Goal: Information Seeking & Learning: Find specific page/section

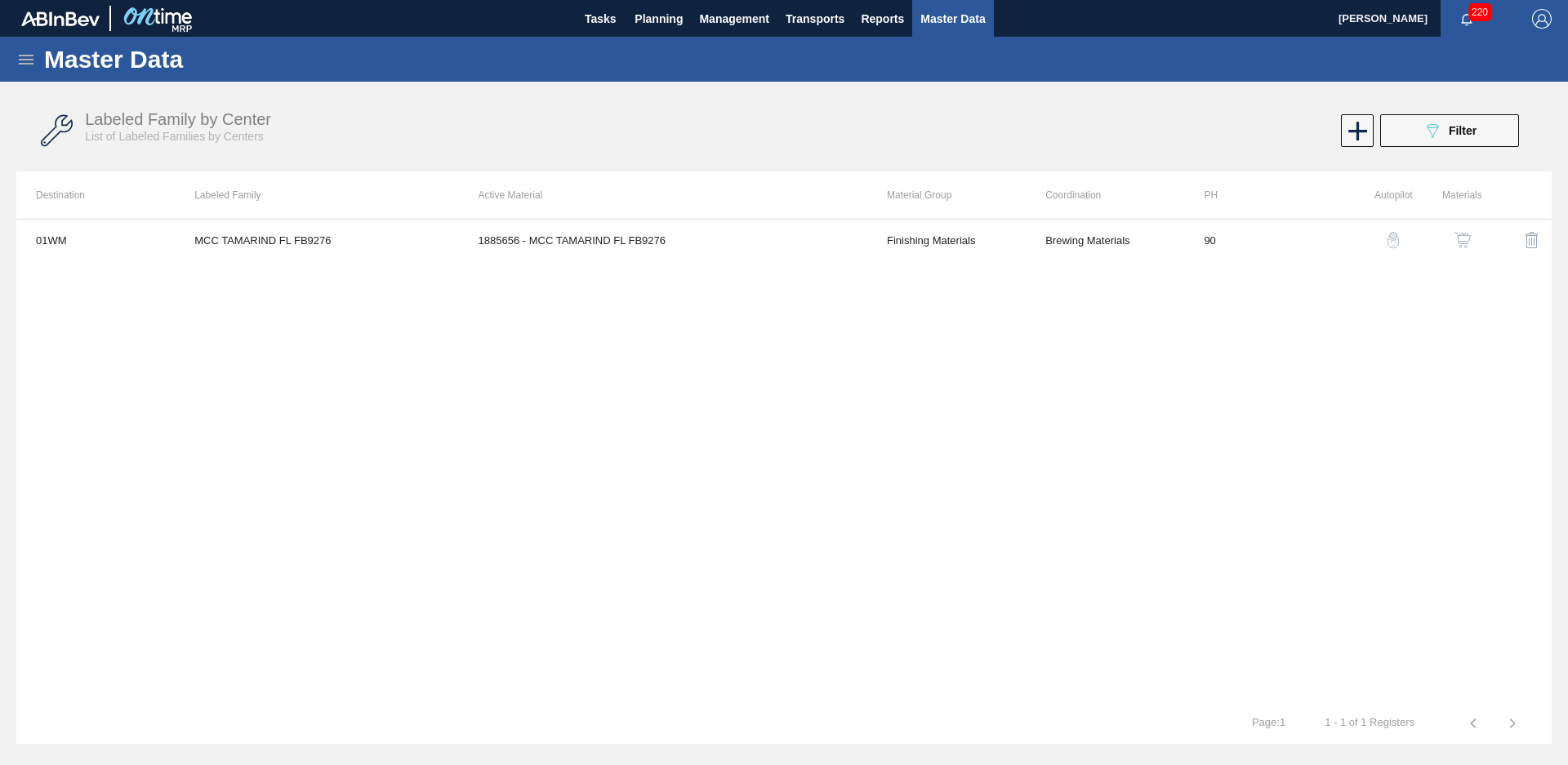
click at [1175, 525] on div "01WM MCC TAMARIND FL FB9276 1885656 - MCC TAMARIND FL FB9276 Finishing Material…" at bounding box center [784, 461] width 1535 height 484
click at [1420, 125] on button "089F7B8B-B2A5-4AFE-B5C0-19BA573D28AC Filter" at bounding box center [1449, 130] width 139 height 33
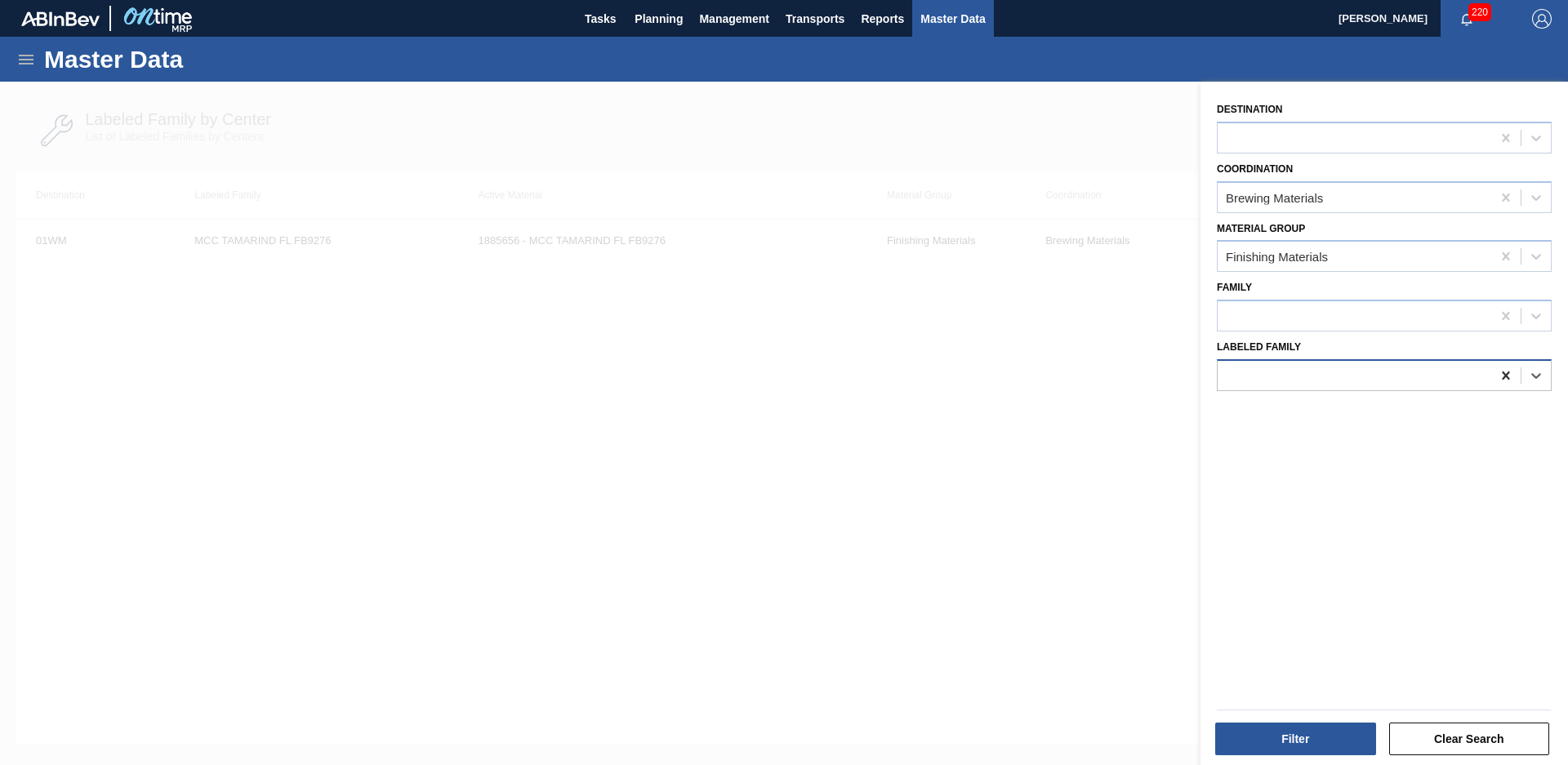
click at [1504, 380] on icon at bounding box center [1506, 375] width 16 height 16
type Family "dried lime peel"
click at [1318, 753] on button "Filter" at bounding box center [1296, 738] width 161 height 33
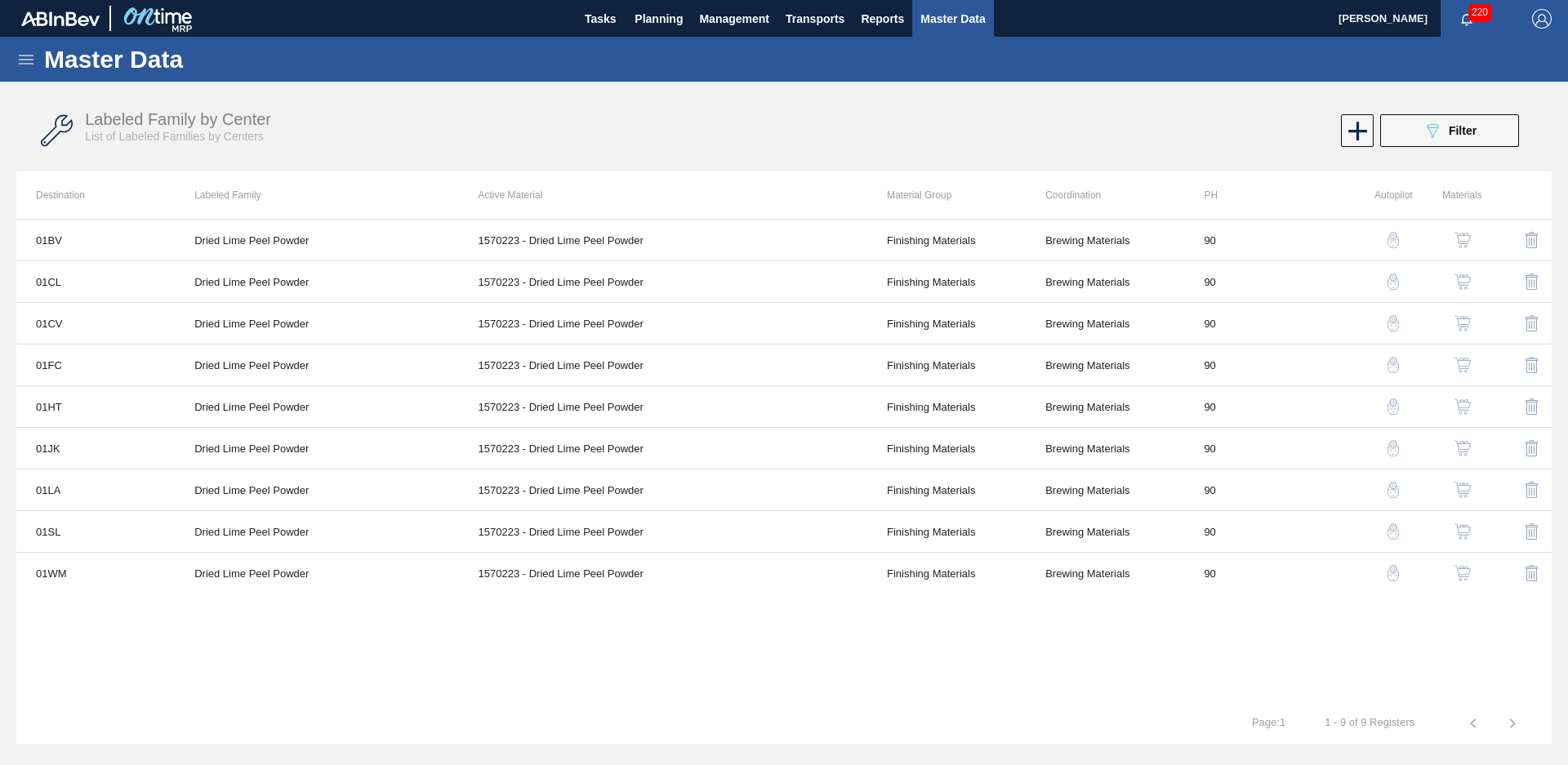
click at [1459, 149] on div "Labeled Family by Center List of Labeled Families by Centers 089F7B8B-B2A5-4AFE…" at bounding box center [784, 131] width 1535 height 61
click at [1459, 138] on div "089F7B8B-B2A5-4AFE-B5C0-19BA573D28AC Filter" at bounding box center [1450, 131] width 54 height 19
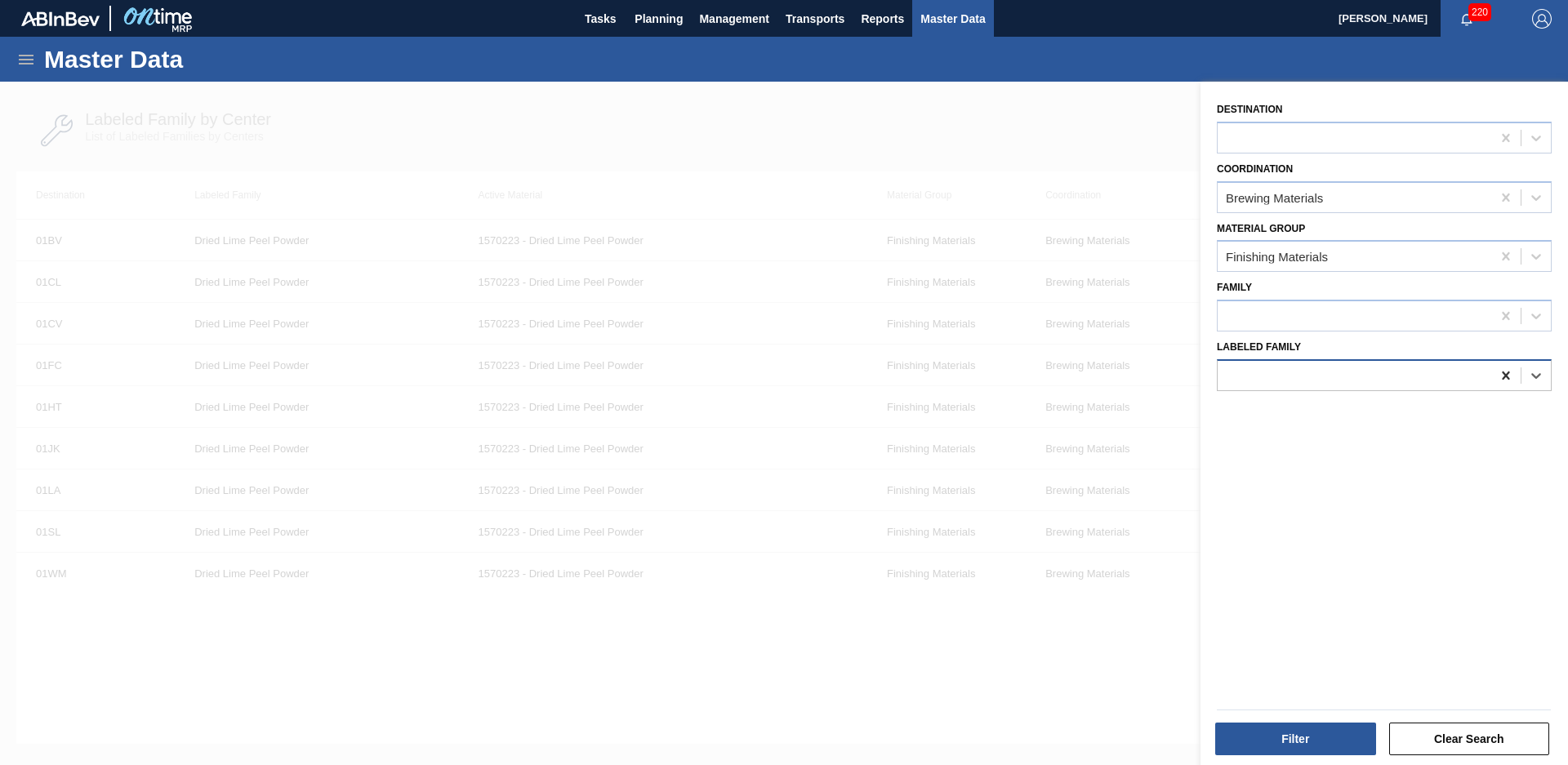
click at [1506, 372] on icon at bounding box center [1505, 375] width 7 height 8
type Family "dried lemon pee"
click at [1330, 747] on button "Filter" at bounding box center [1296, 738] width 161 height 33
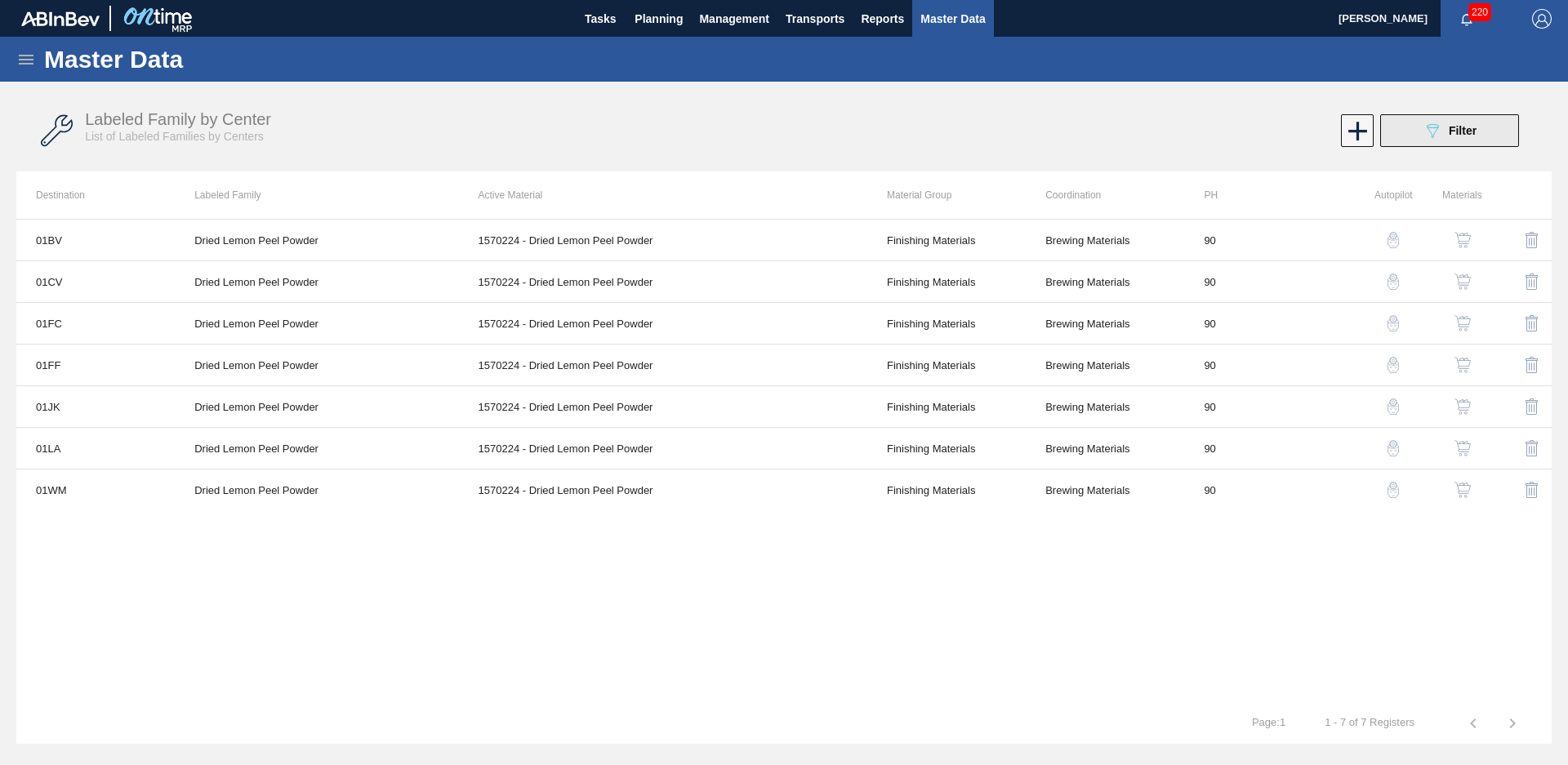
click at [1449, 127] on span "Filter" at bounding box center [1462, 131] width 27 height 13
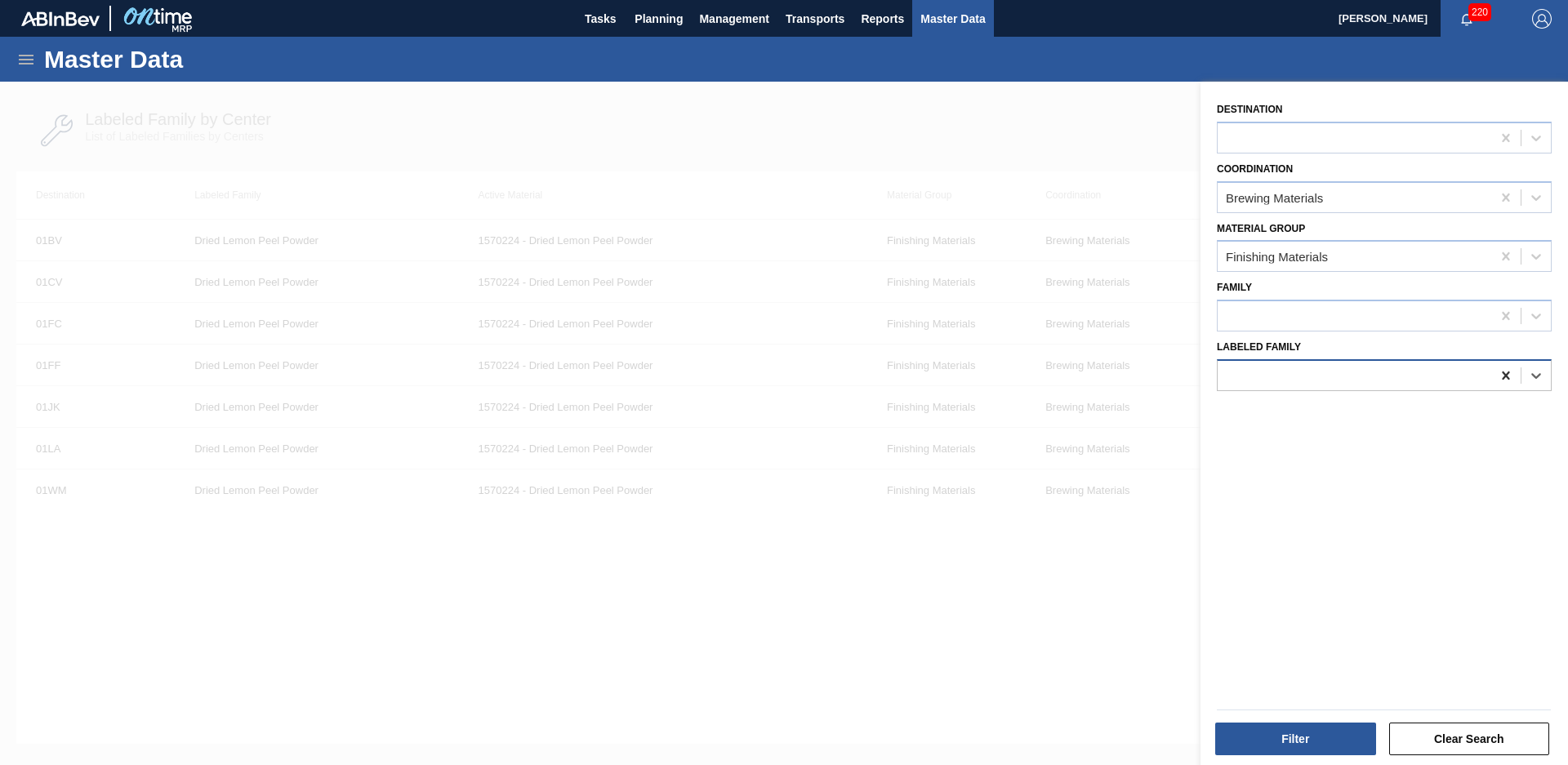
click at [1500, 381] on icon at bounding box center [1506, 375] width 16 height 16
type Family "r"
type Family "orange peel po"
click at [1327, 741] on button "Filter" at bounding box center [1296, 738] width 161 height 33
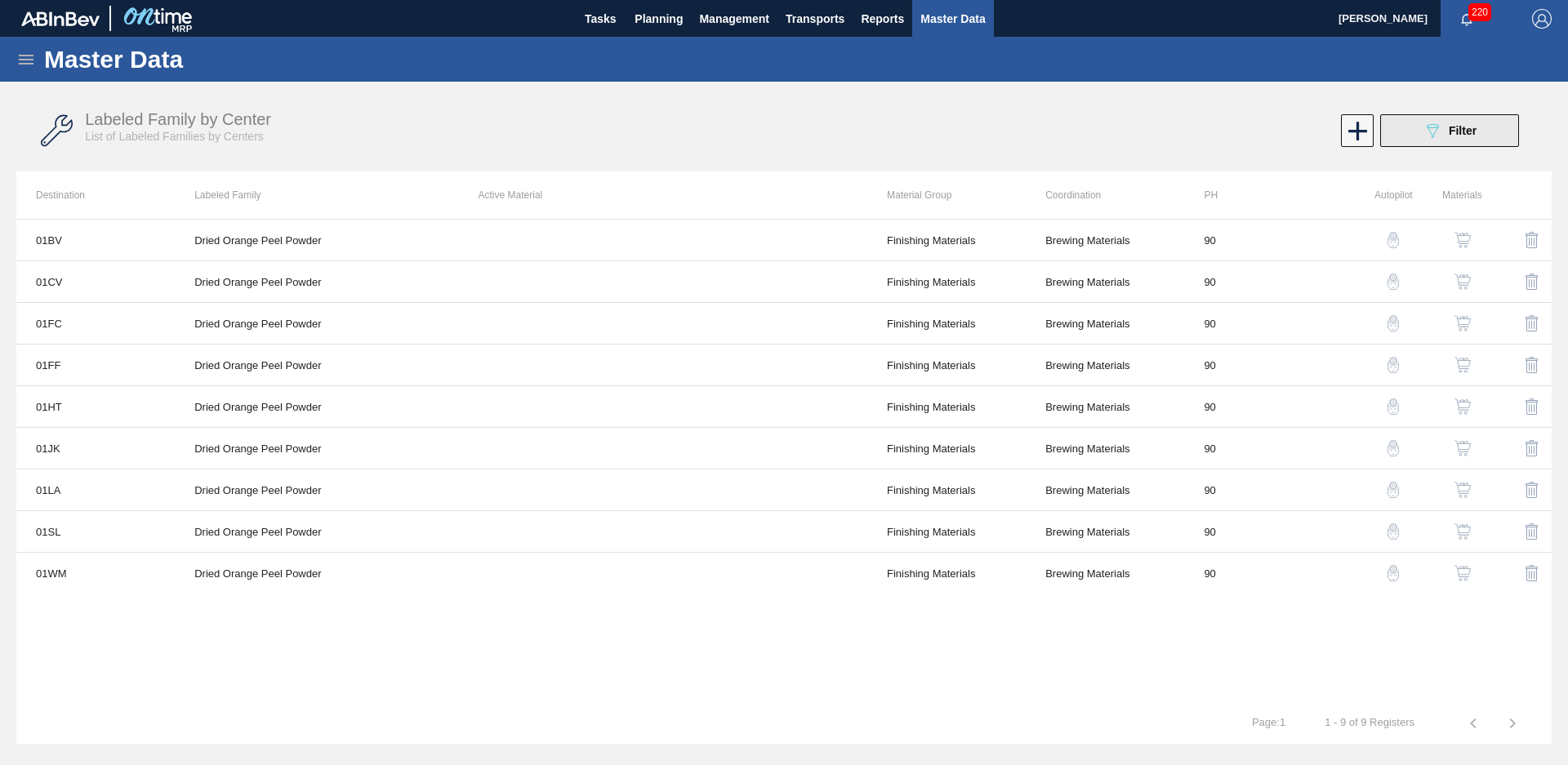
click at [1477, 125] on button "089F7B8B-B2A5-4AFE-B5C0-19BA573D28AC Filter" at bounding box center [1449, 130] width 139 height 33
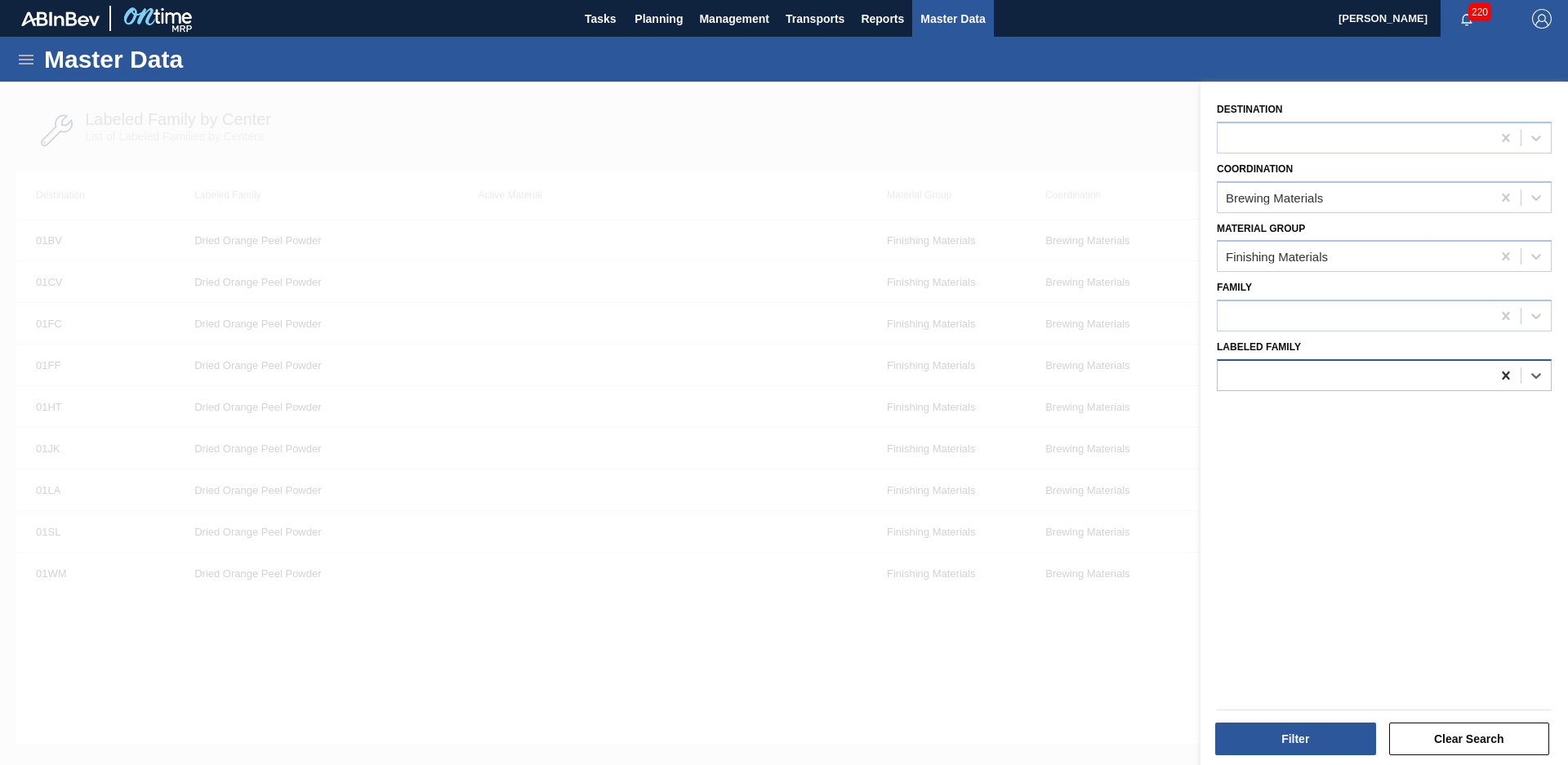
click at [1508, 375] on icon at bounding box center [1506, 375] width 16 height 16
type Family "ground"
click at [1283, 716] on div at bounding box center [1383, 710] width 347 height 14
click at [1292, 738] on button "Filter" at bounding box center [1296, 738] width 161 height 33
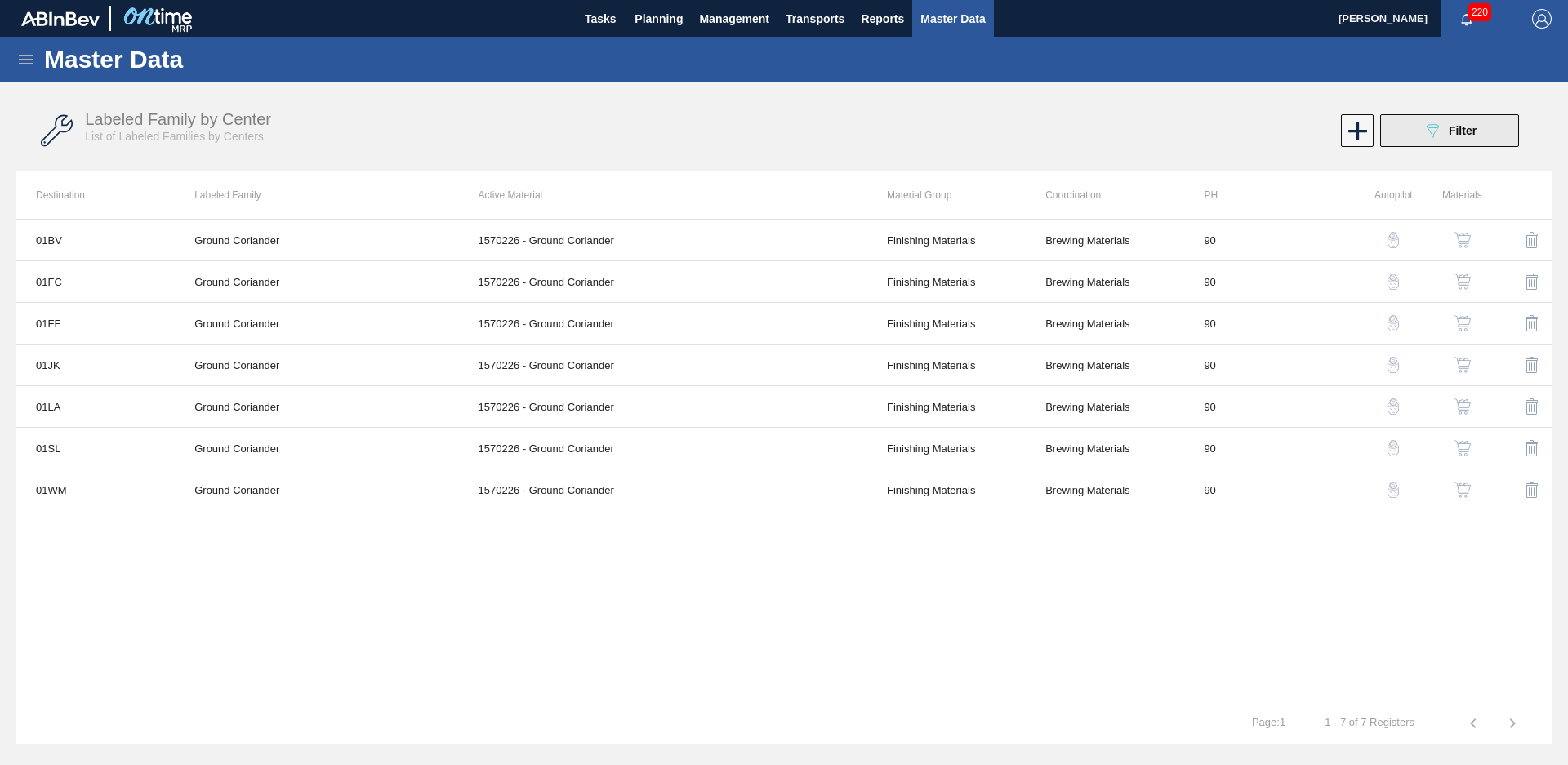
click at [1425, 125] on icon "089F7B8B-B2A5-4AFE-B5C0-19BA573D28AC" at bounding box center [1433, 131] width 19 height 19
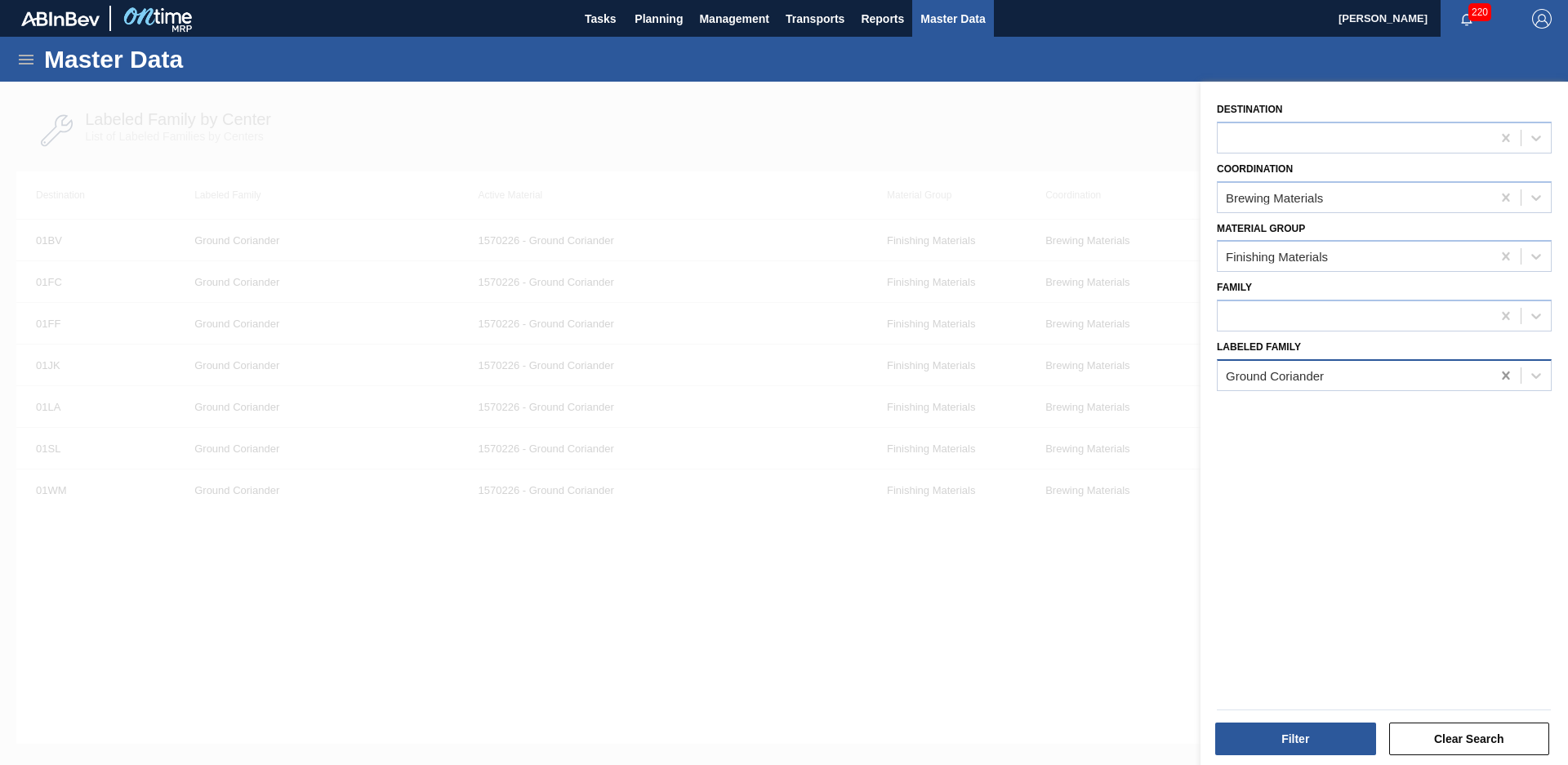
click at [1502, 373] on icon at bounding box center [1505, 375] width 7 height 8
type Family "lime cactus type"
click at [1439, 409] on div "Lime Cactus Type Flavor (FB0887)" at bounding box center [1384, 416] width 335 height 30
click at [1336, 731] on button "Filter" at bounding box center [1296, 738] width 161 height 33
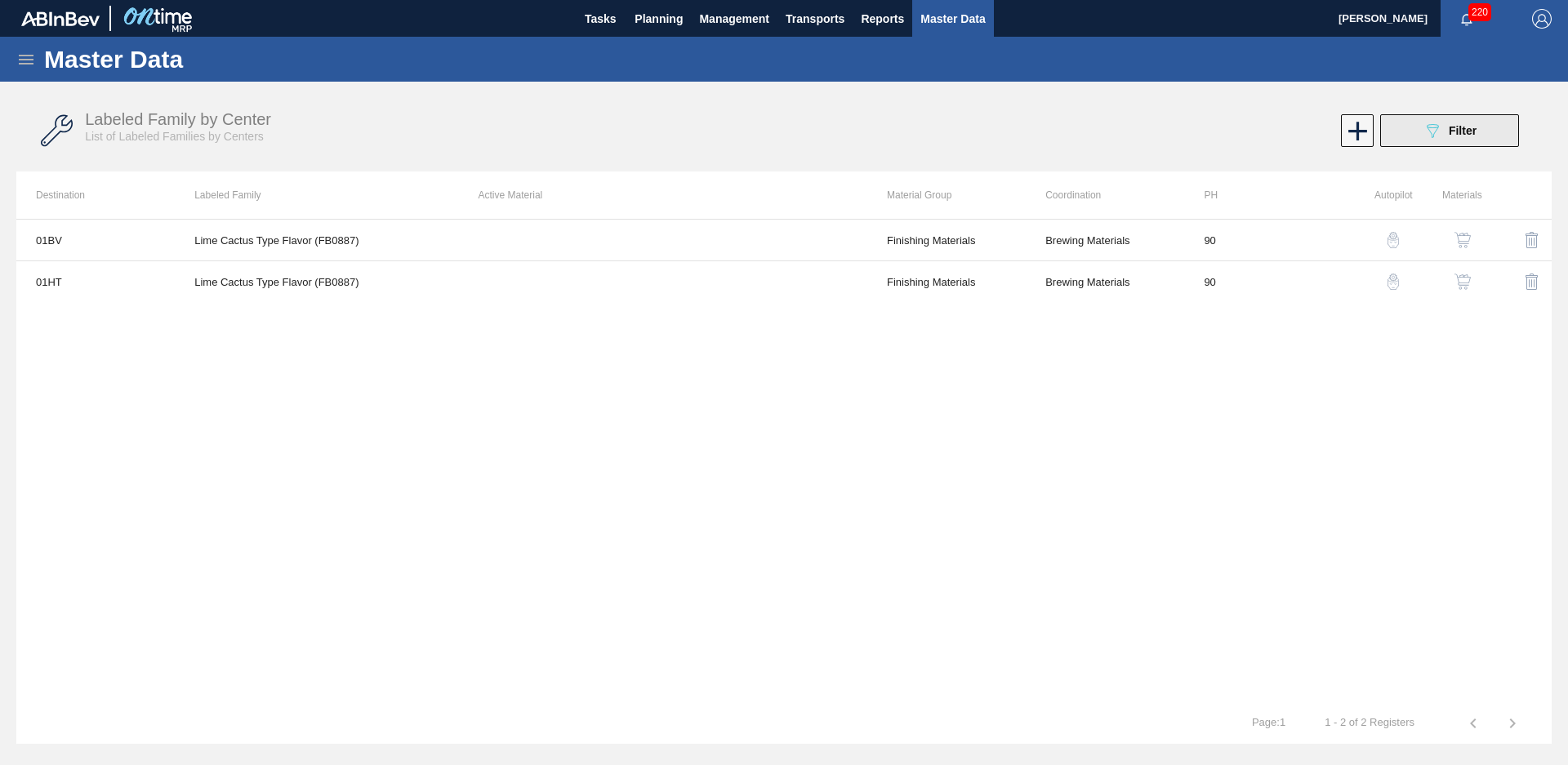
click at [1448, 118] on button "089F7B8B-B2A5-4AFE-B5C0-19BA573D28AC Filter" at bounding box center [1449, 130] width 139 height 33
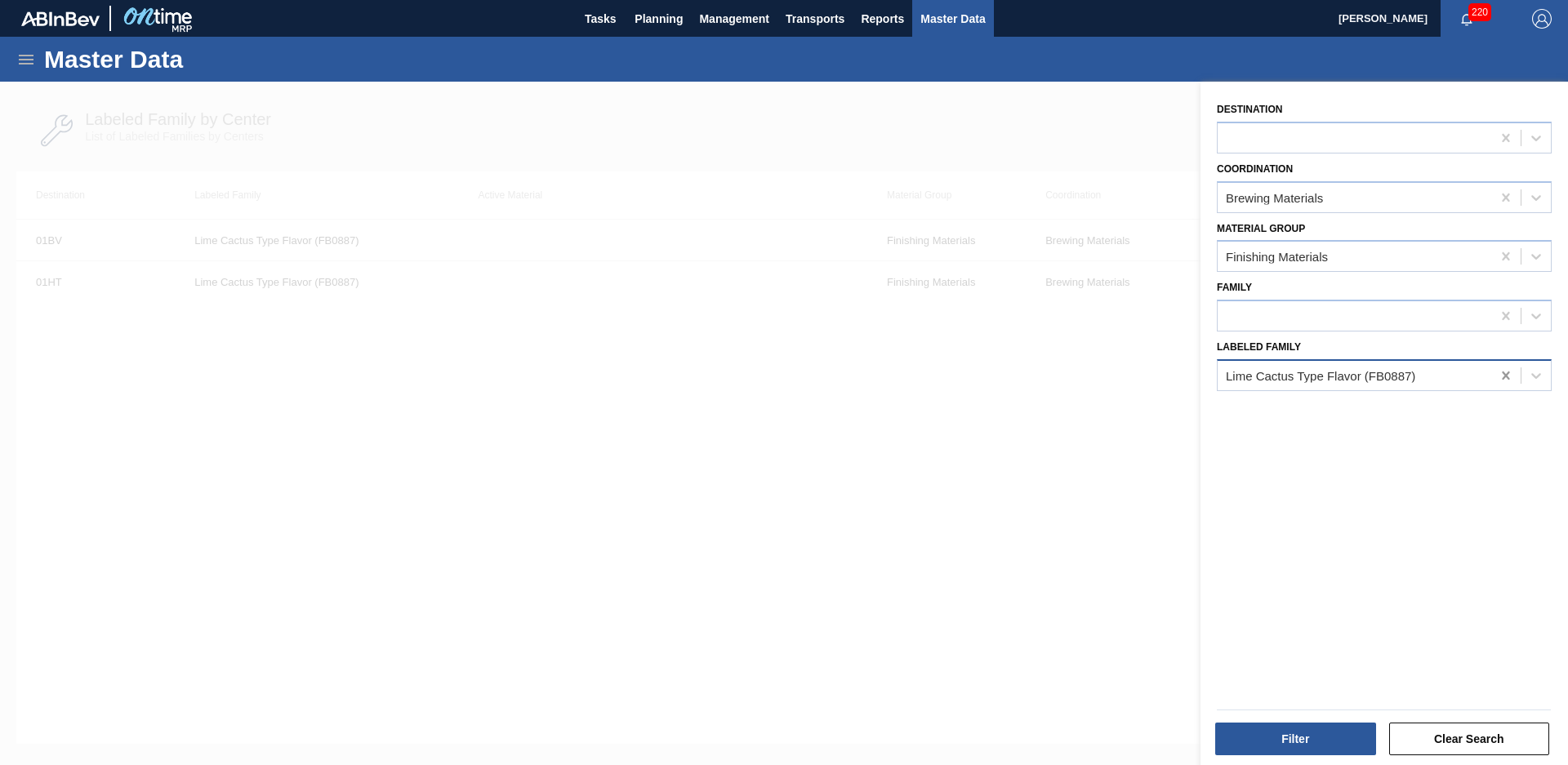
click at [1504, 382] on icon at bounding box center [1506, 375] width 16 height 16
type Family "natural lime modi"
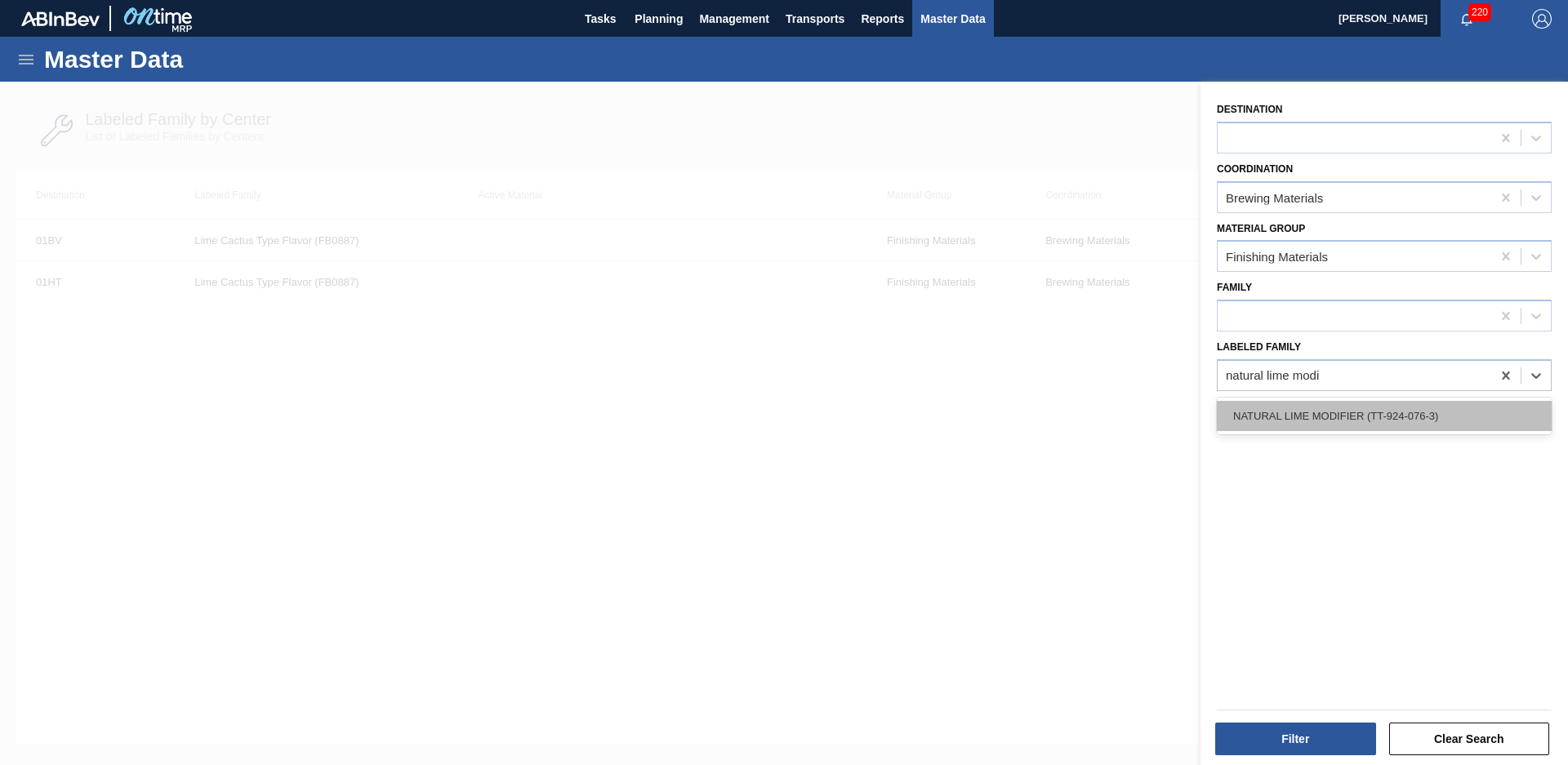
click at [1461, 406] on div "NATURAL LIME MODIFIER (TT-924-076-3)" at bounding box center [1384, 416] width 335 height 30
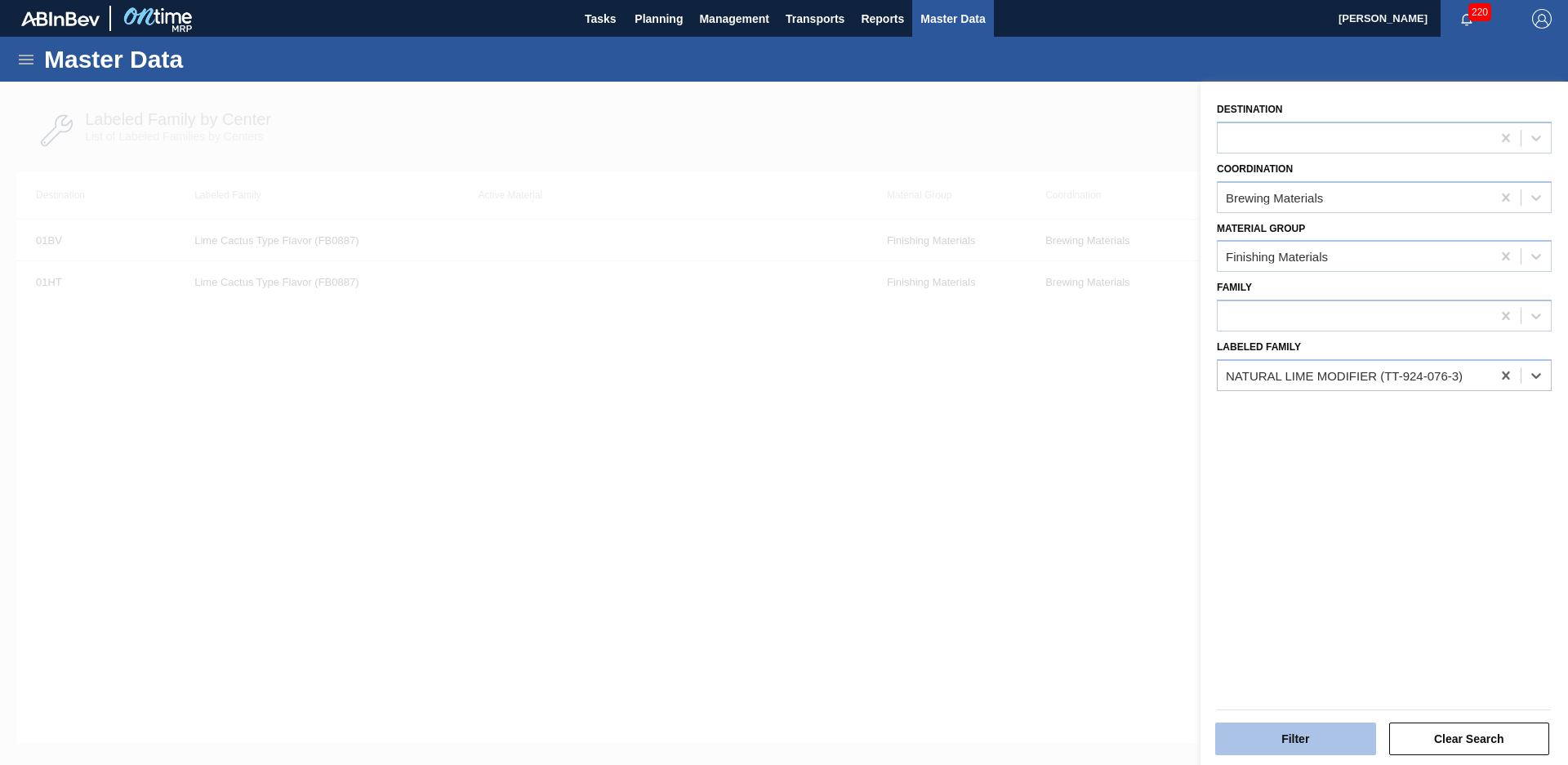
click at [1320, 734] on button "Filter" at bounding box center [1296, 738] width 161 height 33
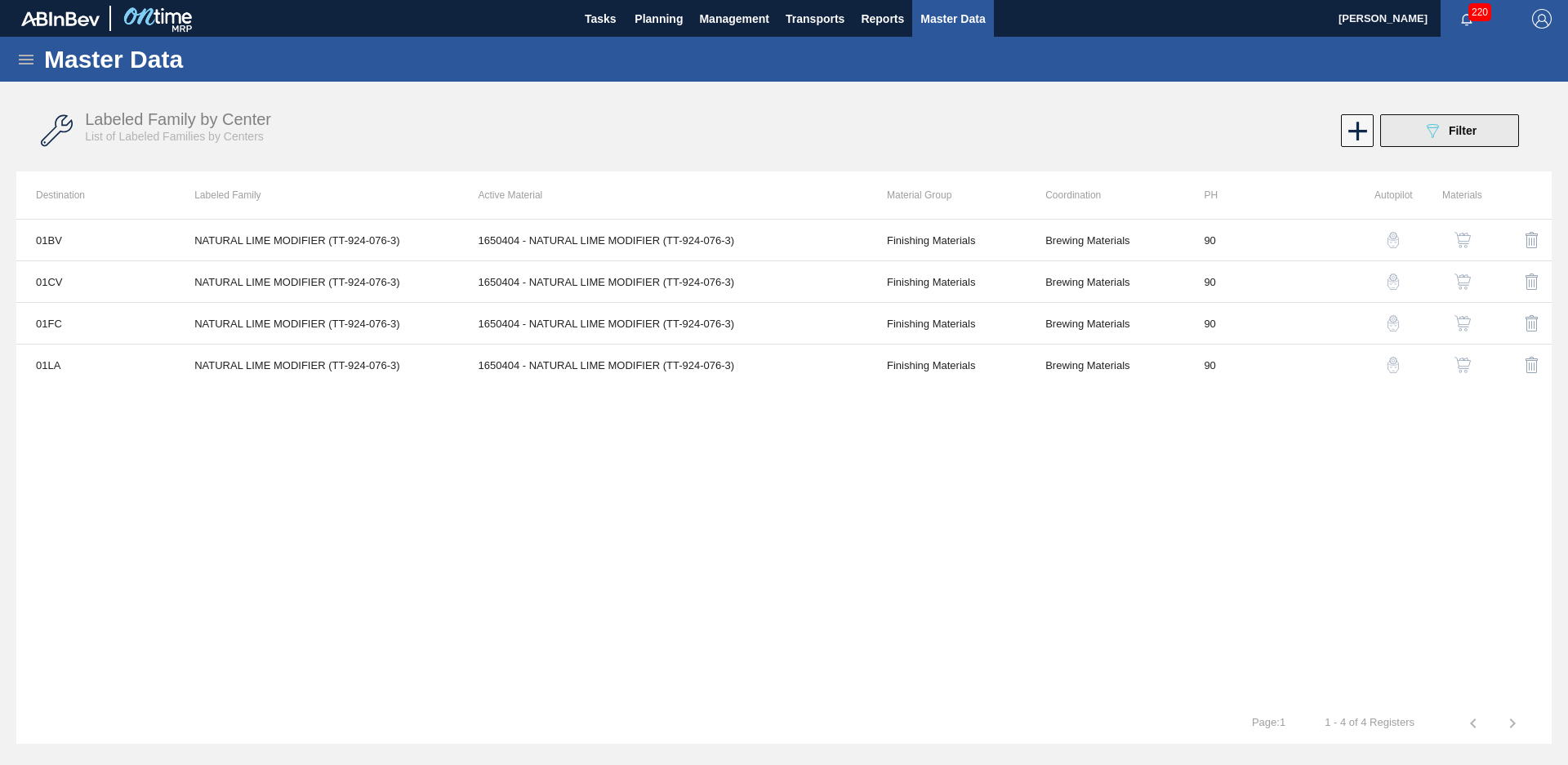
click at [1455, 131] on span "Filter" at bounding box center [1462, 131] width 27 height 13
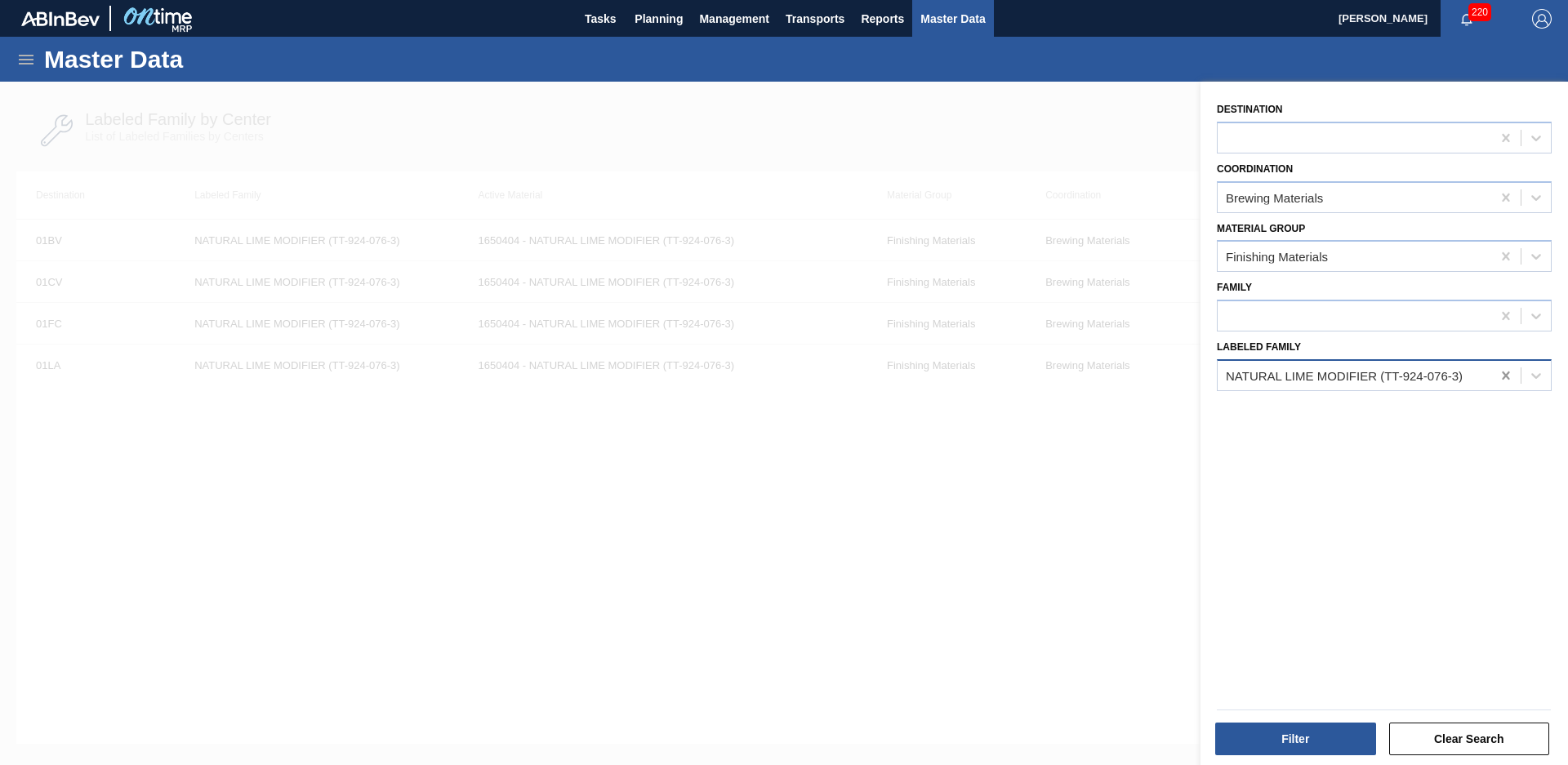
click at [1498, 380] on icon at bounding box center [1506, 375] width 16 height 16
type Family "shade bor"
click at [1329, 746] on button "Filter" at bounding box center [1296, 738] width 161 height 33
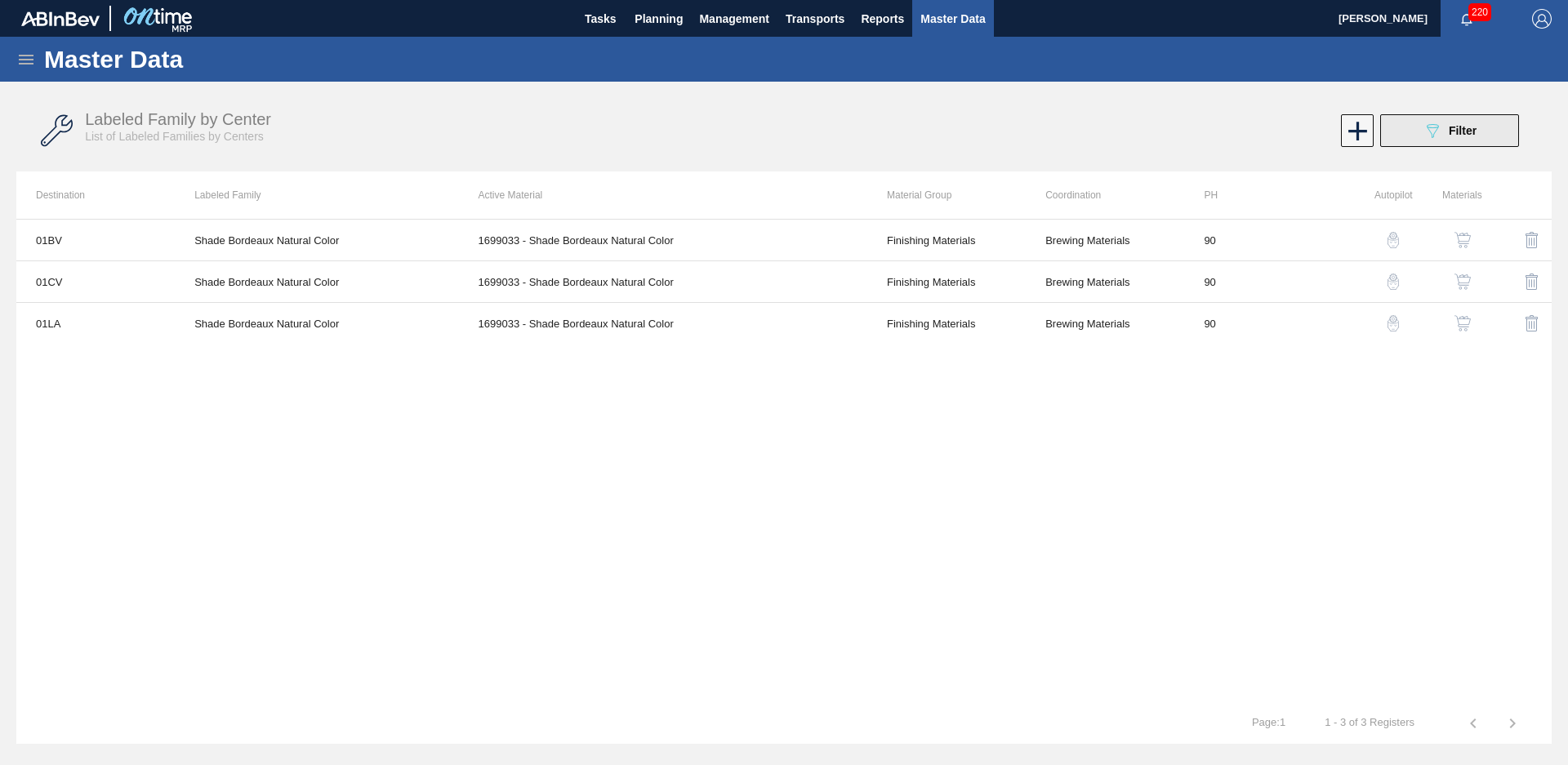
click at [1477, 129] on span "Filter" at bounding box center [1462, 131] width 27 height 13
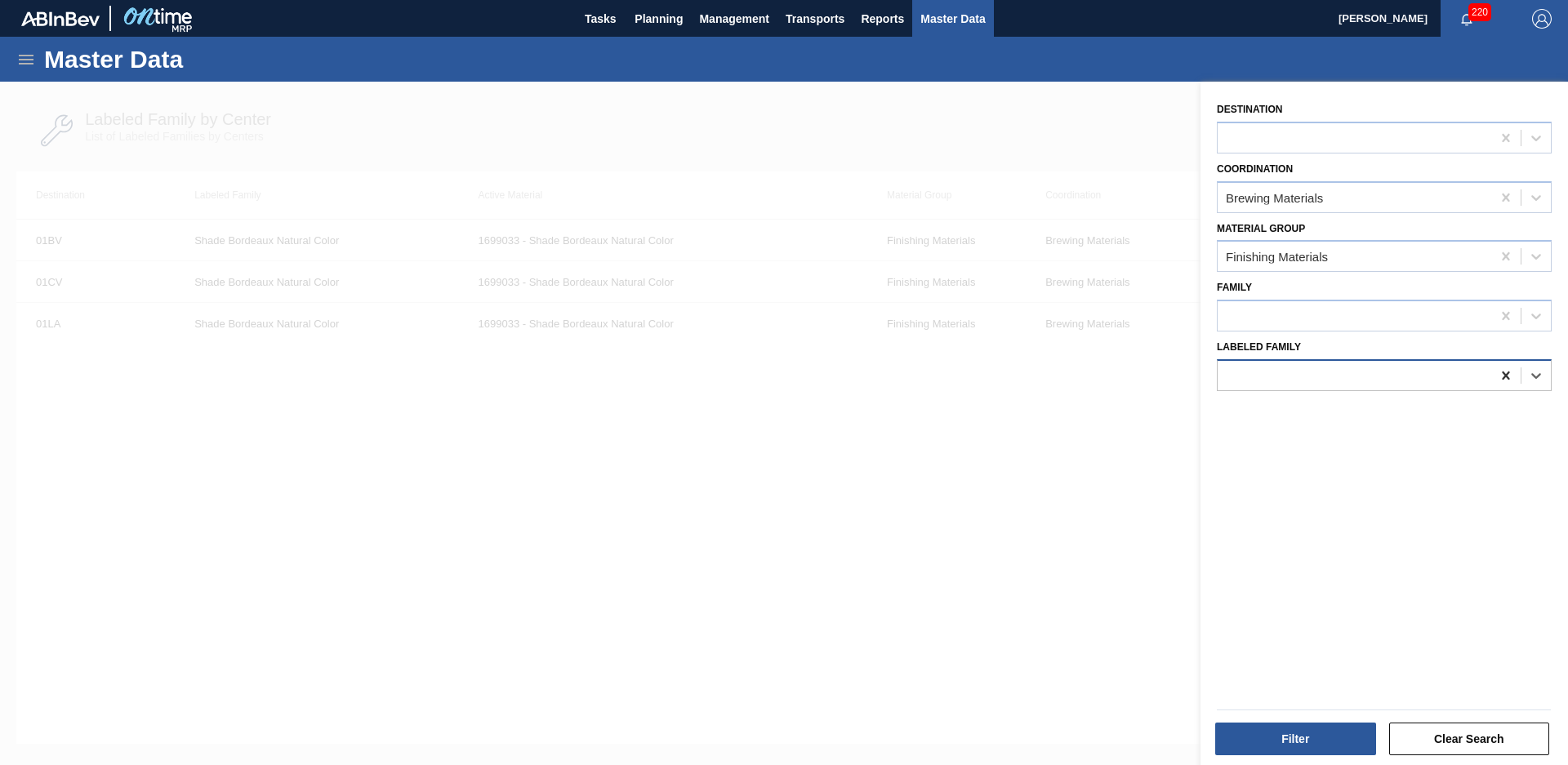
click at [1510, 373] on icon at bounding box center [1506, 375] width 16 height 16
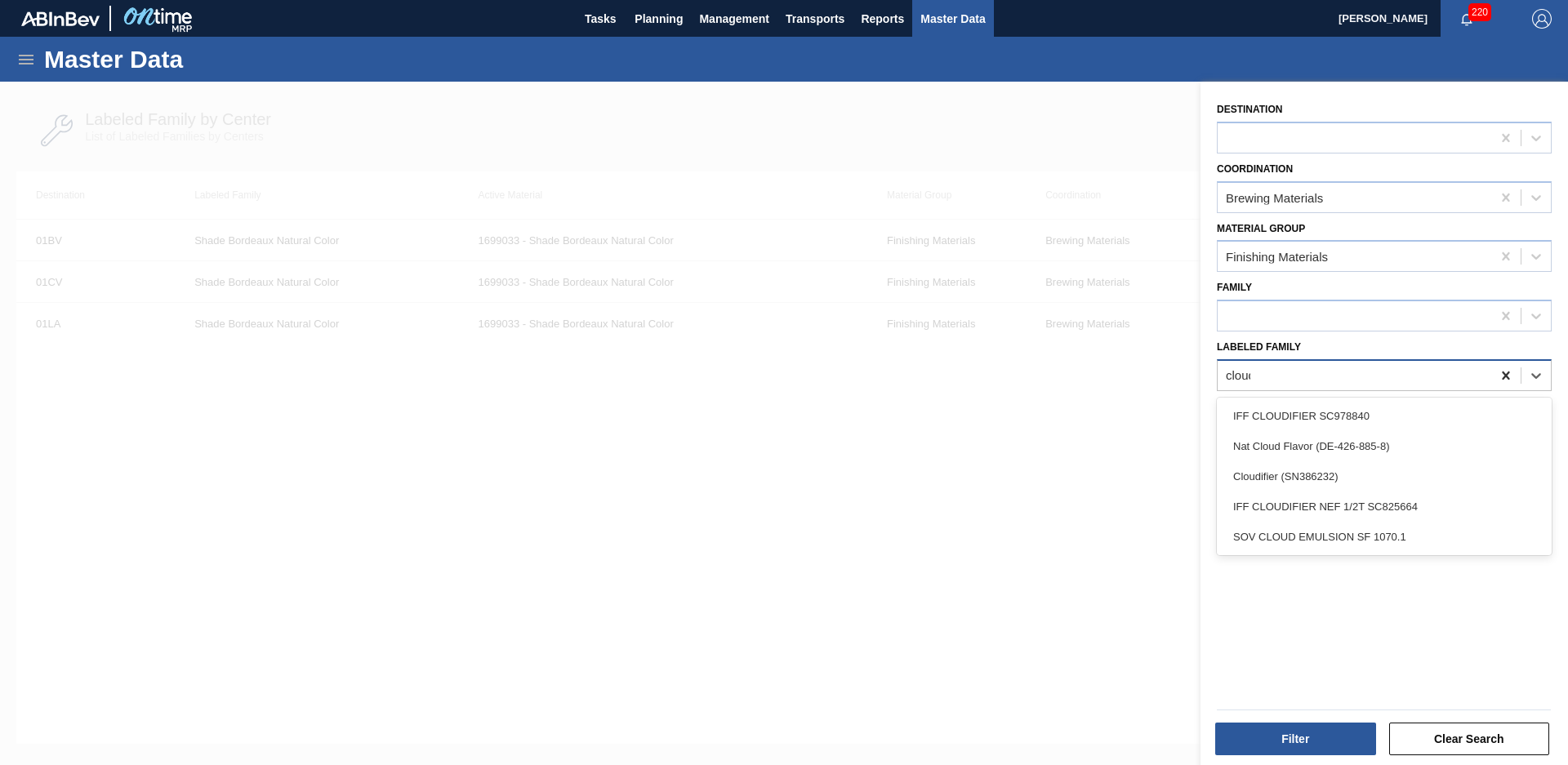
type Family "cloudi"
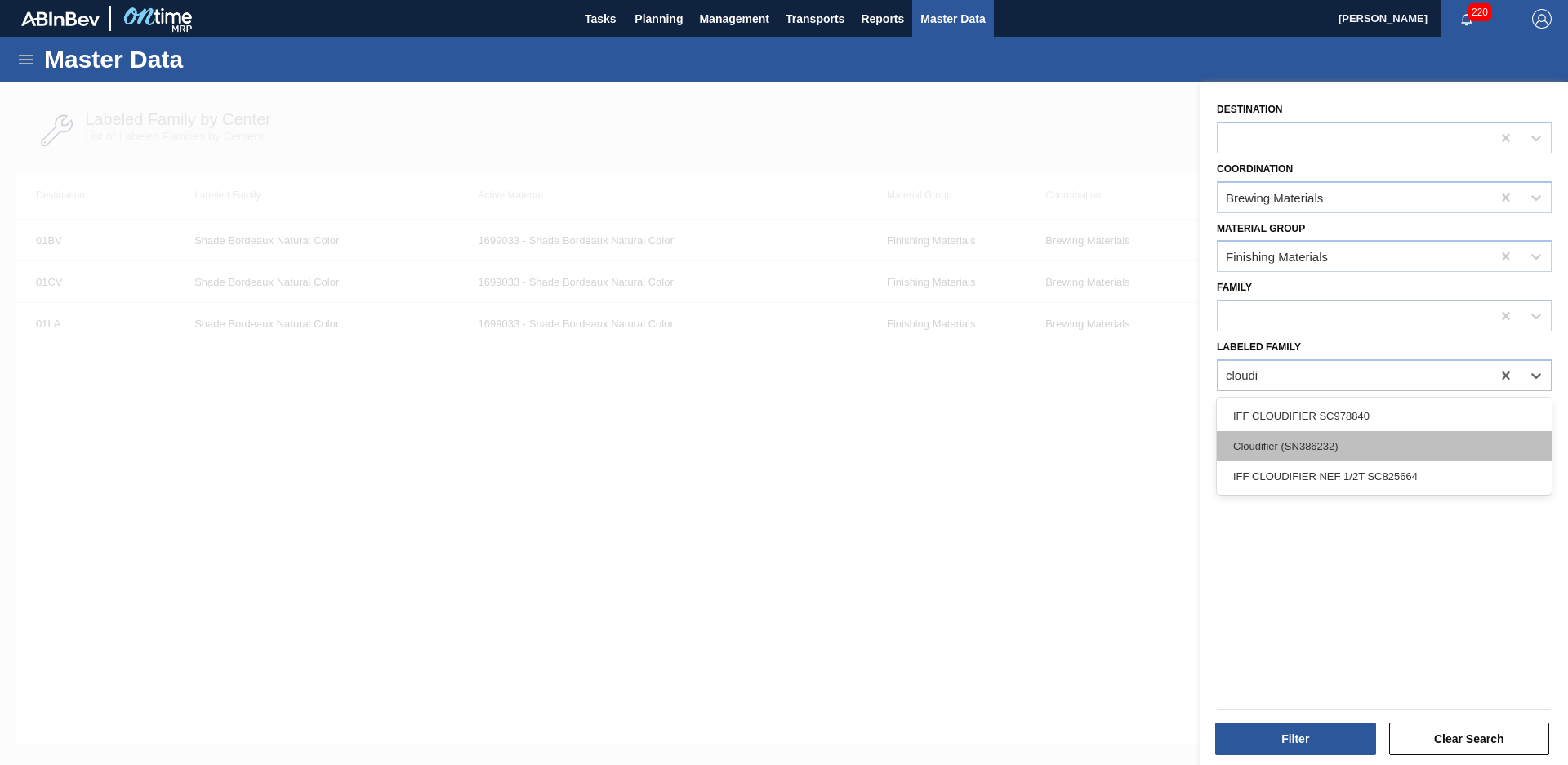
click at [1359, 452] on div "Cloudifier (SN386232)" at bounding box center [1384, 446] width 335 height 30
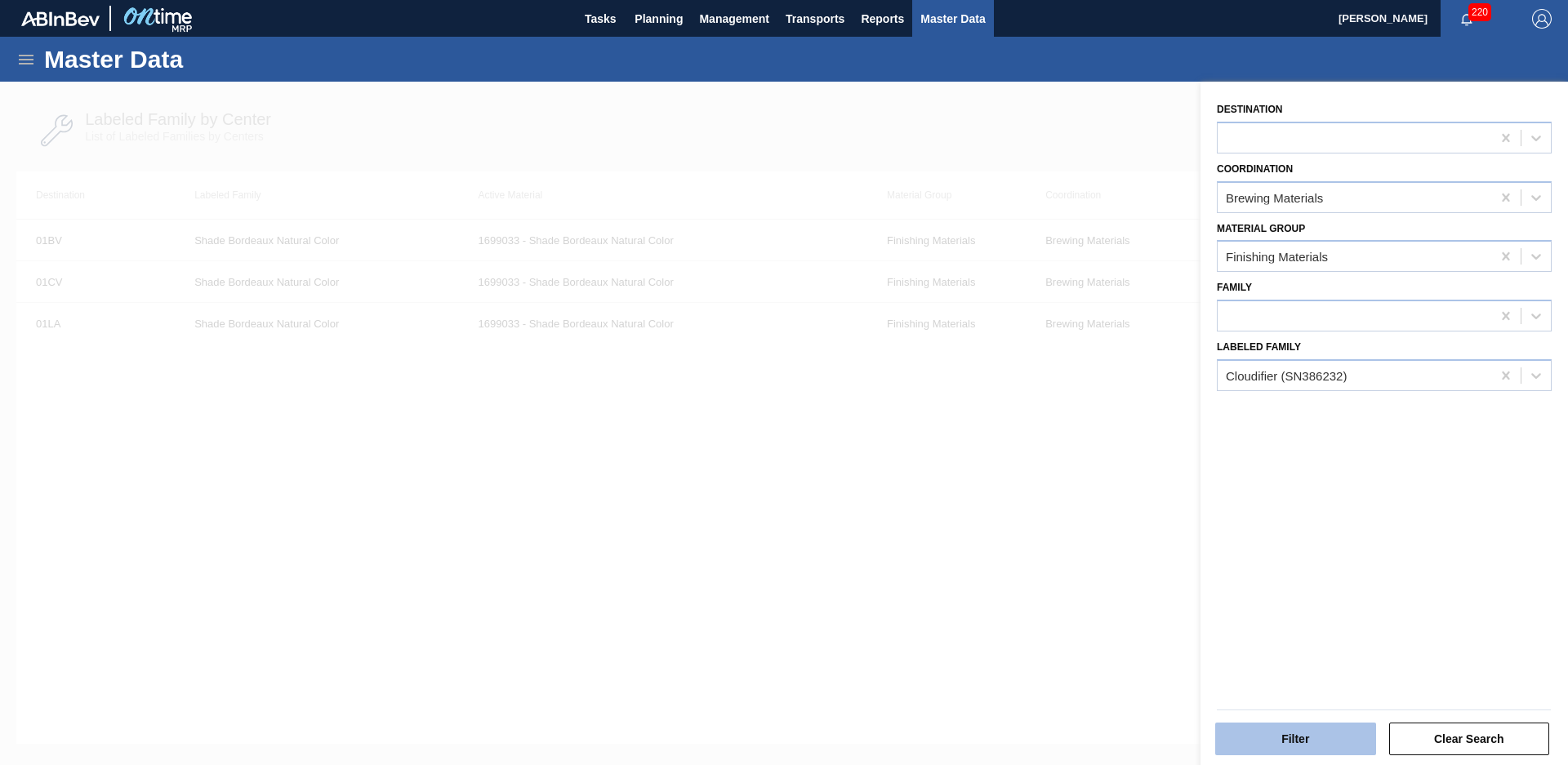
click at [1309, 731] on button "Filter" at bounding box center [1296, 738] width 161 height 33
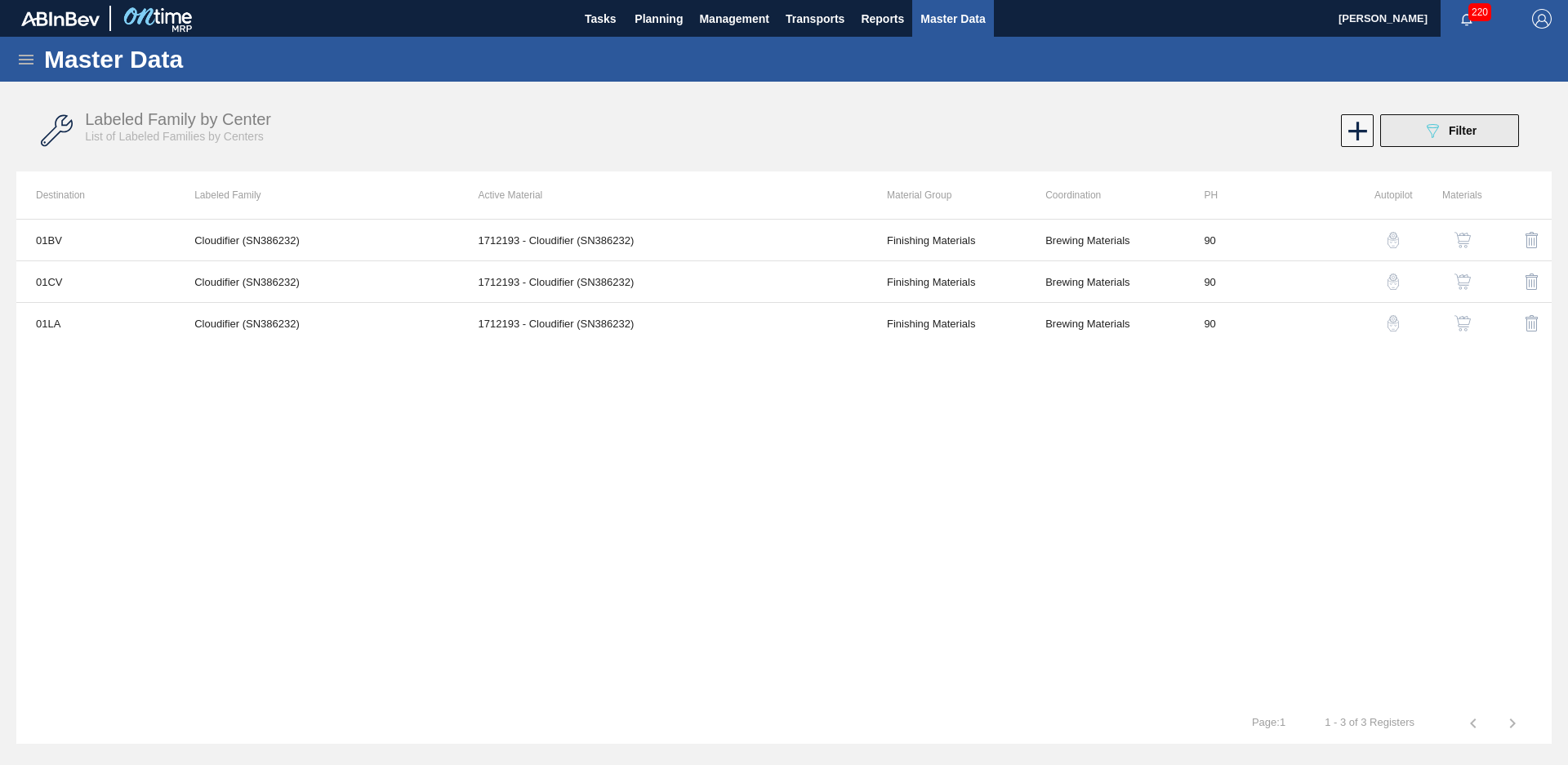
click at [1459, 127] on span "Filter" at bounding box center [1462, 131] width 27 height 13
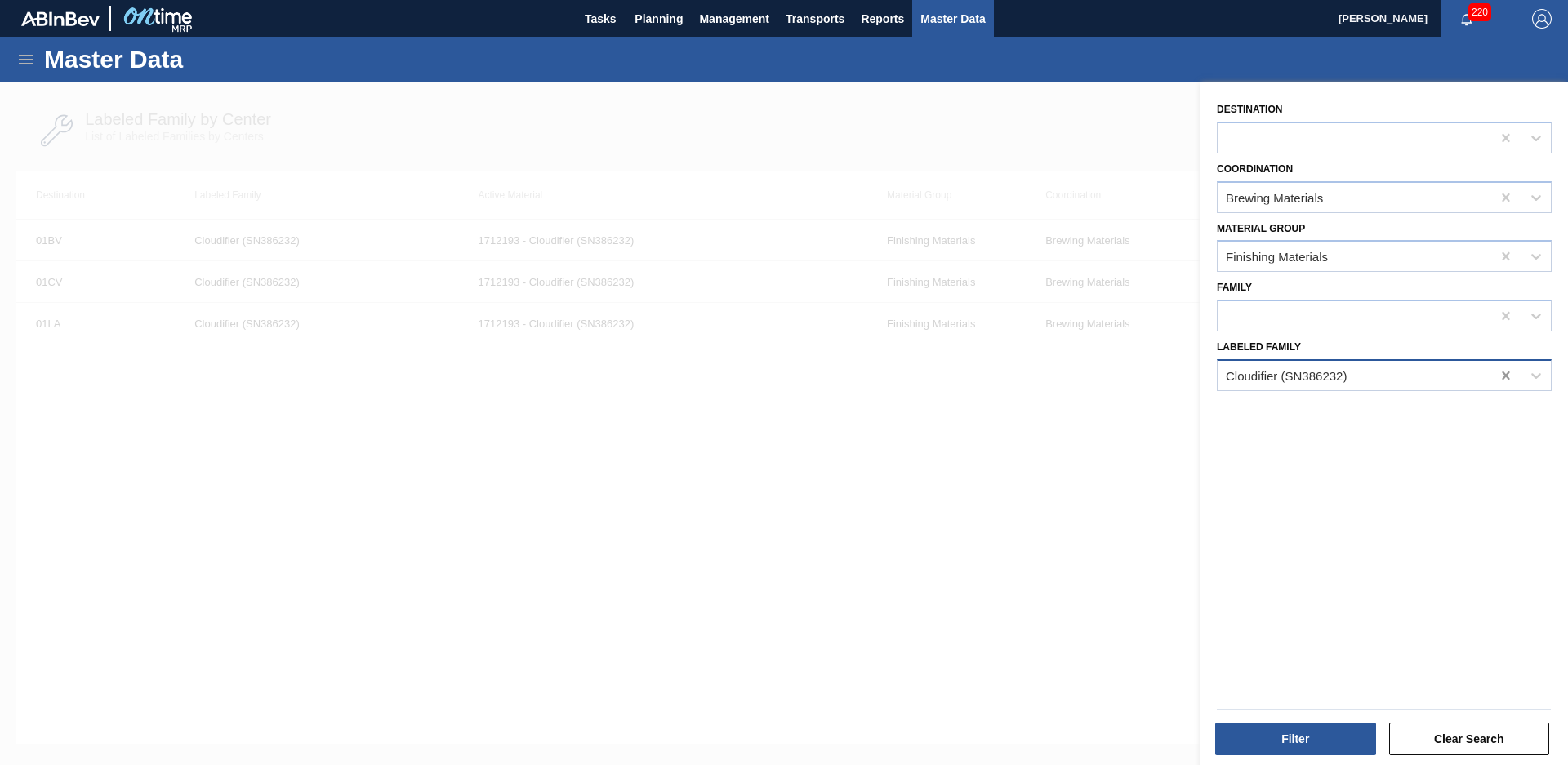
click at [1494, 377] on div at bounding box center [1505, 375] width 29 height 29
type Family "natural lemon flavor"
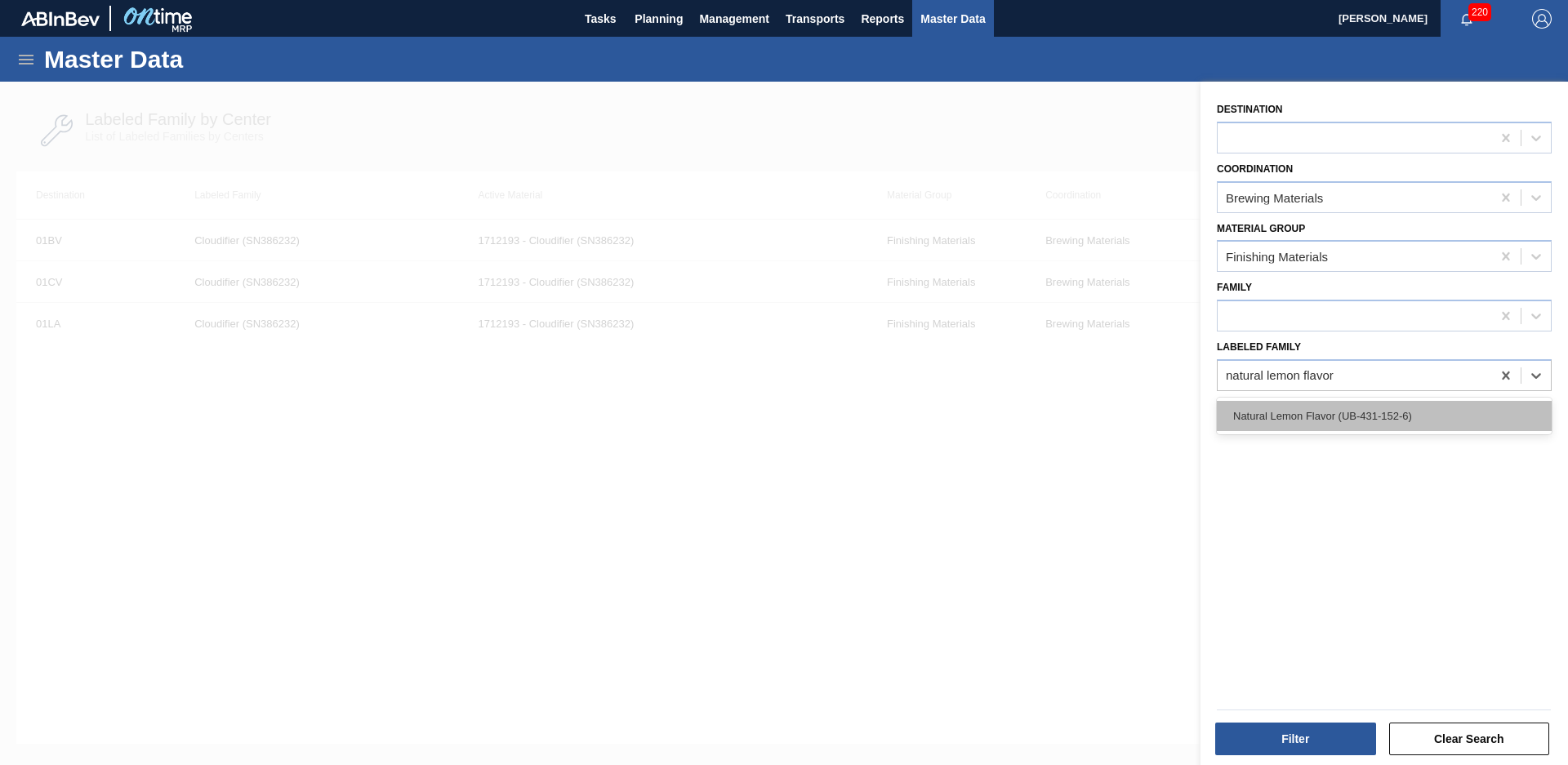
click at [1398, 413] on div "Natural Lemon Flavor (UB-431-152-6)" at bounding box center [1384, 416] width 335 height 30
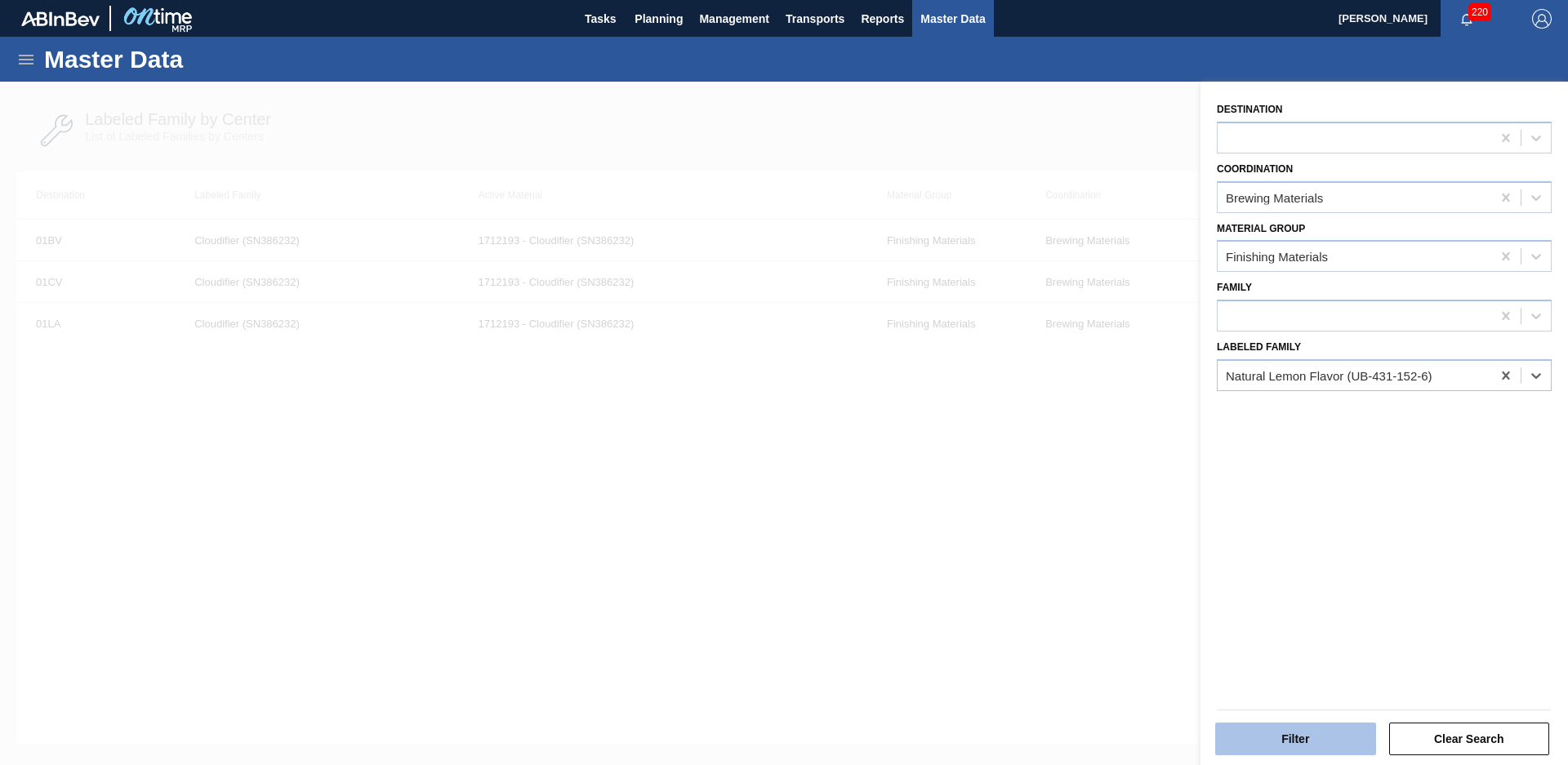
click at [1345, 739] on button "Filter" at bounding box center [1296, 738] width 161 height 33
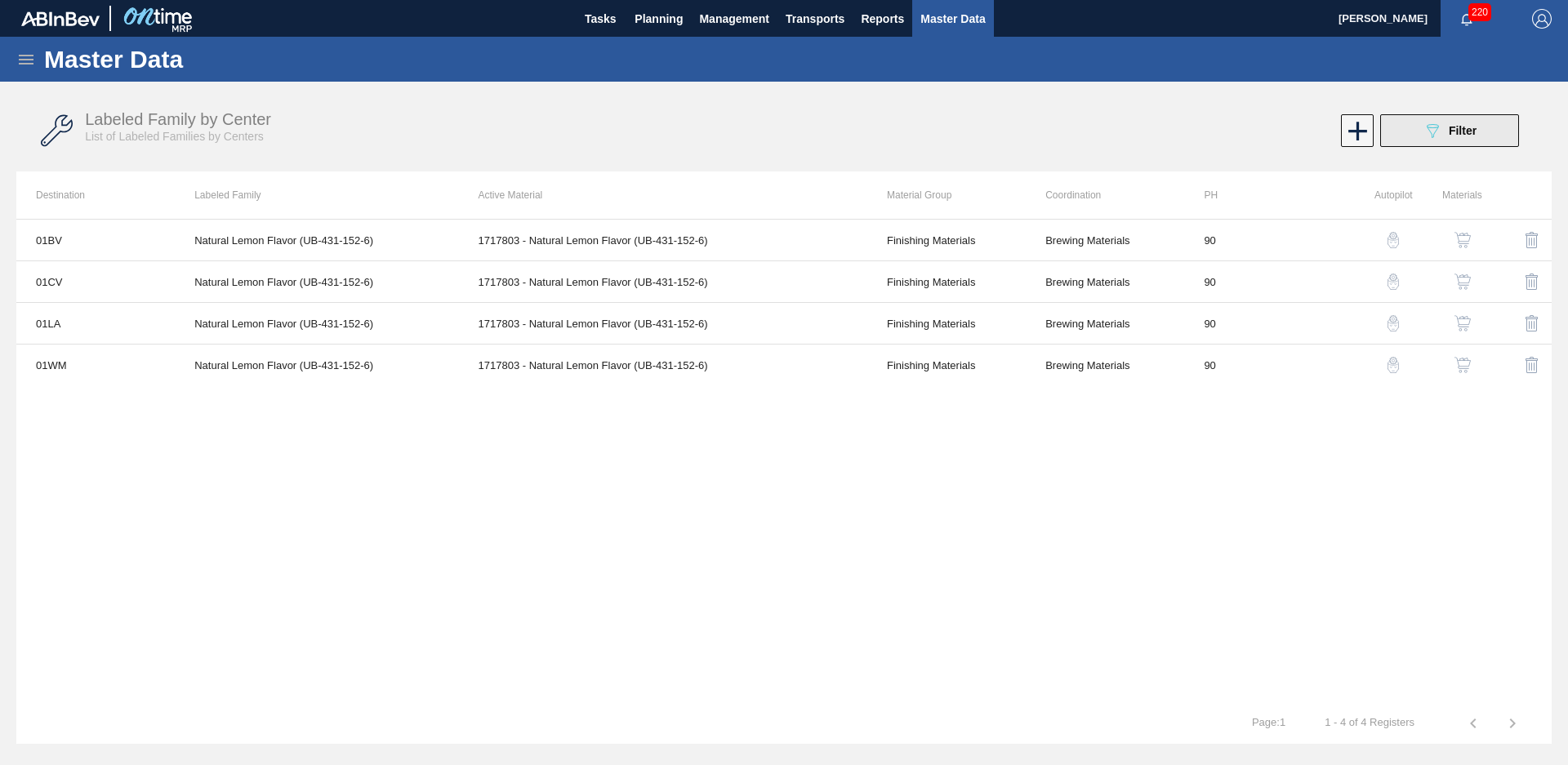
click at [1388, 130] on button "089F7B8B-B2A5-4AFE-B5C0-19BA573D28AC Filter" at bounding box center [1449, 130] width 139 height 33
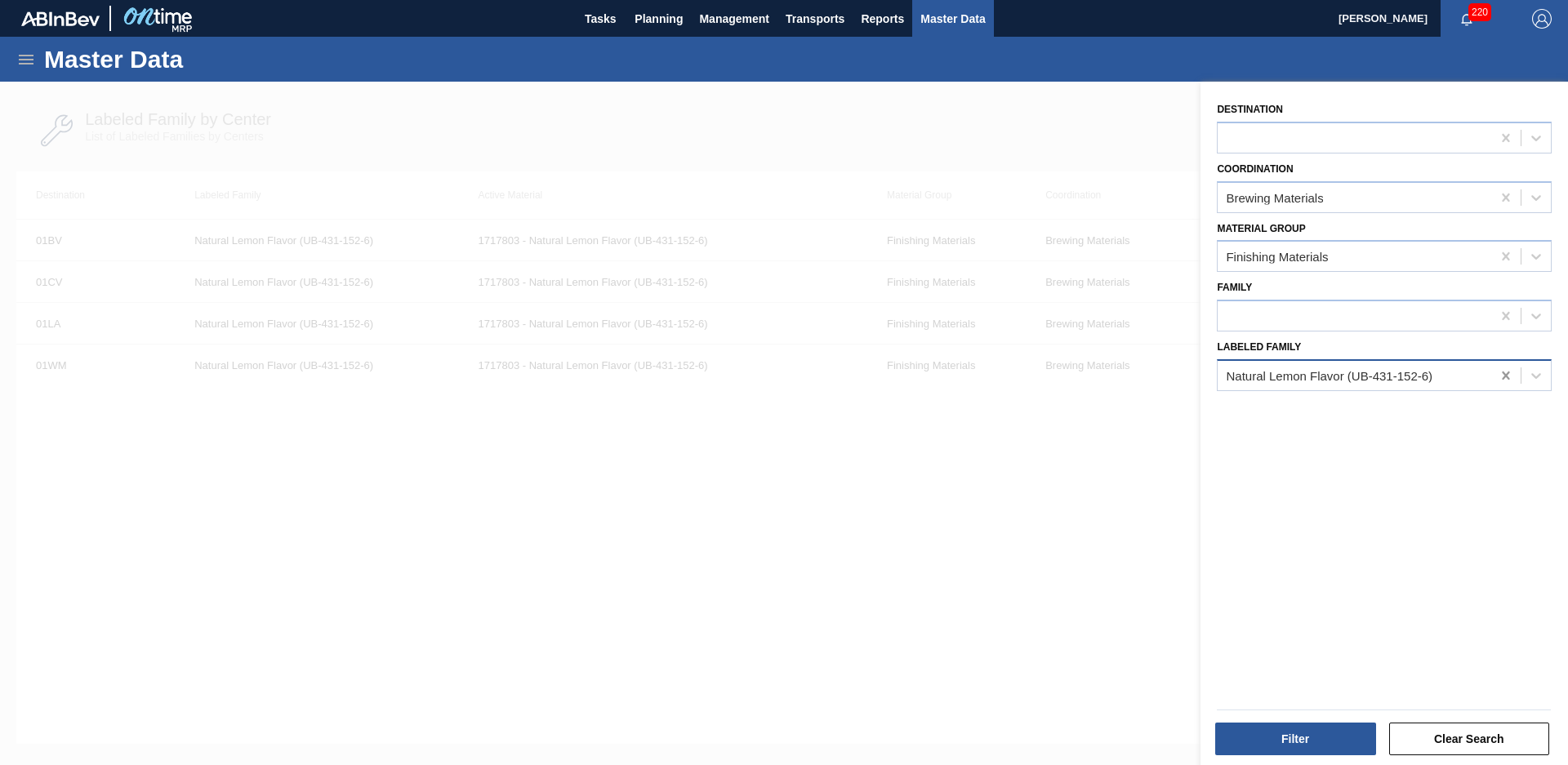
click at [1518, 378] on div at bounding box center [1505, 375] width 29 height 29
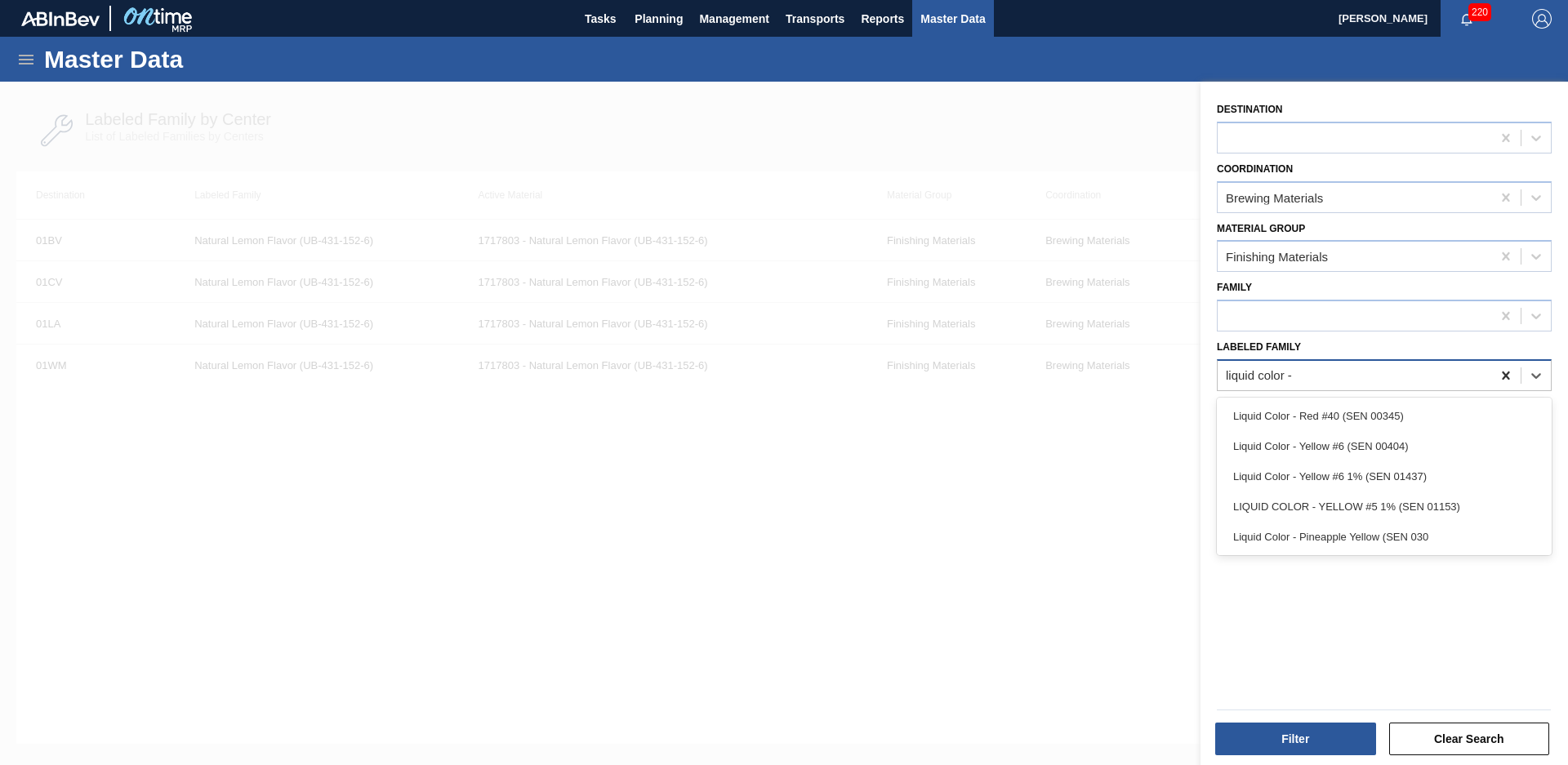
type Family "liquid color -"
click at [1355, 531] on div "Liquid Color - Pineapple Yellow (SEN 030" at bounding box center [1384, 537] width 335 height 30
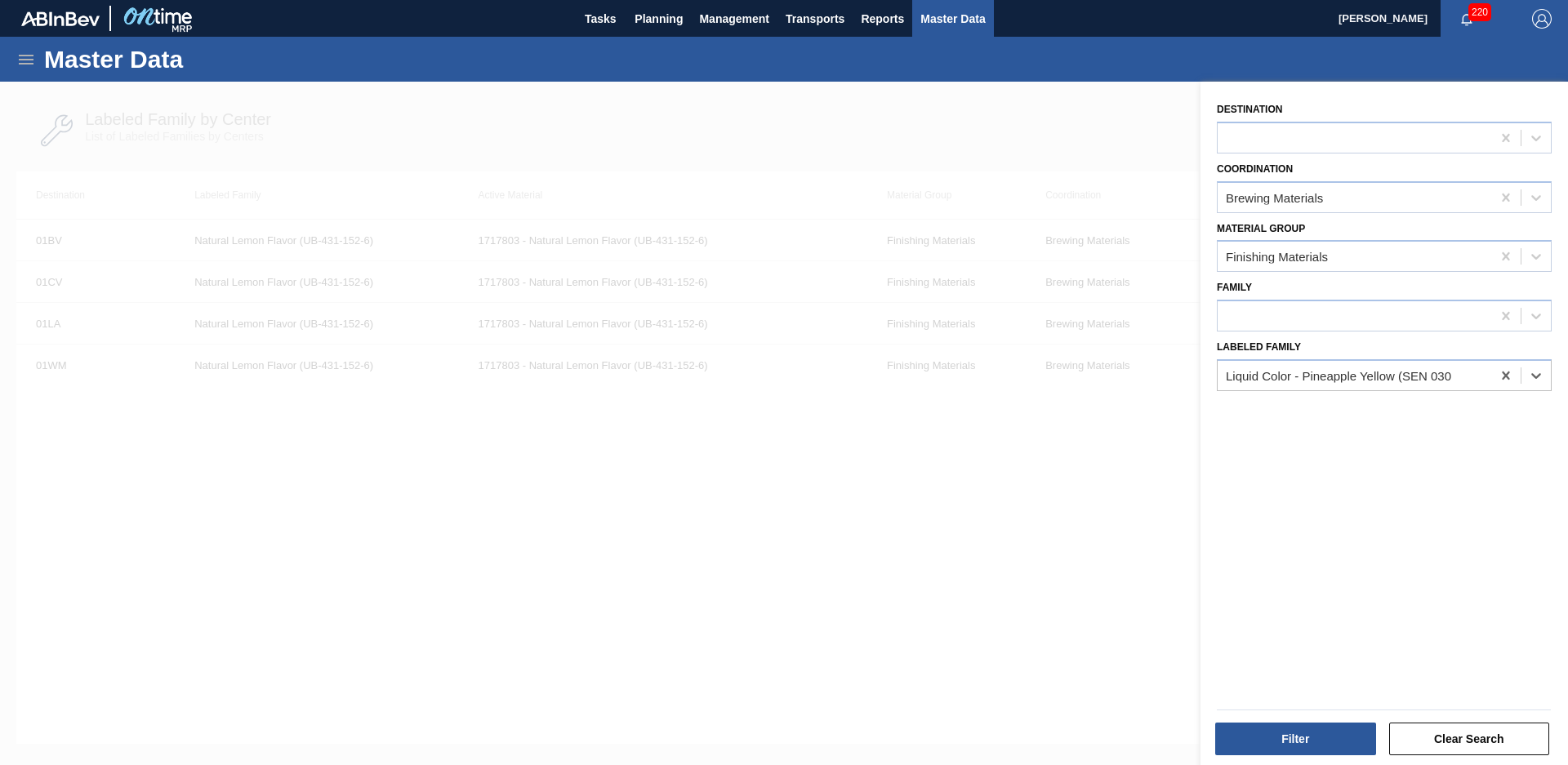
click at [1328, 760] on div "Filter Clear Search" at bounding box center [1378, 728] width 367 height 82
click at [1329, 748] on button "Filter" at bounding box center [1296, 738] width 161 height 33
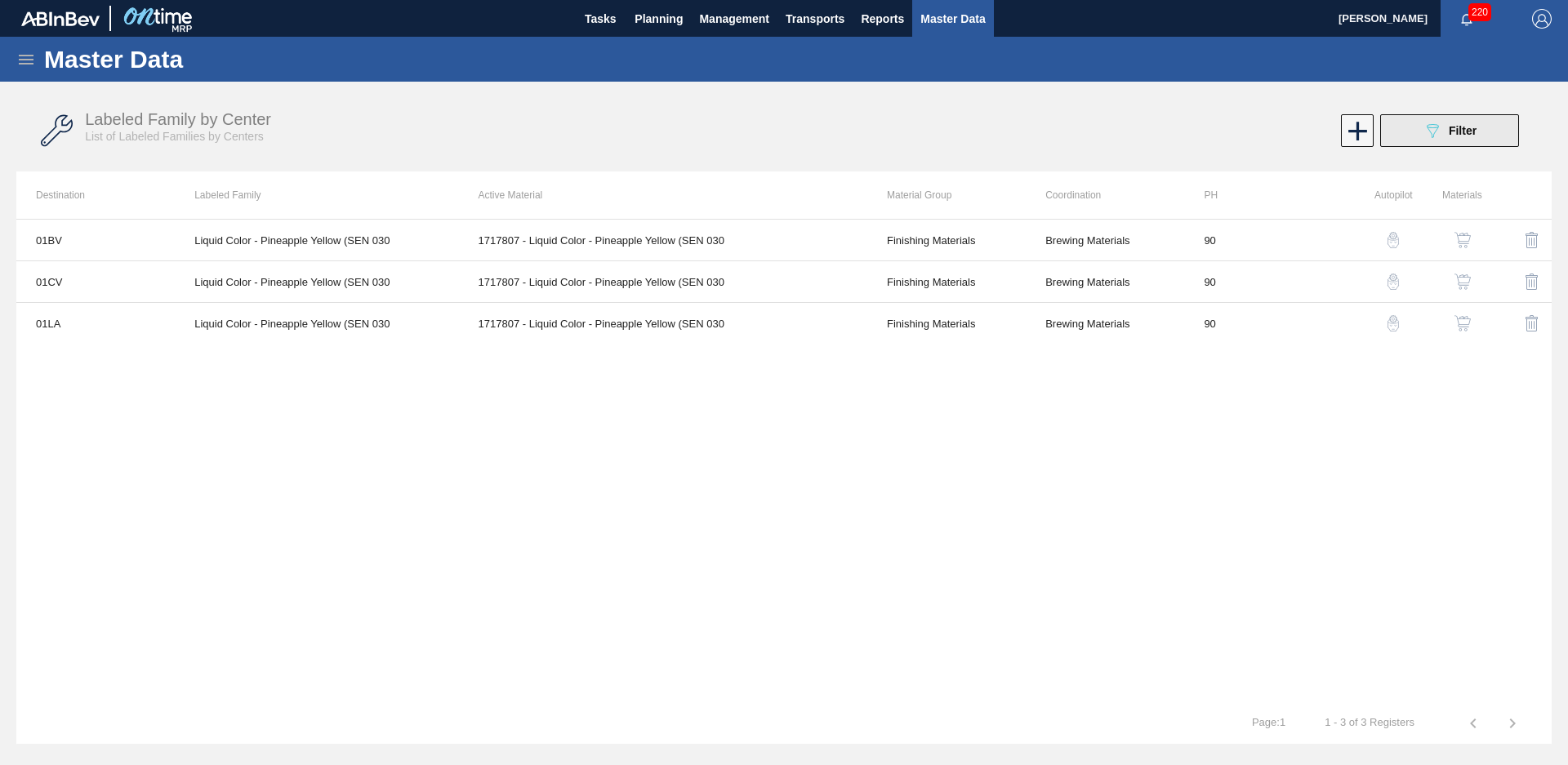
click at [1433, 138] on icon "089F7B8B-B2A5-4AFE-B5C0-19BA573D28AC" at bounding box center [1433, 131] width 19 height 19
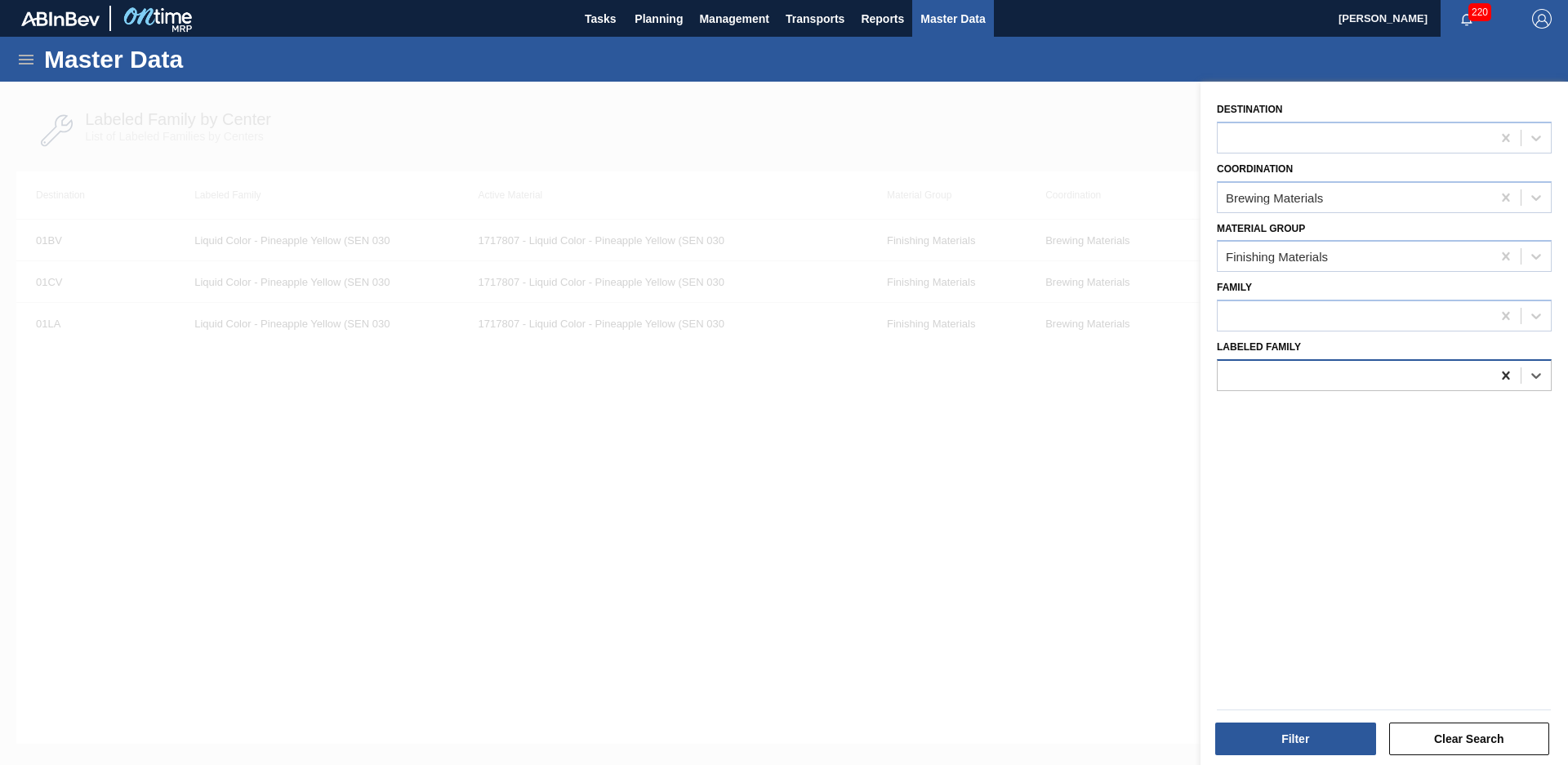
click at [1505, 385] on div at bounding box center [1505, 375] width 29 height 29
type Family "pineapple r"
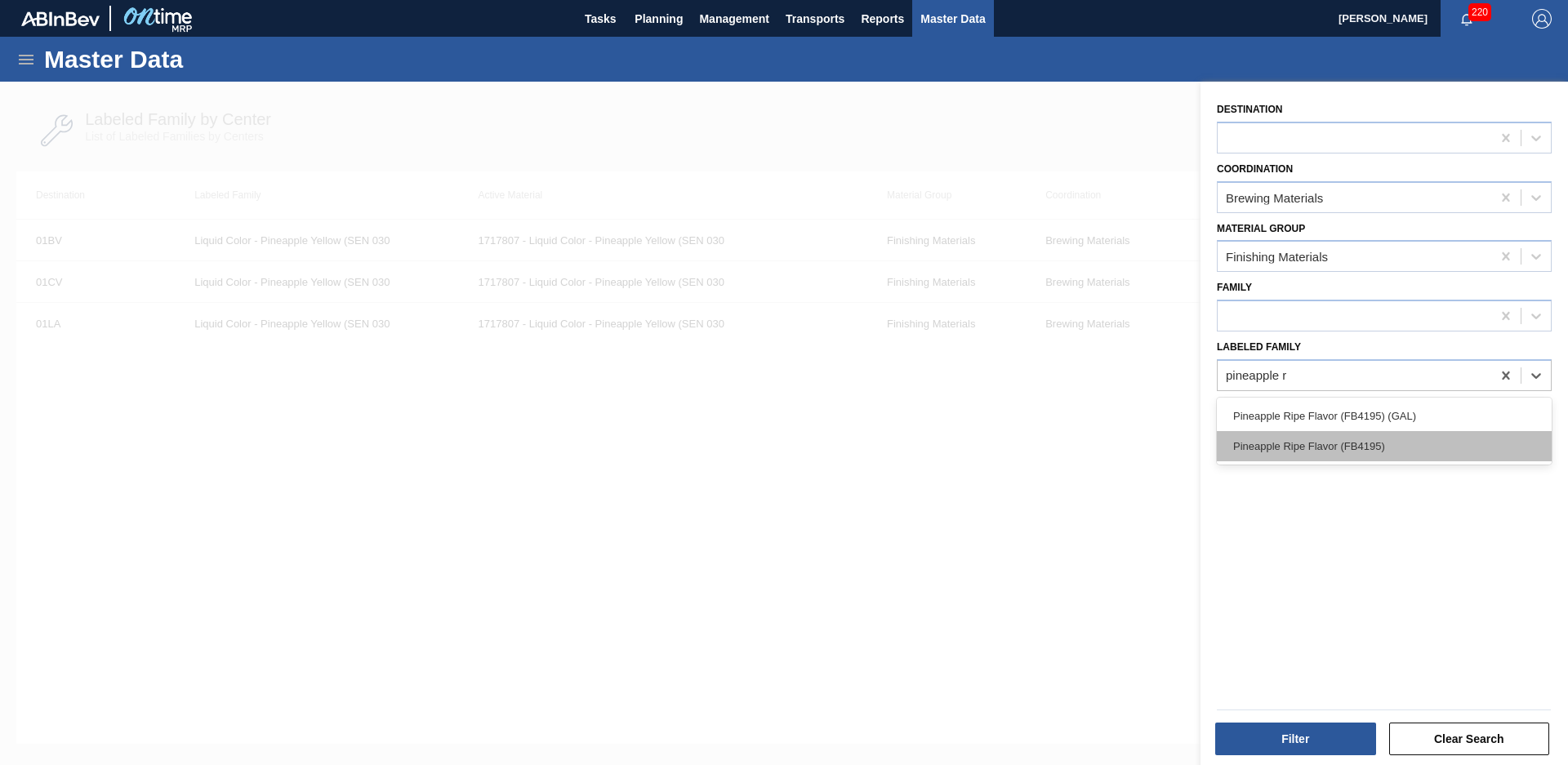
click at [1396, 446] on div "Pineapple Ripe Flavor (FB4195)" at bounding box center [1384, 446] width 335 height 30
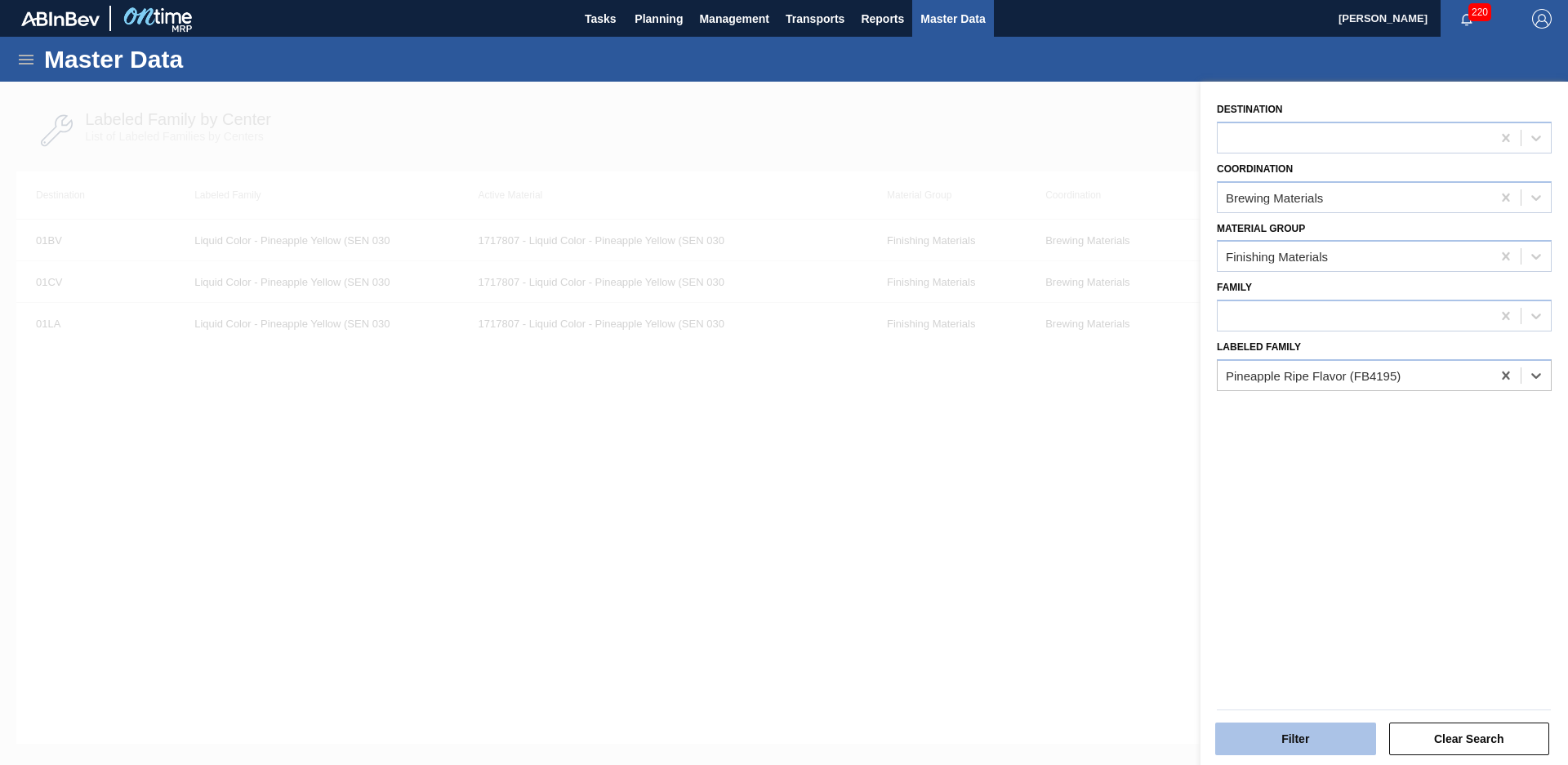
click at [1297, 738] on button "Filter" at bounding box center [1296, 738] width 161 height 33
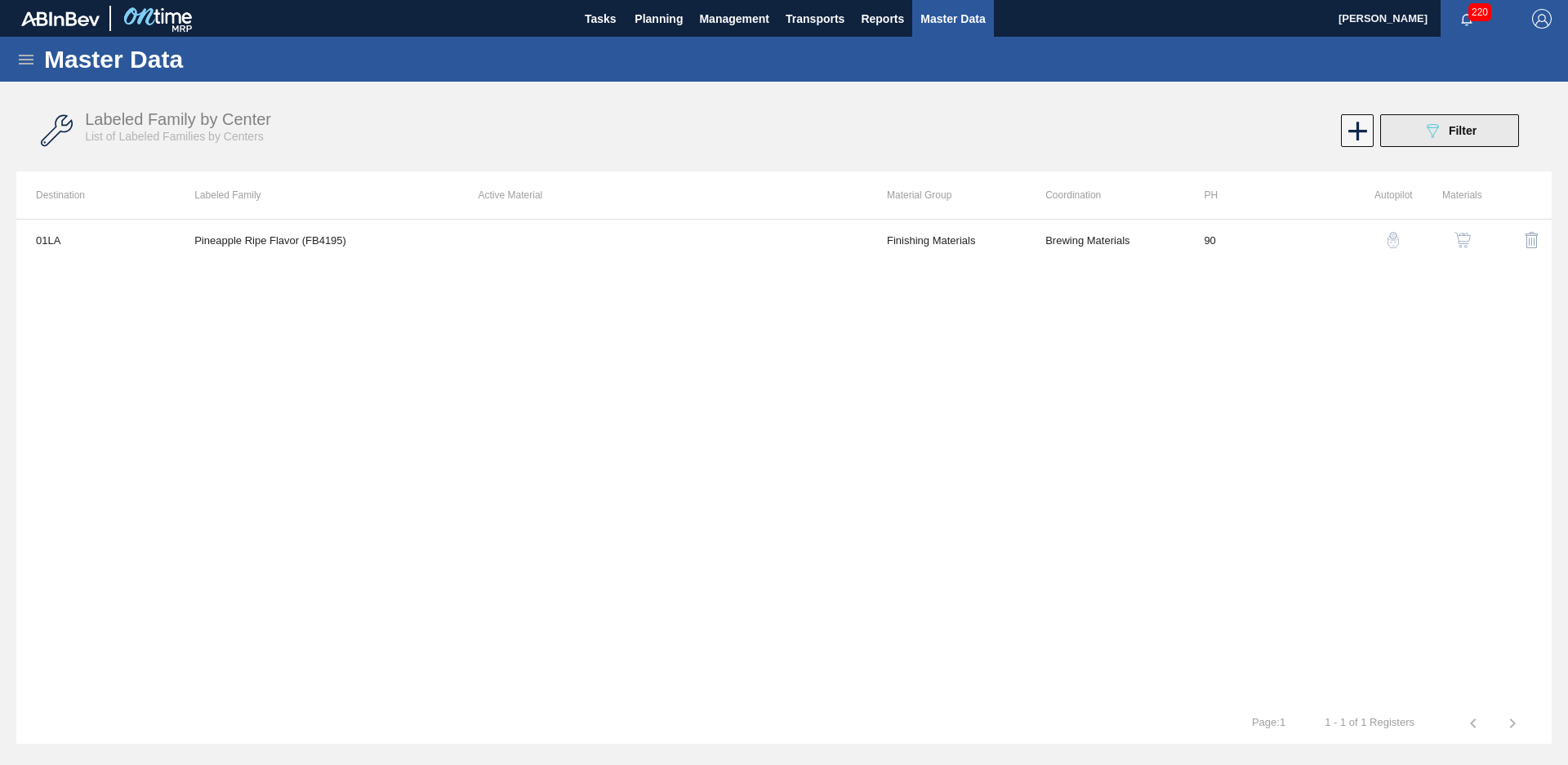
click at [1406, 129] on button "089F7B8B-B2A5-4AFE-B5C0-19BA573D28AC Filter" at bounding box center [1449, 130] width 139 height 33
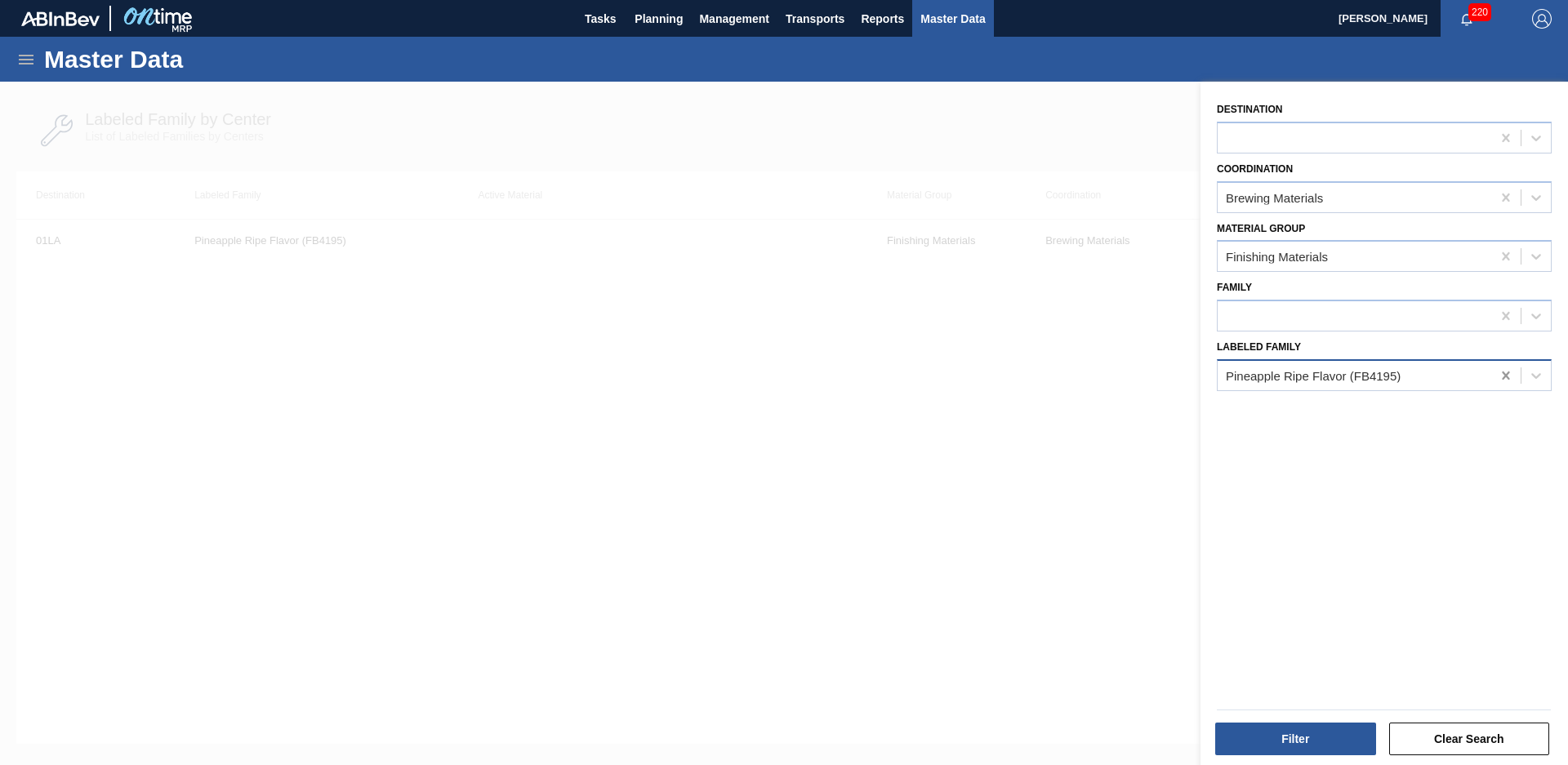
click at [1500, 374] on icon at bounding box center [1506, 375] width 16 height 16
type Family "exberry"
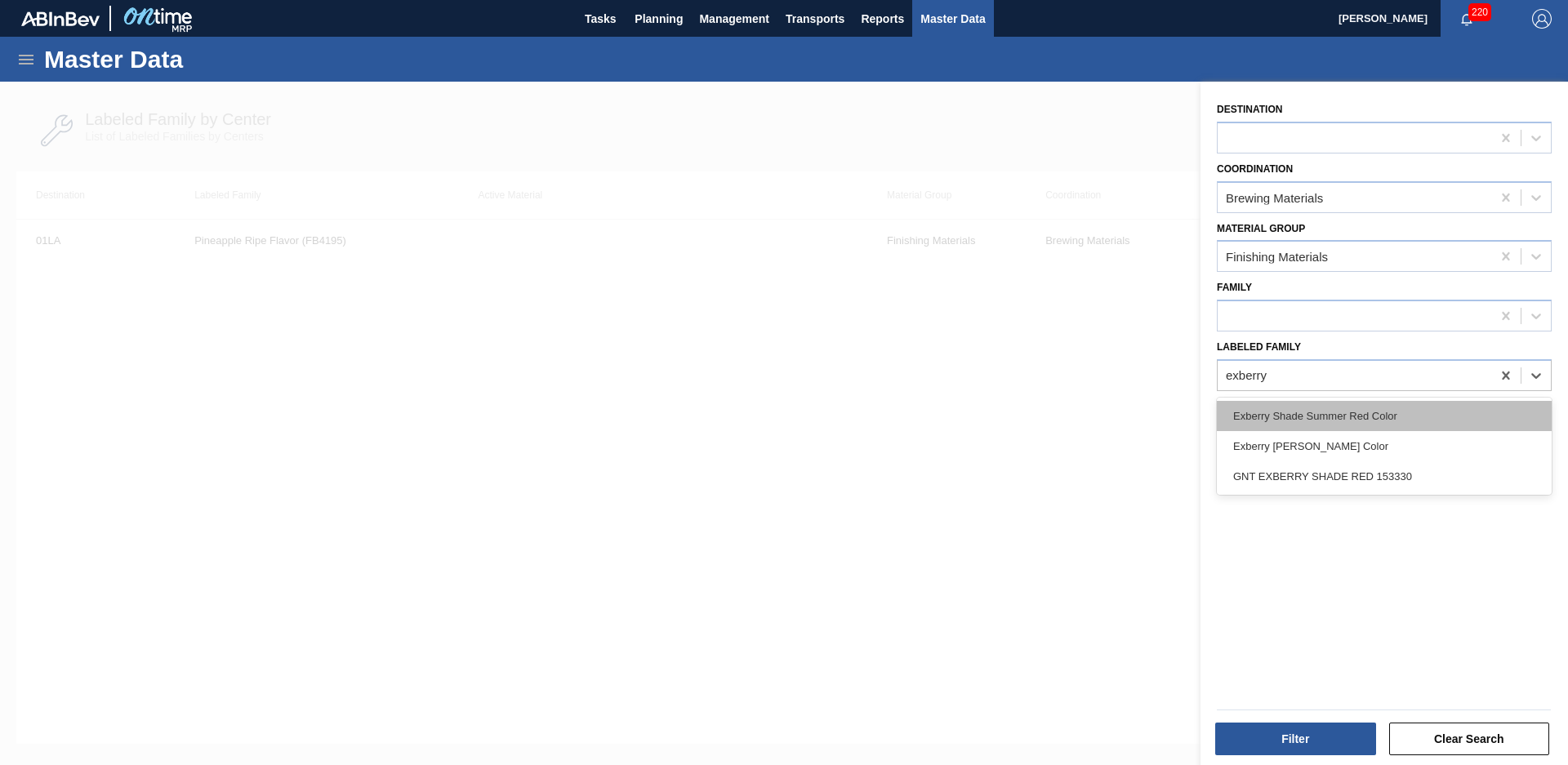
click at [1445, 420] on div "Exberry Shade Summer Red Color" at bounding box center [1384, 416] width 335 height 30
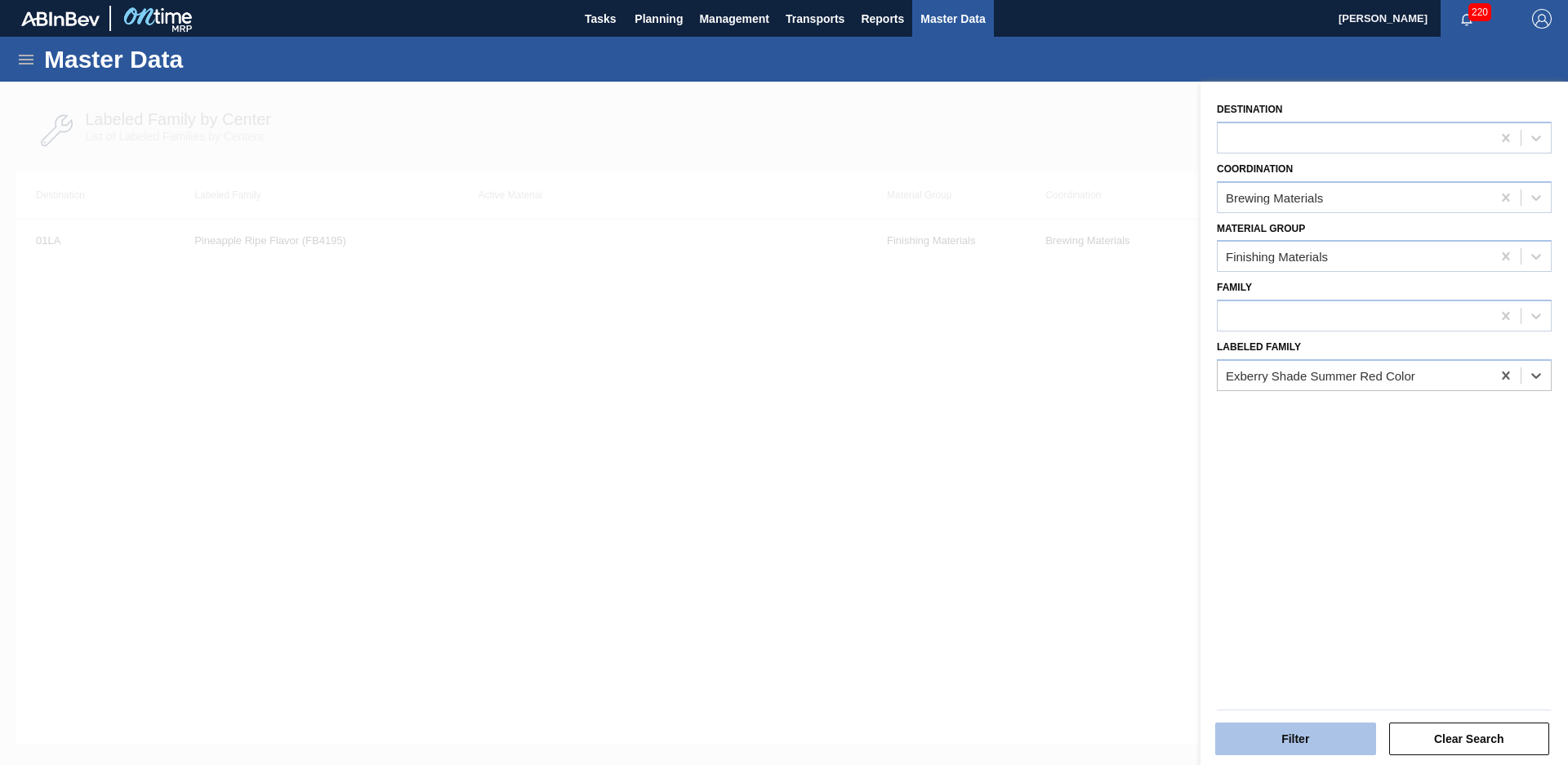
click at [1301, 753] on button "Filter" at bounding box center [1296, 738] width 161 height 33
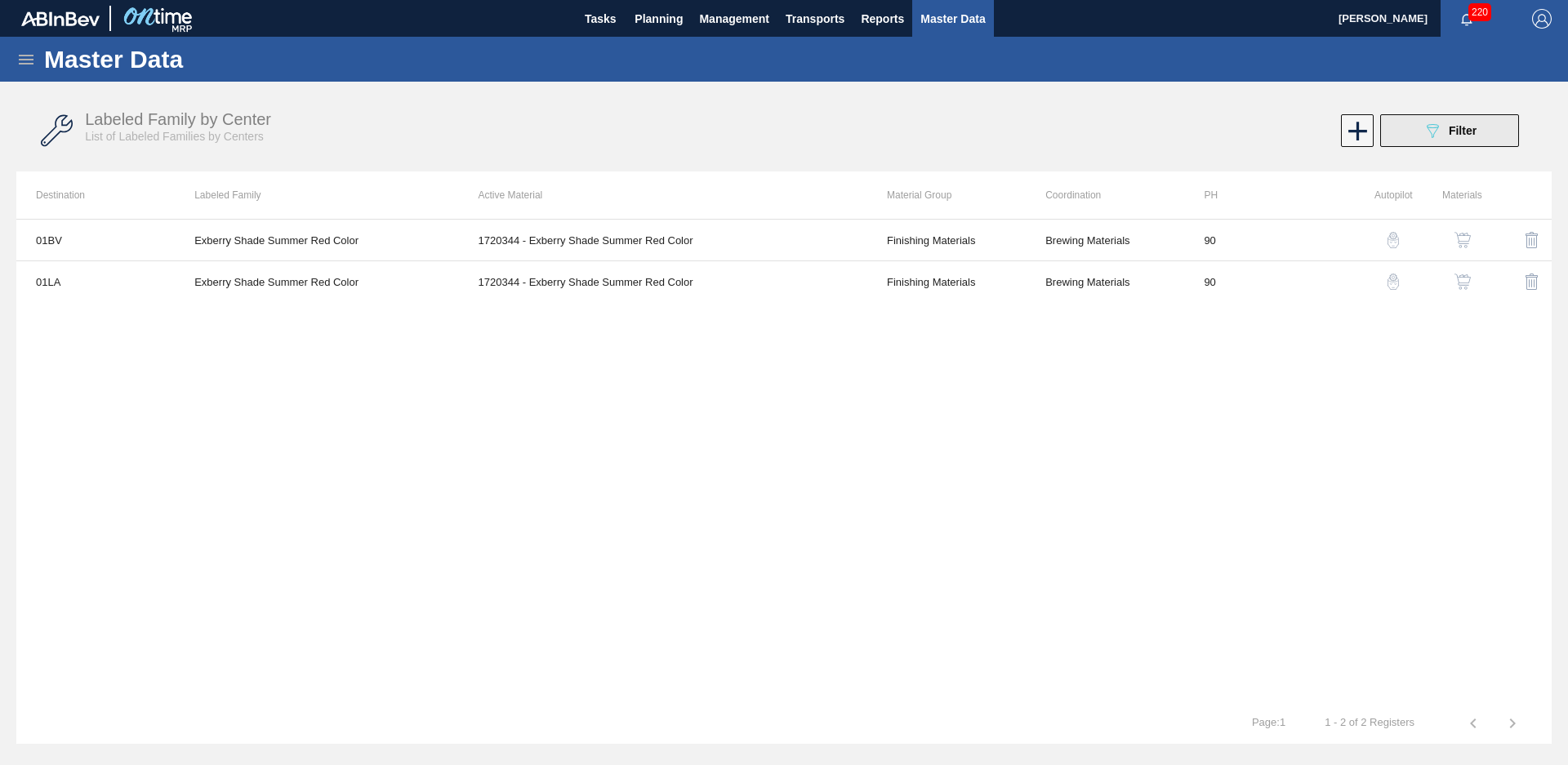
click at [1427, 136] on button "089F7B8B-B2A5-4AFE-B5C0-19BA573D28AC Filter" at bounding box center [1449, 130] width 139 height 33
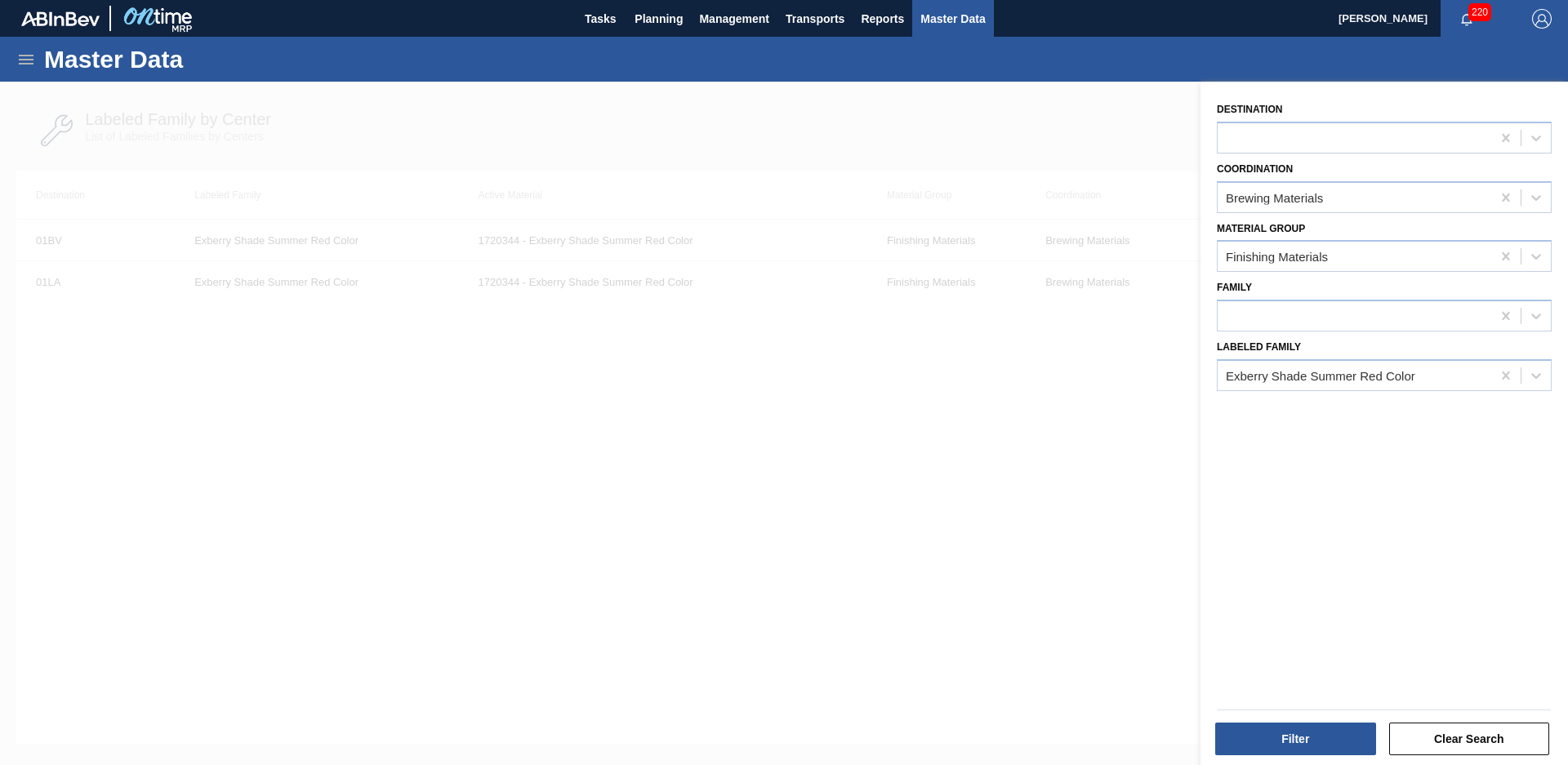
click at [1427, 136] on div at bounding box center [1354, 137] width 274 height 24
click at [1201, 497] on div "Destination Coordination Brewing Materials Material Group Finishing Materials F…" at bounding box center [1384, 425] width 367 height 687
click at [1499, 380] on icon at bounding box center [1506, 375] width 16 height 16
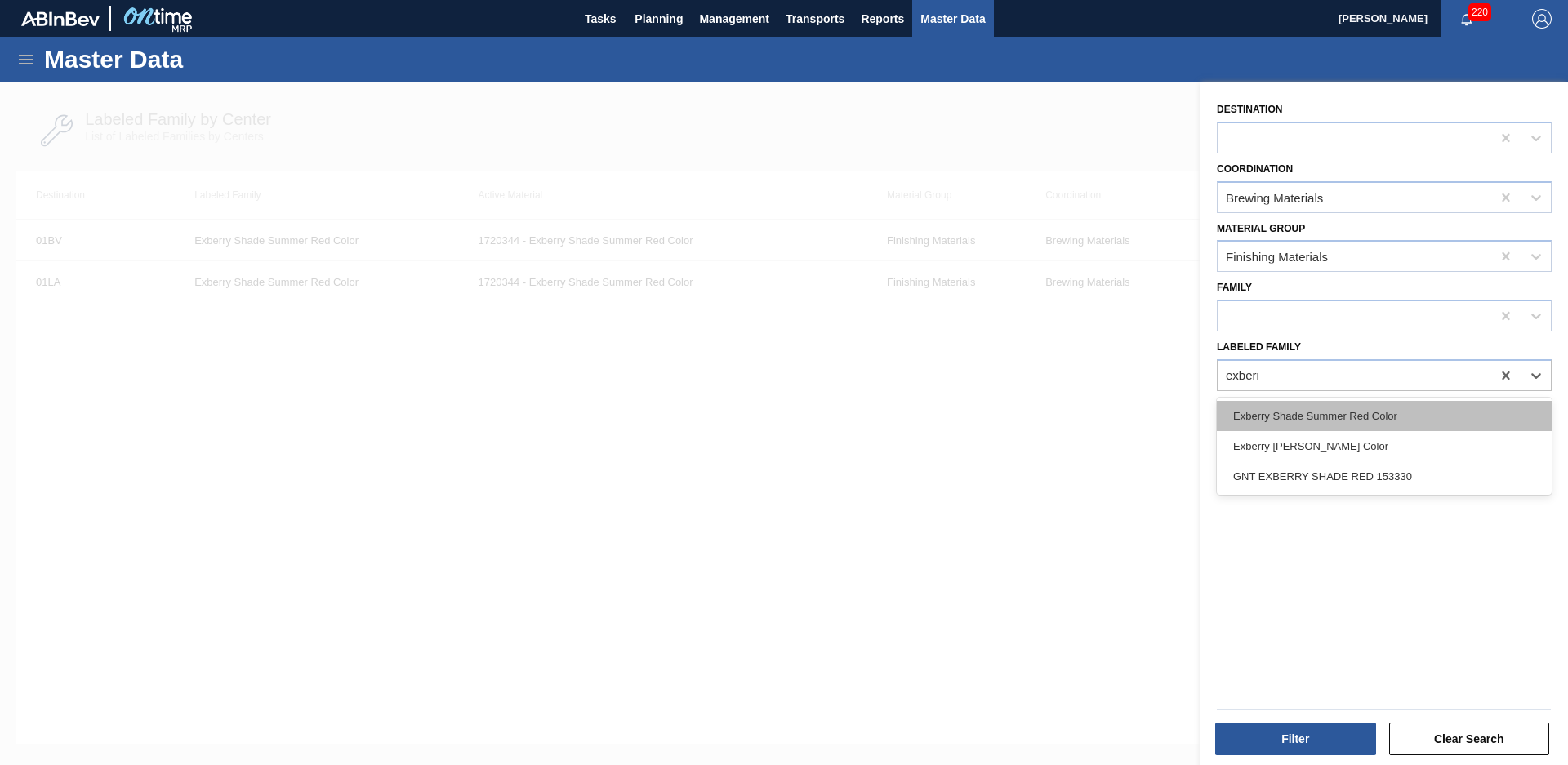
type Family "exberry"
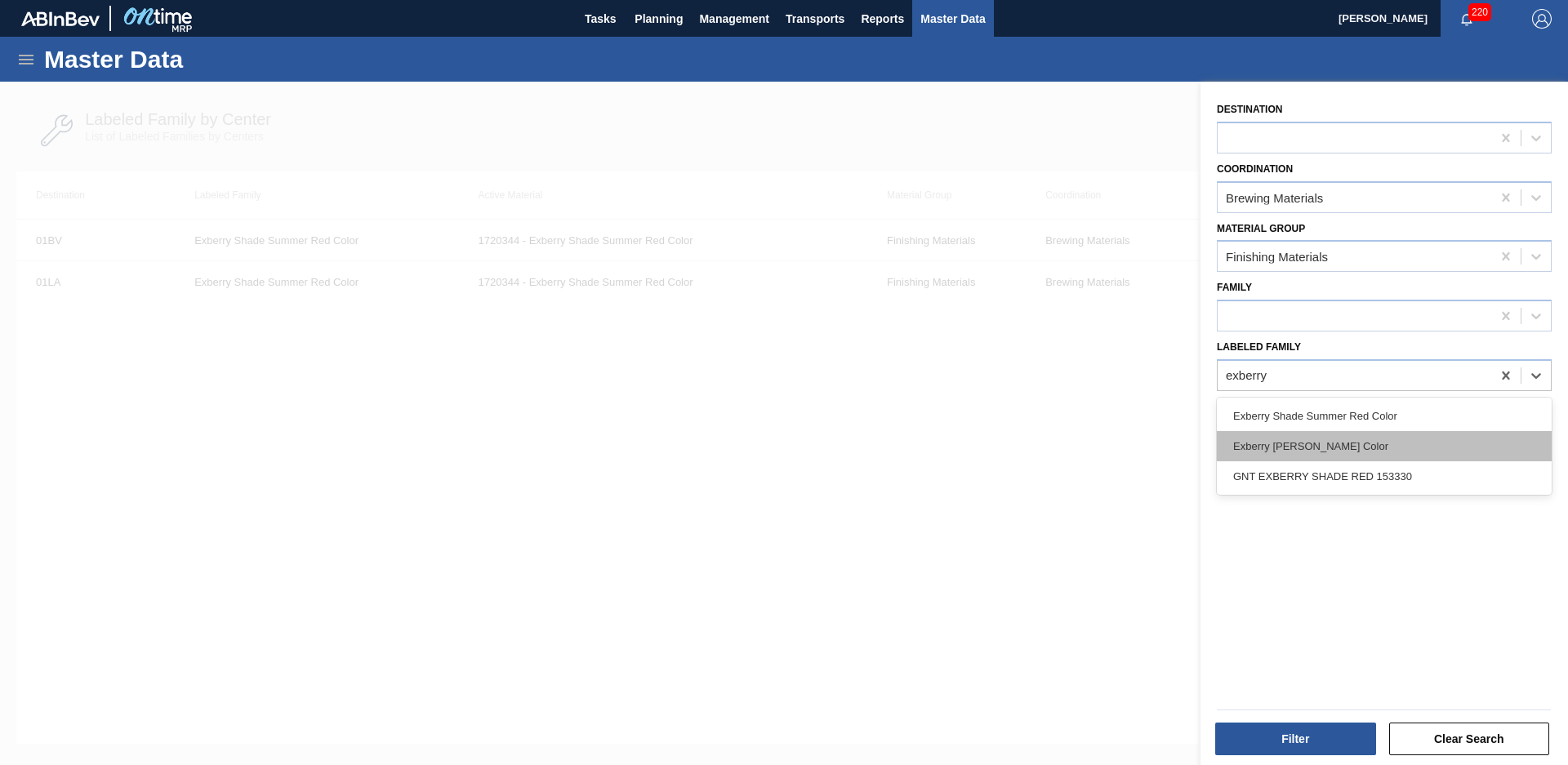
click at [1413, 443] on div "Exberry [PERSON_NAME] Color" at bounding box center [1384, 446] width 335 height 30
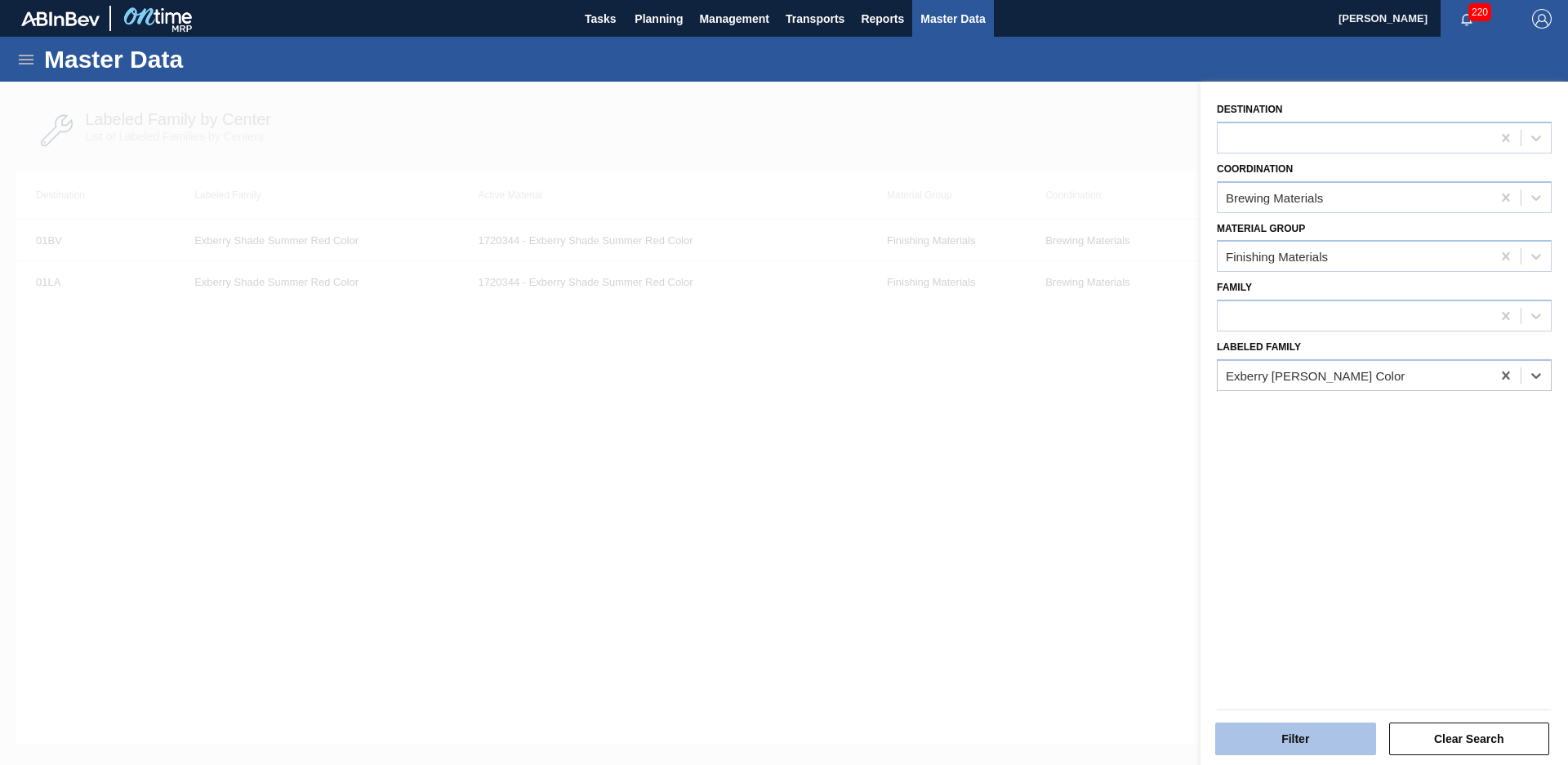
click at [1337, 742] on button "Filter" at bounding box center [1296, 738] width 161 height 33
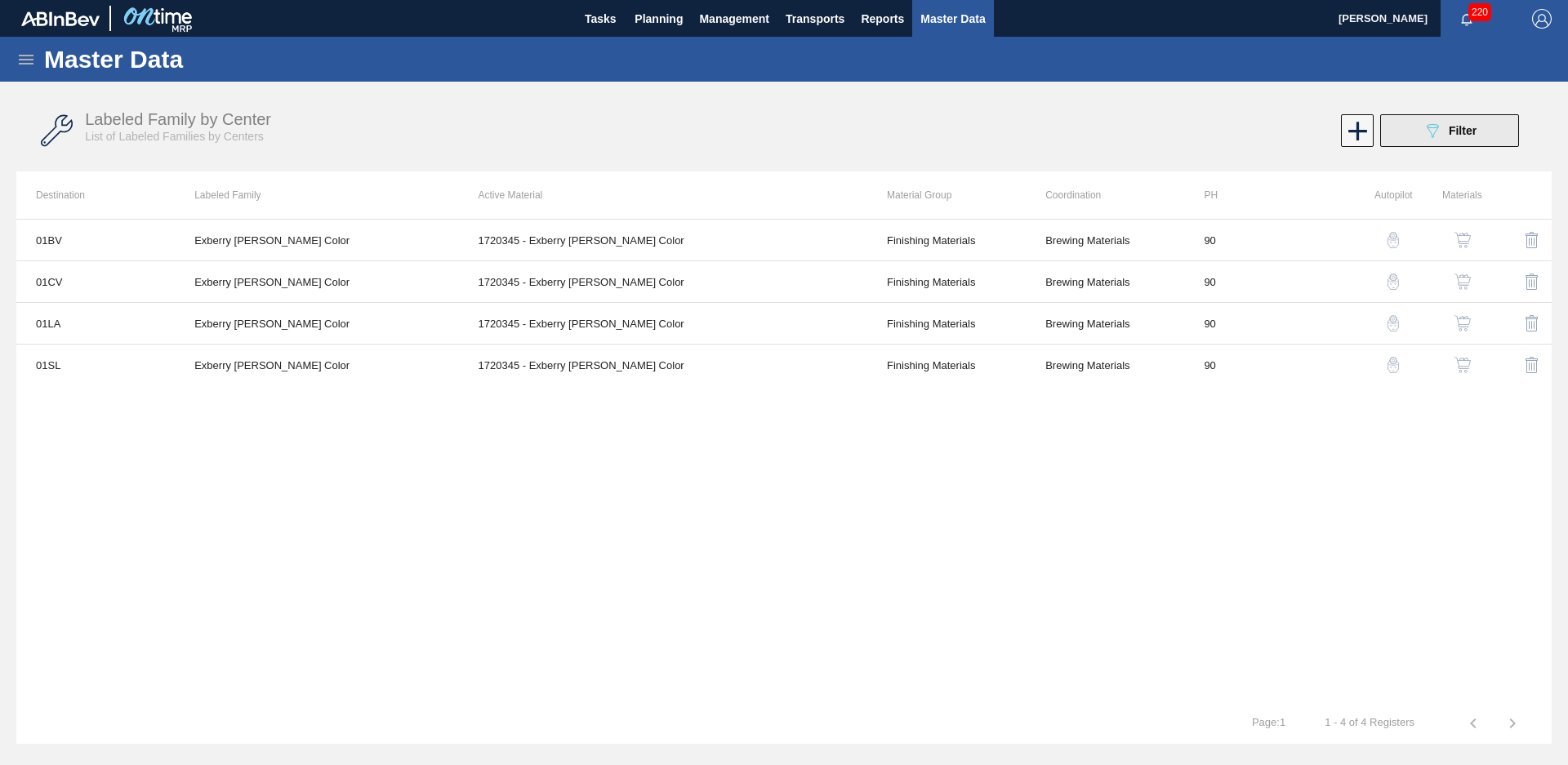
click at [1492, 131] on button "089F7B8B-B2A5-4AFE-B5C0-19BA573D28AC Filter" at bounding box center [1449, 130] width 139 height 33
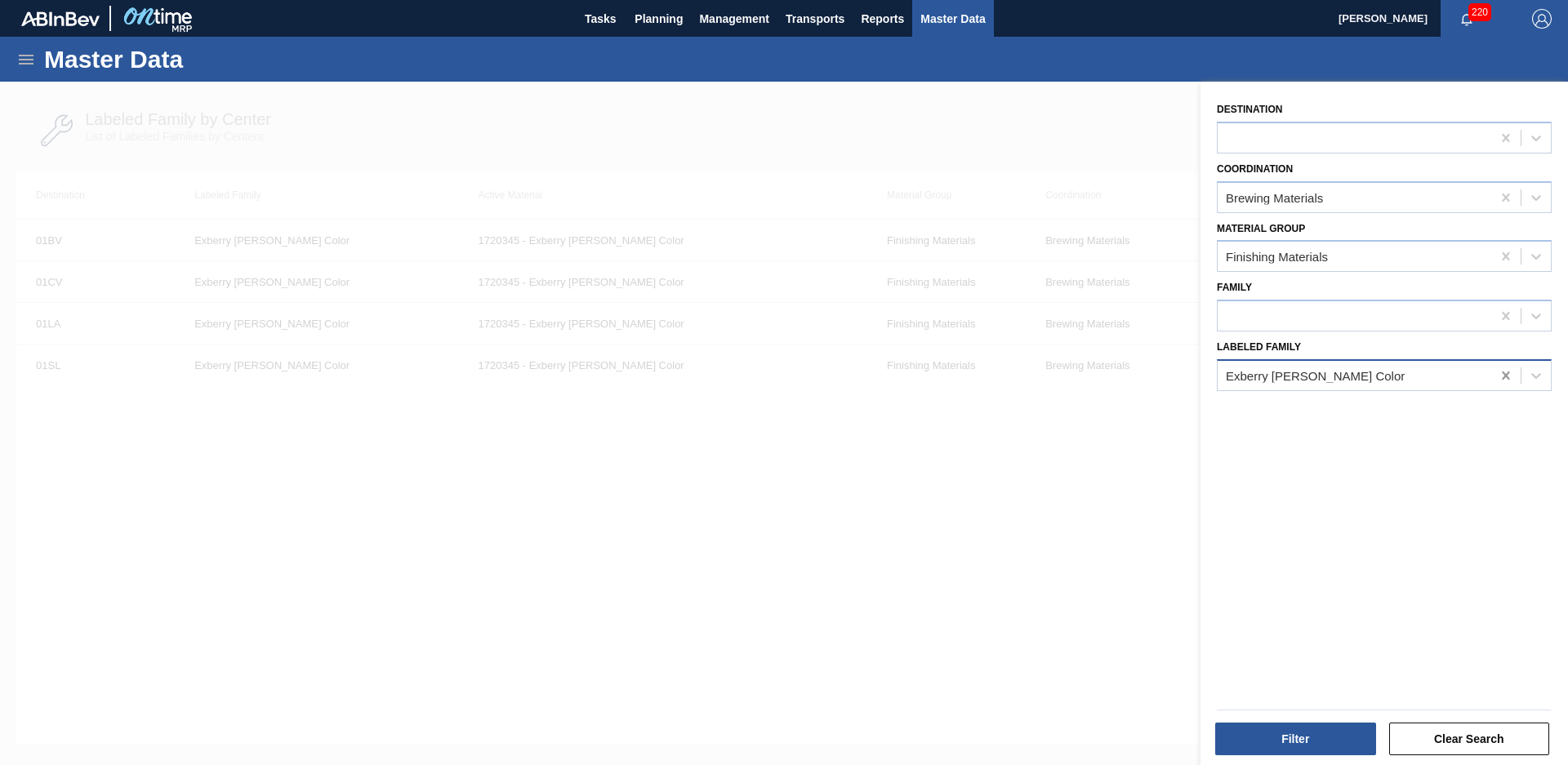
click at [1499, 366] on div at bounding box center [1505, 375] width 29 height 29
type Family "citrus and"
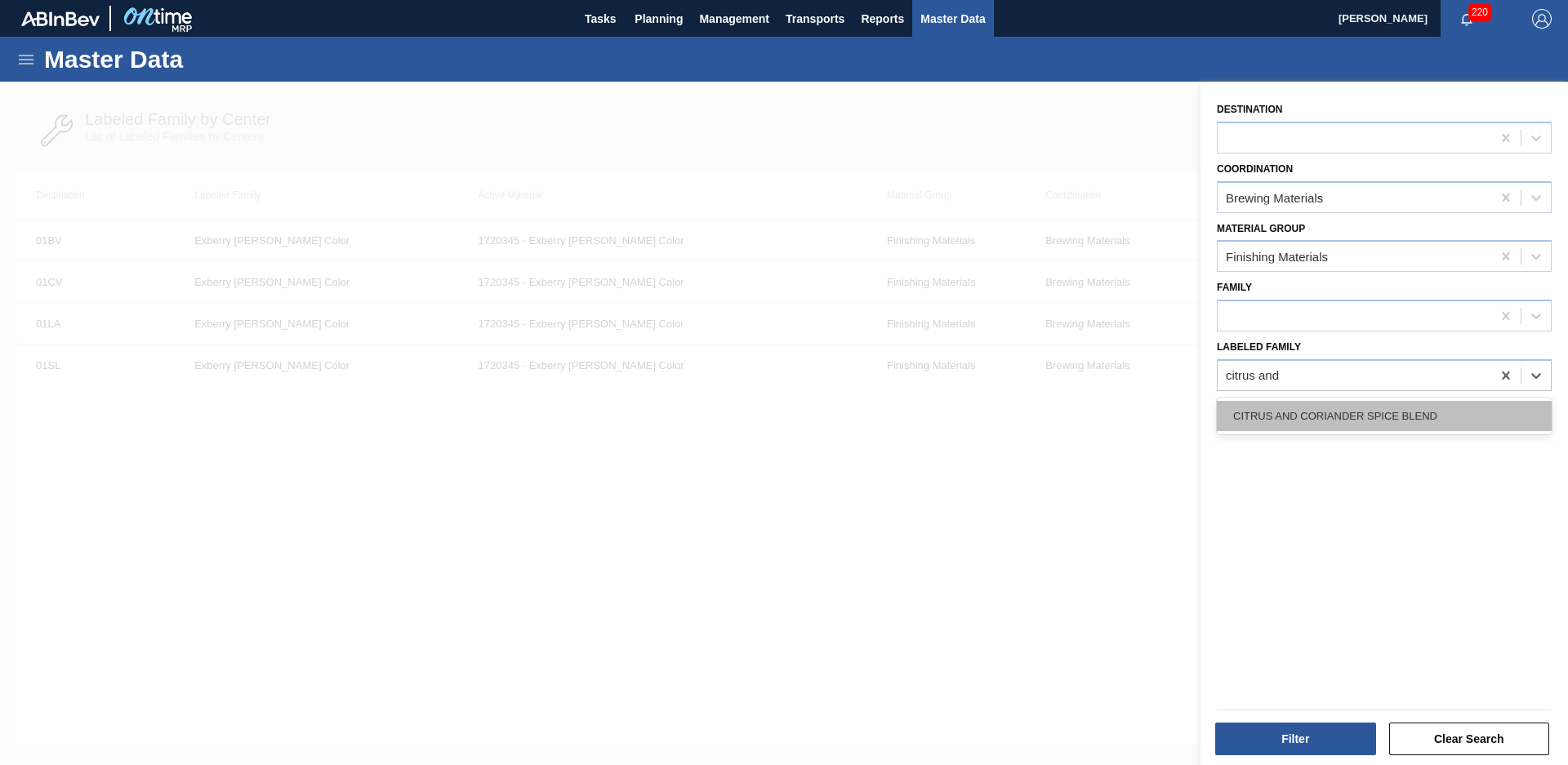
click at [1443, 419] on div "CITRUS AND CORIANDER SPICE BLEND" at bounding box center [1384, 416] width 335 height 30
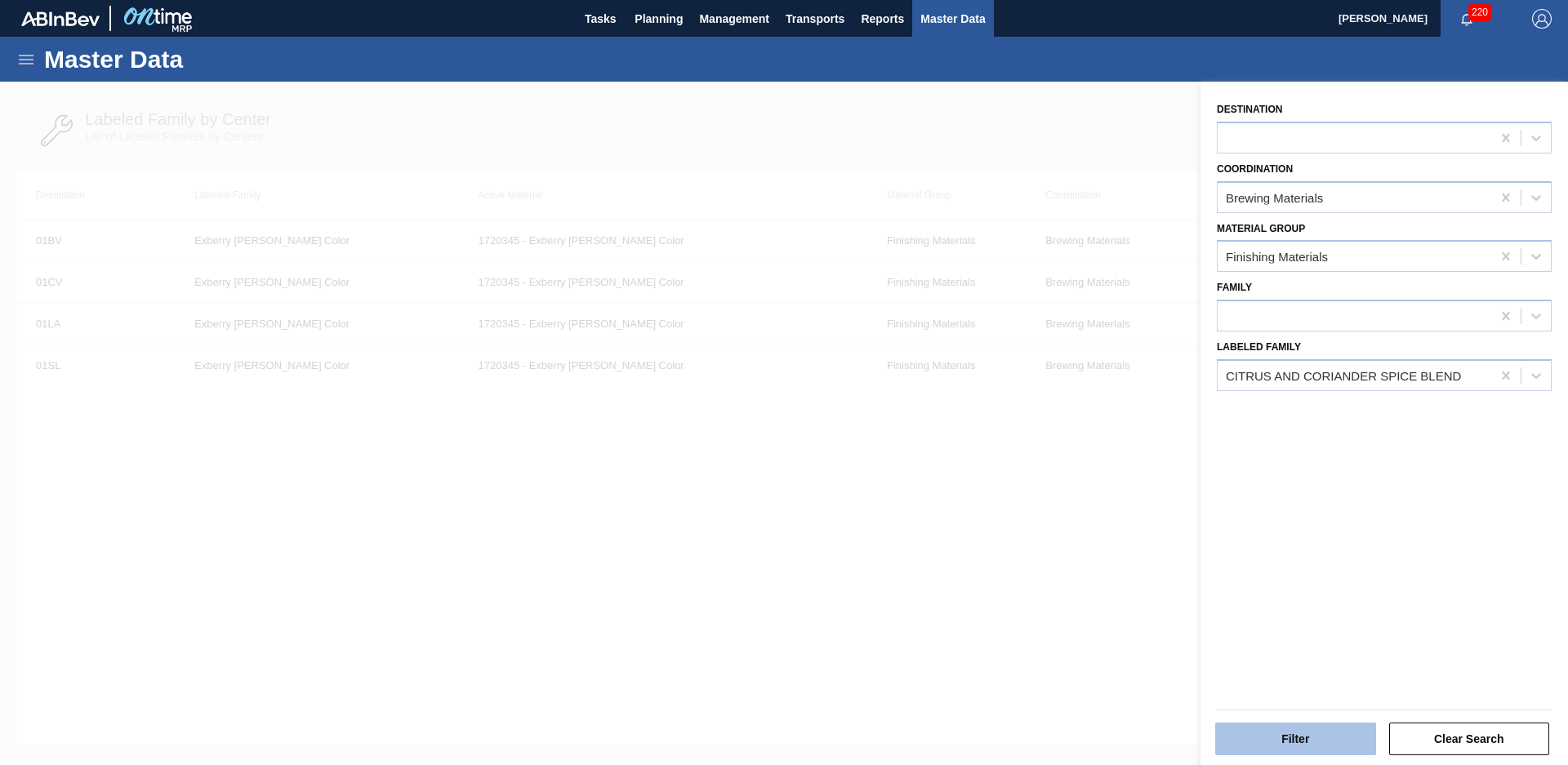
click at [1367, 741] on button "Filter" at bounding box center [1296, 738] width 161 height 33
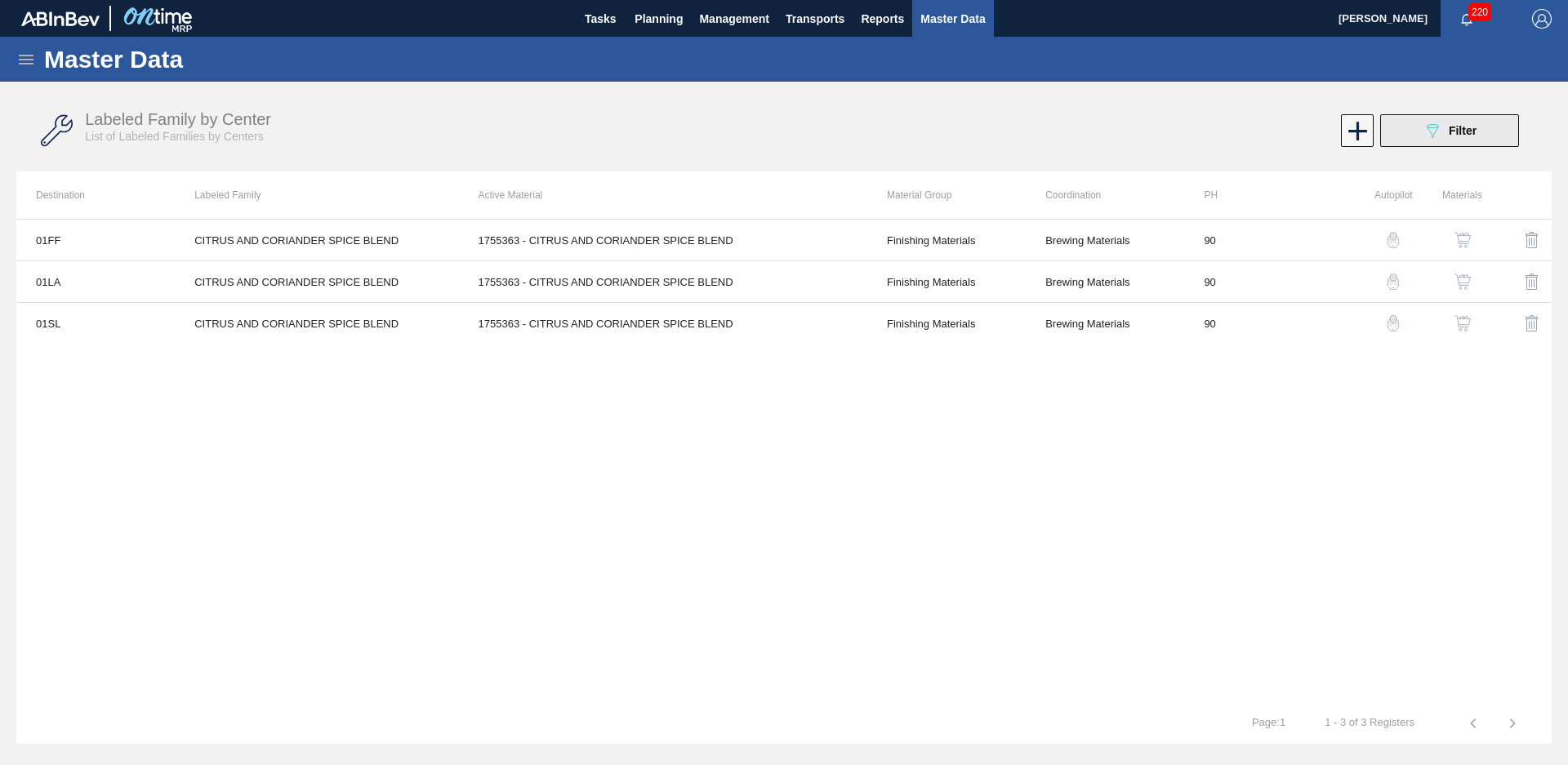
click at [1492, 140] on button "089F7B8B-B2A5-4AFE-B5C0-19BA573D28AC Filter" at bounding box center [1449, 130] width 139 height 33
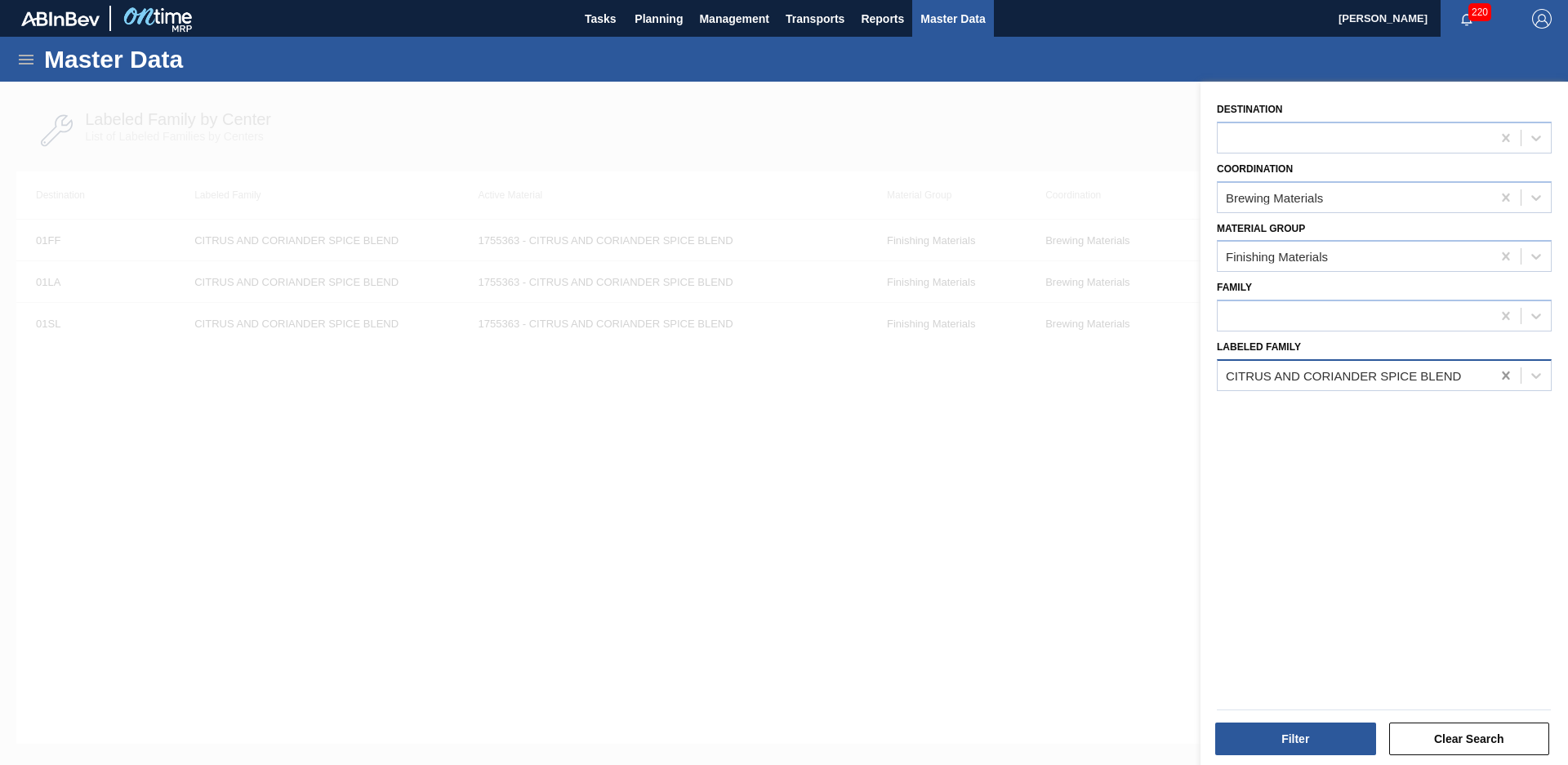
click at [1512, 375] on div at bounding box center [1505, 375] width 29 height 29
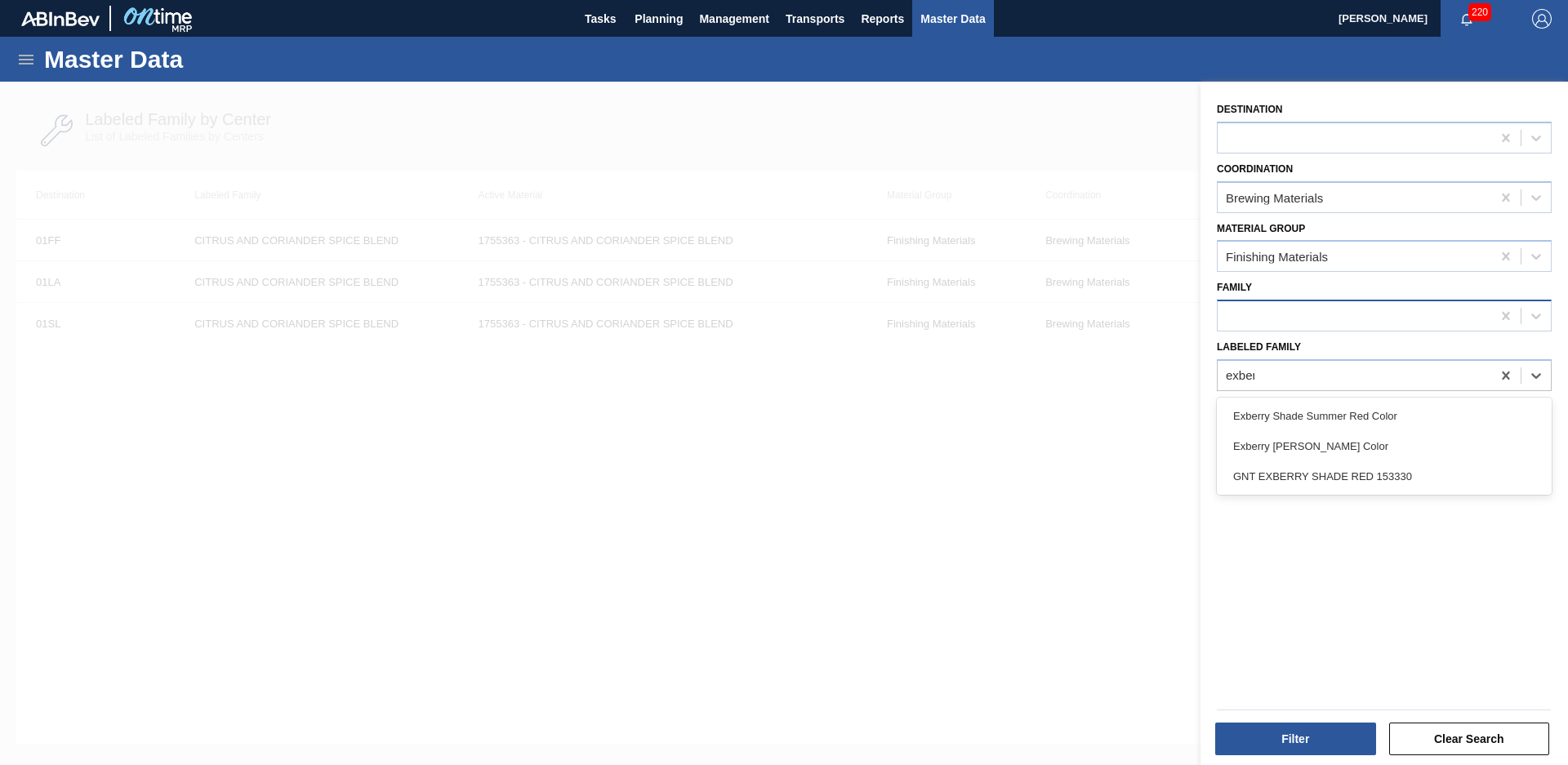
type Family "exberr"
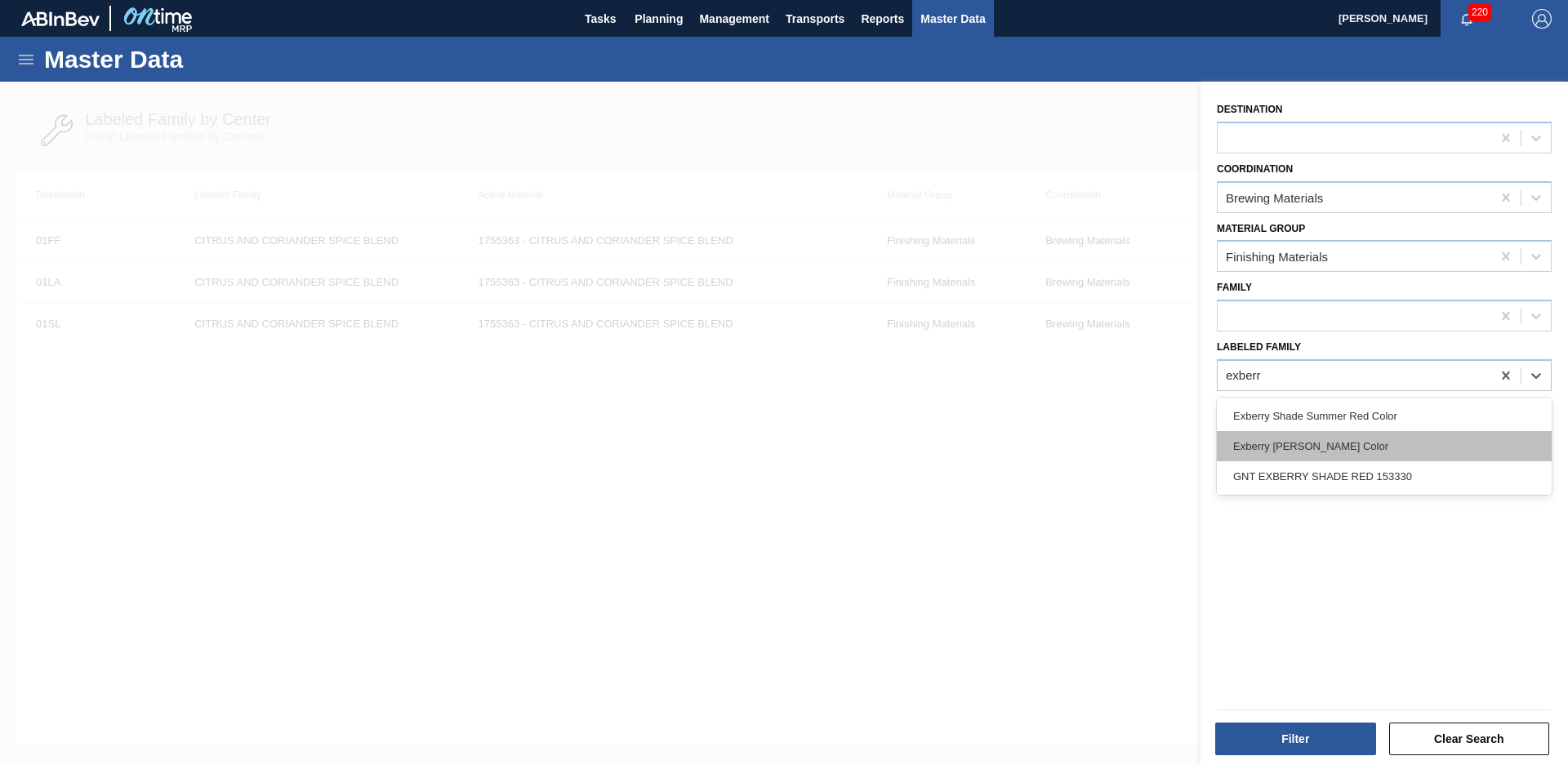
click at [1315, 451] on div "Exberry [PERSON_NAME] Color" at bounding box center [1384, 446] width 335 height 30
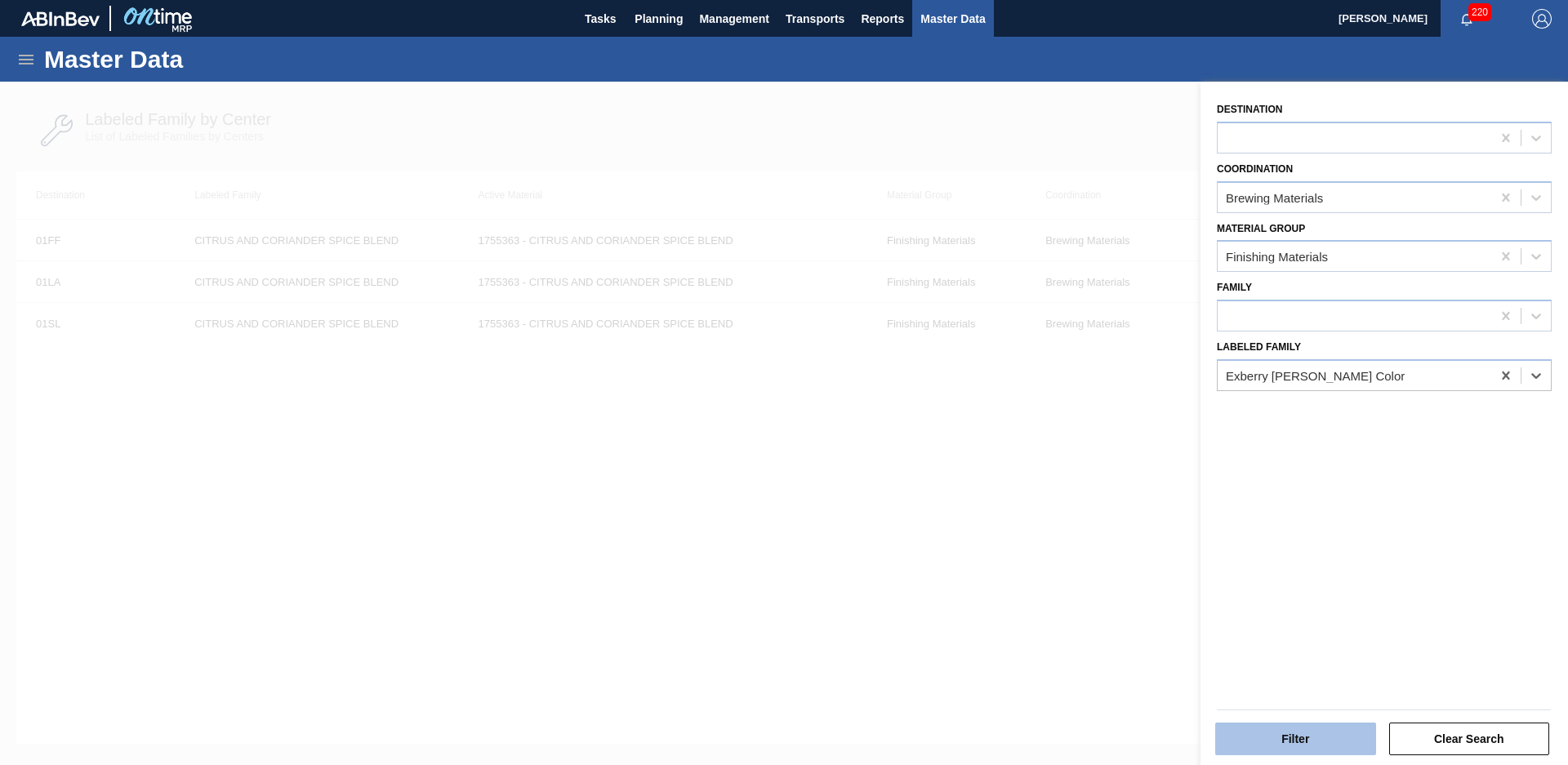
click at [1314, 734] on button "Filter" at bounding box center [1296, 738] width 161 height 33
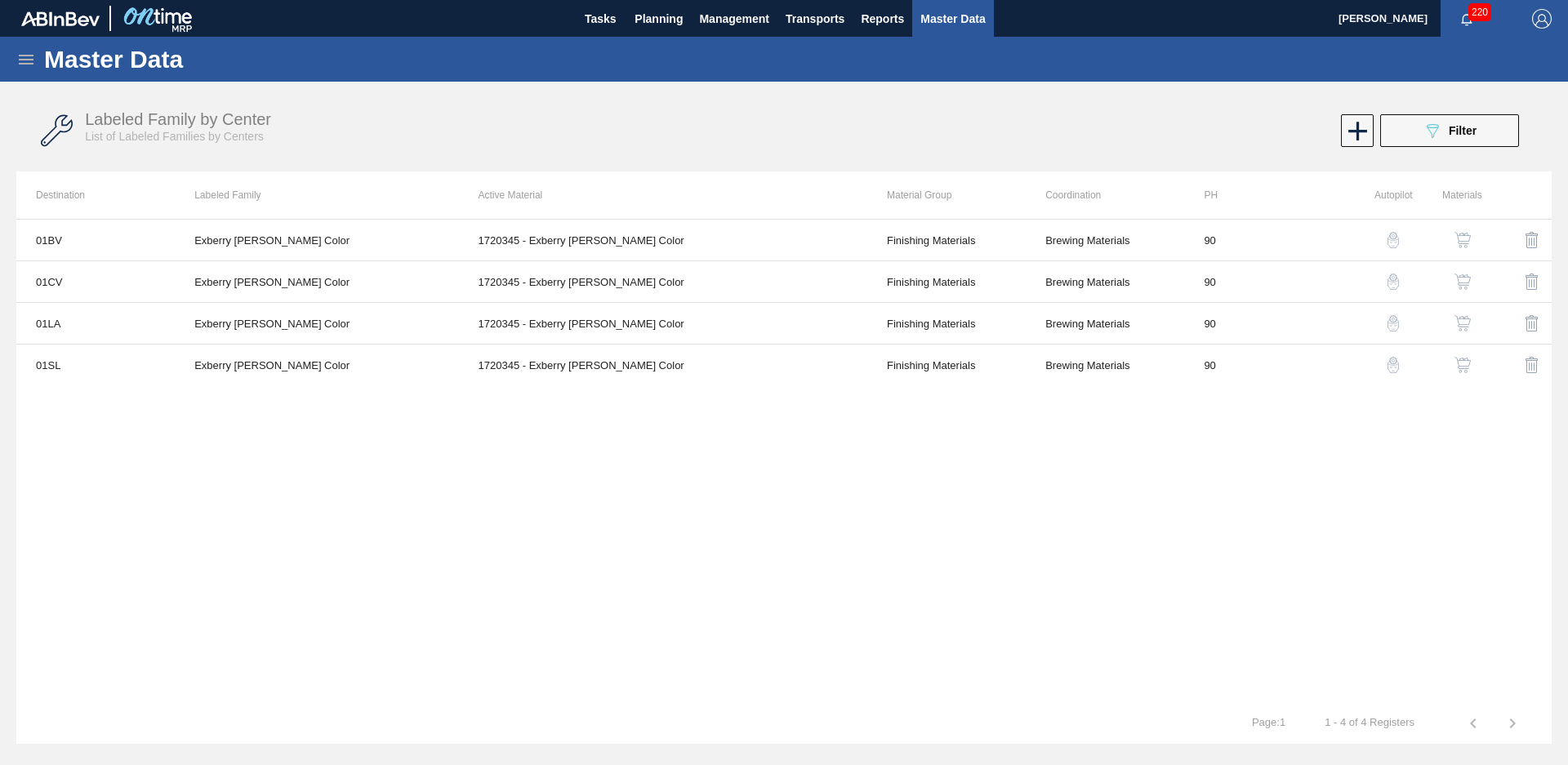
click at [1486, 185] on th at bounding box center [1517, 195] width 70 height 48
click at [1489, 126] on button "089F7B8B-B2A5-4AFE-B5C0-19BA573D28AC Filter" at bounding box center [1449, 130] width 139 height 33
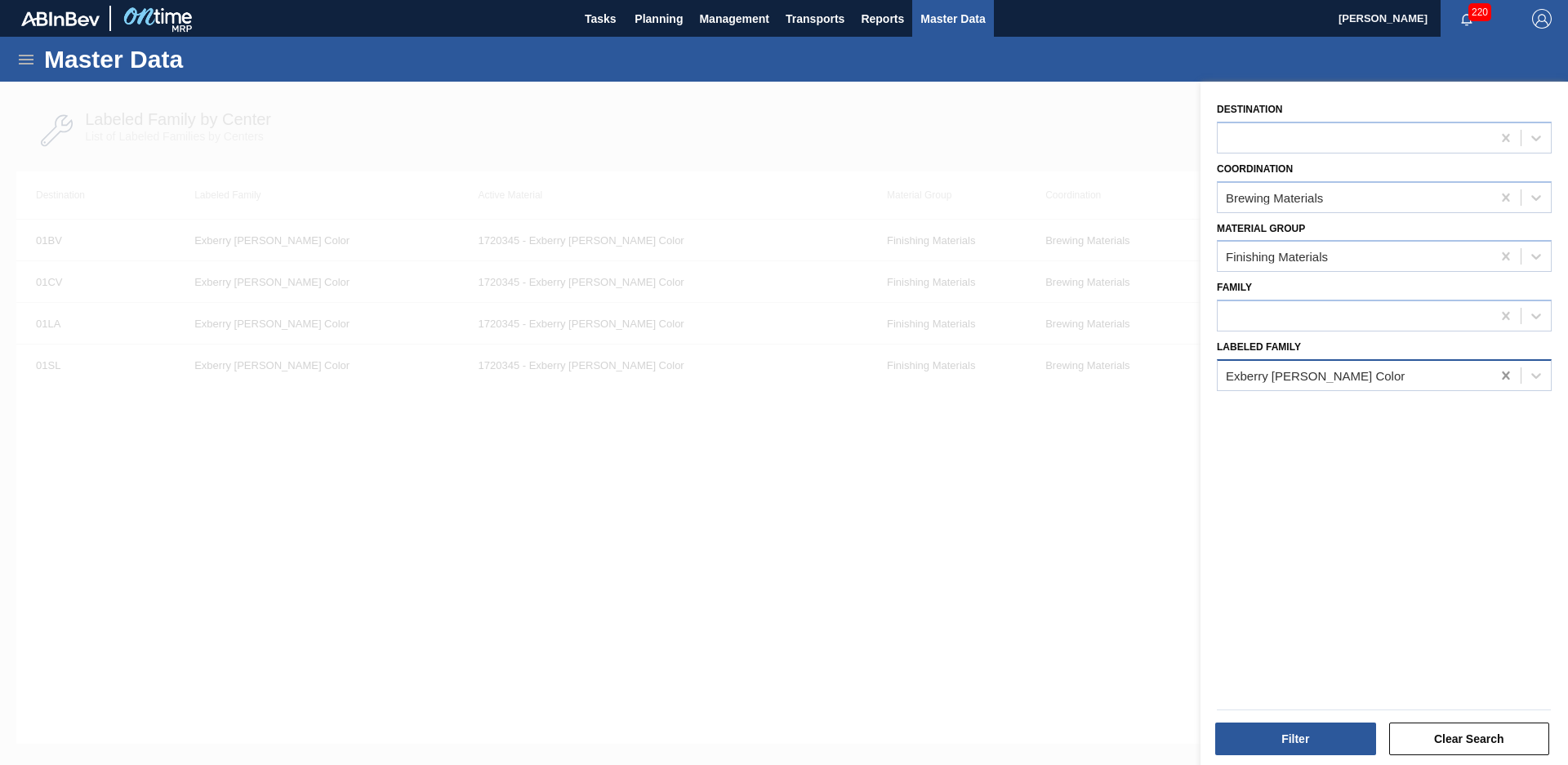
click at [1502, 375] on icon at bounding box center [1506, 375] width 16 height 16
type Family "honeycrisp apple"
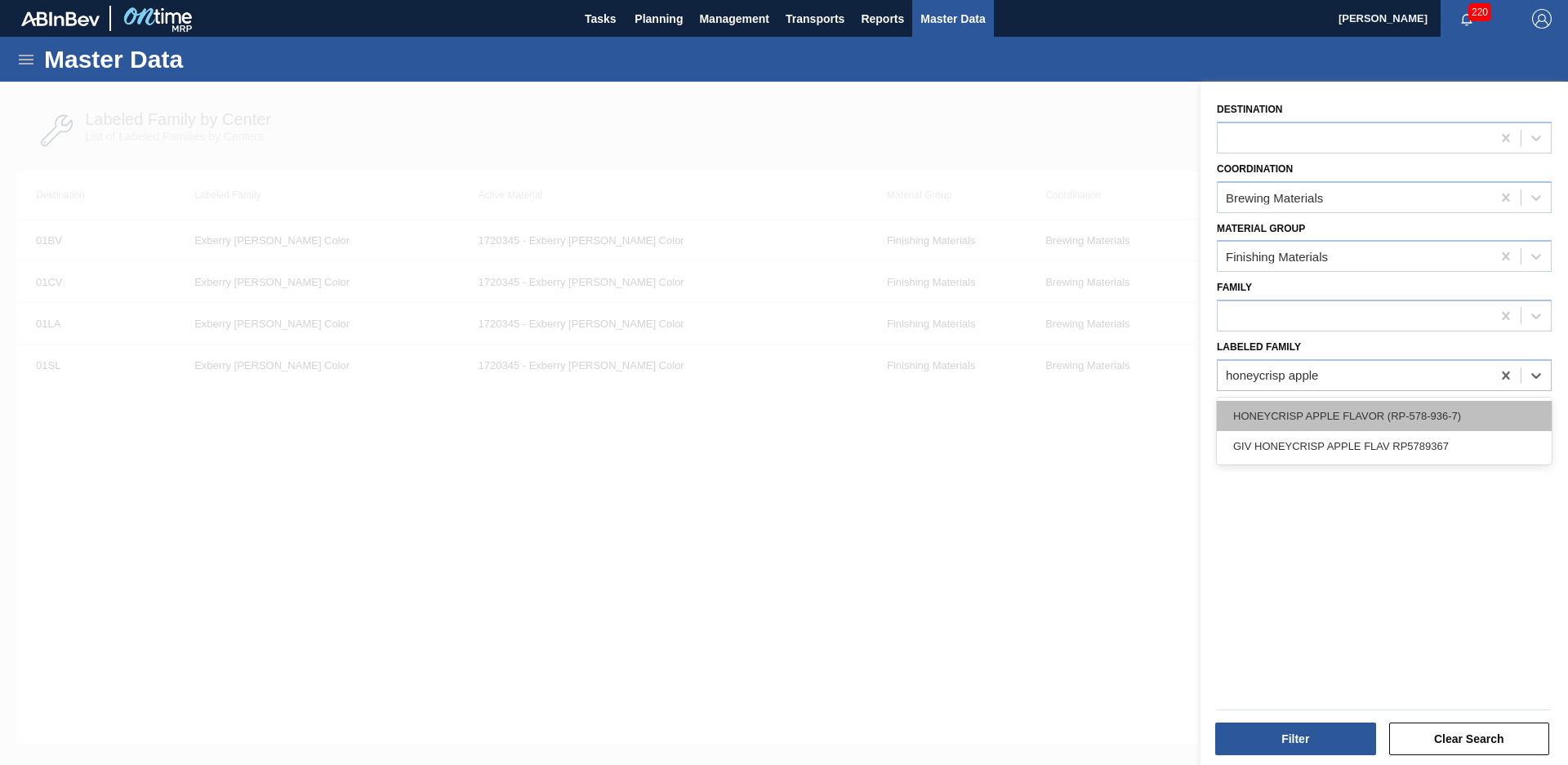
click at [1401, 409] on div "HONEYCRISP APPLE FLAVOR (RP-578-936-7)" at bounding box center [1384, 416] width 335 height 30
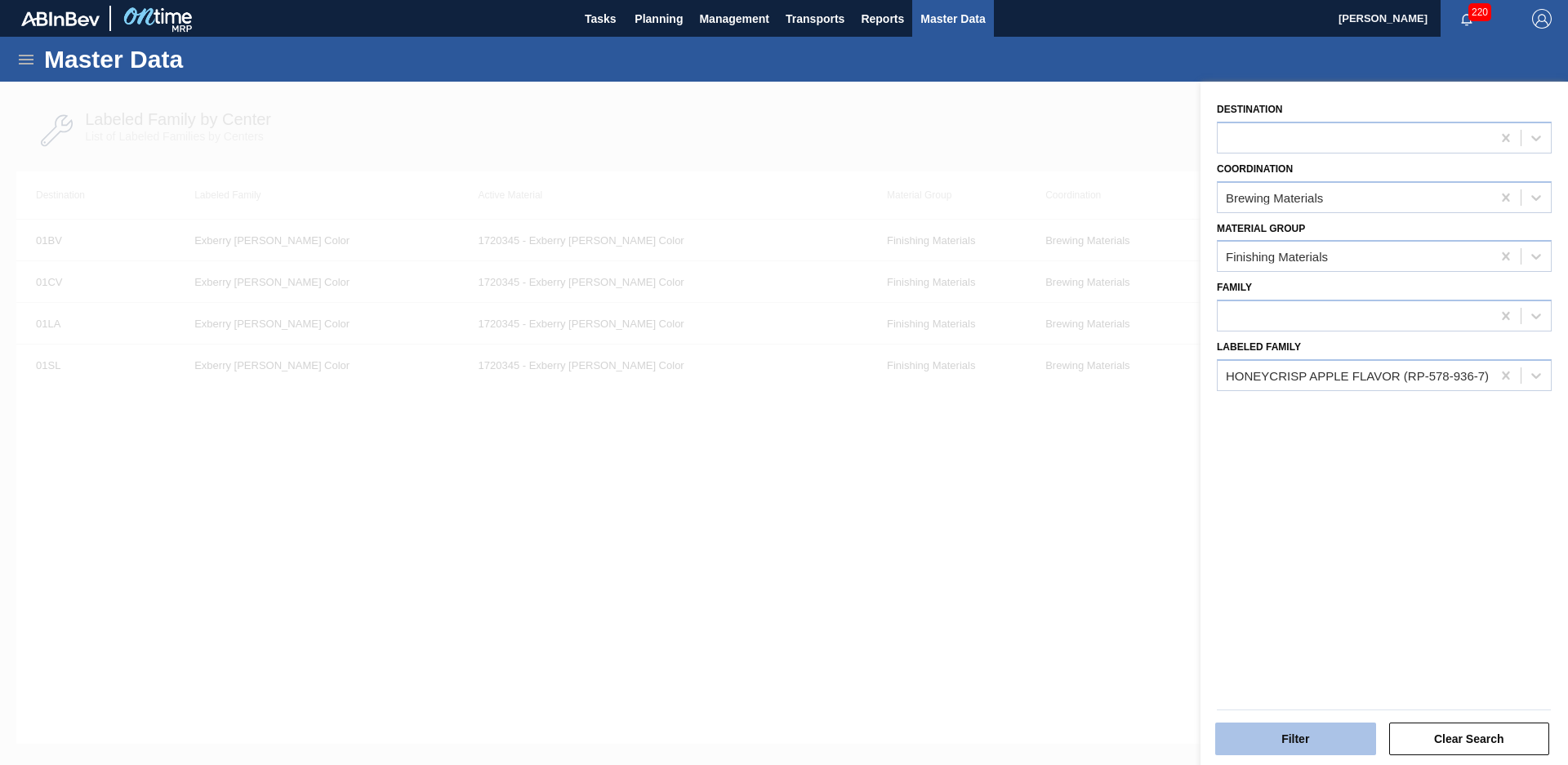
click at [1304, 732] on button "Filter" at bounding box center [1296, 738] width 161 height 33
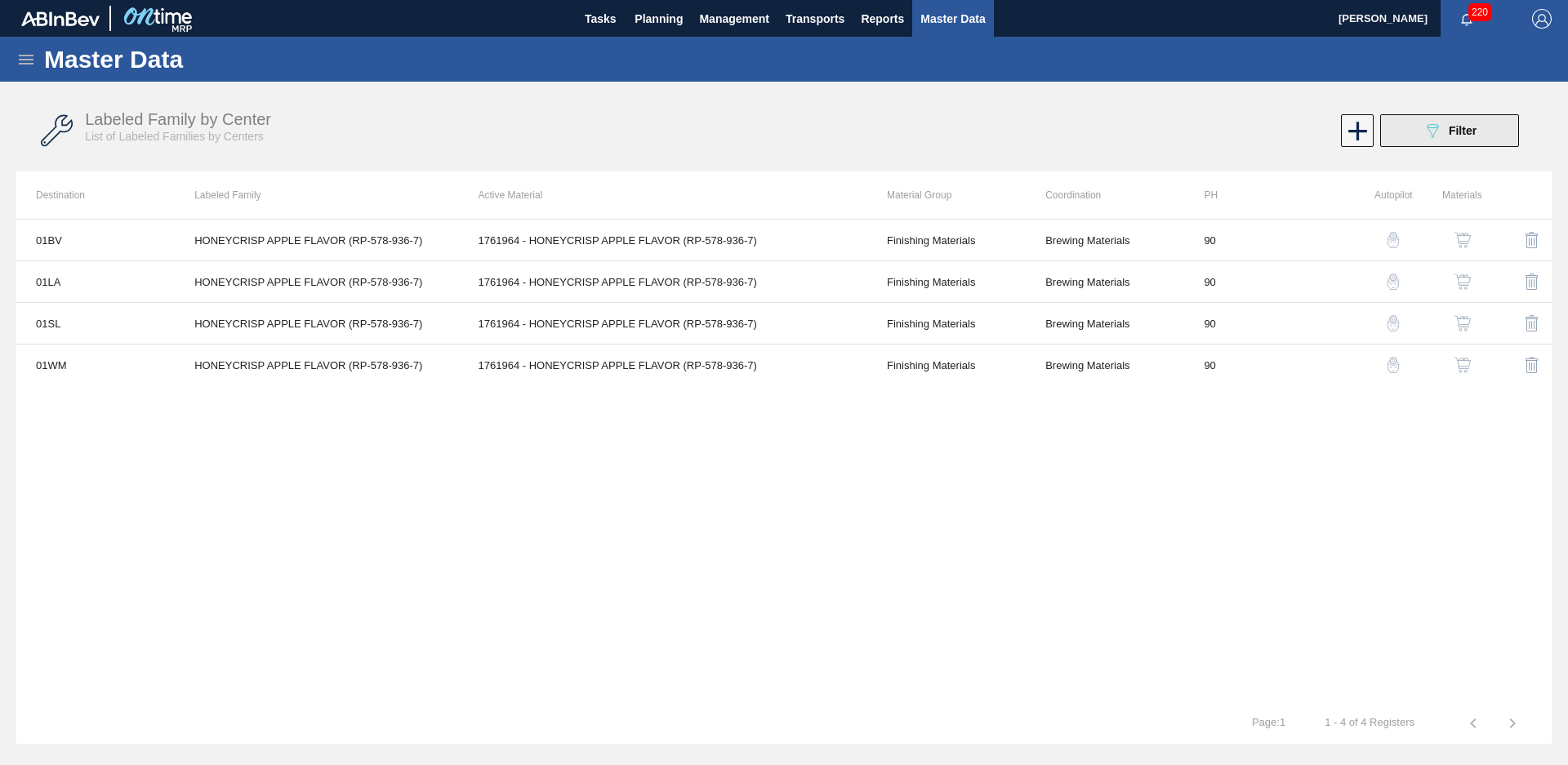
click at [1471, 140] on div "089F7B8B-B2A5-4AFE-B5C0-19BA573D28AC Filter" at bounding box center [1450, 131] width 54 height 19
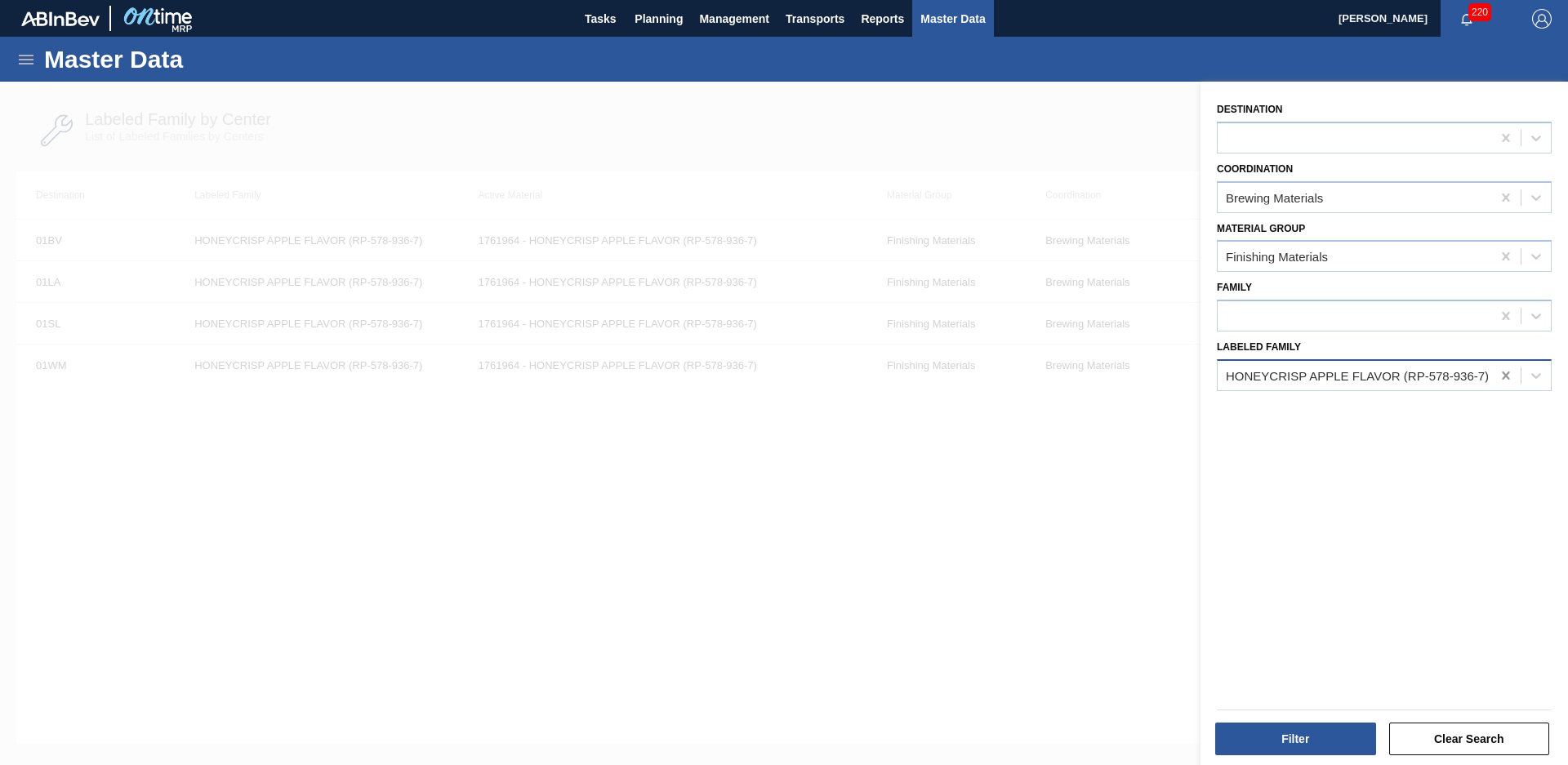
click at [1502, 375] on icon at bounding box center [1506, 375] width 16 height 16
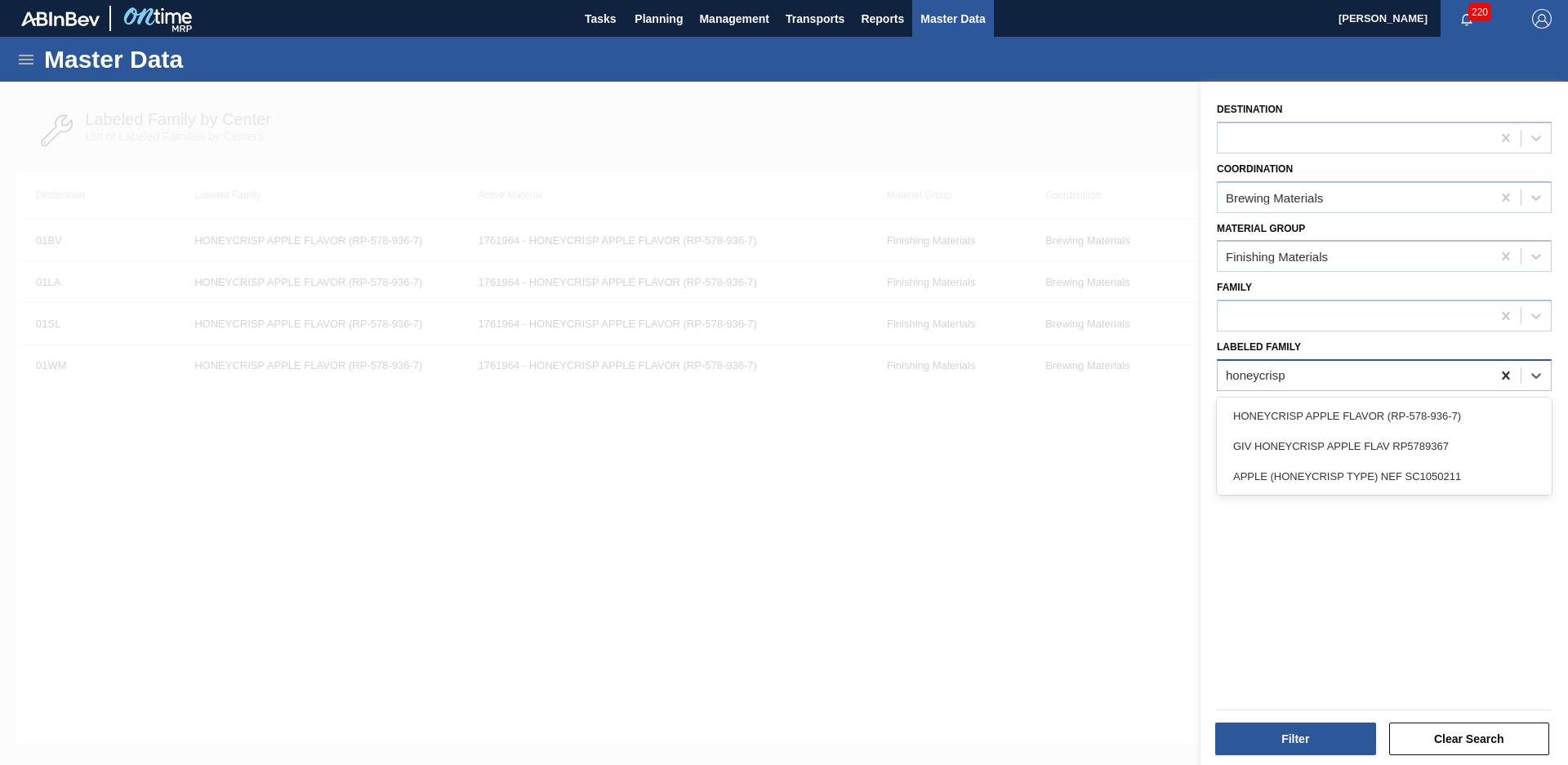
type Family "honeycrisp"
click at [1374, 440] on div "GIV HONEYCRISP APPLE FLAV RP5789367" at bounding box center [1384, 446] width 335 height 30
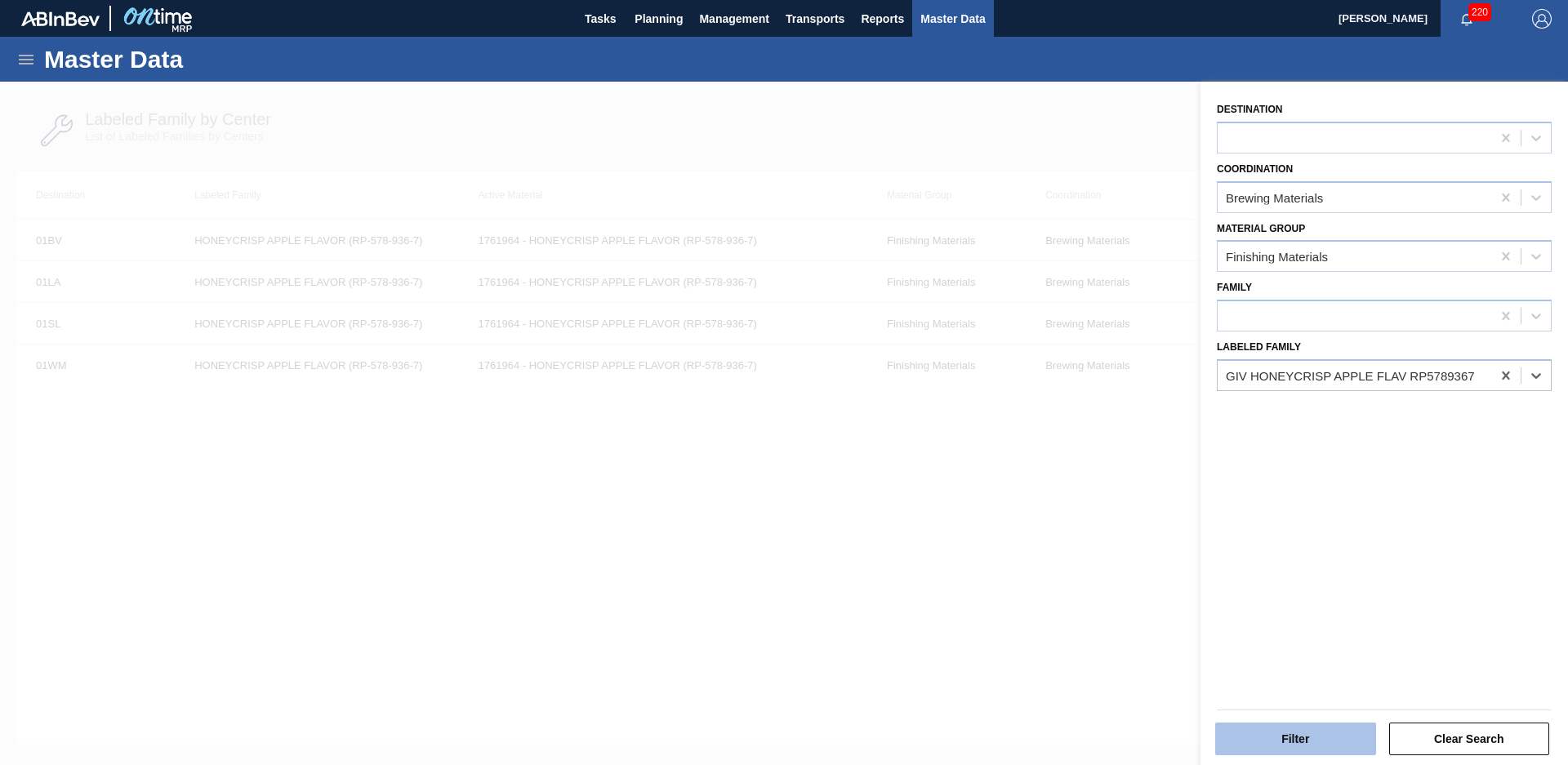
click at [1308, 730] on button "Filter" at bounding box center [1296, 738] width 161 height 33
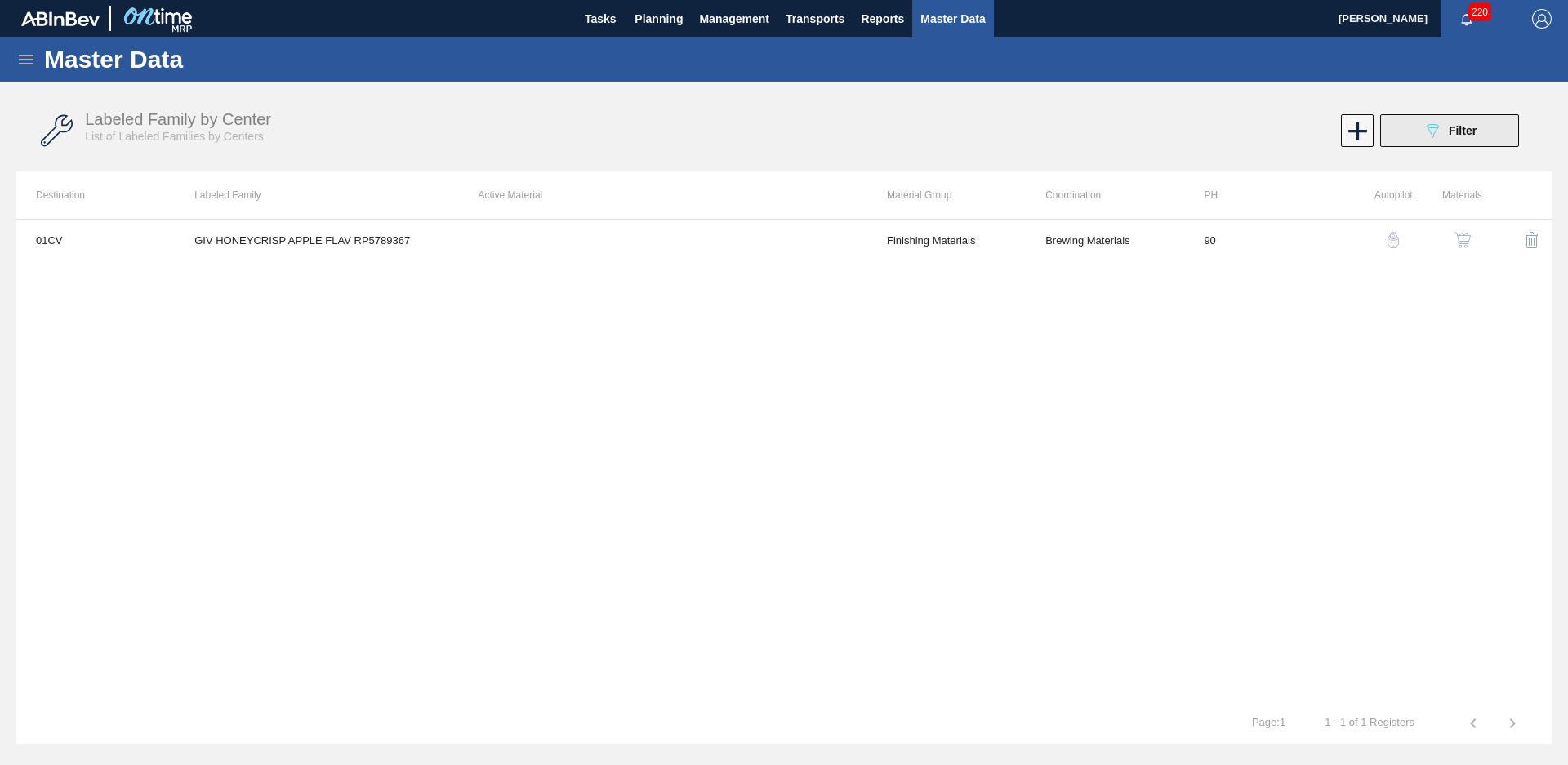
click at [1447, 127] on div "089F7B8B-B2A5-4AFE-B5C0-19BA573D28AC Filter" at bounding box center [1450, 131] width 54 height 19
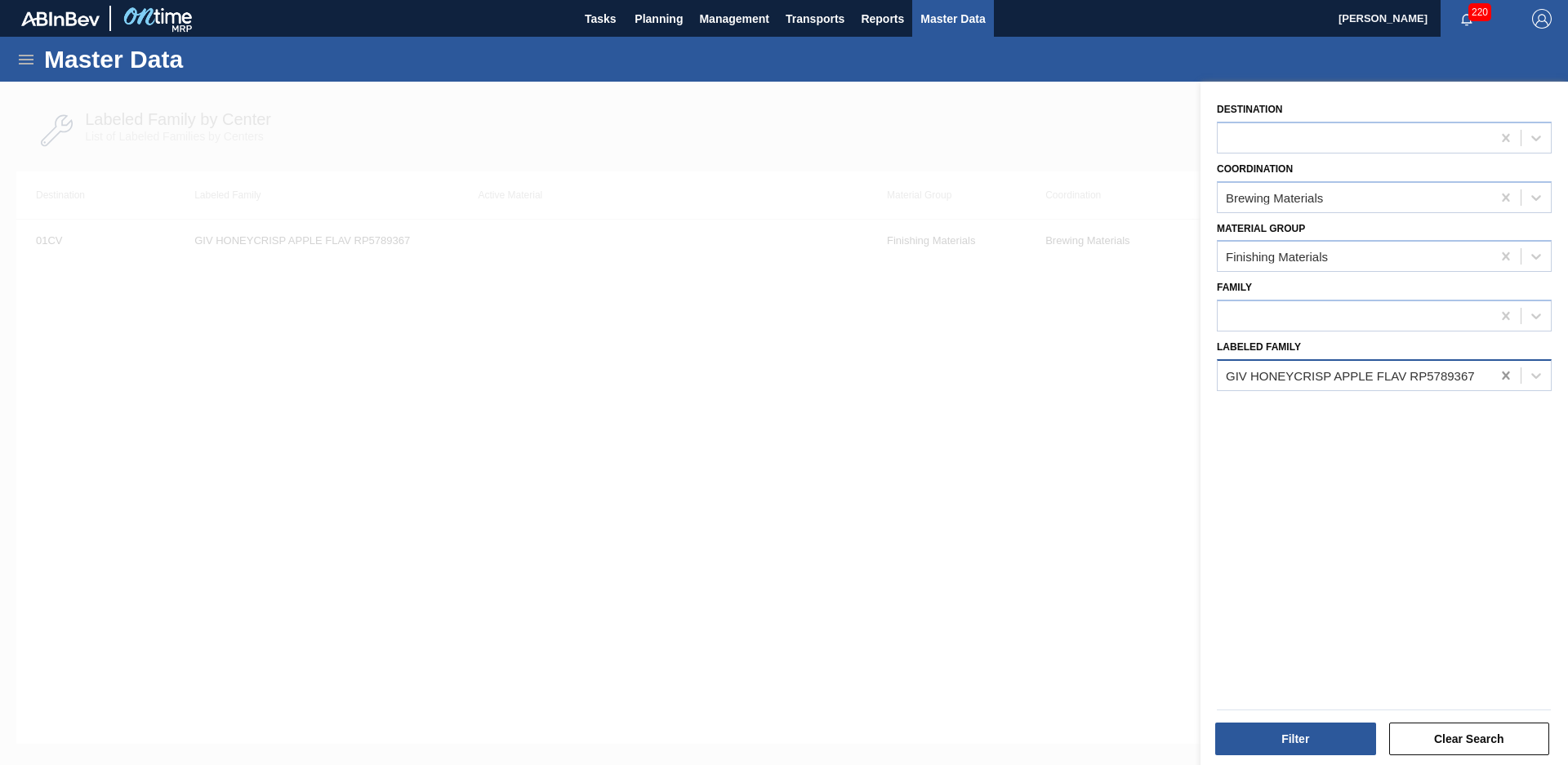
click at [1499, 371] on icon at bounding box center [1506, 375] width 16 height 16
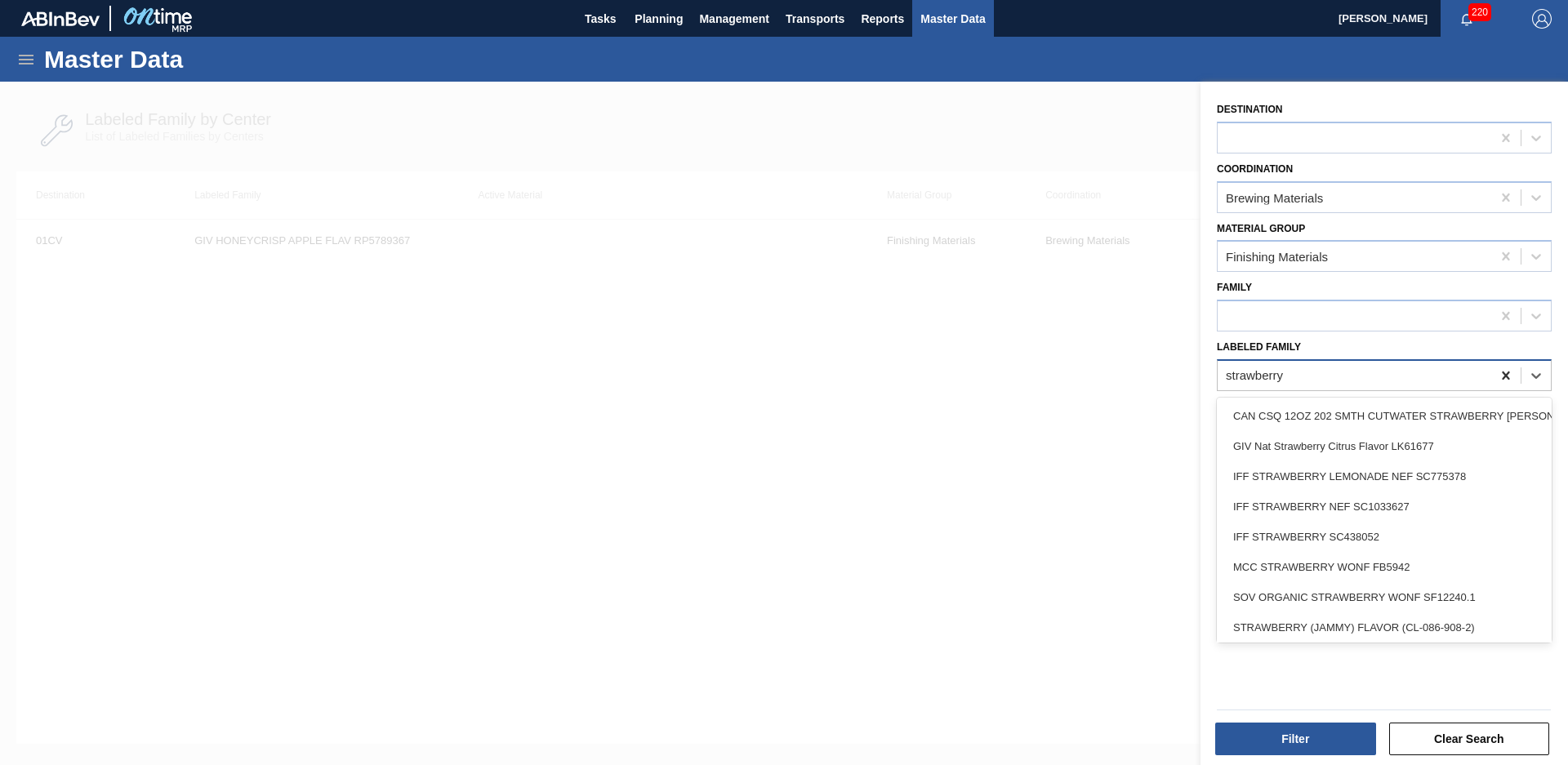
type Family "strawberry ("
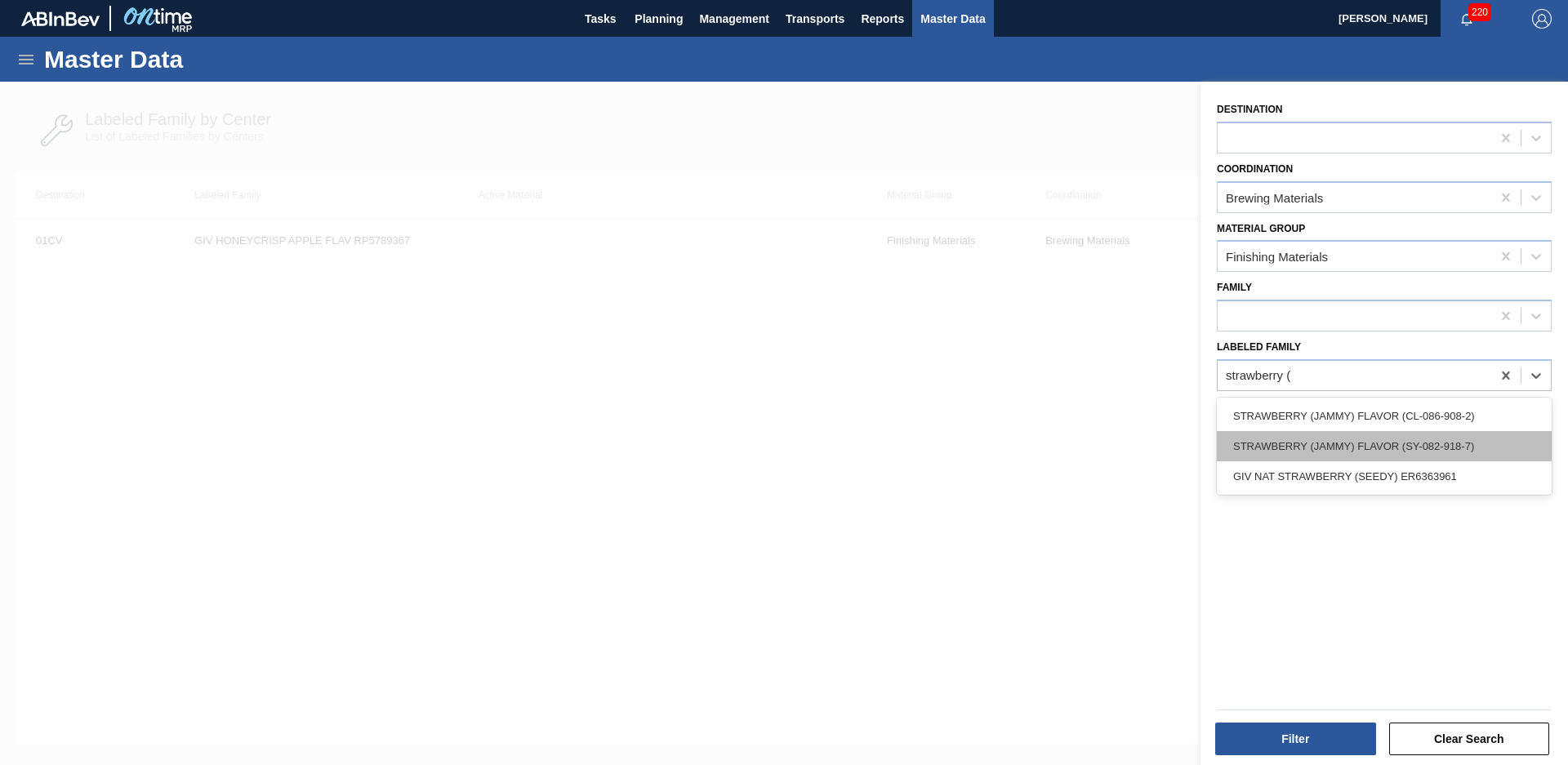
click at [1393, 438] on div "STRAWBERRY (JAMMY) FLAVOR (SY-082-918-7)" at bounding box center [1384, 446] width 335 height 30
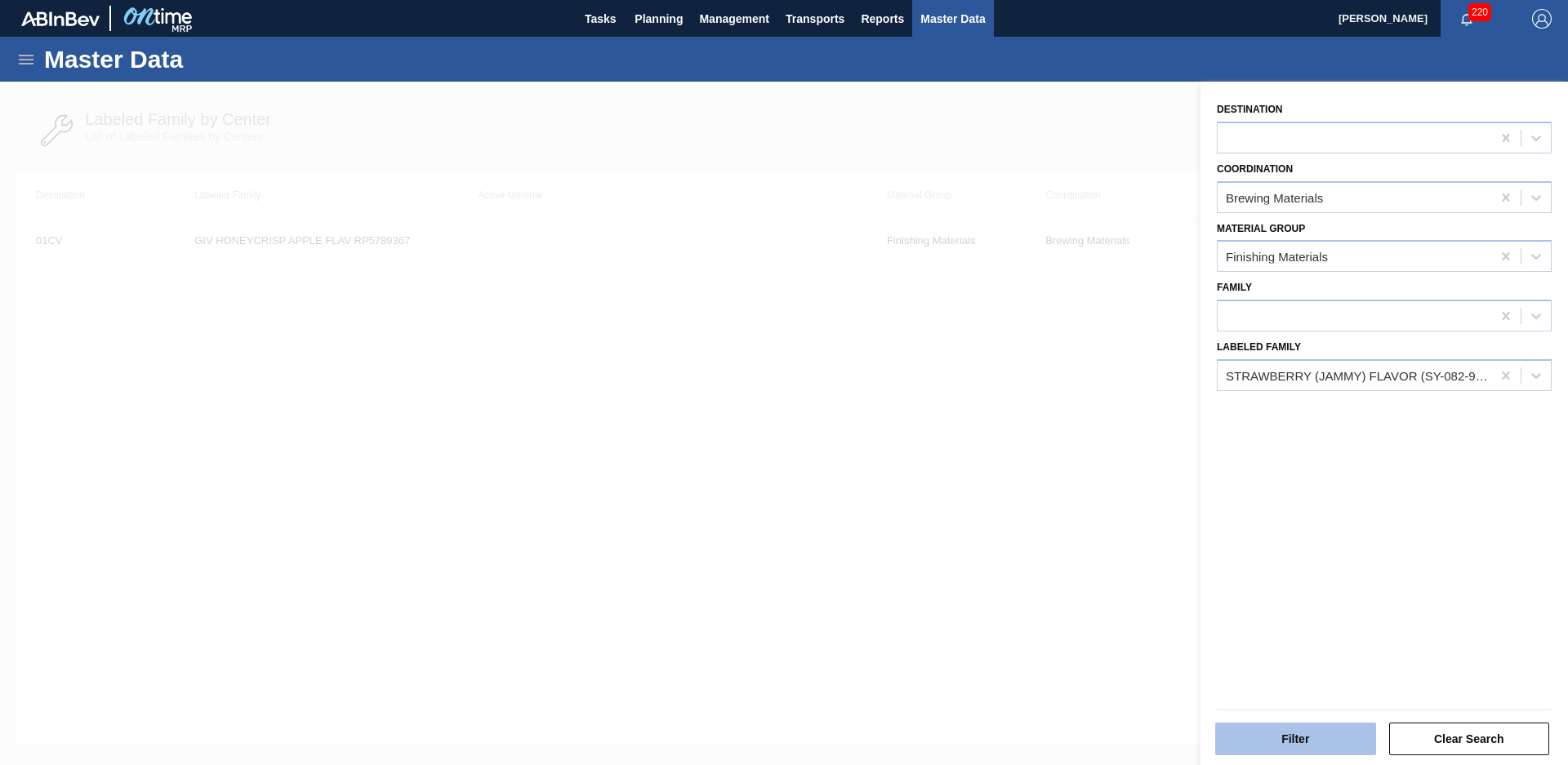
click at [1311, 736] on button "Filter" at bounding box center [1296, 738] width 161 height 33
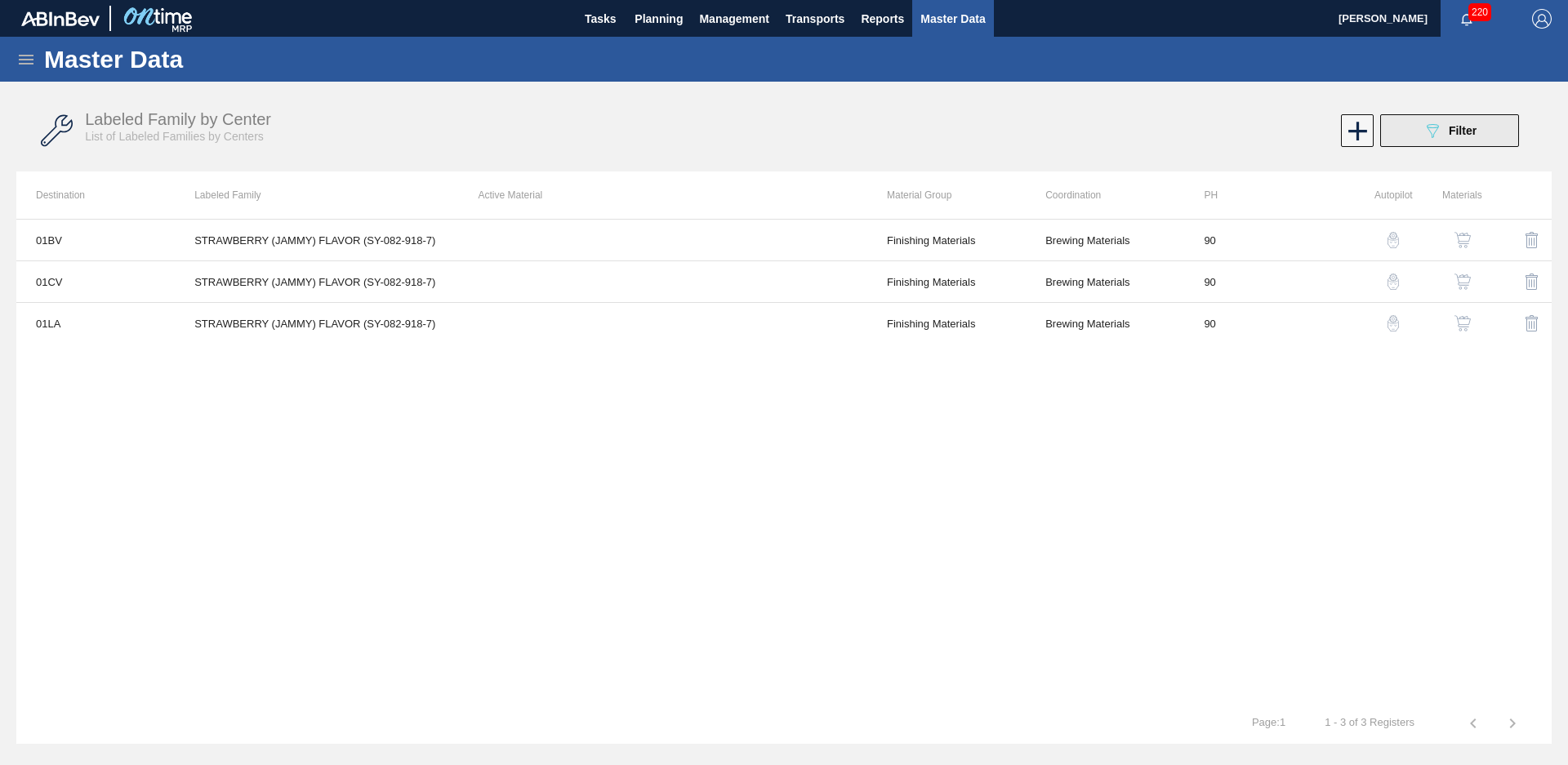
click at [1466, 134] on span "Filter" at bounding box center [1462, 131] width 27 height 13
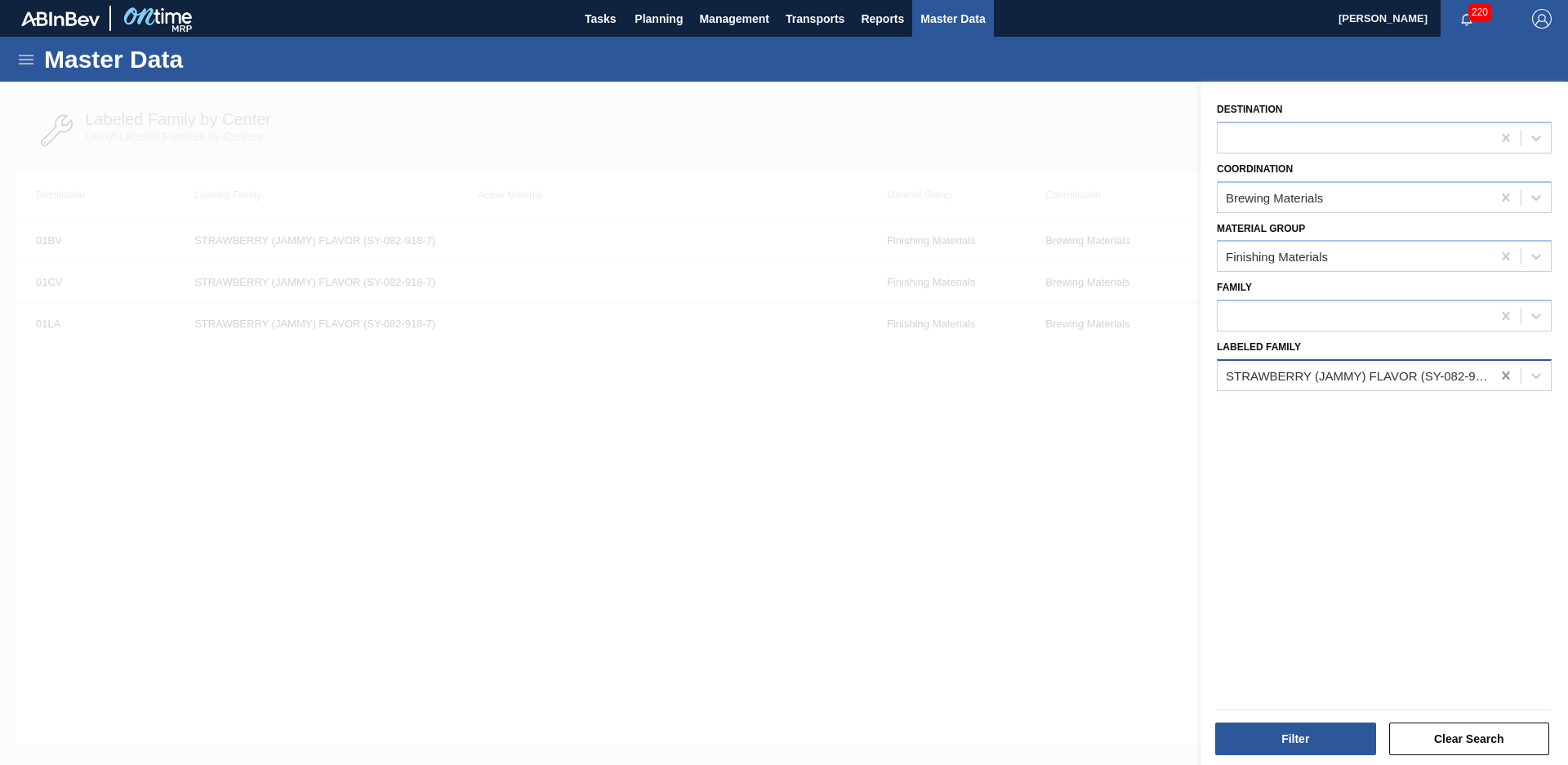
click at [1502, 378] on icon at bounding box center [1505, 375] width 7 height 8
type Family "Nat peach mango"
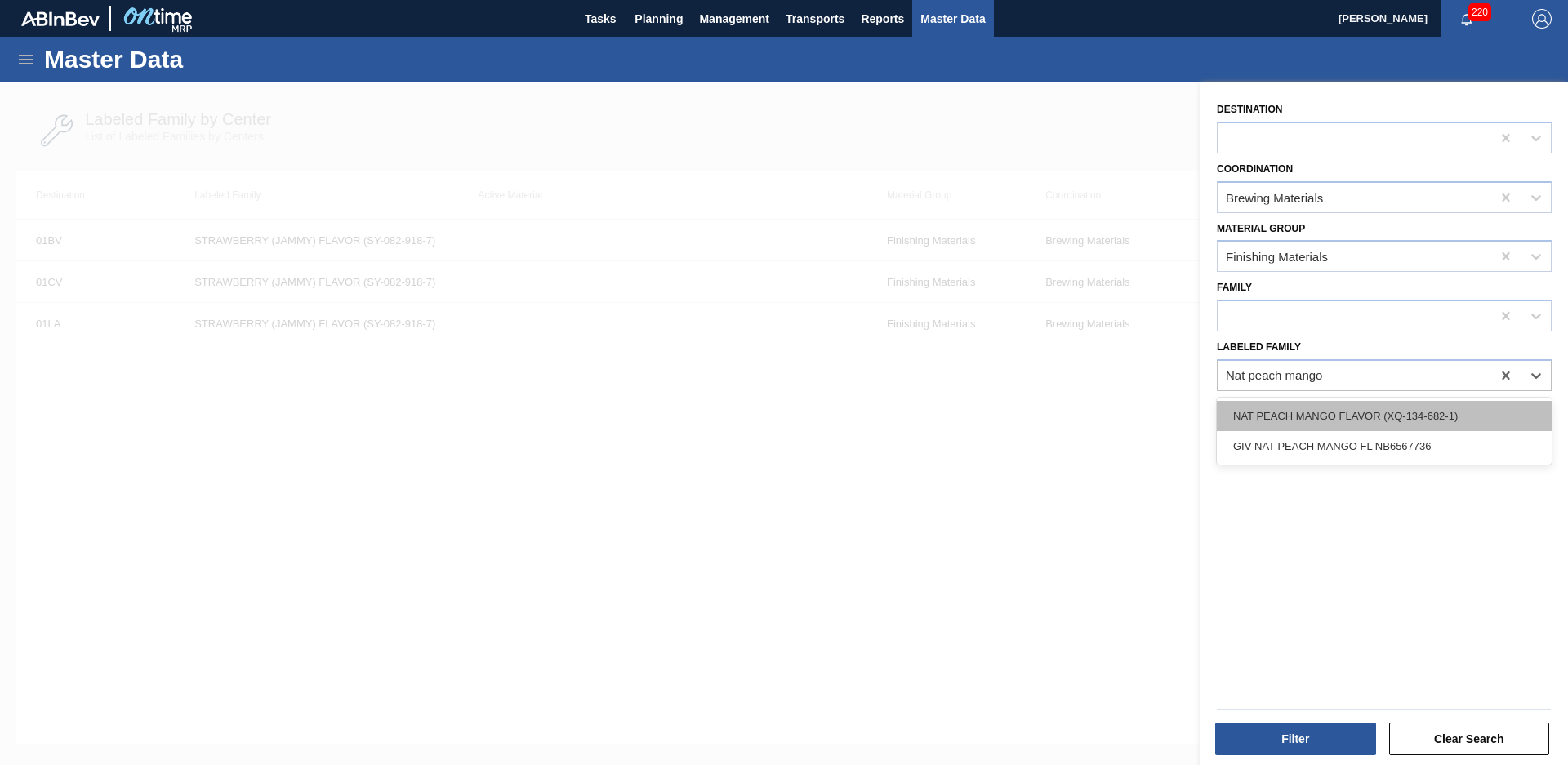
click at [1470, 420] on div "NAT PEACH MANGO FLAVOR (XQ-134-682-1)" at bounding box center [1384, 416] width 335 height 30
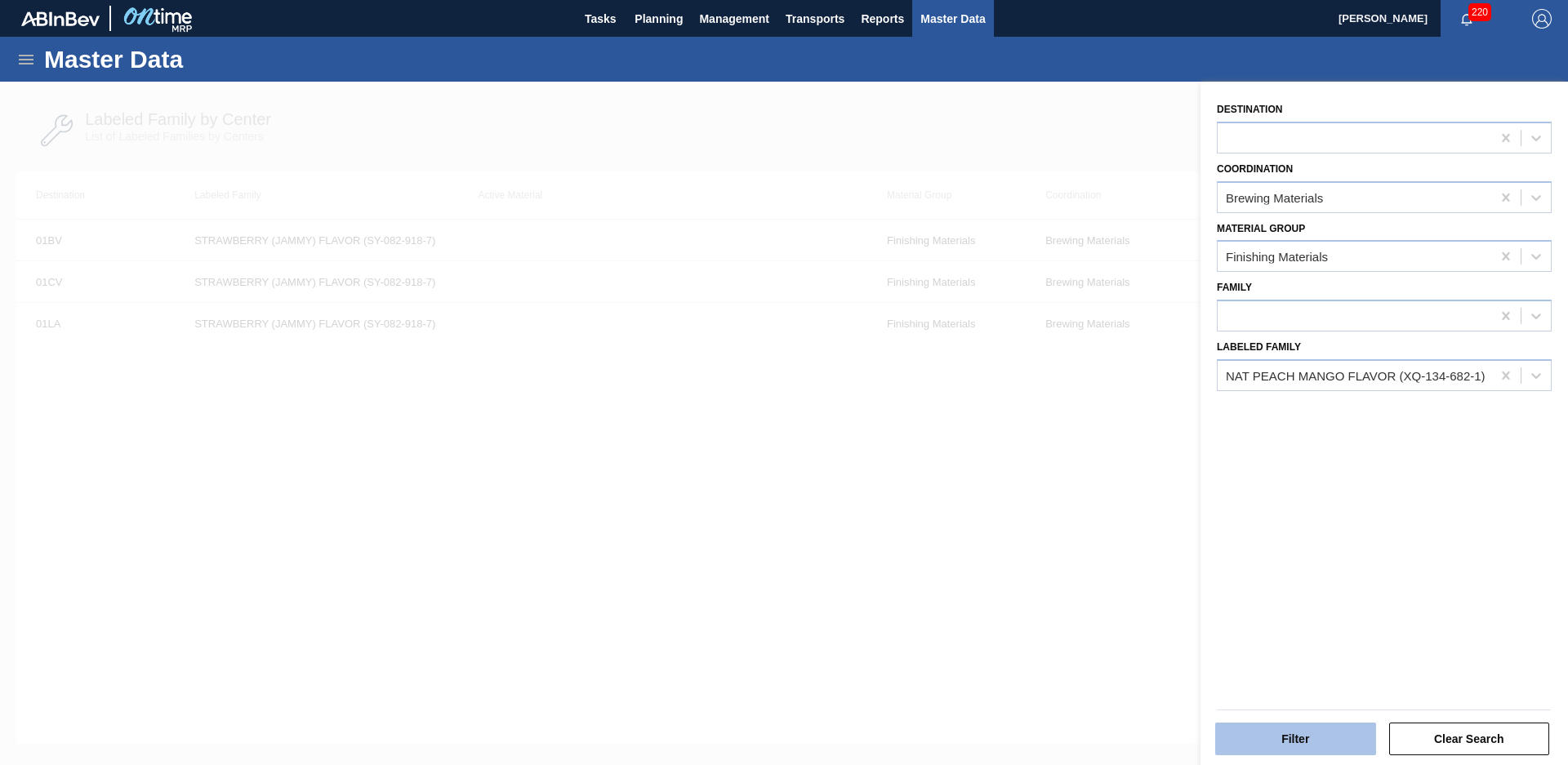
click at [1333, 731] on button "Filter" at bounding box center [1296, 738] width 161 height 33
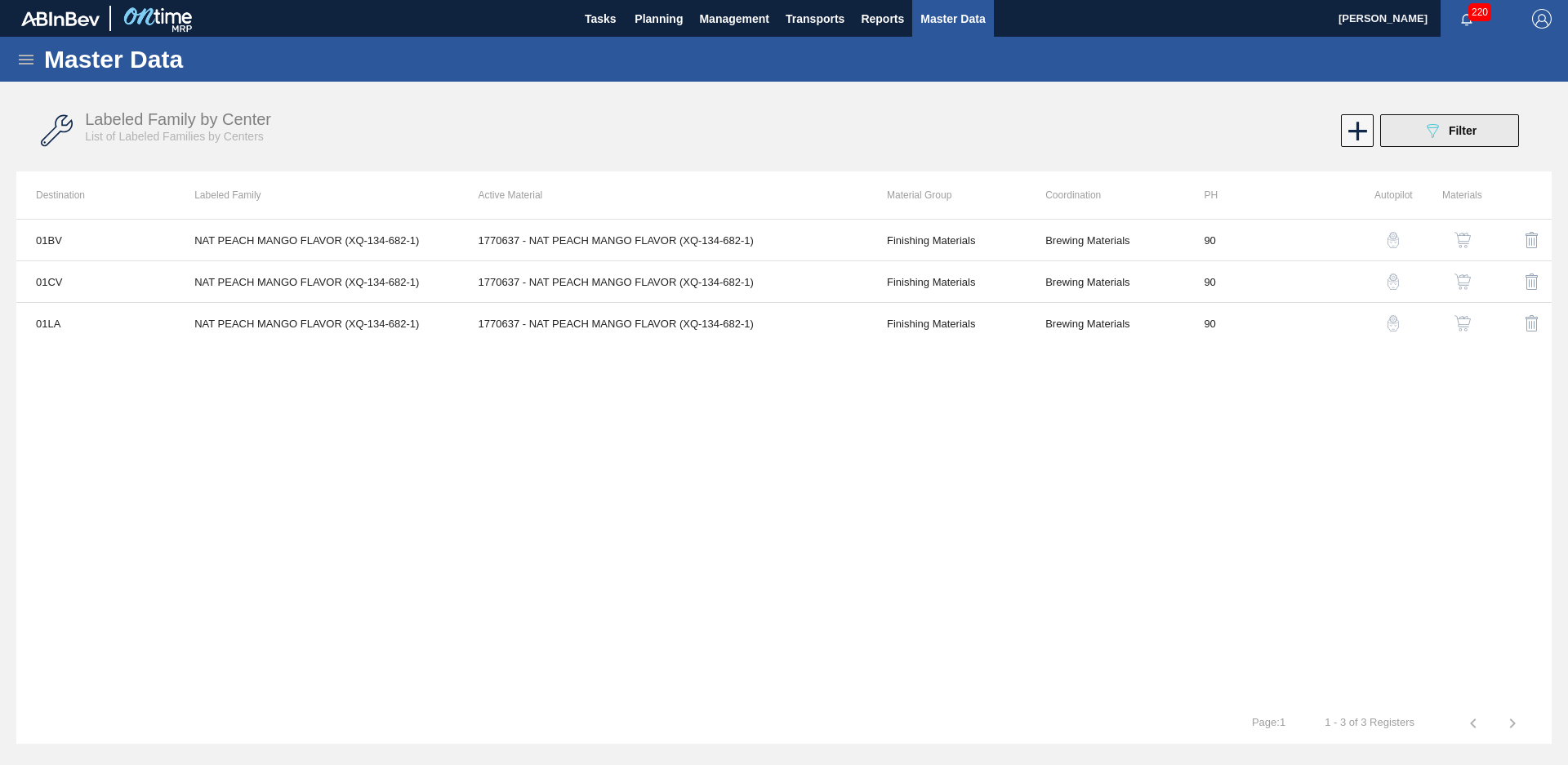
click at [1418, 126] on button "089F7B8B-B2A5-4AFE-B5C0-19BA573D28AC Filter" at bounding box center [1449, 130] width 139 height 33
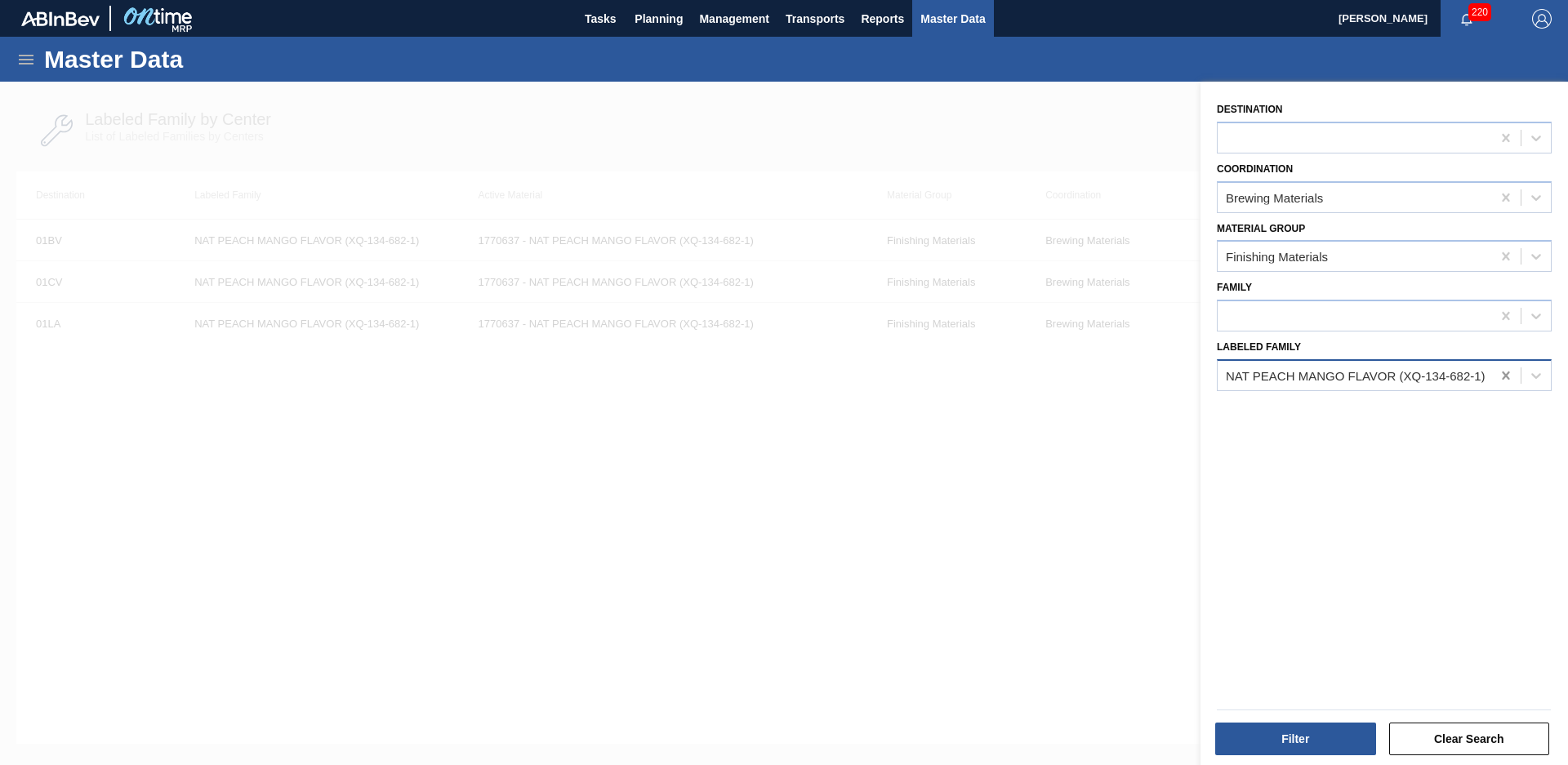
click at [1510, 367] on icon at bounding box center [1506, 375] width 16 height 16
type Family "grape flavor"
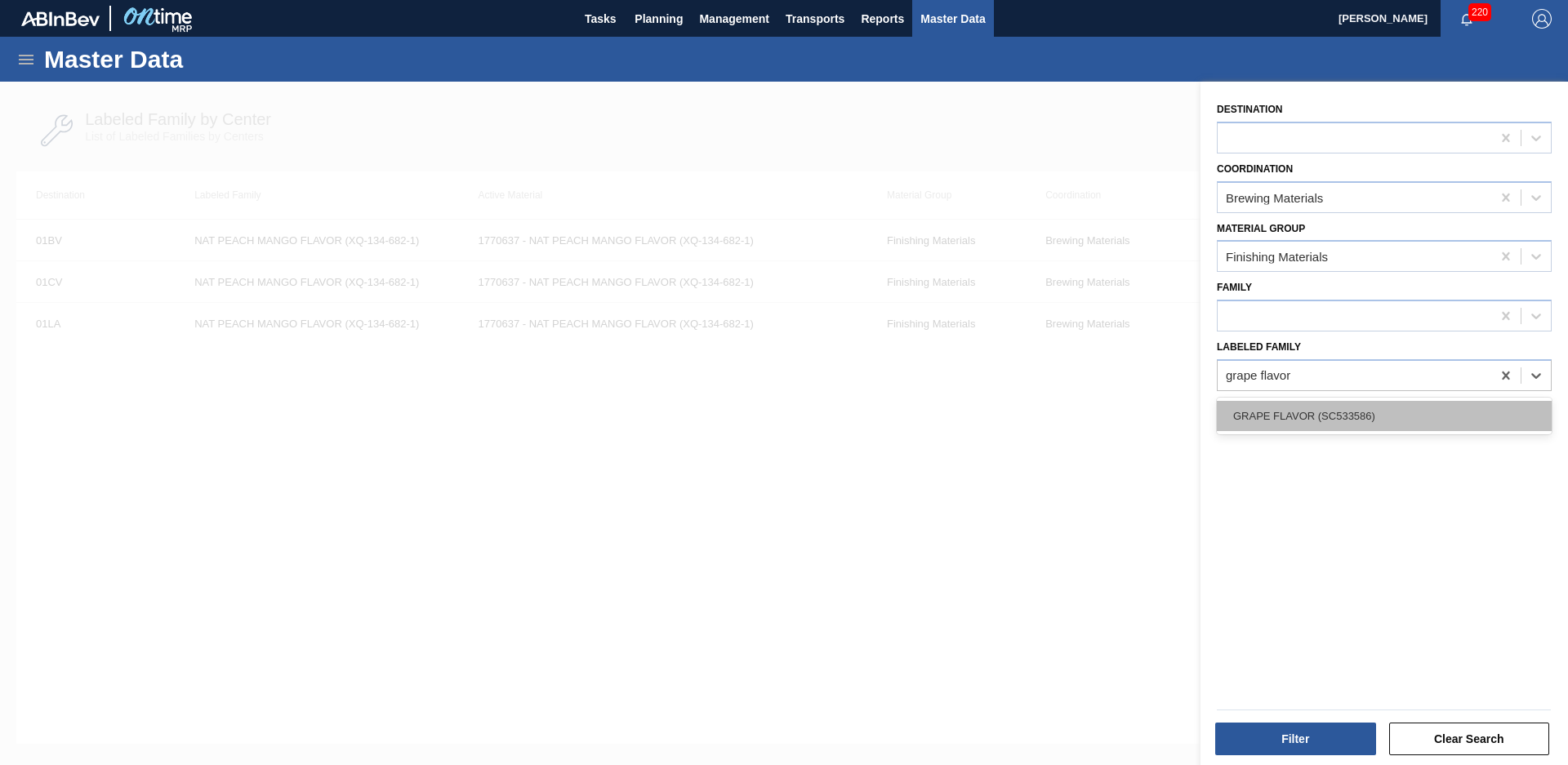
click at [1426, 414] on div "GRAPE FLAVOR (SC533586)" at bounding box center [1384, 416] width 335 height 30
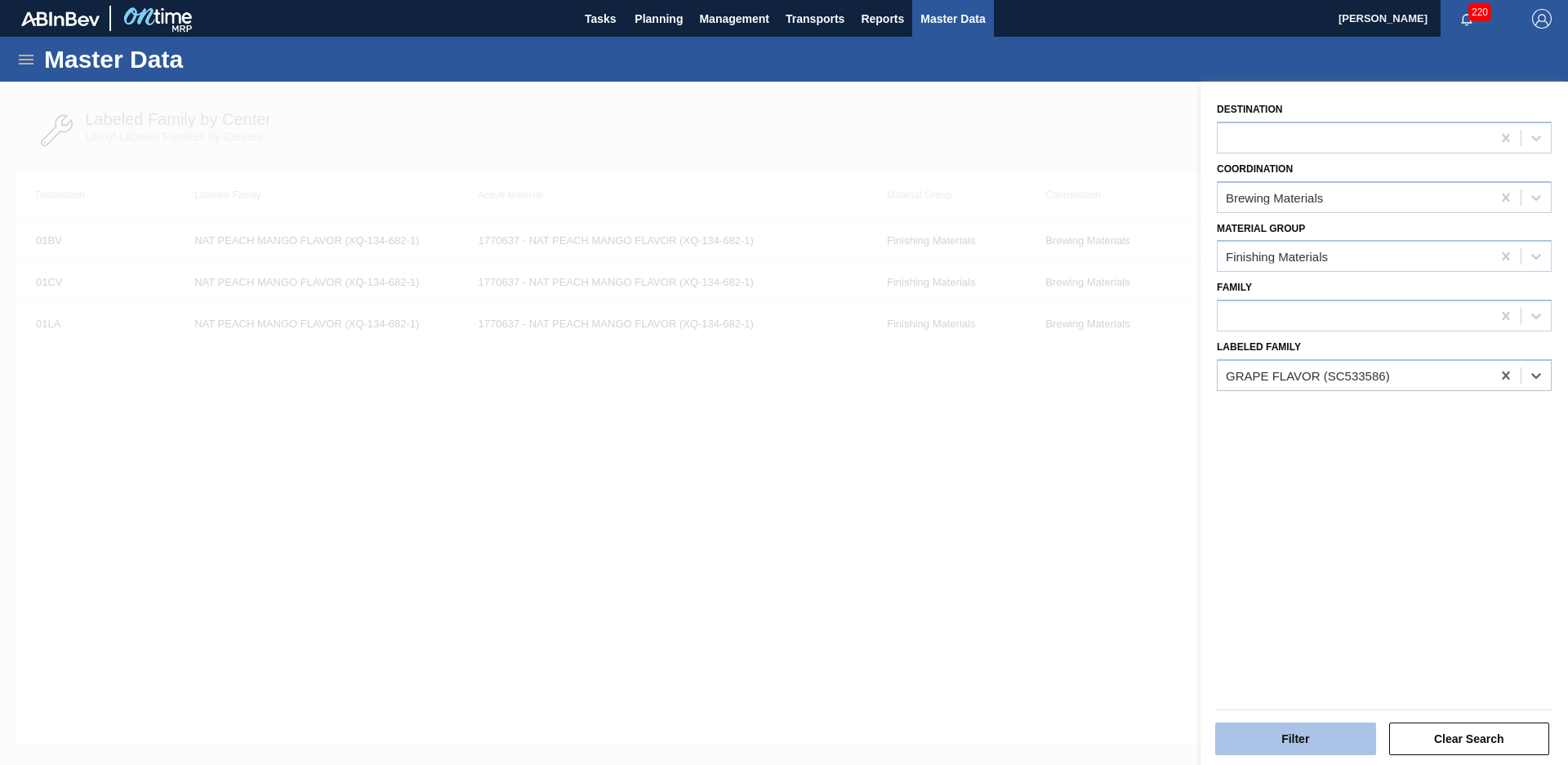
click at [1305, 745] on button "Filter" at bounding box center [1296, 738] width 161 height 33
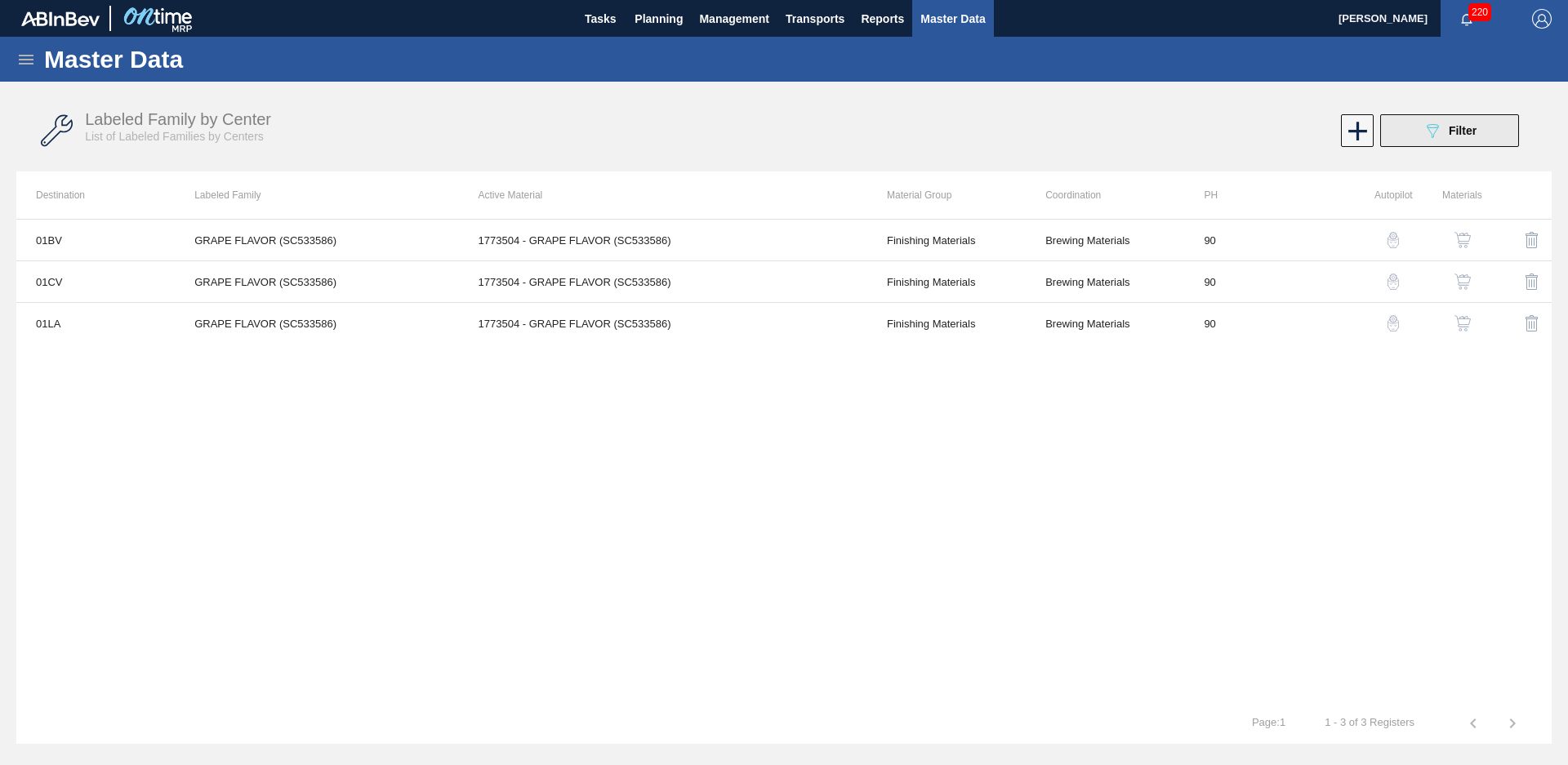
click at [1451, 120] on button "089F7B8B-B2A5-4AFE-B5C0-19BA573D28AC Filter" at bounding box center [1449, 130] width 139 height 33
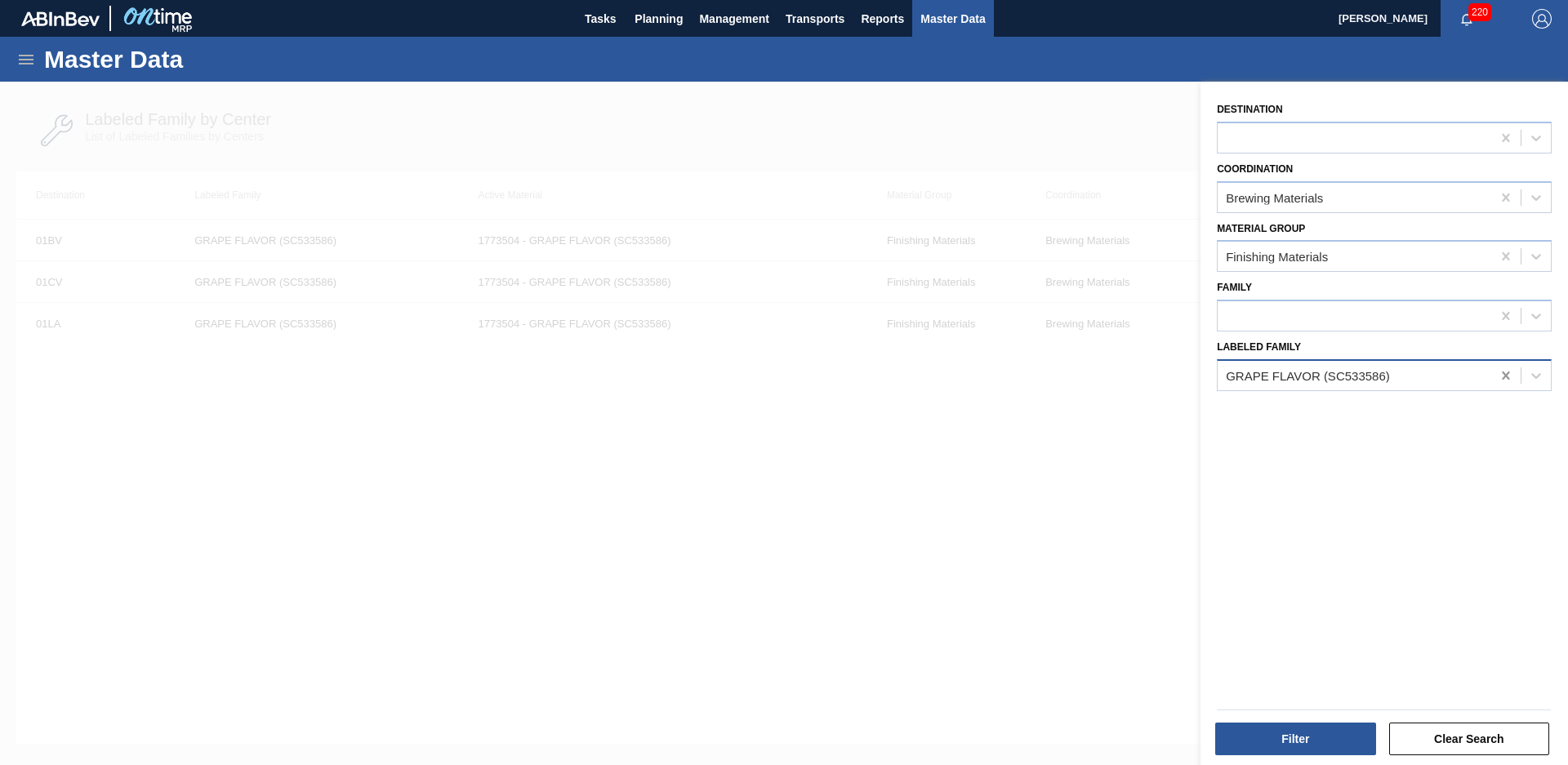
click at [1498, 373] on icon at bounding box center [1506, 375] width 16 height 16
type Family "cranberry fl type"
click at [1316, 741] on button "Filter" at bounding box center [1296, 738] width 161 height 33
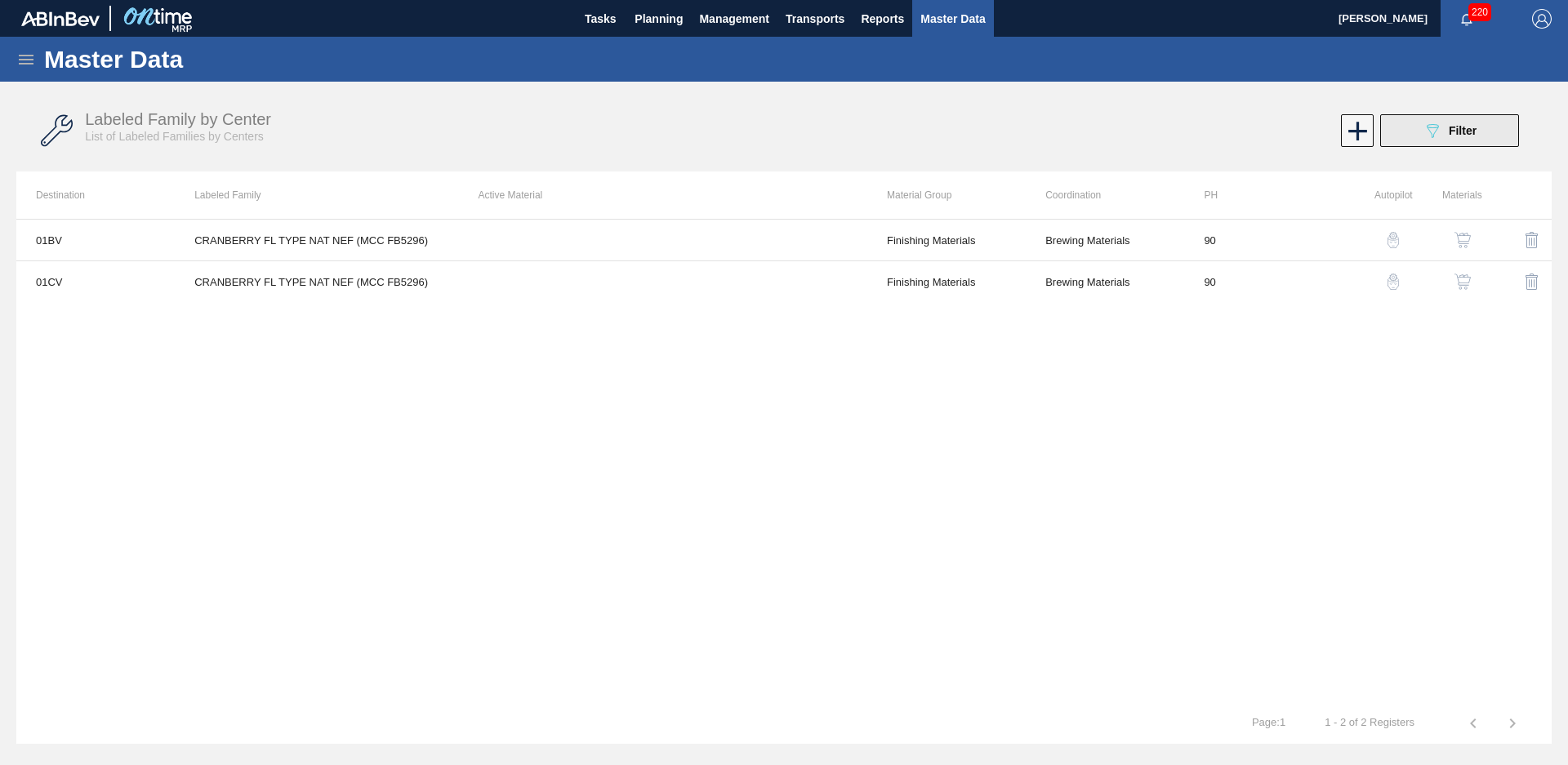
click at [1444, 138] on div "089F7B8B-B2A5-4AFE-B5C0-19BA573D28AC Filter" at bounding box center [1450, 131] width 54 height 19
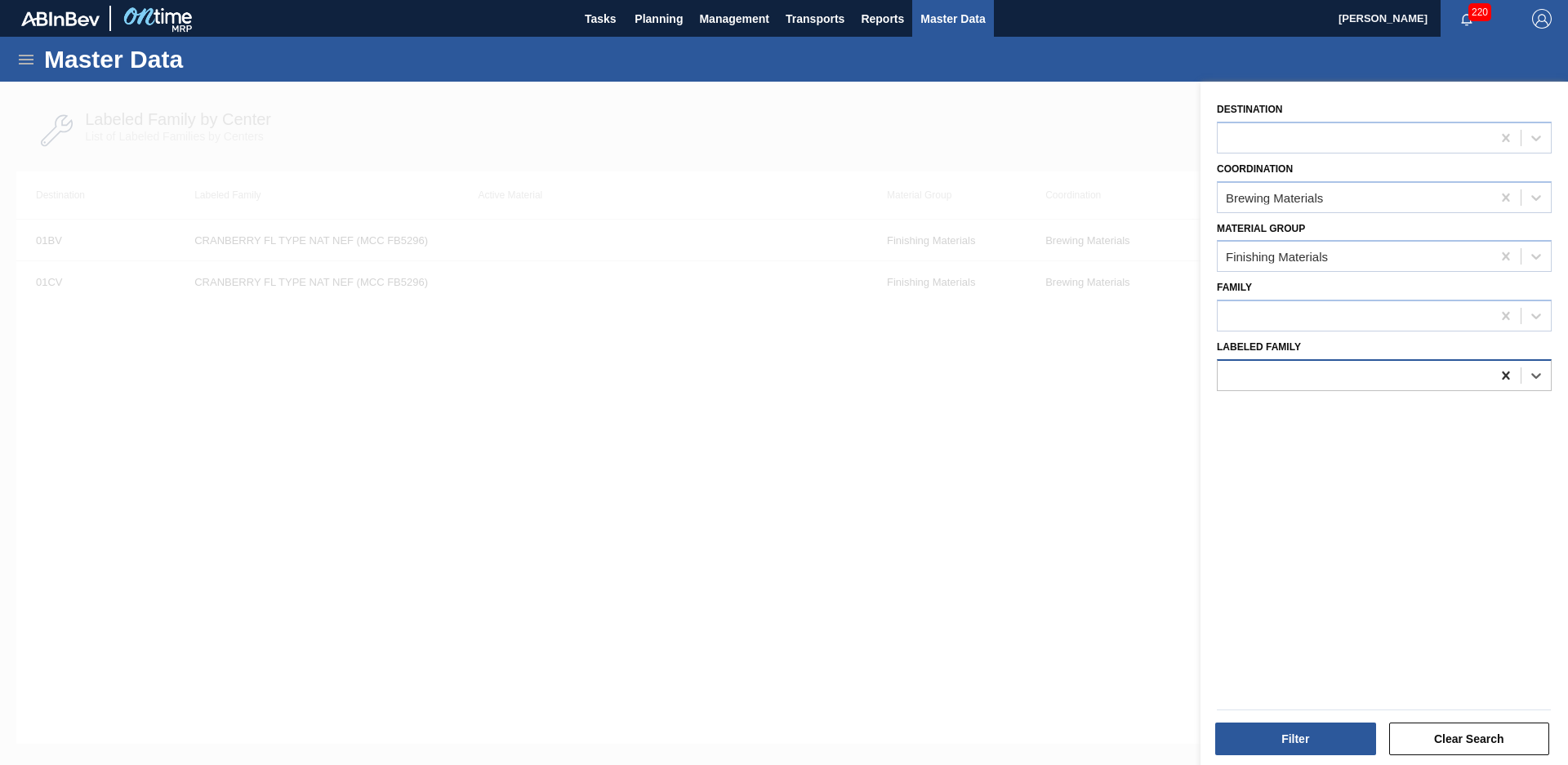
click at [1504, 369] on icon at bounding box center [1506, 375] width 16 height 16
type Family "nat black cherr"
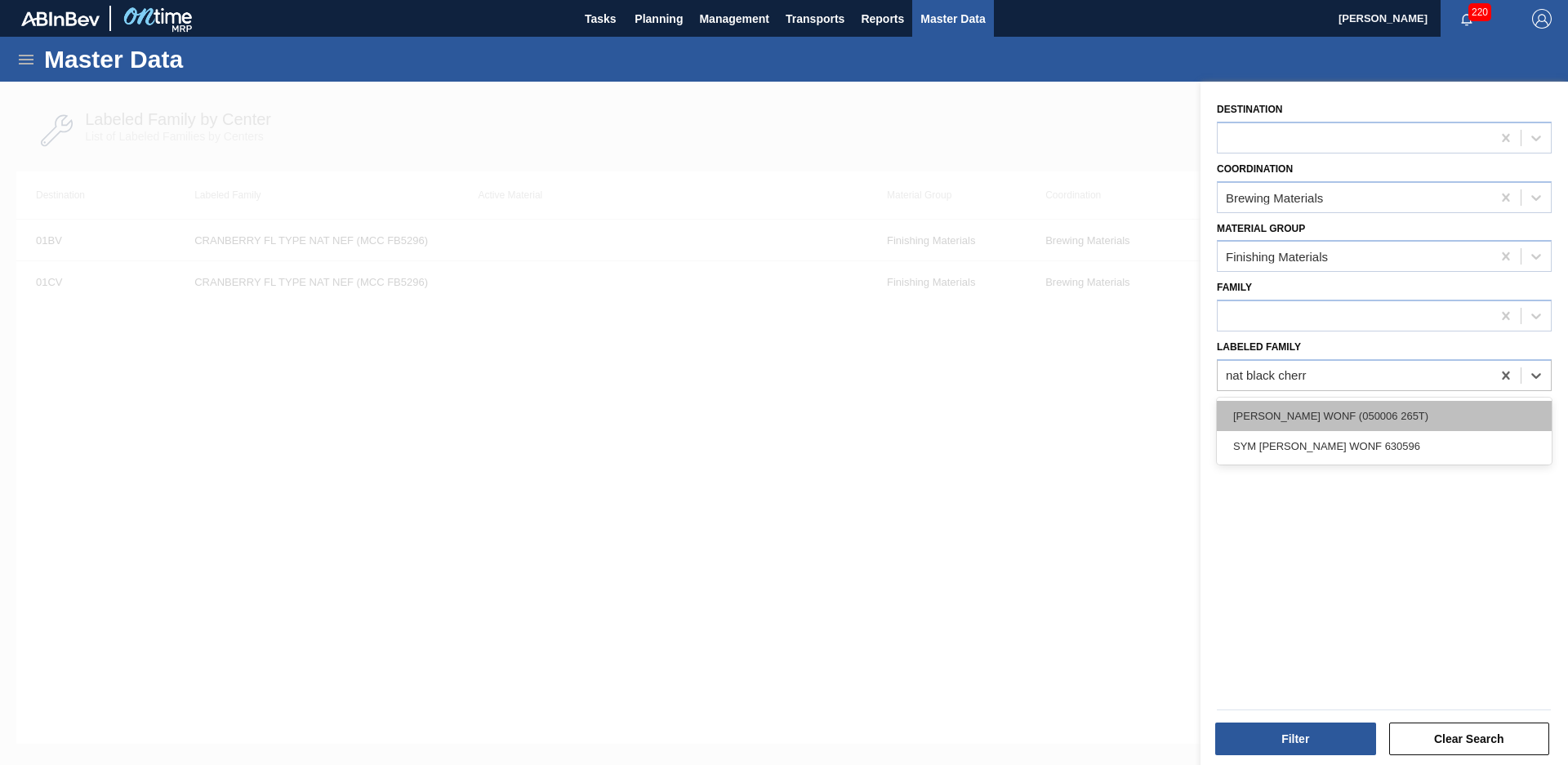
click at [1469, 412] on div "[PERSON_NAME] WONF (050006 265T)" at bounding box center [1384, 416] width 335 height 30
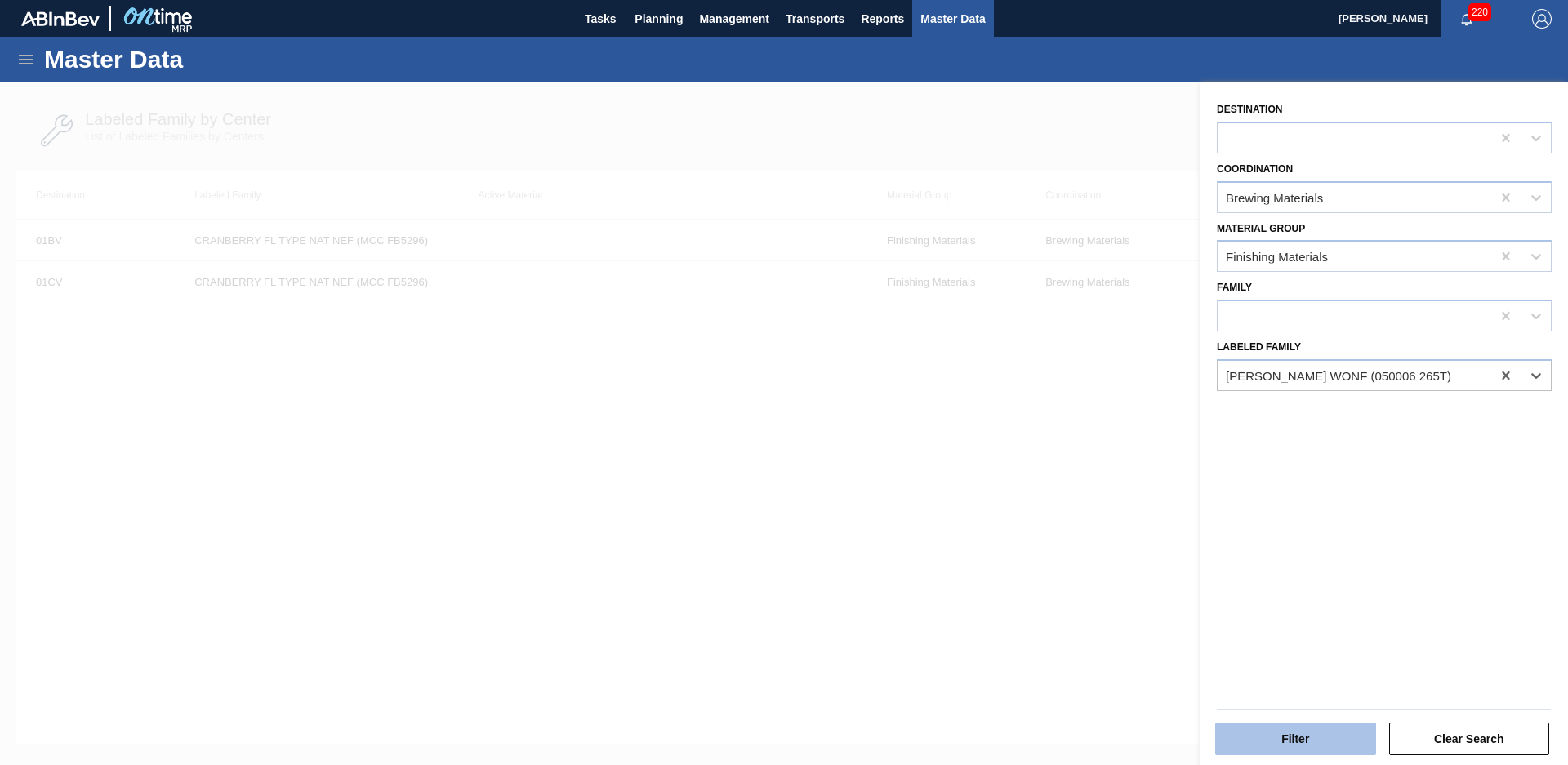
click at [1319, 736] on button "Filter" at bounding box center [1296, 738] width 161 height 33
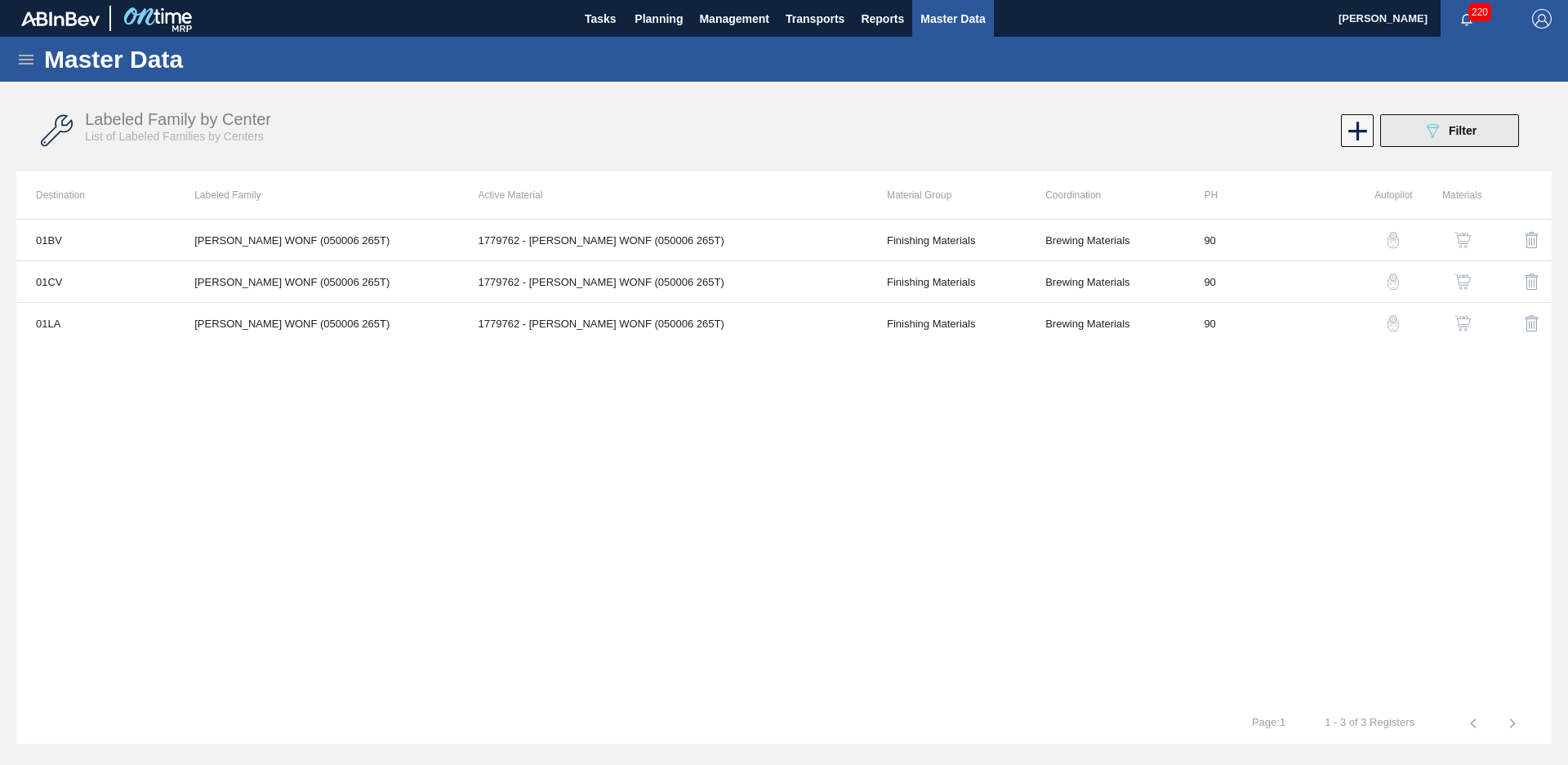
click at [1463, 138] on div "089F7B8B-B2A5-4AFE-B5C0-19BA573D28AC Filter" at bounding box center [1450, 131] width 54 height 19
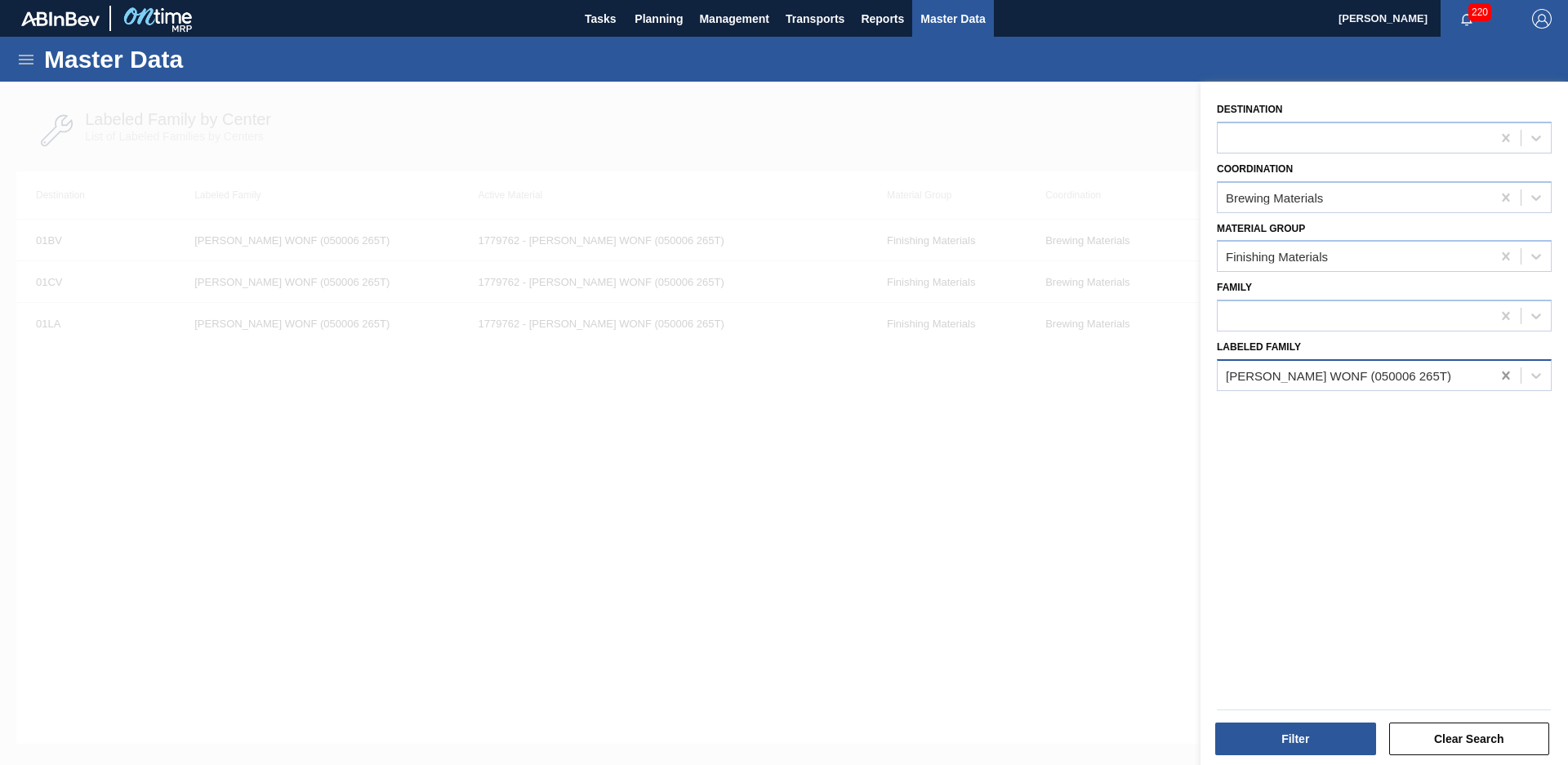
click at [1511, 375] on icon at bounding box center [1506, 375] width 16 height 16
type Family "vanilla crea"
click at [1300, 741] on button "Filter" at bounding box center [1296, 738] width 161 height 33
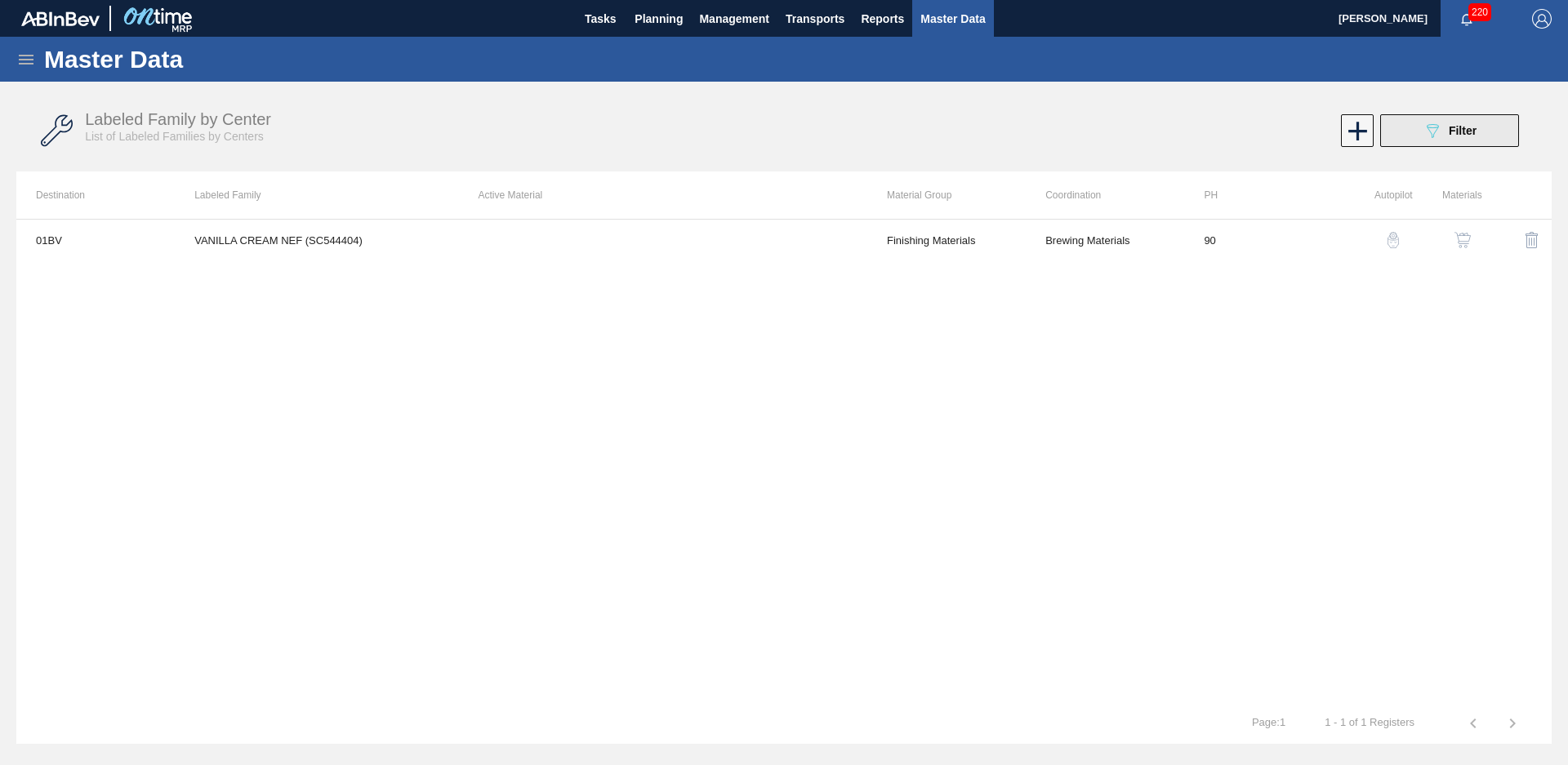
drag, startPoint x: 1421, startPoint y: 90, endPoint x: 1431, endPoint y: 114, distance: 26.0
click at [1421, 90] on div "Labeled Family by Center List of Labeled Families by Centers 089F7B8B-B2A5-4AFE…" at bounding box center [784, 131] width 1535 height 81
click at [1435, 132] on icon "089F7B8B-B2A5-4AFE-B5C0-19BA573D28AC" at bounding box center [1433, 131] width 19 height 19
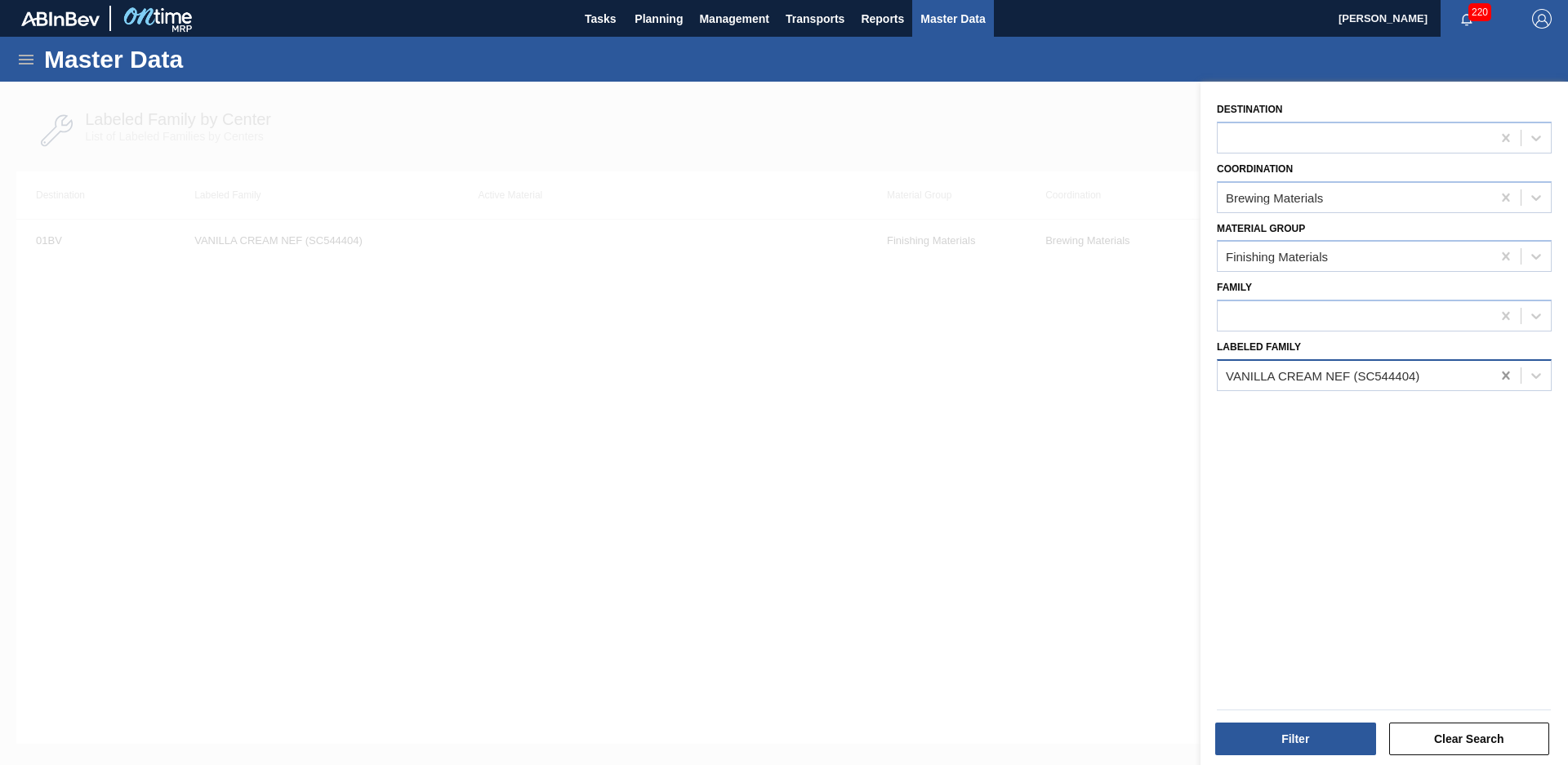
click at [1510, 387] on div at bounding box center [1505, 375] width 29 height 29
type Family "nat strawberry flav"
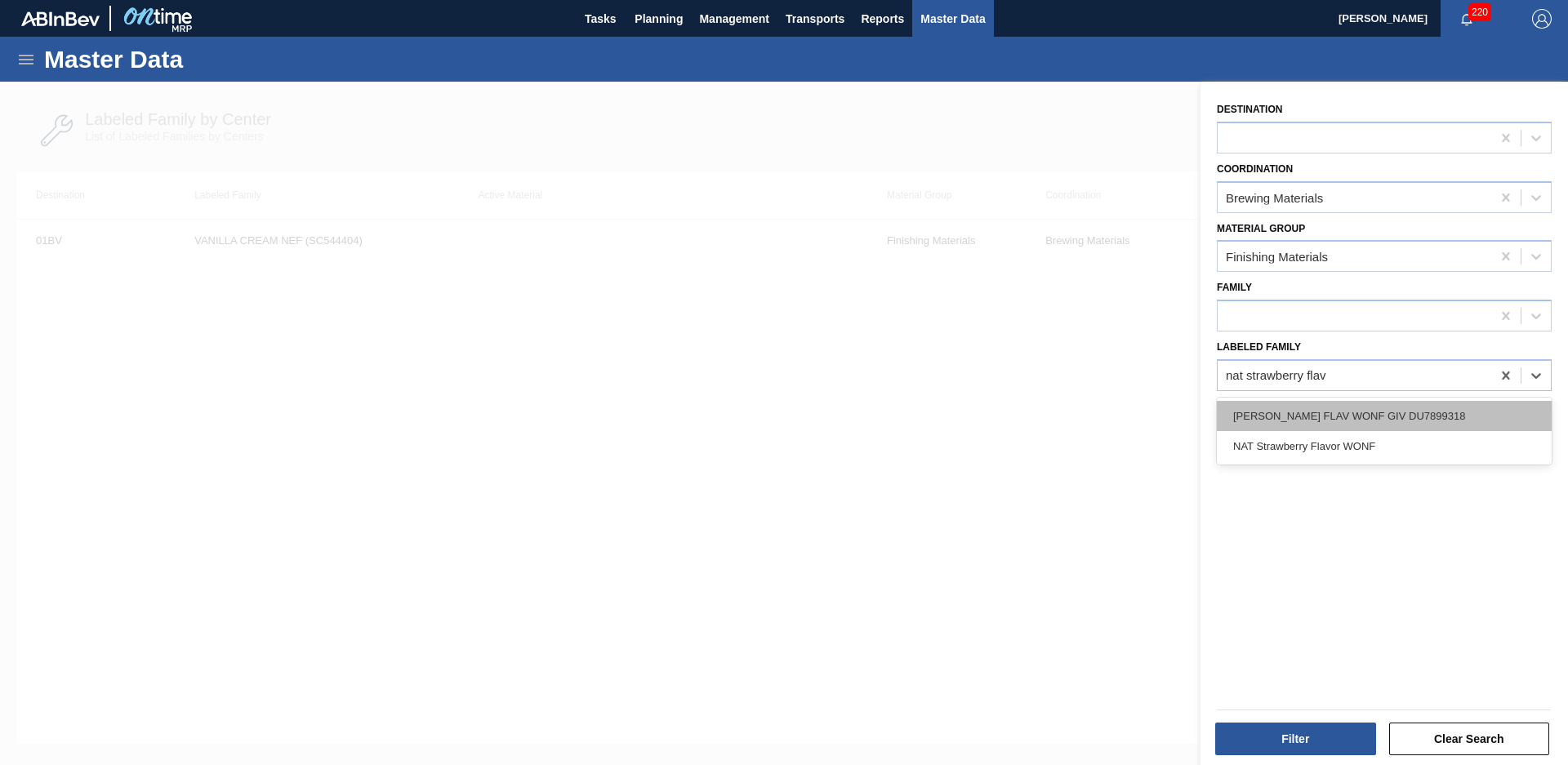
click at [1494, 418] on div "[PERSON_NAME] FLAV WONF GIV DU7899318" at bounding box center [1384, 416] width 335 height 30
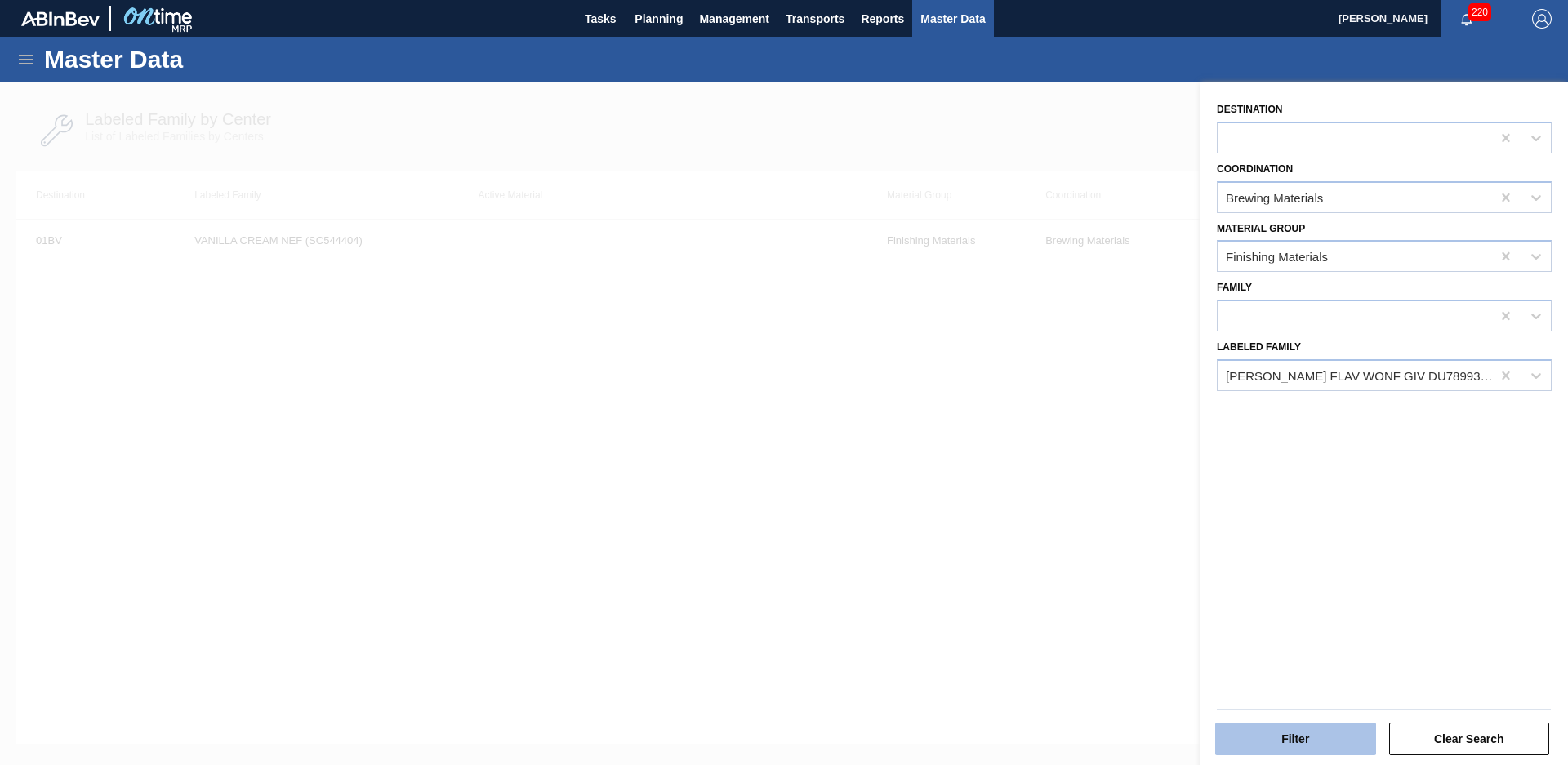
click at [1264, 734] on button "Filter" at bounding box center [1296, 738] width 161 height 33
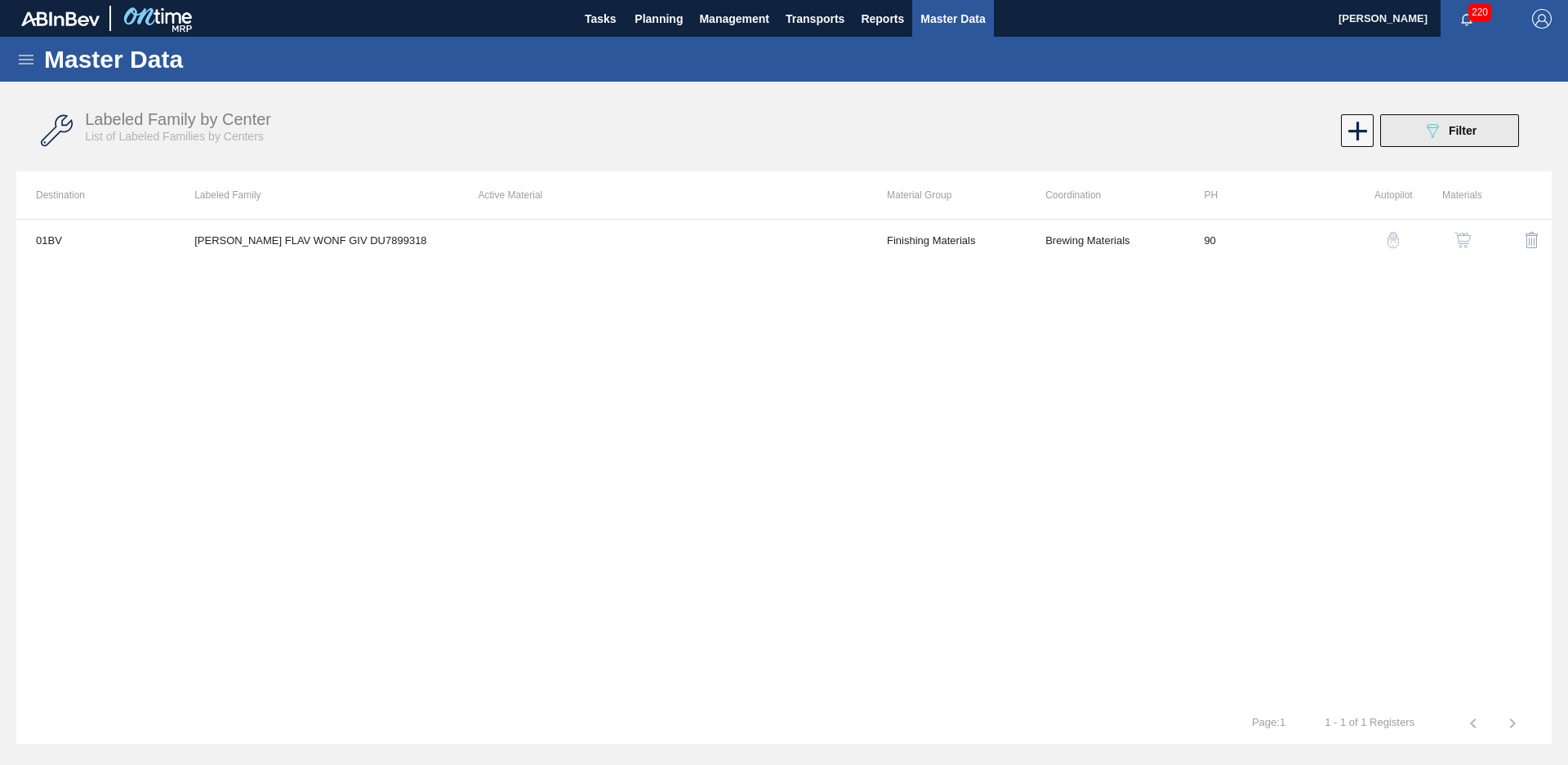
click at [1475, 141] on button "089F7B8B-B2A5-4AFE-B5C0-19BA573D28AC Filter" at bounding box center [1449, 130] width 139 height 33
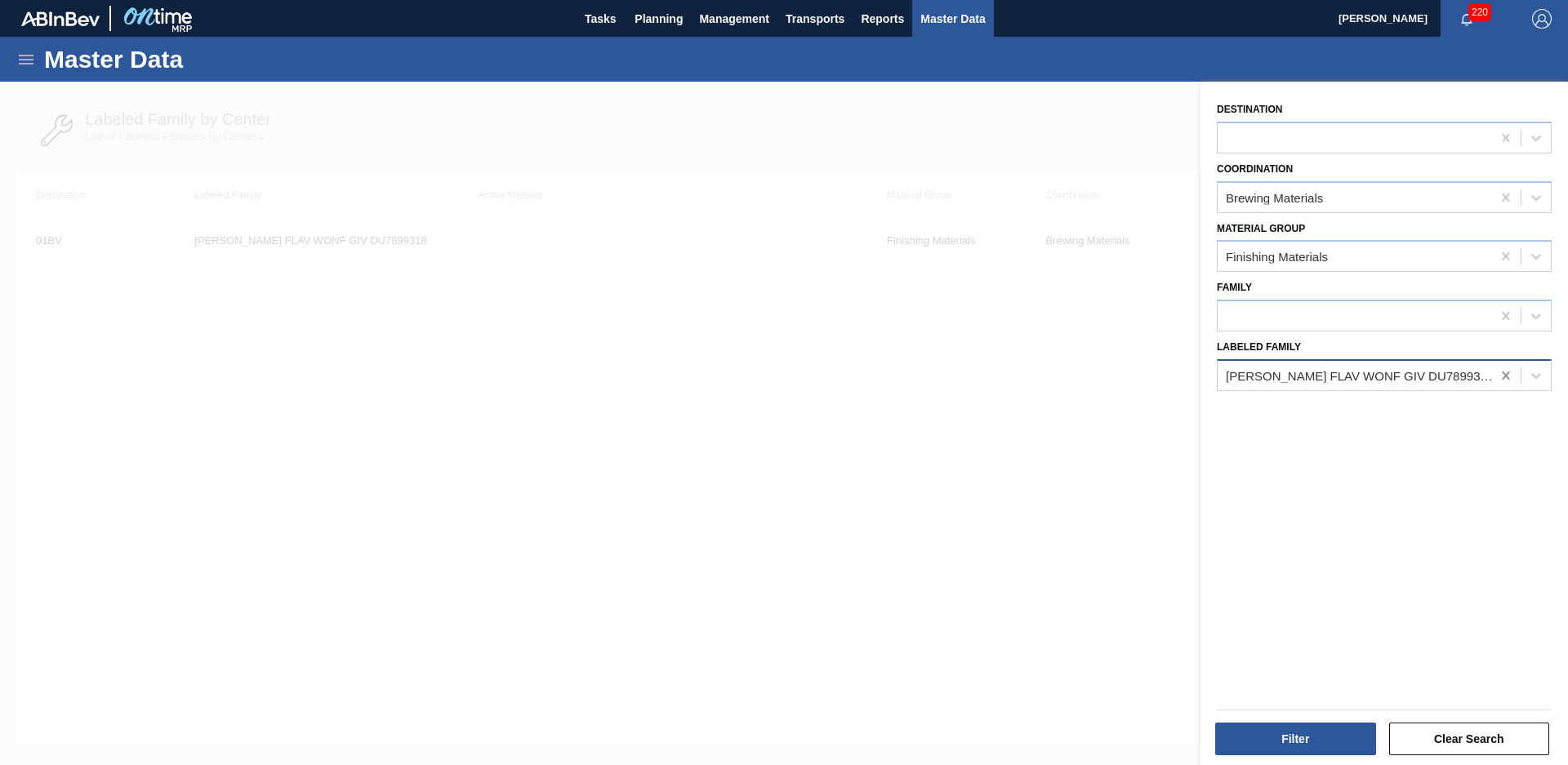
click at [1498, 382] on icon at bounding box center [1506, 375] width 16 height 16
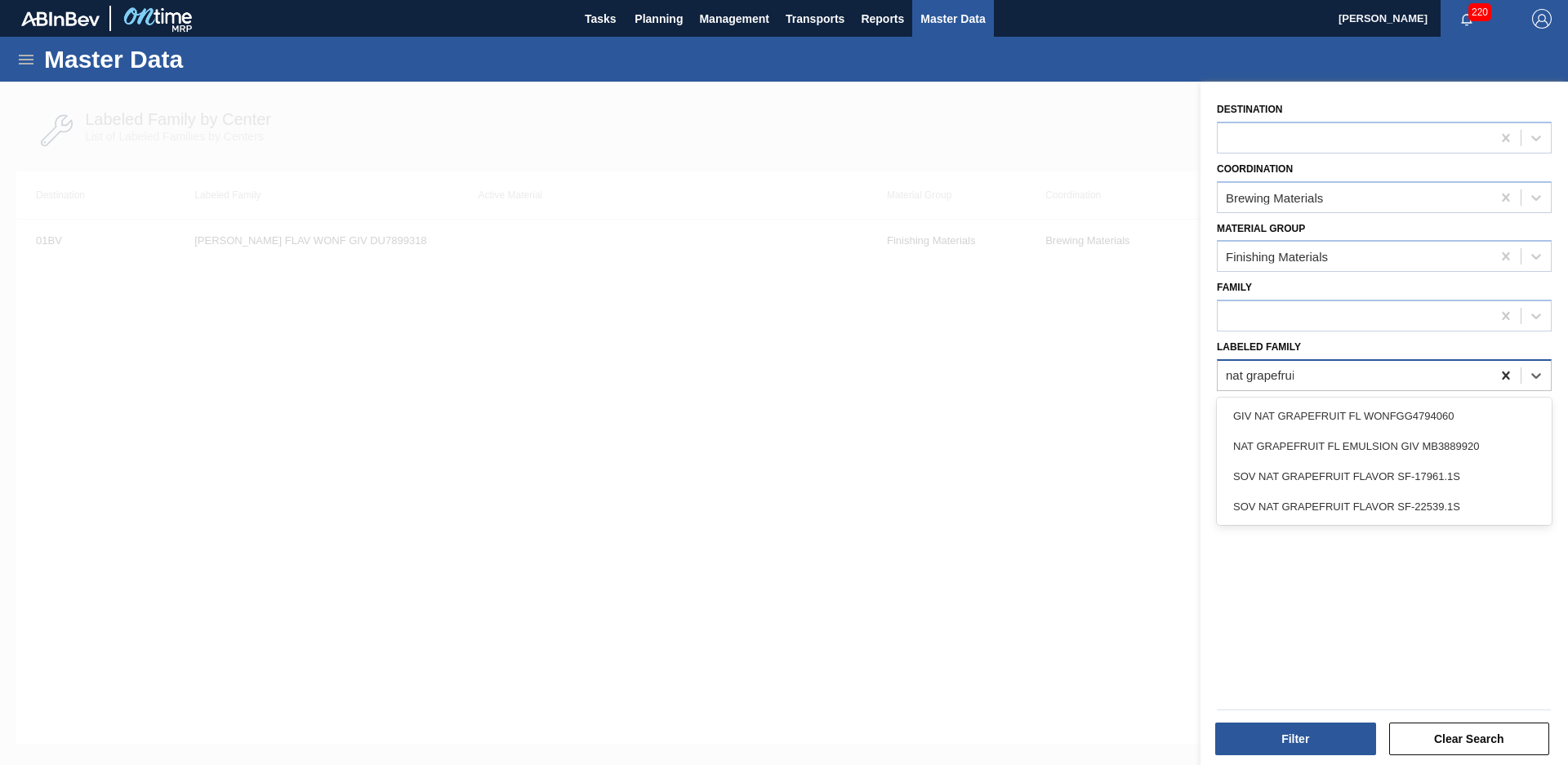
type Family "nat grapefruit"
click at [1506, 441] on div "NAT GRAPEFRUIT FL EMULSION GIV MB3889920" at bounding box center [1384, 446] width 335 height 30
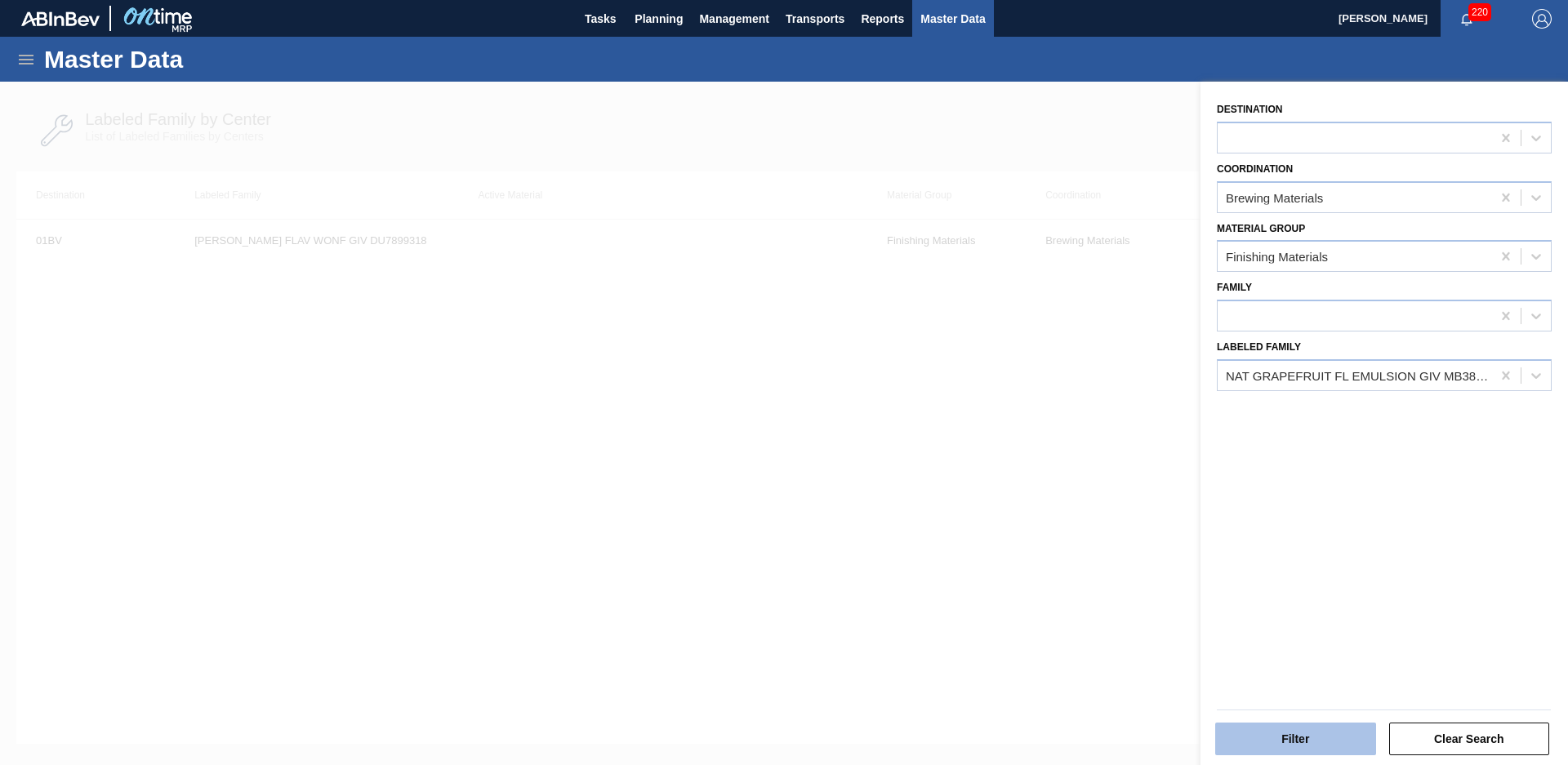
click at [1348, 747] on button "Filter" at bounding box center [1296, 738] width 161 height 33
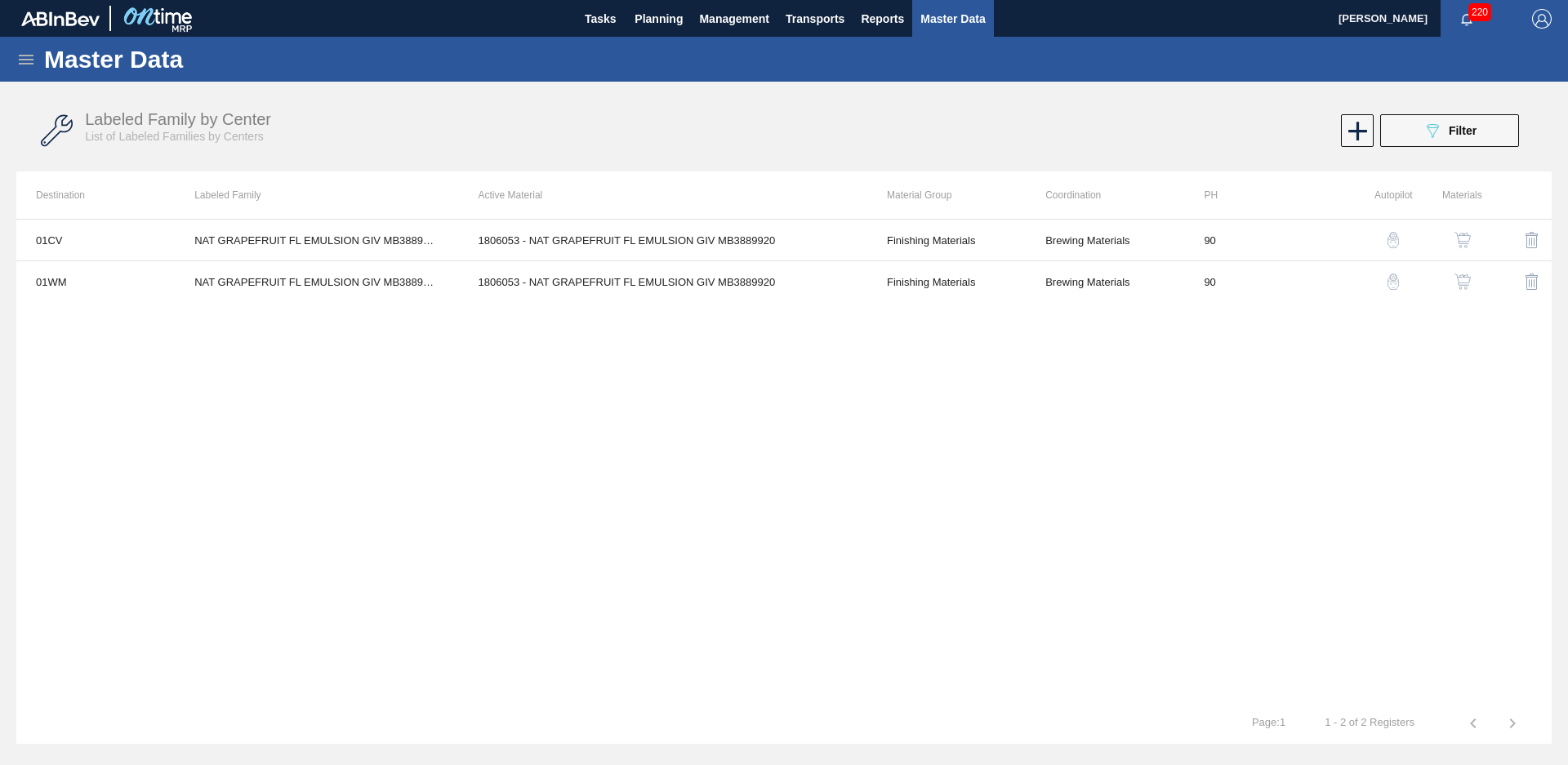
click at [1457, 147] on div "Labeled Family by Center List of Labeled Families by Centers 089F7B8B-B2A5-4AFE…" at bounding box center [784, 131] width 1535 height 61
click at [1456, 135] on span "Filter" at bounding box center [1462, 131] width 27 height 13
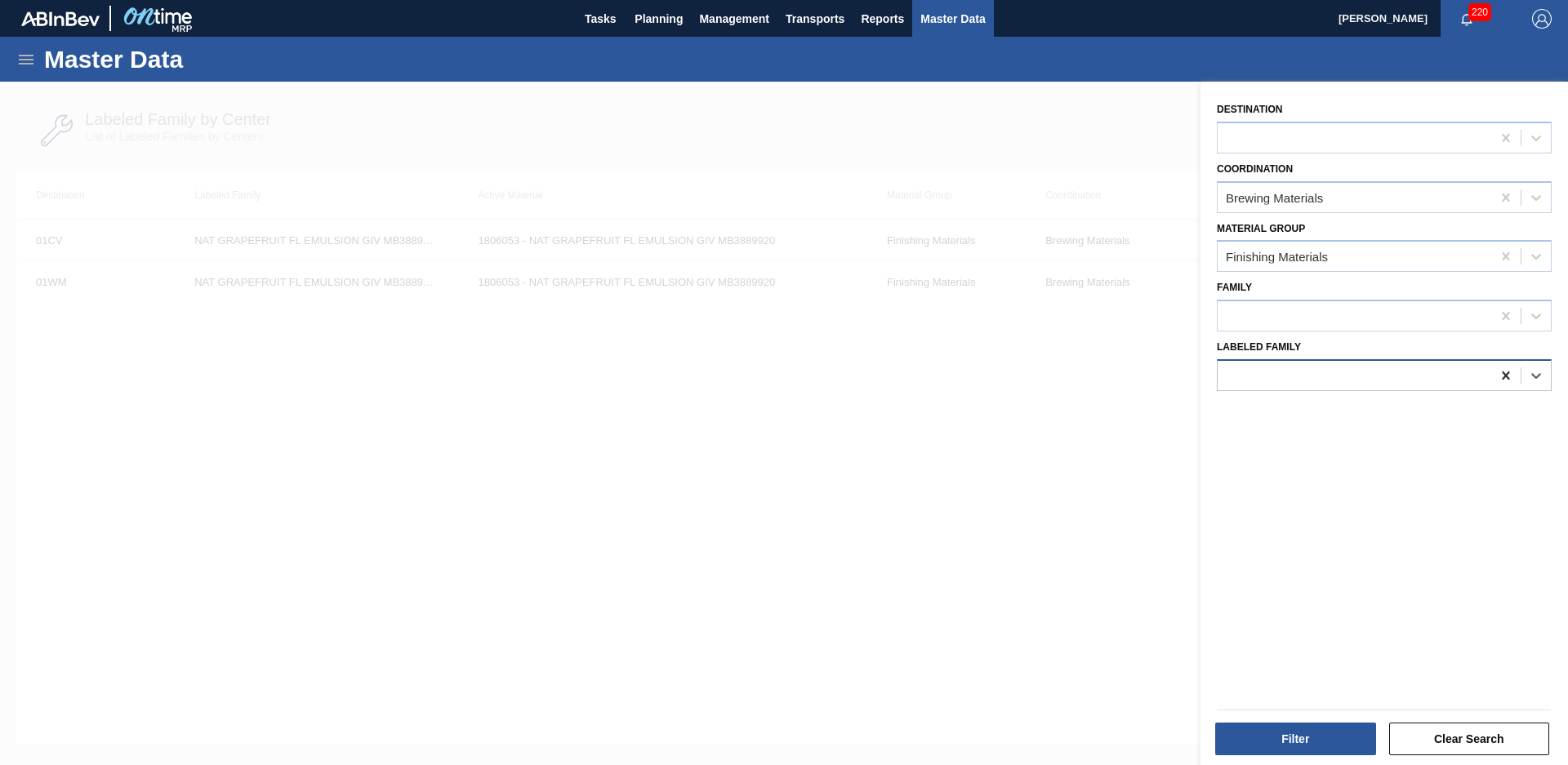
click at [1499, 369] on icon at bounding box center [1506, 375] width 16 height 16
type Family "peach mango"
click at [1511, 379] on icon at bounding box center [1506, 375] width 16 height 16
type Family "peach mango fla"
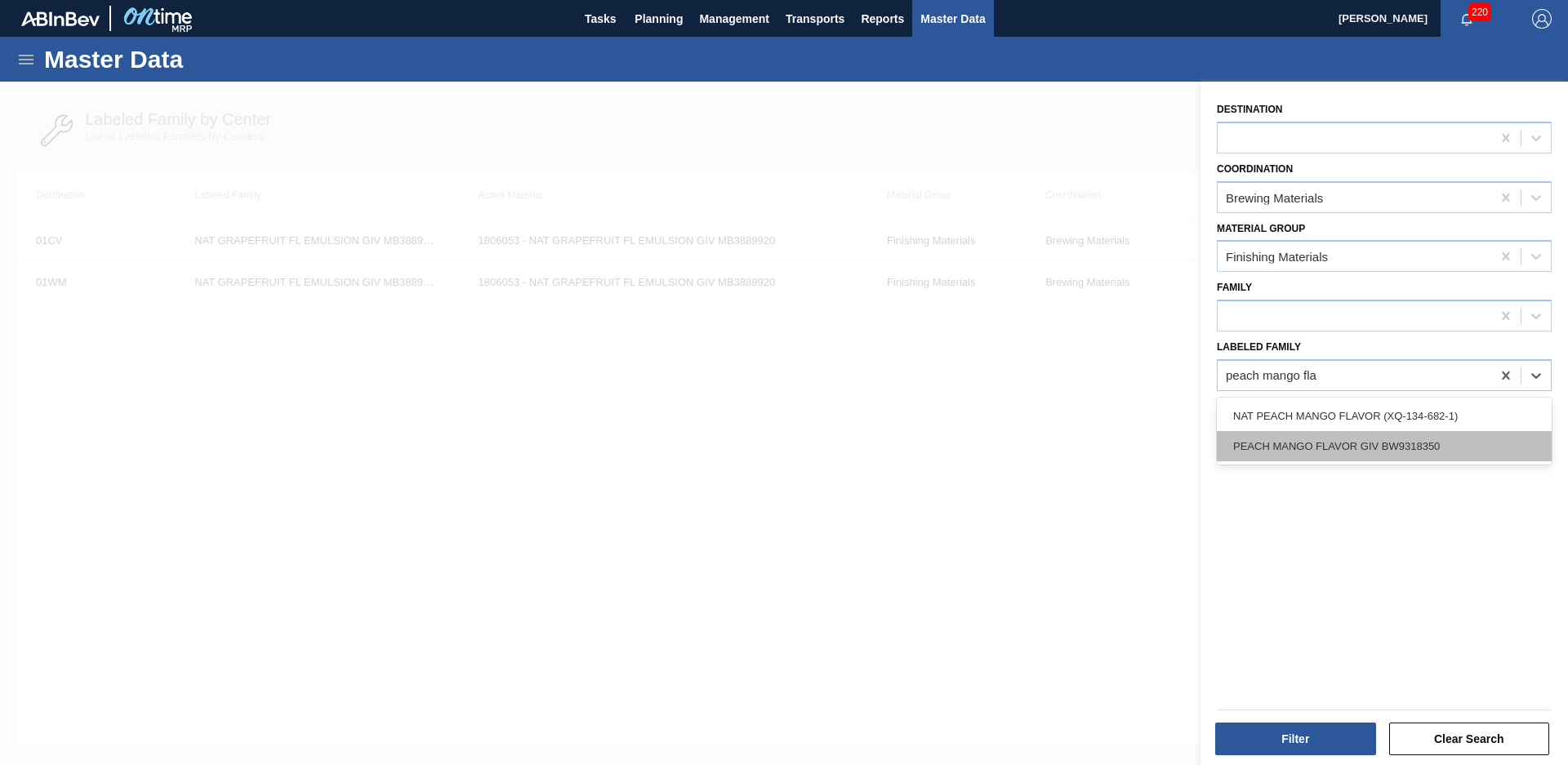
click at [1358, 439] on div "PEACH MANGO FLAVOR GIV BW9318350" at bounding box center [1384, 446] width 335 height 30
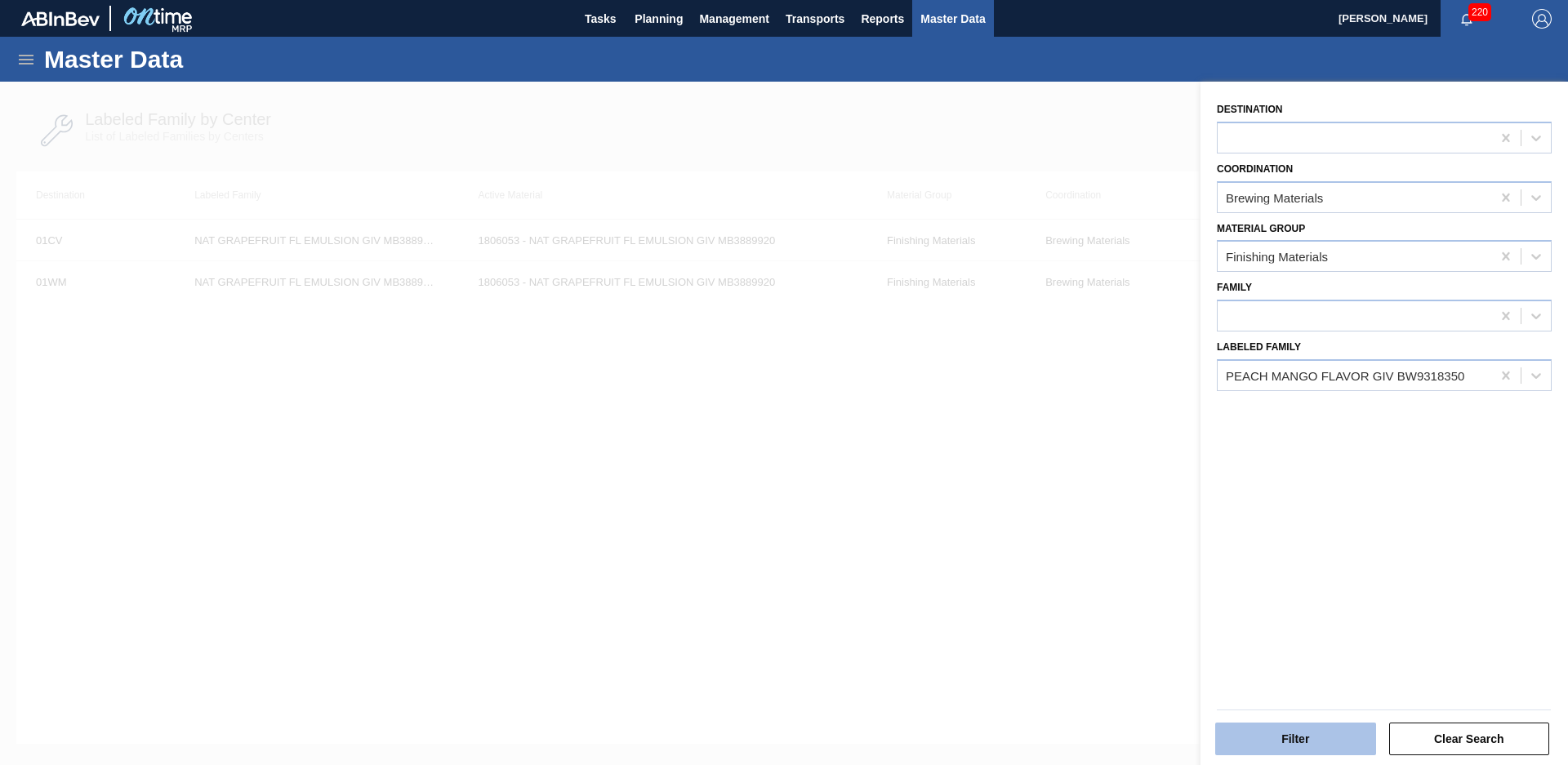
click at [1268, 723] on button "Filter" at bounding box center [1296, 738] width 161 height 33
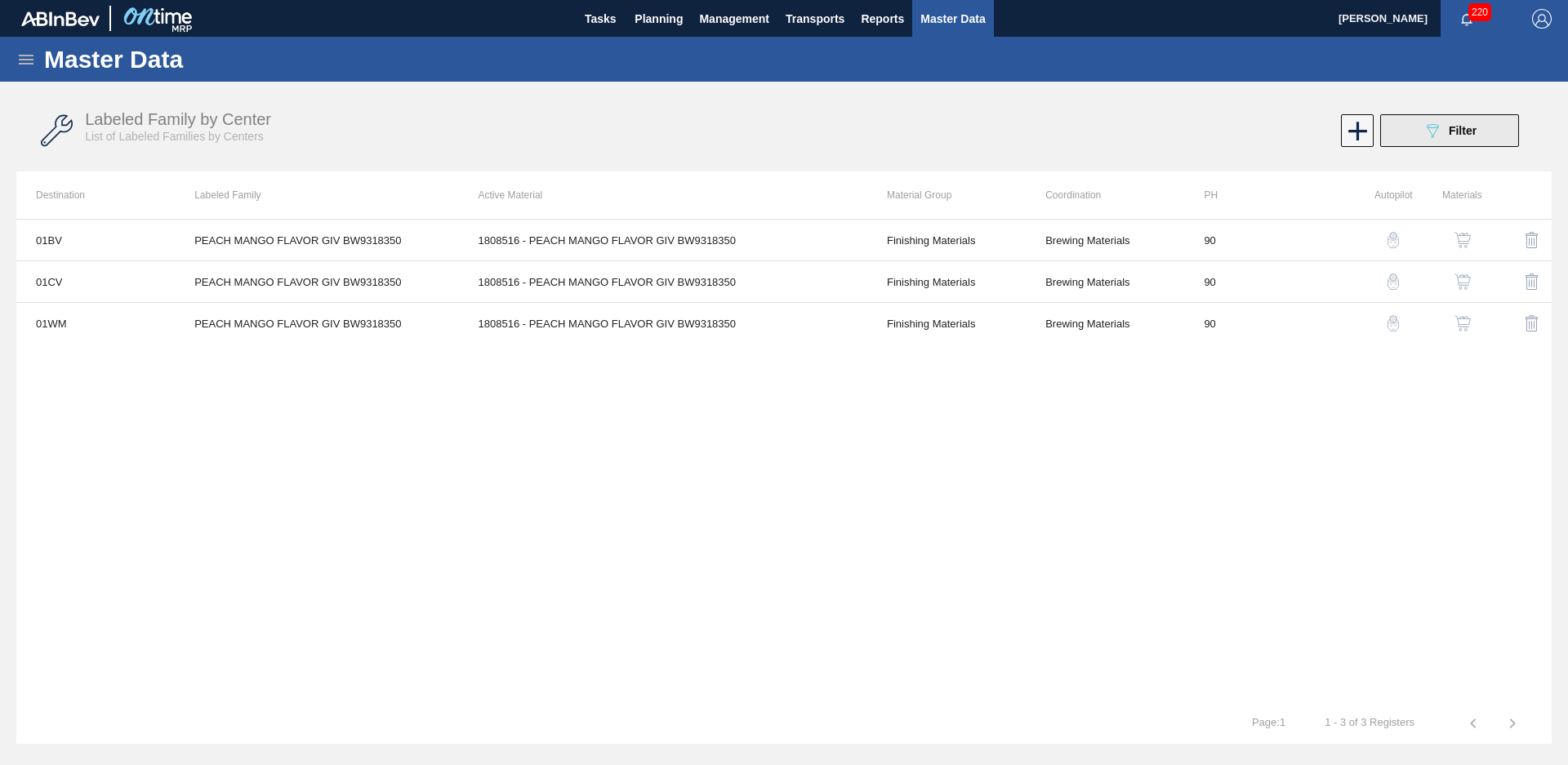
click at [1493, 120] on button "089F7B8B-B2A5-4AFE-B5C0-19BA573D28AC Filter" at bounding box center [1449, 130] width 139 height 33
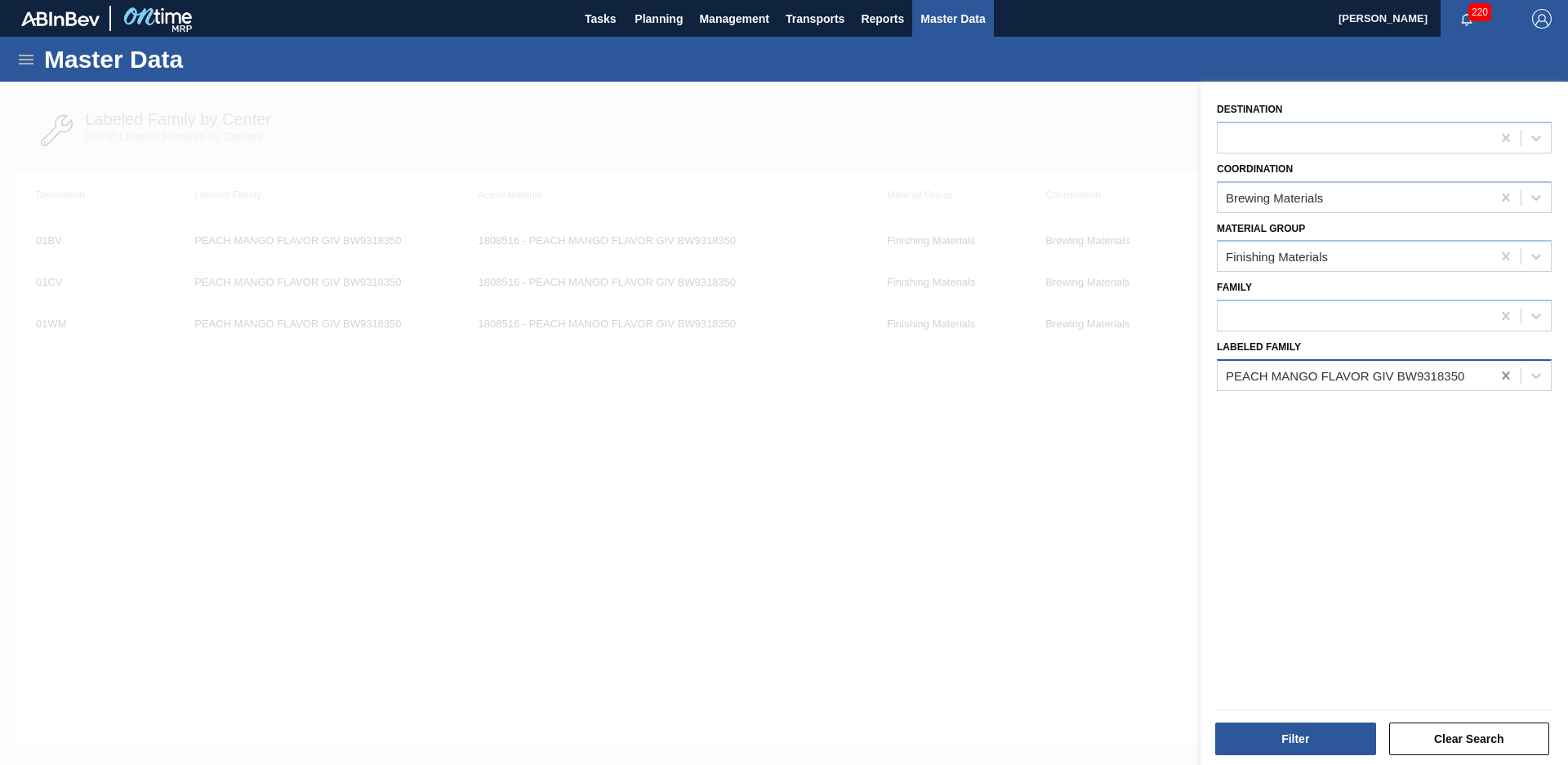
click at [1509, 373] on icon at bounding box center [1506, 375] width 16 height 16
type Family "[PERSON_NAME] wonf"
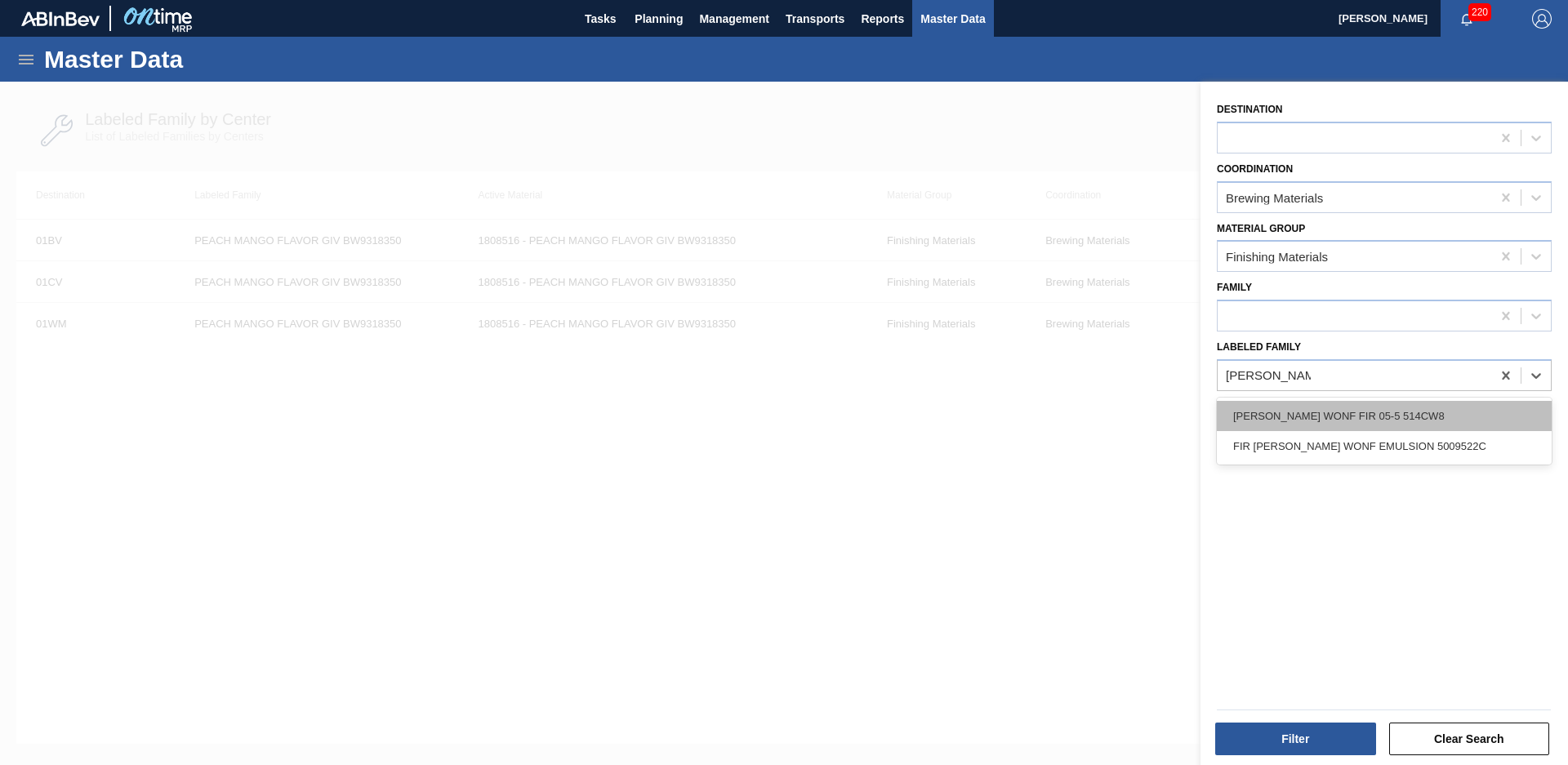
click at [1435, 420] on div "[PERSON_NAME] WONF FIR 05-5 514CW8" at bounding box center [1384, 416] width 335 height 30
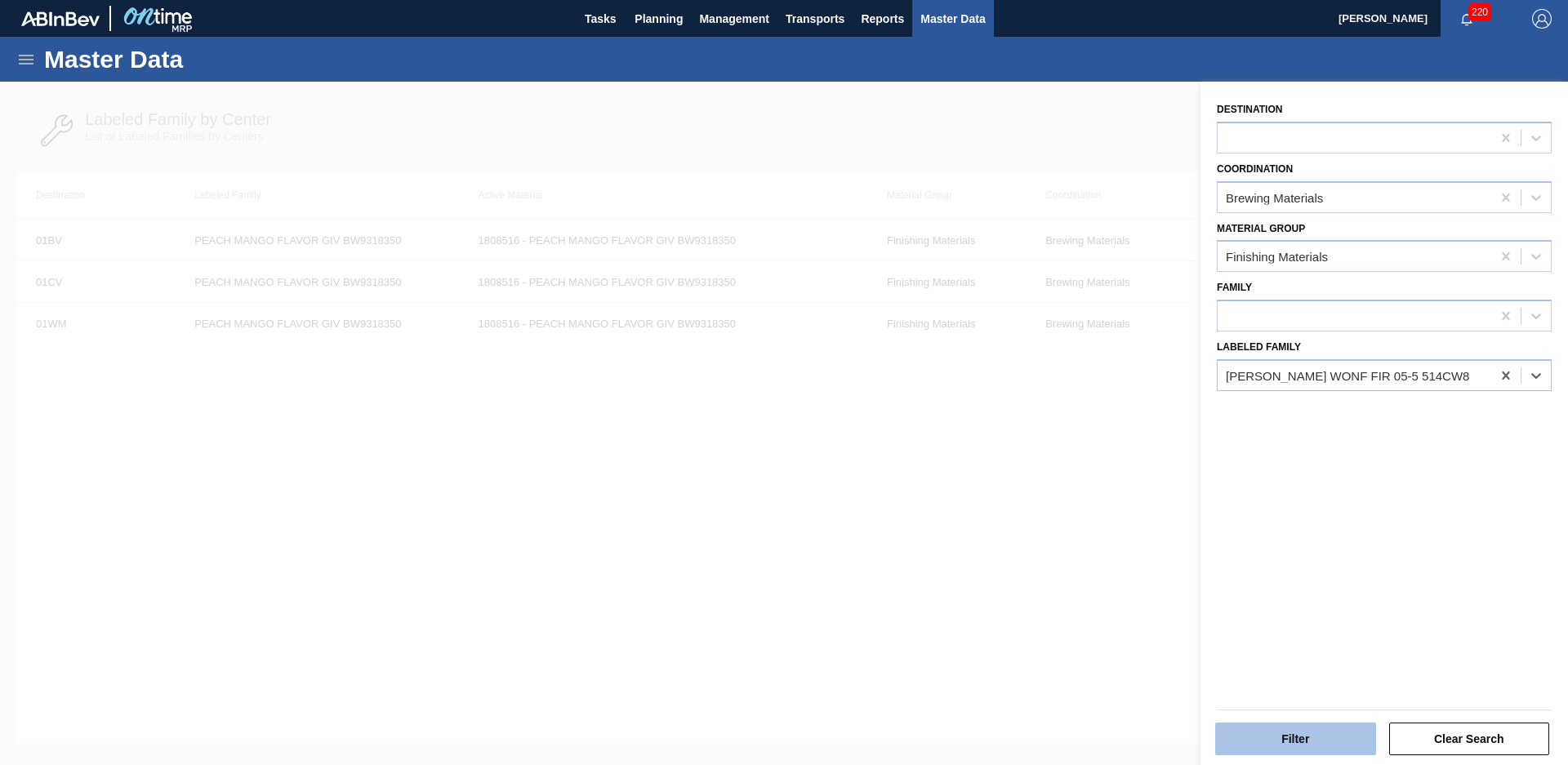
click at [1322, 728] on button "Filter" at bounding box center [1296, 738] width 161 height 33
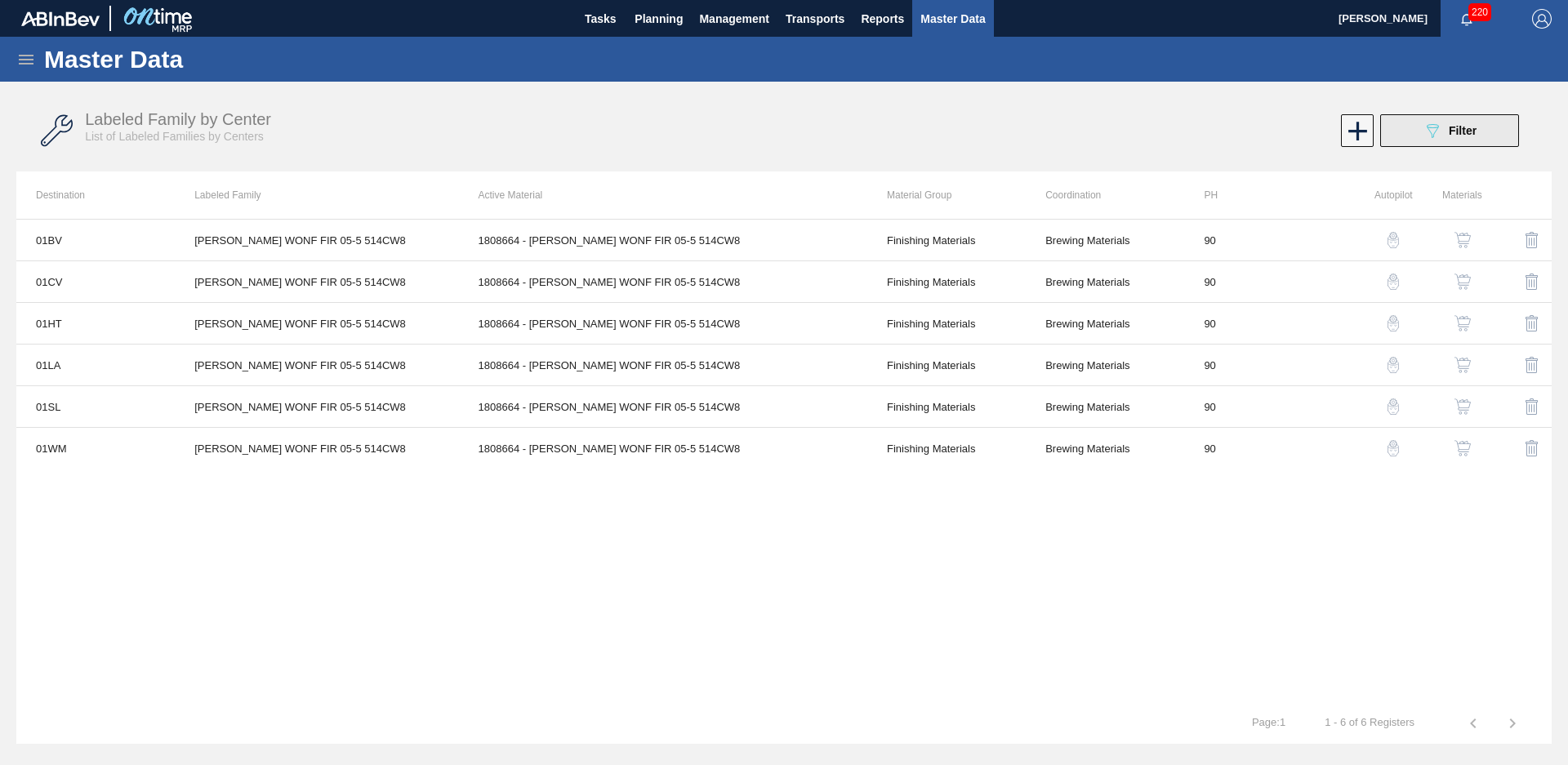
click at [1460, 139] on div "089F7B8B-B2A5-4AFE-B5C0-19BA573D28AC Filter" at bounding box center [1450, 131] width 54 height 19
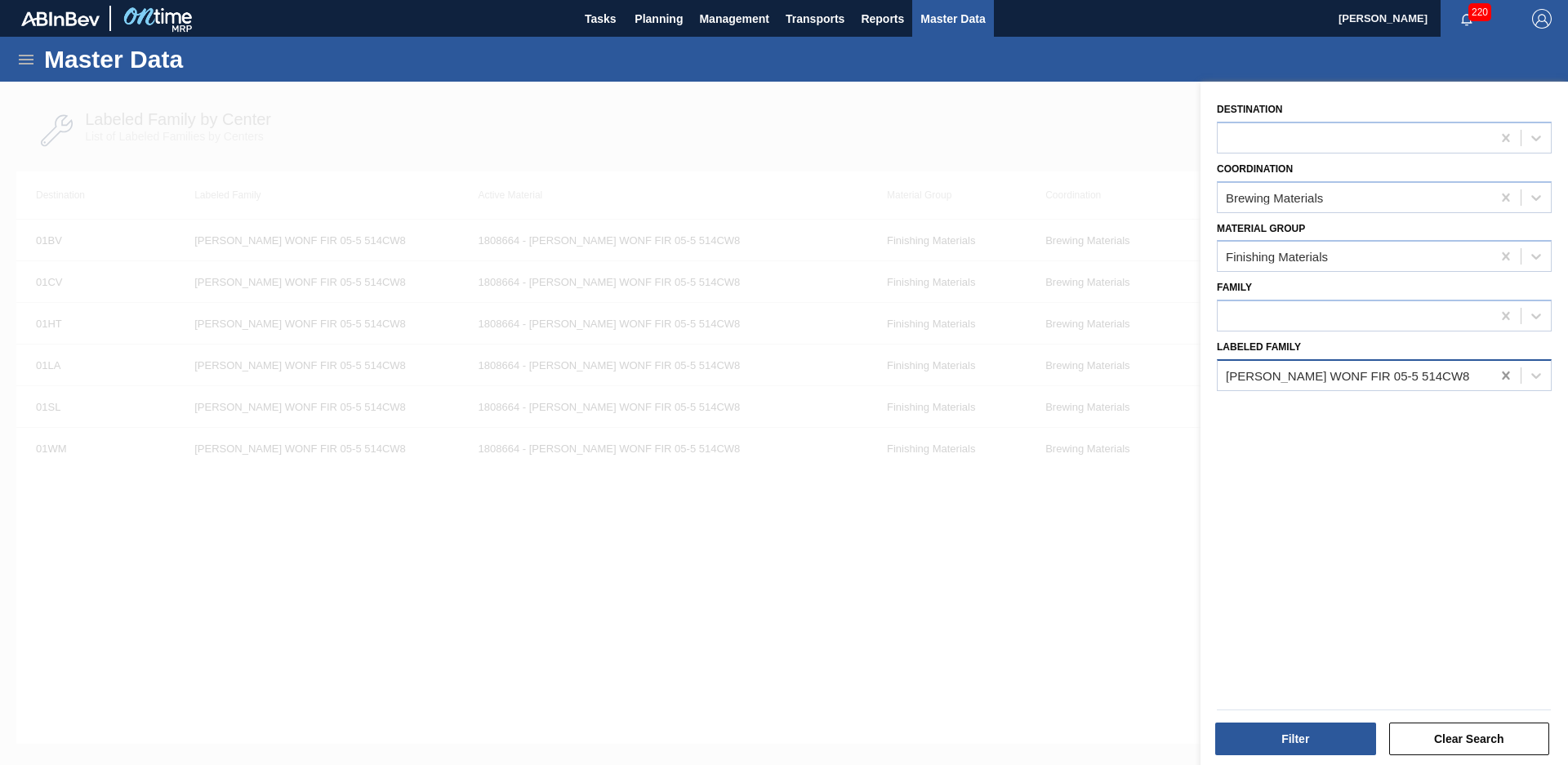
click at [1498, 375] on icon at bounding box center [1506, 375] width 16 height 16
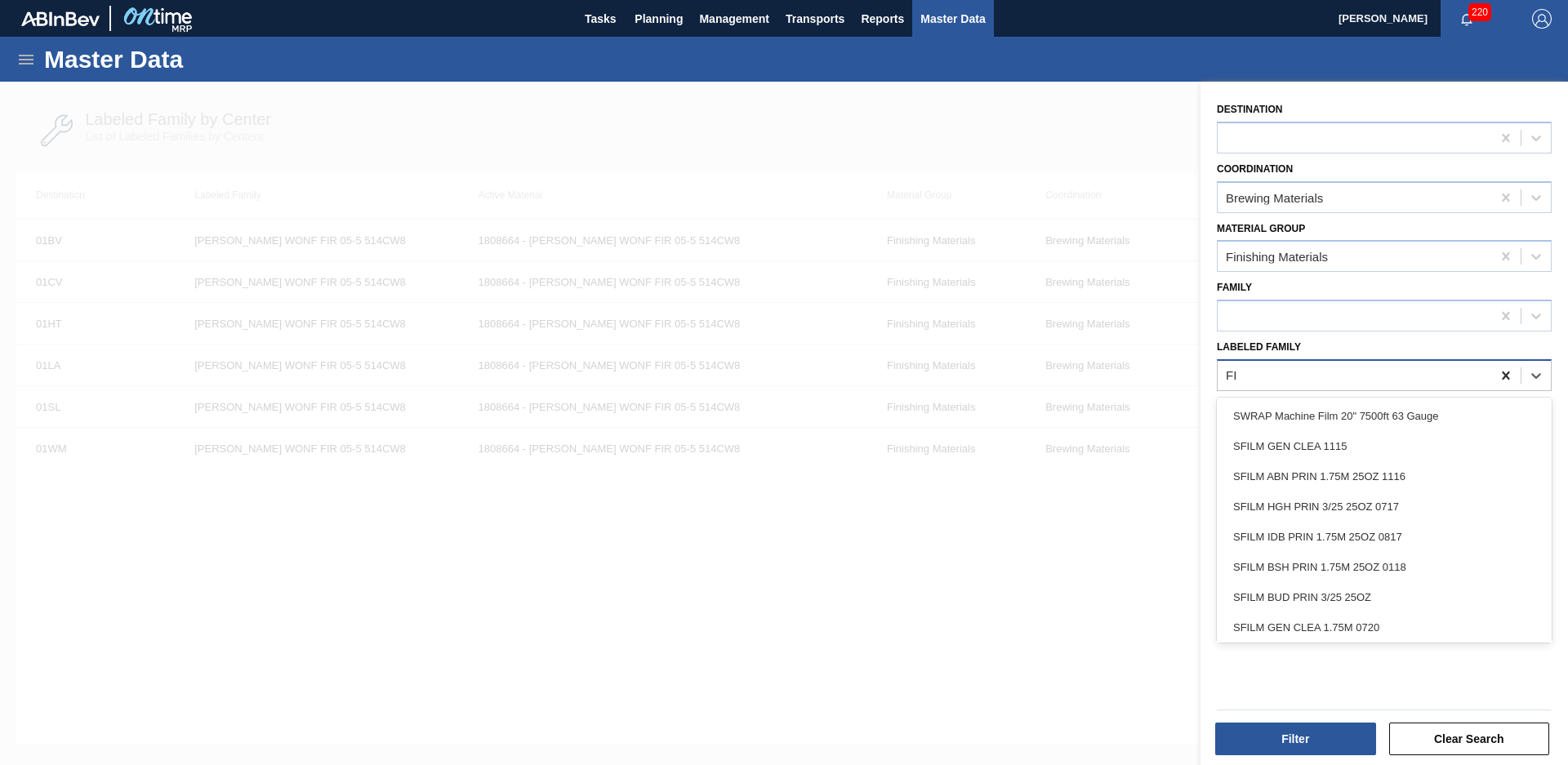
type Family "F"
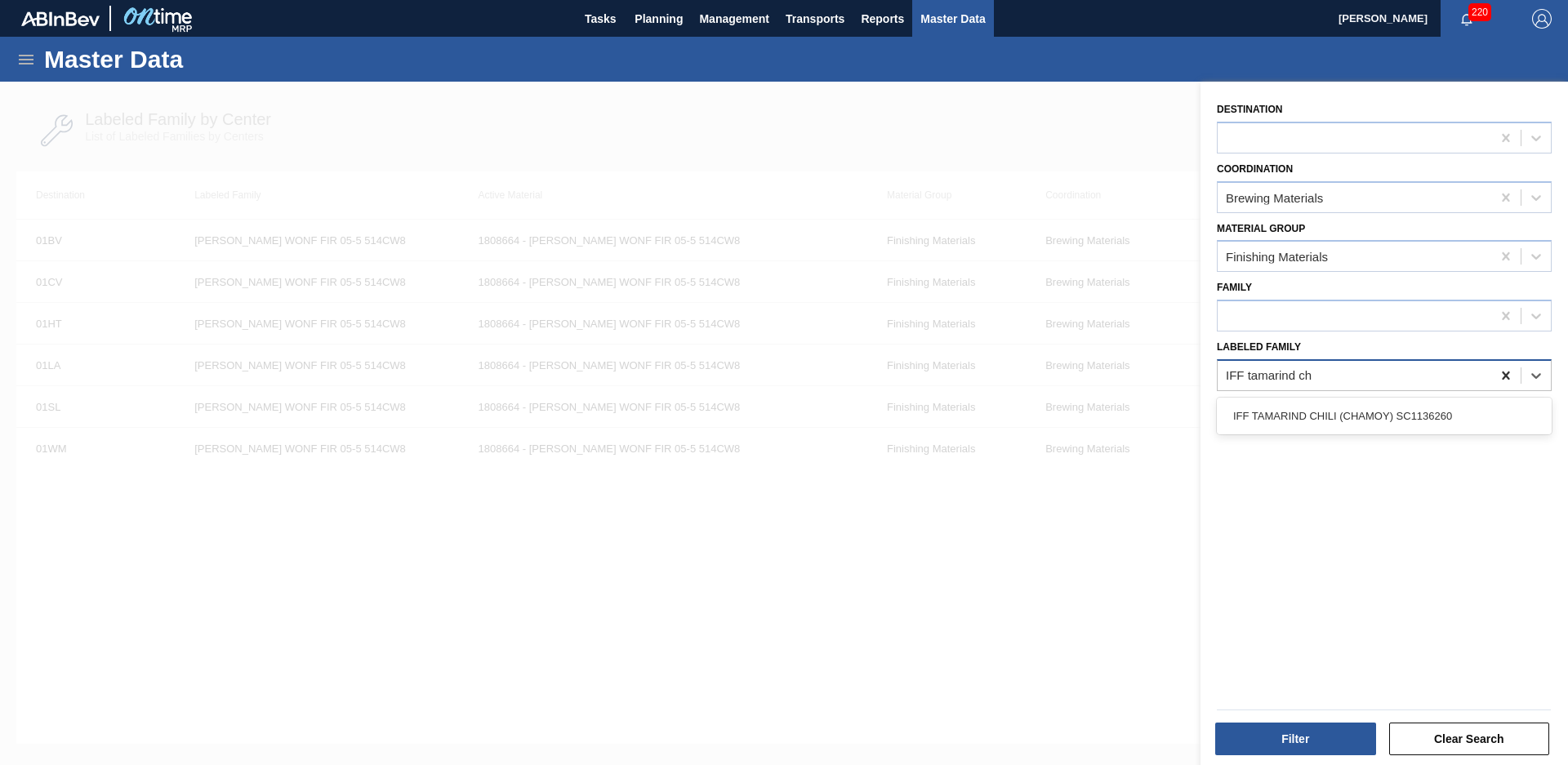
type Family "IFF tamarind chi"
click at [1267, 720] on div "Filter Clear Search" at bounding box center [1383, 737] width 347 height 40
click at [1281, 741] on button "Filter" at bounding box center [1296, 738] width 161 height 33
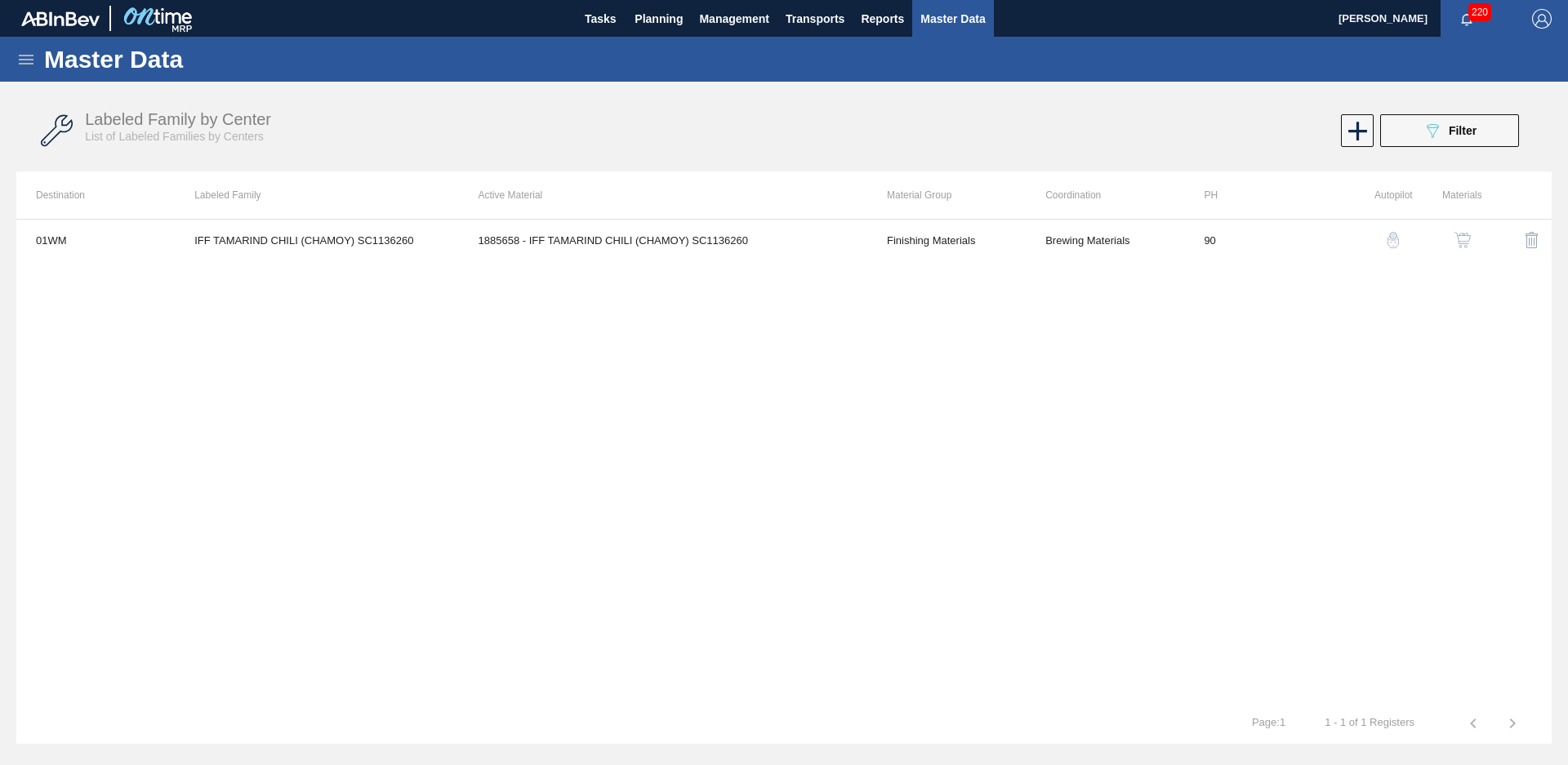
click at [1463, 149] on div "Labeled Family by Center List of Labeled Families by Centers 089F7B8B-B2A5-4AFE…" at bounding box center [784, 131] width 1535 height 61
click at [1469, 136] on span "Filter" at bounding box center [1462, 131] width 27 height 13
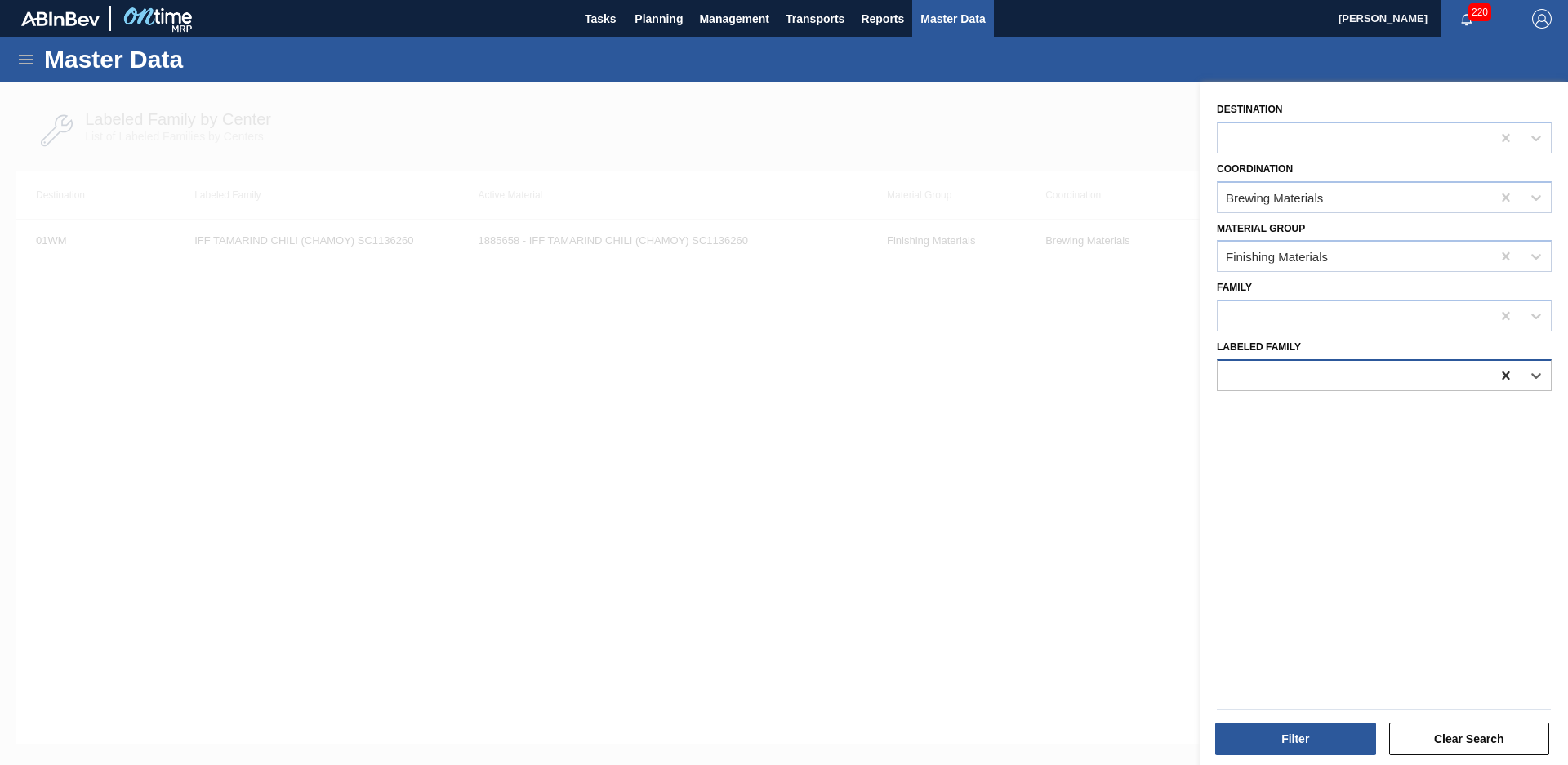
click at [1509, 377] on icon at bounding box center [1506, 375] width 16 height 16
type Family "giv nat lime"
click at [1293, 738] on button "Filter" at bounding box center [1296, 738] width 161 height 33
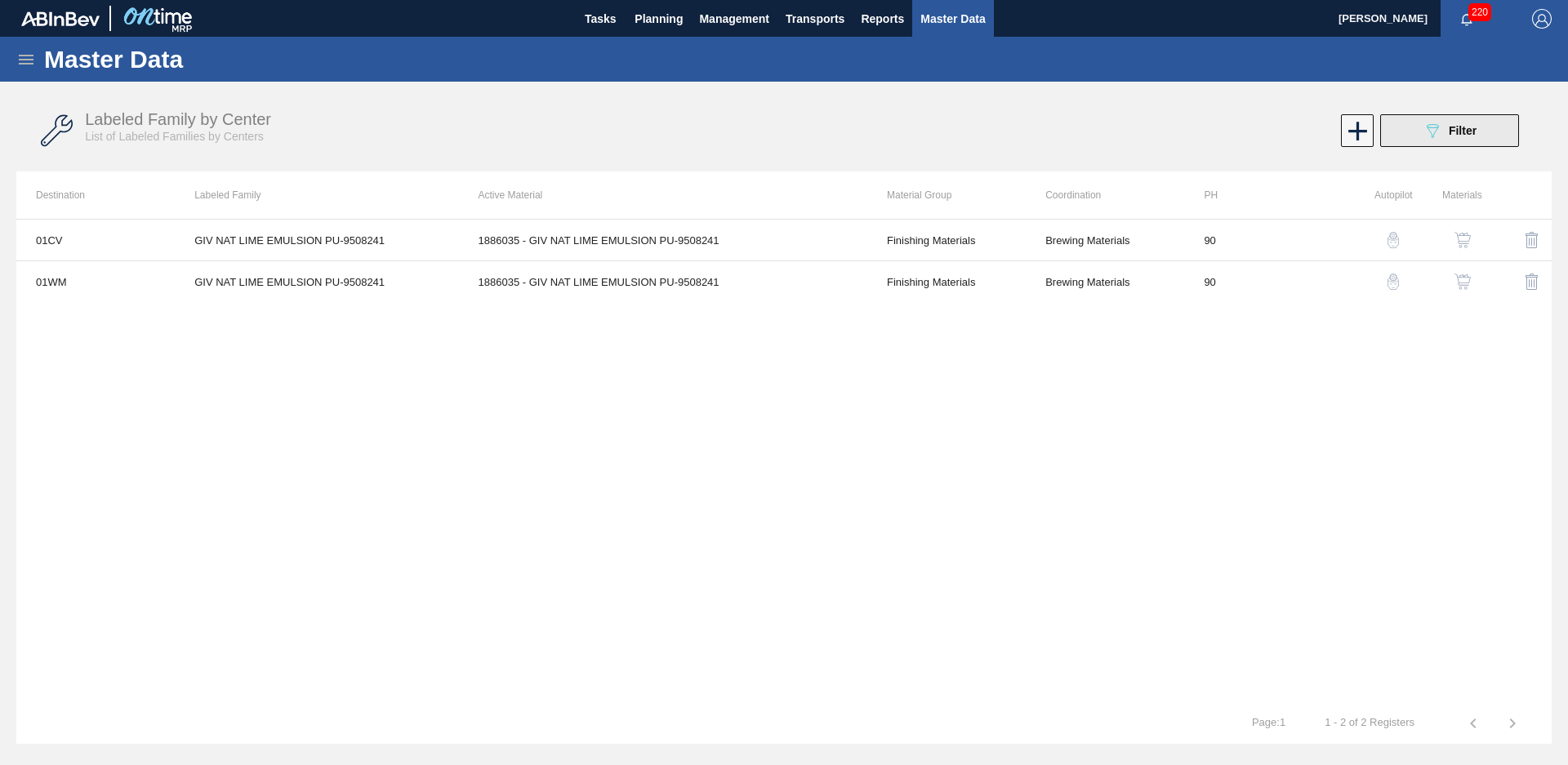
click at [1471, 146] on button "089F7B8B-B2A5-4AFE-B5C0-19BA573D28AC Filter" at bounding box center [1449, 130] width 139 height 33
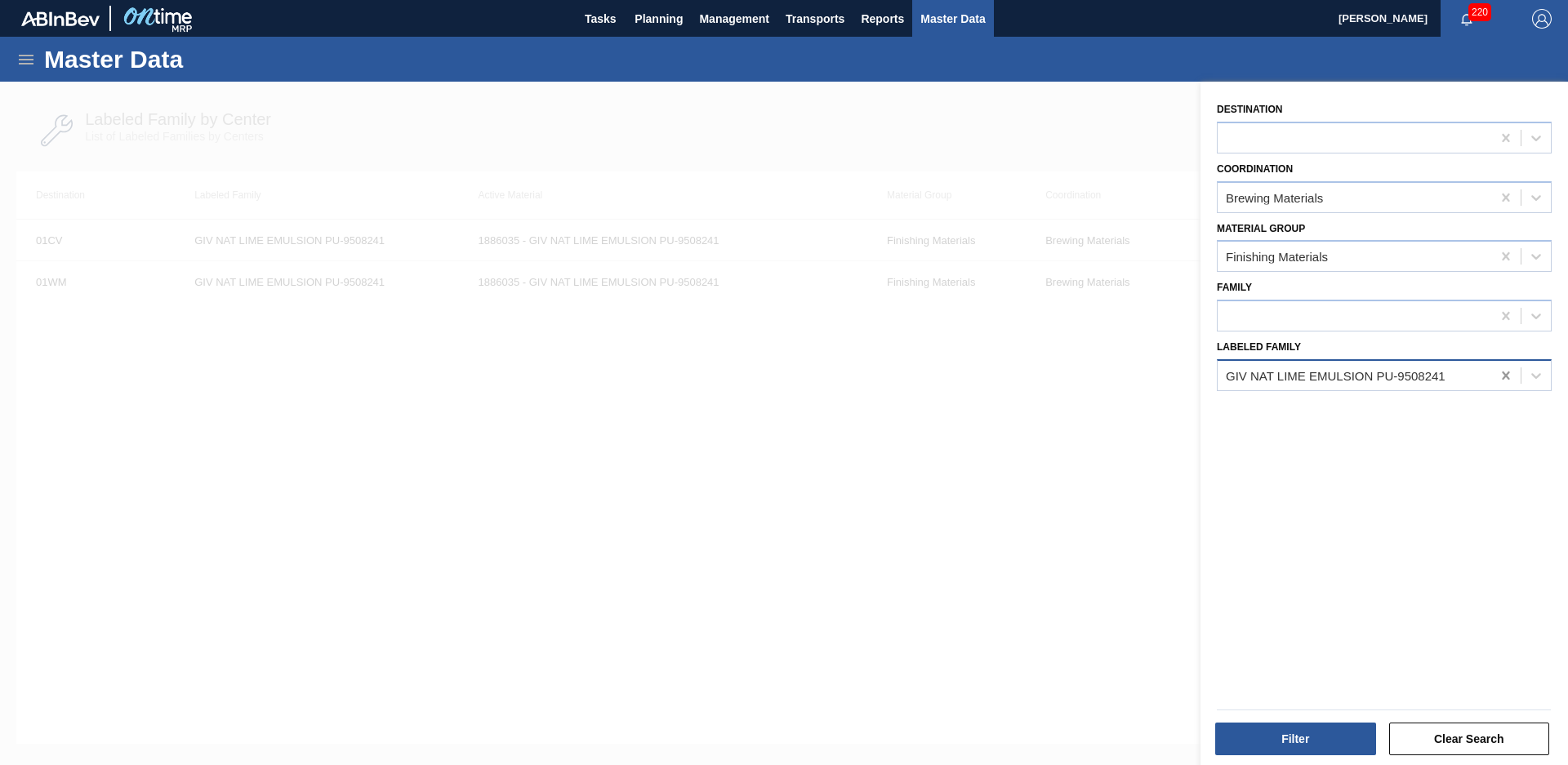
click at [1512, 370] on div at bounding box center [1505, 375] width 29 height 29
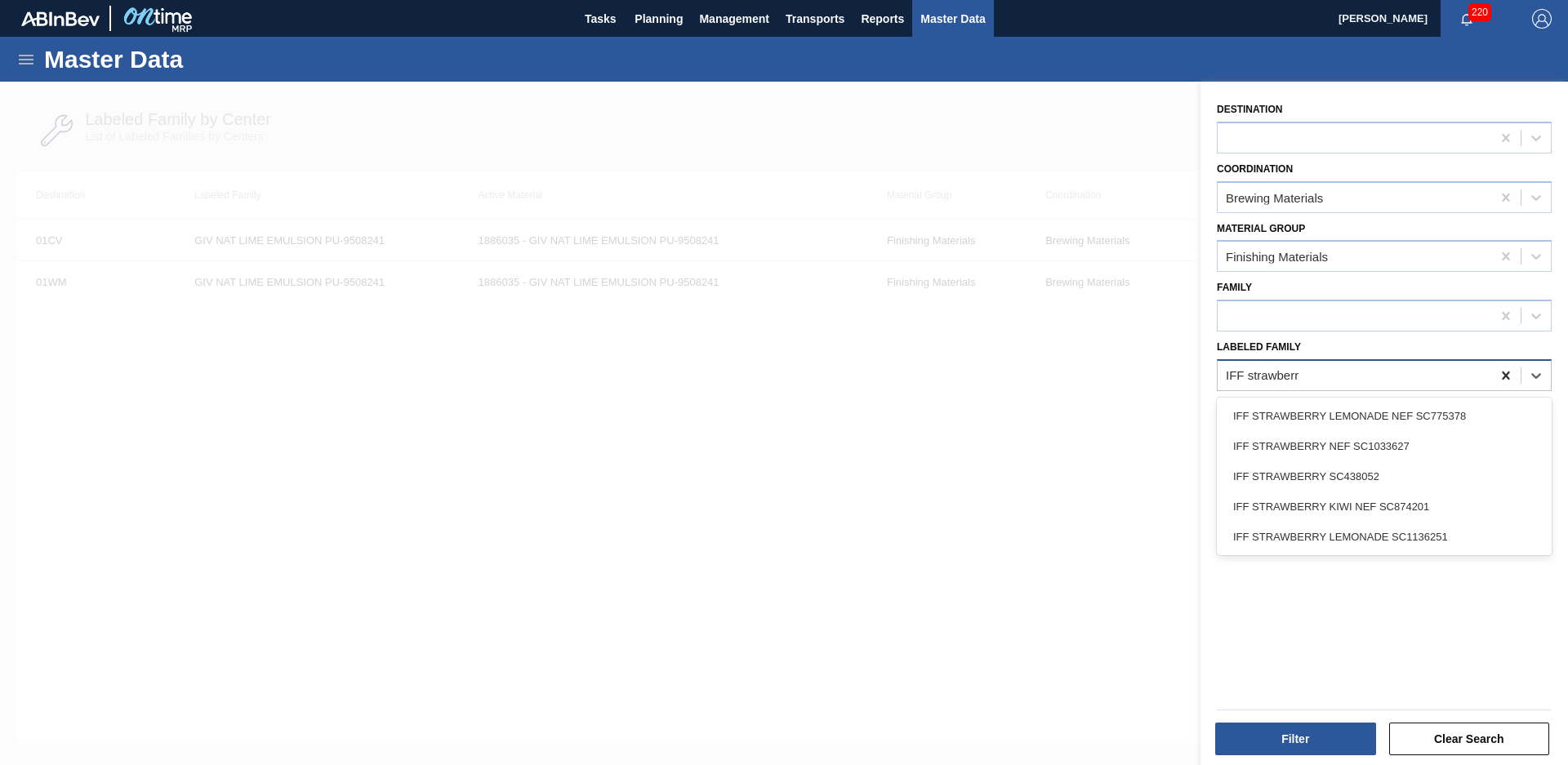
type Family "IFF strawberry"
click at [1411, 479] on div "IFF STRAWBERRY SC438052" at bounding box center [1384, 476] width 335 height 30
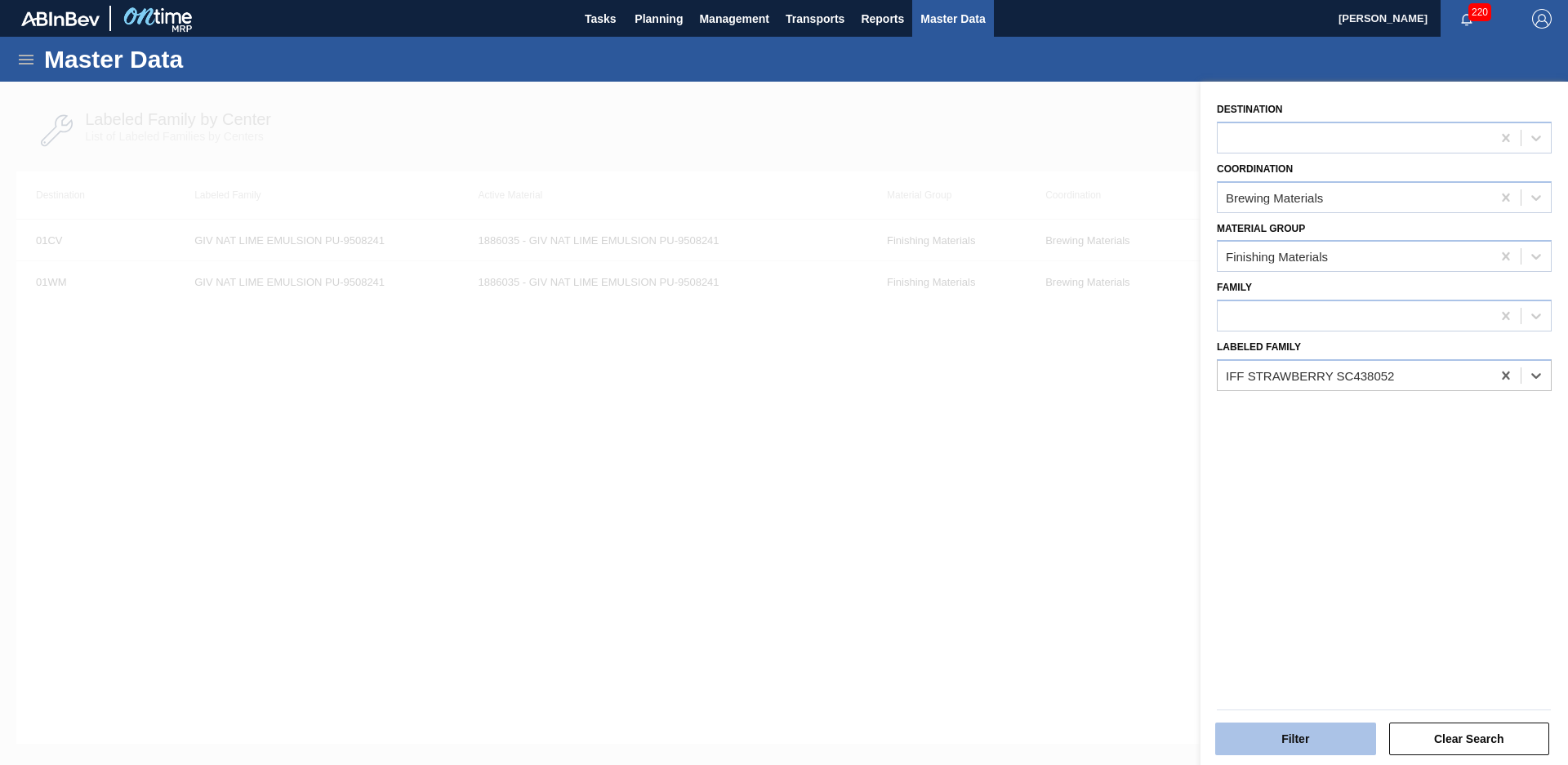
click at [1313, 734] on button "Filter" at bounding box center [1296, 738] width 161 height 33
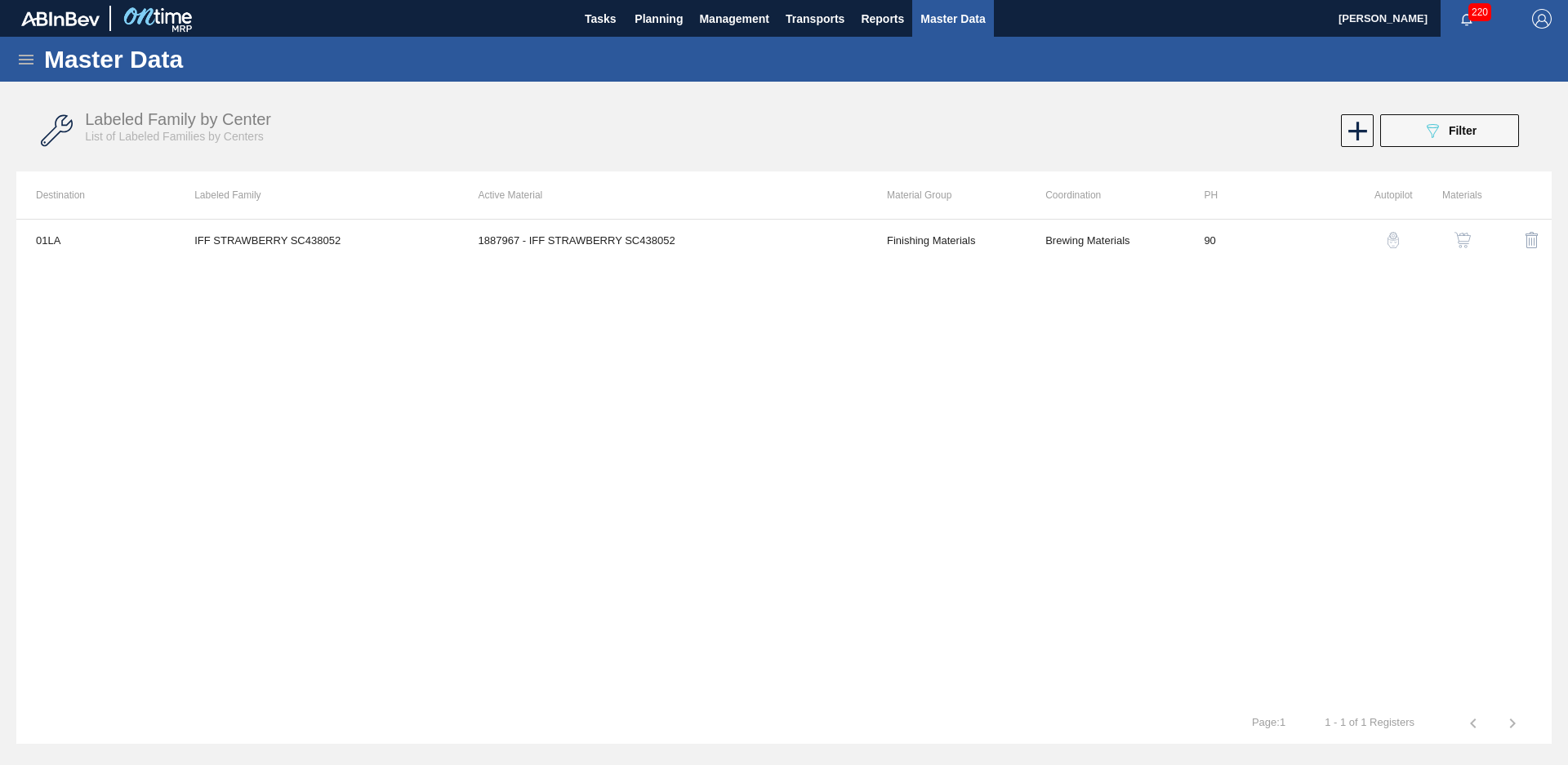
click at [1463, 147] on div "Labeled Family by Center List of Labeled Families by Centers 089F7B8B-B2A5-4AFE…" at bounding box center [784, 131] width 1535 height 61
click at [1471, 133] on span "Filter" at bounding box center [1462, 131] width 27 height 13
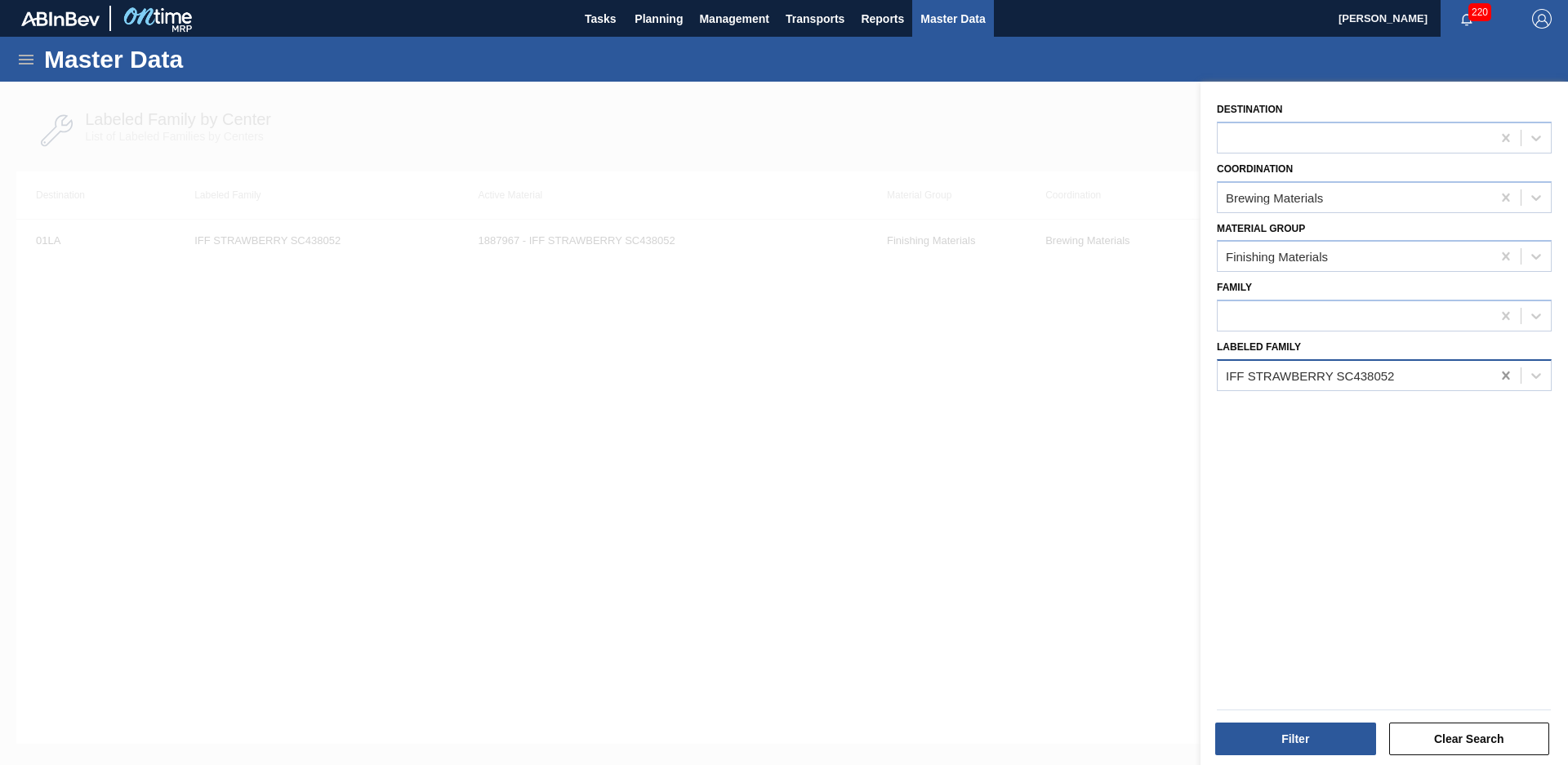
click at [1499, 374] on icon at bounding box center [1506, 375] width 16 height 16
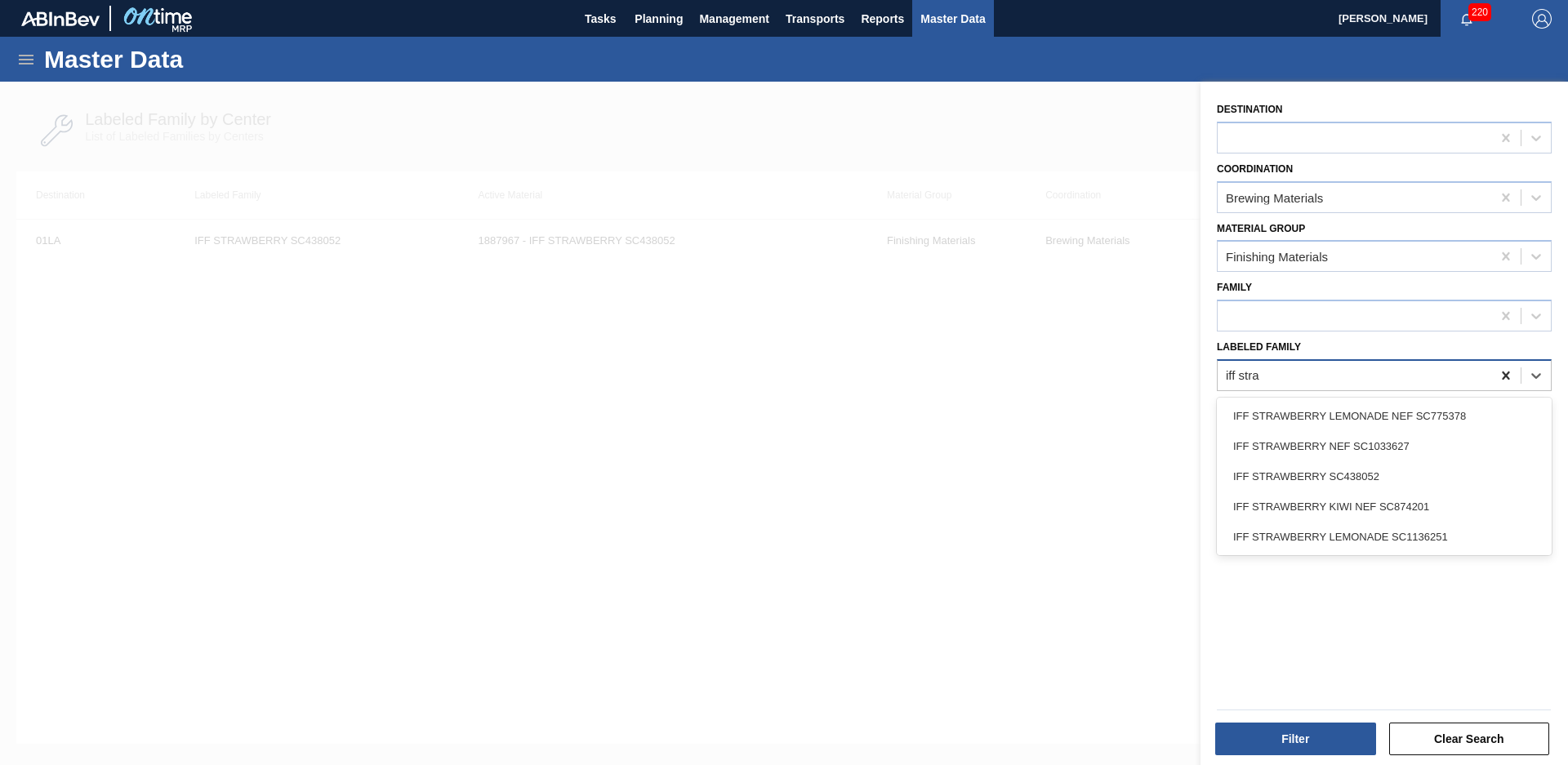
type Family "iff straw"
click at [1444, 423] on div "IFF STRAWBERRY LEMONADE NEF SC775378" at bounding box center [1384, 416] width 335 height 30
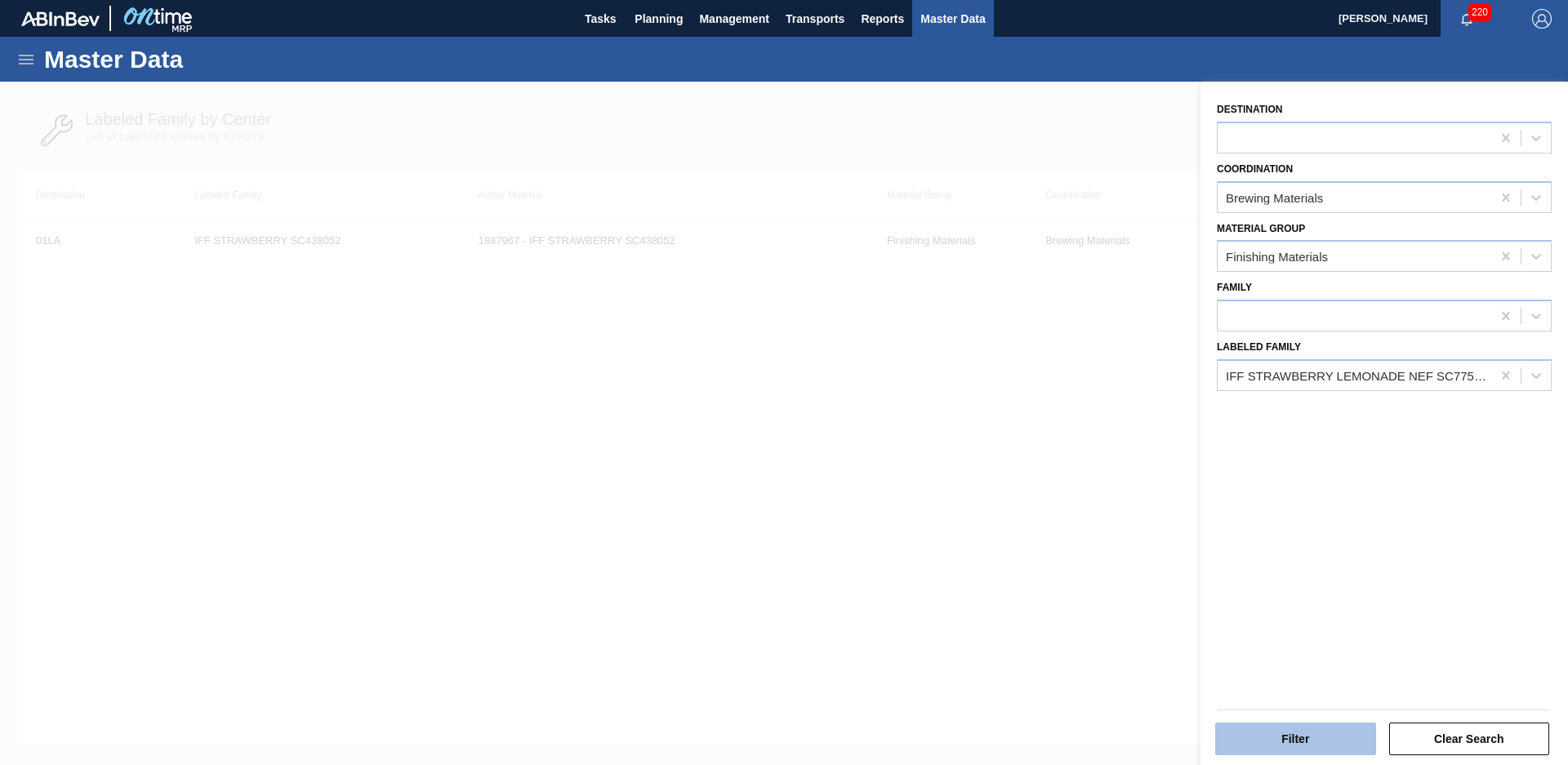
click at [1312, 745] on button "Filter" at bounding box center [1296, 738] width 161 height 33
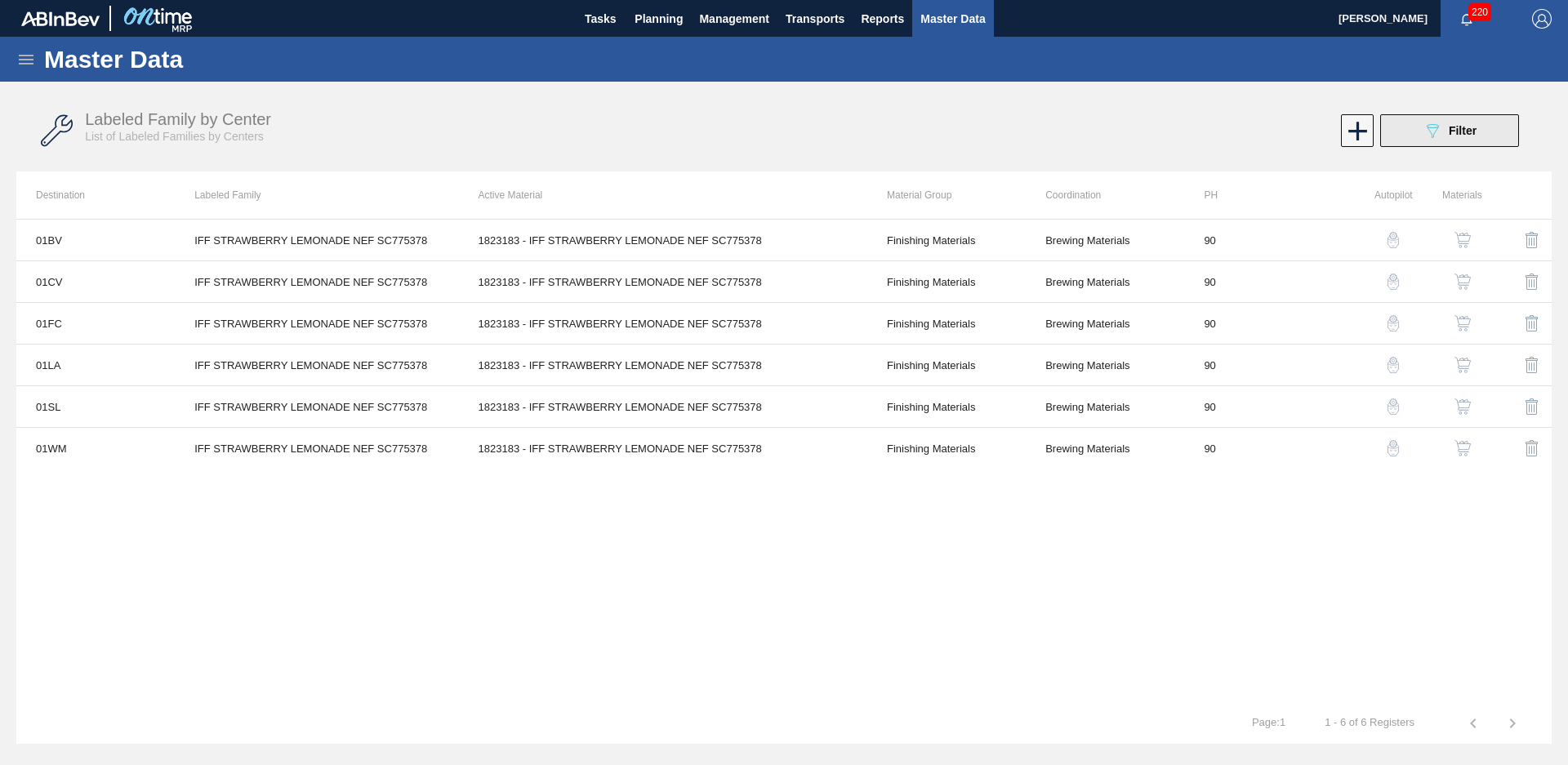
click at [1430, 139] on icon "089F7B8B-B2A5-4AFE-B5C0-19BA573D28AC" at bounding box center [1433, 131] width 19 height 19
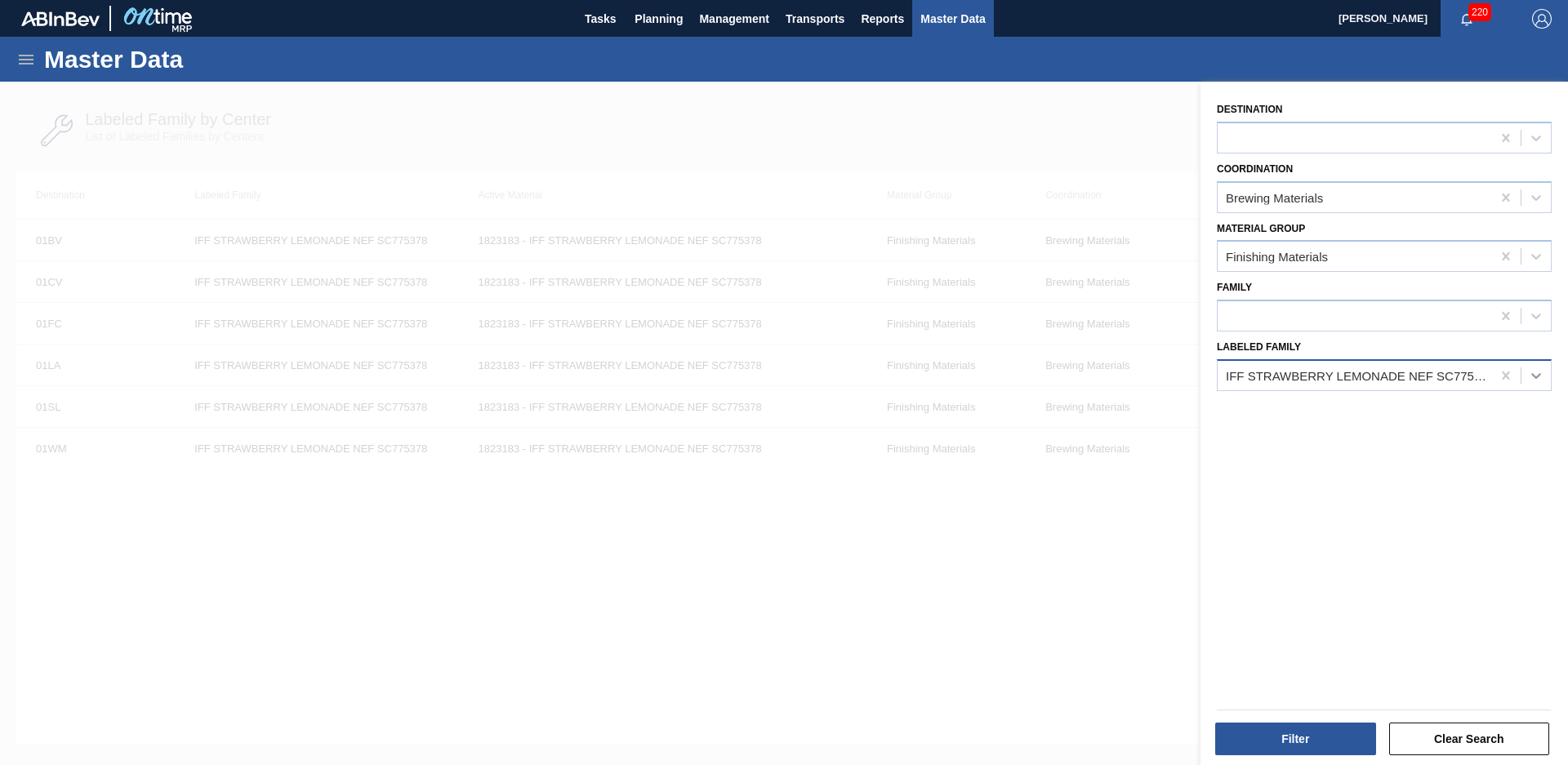
click at [1521, 366] on div at bounding box center [1535, 375] width 29 height 29
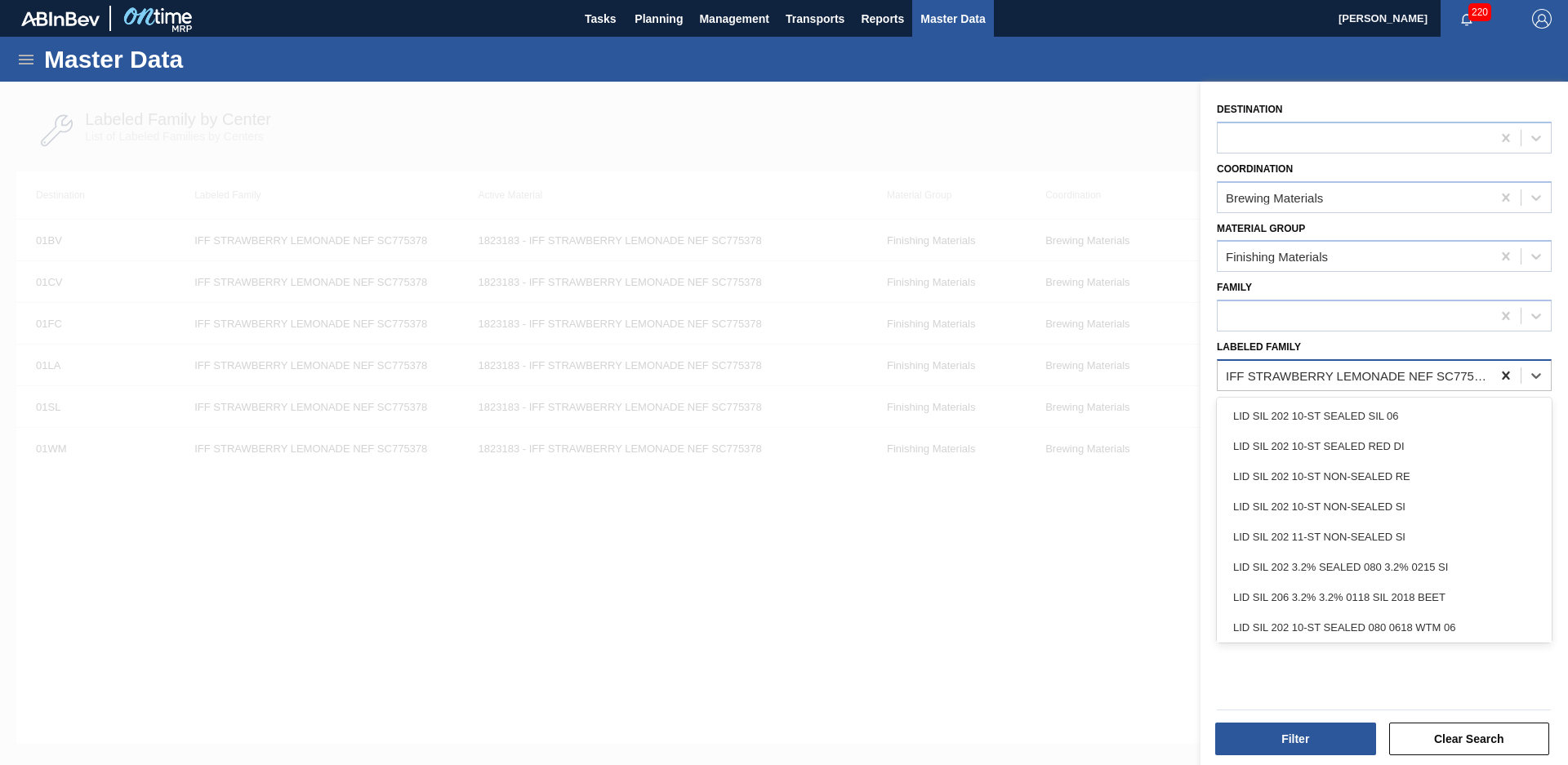
click at [1511, 375] on icon at bounding box center [1506, 375] width 16 height 16
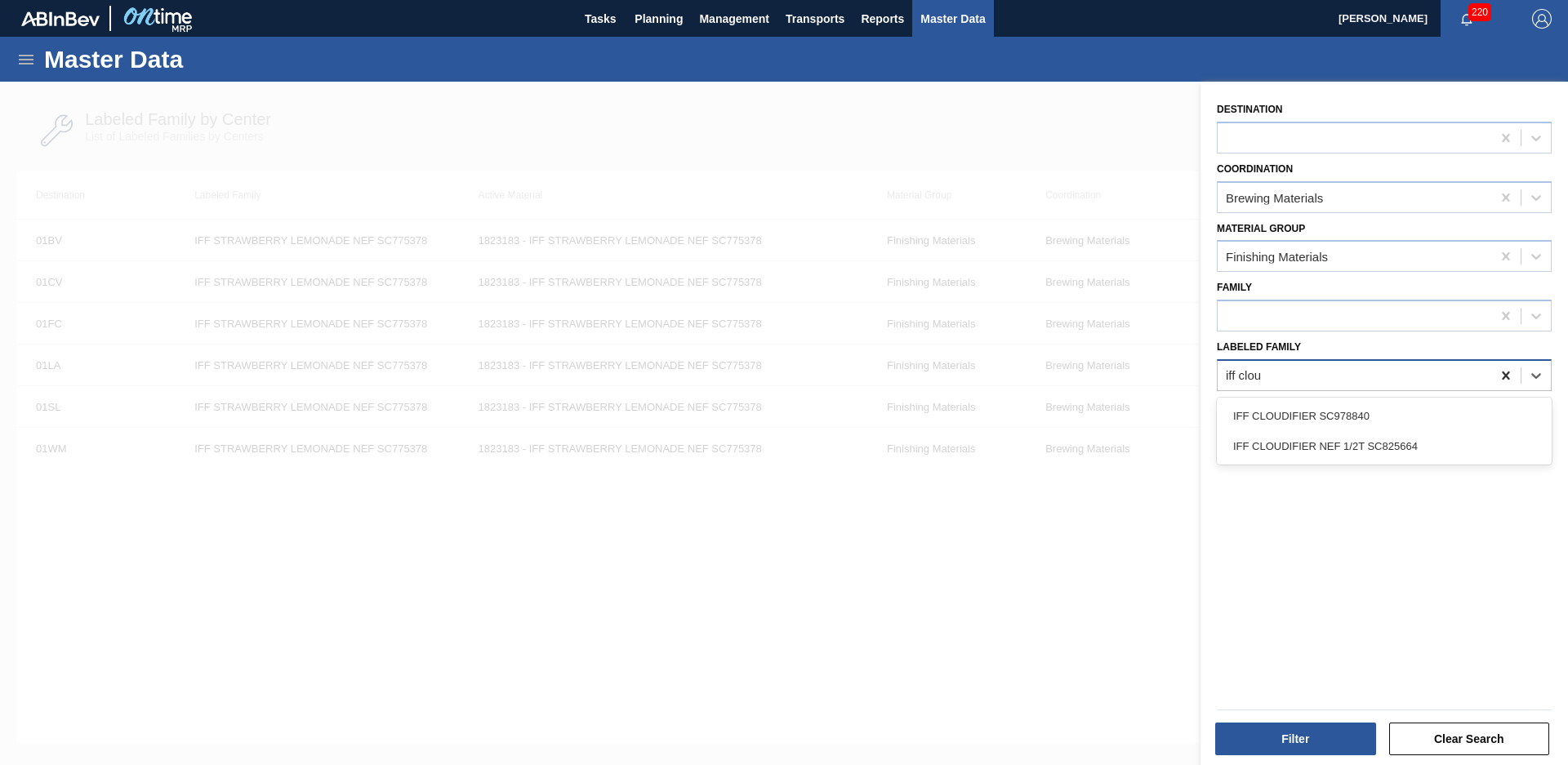
type Family "iff cloud"
click at [1414, 438] on div "IFF CLOUDIFIER NEF 1/2T SC825664" at bounding box center [1384, 446] width 335 height 30
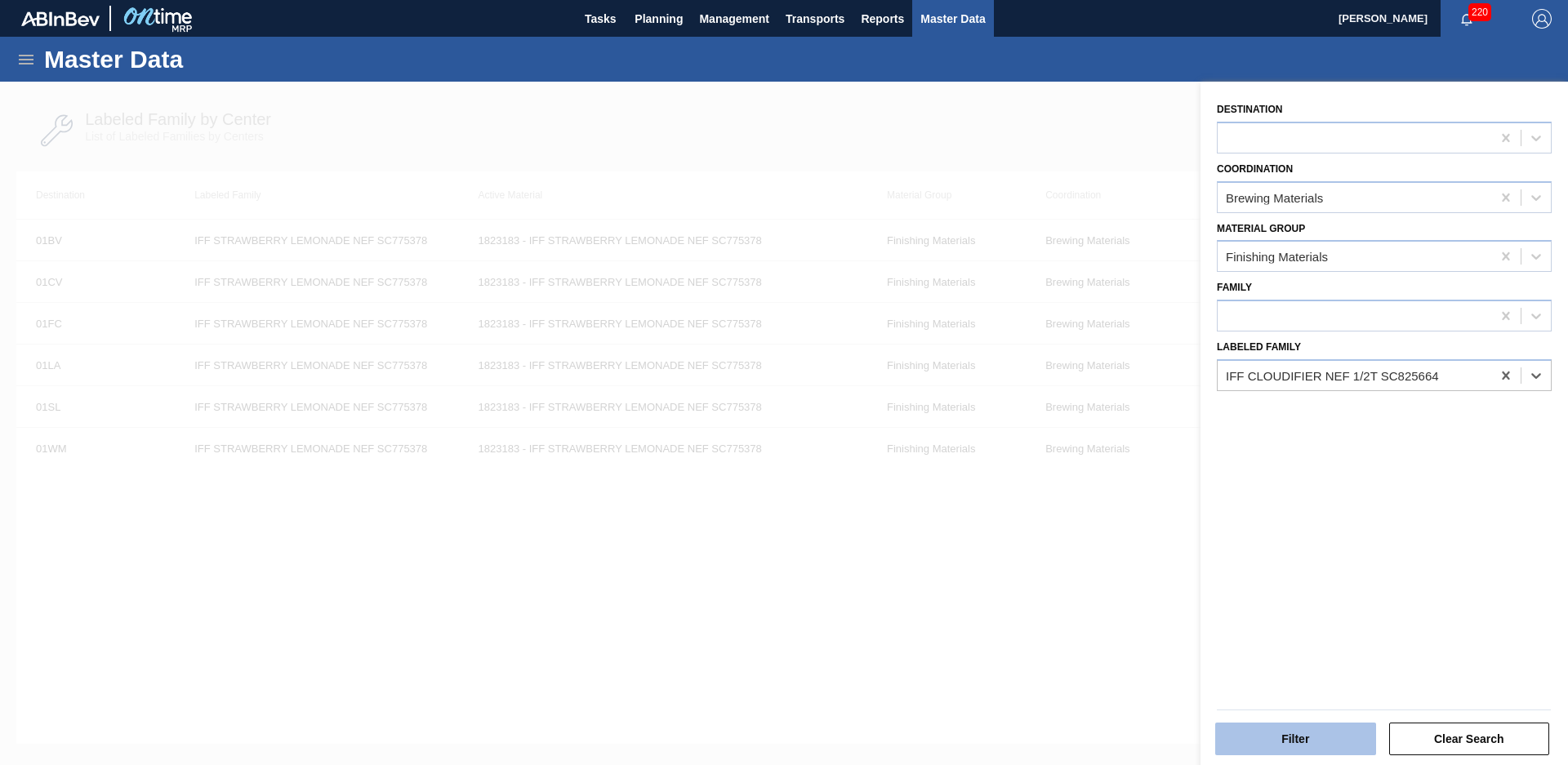
click at [1349, 731] on button "Filter" at bounding box center [1296, 738] width 161 height 33
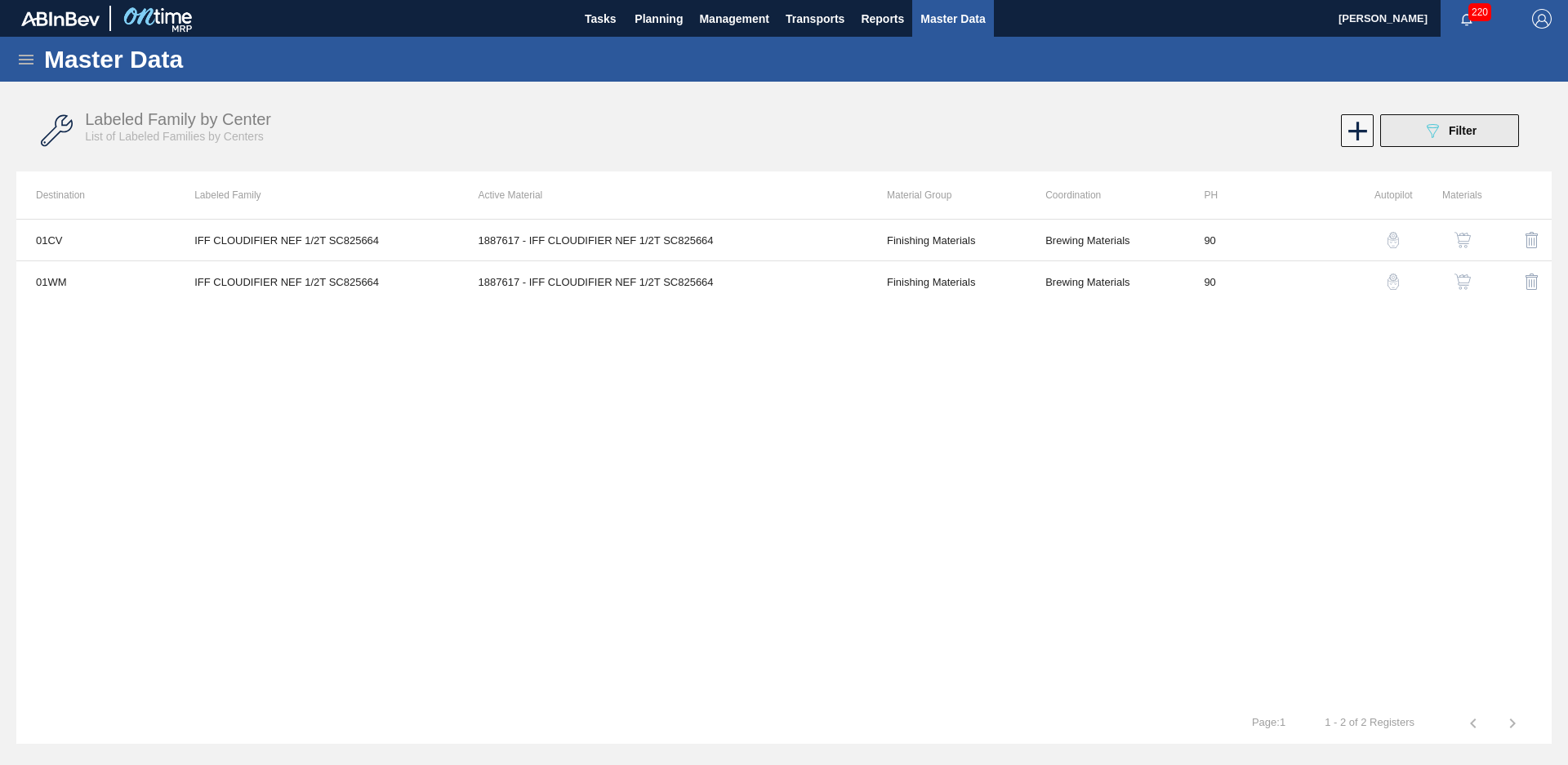
click at [1442, 128] on icon "089F7B8B-B2A5-4AFE-B5C0-19BA573D28AC" at bounding box center [1433, 131] width 19 height 19
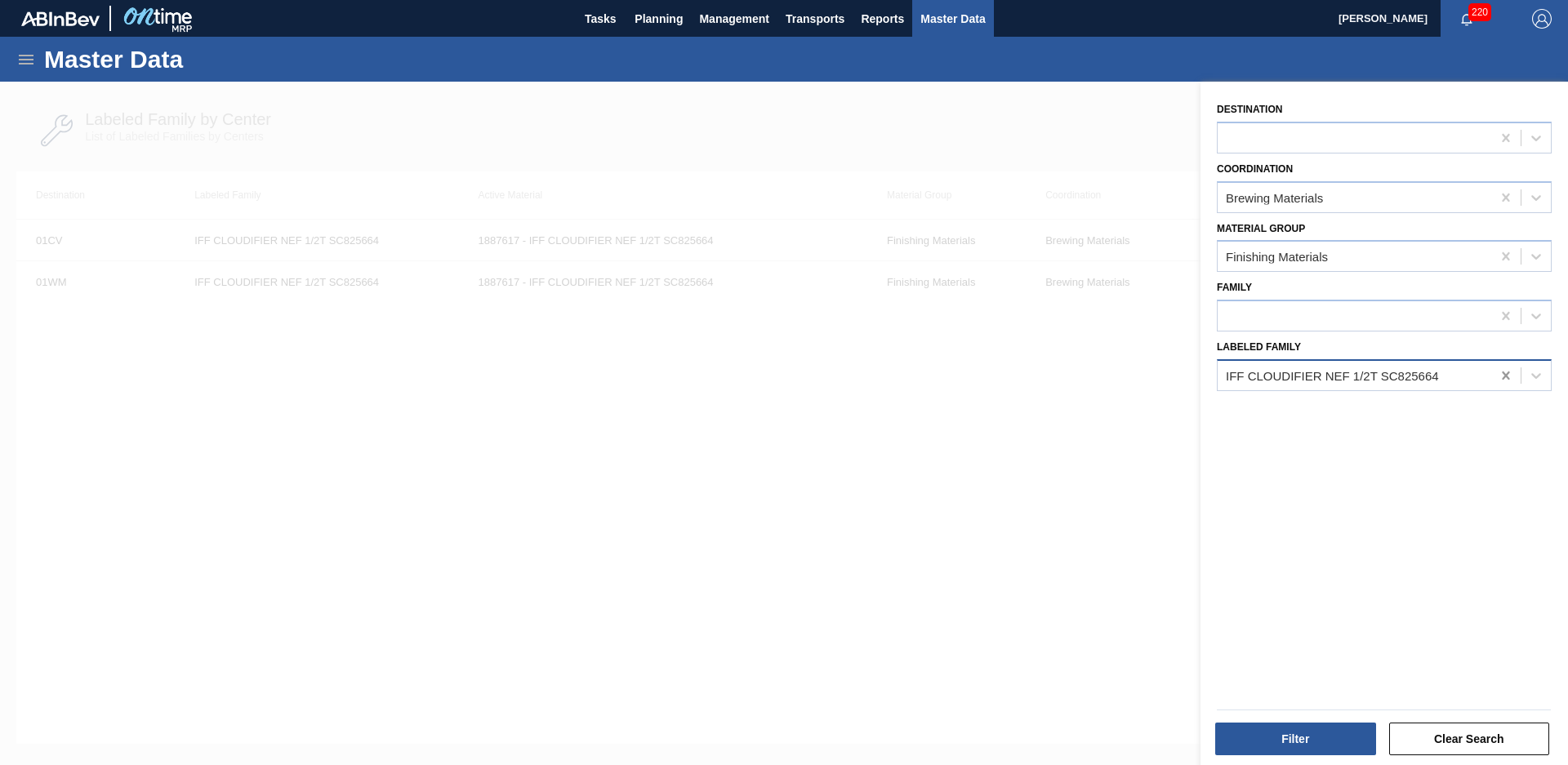
click at [1511, 374] on icon at bounding box center [1506, 375] width 16 height 16
type Family "IFF nat pap"
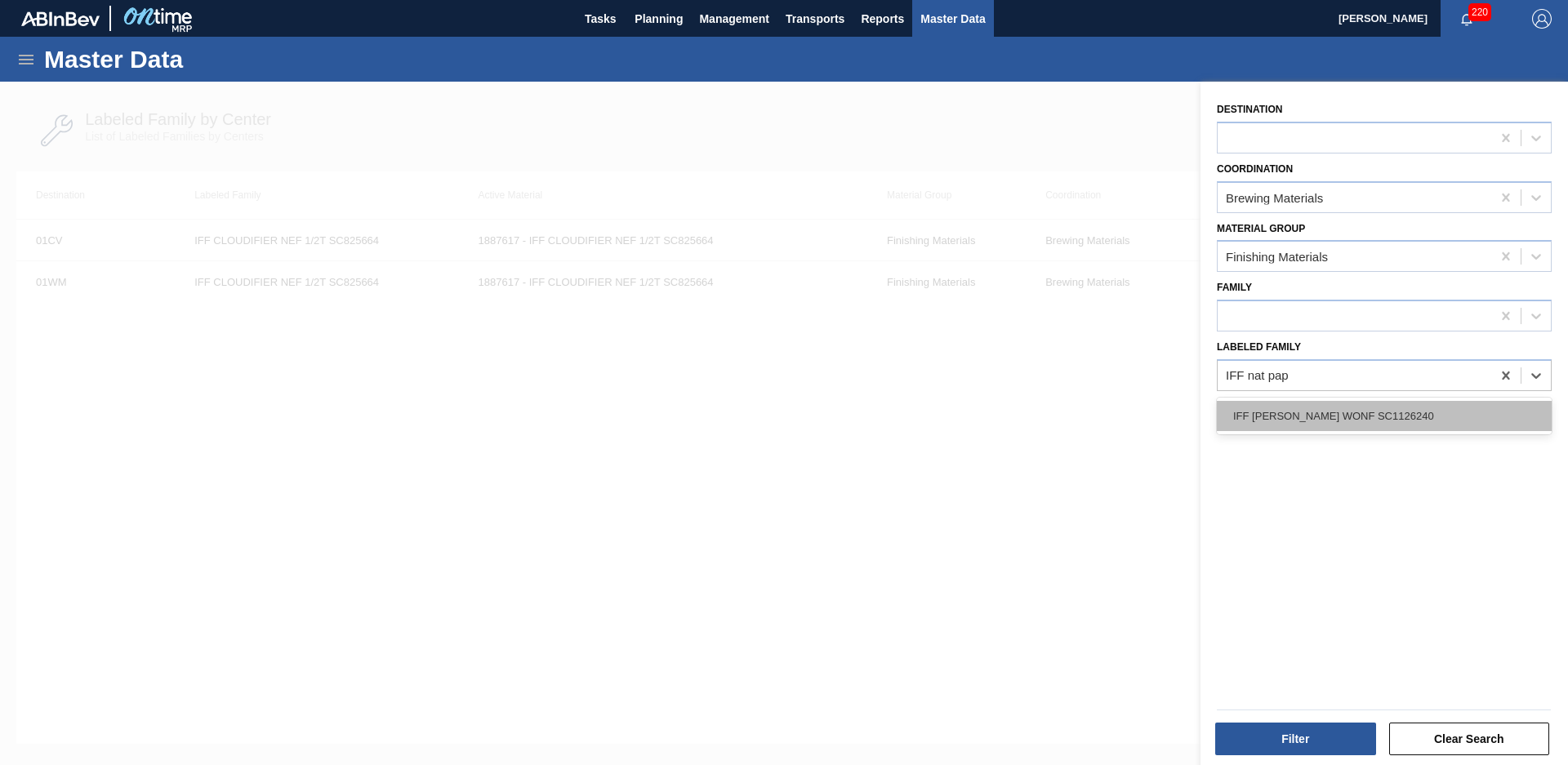
click at [1428, 430] on div "IFF [PERSON_NAME] WONF SC1126240" at bounding box center [1384, 416] width 335 height 30
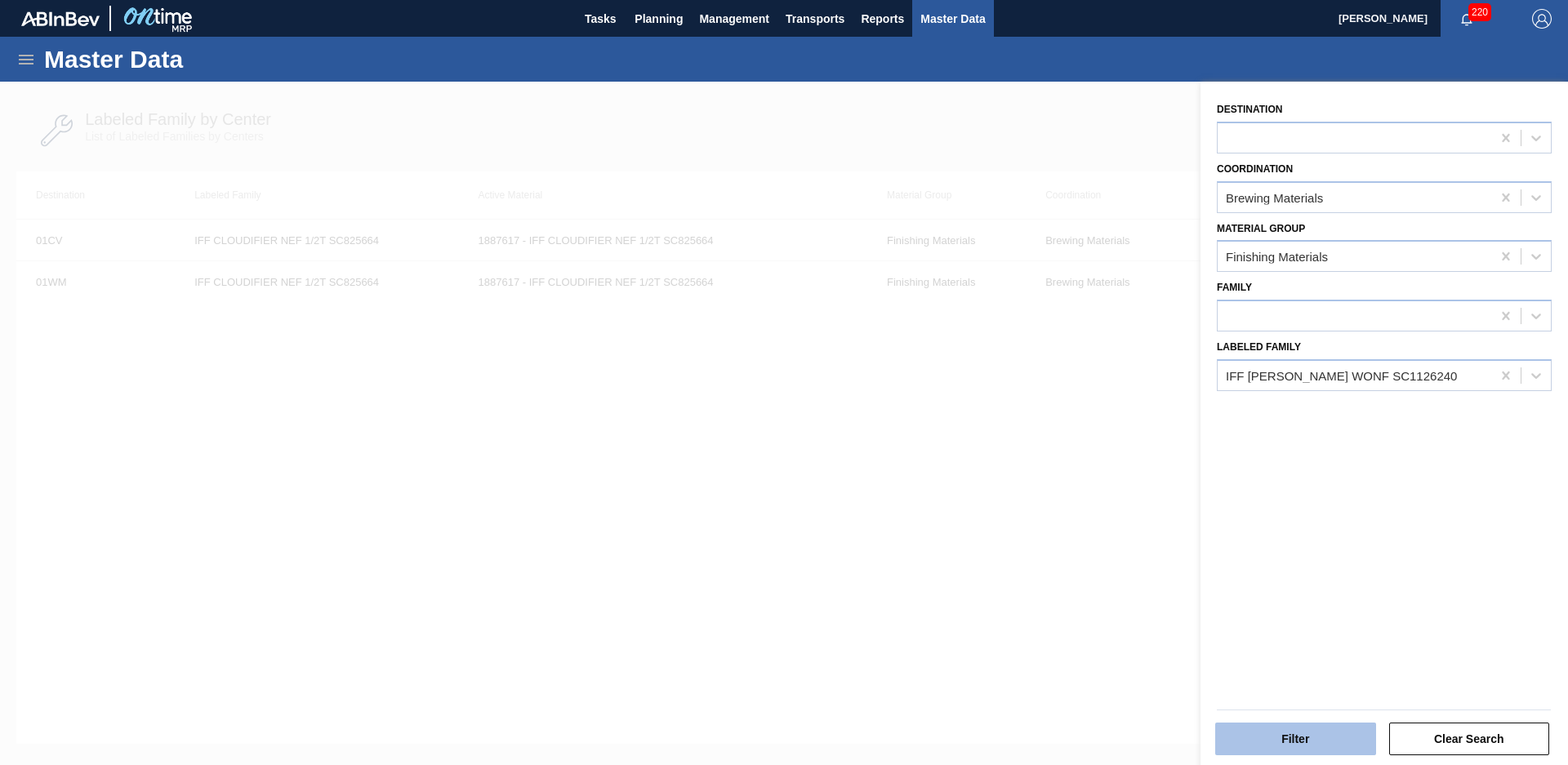
click at [1281, 738] on button "Filter" at bounding box center [1296, 738] width 161 height 33
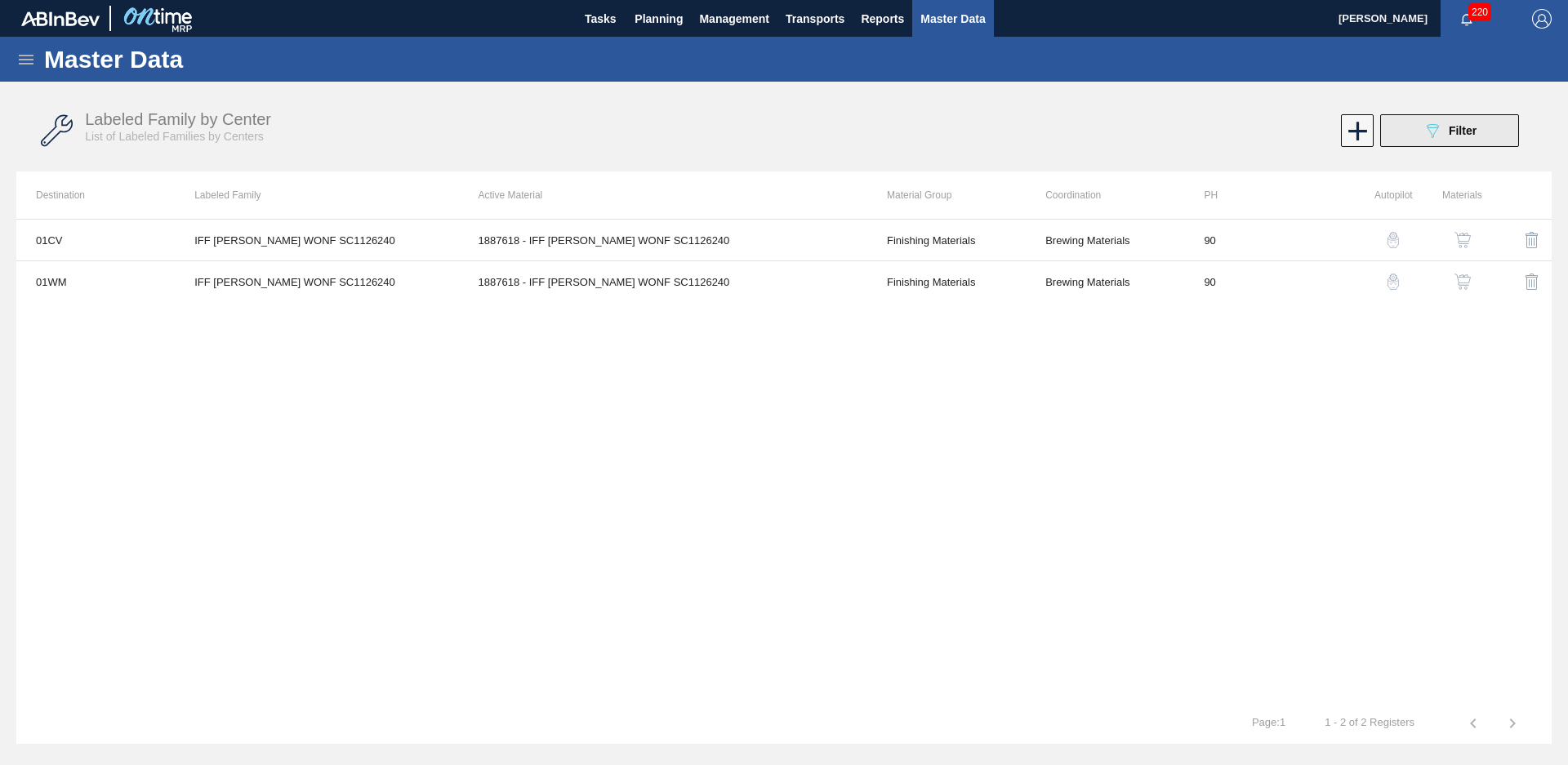
click at [1414, 134] on button "089F7B8B-B2A5-4AFE-B5C0-19BA573D28AC Filter" at bounding box center [1449, 130] width 139 height 33
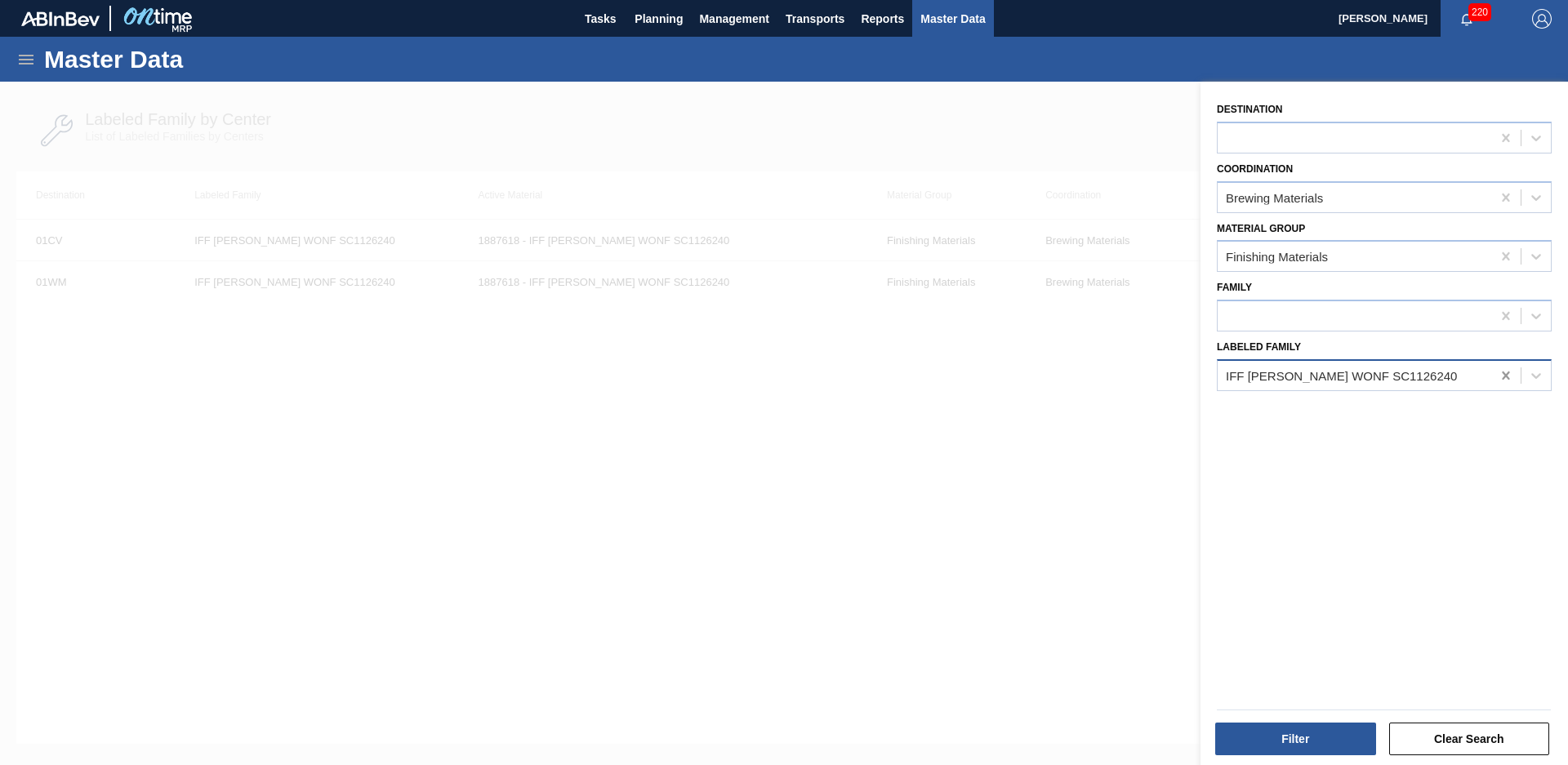
click at [1494, 382] on div at bounding box center [1505, 375] width 29 height 29
type Family "IFF orange"
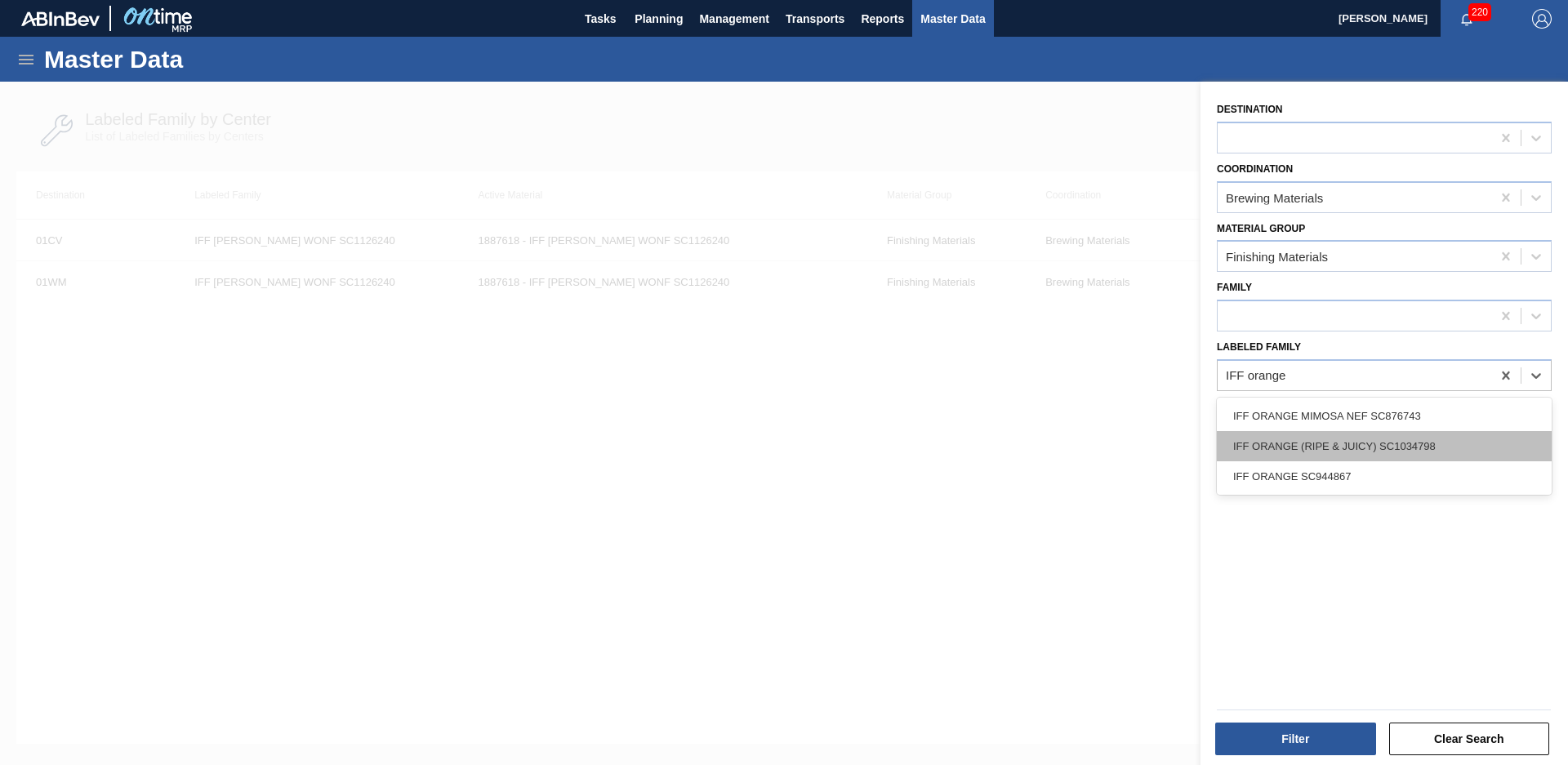
click at [1410, 458] on div "IFF ORANGE (RIPE & JUICY) SC1034798" at bounding box center [1384, 446] width 335 height 30
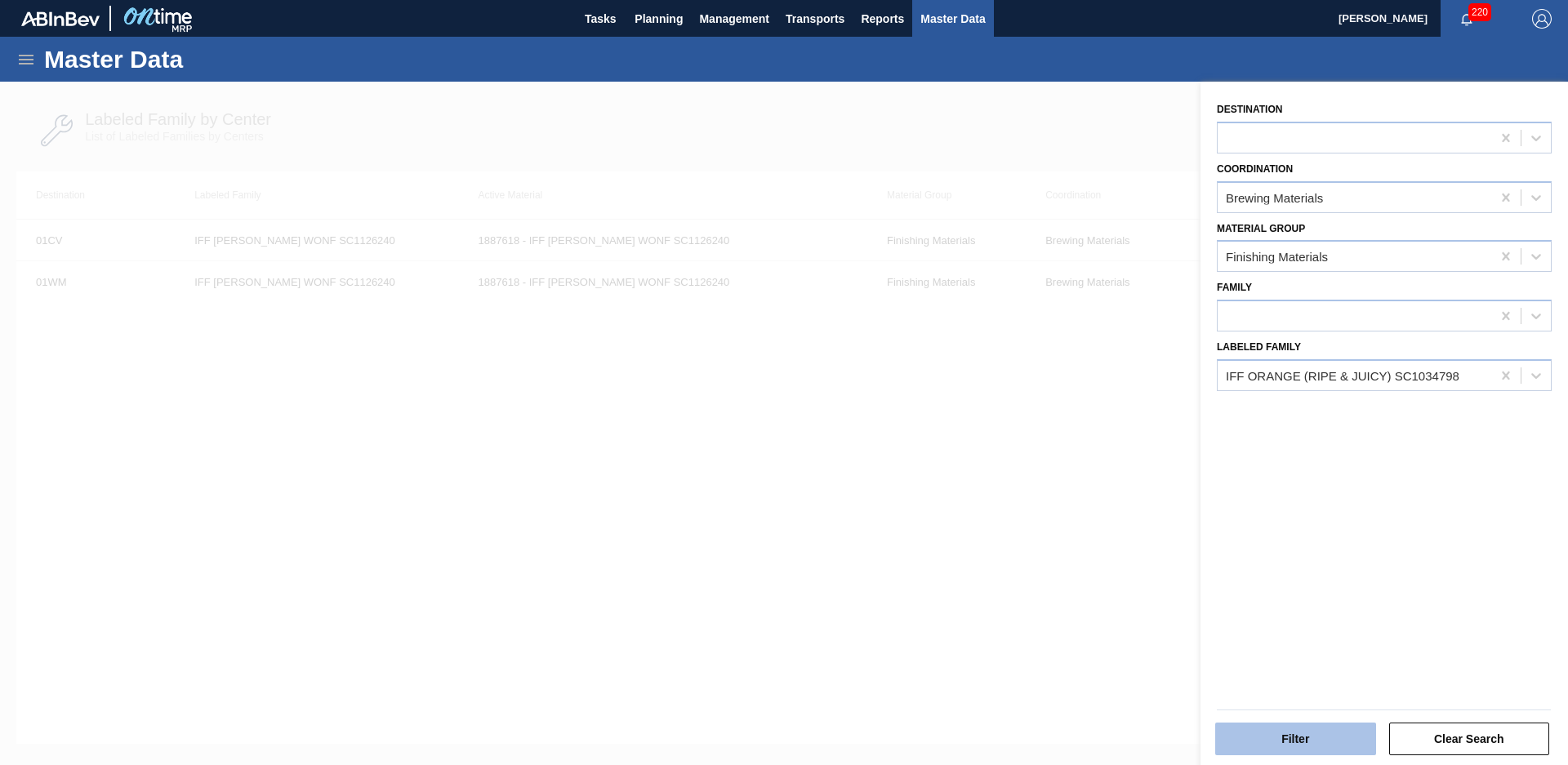
click at [1304, 738] on button "Filter" at bounding box center [1296, 738] width 161 height 33
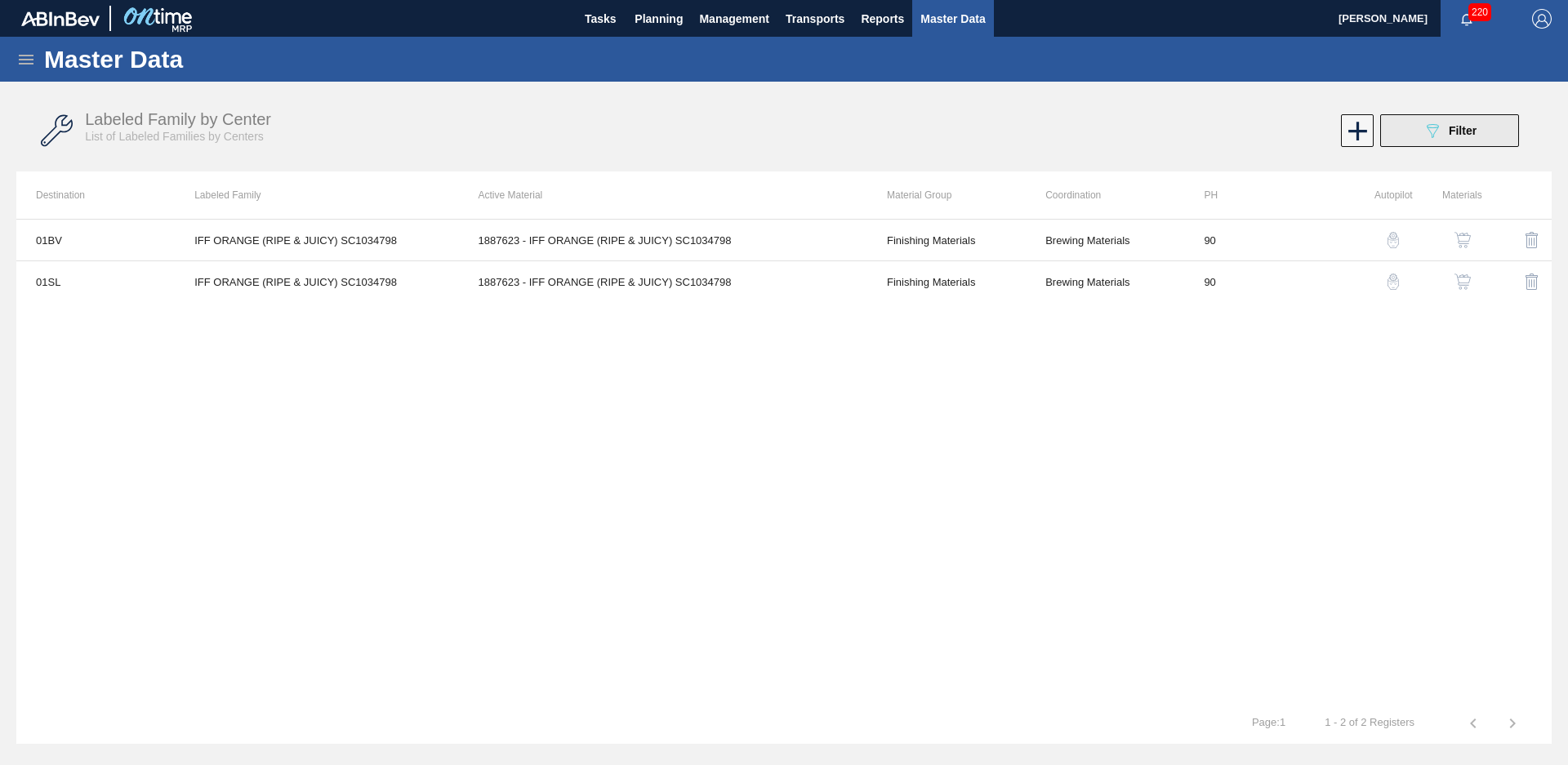
click at [1465, 133] on span "Filter" at bounding box center [1462, 131] width 27 height 13
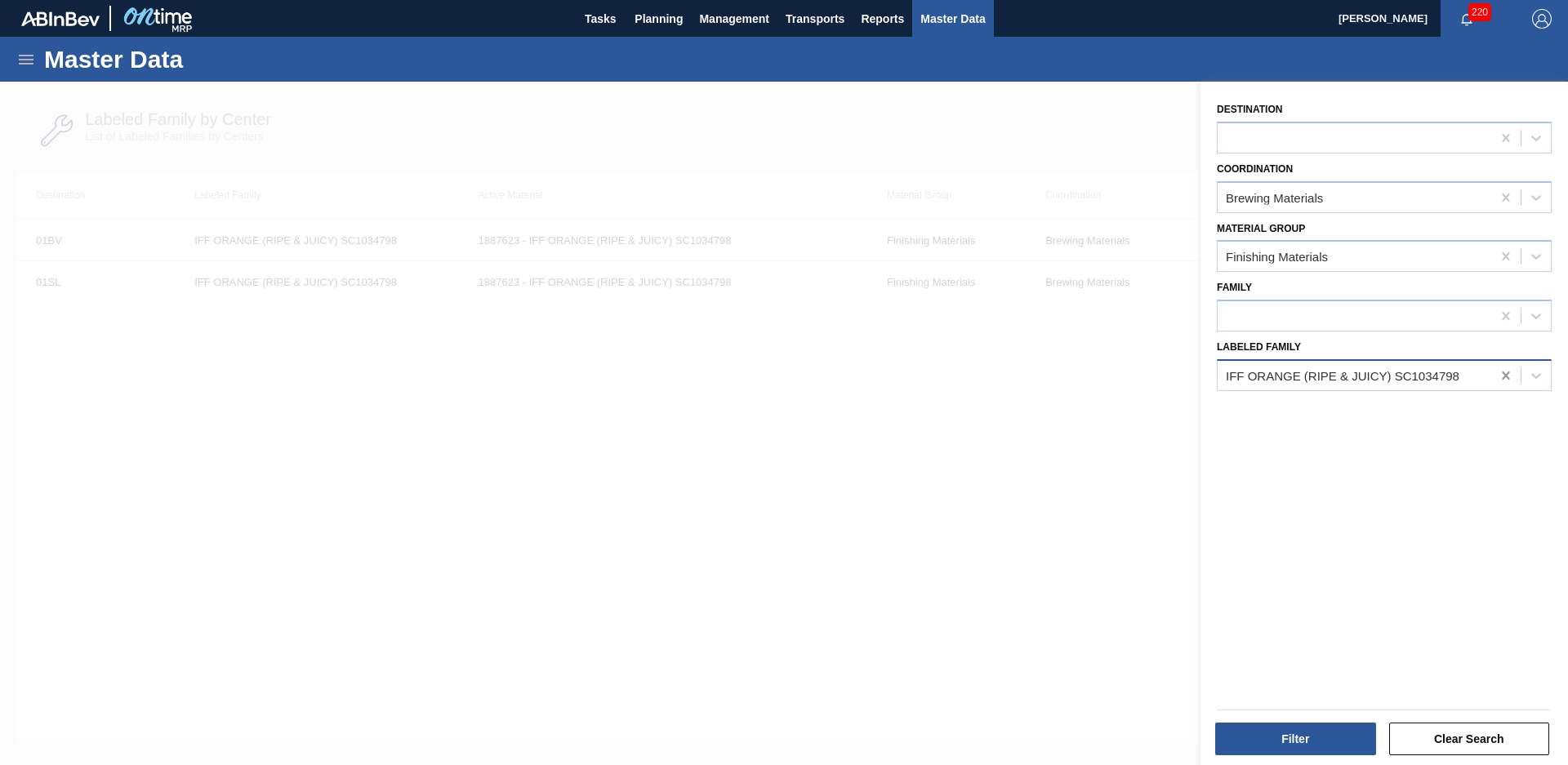
click at [1503, 369] on icon at bounding box center [1506, 375] width 16 height 16
type Family "IFF cit"
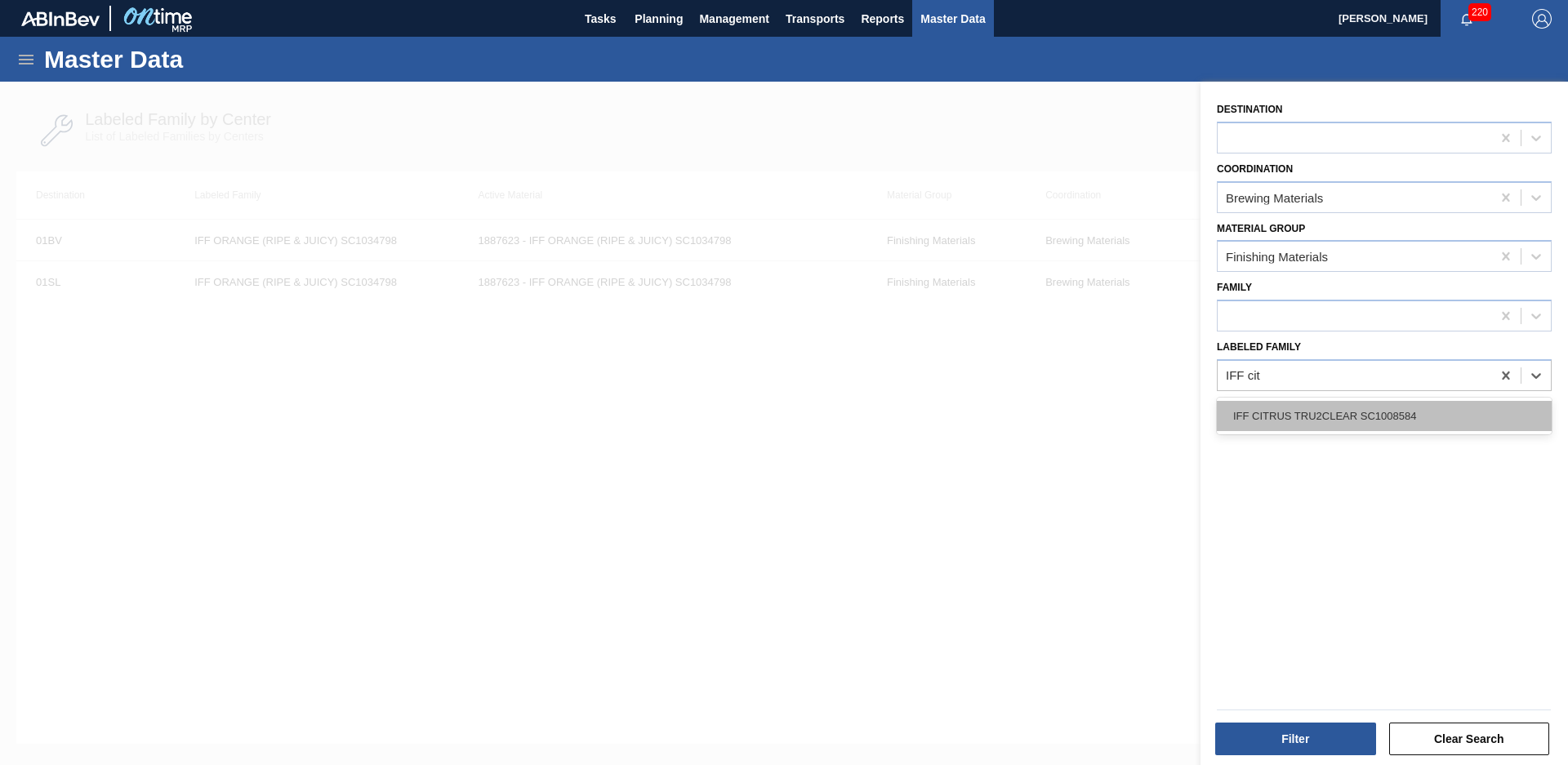
click at [1391, 426] on div "IFF CITRUS TRU2CLEAR SC1008584" at bounding box center [1384, 416] width 335 height 30
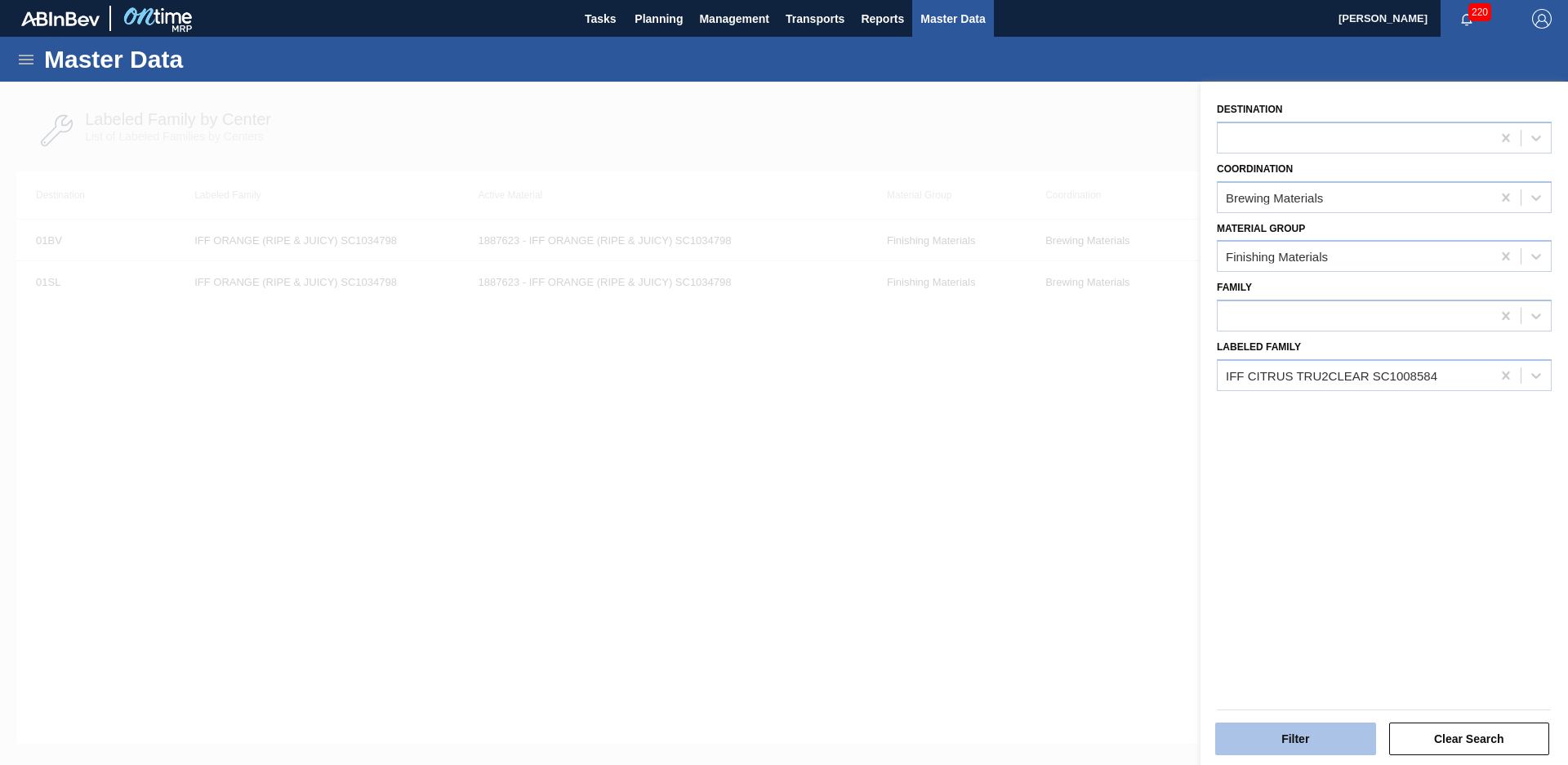
click at [1312, 750] on button "Filter" at bounding box center [1296, 738] width 161 height 33
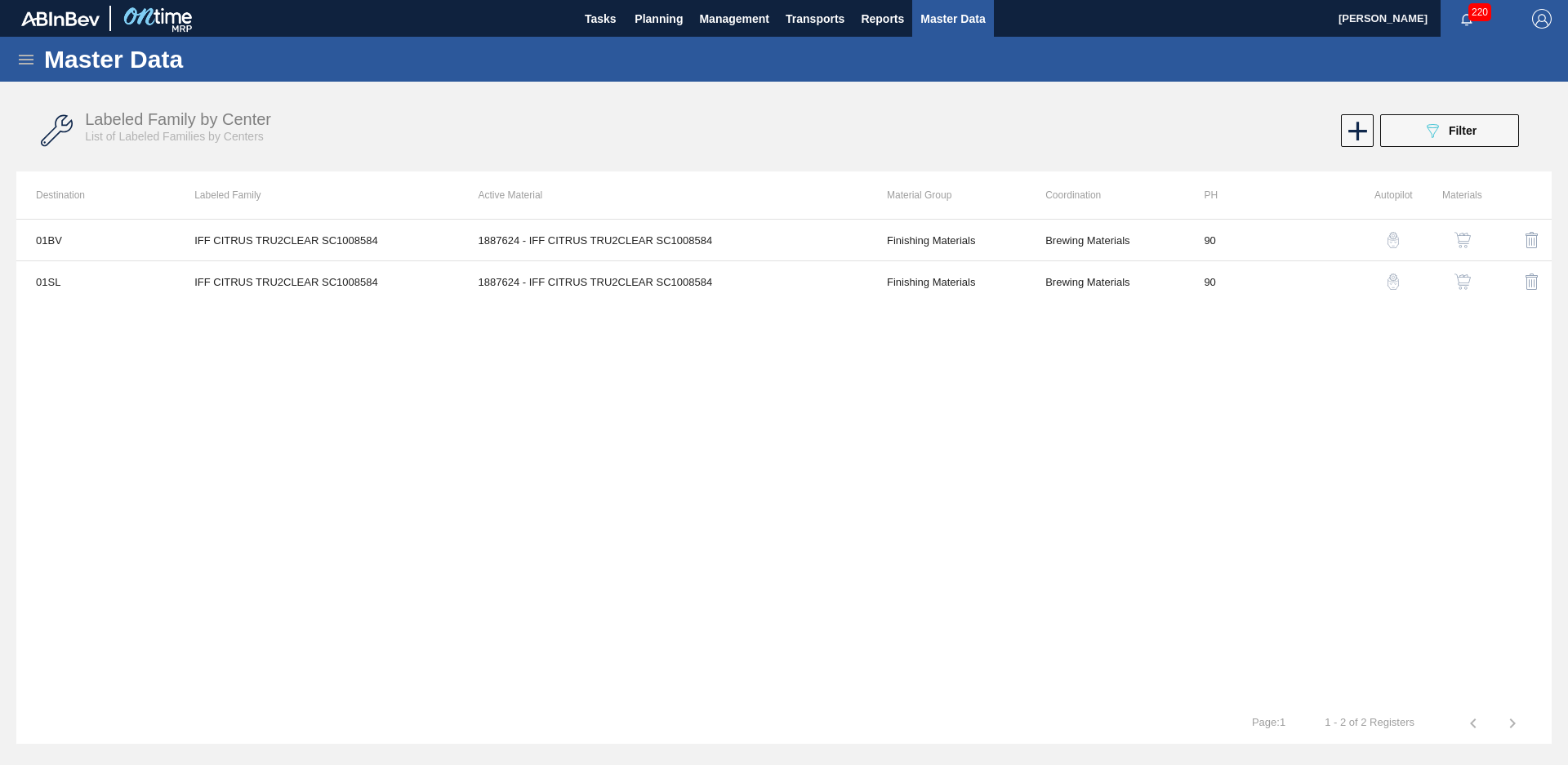
click at [1490, 162] on div "Labeled Family by Center List of Labeled Families by Centers 089F7B8B-B2A5-4AFE…" at bounding box center [784, 131] width 1535 height 81
click at [1446, 139] on div "089F7B8B-B2A5-4AFE-B5C0-19BA573D28AC Filter" at bounding box center [1450, 131] width 54 height 19
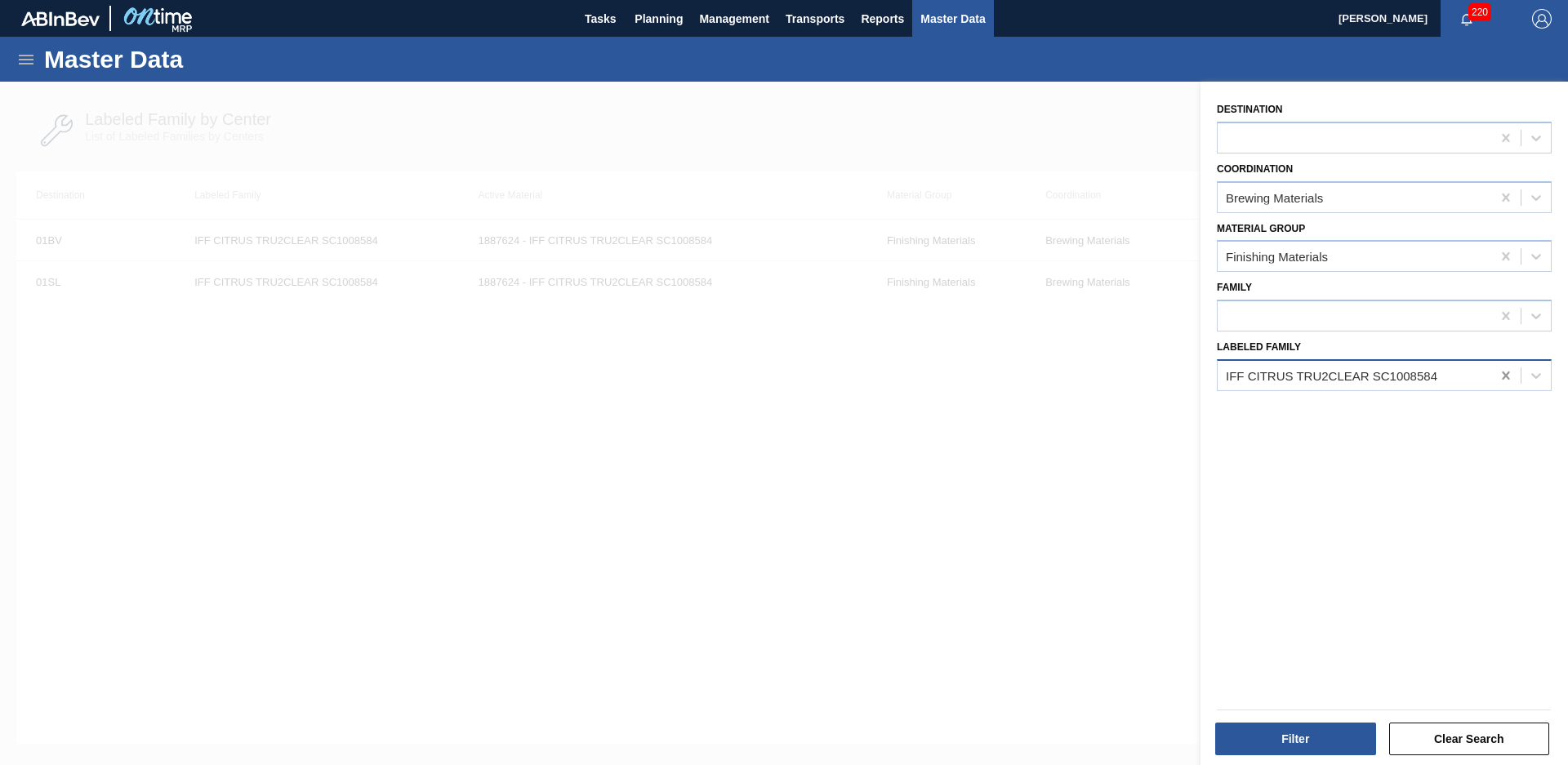
click at [1498, 382] on icon at bounding box center [1506, 375] width 16 height 16
type Family "iff nat citrus"
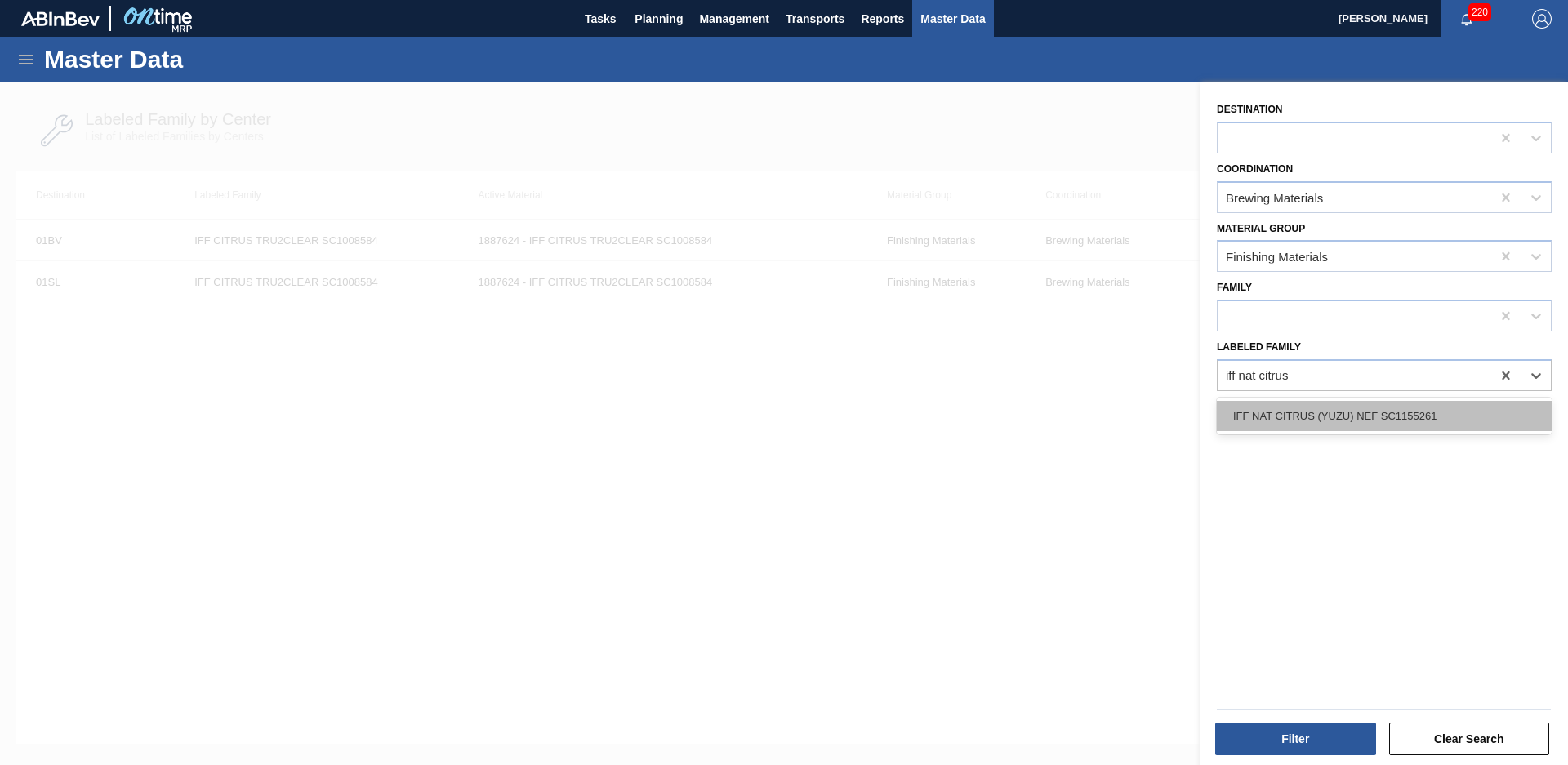
click at [1476, 413] on div "IFF NAT CITRUS (YUZU) NEF SC1155261" at bounding box center [1384, 416] width 335 height 30
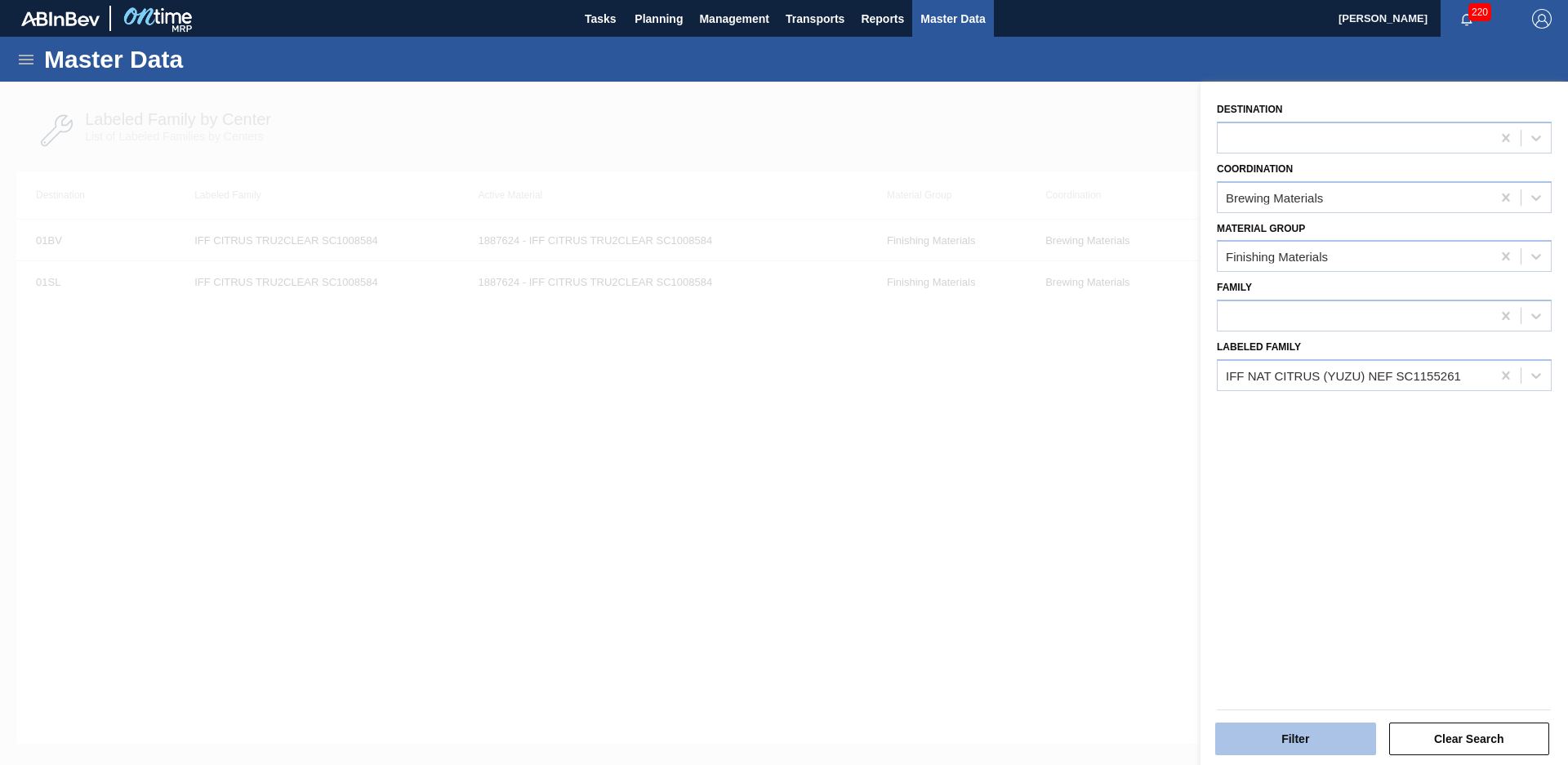
click at [1311, 728] on button "Filter" at bounding box center [1296, 738] width 161 height 33
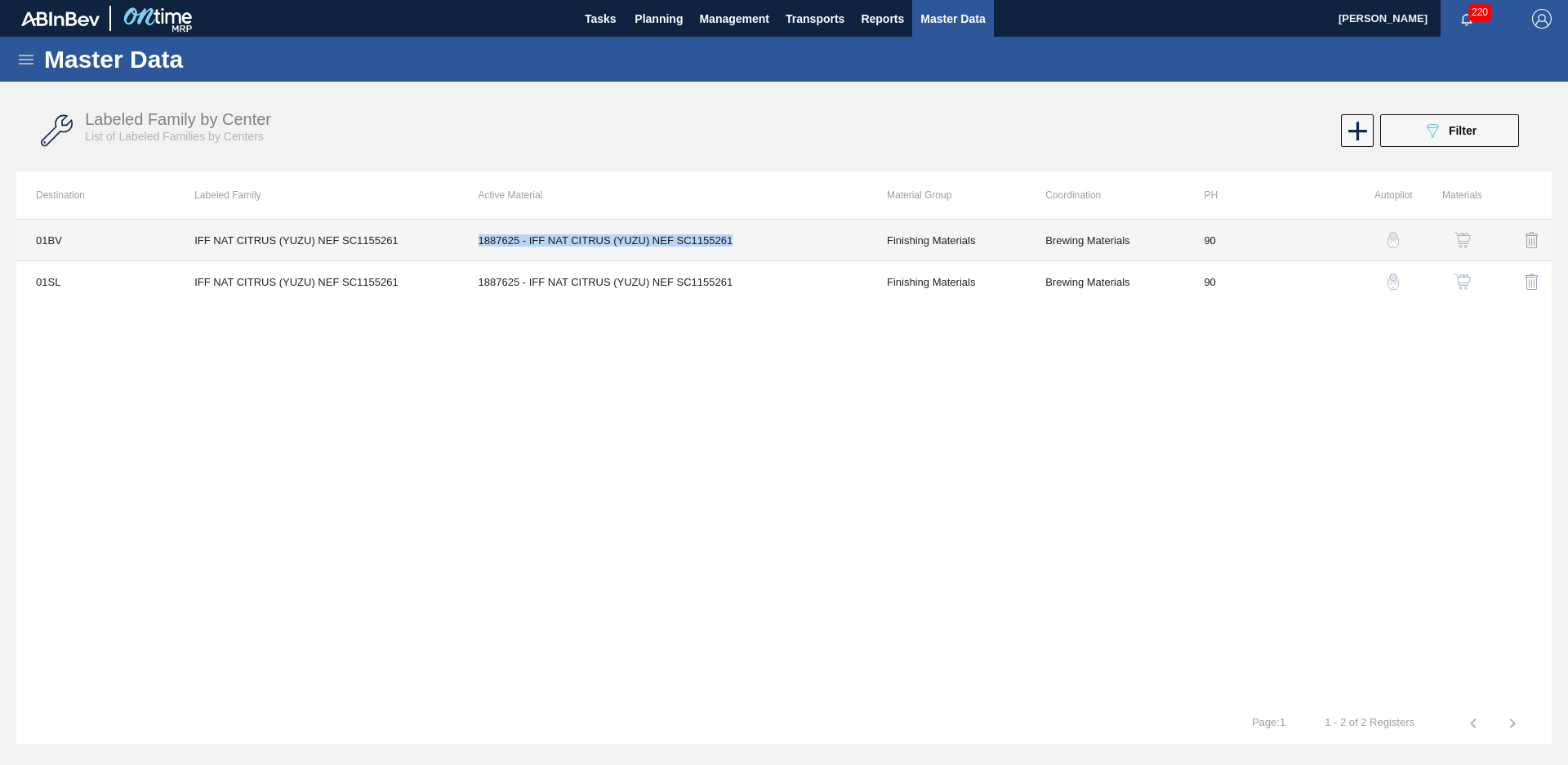
drag, startPoint x: 477, startPoint y: 225, endPoint x: 789, endPoint y: 241, distance: 312.4
click at [789, 241] on td "1887625 - IFF NAT CITRUS (YUZU) NEF SC1155261" at bounding box center [663, 240] width 408 height 42
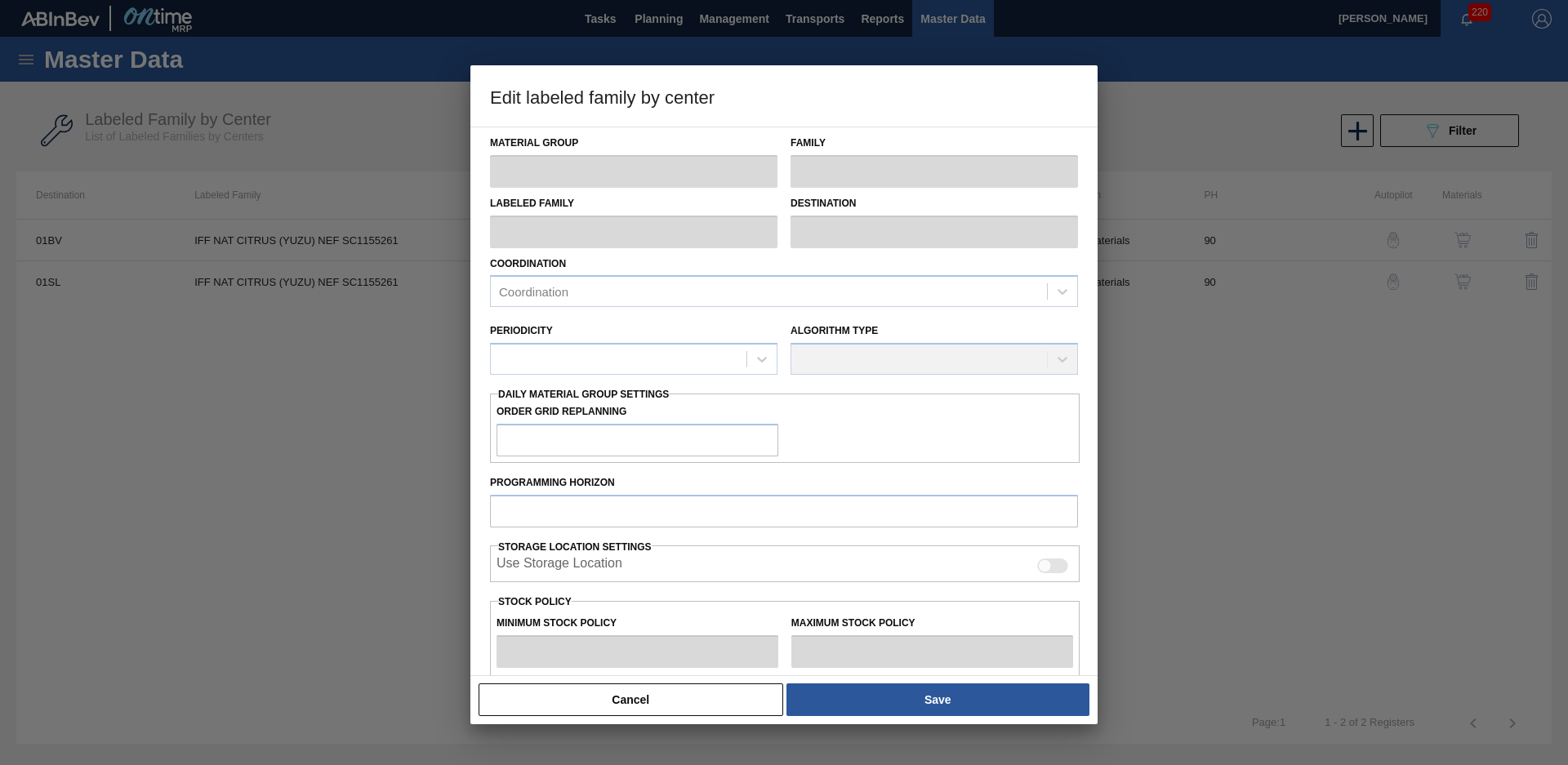
type input "Finishing Materials"
type input "Flavors"
type input "IFF NAT CITRUS (YUZU) NEF SC1155261"
type input "01BV - [GEOGRAPHIC_DATA] Brewery"
type input "90"
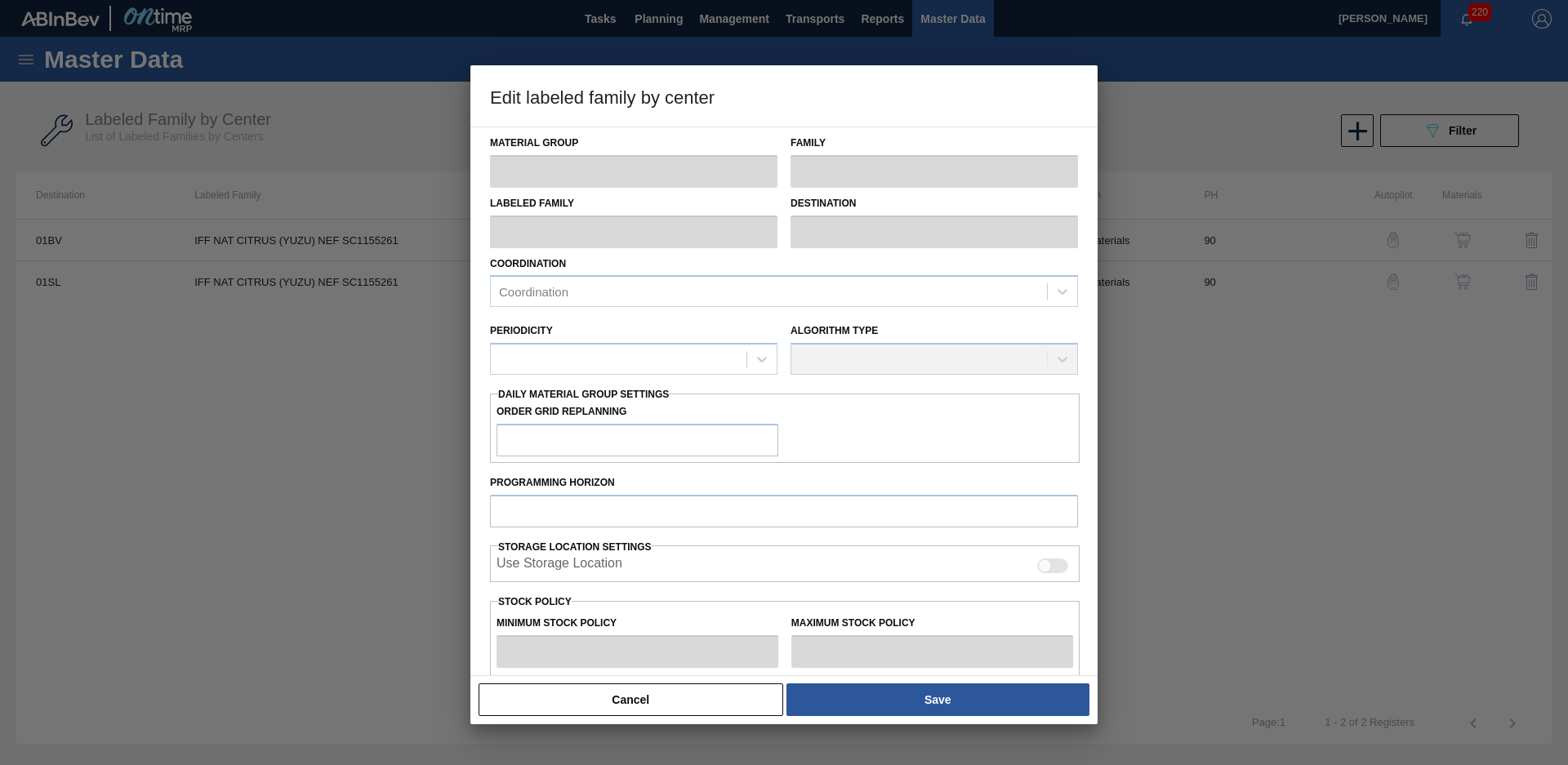
type input "0"
type input "550"
type input "0"
checkbox input "true"
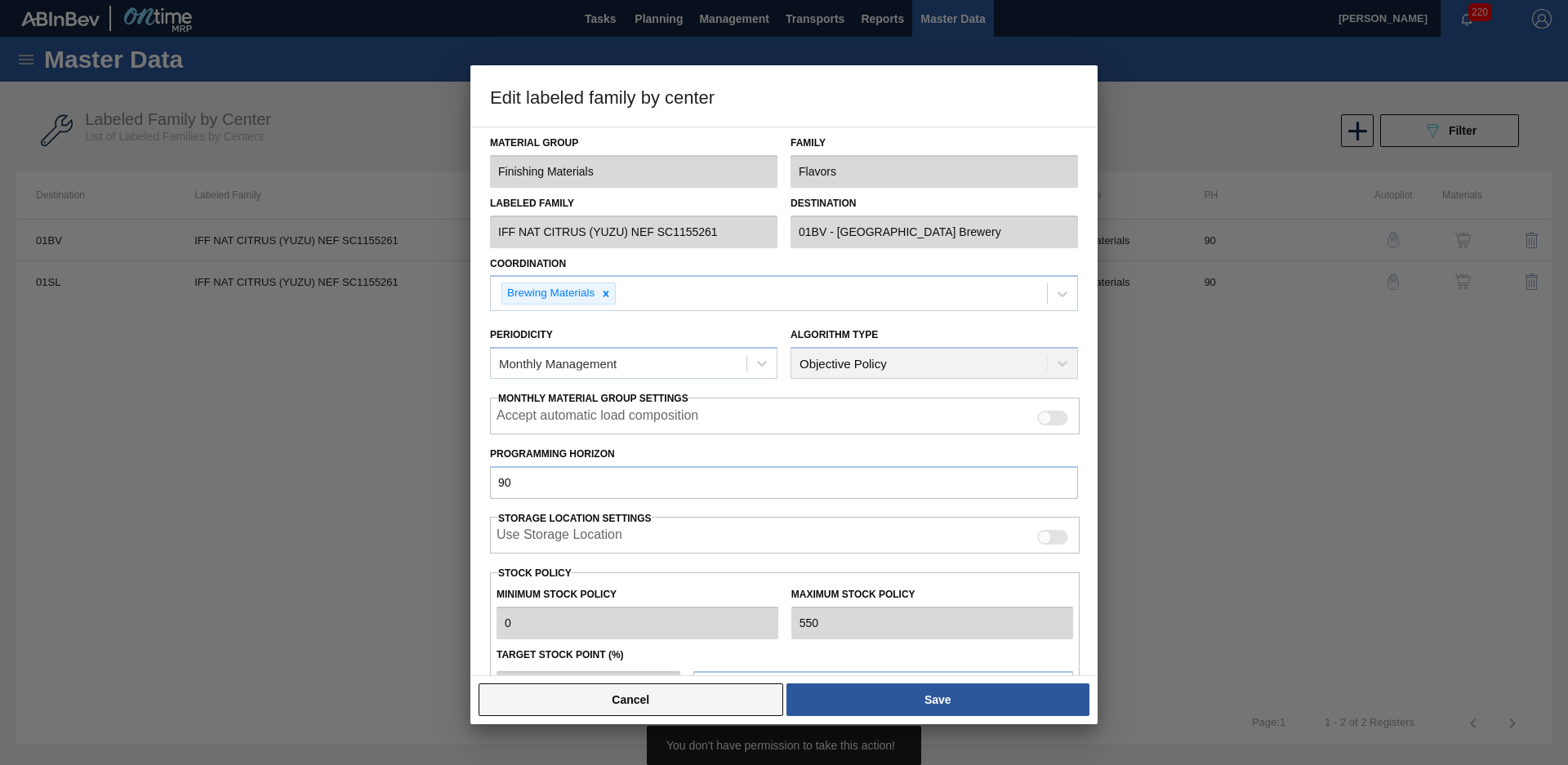
click at [697, 698] on button "Cancel" at bounding box center [631, 700] width 305 height 33
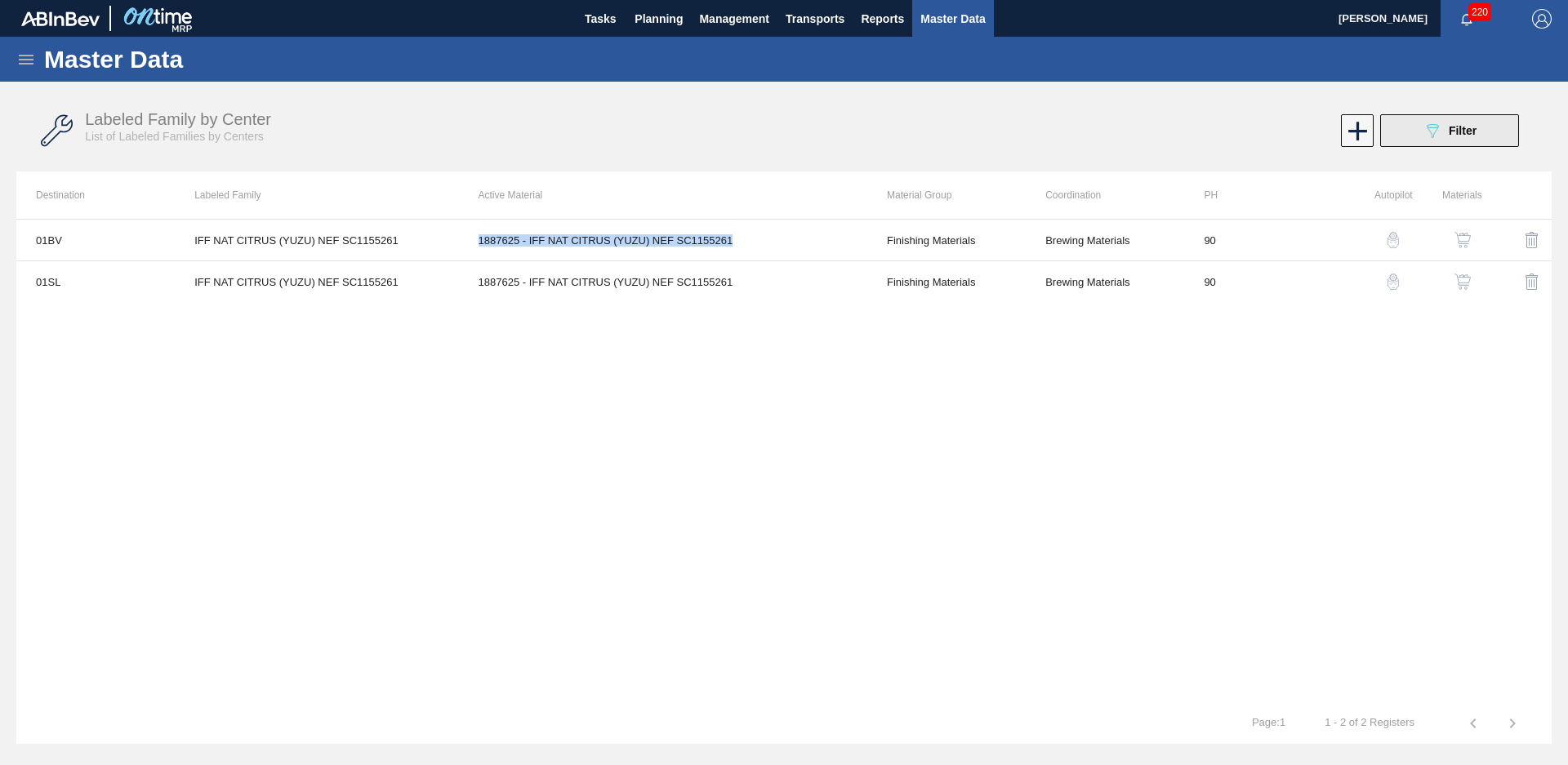
click at [1440, 119] on button "089F7B8B-B2A5-4AFE-B5C0-19BA573D28AC Filter" at bounding box center [1449, 130] width 139 height 33
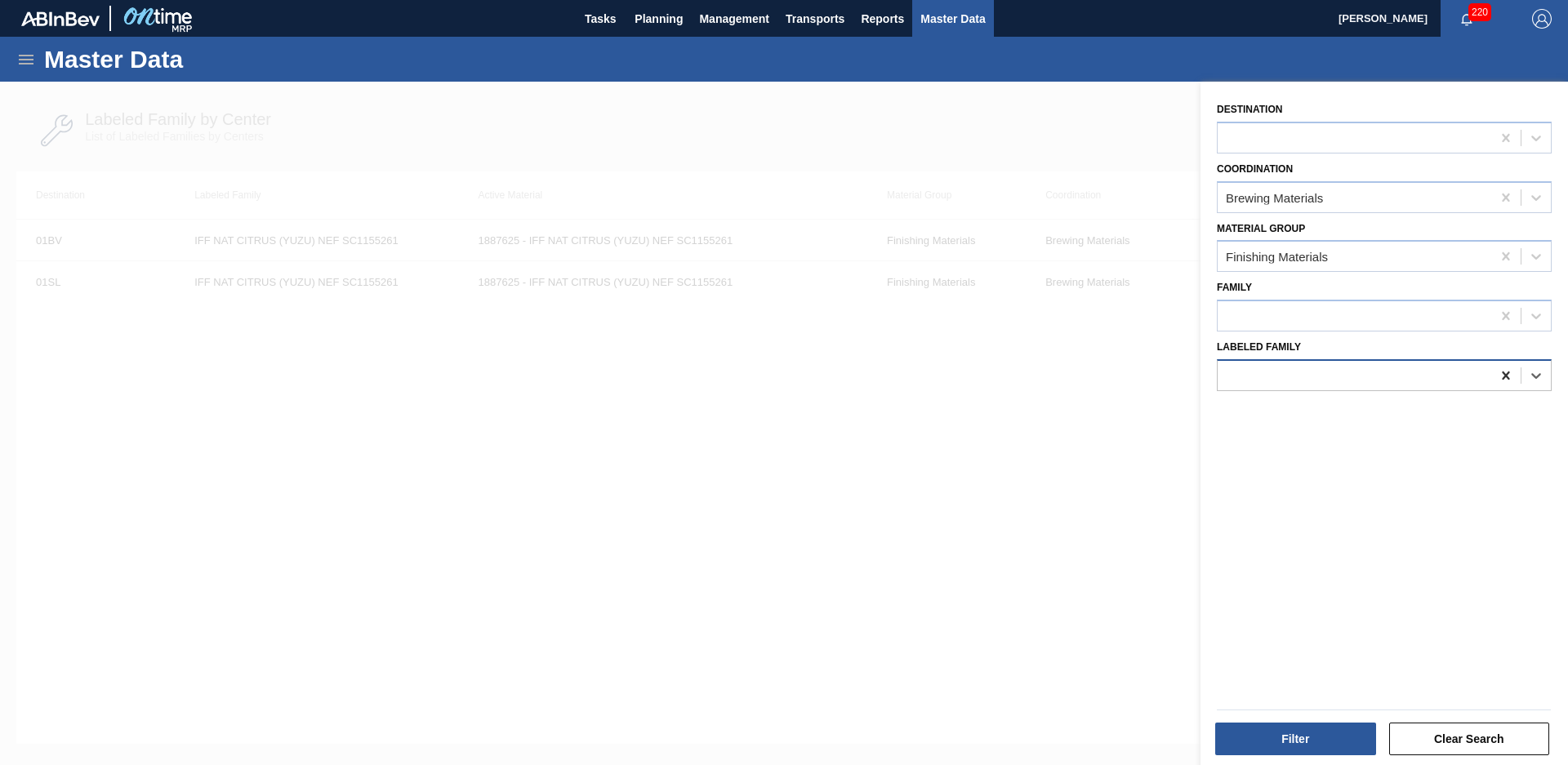
click at [1502, 379] on icon at bounding box center [1505, 375] width 7 height 8
type Family "Fir [PERSON_NAME] wonf"
click at [1337, 753] on button "Filter" at bounding box center [1296, 738] width 161 height 33
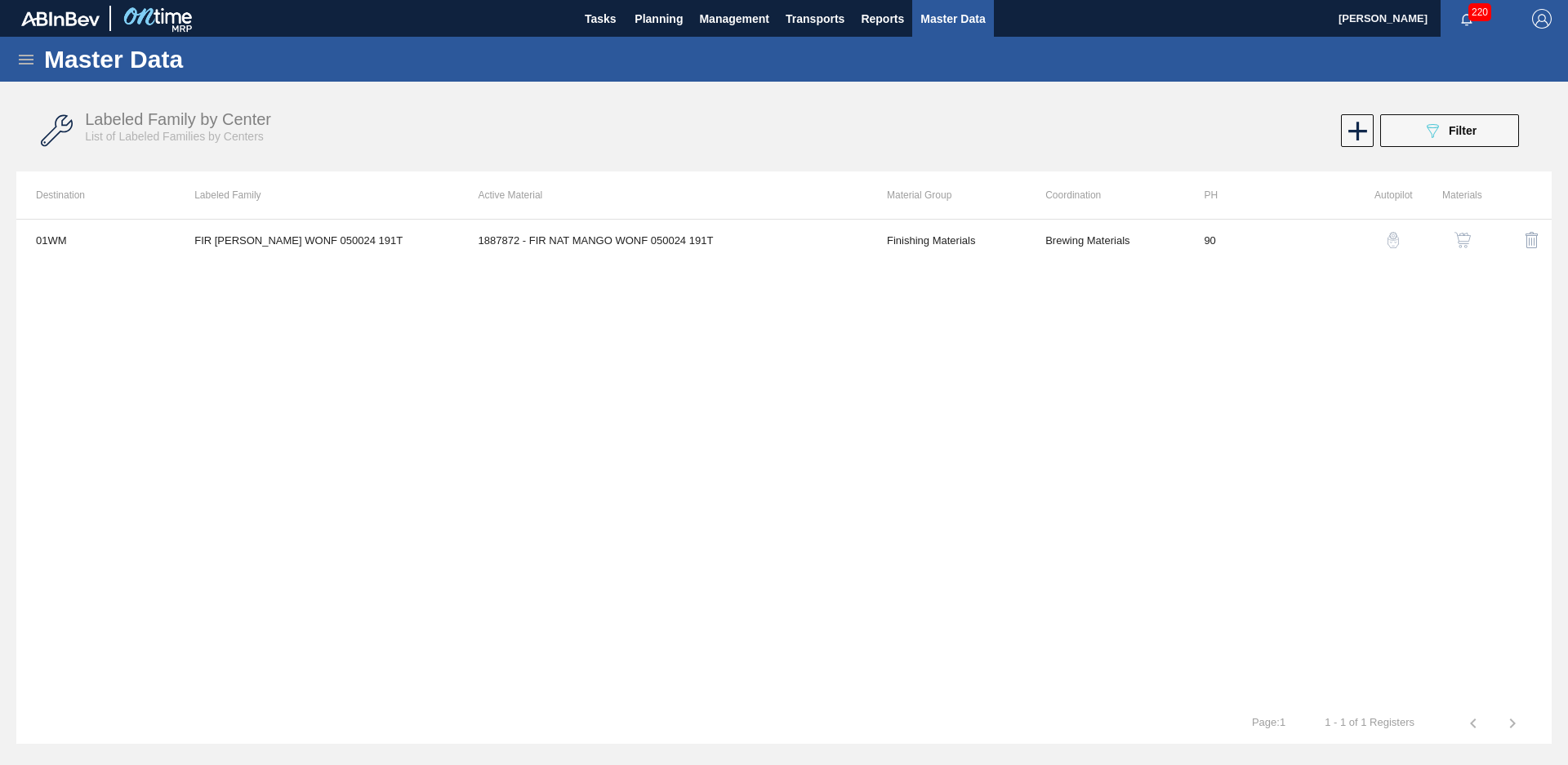
click at [1445, 133] on div "089F7B8B-B2A5-4AFE-B5C0-19BA573D28AC Filter" at bounding box center [1450, 131] width 54 height 19
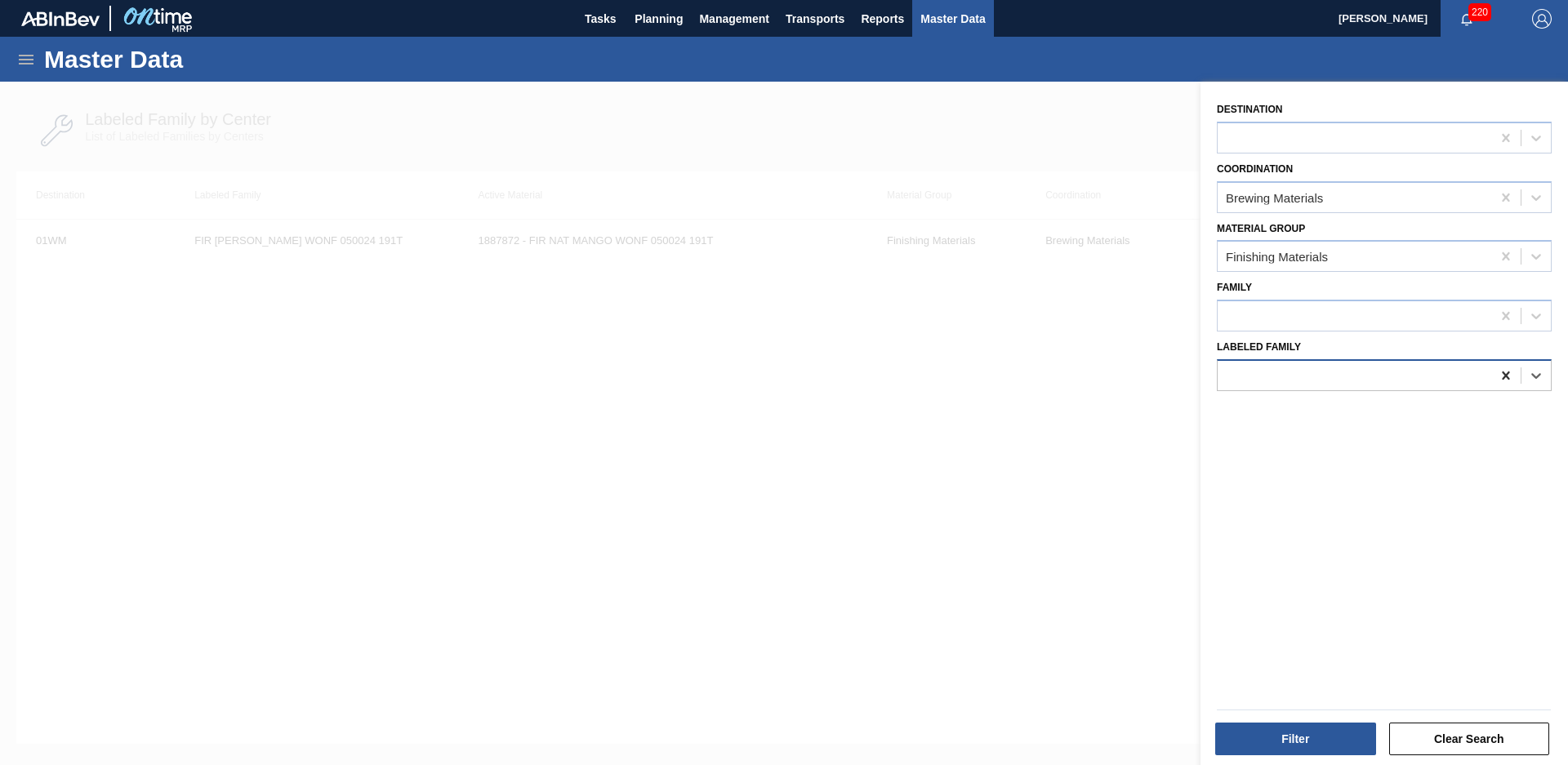
click at [1504, 384] on div at bounding box center [1505, 375] width 29 height 29
type Family "mfp mic"
click at [1293, 739] on button "Filter" at bounding box center [1296, 738] width 161 height 33
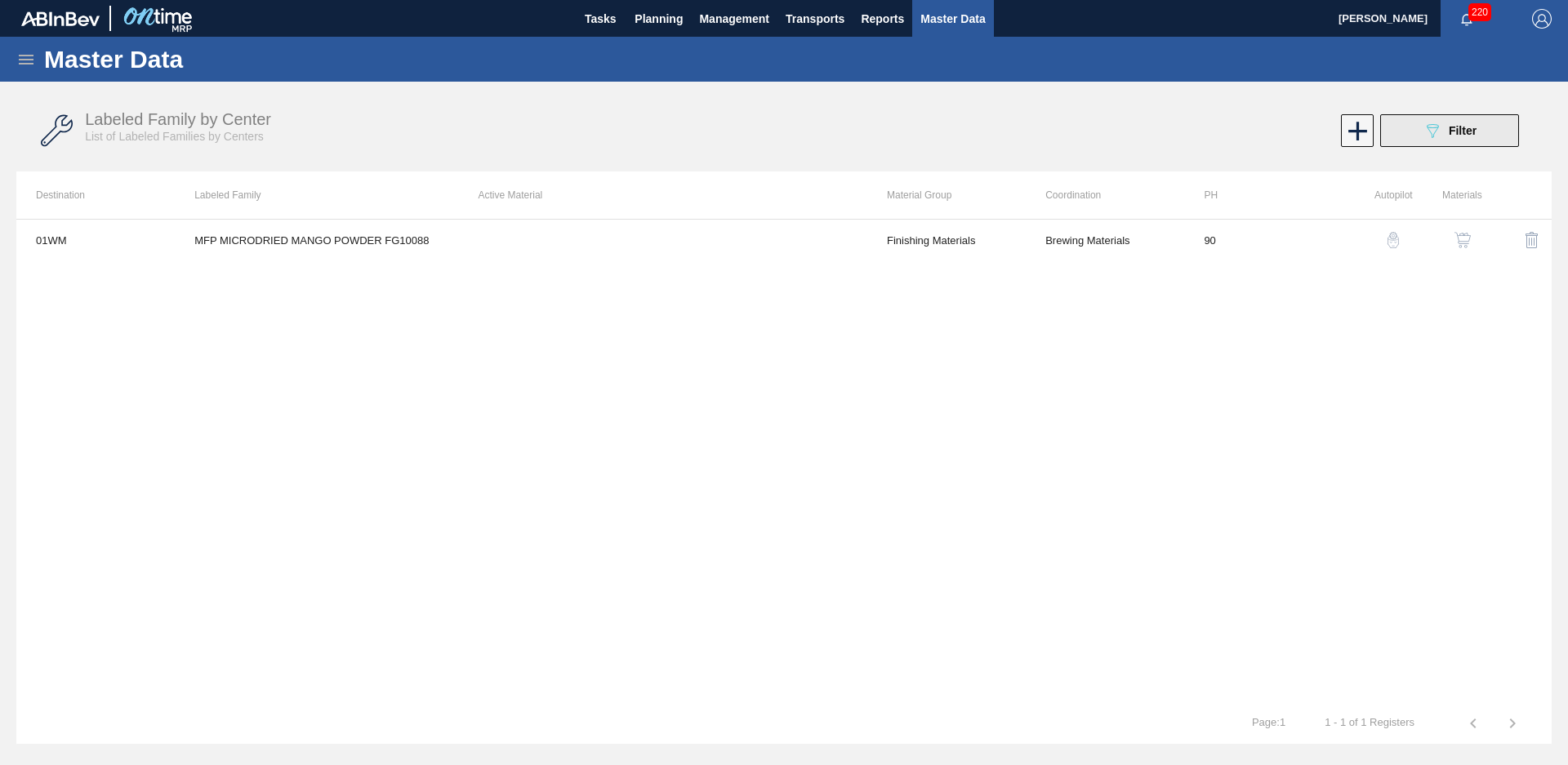
click at [1433, 137] on icon at bounding box center [1433, 132] width 12 height 14
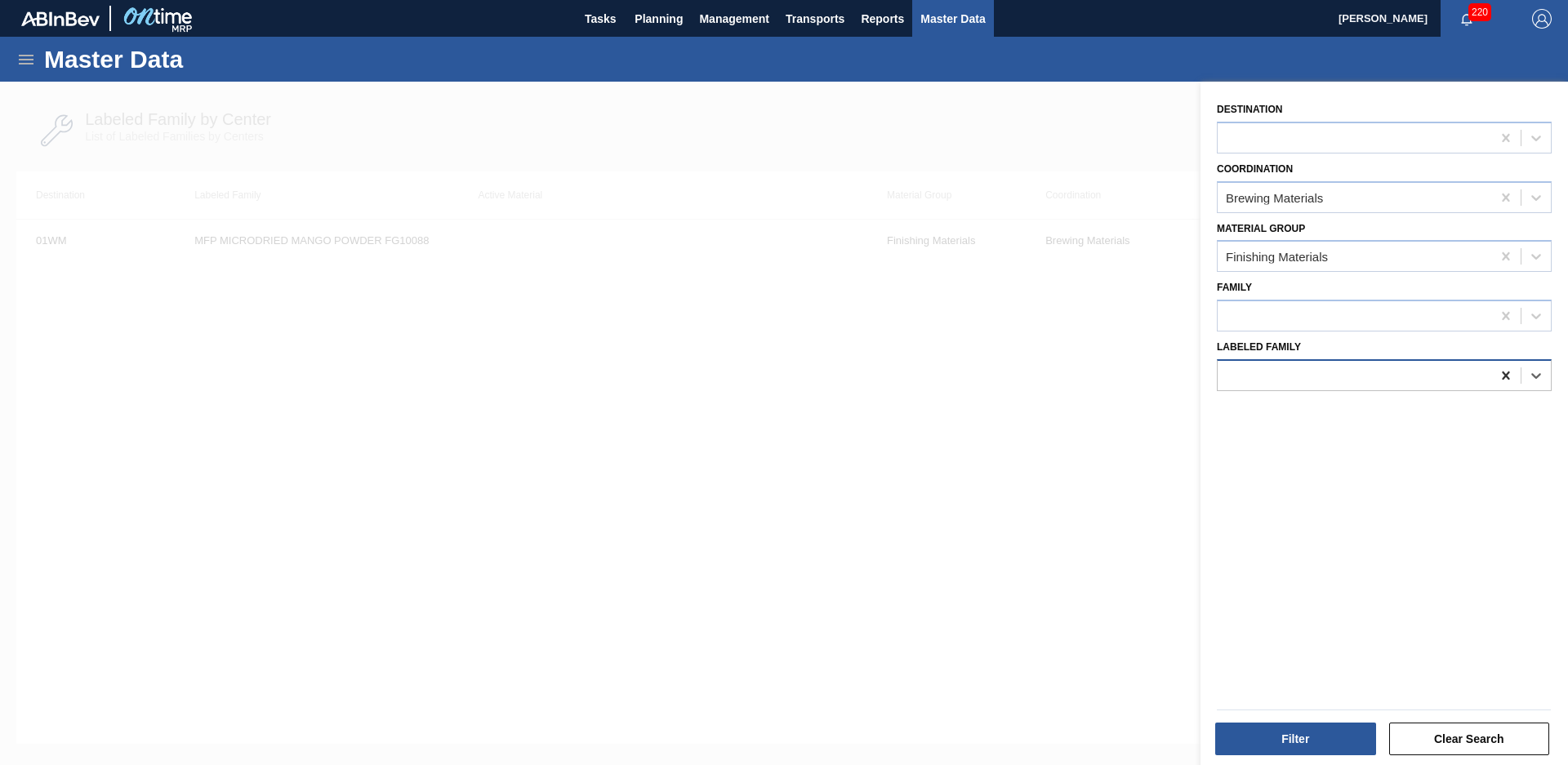
click at [1512, 378] on div at bounding box center [1505, 375] width 29 height 29
type Family "IFF nat mango chili"
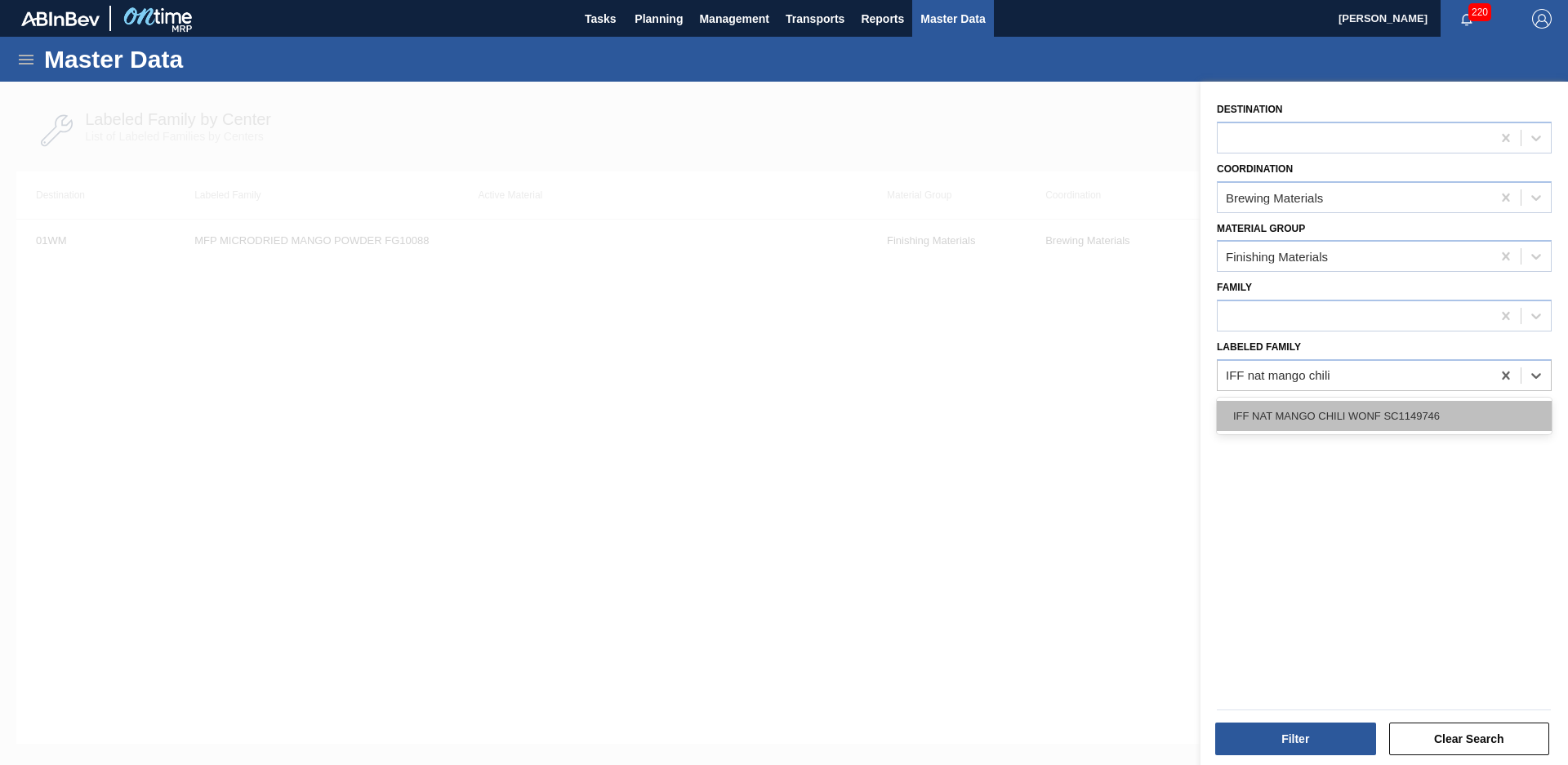
click at [1427, 413] on div "IFF NAT MANGO CHILI WONF SC1149746" at bounding box center [1384, 416] width 335 height 30
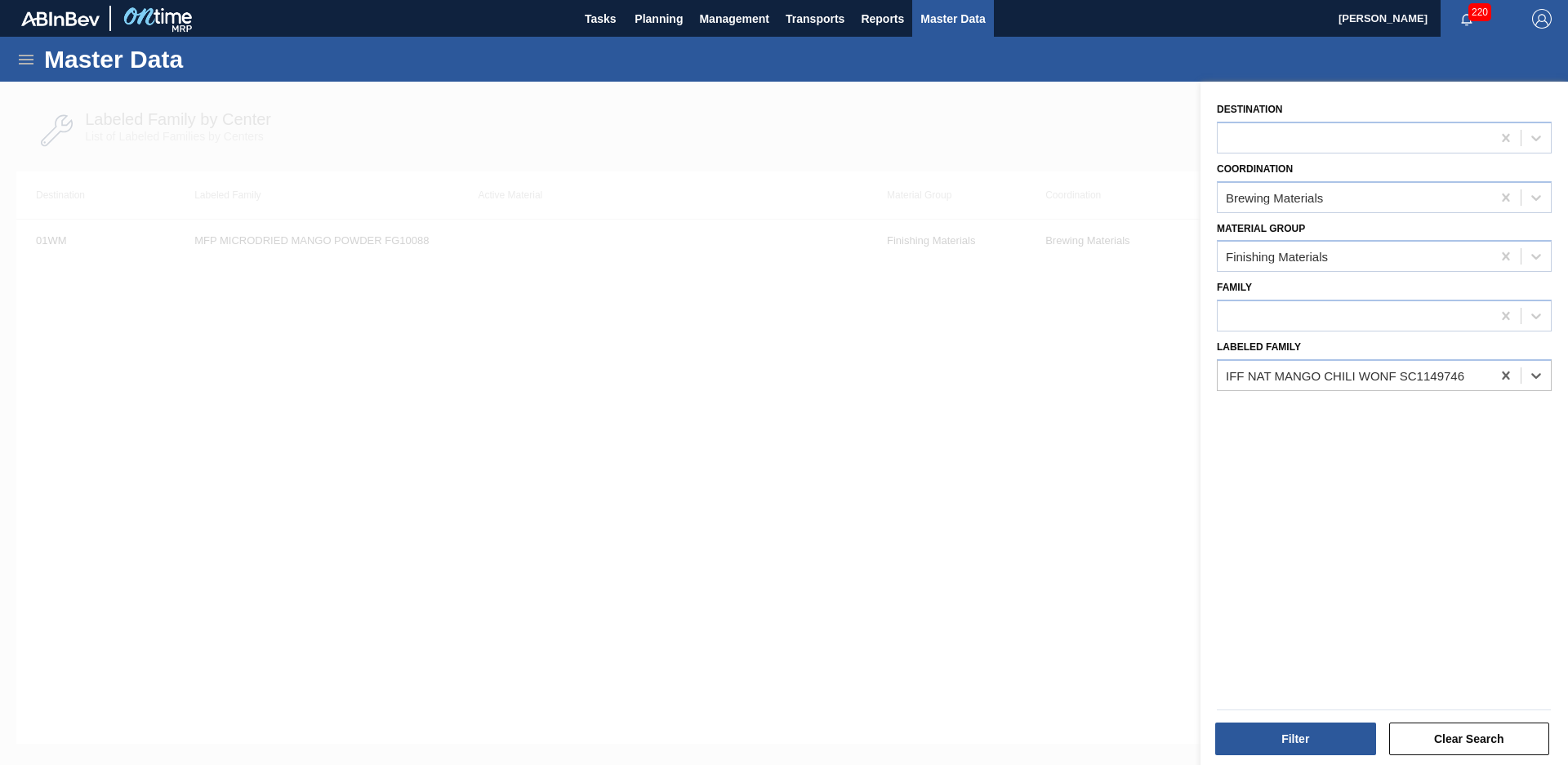
click at [1320, 720] on div "Filter Clear Search" at bounding box center [1383, 737] width 347 height 40
click at [1317, 731] on button "Filter" at bounding box center [1296, 738] width 161 height 33
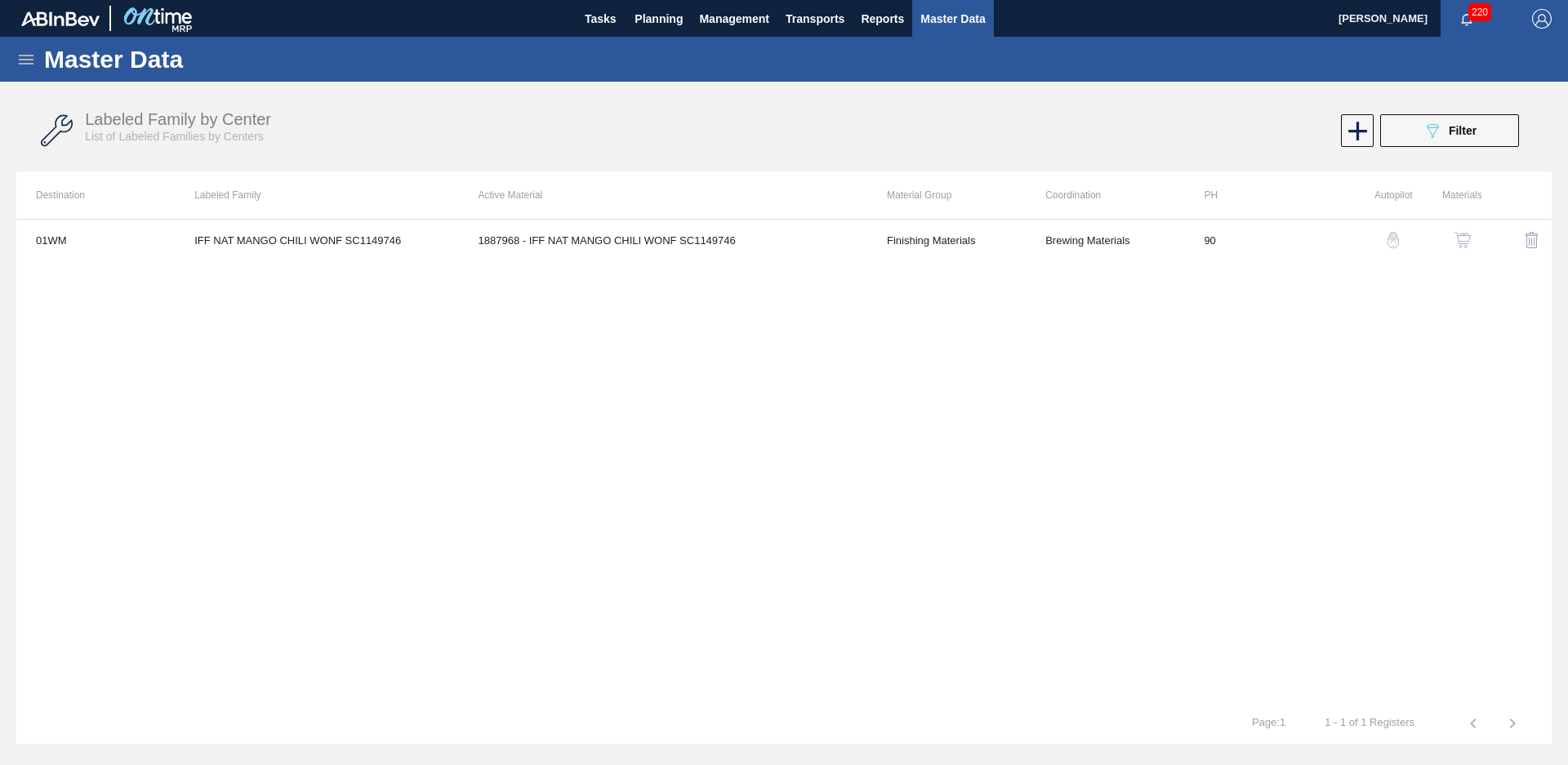
drag, startPoint x: 1448, startPoint y: 140, endPoint x: 1468, endPoint y: 159, distance: 27.6
click at [1456, 147] on div "Labeled Family by Center List of Labeled Families by Centers 089F7B8B-B2A5-4AFE…" at bounding box center [784, 131] width 1535 height 61
click at [1504, 157] on div "Labeled Family by Center List of Labeled Families by Centers 089F7B8B-B2A5-4AFE…" at bounding box center [784, 131] width 1535 height 61
click at [1482, 128] on button "089F7B8B-B2A5-4AFE-B5C0-19BA573D28AC Filter" at bounding box center [1449, 130] width 139 height 33
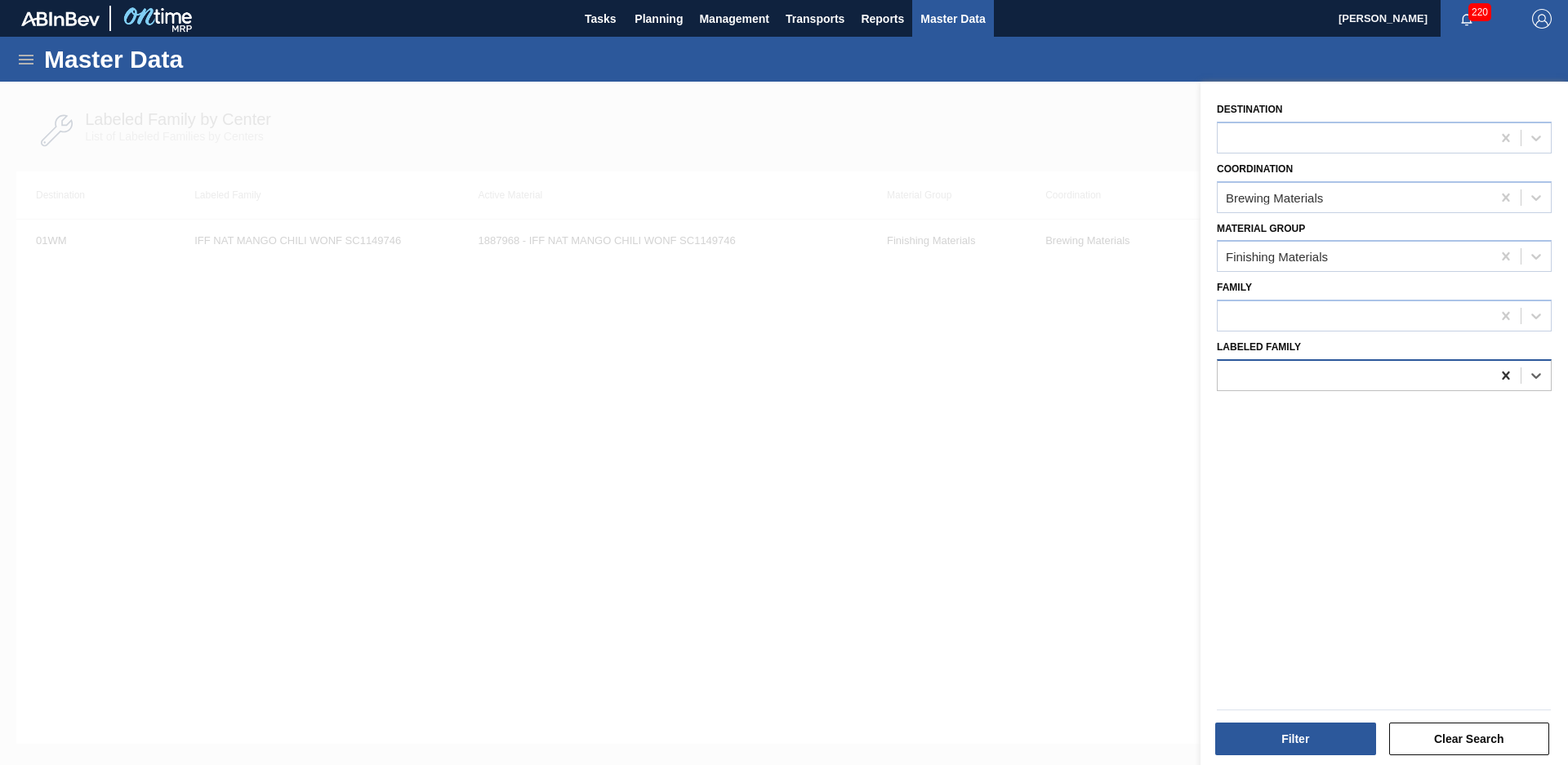
click at [1517, 375] on div at bounding box center [1505, 375] width 29 height 29
type Family "sym [PERSON_NAME] wonf"
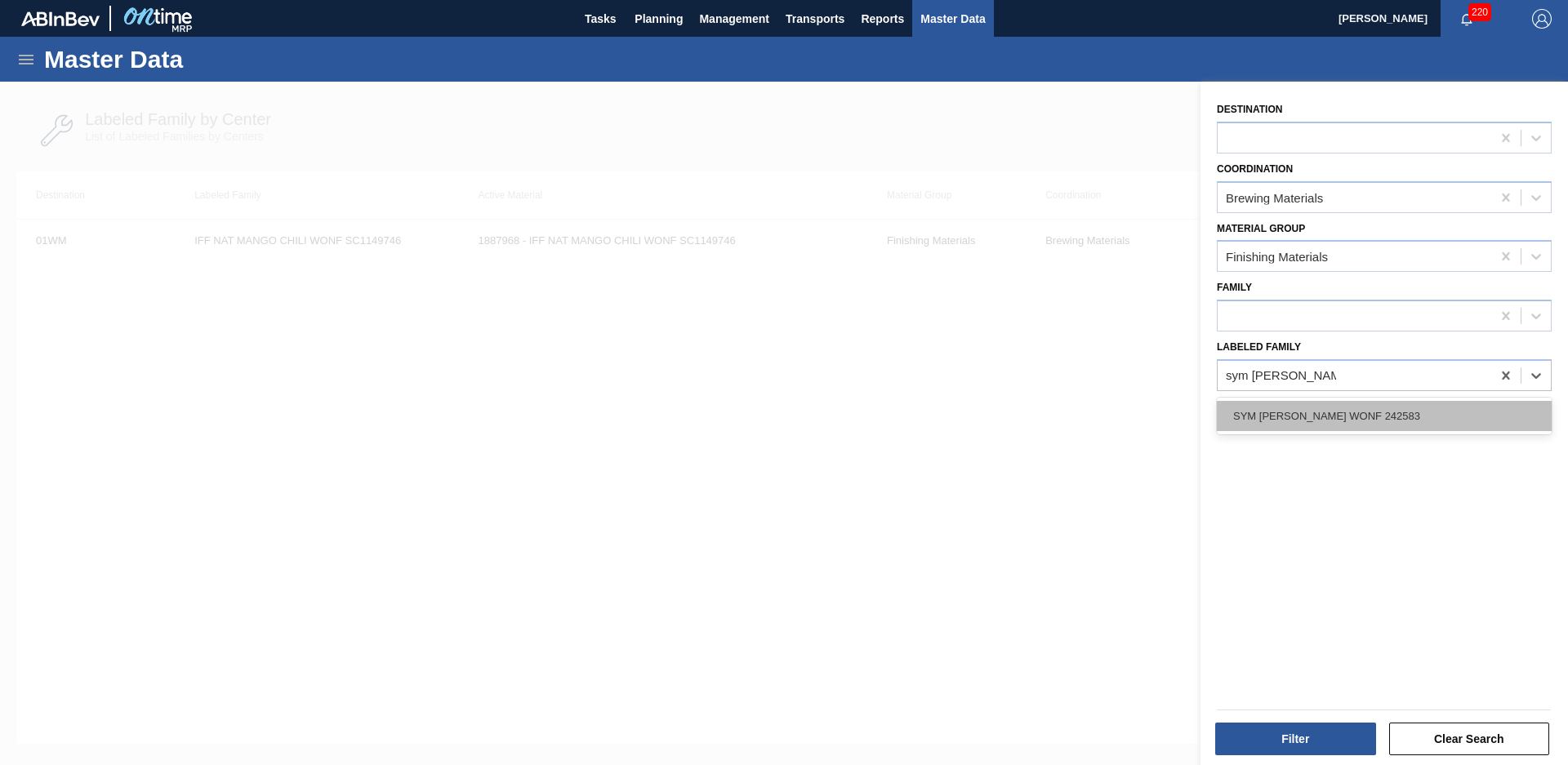
click at [1414, 404] on div "SYM [PERSON_NAME] WONF 242583" at bounding box center [1384, 416] width 335 height 30
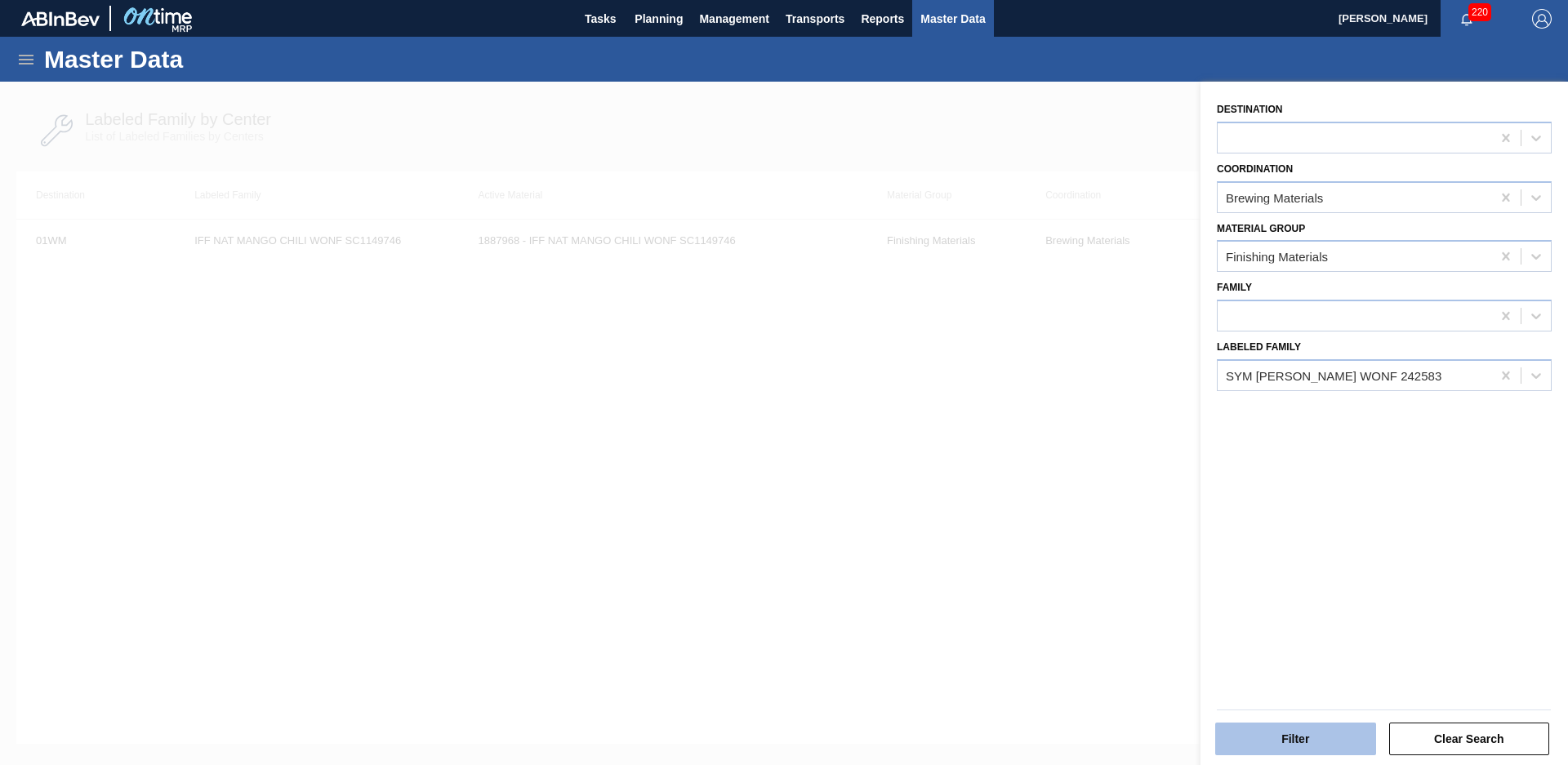
click at [1234, 749] on button "Filter" at bounding box center [1296, 738] width 161 height 33
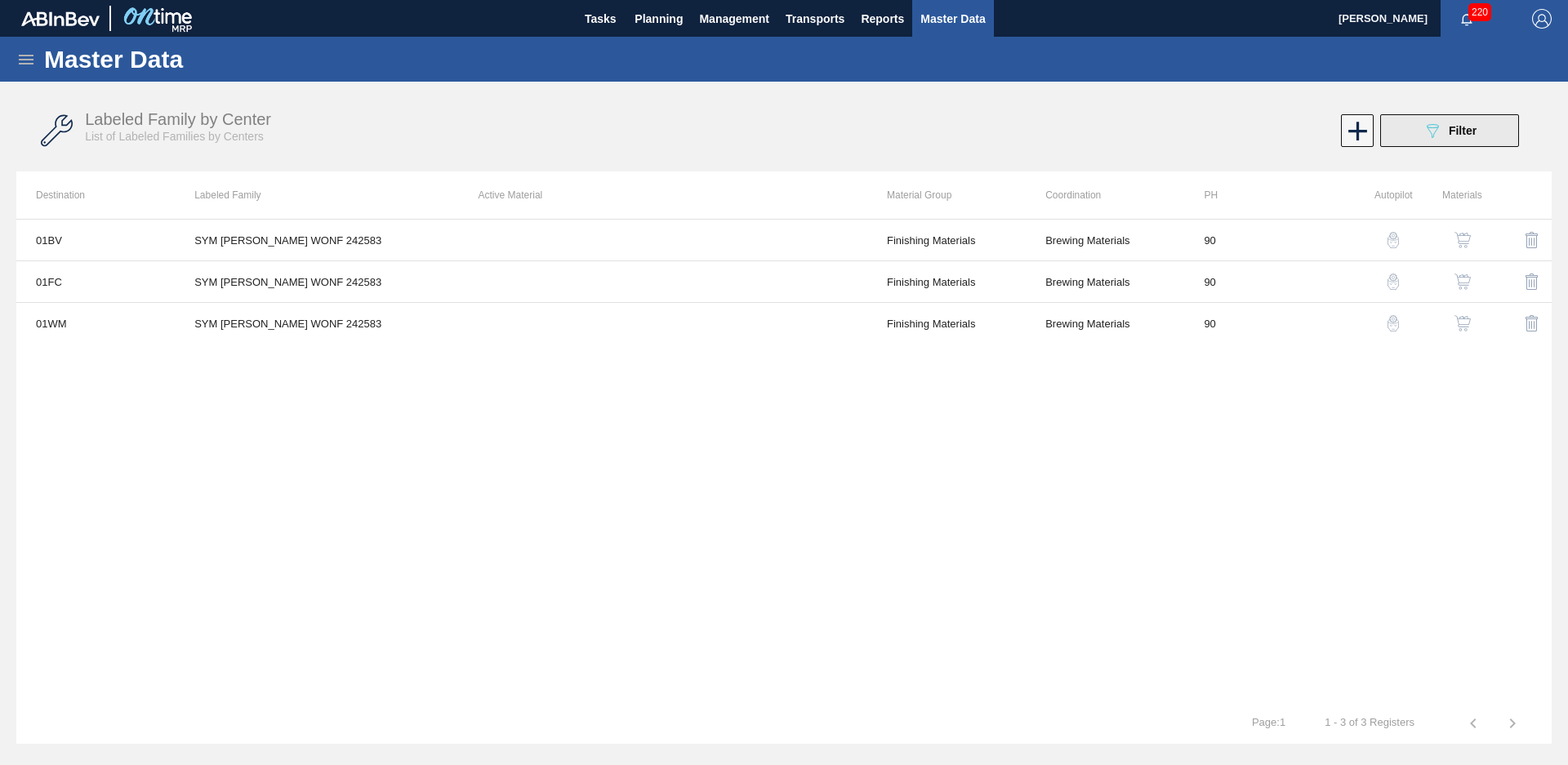
click at [1489, 114] on button "089F7B8B-B2A5-4AFE-B5C0-19BA573D28AC Filter" at bounding box center [1449, 130] width 139 height 33
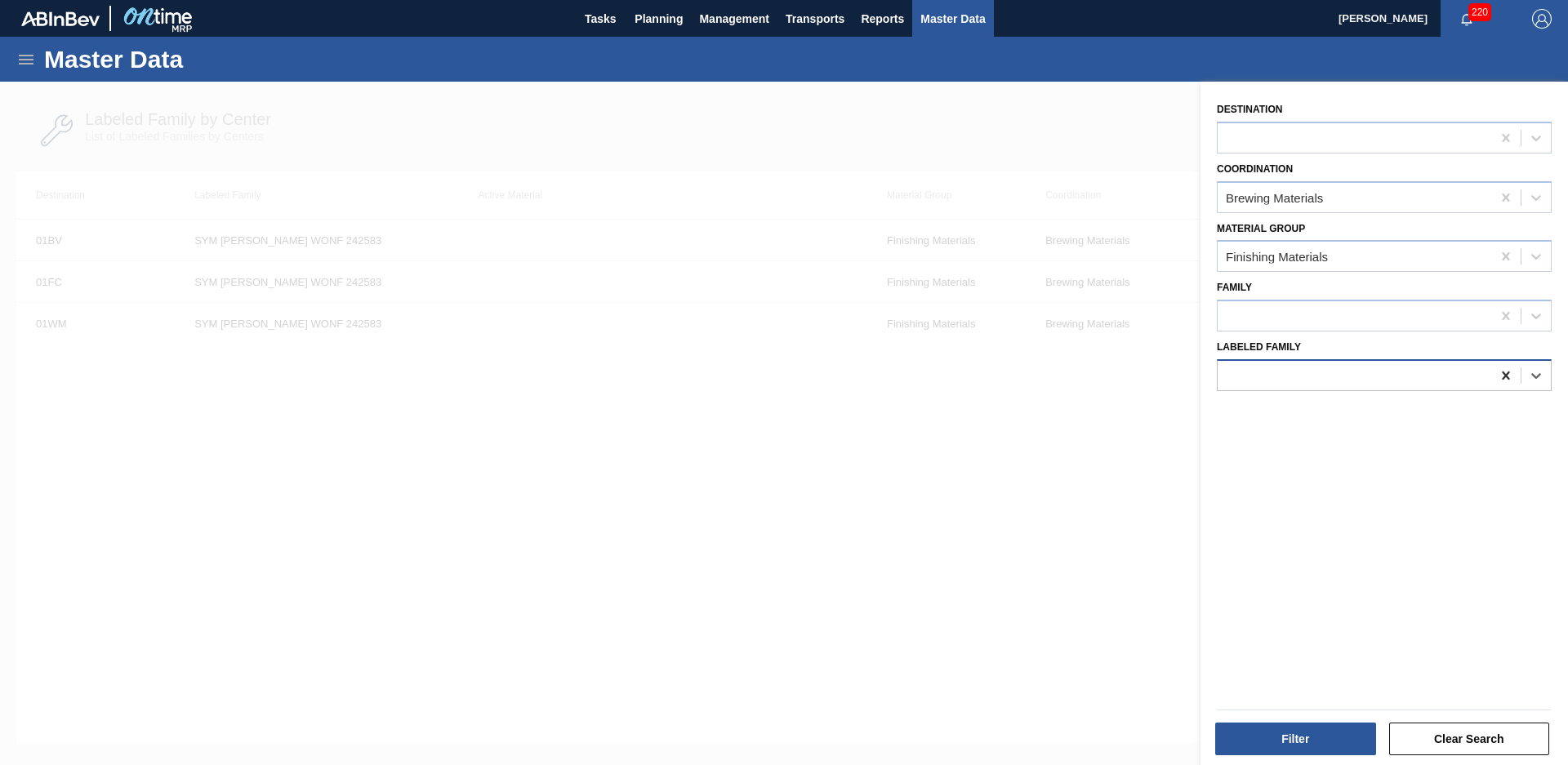
click at [1504, 376] on icon at bounding box center [1505, 375] width 7 height 8
type Family "Strawberry jc con"
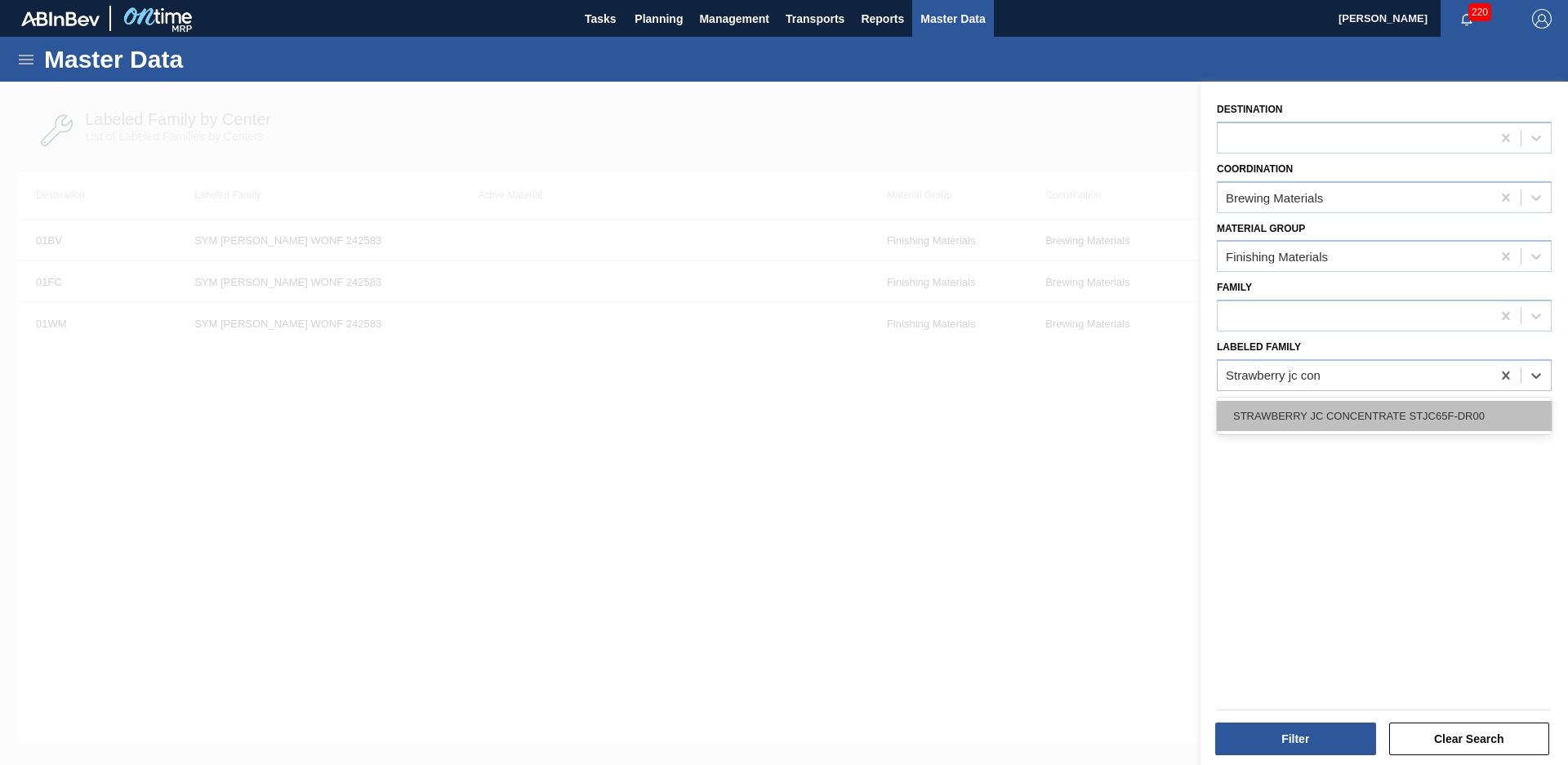
click at [1478, 418] on div "STRAWBERRY JC CONCENTRATE STJC65F-DR00" at bounding box center [1384, 416] width 335 height 30
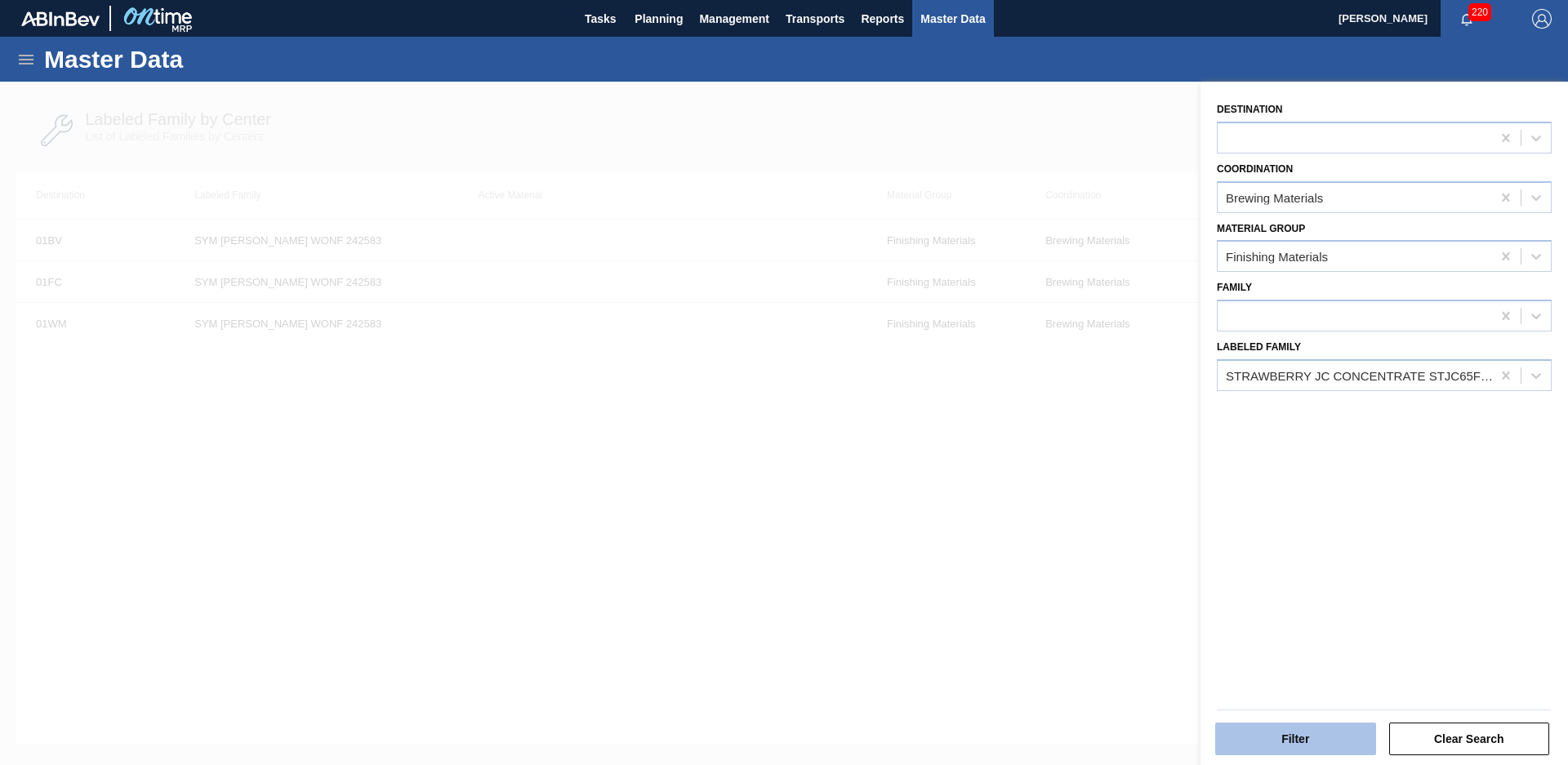
click at [1292, 740] on button "Filter" at bounding box center [1296, 738] width 161 height 33
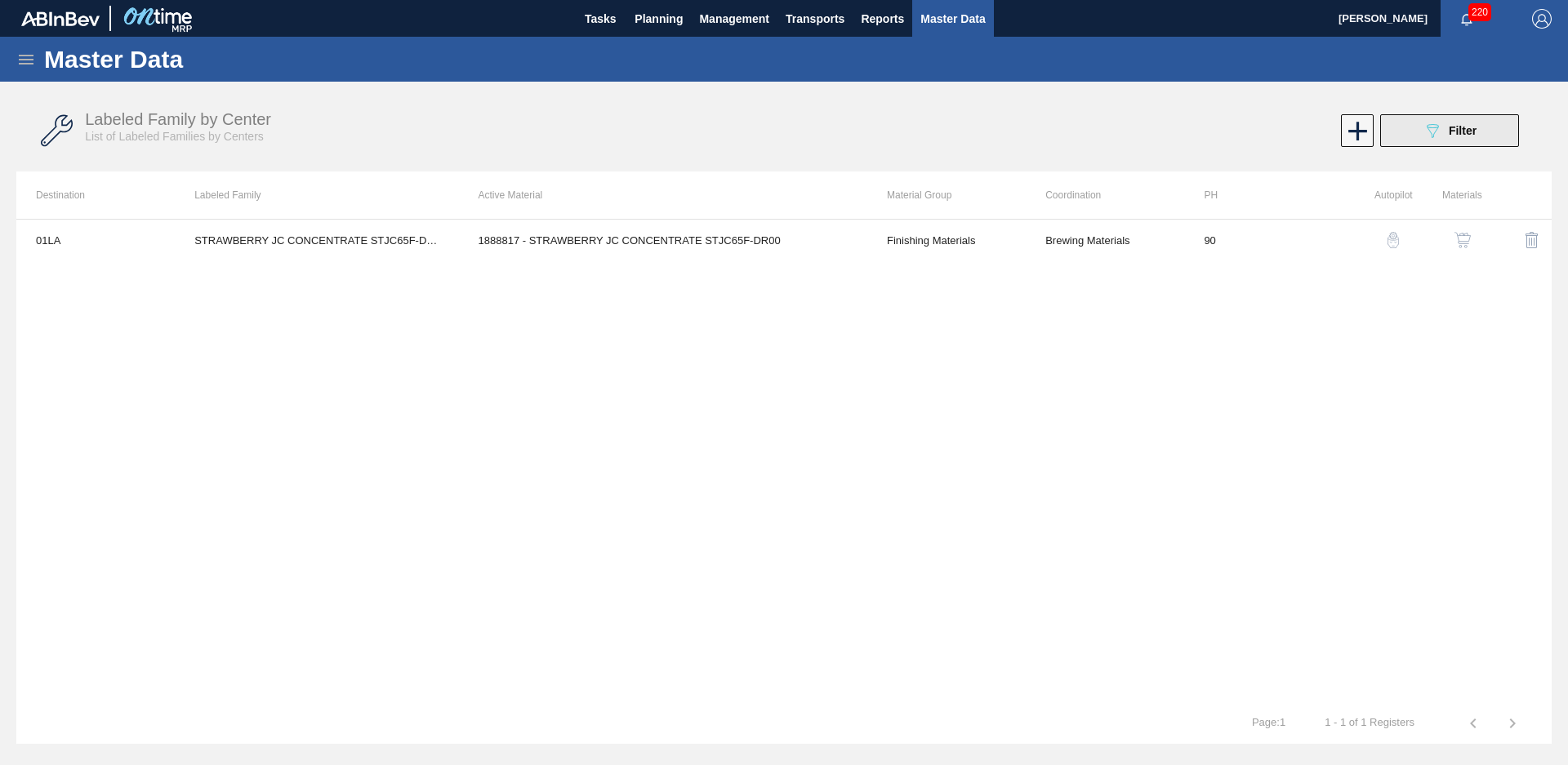
click at [1467, 118] on button "089F7B8B-B2A5-4AFE-B5C0-19BA573D28AC Filter" at bounding box center [1449, 130] width 139 height 33
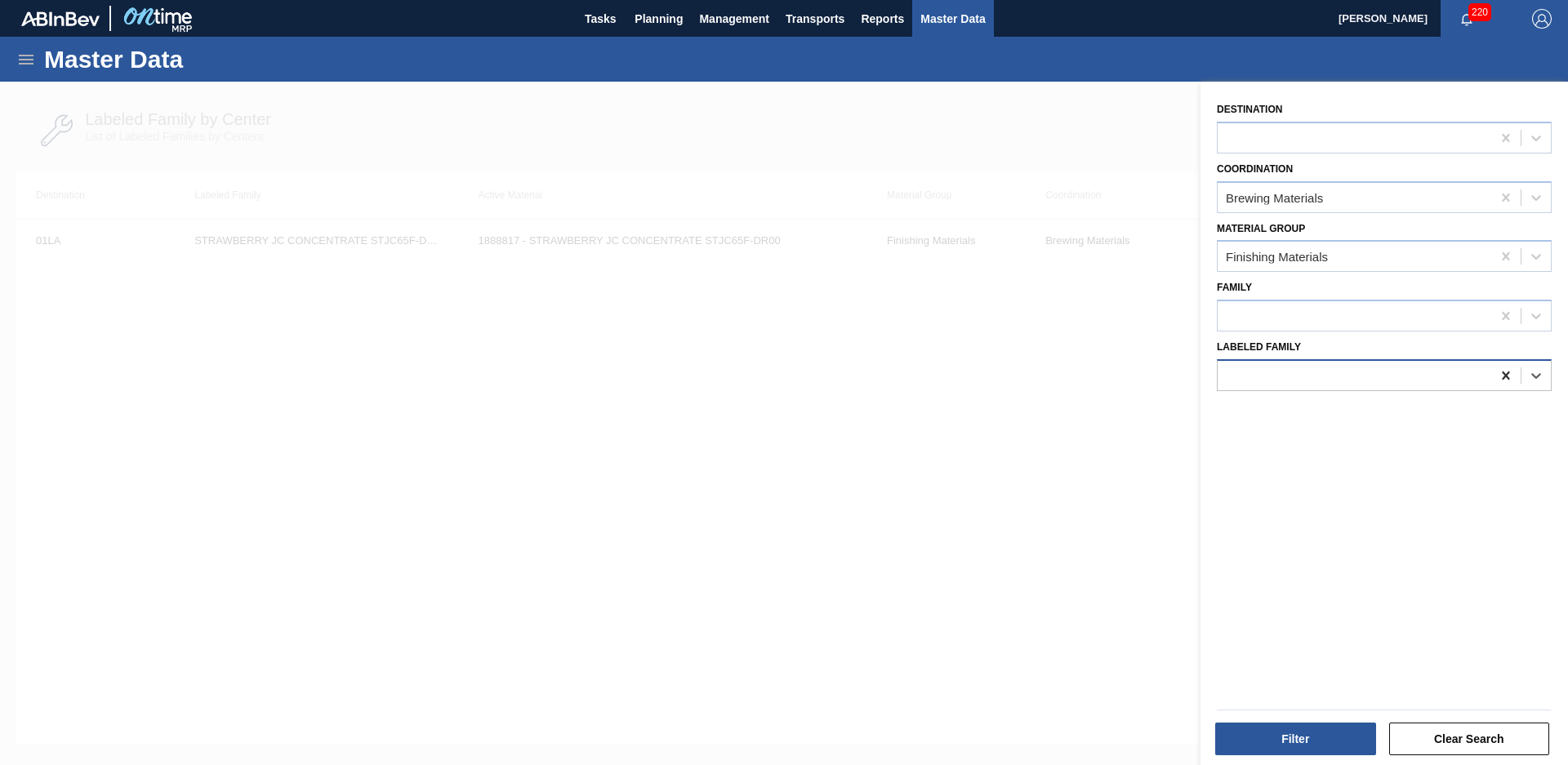
click at [1504, 367] on icon at bounding box center [1506, 375] width 16 height 16
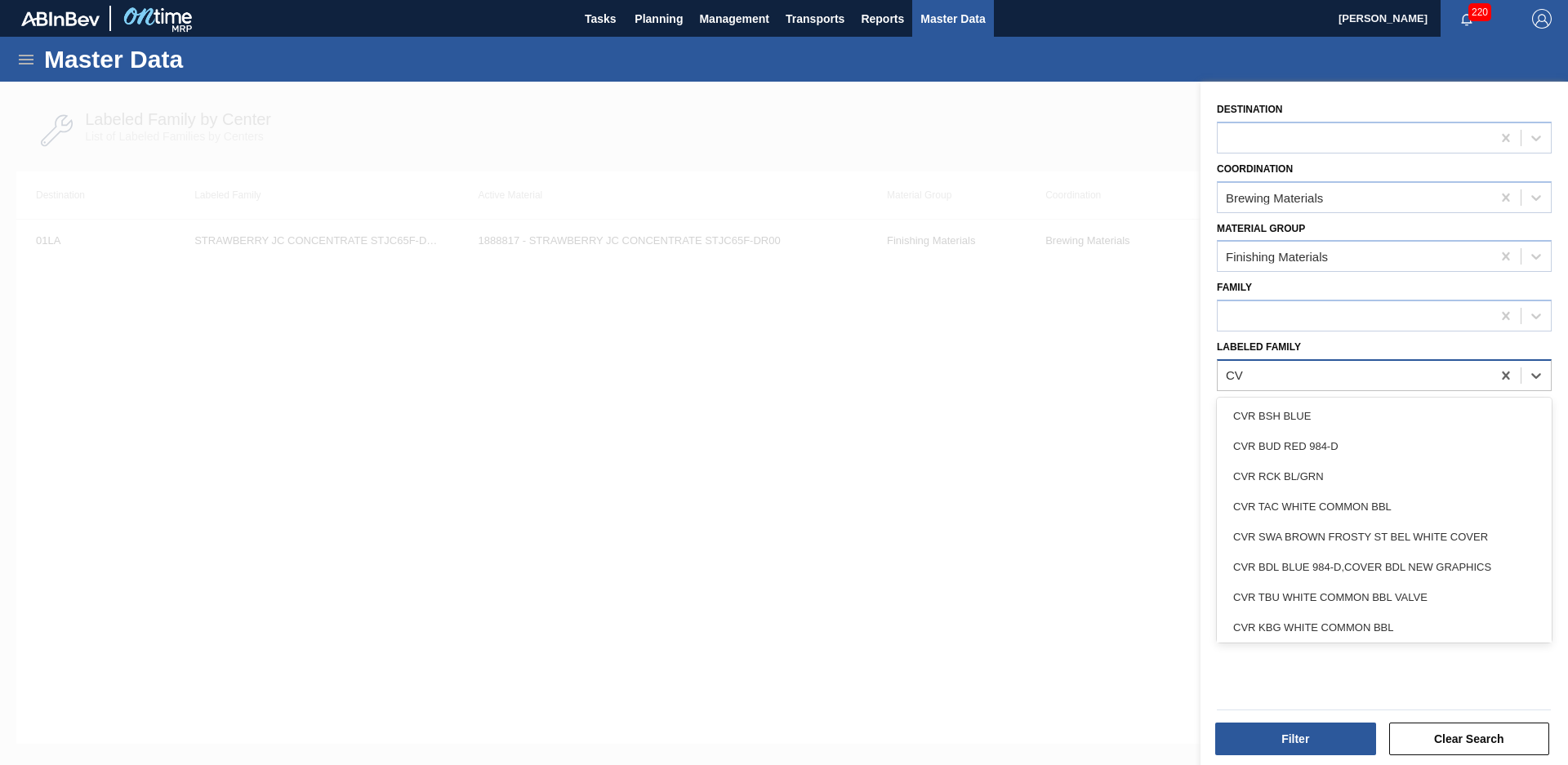
type Family "C"
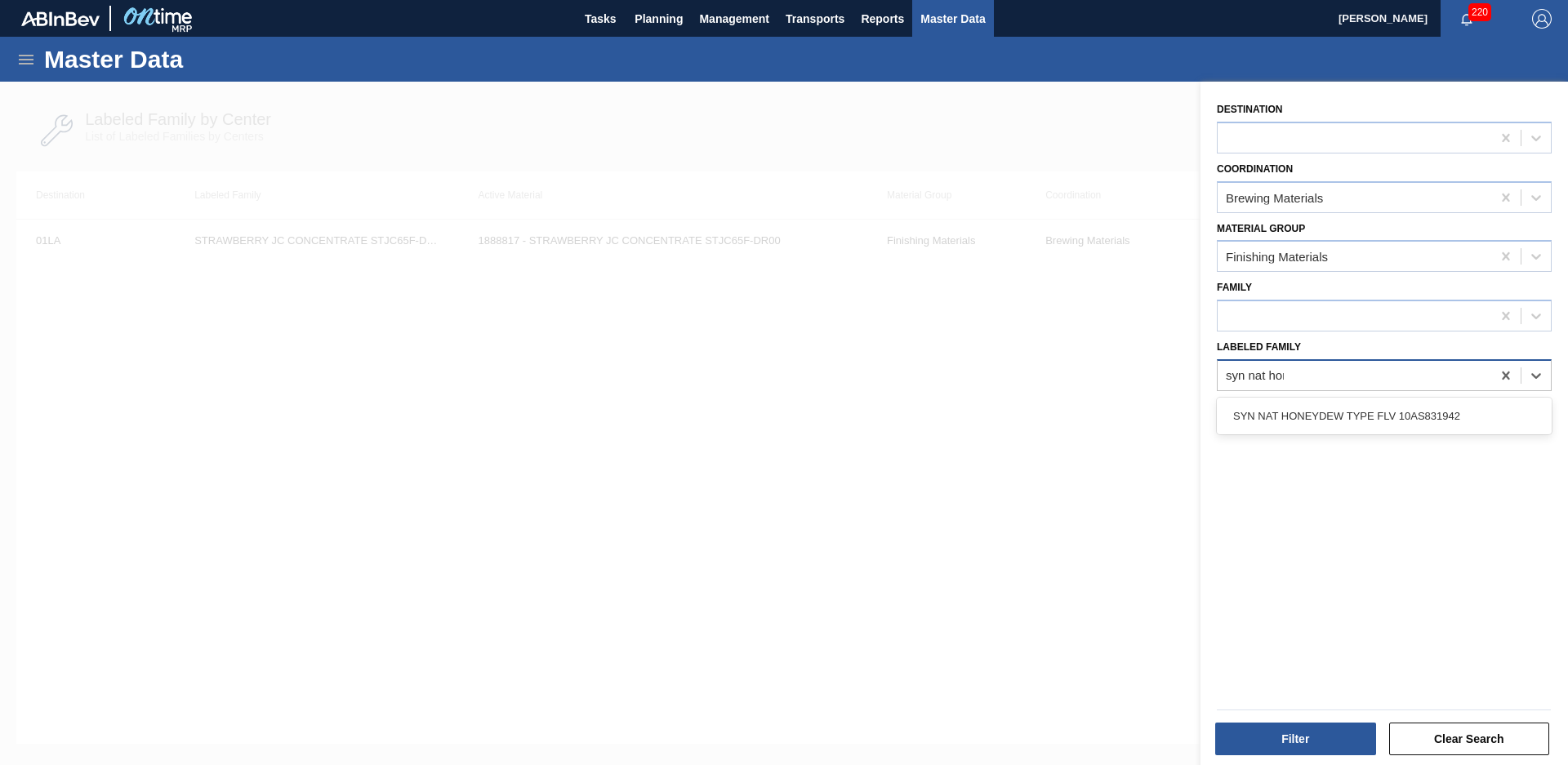
type Family "syn [PERSON_NAME]"
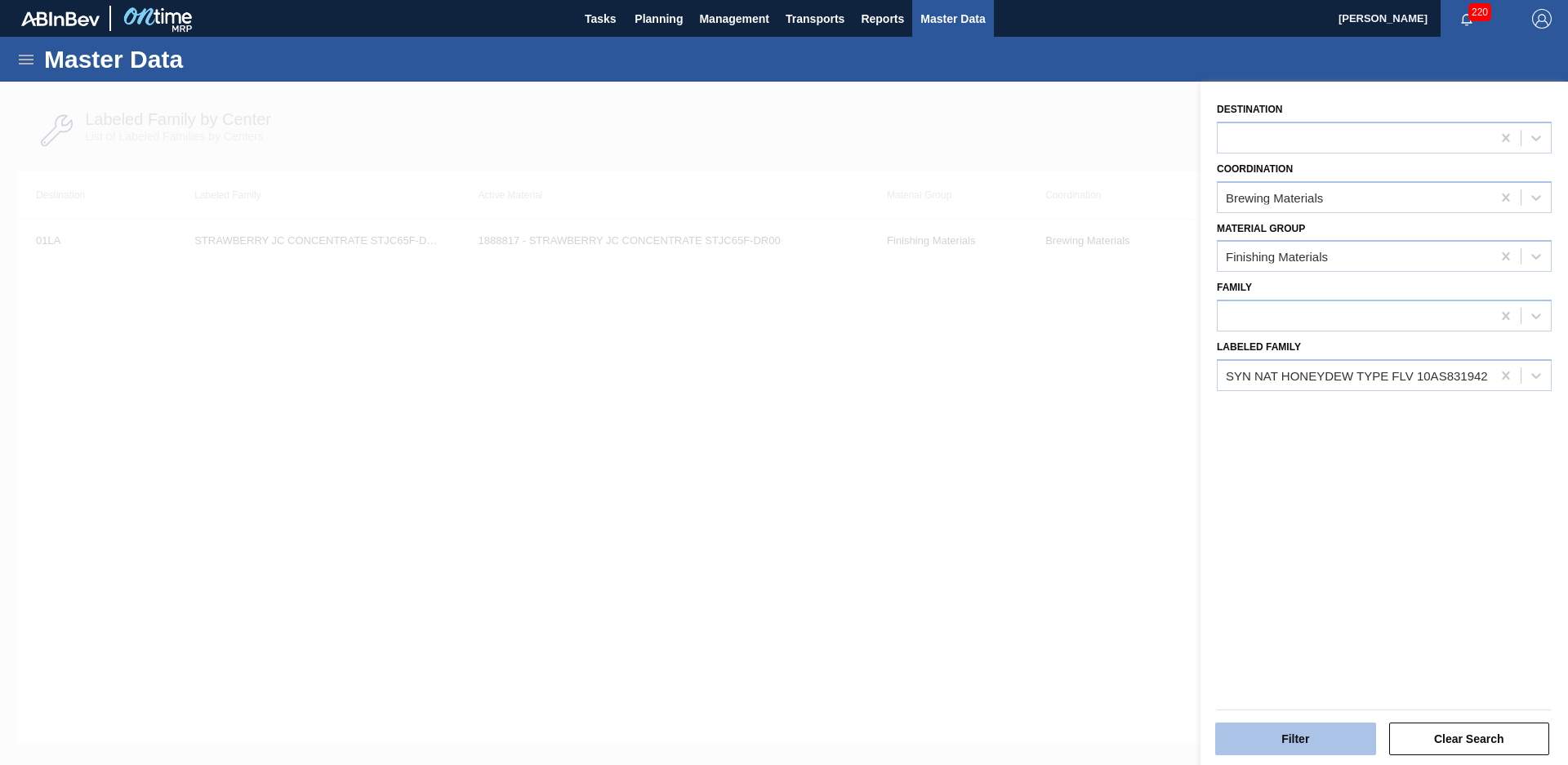
click at [1310, 731] on button "Filter" at bounding box center [1296, 738] width 161 height 33
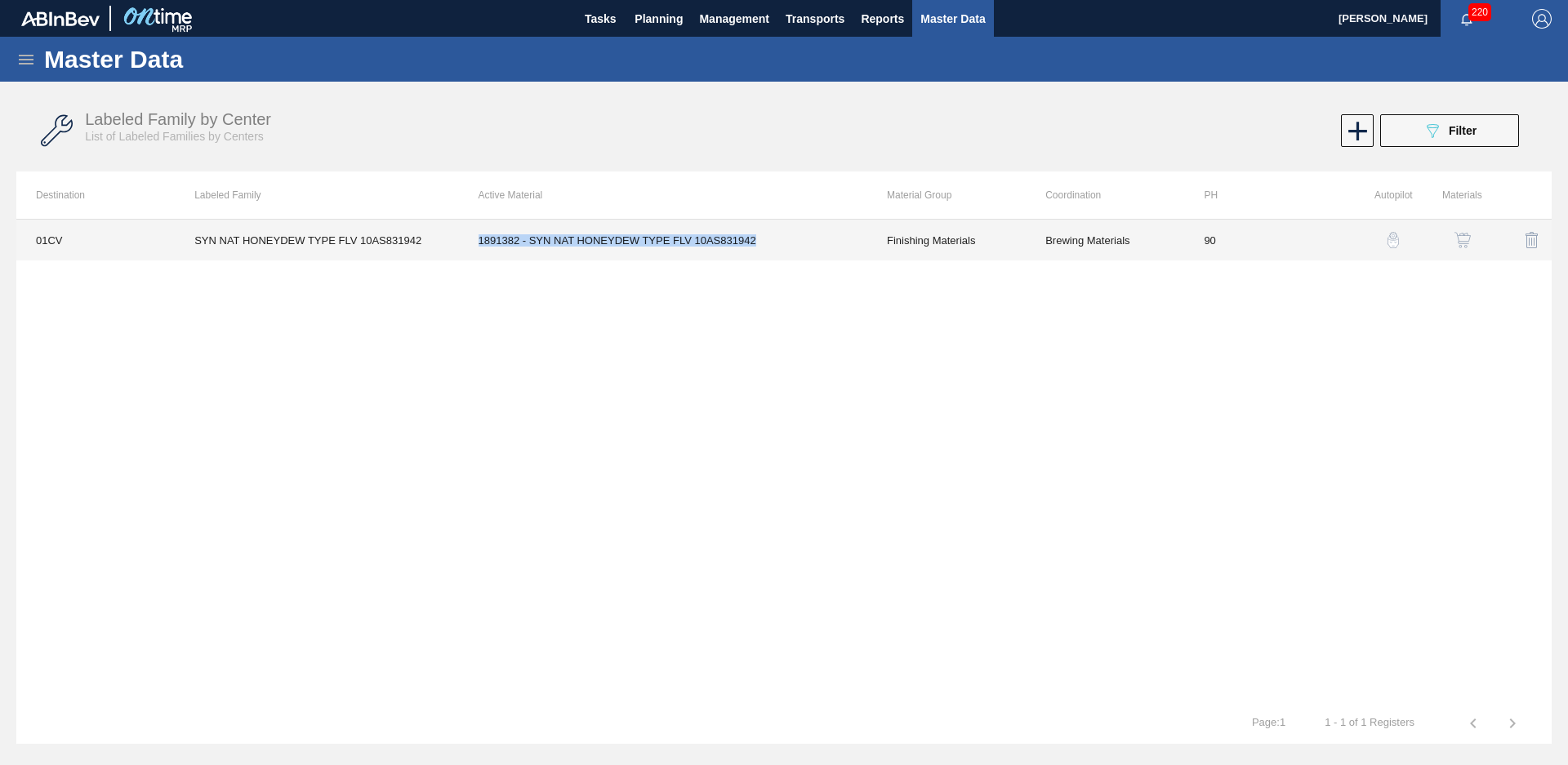
drag, startPoint x: 473, startPoint y: 249, endPoint x: 786, endPoint y: 251, distance: 313.0
click at [786, 251] on td "1891382 - SYN NAT HONEYDEW TYPE FLV 10AS831942" at bounding box center [663, 240] width 408 height 41
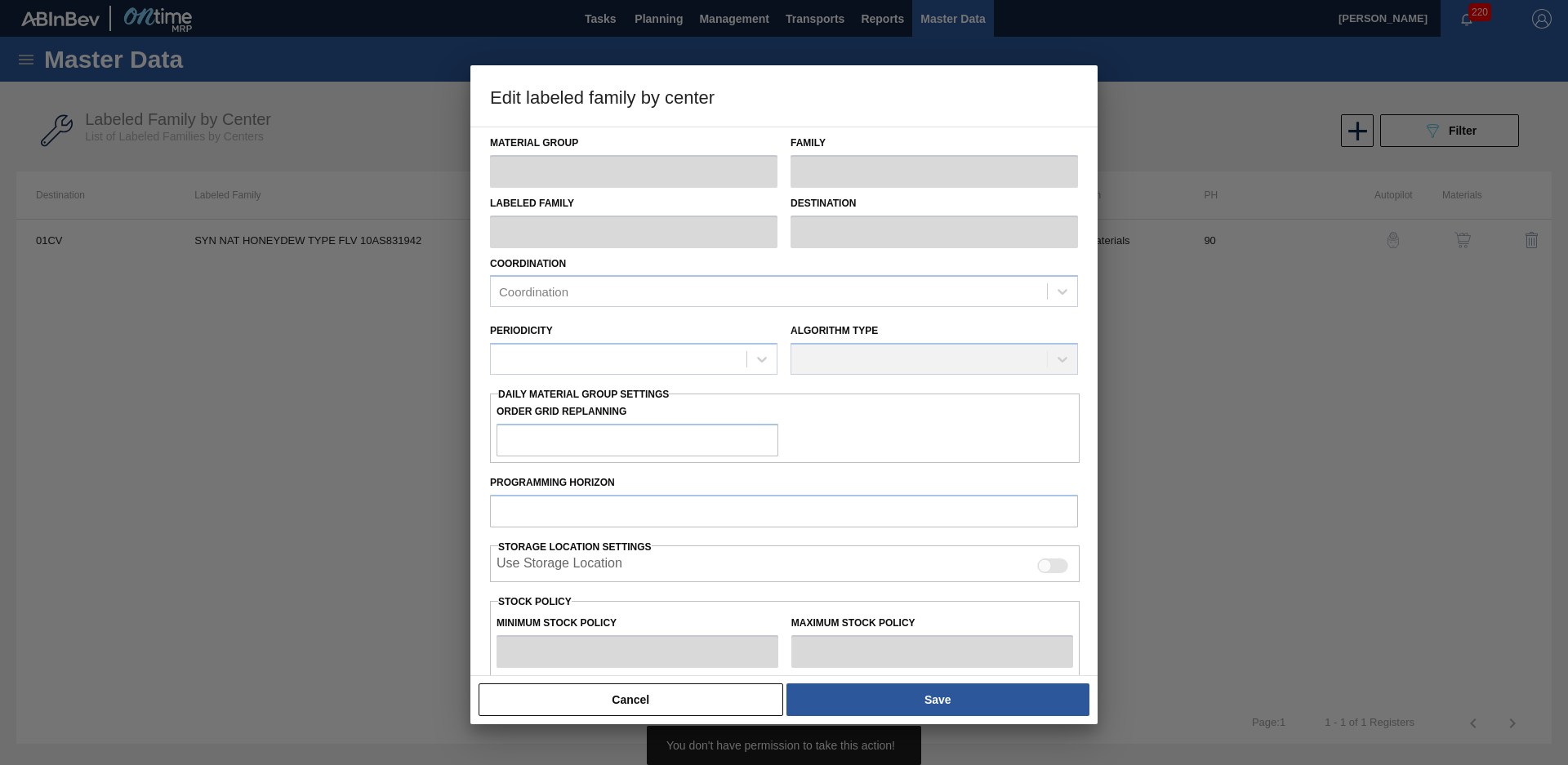
click at [1174, 349] on div at bounding box center [784, 382] width 1568 height 765
type input "Finishing Materials"
type input "Flavors"
type input "SYN NAT HONEYDEW TYPE FLV 10AS831942"
type input "01CV - [GEOGRAPHIC_DATA] Brewery"
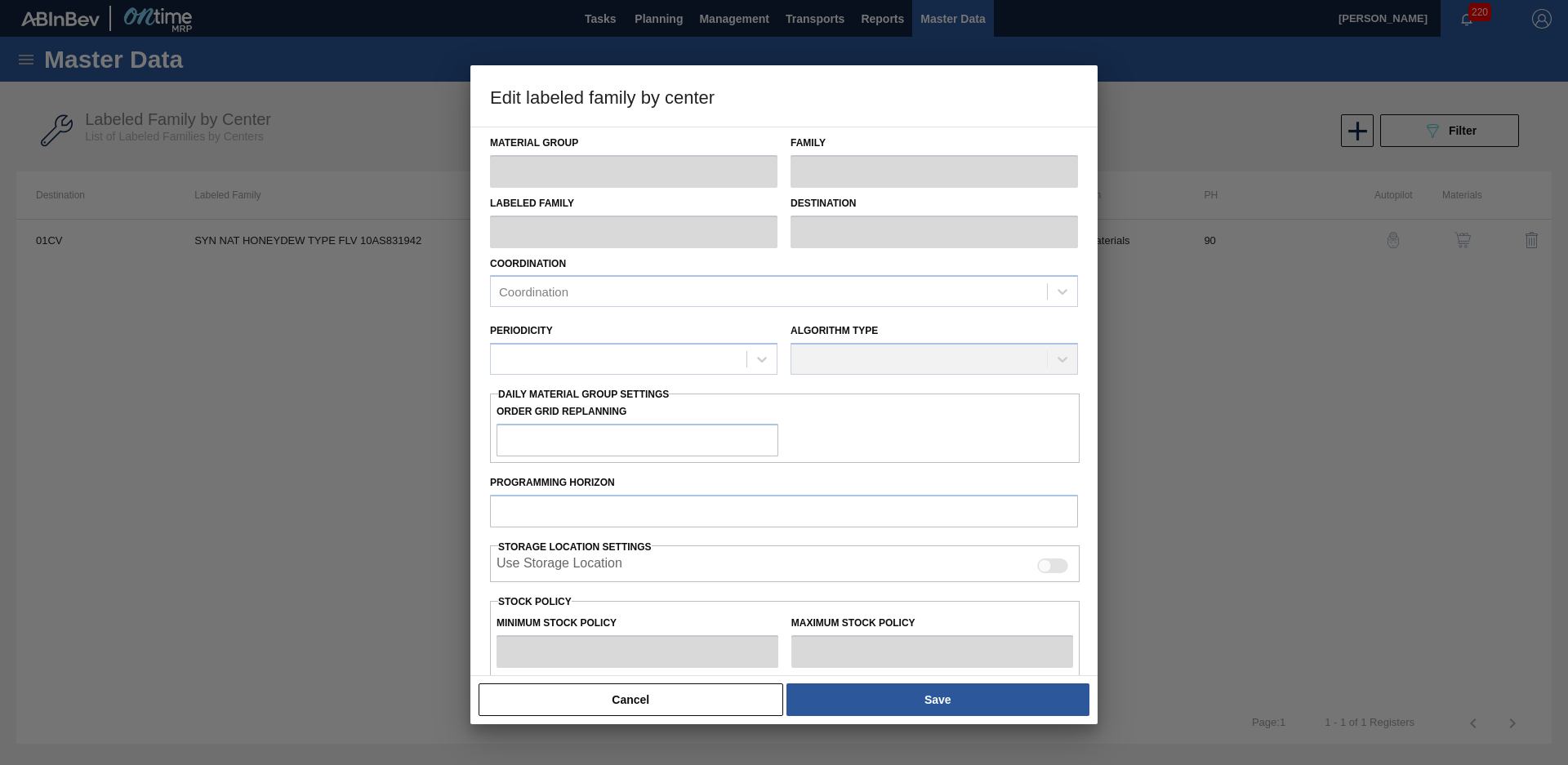
type input "90"
type input "0"
type input "500"
type input "0"
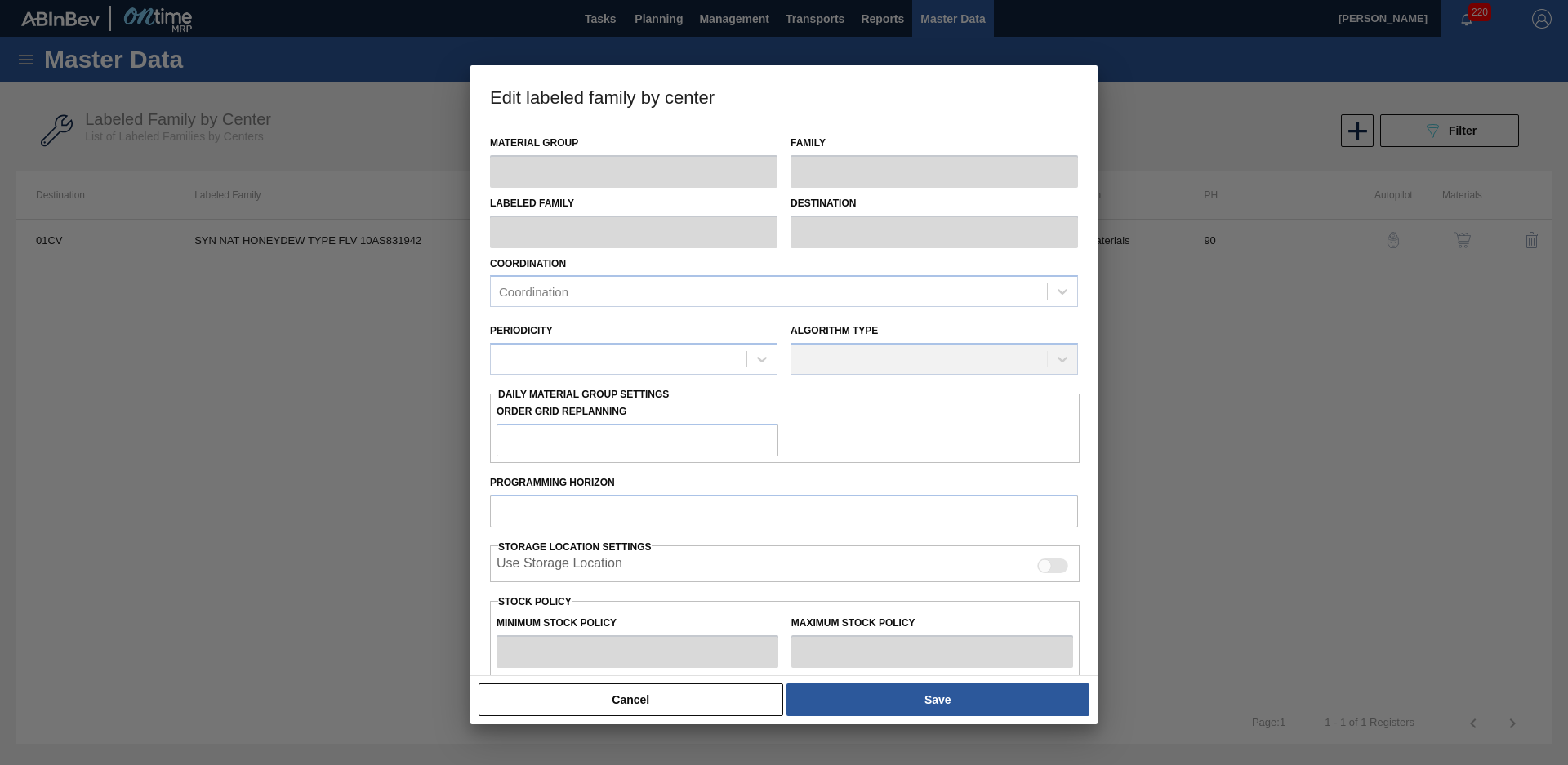
checkbox input "true"
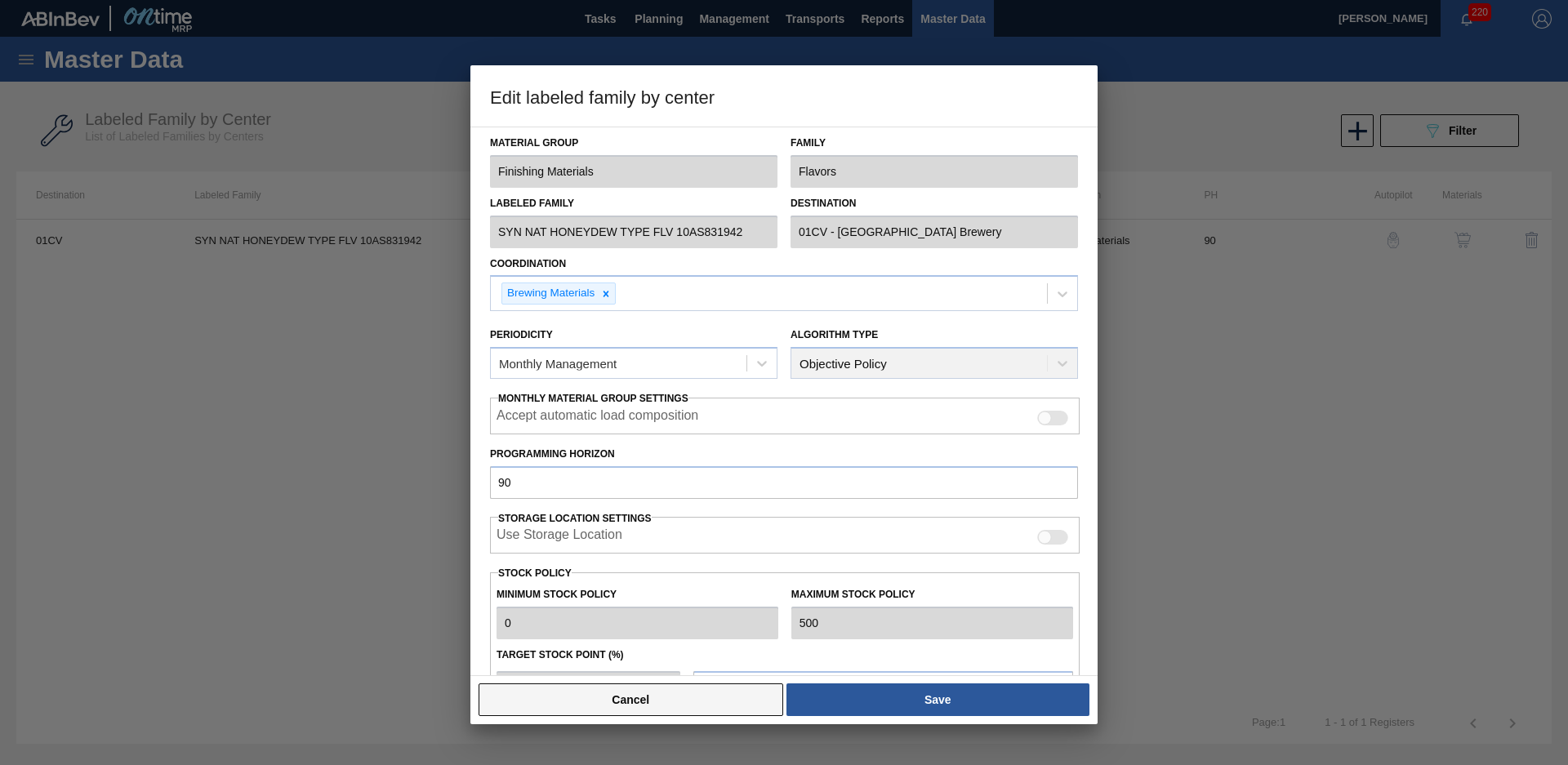
click at [695, 703] on button "Cancel" at bounding box center [631, 700] width 305 height 33
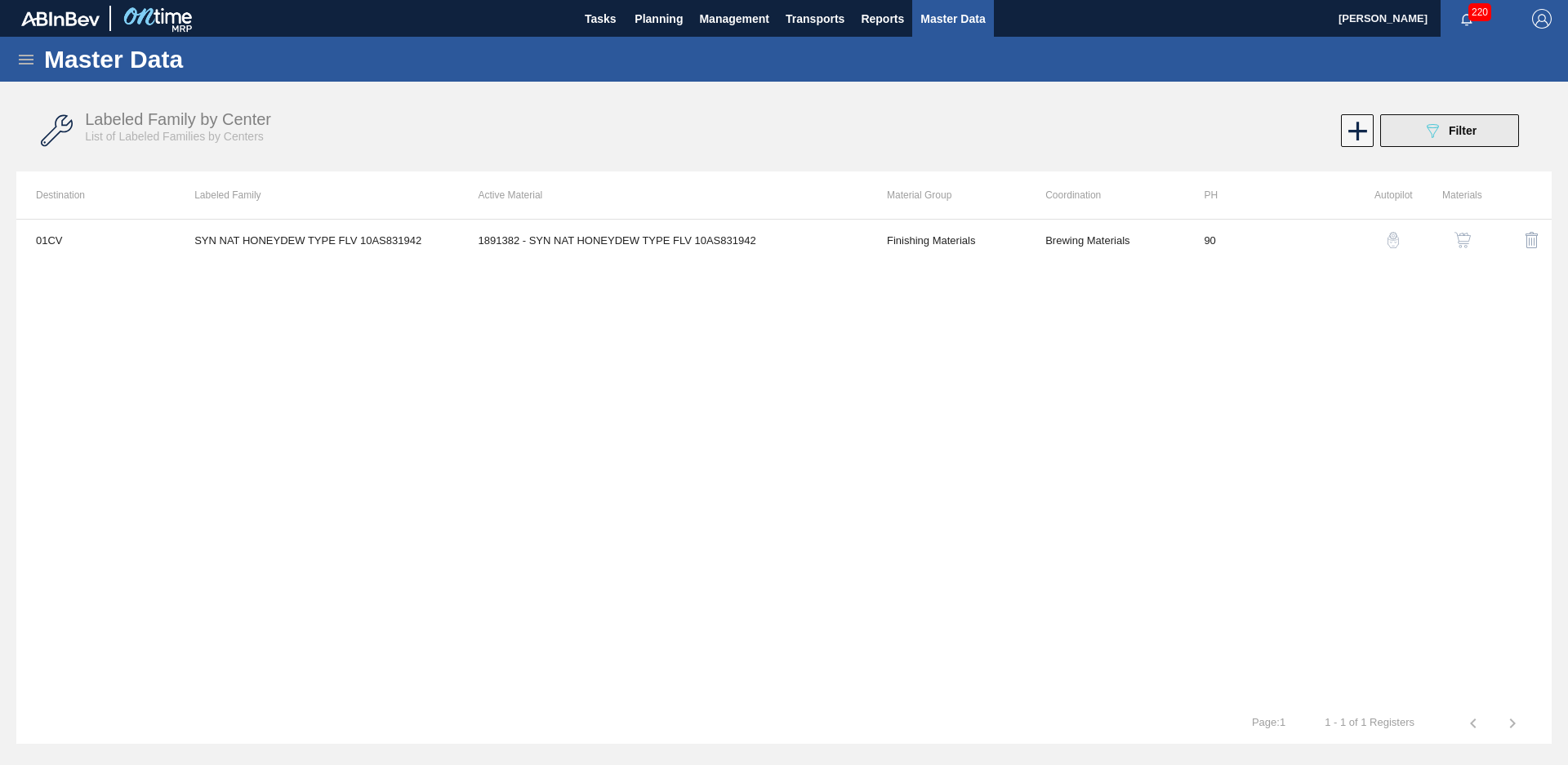
click at [1482, 133] on button "089F7B8B-B2A5-4AFE-B5C0-19BA573D28AC Filter" at bounding box center [1449, 130] width 139 height 33
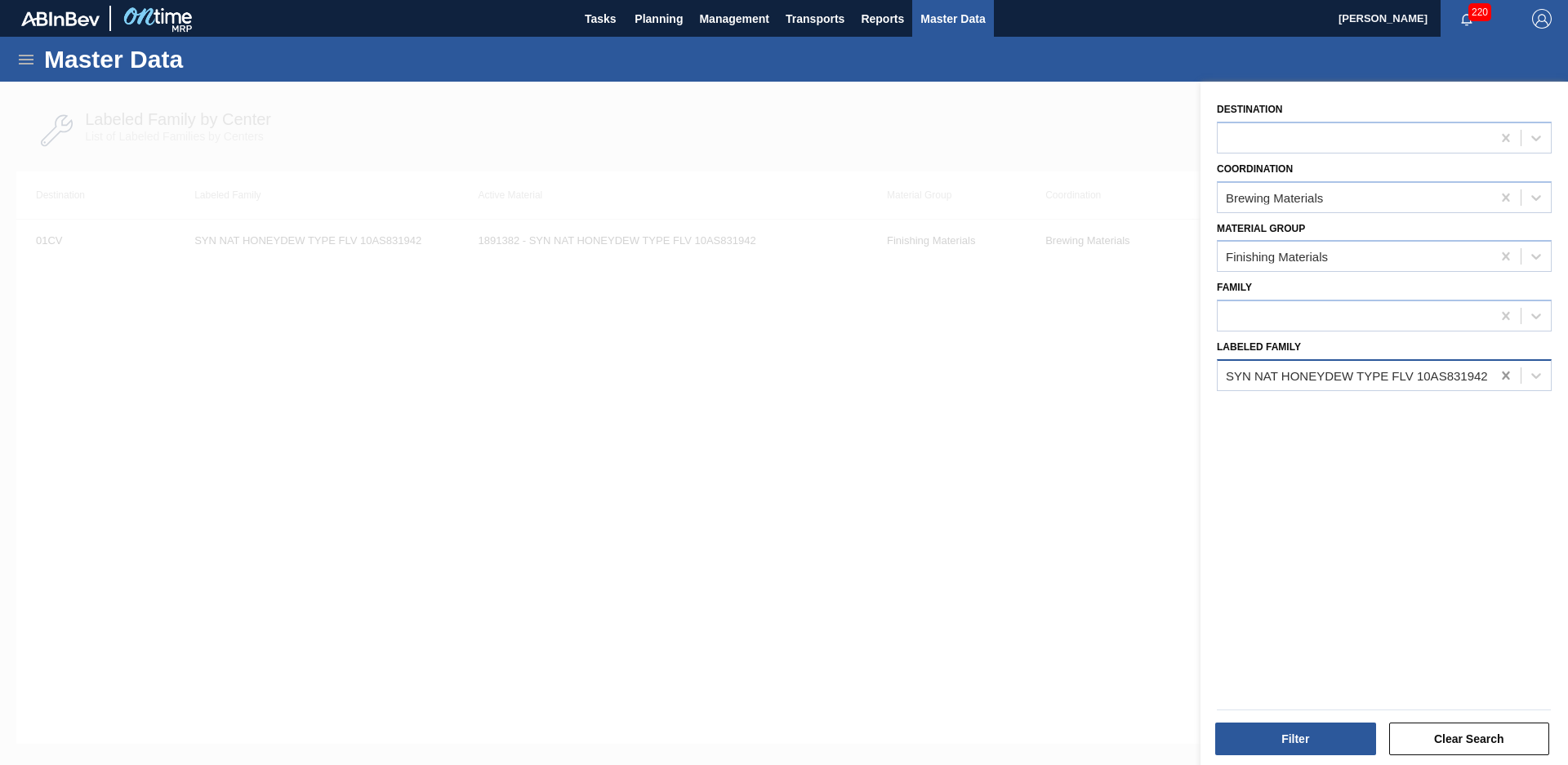
click at [1498, 375] on icon at bounding box center [1506, 375] width 16 height 16
type Family "SOV mai tai"
click at [1398, 436] on div "Destination Coordination Brewing Materials Material Group Finishing Materials F…" at bounding box center [1384, 425] width 367 height 687
click at [1398, 385] on div at bounding box center [1354, 375] width 274 height 24
type Family "sov [PERSON_NAME]"
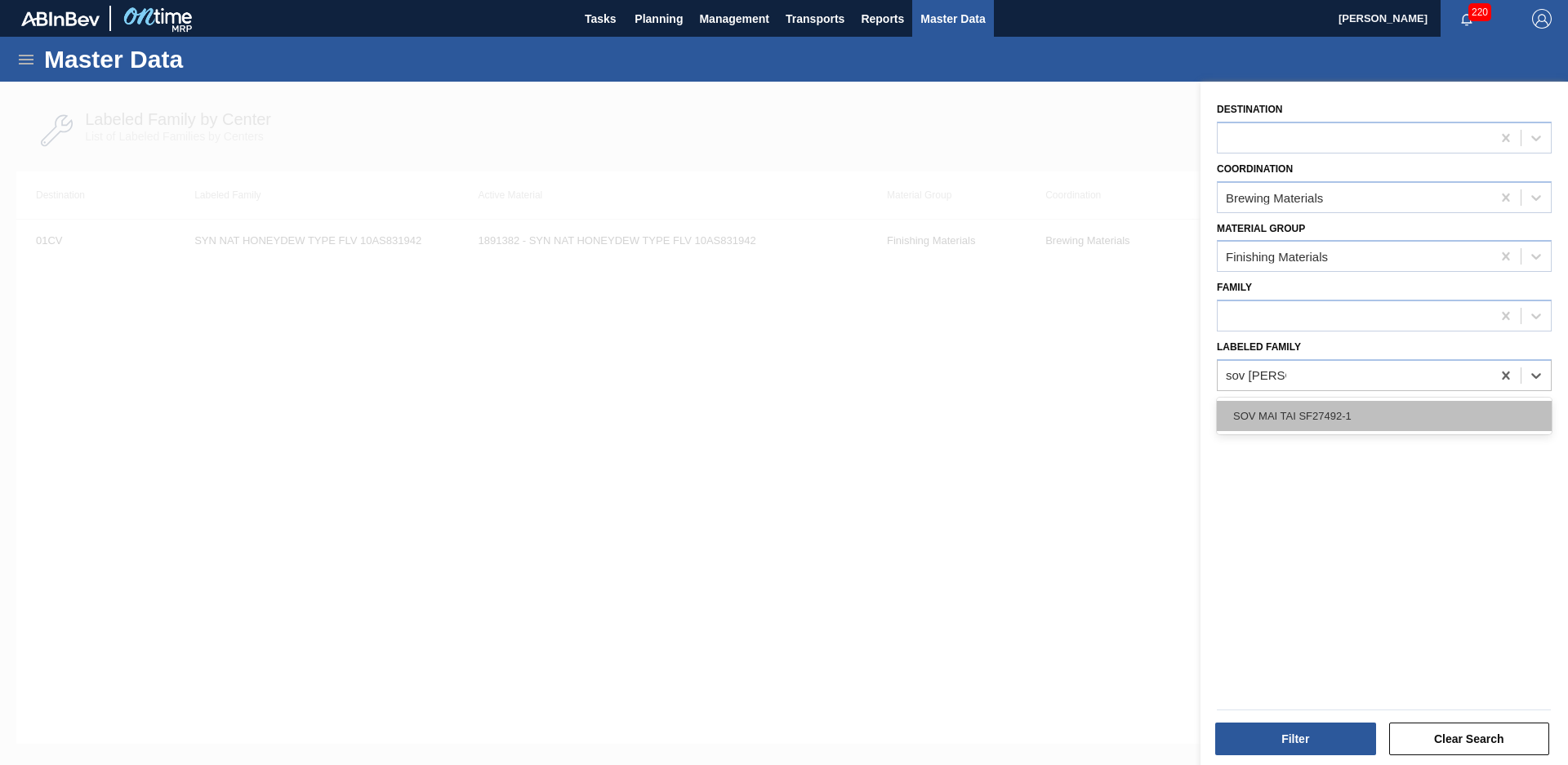
click at [1383, 414] on div "SOV MAI TAI SF27492-1" at bounding box center [1384, 416] width 335 height 30
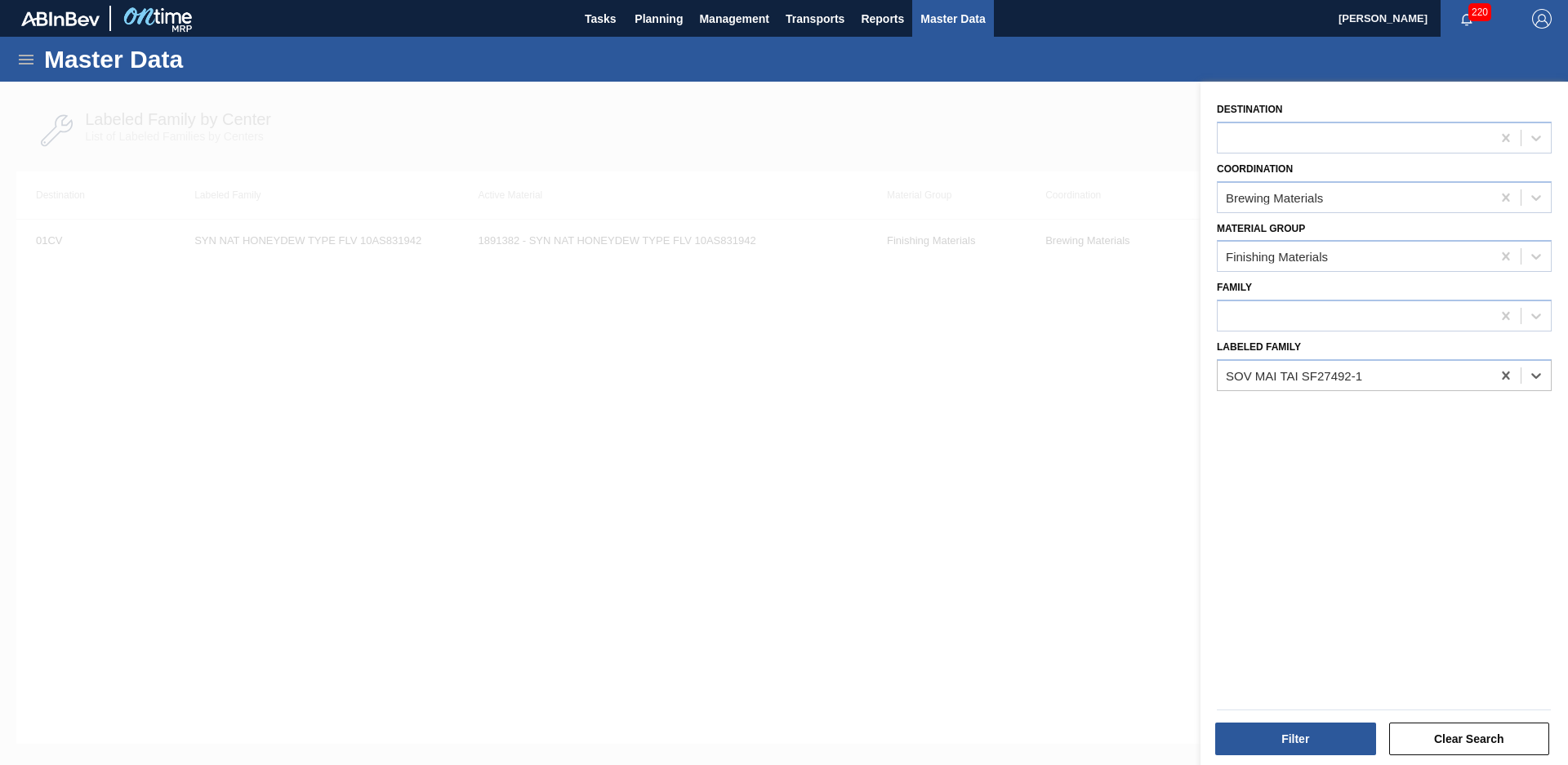
click at [1318, 719] on div "Filter Clear Search" at bounding box center [1383, 737] width 347 height 40
click at [1317, 724] on button "Filter" at bounding box center [1296, 738] width 161 height 33
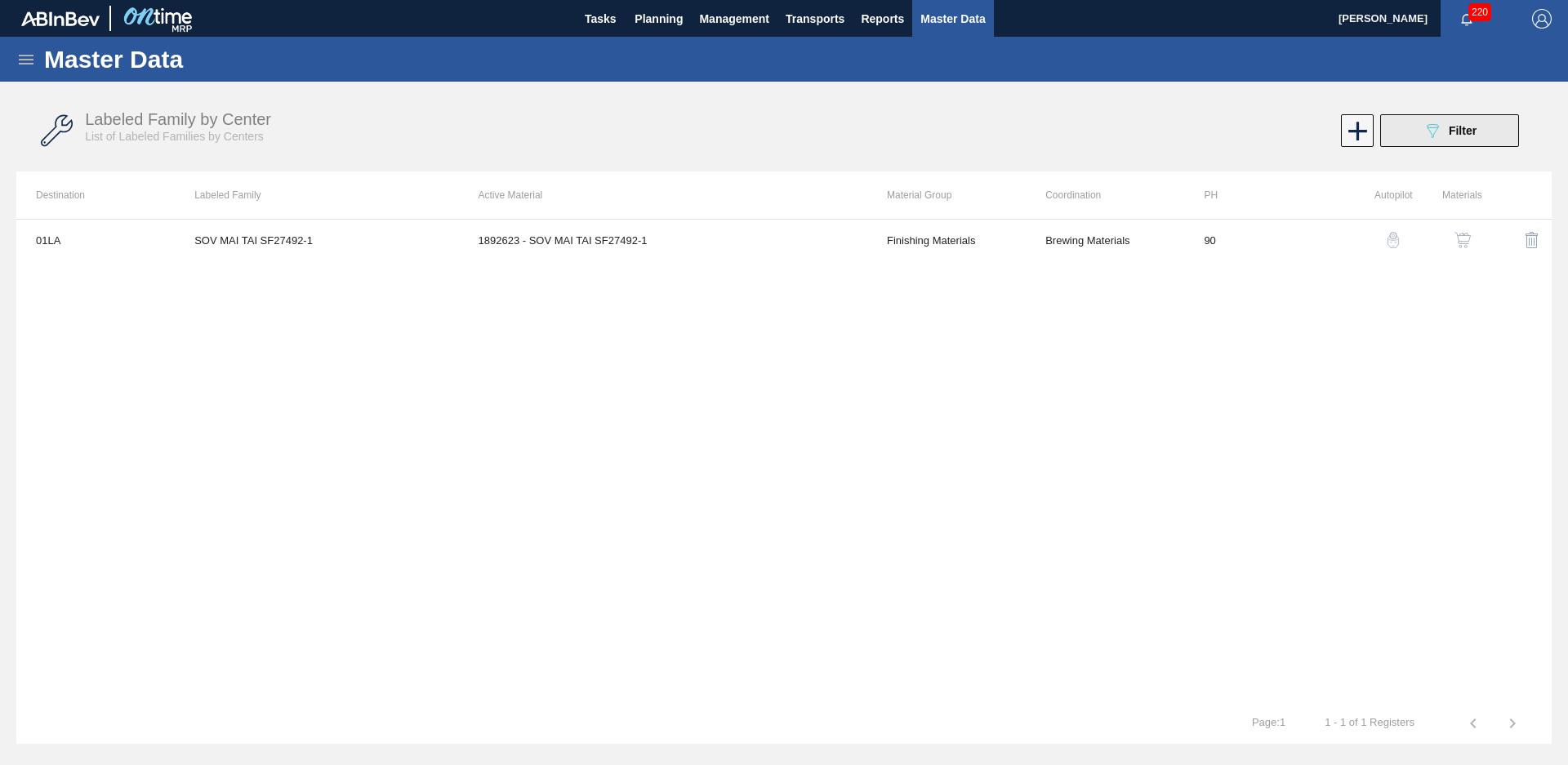
click at [1430, 139] on icon "089F7B8B-B2A5-4AFE-B5C0-19BA573D28AC" at bounding box center [1433, 131] width 19 height 19
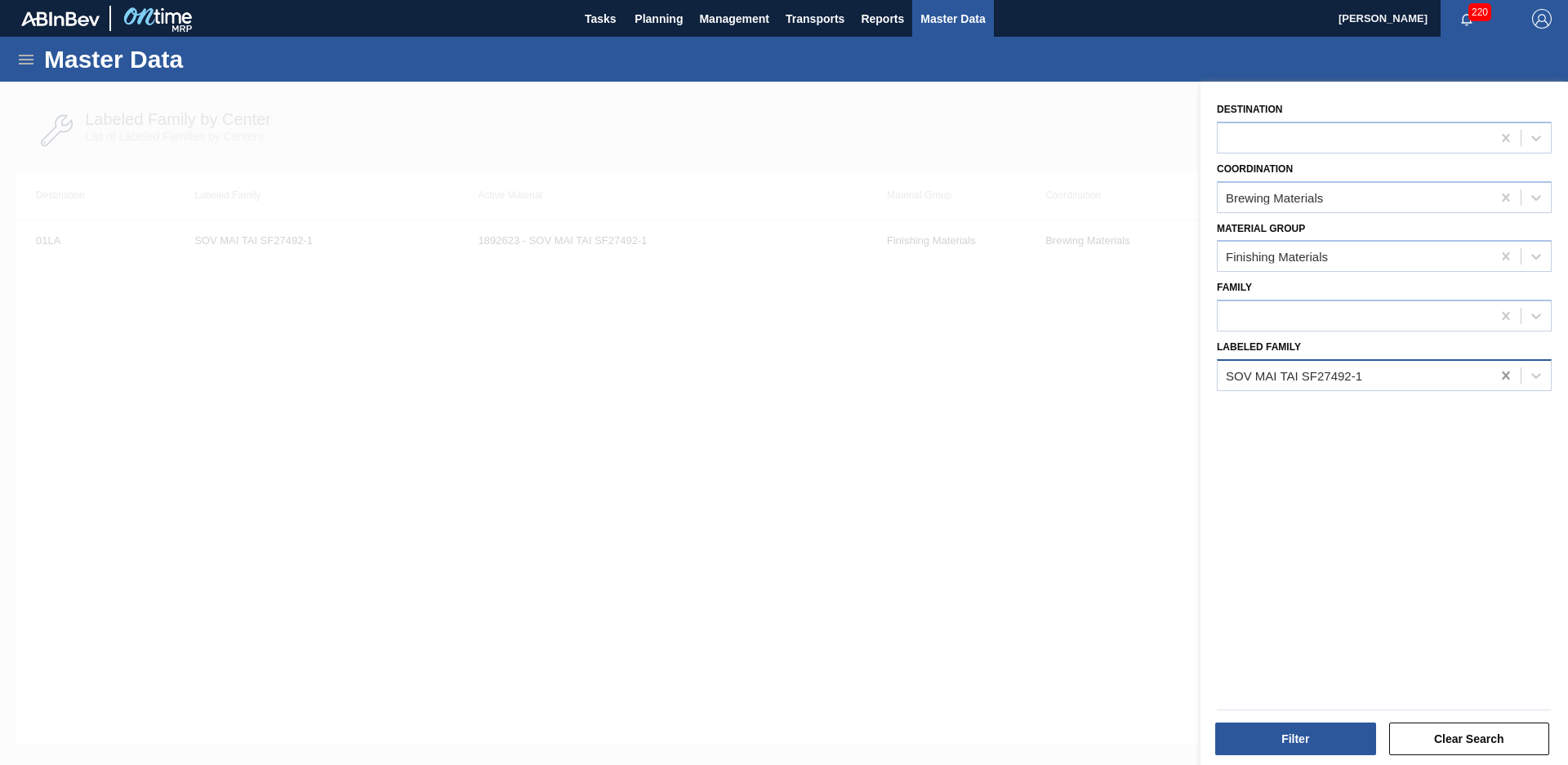
click at [1507, 383] on icon at bounding box center [1506, 375] width 16 height 16
type Family "[PERSON_NAME]"
click at [1345, 746] on button "Filter" at bounding box center [1296, 738] width 161 height 33
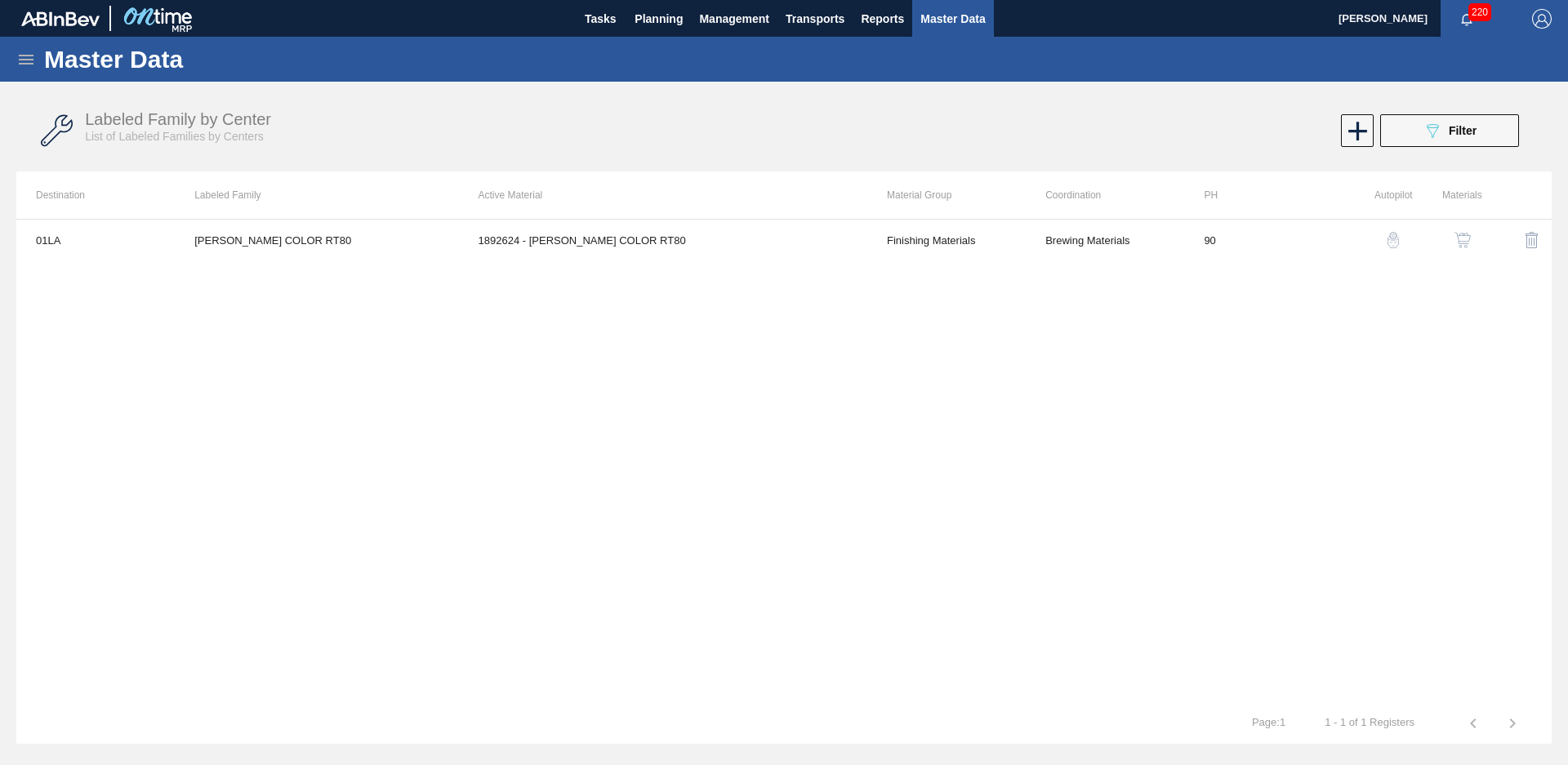
click at [1468, 111] on div "Labeled Family by Center List of Labeled Families by Centers 089F7B8B-B2A5-4AFE…" at bounding box center [784, 131] width 1535 height 61
click at [1474, 133] on span "Filter" at bounding box center [1462, 131] width 27 height 13
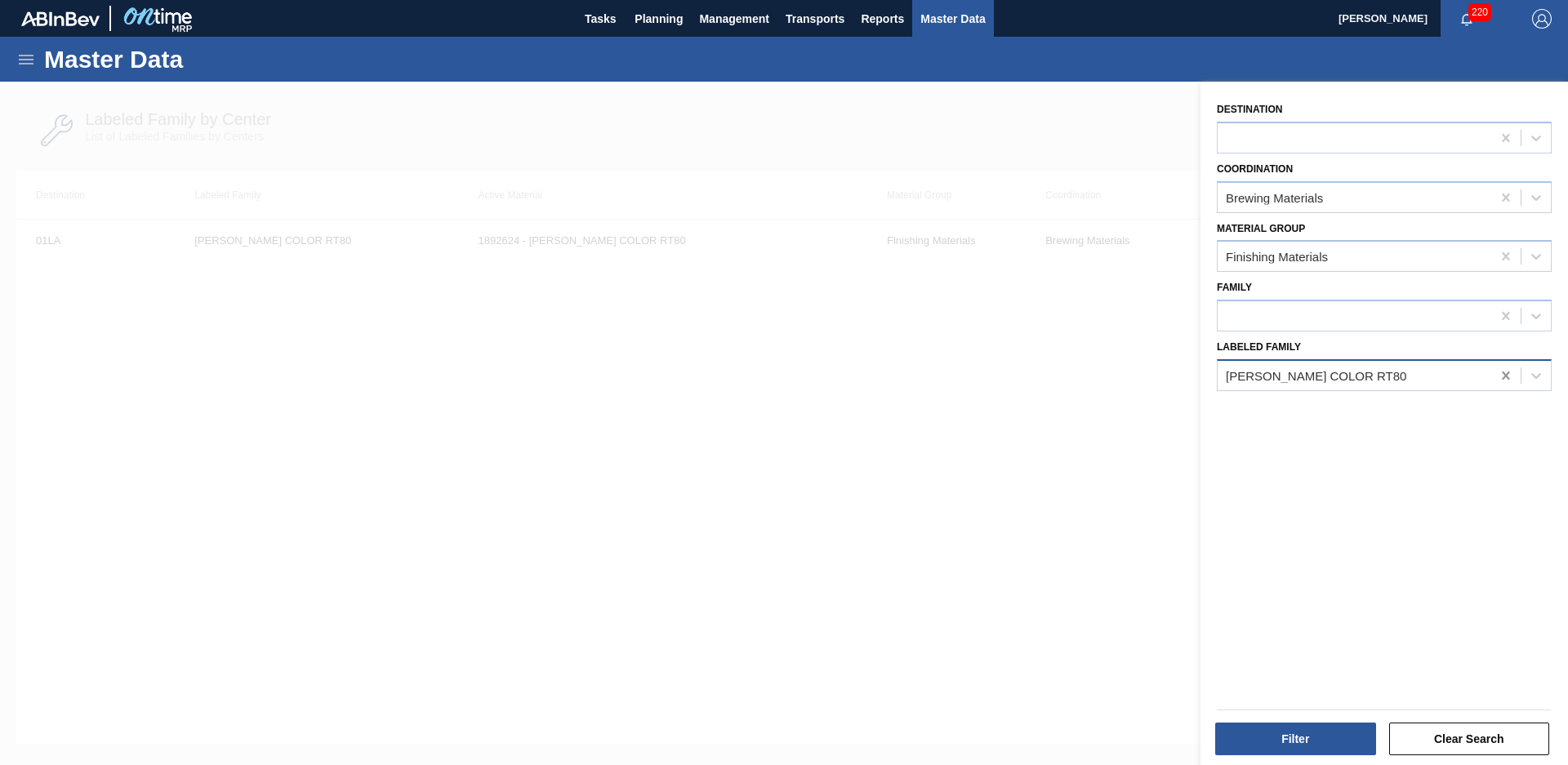
click at [1499, 372] on icon at bounding box center [1506, 375] width 16 height 16
type Family "iff gua"
click at [1351, 731] on button "Filter" at bounding box center [1296, 738] width 161 height 33
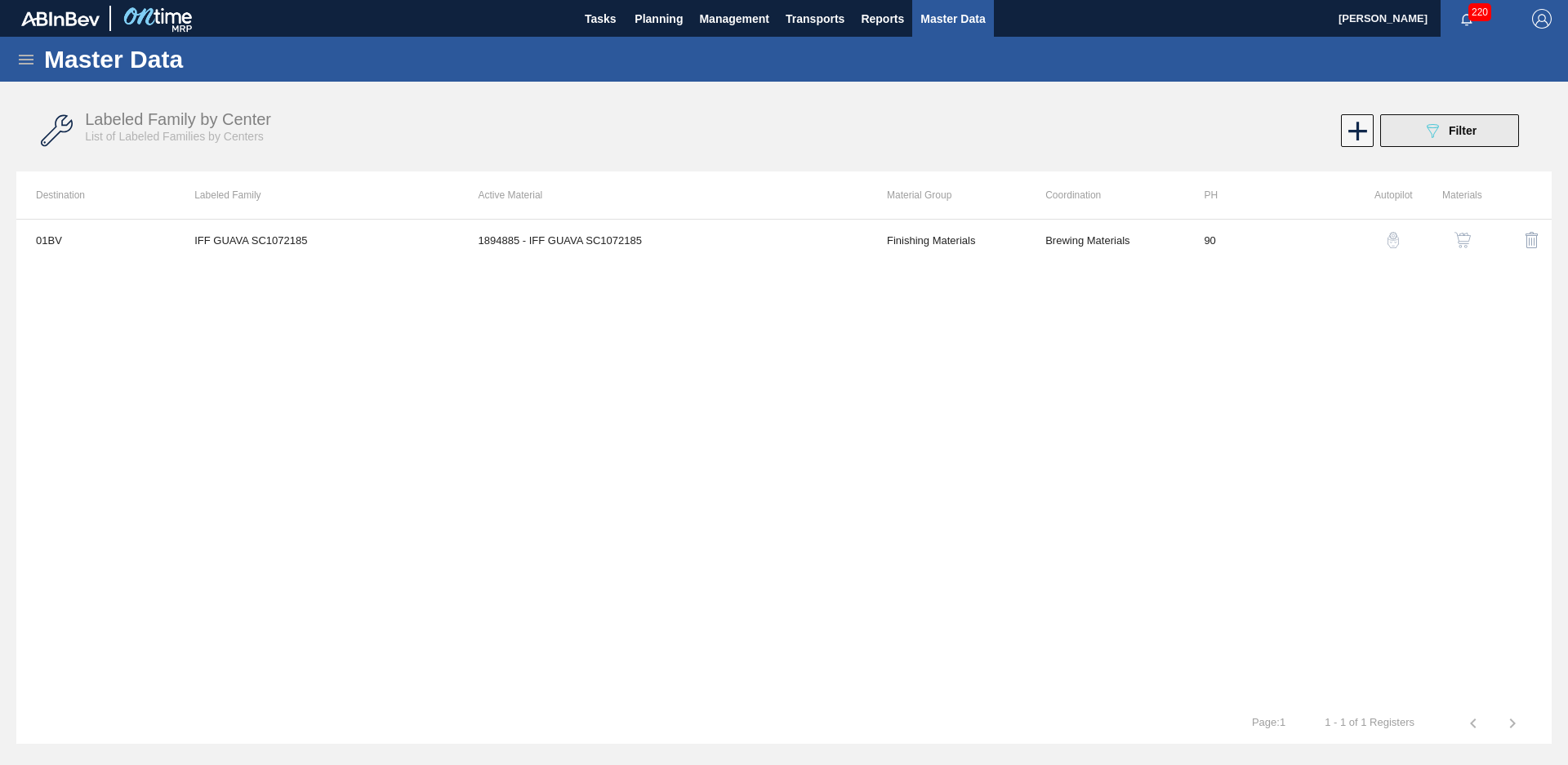
click at [1408, 119] on button "089F7B8B-B2A5-4AFE-B5C0-19BA573D28AC Filter" at bounding box center [1449, 130] width 139 height 33
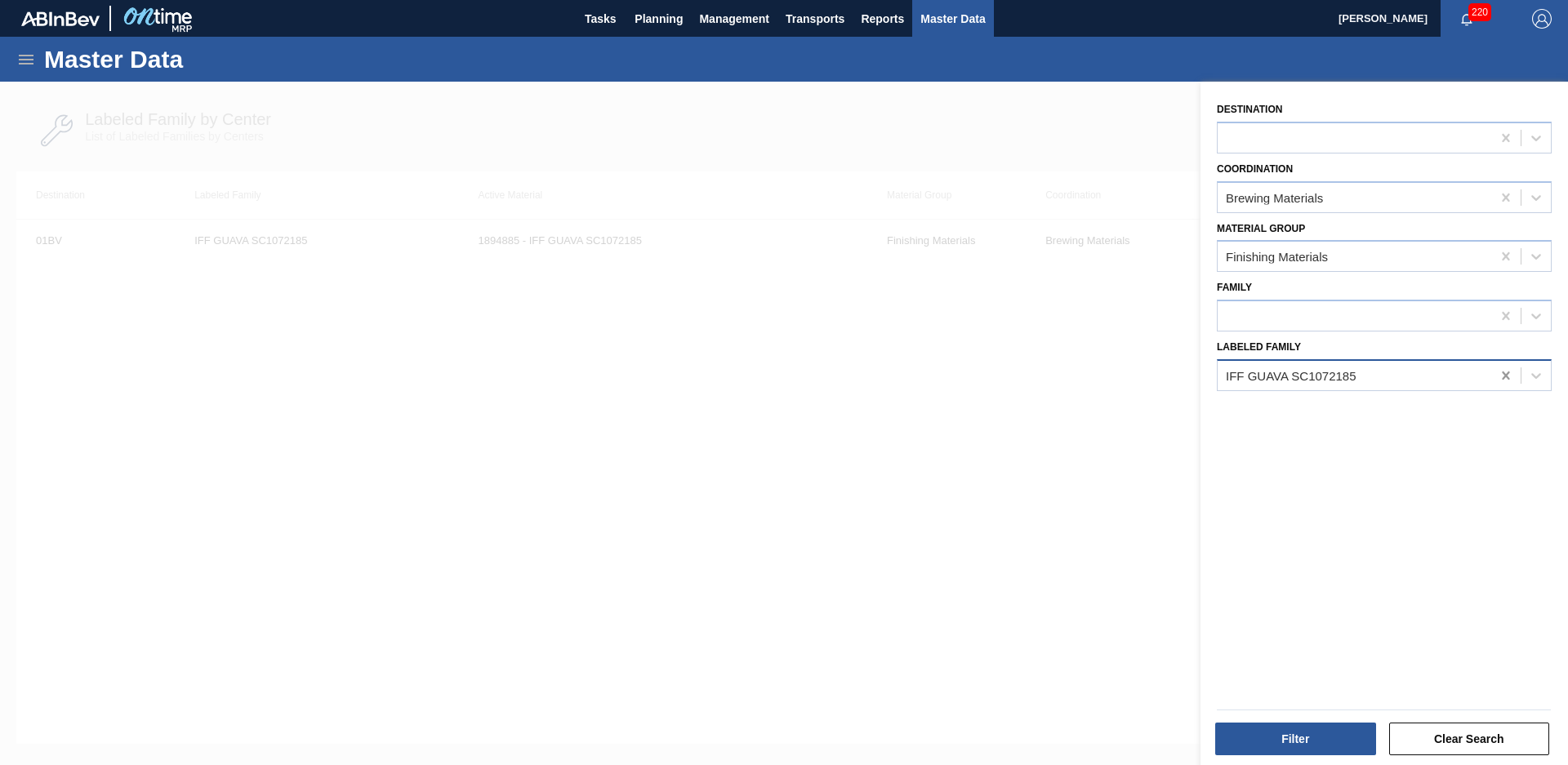
click at [1503, 373] on icon at bounding box center [1506, 375] width 16 height 16
type Family "af watermelon"
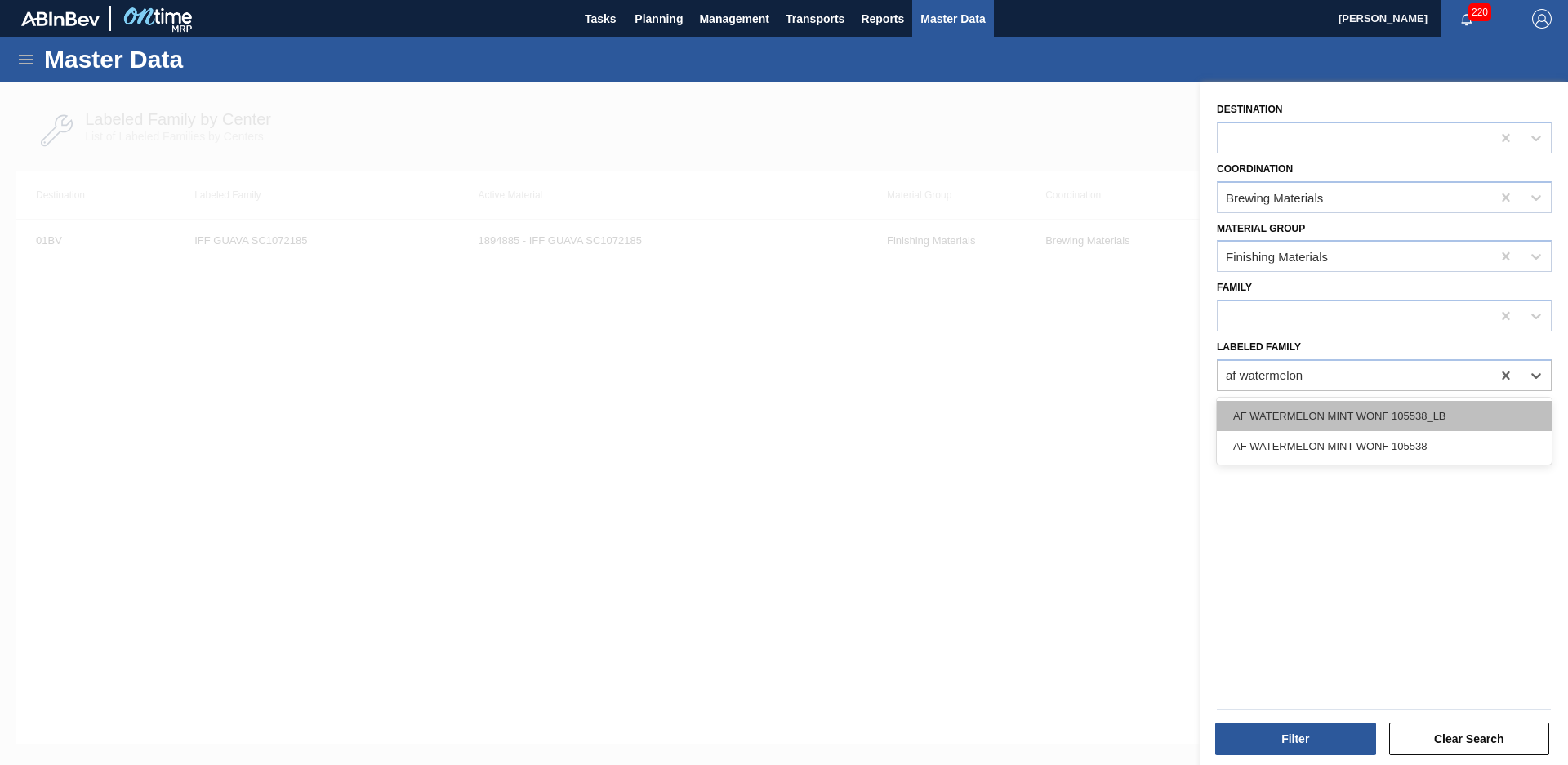
click at [1450, 412] on div "AF WATERMELON MINT WONF 105538_LB" at bounding box center [1384, 416] width 335 height 30
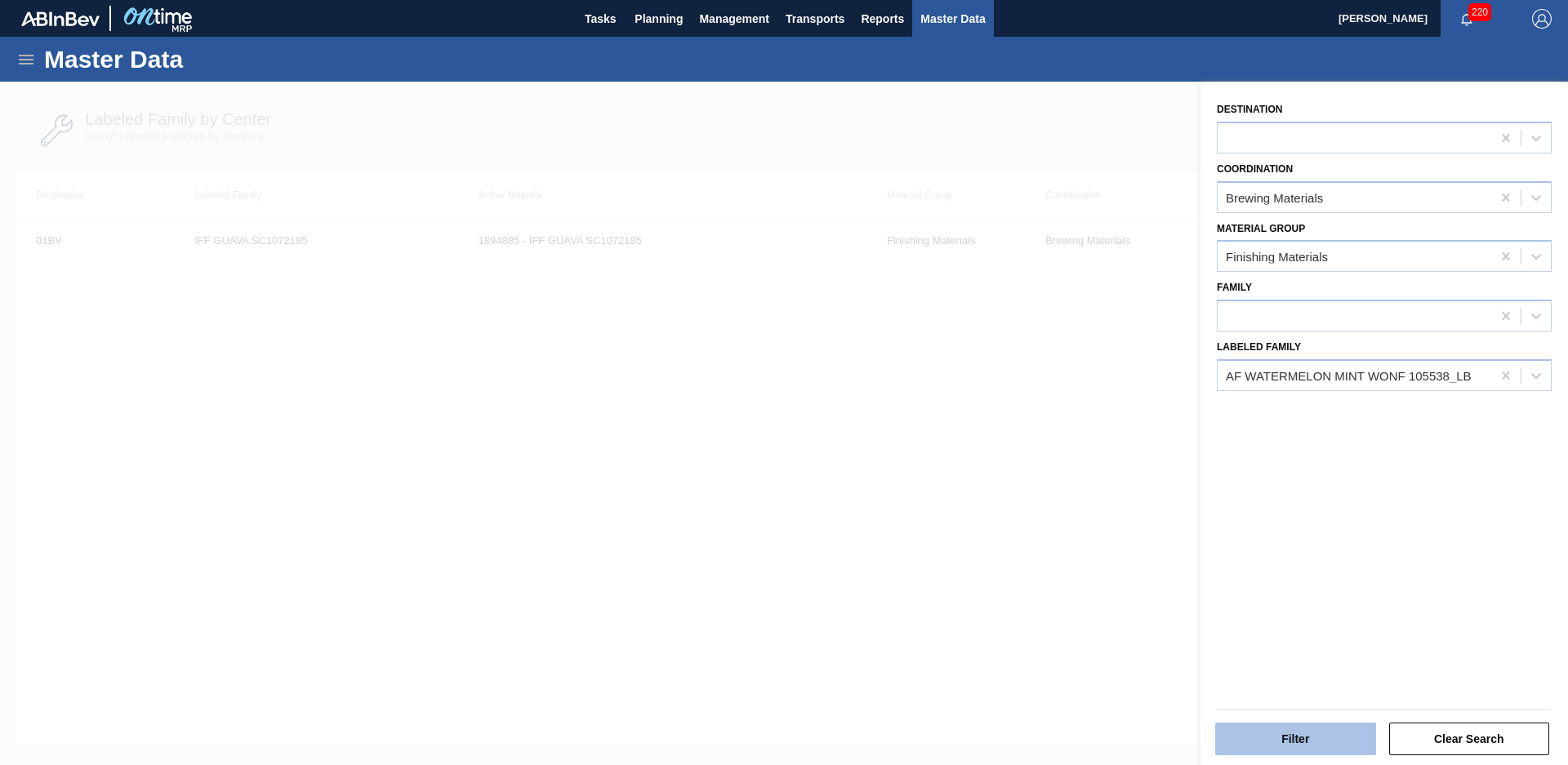
click at [1337, 749] on button "Filter" at bounding box center [1296, 738] width 161 height 33
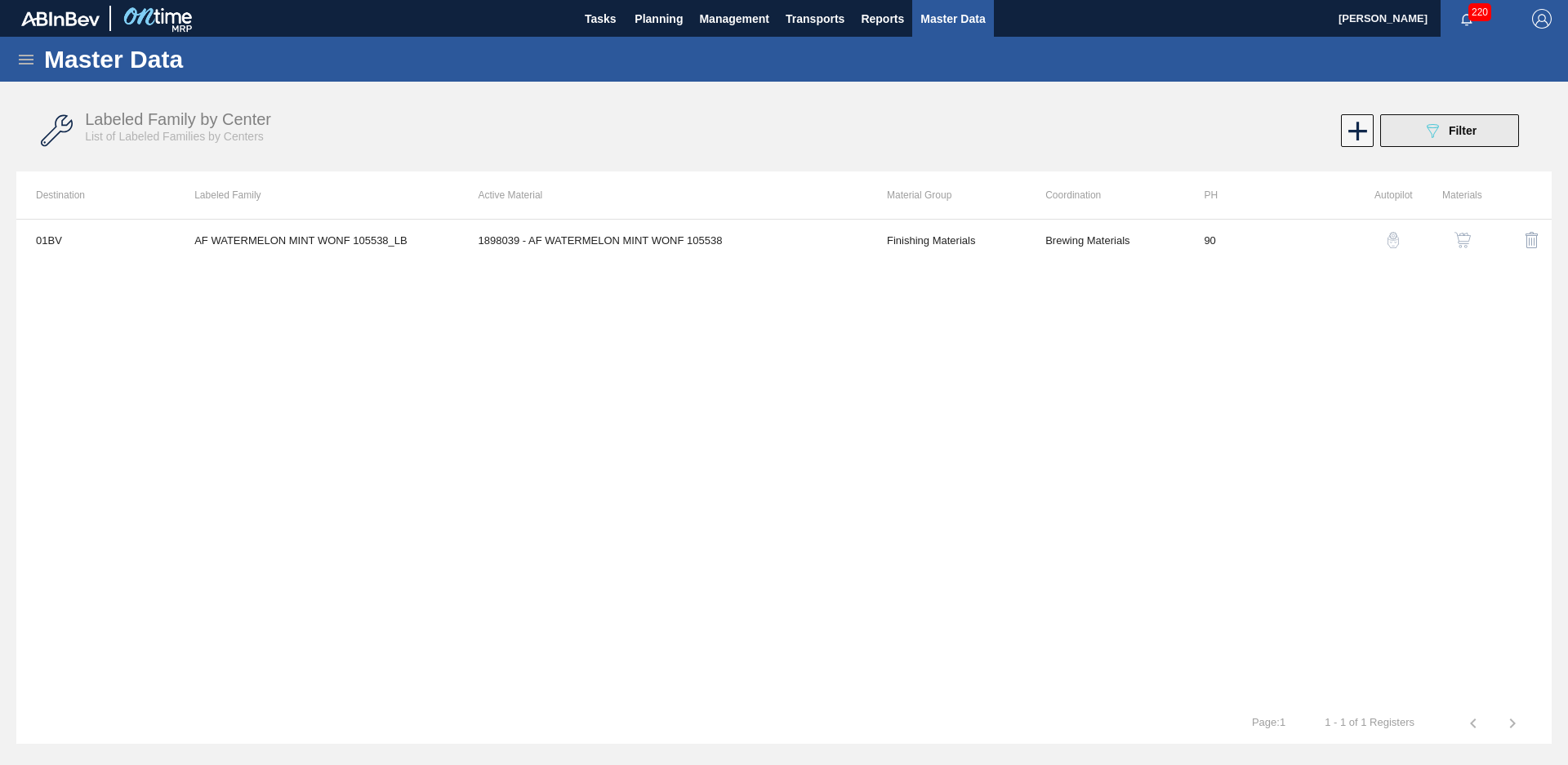
click at [1468, 135] on span "Filter" at bounding box center [1462, 131] width 27 height 13
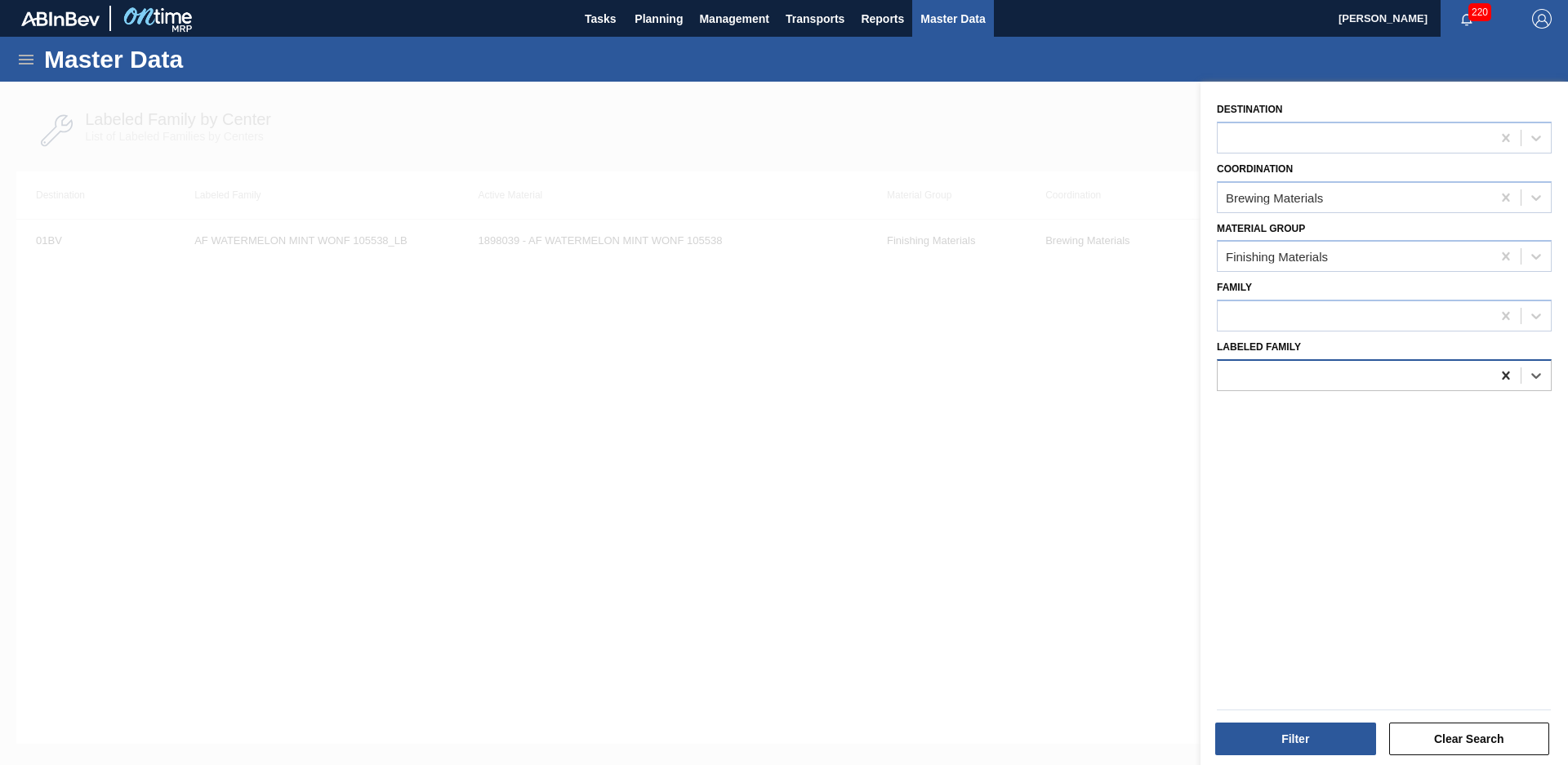
click at [1513, 373] on div at bounding box center [1505, 375] width 29 height 29
type Family "af decaf green"
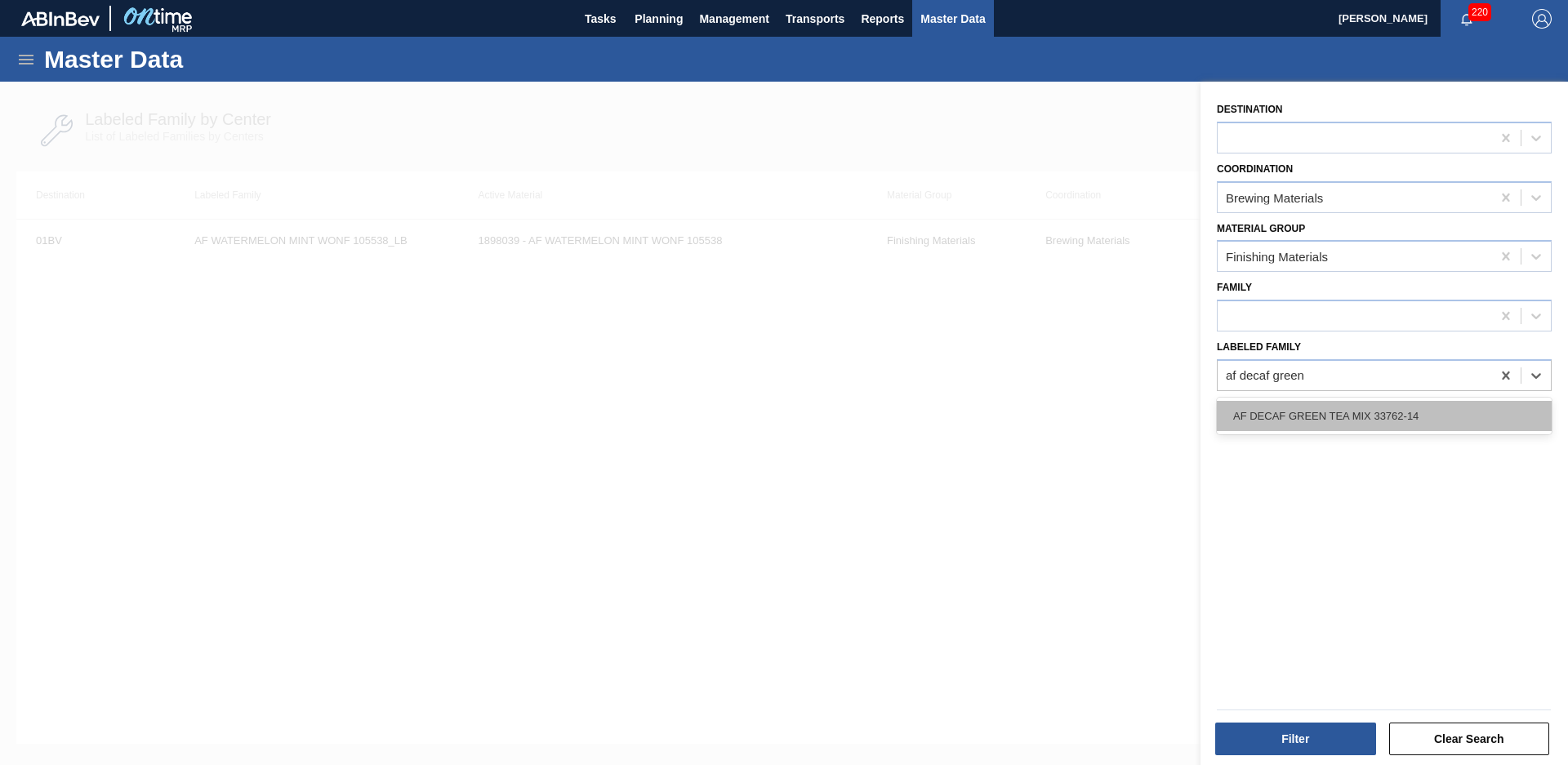
click at [1420, 430] on div "AF DECAF GREEN TEA MIX 33762-14" at bounding box center [1384, 416] width 335 height 30
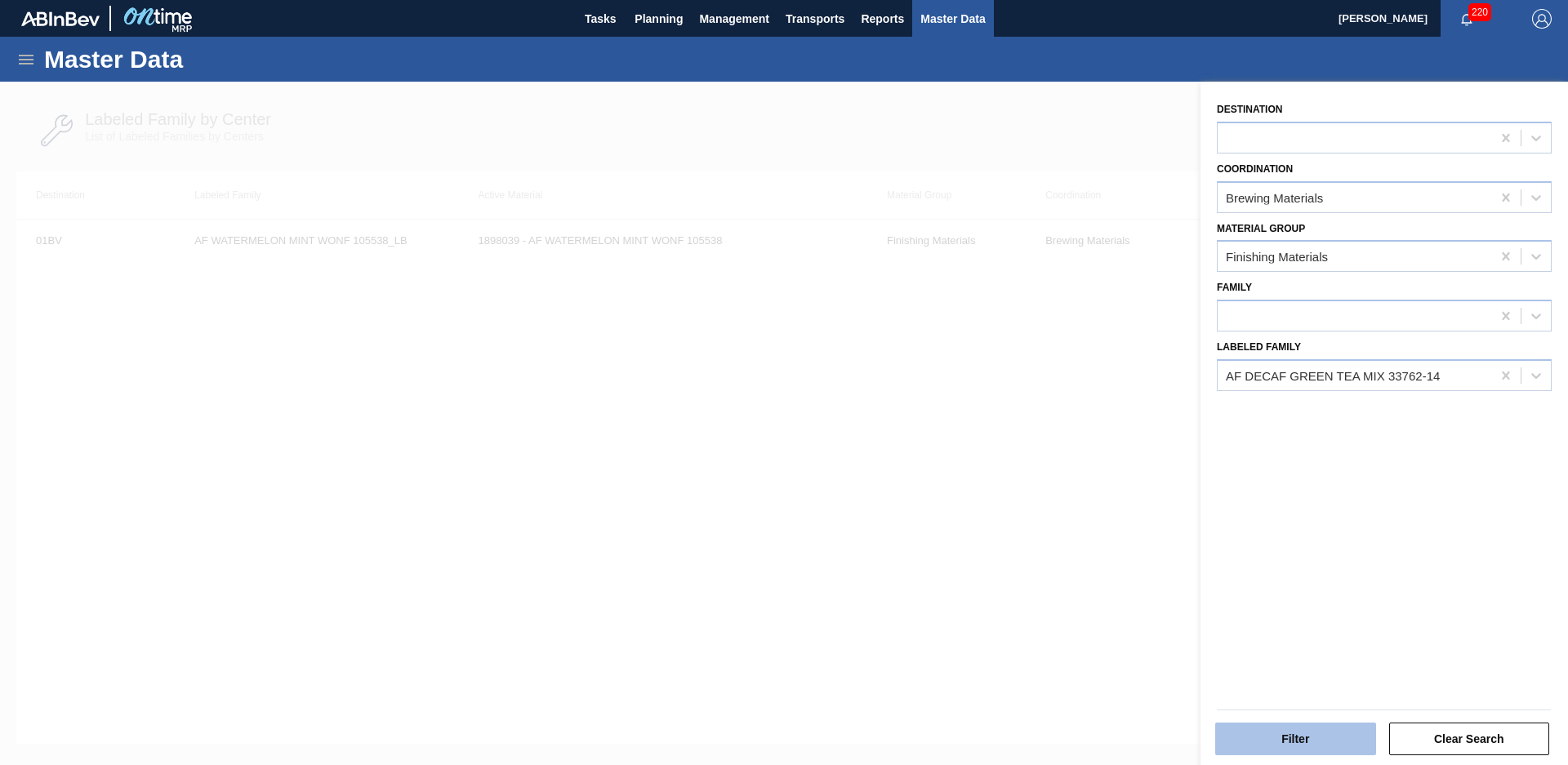
click at [1271, 726] on button "Filter" at bounding box center [1296, 738] width 161 height 33
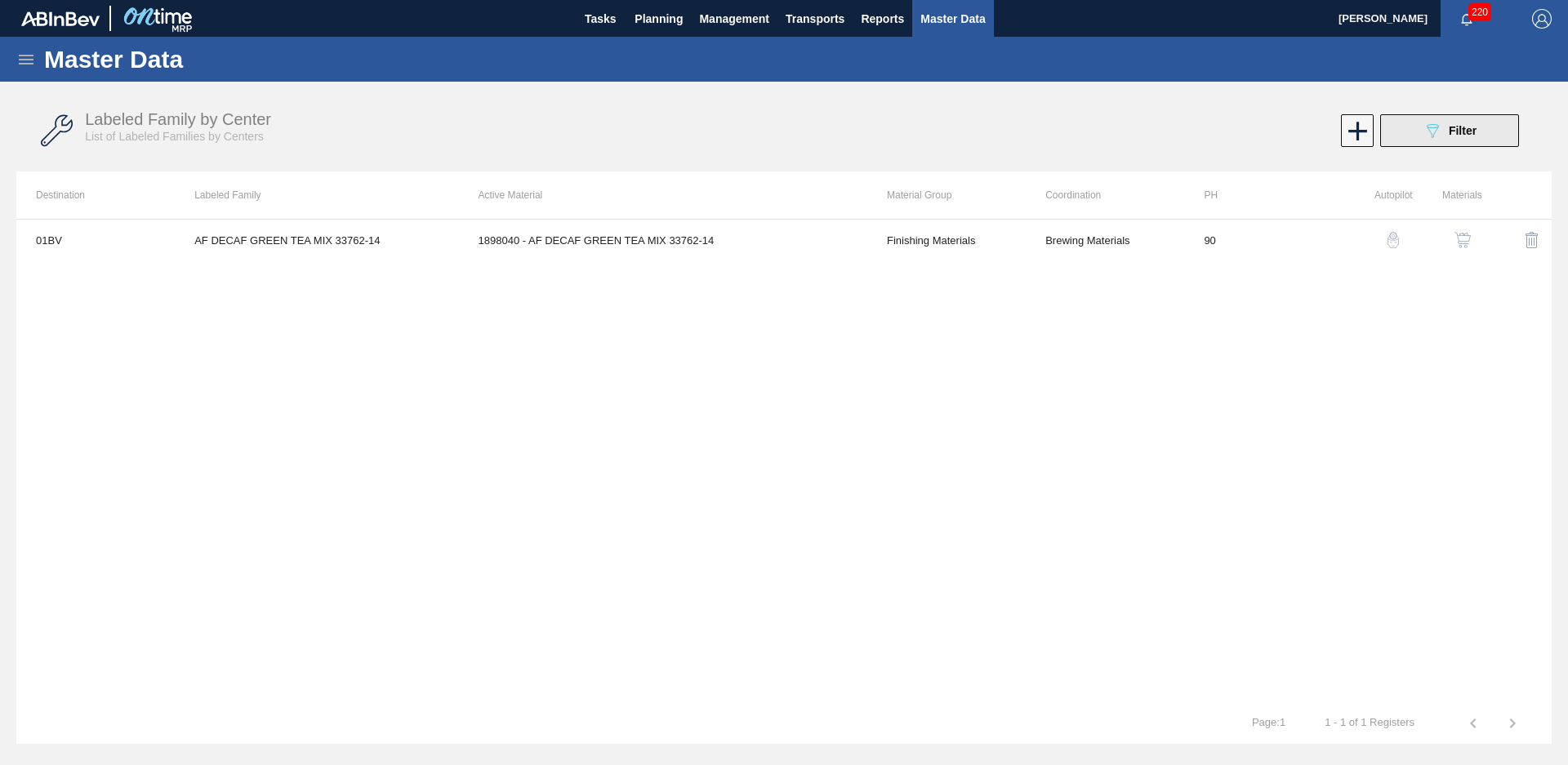
click at [1416, 143] on button "089F7B8B-B2A5-4AFE-B5C0-19BA573D28AC Filter" at bounding box center [1449, 130] width 139 height 33
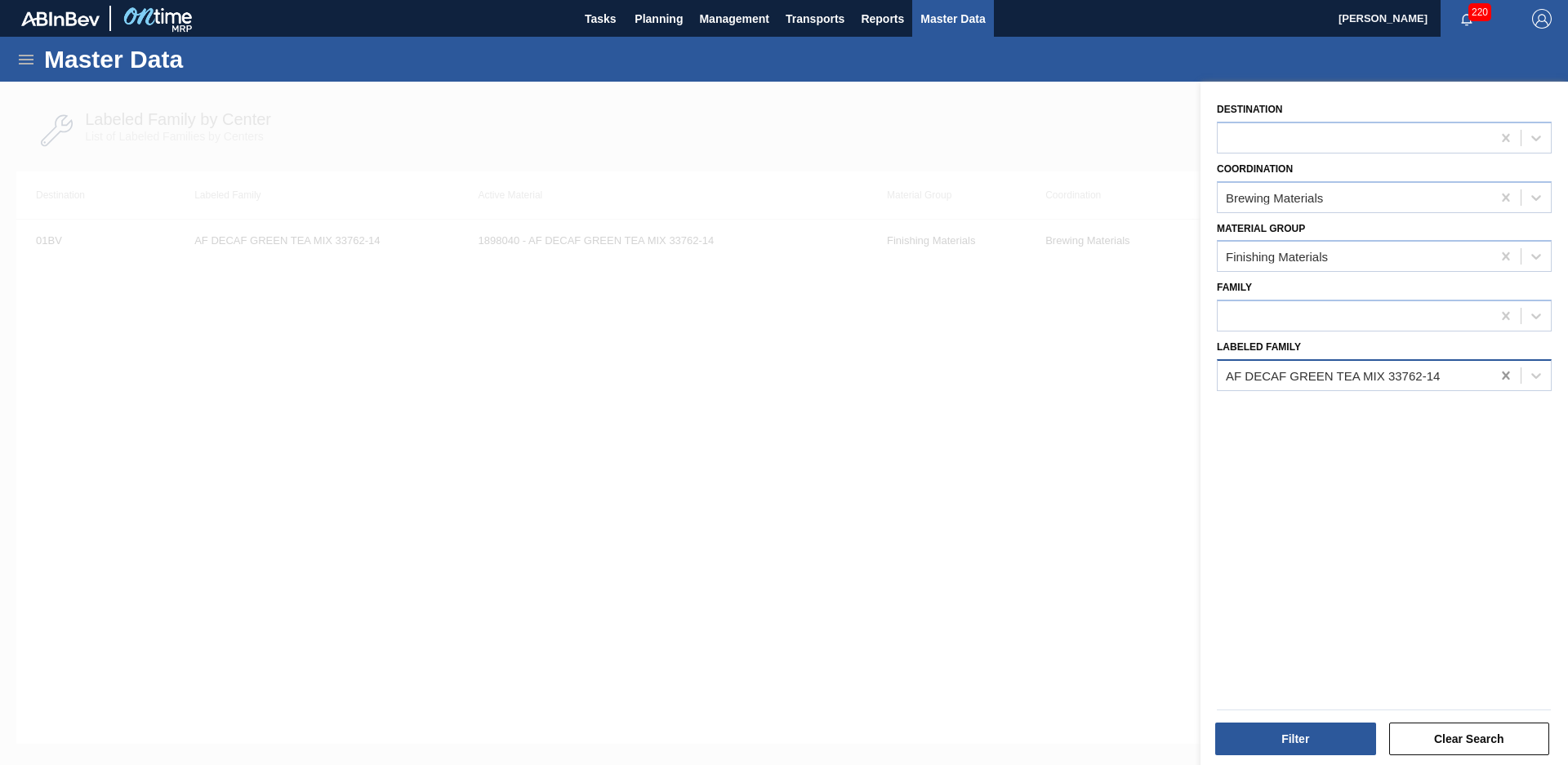
click at [1499, 375] on icon at bounding box center [1506, 375] width 16 height 16
type Family "[PERSON_NAME] mango"
click at [1285, 745] on button "Filter" at bounding box center [1296, 738] width 161 height 33
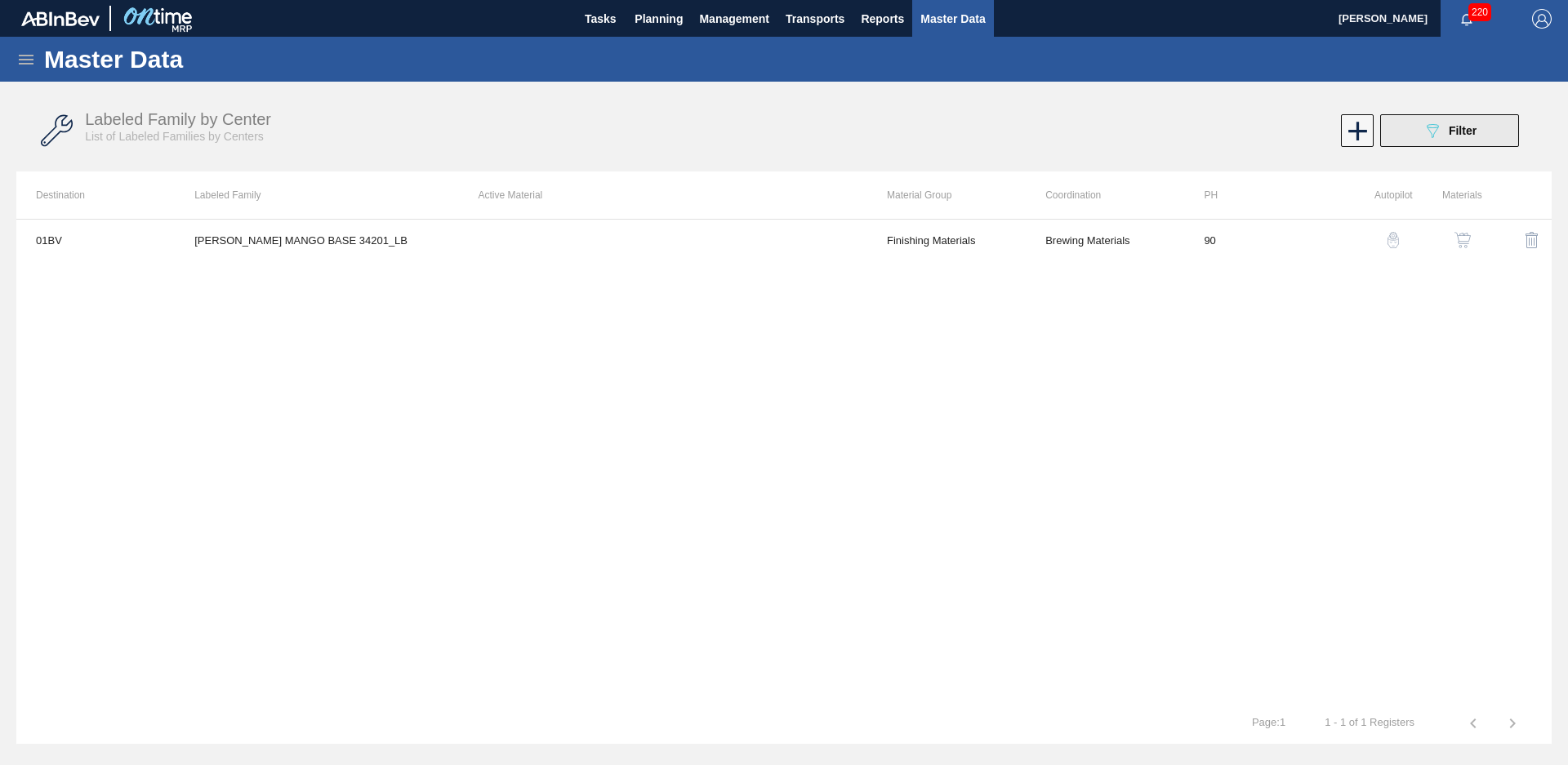
click at [1463, 142] on button "089F7B8B-B2A5-4AFE-B5C0-19BA573D28AC Filter" at bounding box center [1449, 130] width 139 height 33
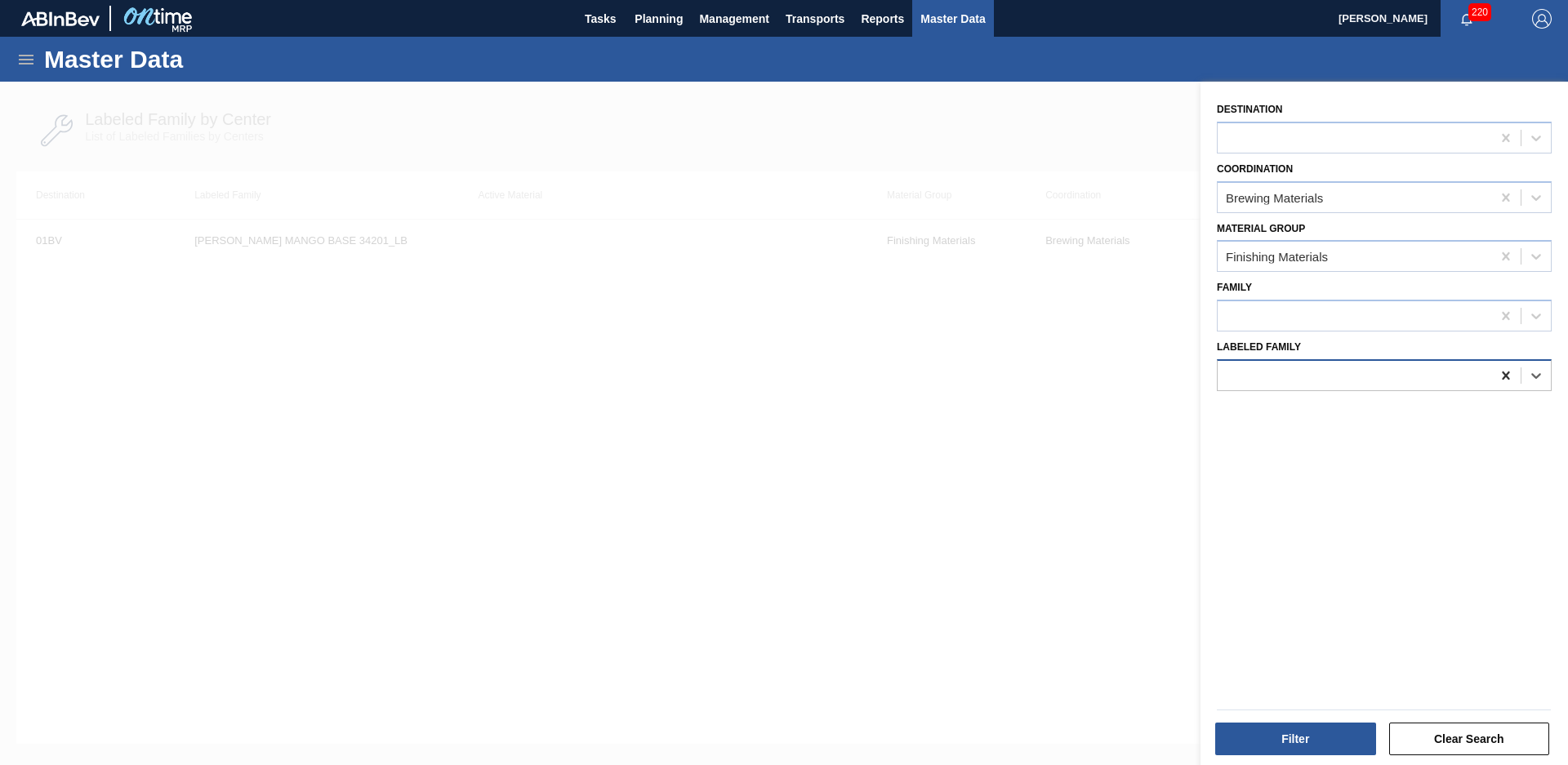
click at [1509, 376] on icon at bounding box center [1506, 375] width 16 height 16
type Family "af decaf black"
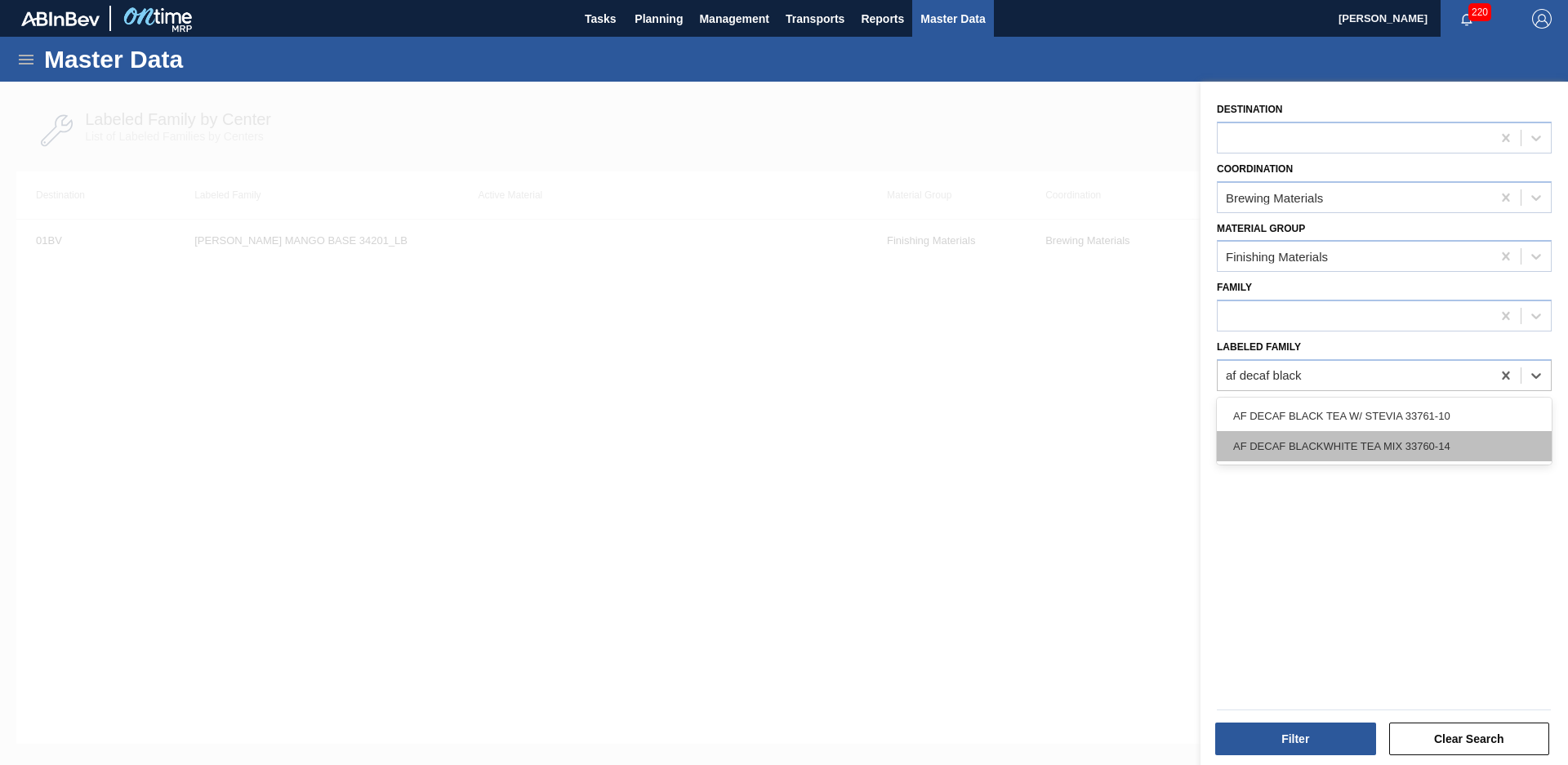
click at [1434, 439] on div "AF DECAF BLACKWHITE TEA MIX 33760-14" at bounding box center [1384, 446] width 335 height 30
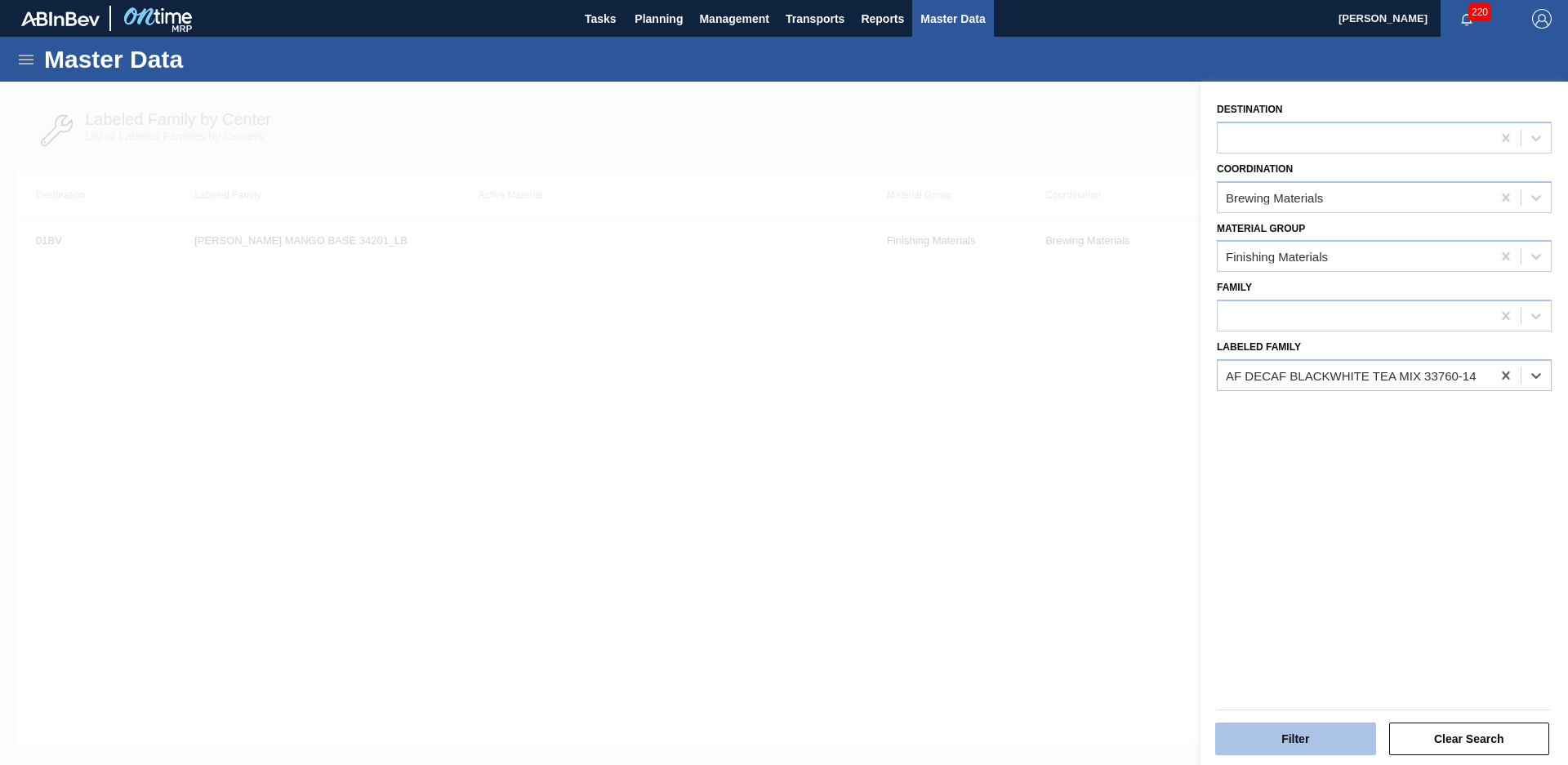
click at [1323, 747] on button "Filter" at bounding box center [1296, 738] width 161 height 33
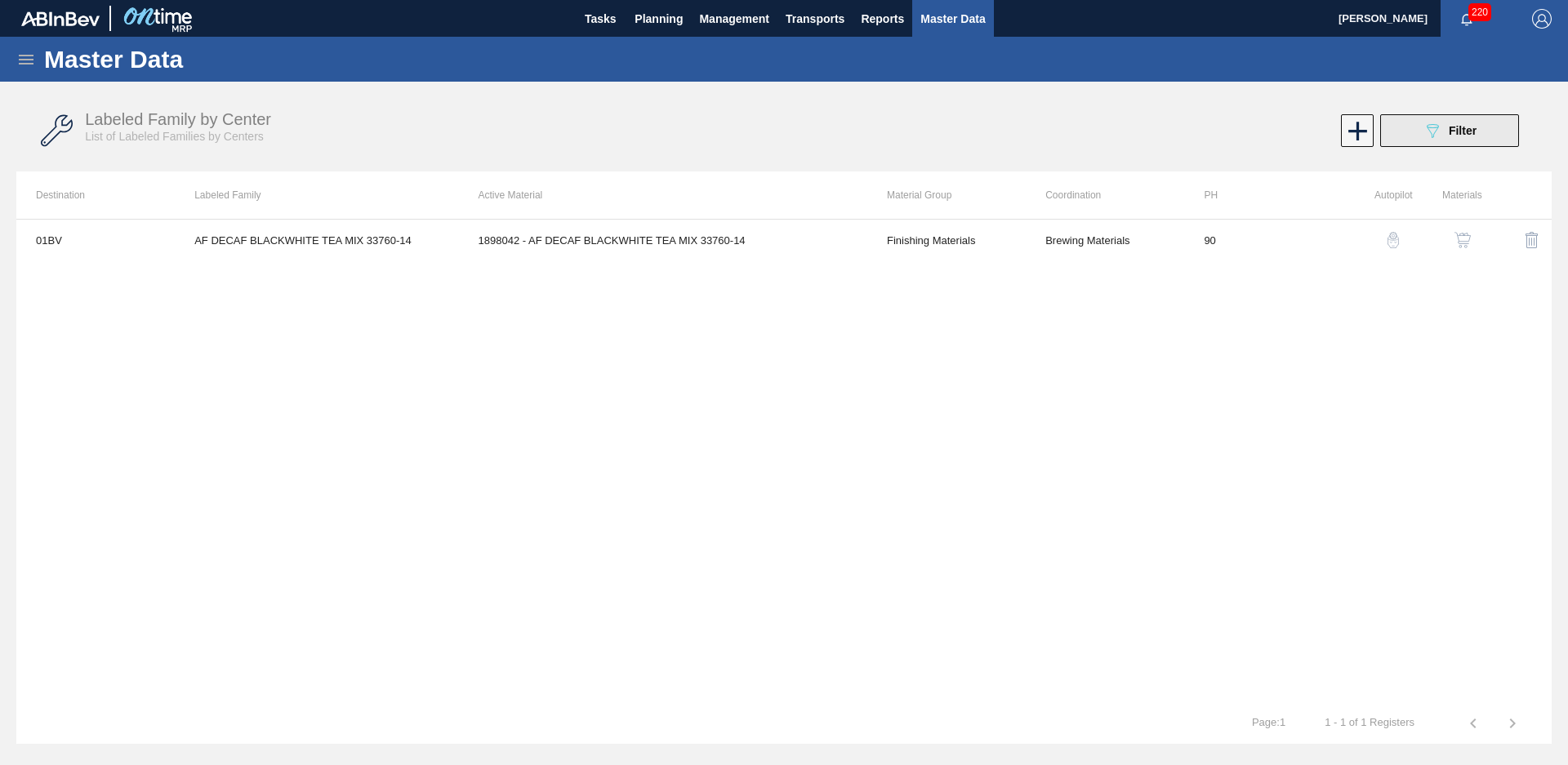
click at [1419, 146] on button "089F7B8B-B2A5-4AFE-B5C0-19BA573D28AC Filter" at bounding box center [1449, 130] width 139 height 33
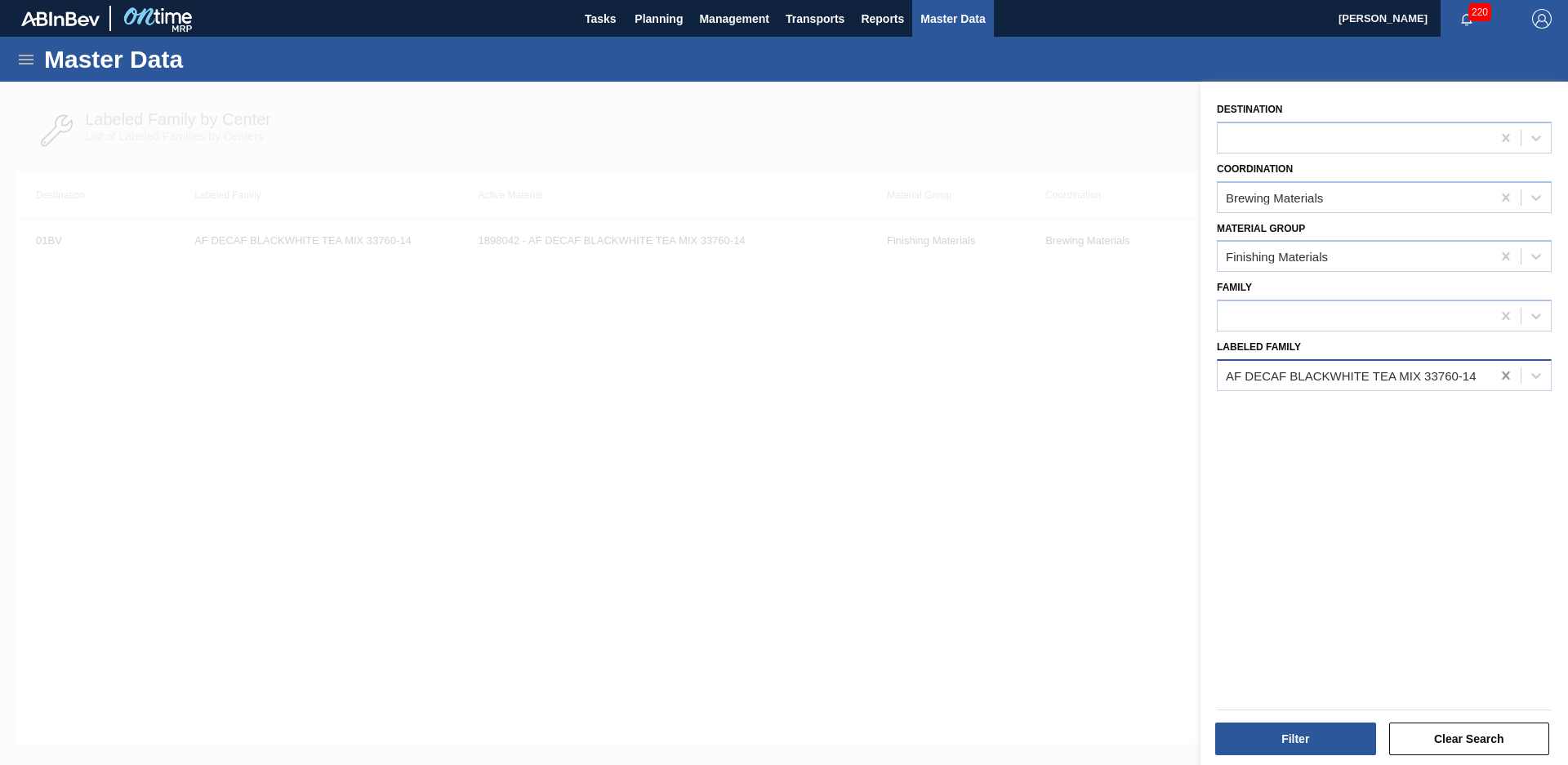
click at [1511, 376] on div at bounding box center [1505, 375] width 29 height 29
type Family "IFF nat pine"
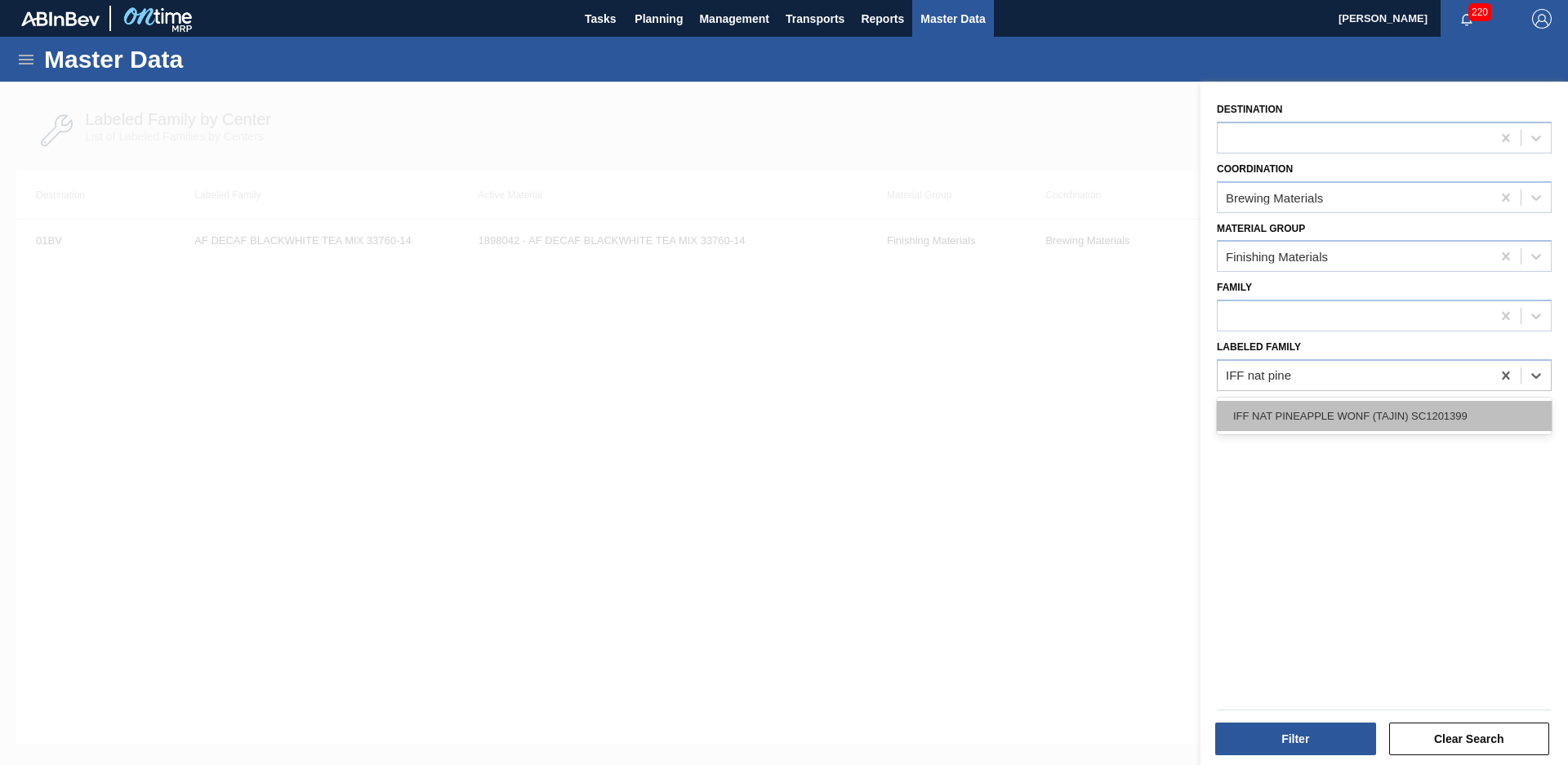
click at [1421, 422] on div "IFF NAT PINEAPPLE WONF (TAJIN) SC1201399" at bounding box center [1384, 416] width 335 height 30
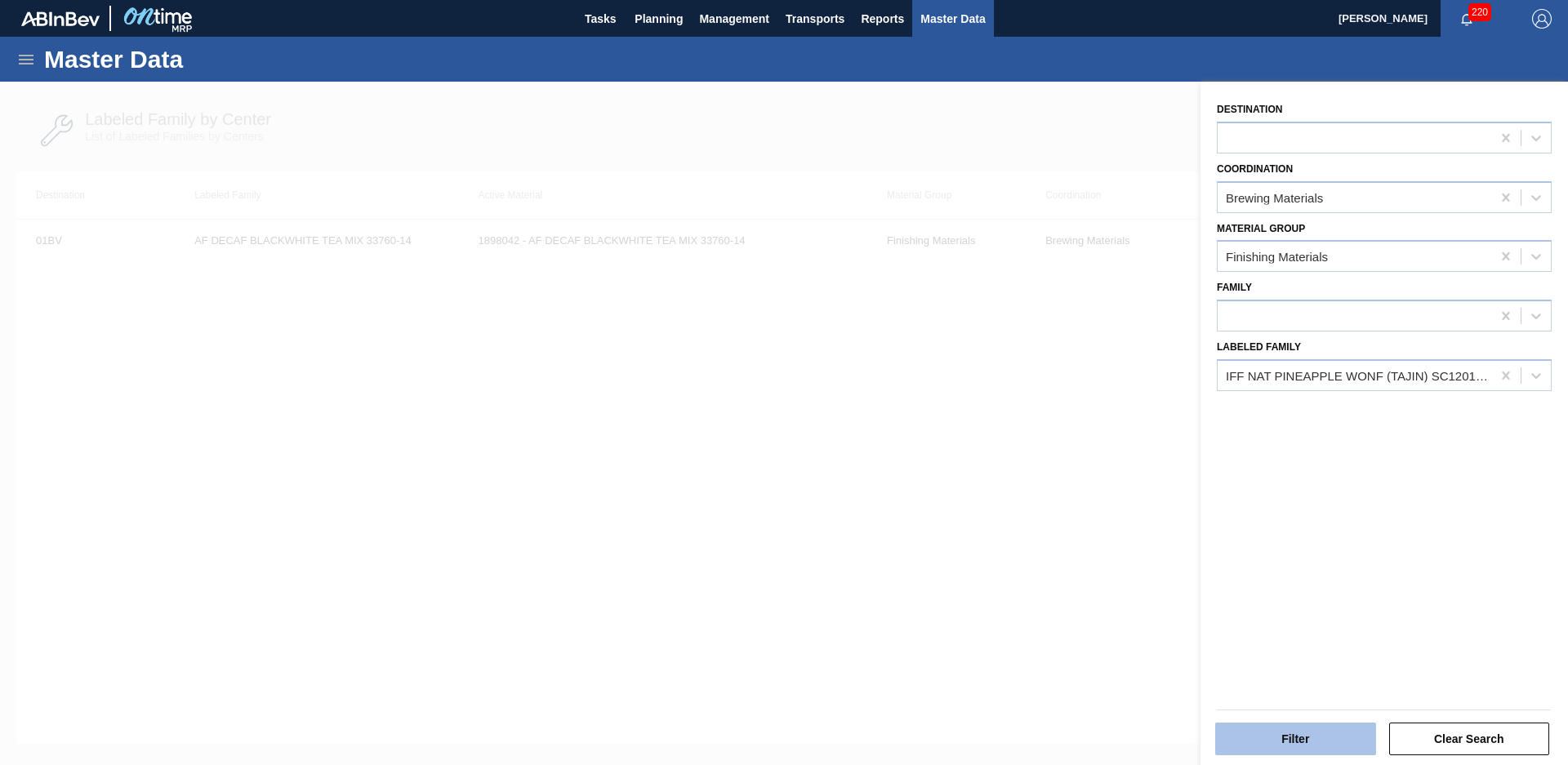
click at [1318, 727] on button "Filter" at bounding box center [1296, 738] width 161 height 33
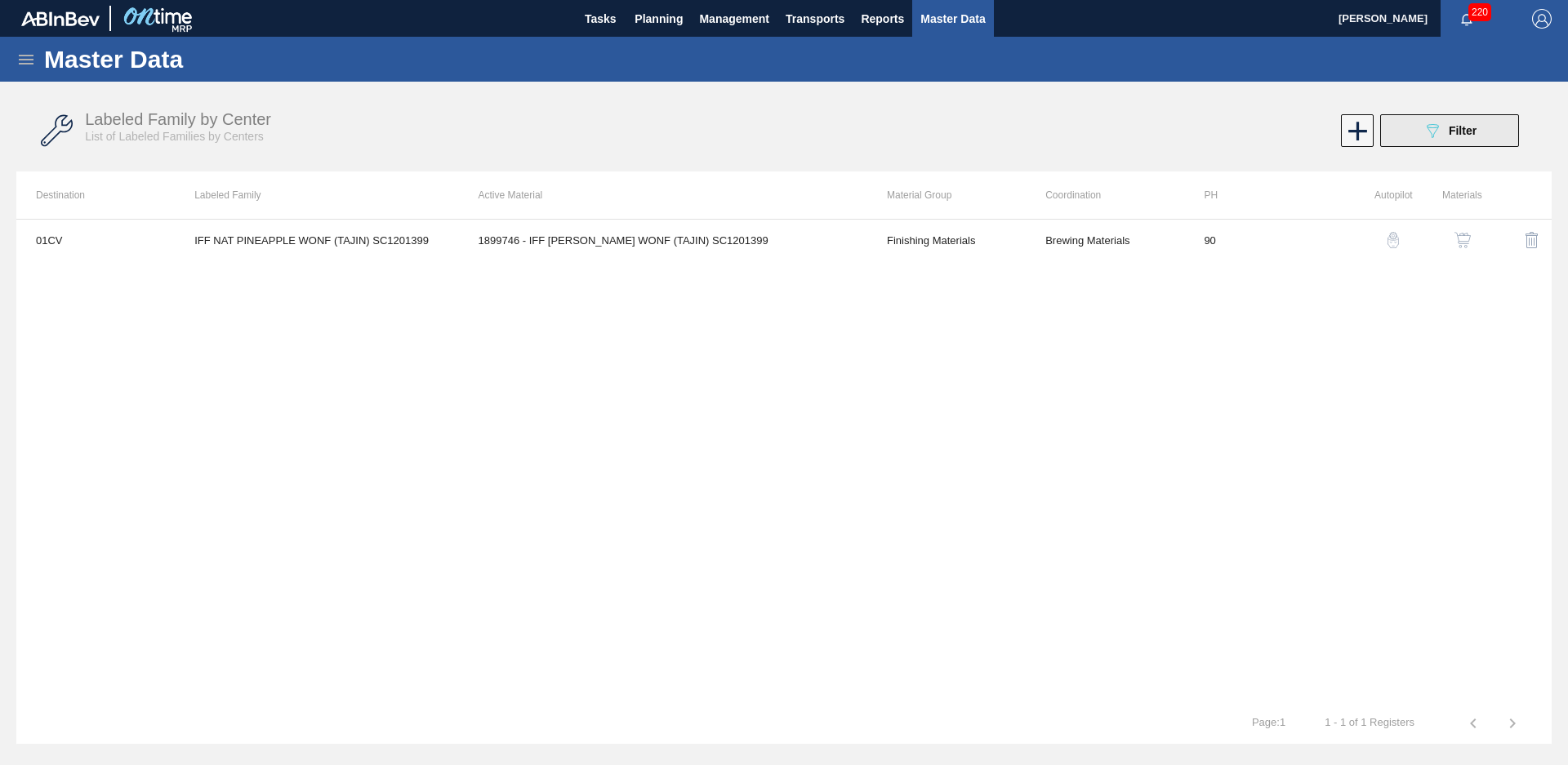
click at [1430, 125] on button "089F7B8B-B2A5-4AFE-B5C0-19BA573D28AC Filter" at bounding box center [1449, 130] width 139 height 33
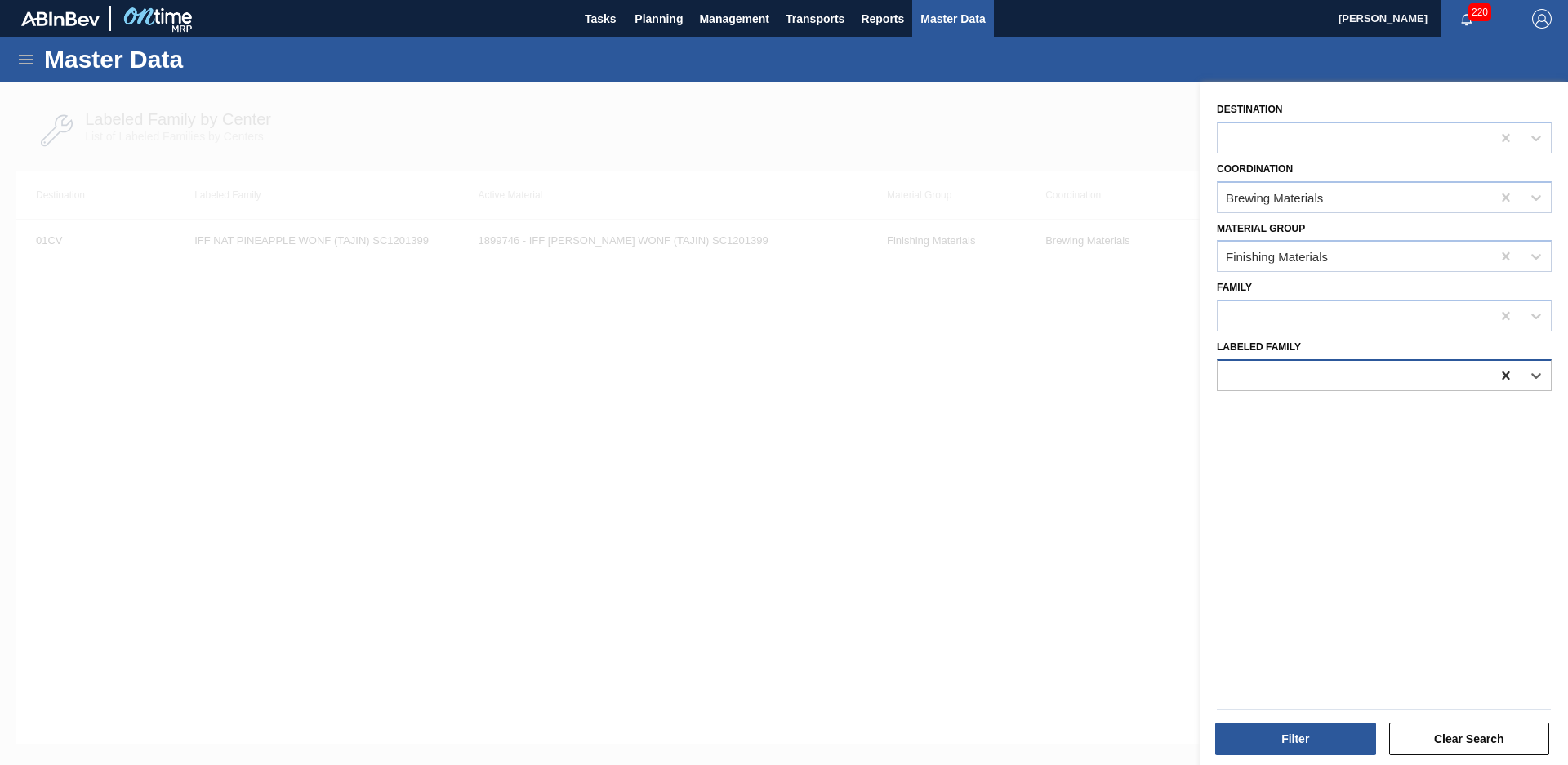
click at [1504, 375] on icon at bounding box center [1505, 375] width 7 height 8
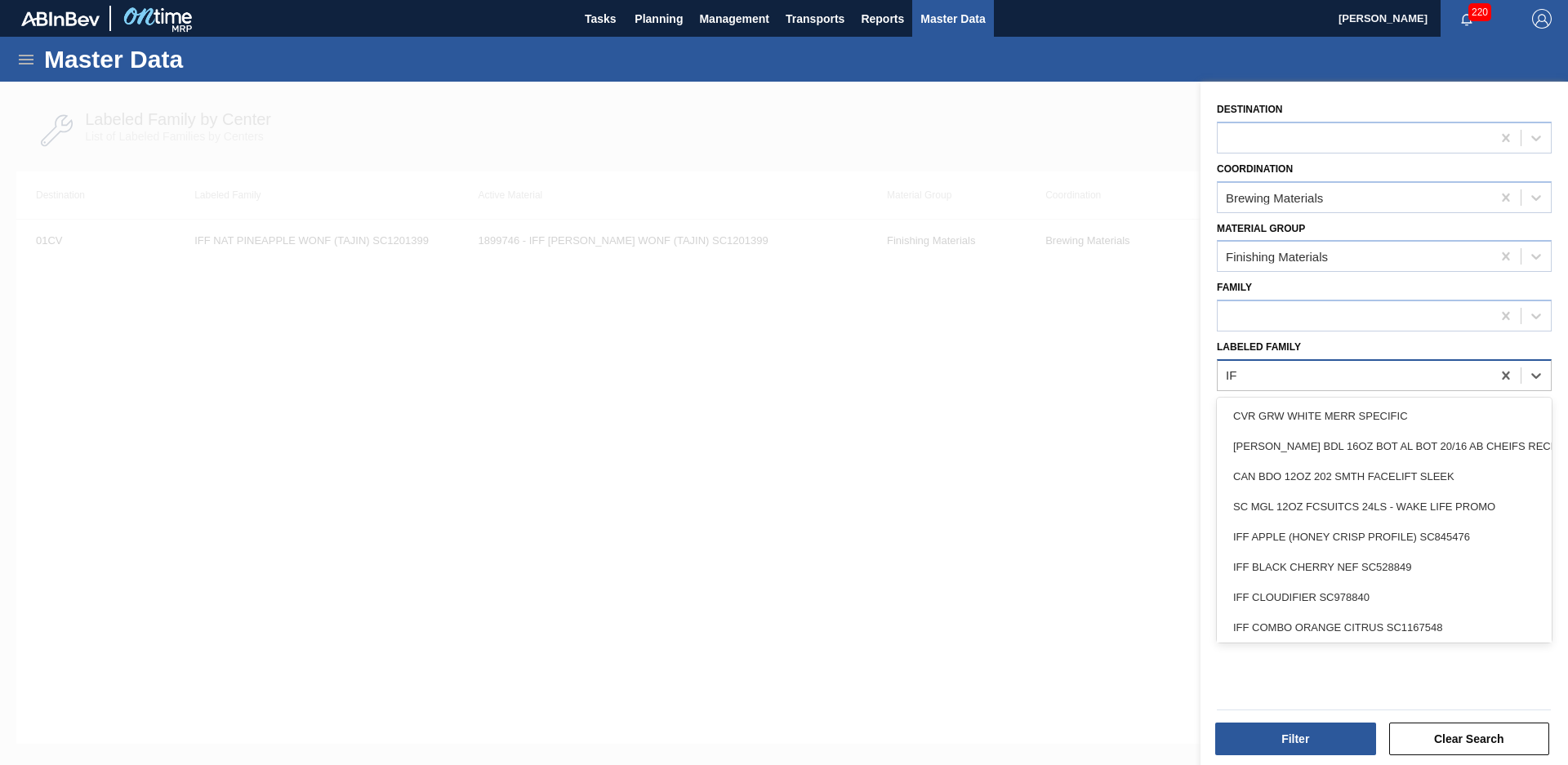
type Family "I"
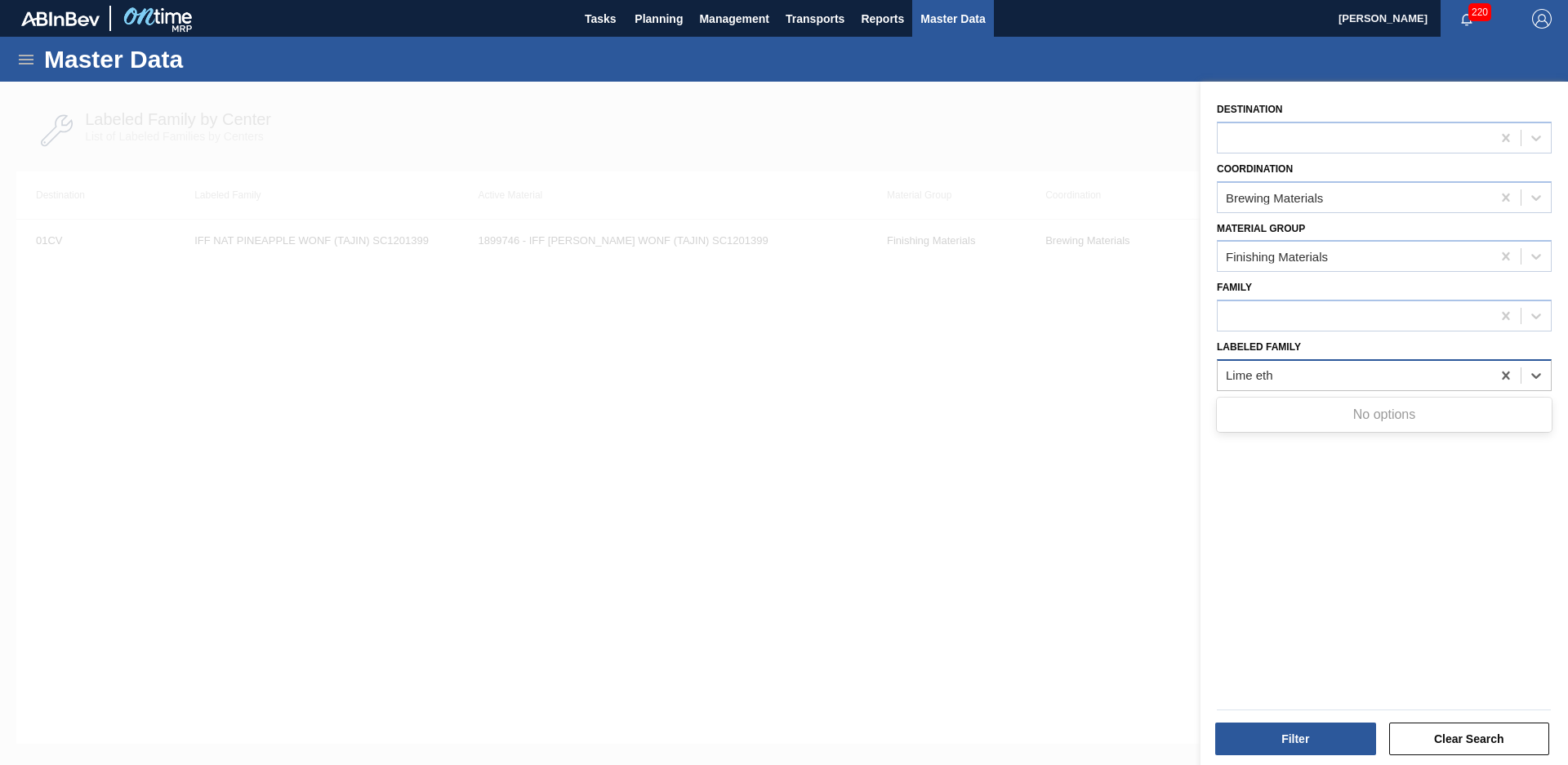
type Family "Lime et"
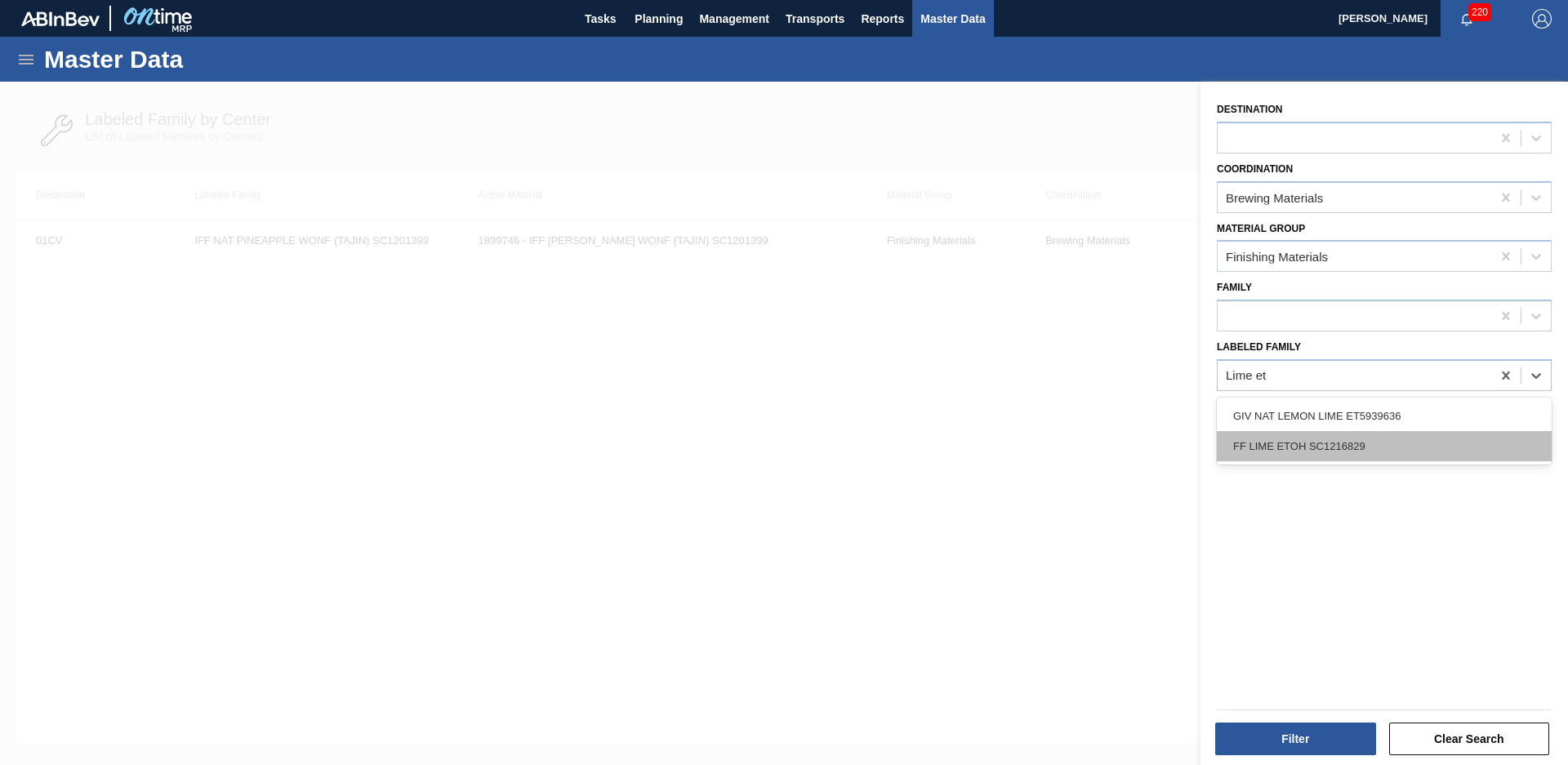
click at [1398, 441] on div "FF LIME ETOH SC1216829" at bounding box center [1384, 446] width 335 height 30
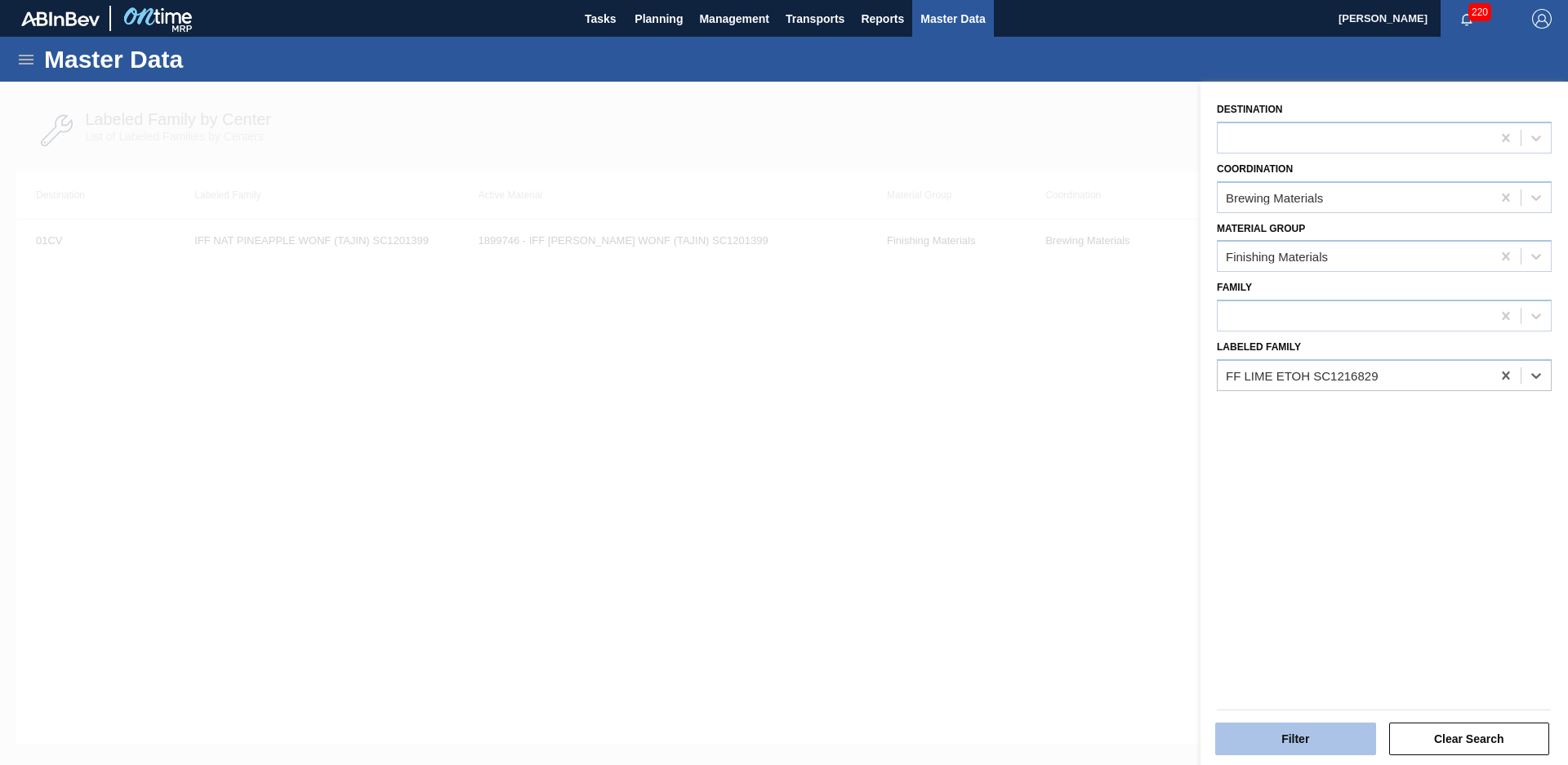
click at [1329, 746] on button "Filter" at bounding box center [1296, 738] width 161 height 33
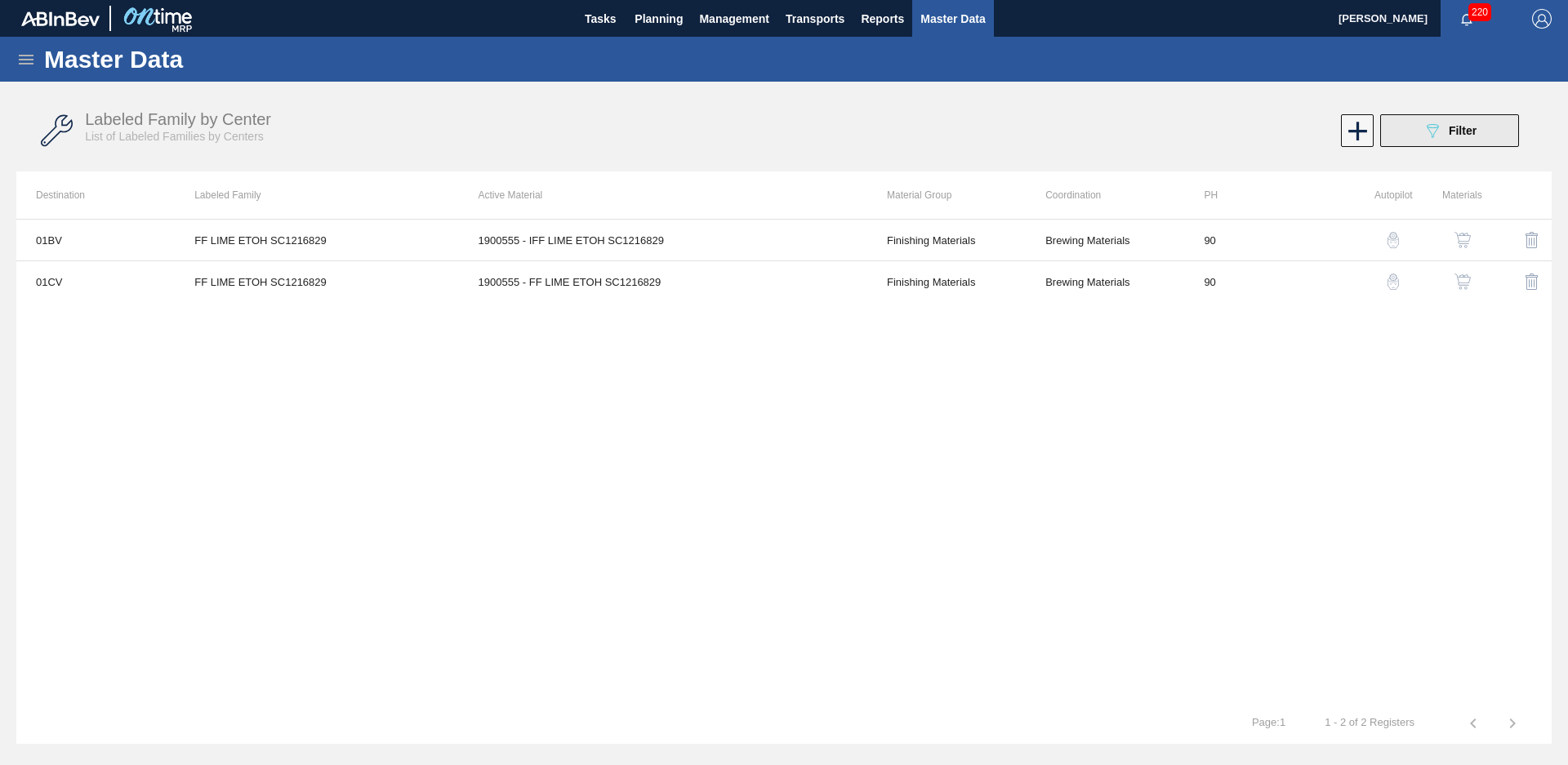
click at [1456, 135] on span "Filter" at bounding box center [1462, 131] width 27 height 13
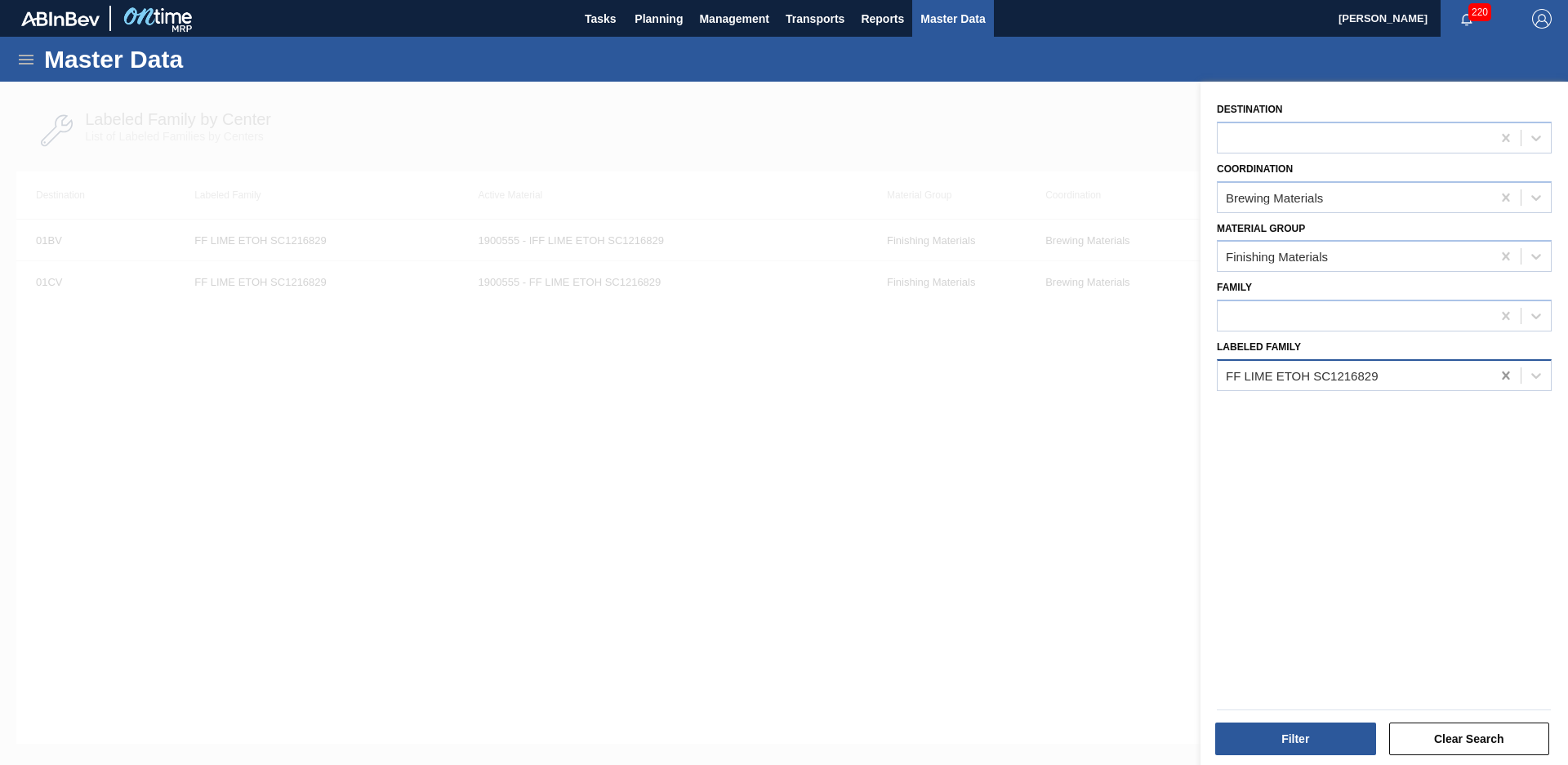
click at [1500, 370] on icon at bounding box center [1506, 375] width 16 height 16
type Family "Ker nat"
click at [1353, 731] on button "Filter" at bounding box center [1296, 738] width 161 height 33
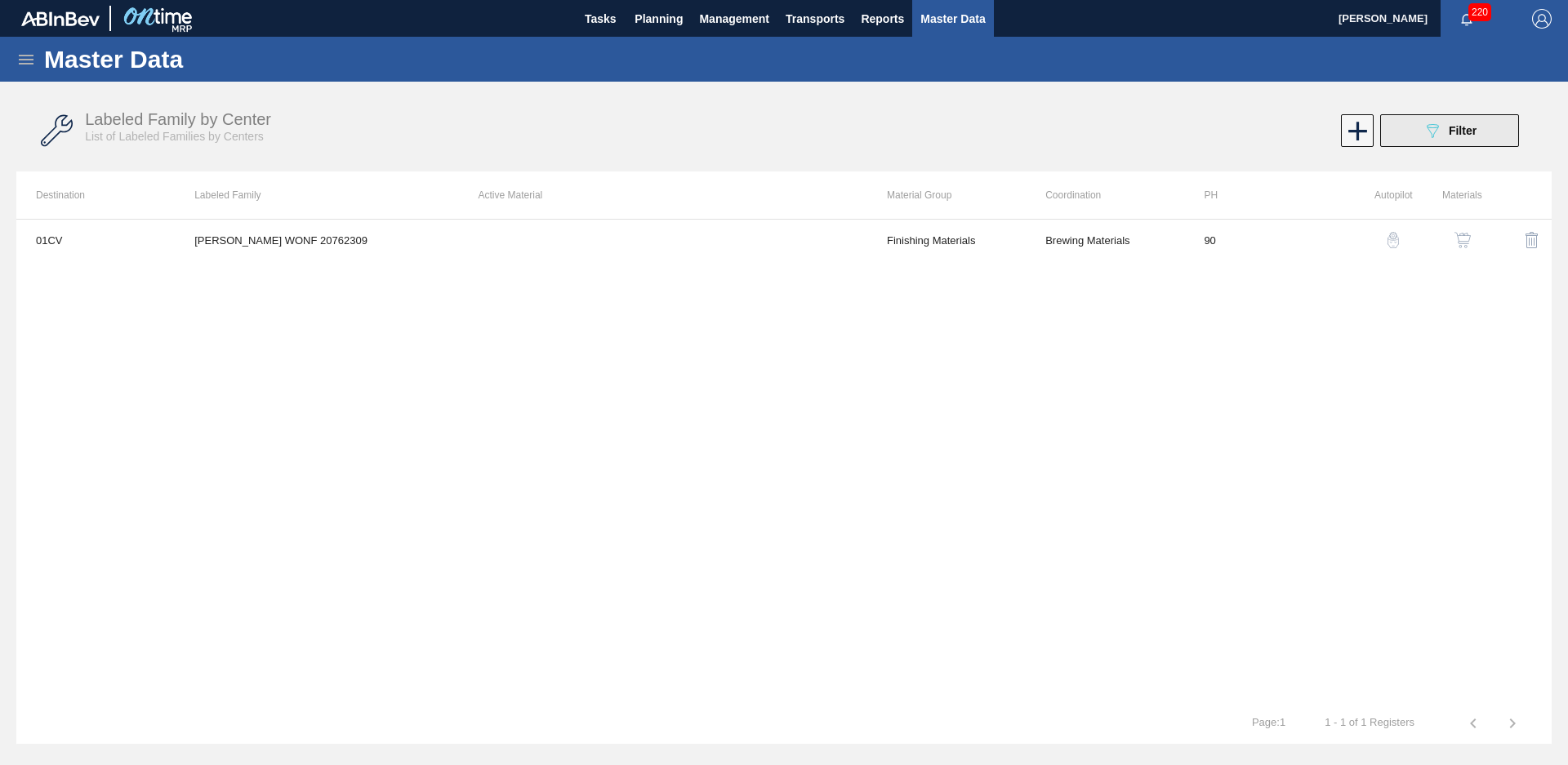
click at [1510, 142] on button "089F7B8B-B2A5-4AFE-B5C0-19BA573D28AC Filter" at bounding box center [1449, 130] width 139 height 33
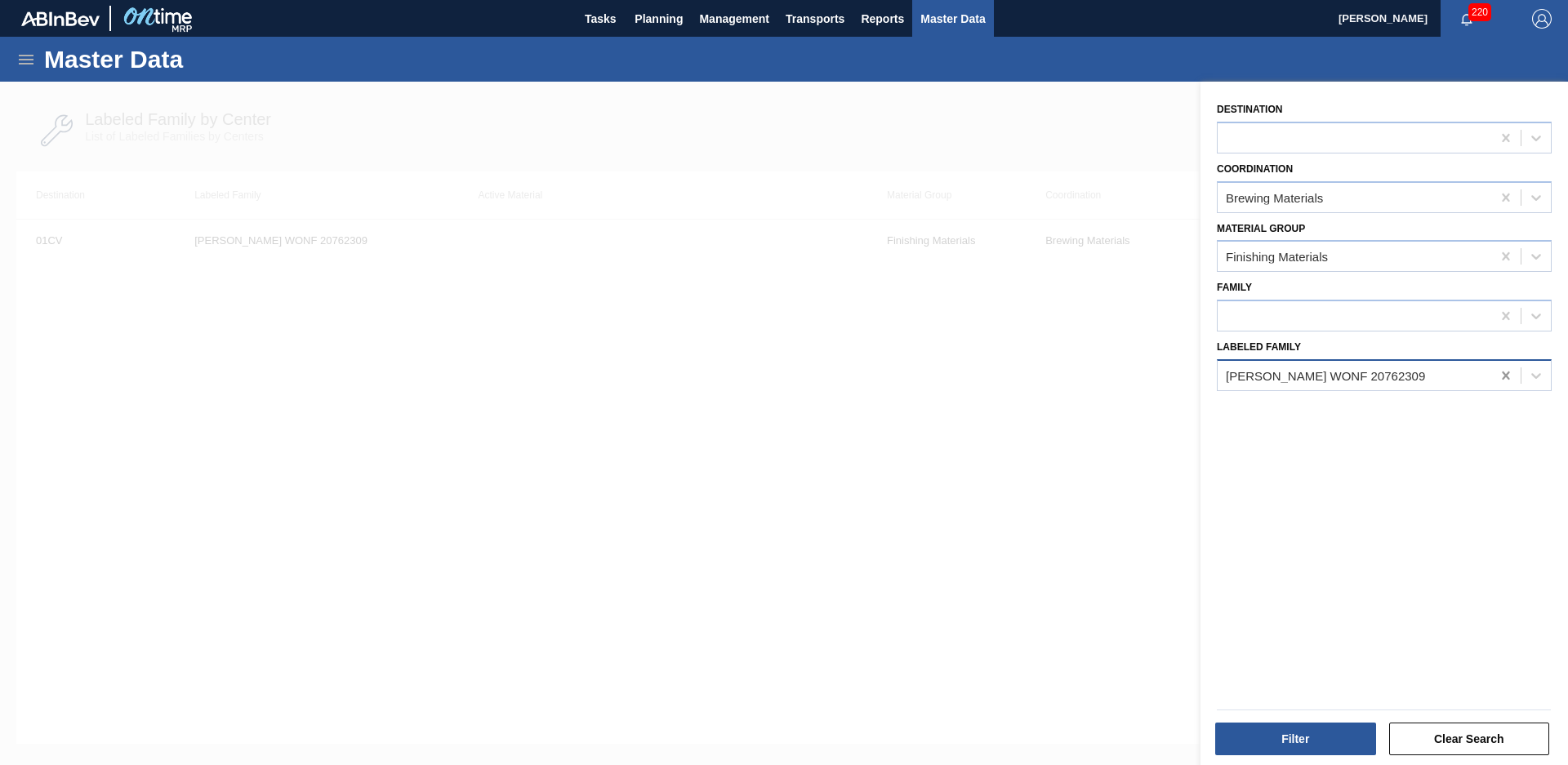
click at [1509, 375] on icon at bounding box center [1506, 375] width 16 height 16
type Family "Taste/s"
click at [1337, 751] on button "Filter" at bounding box center [1296, 738] width 161 height 33
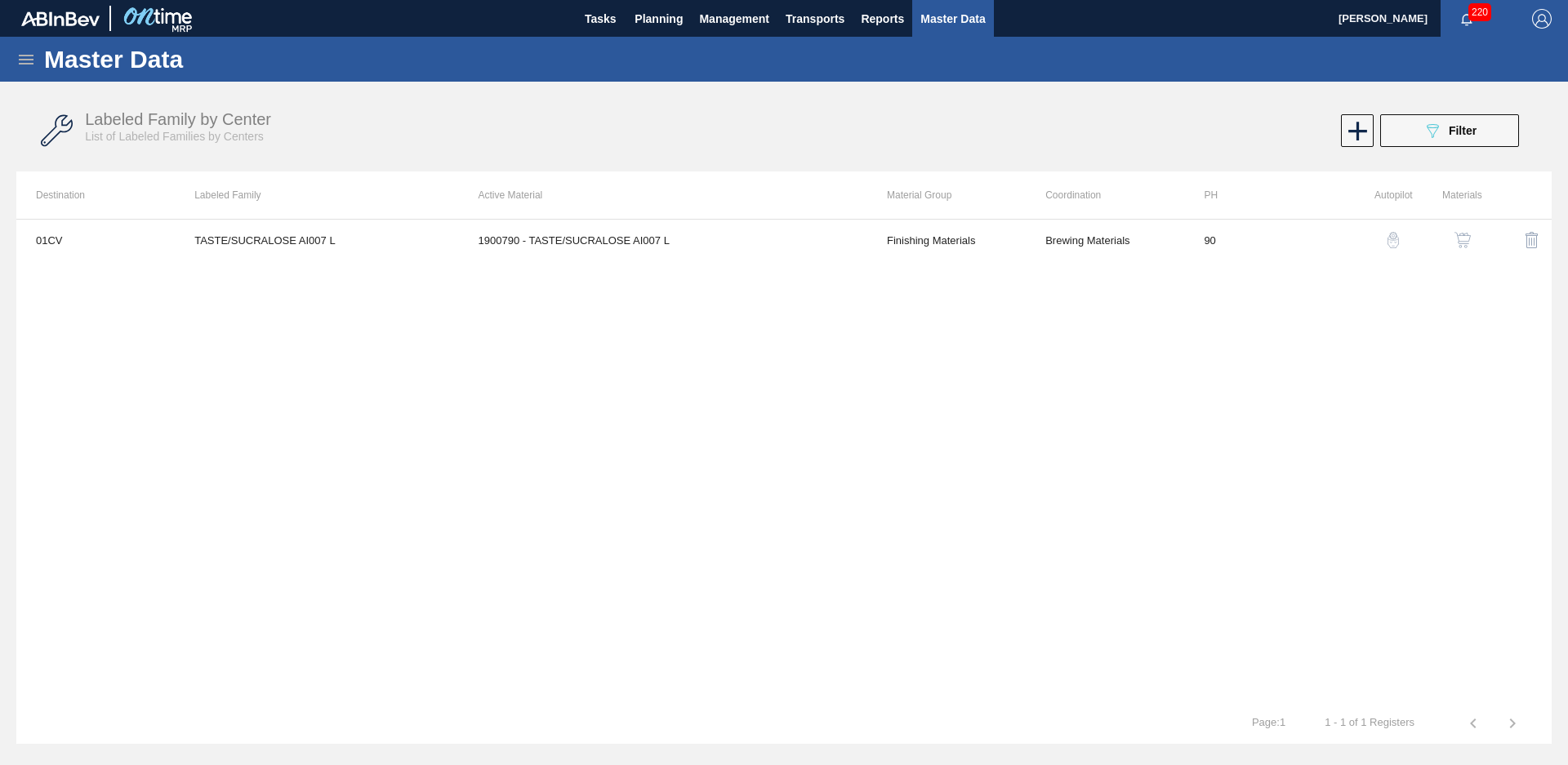
click at [1496, 151] on div "Labeled Family by Center List of Labeled Families by Centers 089F7B8B-B2A5-4AFE…" at bounding box center [784, 131] width 1535 height 61
click at [1507, 132] on button "089F7B8B-B2A5-4AFE-B5C0-19BA573D28AC Filter" at bounding box center [1449, 130] width 139 height 33
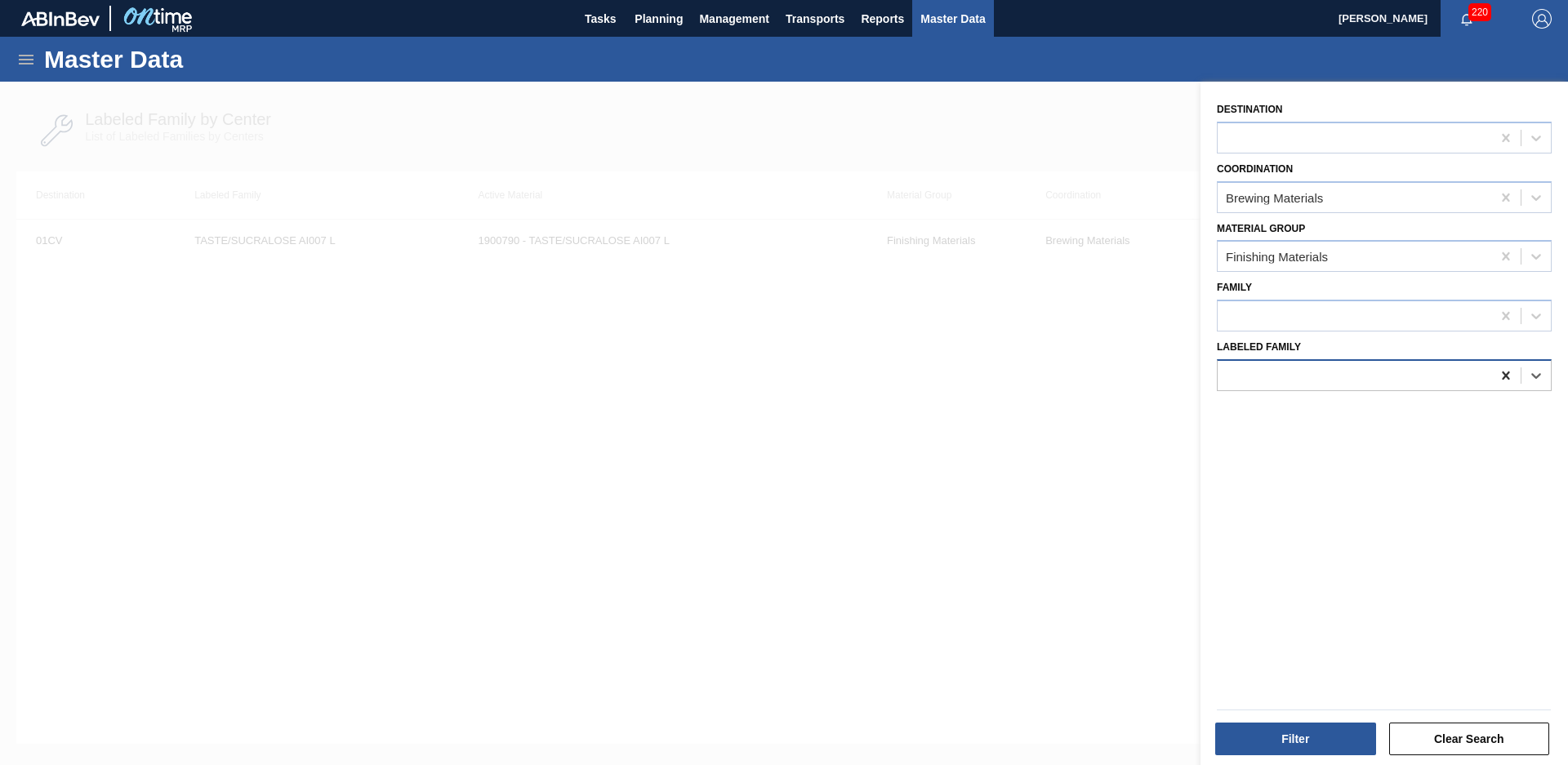
click at [1507, 381] on icon at bounding box center [1506, 375] width 16 height 16
type Family "SOV nat orange flavor"
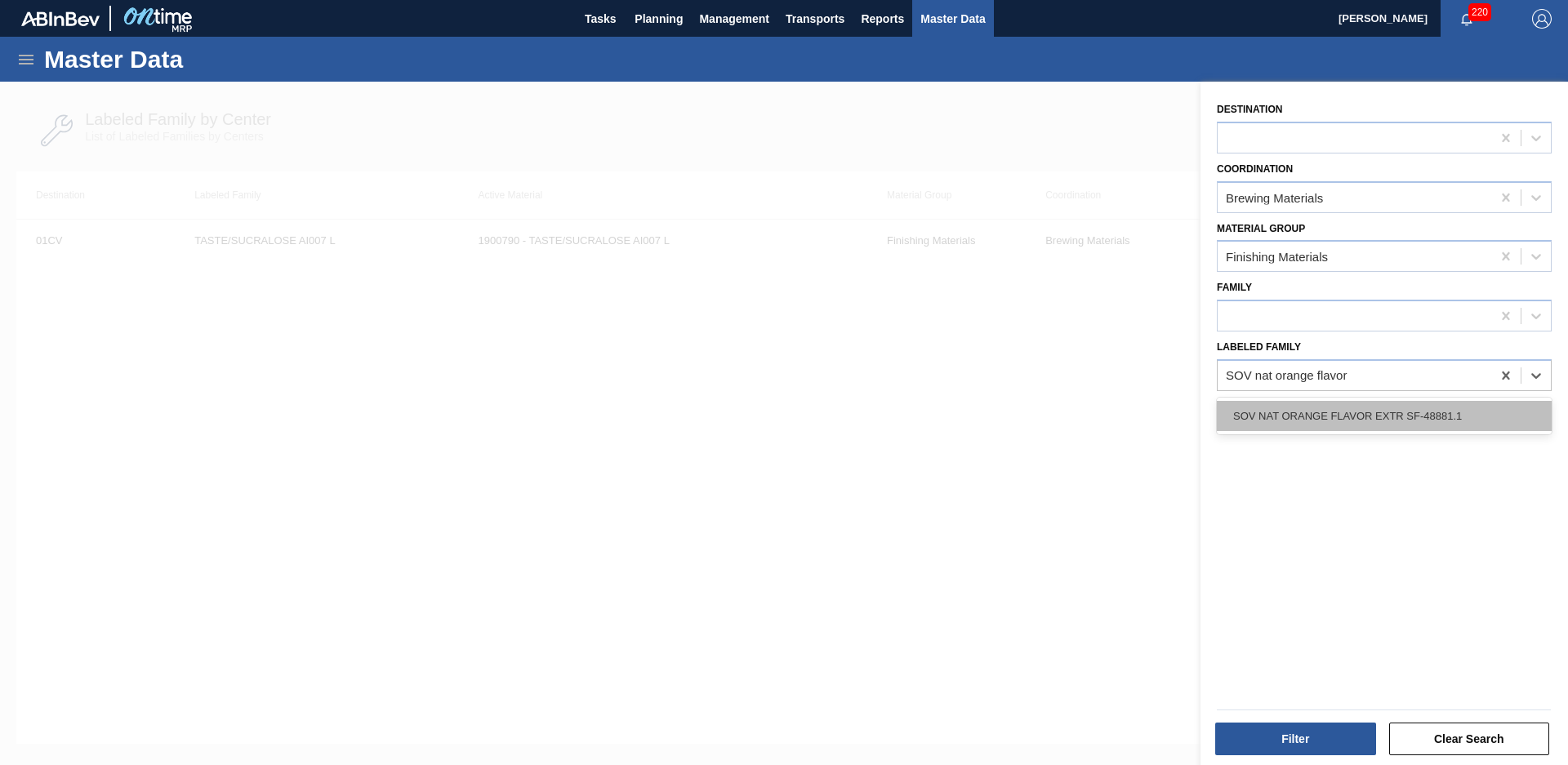
click at [1342, 423] on div "SOV NAT ORANGE FLAVOR EXTR SF-48881.1" at bounding box center [1384, 416] width 335 height 30
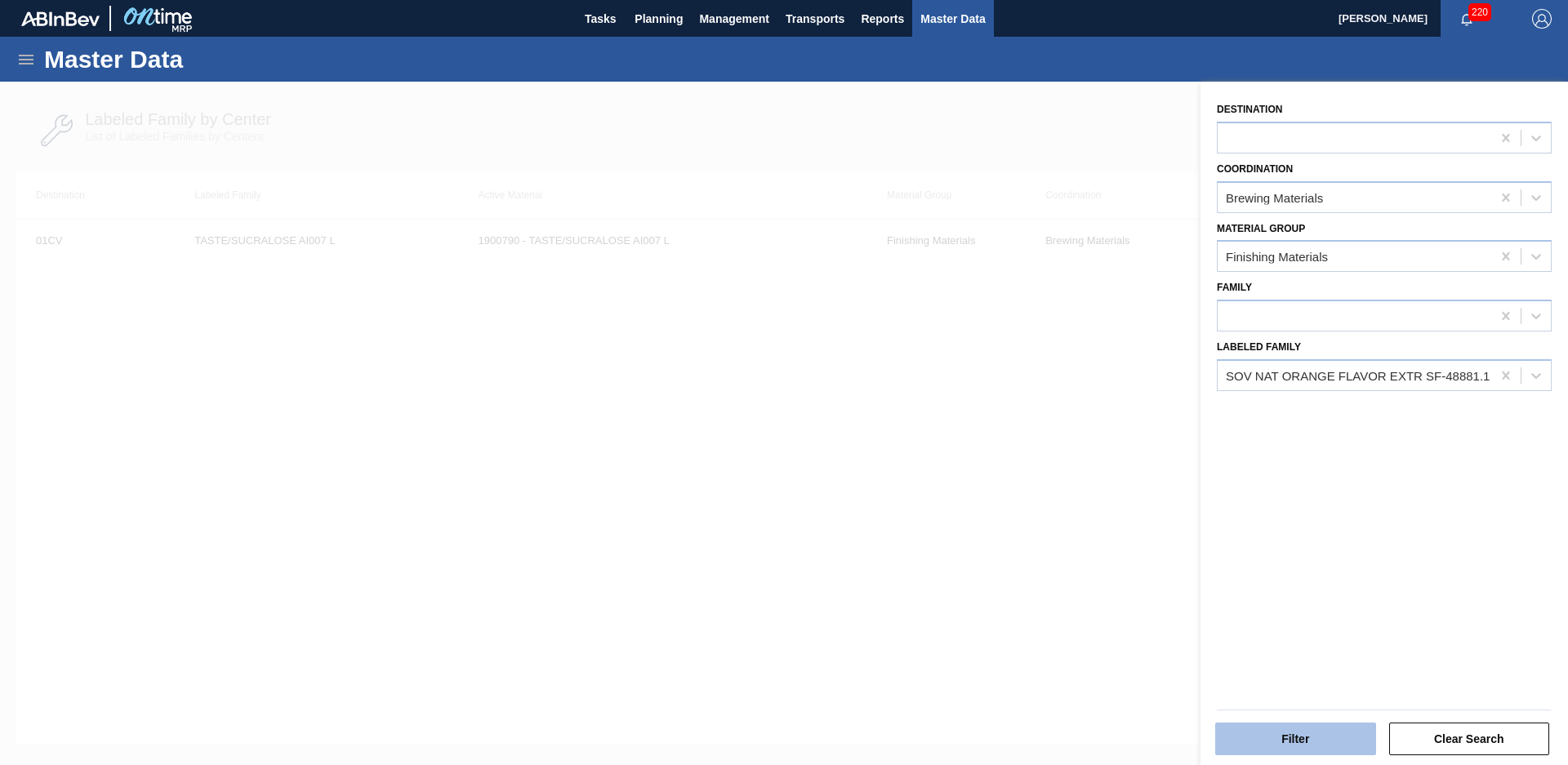
click at [1271, 730] on button "Filter" at bounding box center [1296, 738] width 161 height 33
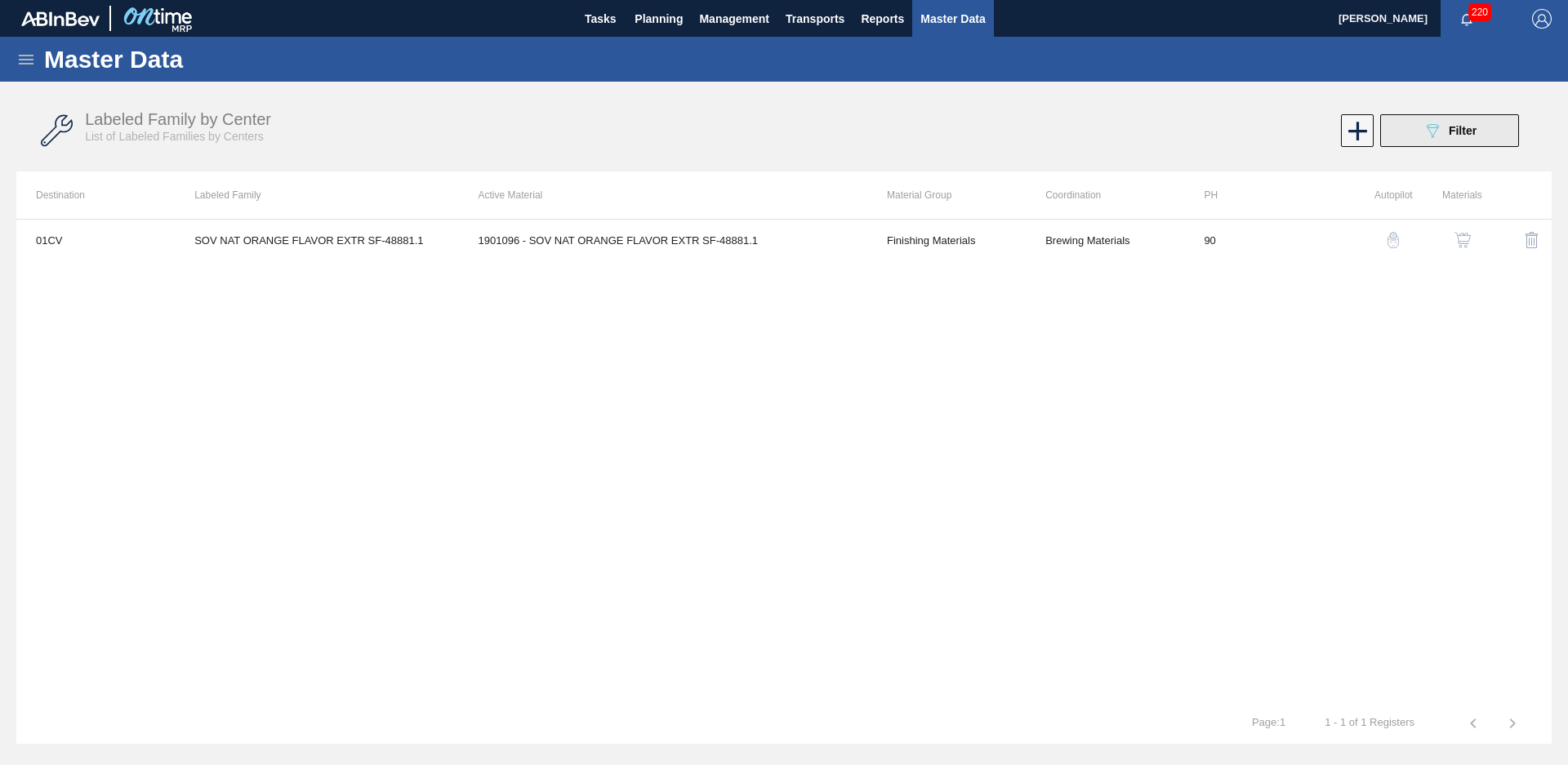
drag, startPoint x: 1388, startPoint y: 107, endPoint x: 1402, endPoint y: 118, distance: 17.8
click at [1388, 107] on div "Labeled Family by Center List of Labeled Families by Centers 089F7B8B-B2A5-4AFE…" at bounding box center [784, 131] width 1535 height 61
click at [1402, 118] on button "089F7B8B-B2A5-4AFE-B5C0-19BA573D28AC Filter" at bounding box center [1449, 130] width 139 height 33
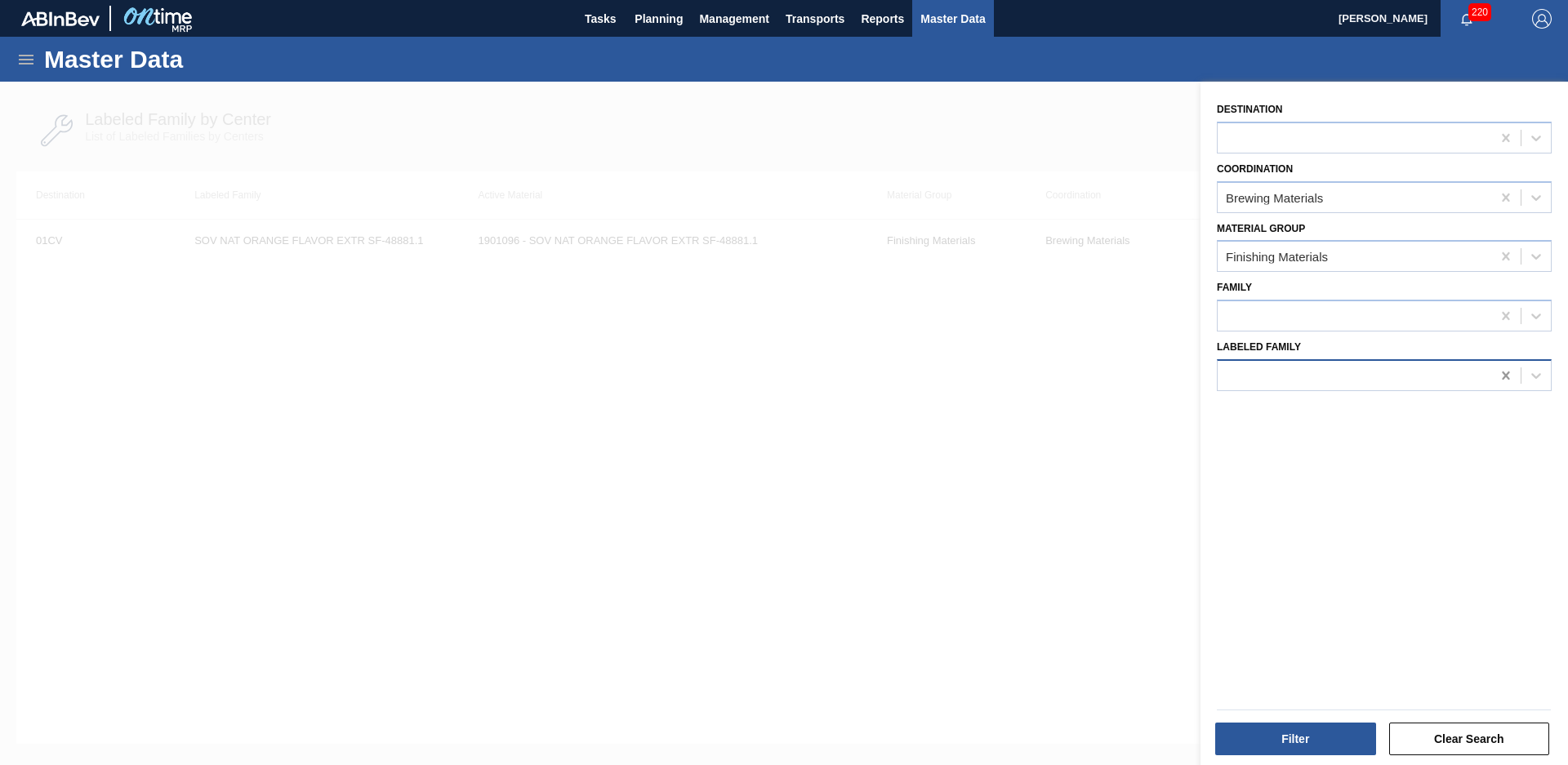
click at [1513, 382] on div at bounding box center [1505, 375] width 29 height 29
type Family "bsg co"
click at [1320, 728] on button "Filter" at bounding box center [1296, 738] width 161 height 33
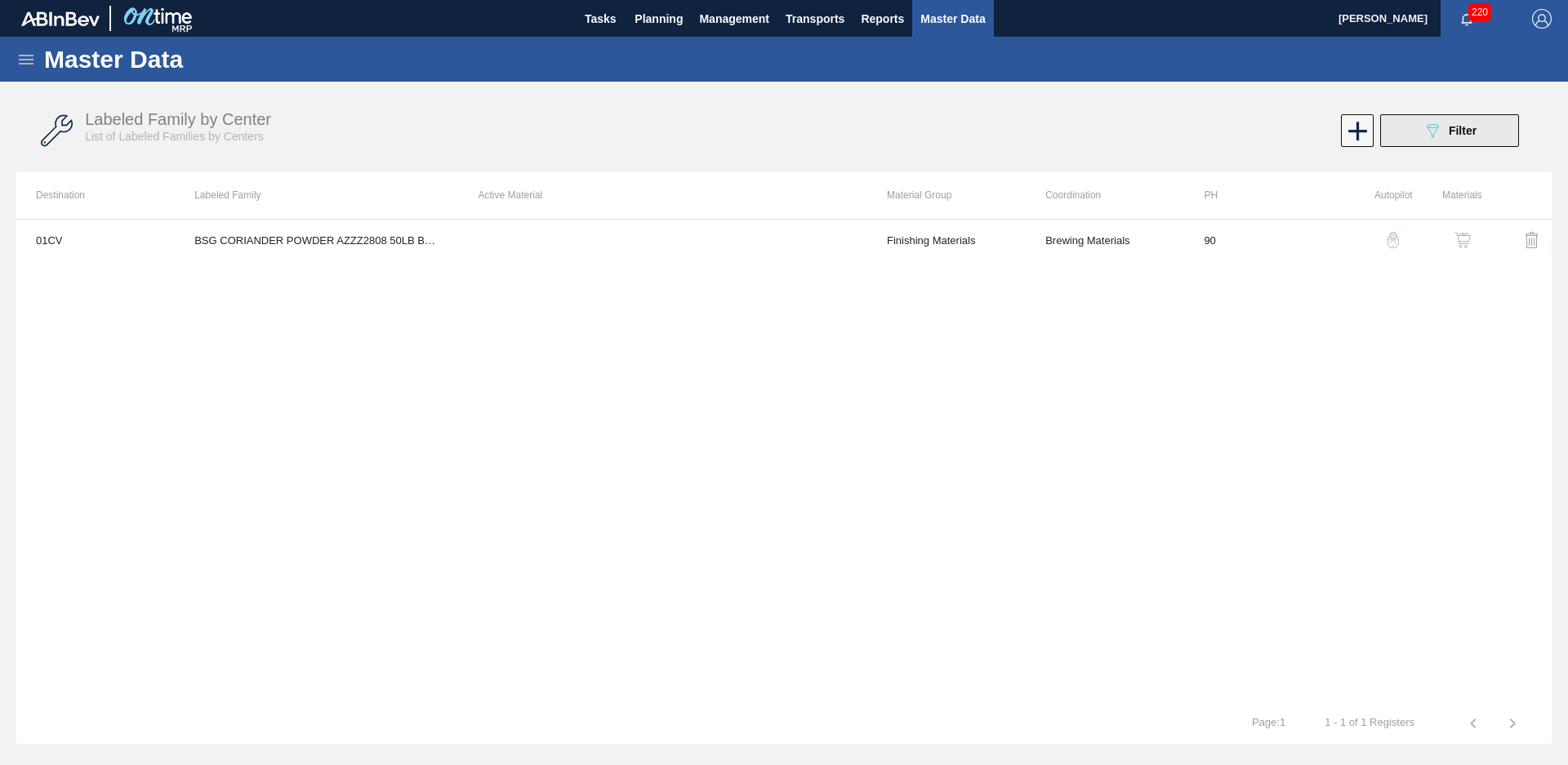
click at [1458, 131] on span "Filter" at bounding box center [1462, 131] width 27 height 13
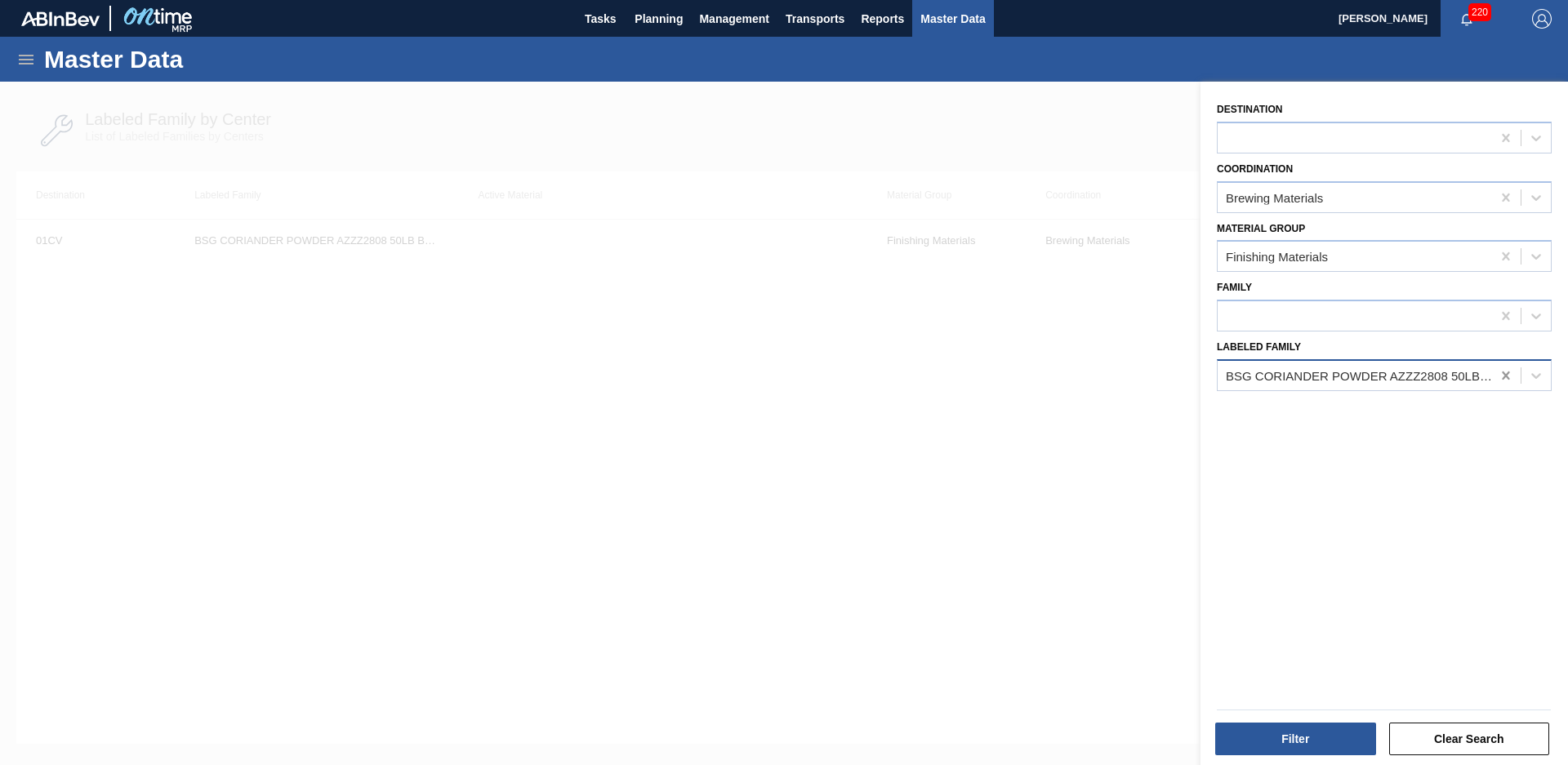
click at [1498, 381] on icon at bounding box center [1506, 375] width 16 height 16
type Family "GR orange"
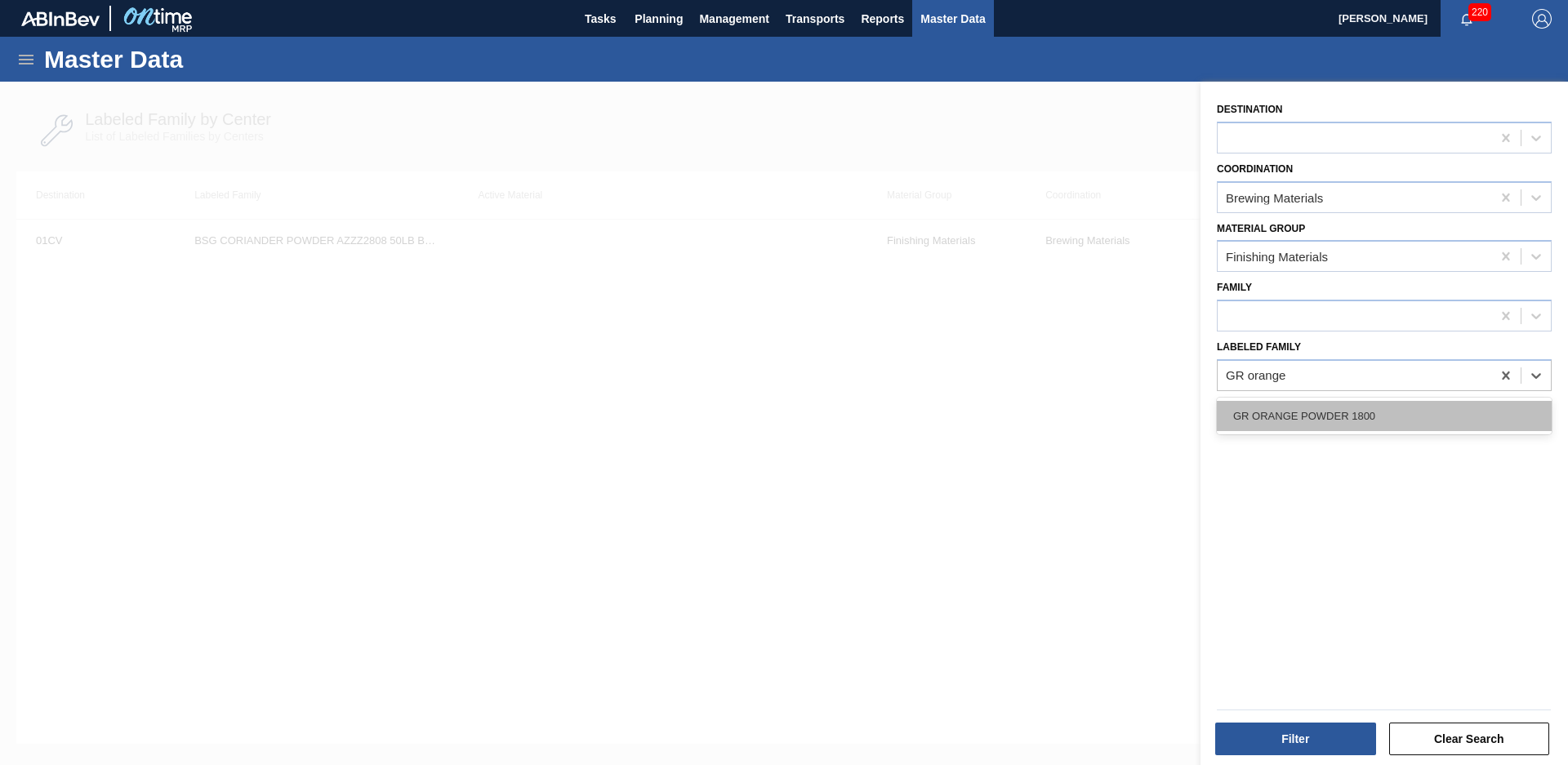
click at [1385, 421] on div "GR ORANGE POWDER 1800" at bounding box center [1384, 416] width 335 height 30
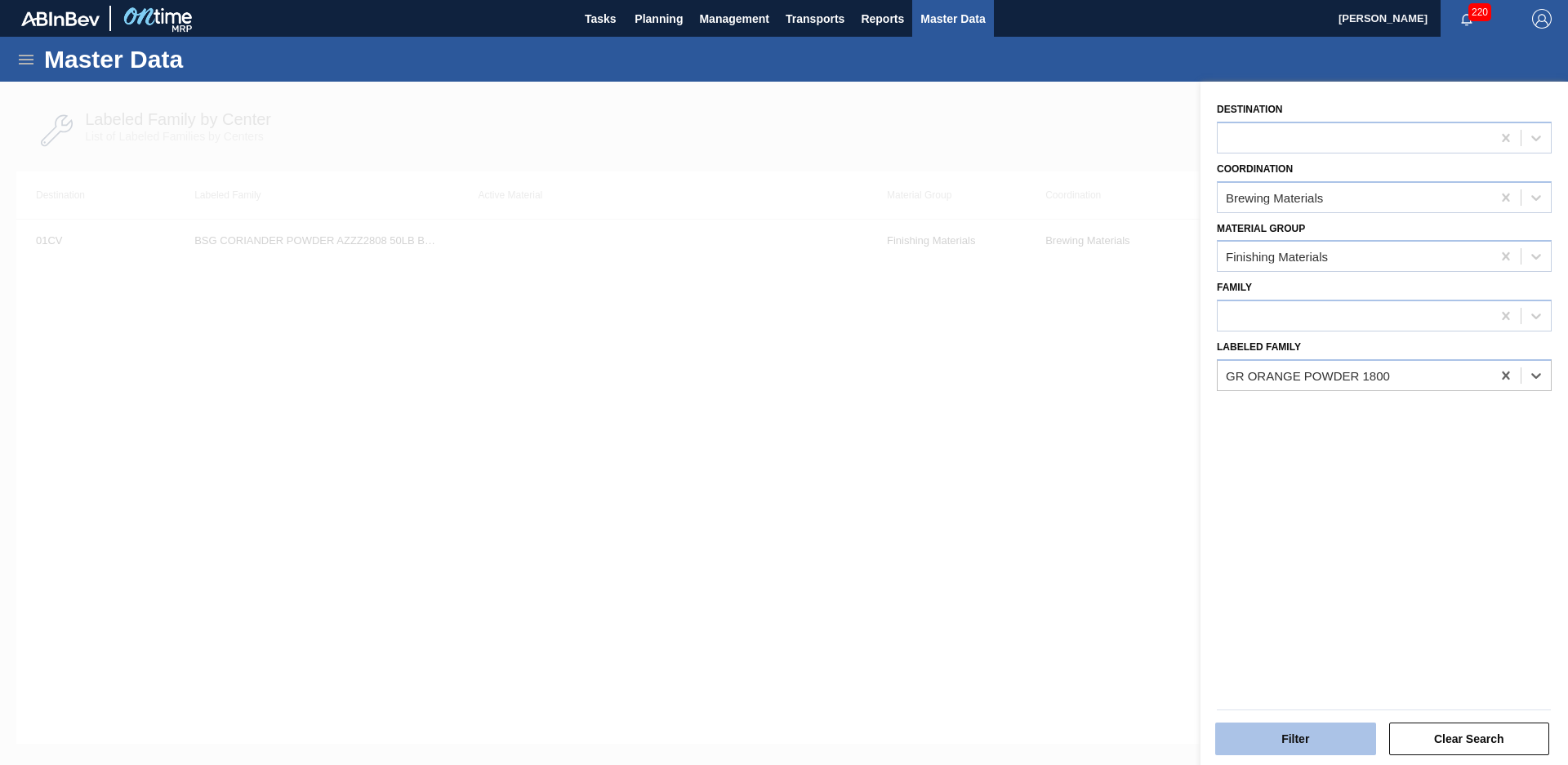
click at [1314, 748] on button "Filter" at bounding box center [1296, 738] width 161 height 33
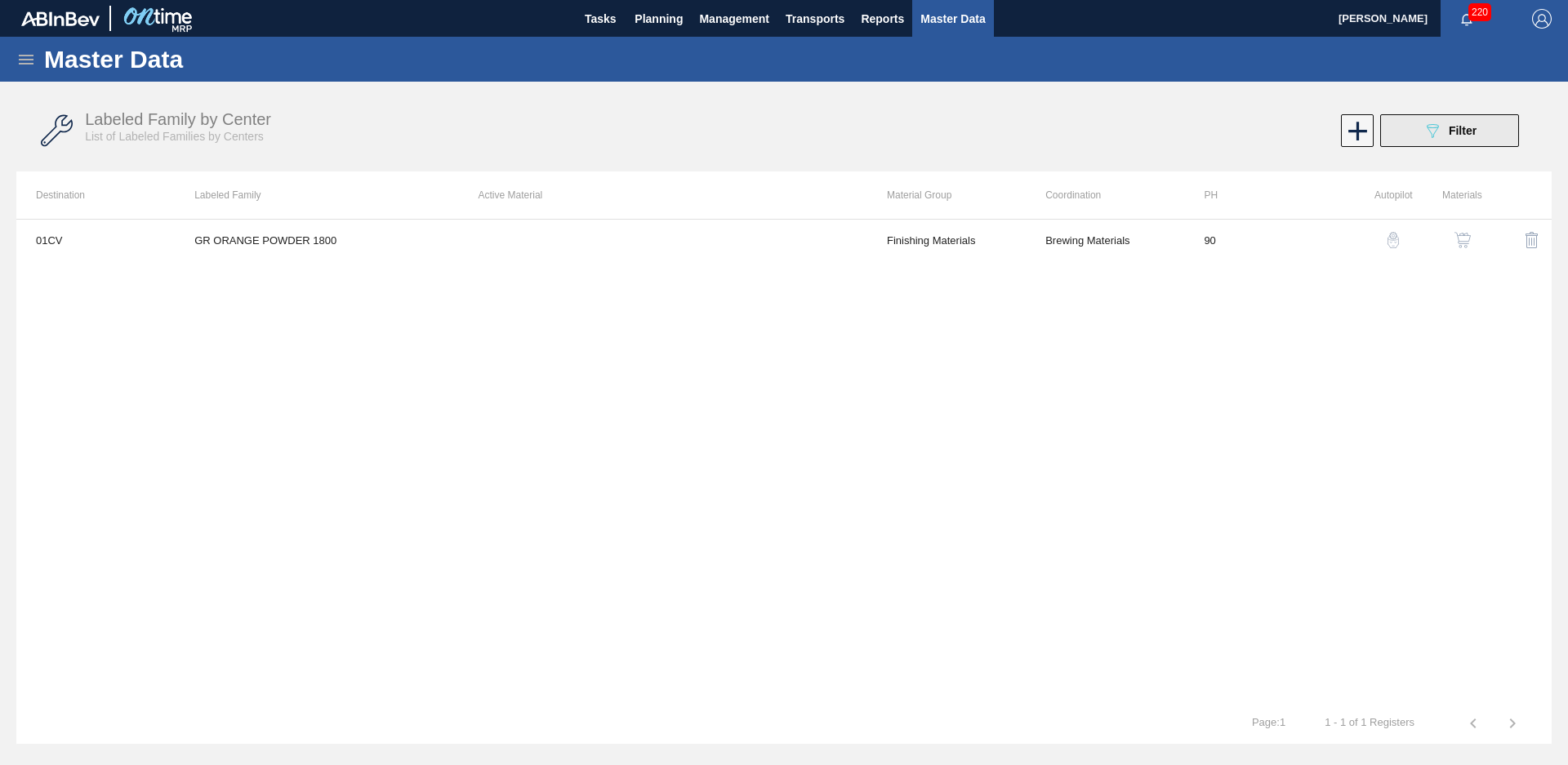
click at [1430, 138] on icon "089F7B8B-B2A5-4AFE-B5C0-19BA573D28AC" at bounding box center [1433, 131] width 19 height 19
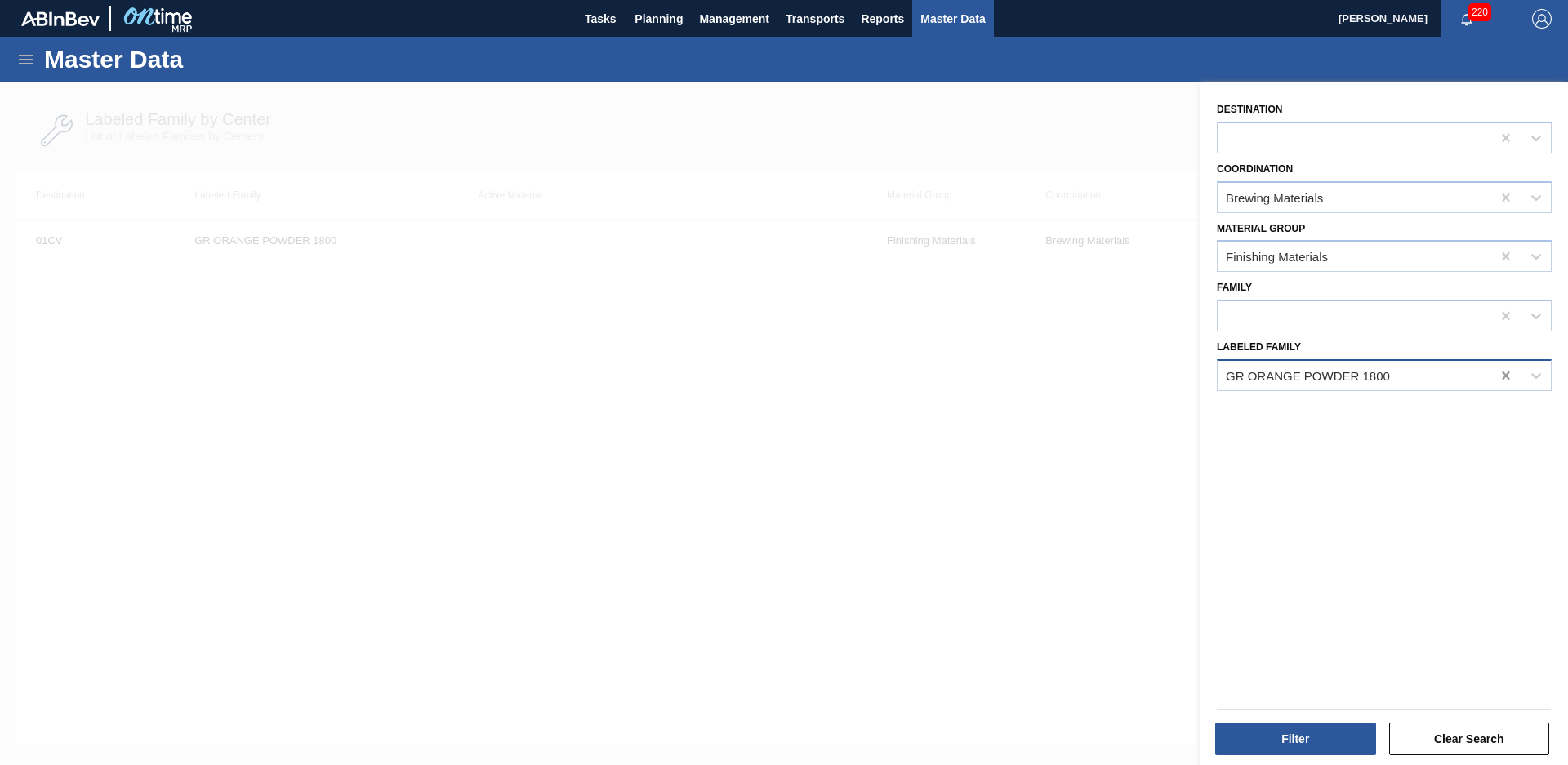
click at [1502, 372] on icon at bounding box center [1505, 375] width 7 height 8
type Family "DOH nat hop"
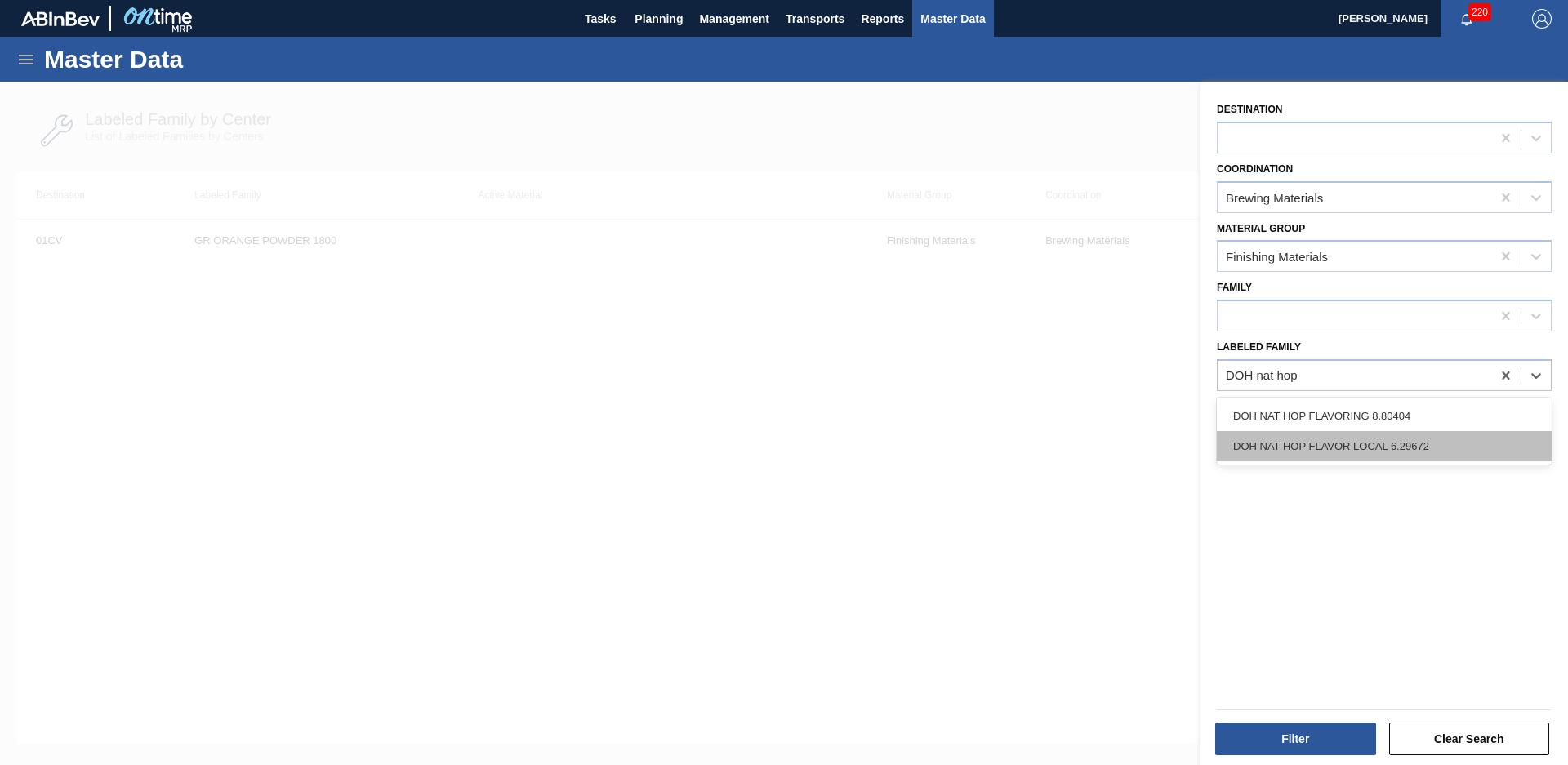
click at [1445, 449] on div "DOH NAT HOP FLAVOR LOCAL 6.29672" at bounding box center [1384, 446] width 335 height 30
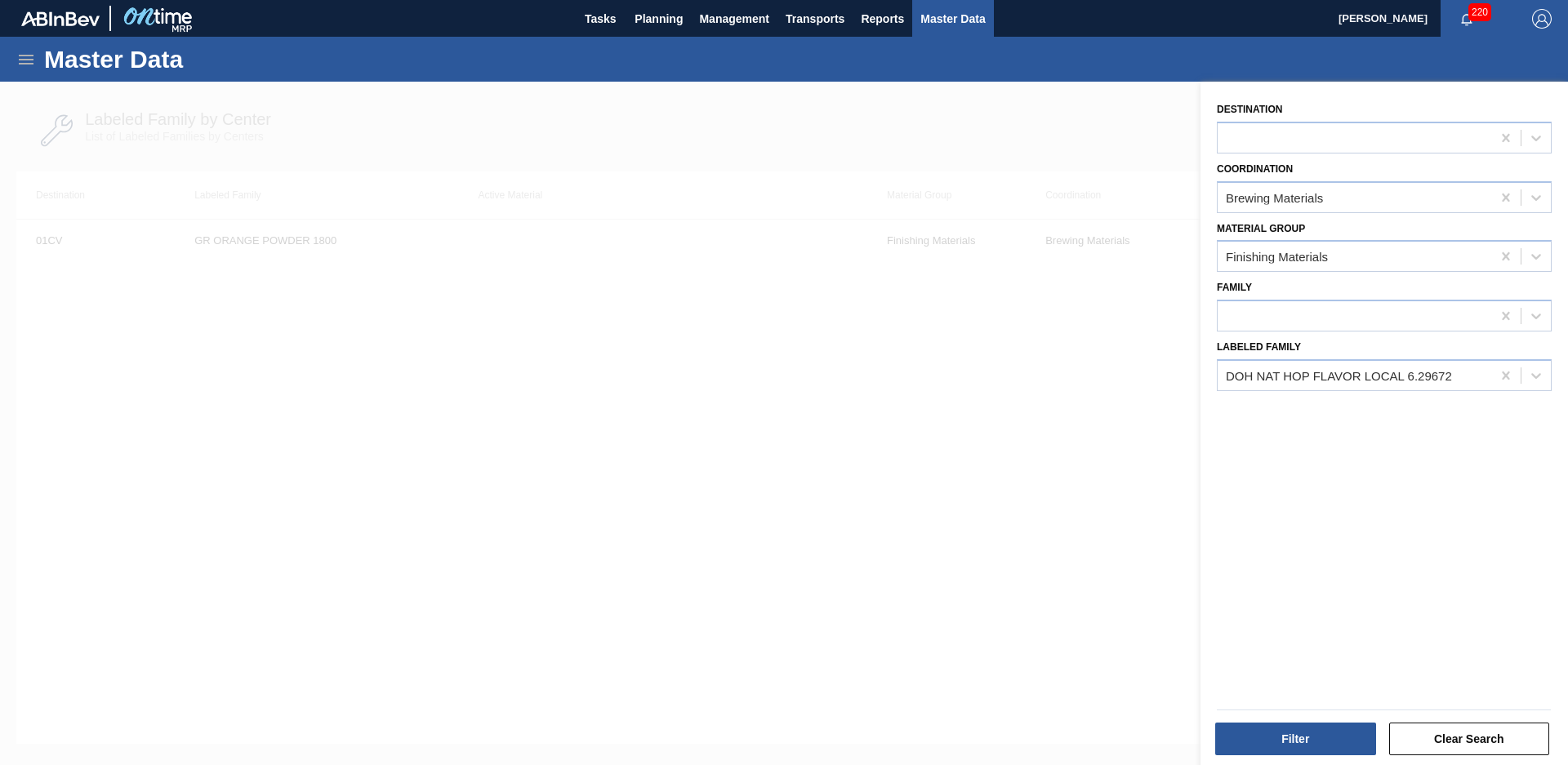
click at [1326, 719] on div "Filter Clear Search" at bounding box center [1383, 737] width 347 height 40
click at [1322, 729] on button "Filter" at bounding box center [1296, 738] width 161 height 33
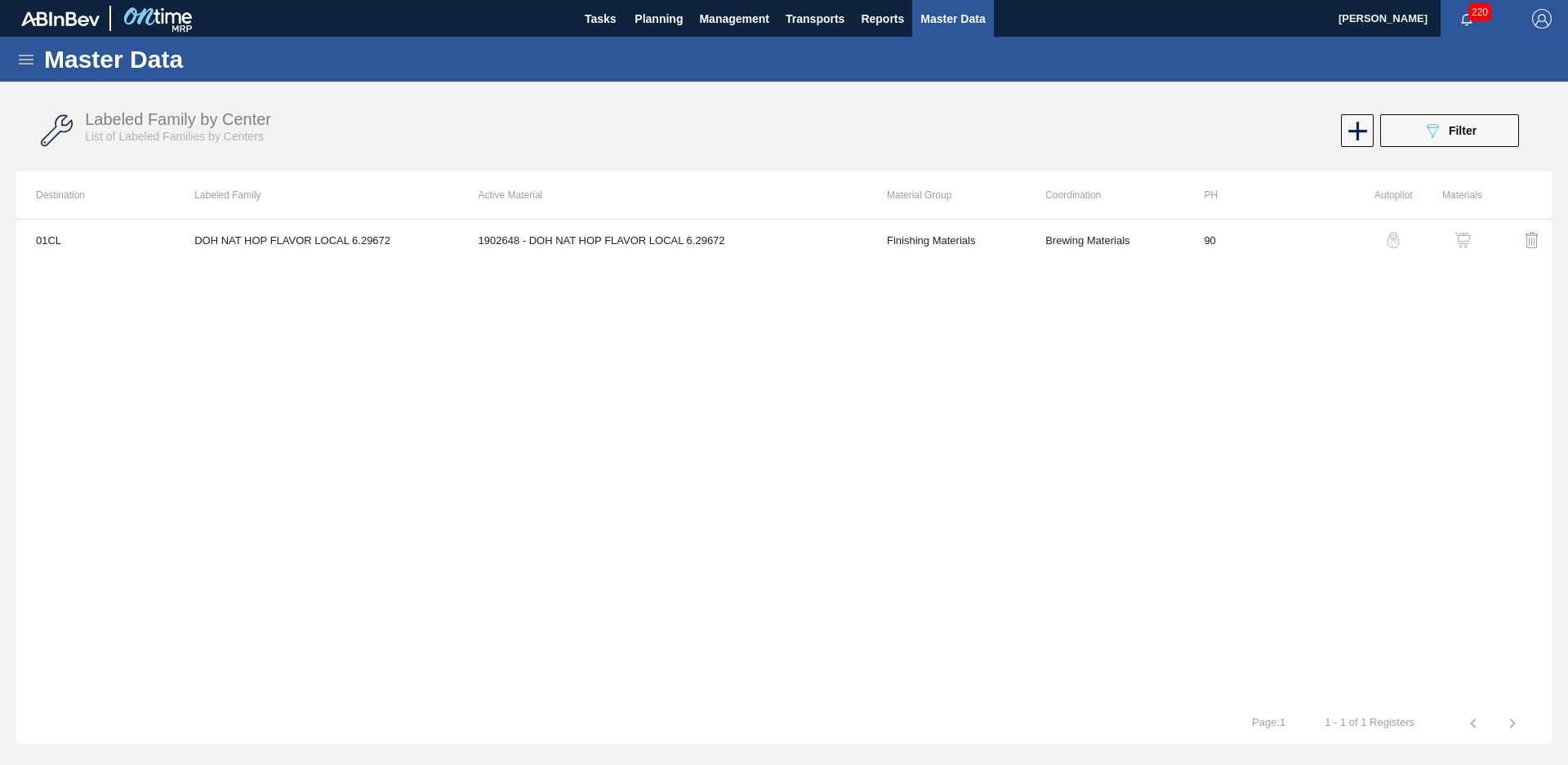
click at [1433, 129] on icon "089F7B8B-B2A5-4AFE-B5C0-19BA573D28AC" at bounding box center [1433, 131] width 19 height 19
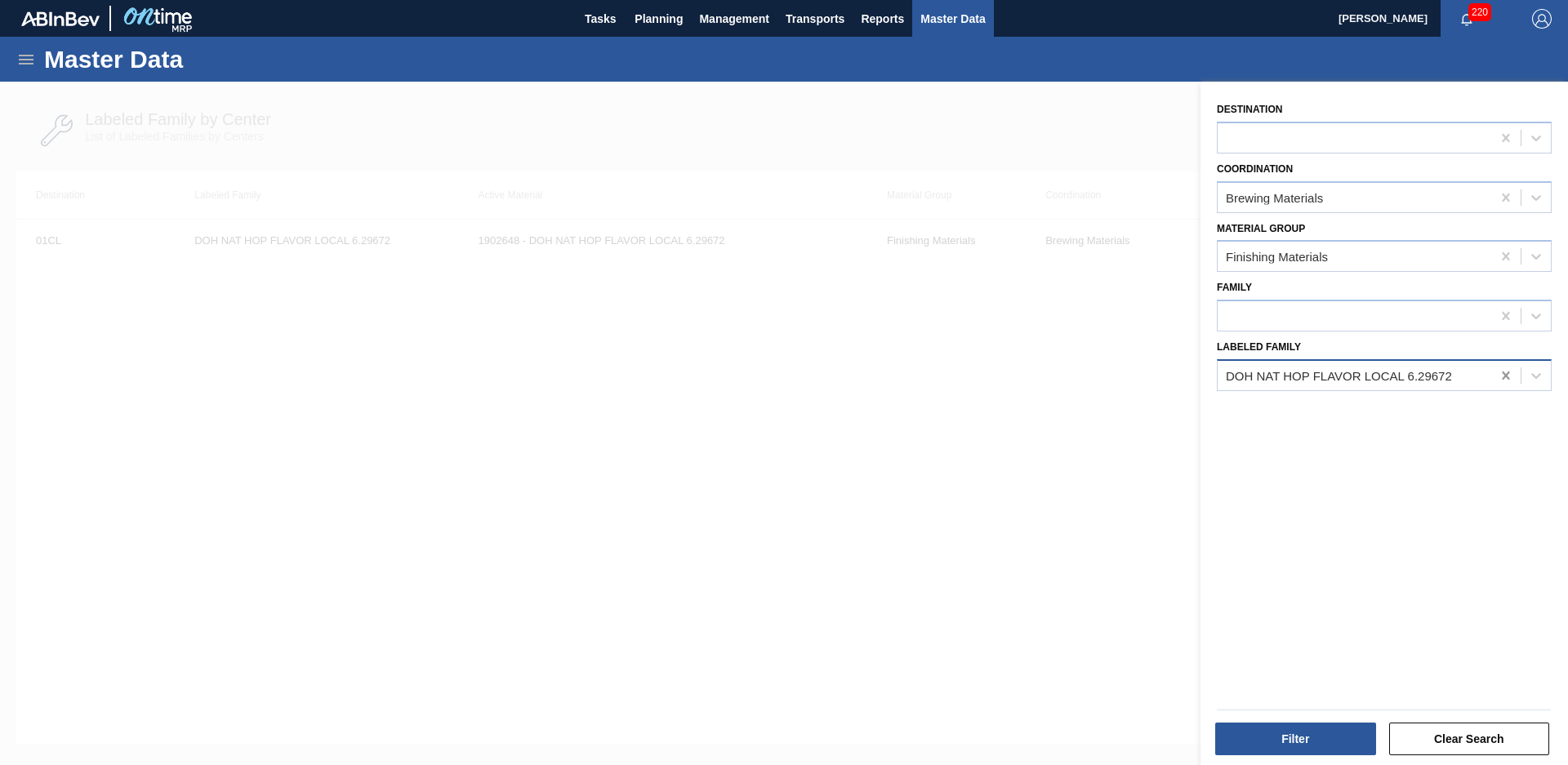
click at [1491, 378] on div at bounding box center [1505, 375] width 29 height 29
type Family "mcc hur"
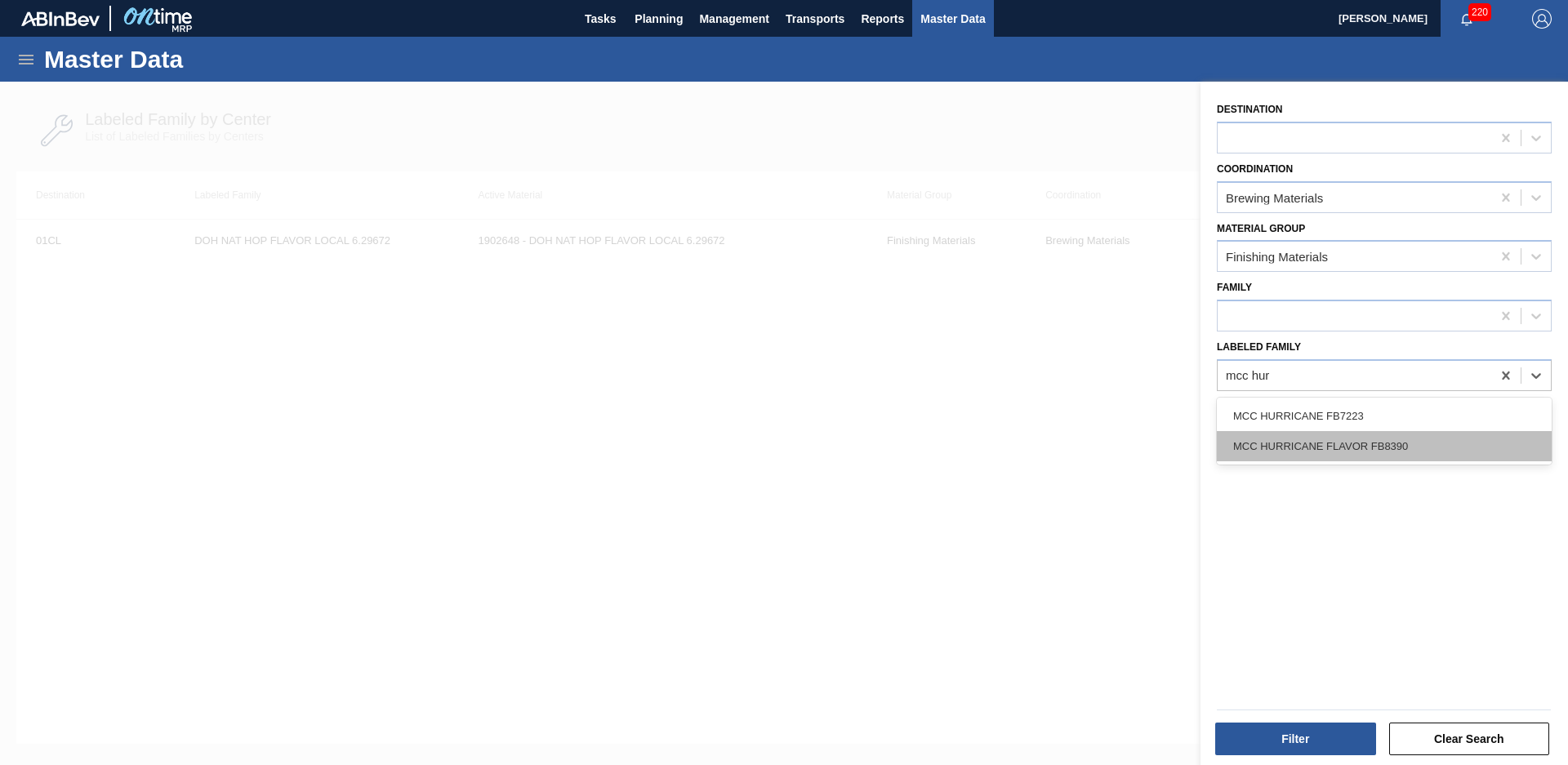
click at [1379, 457] on div "MCC HURRICANE FLAVOR FB8390" at bounding box center [1384, 446] width 335 height 30
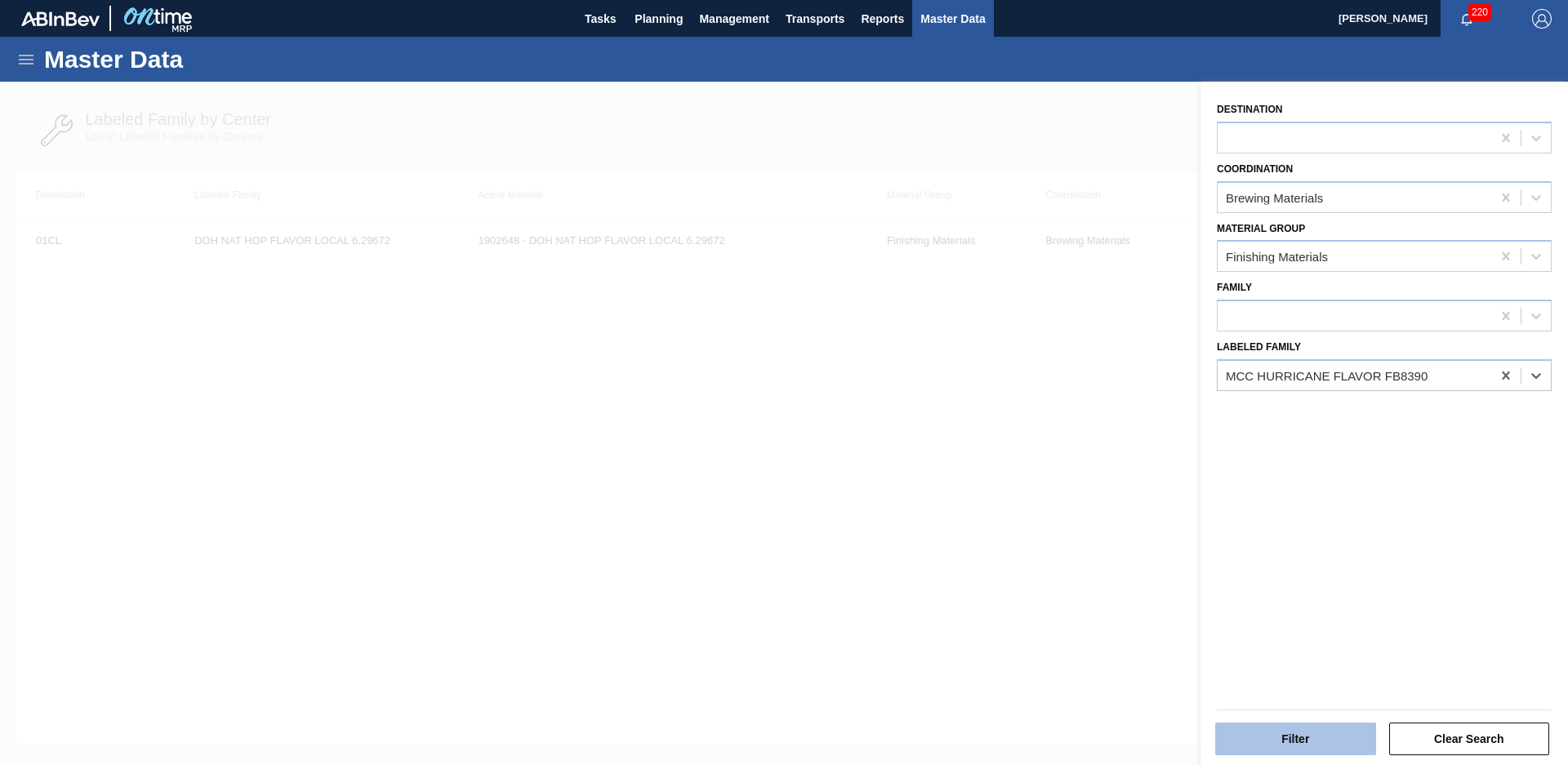
click at [1258, 728] on button "Filter" at bounding box center [1296, 738] width 161 height 33
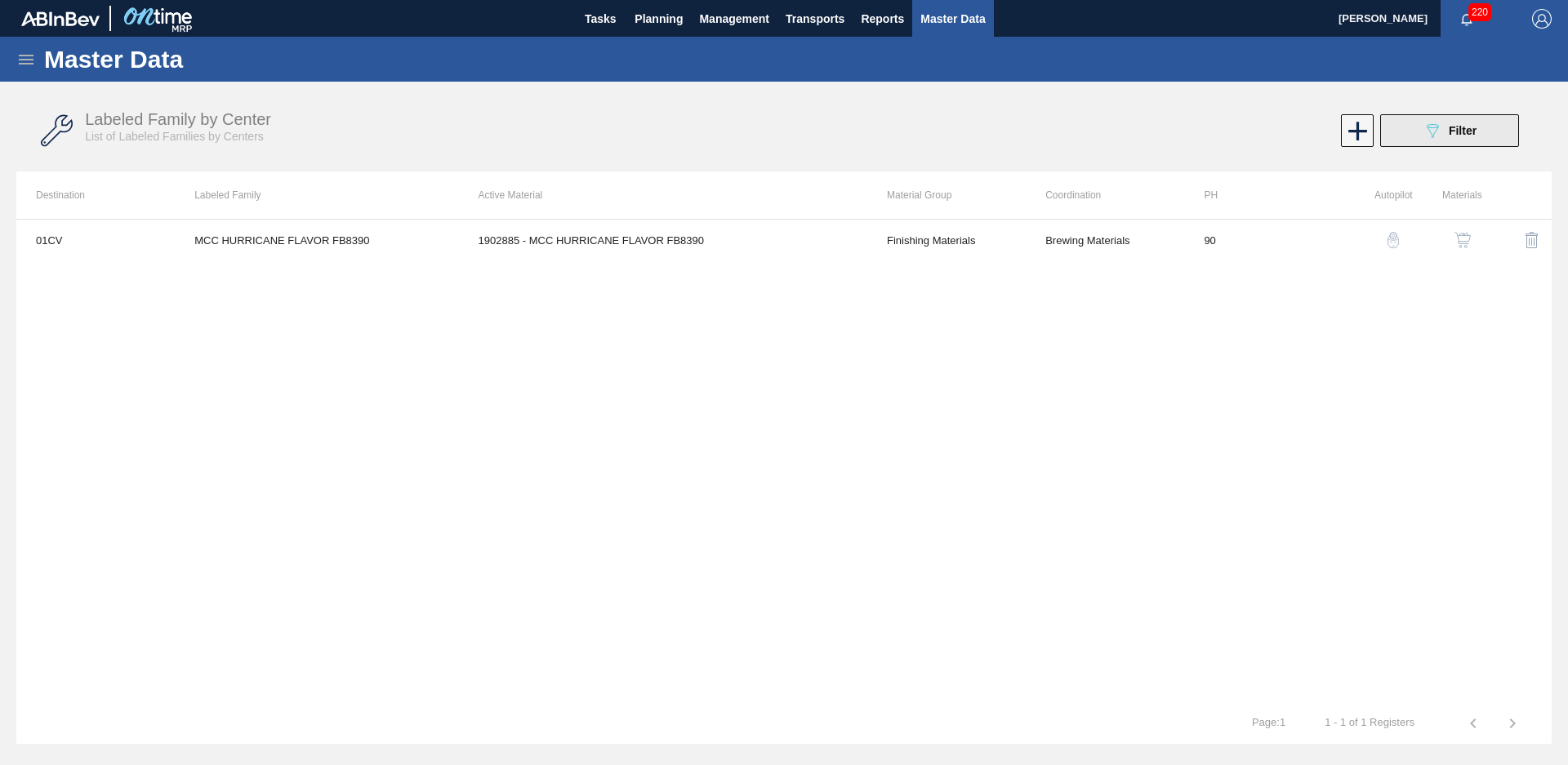
click at [1423, 135] on icon "089F7B8B-B2A5-4AFE-B5C0-19BA573D28AC" at bounding box center [1433, 131] width 19 height 19
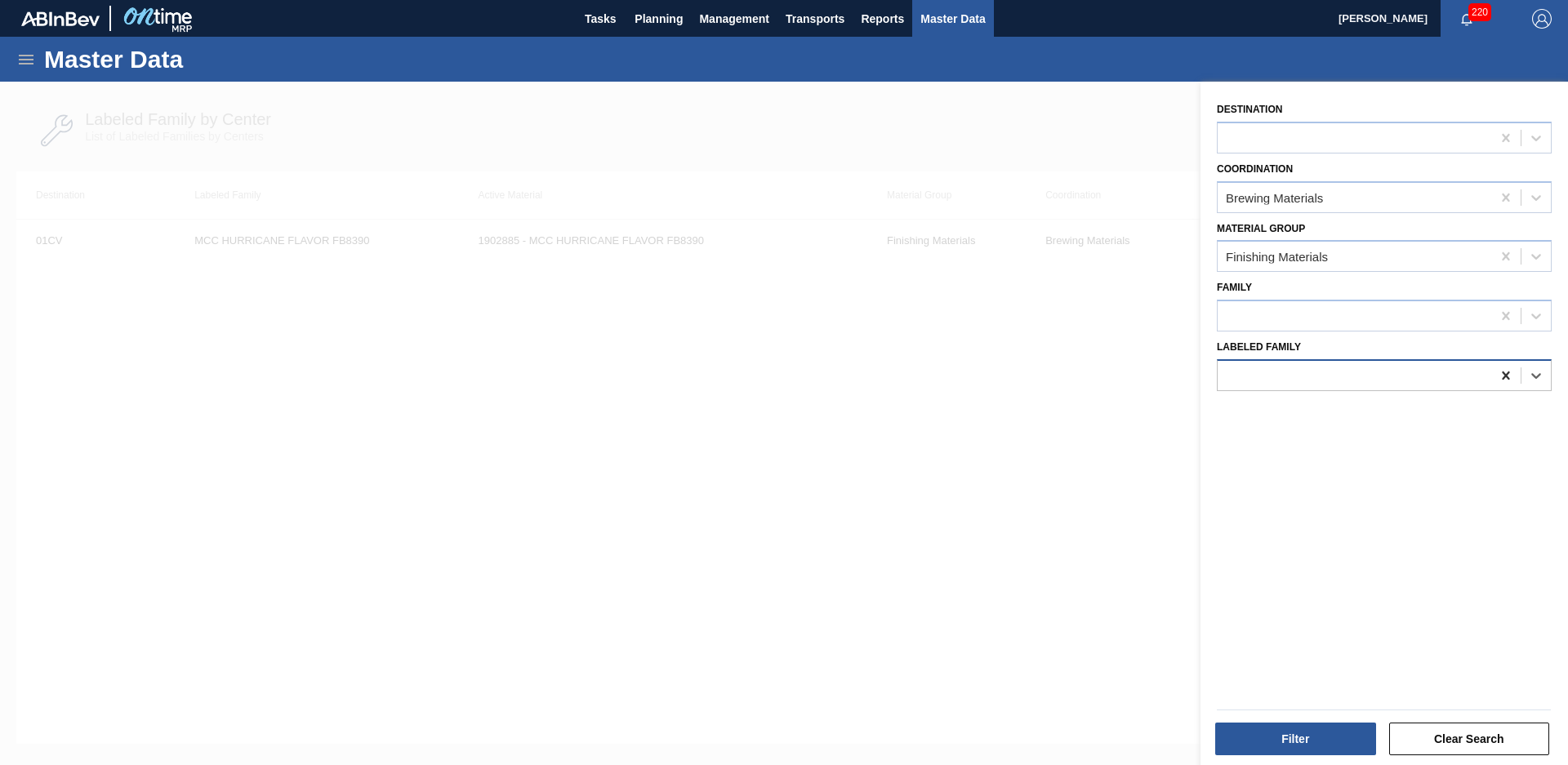
click at [1494, 364] on div at bounding box center [1505, 375] width 29 height 29
type Family "citrus flavor"
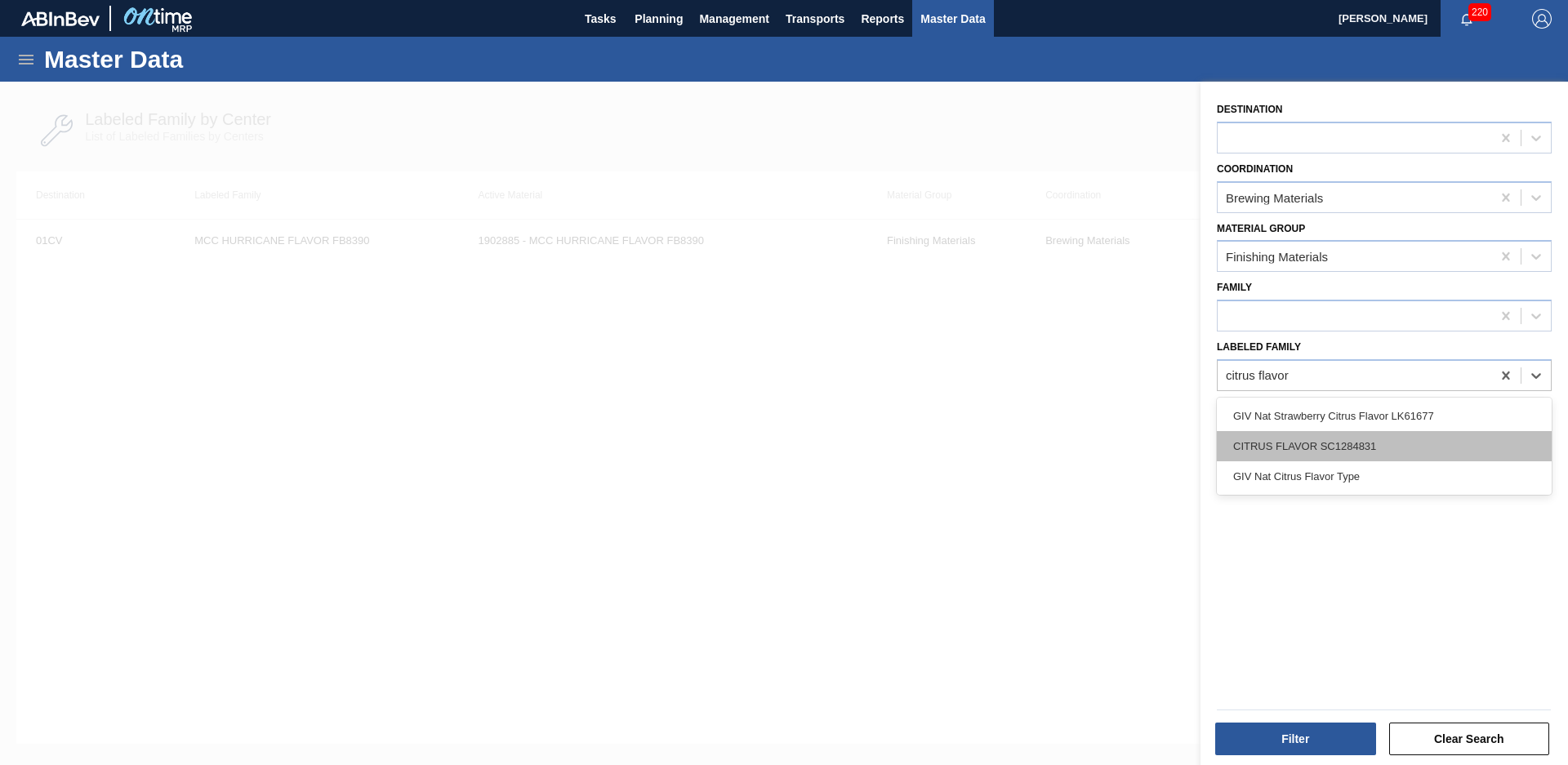
click at [1390, 443] on div "CITRUS FLAVOR SC1284831" at bounding box center [1384, 446] width 335 height 30
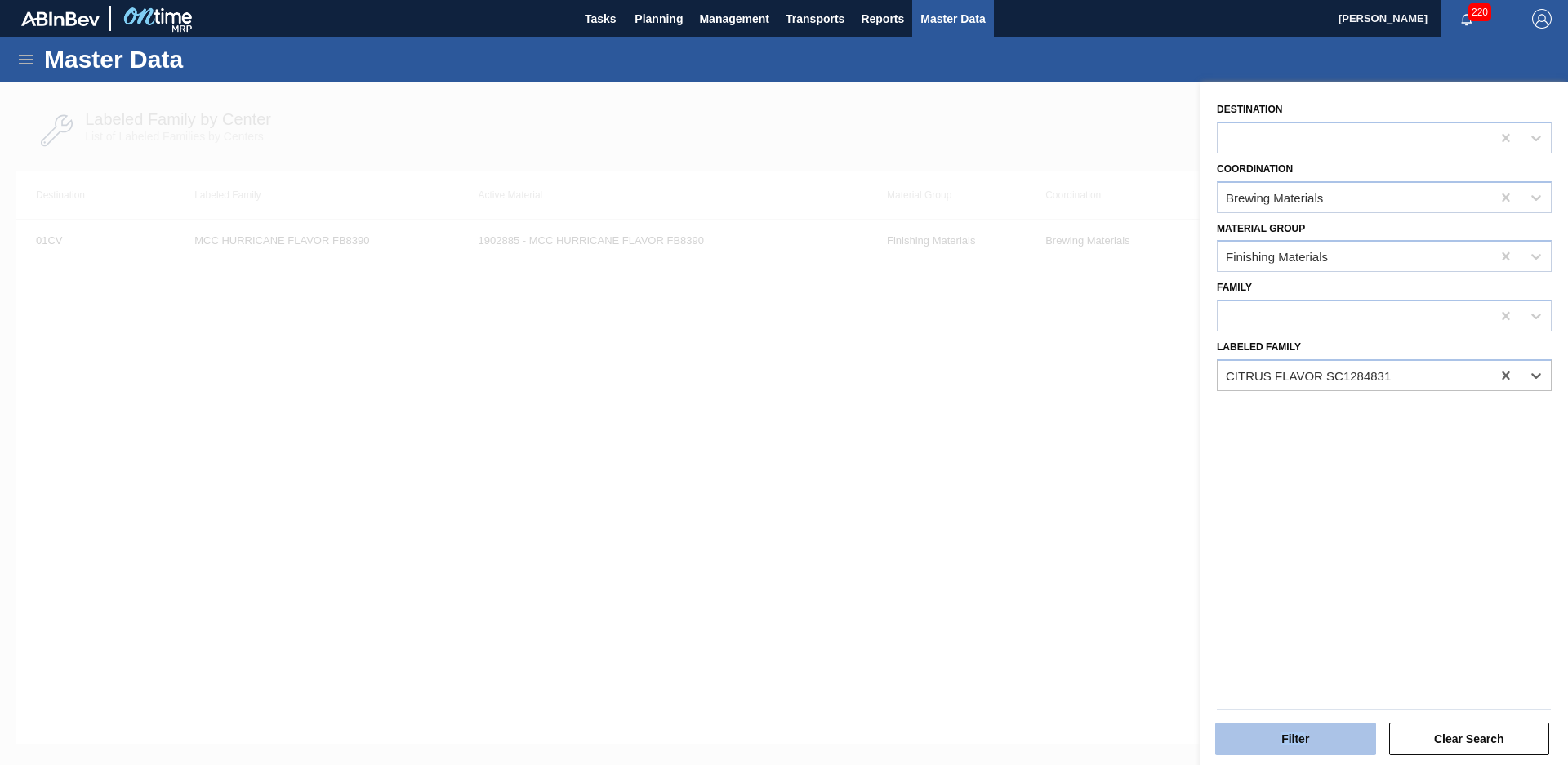
click at [1312, 760] on div "Filter Clear Search" at bounding box center [1378, 728] width 367 height 82
click at [1312, 738] on button "Filter" at bounding box center [1296, 738] width 161 height 33
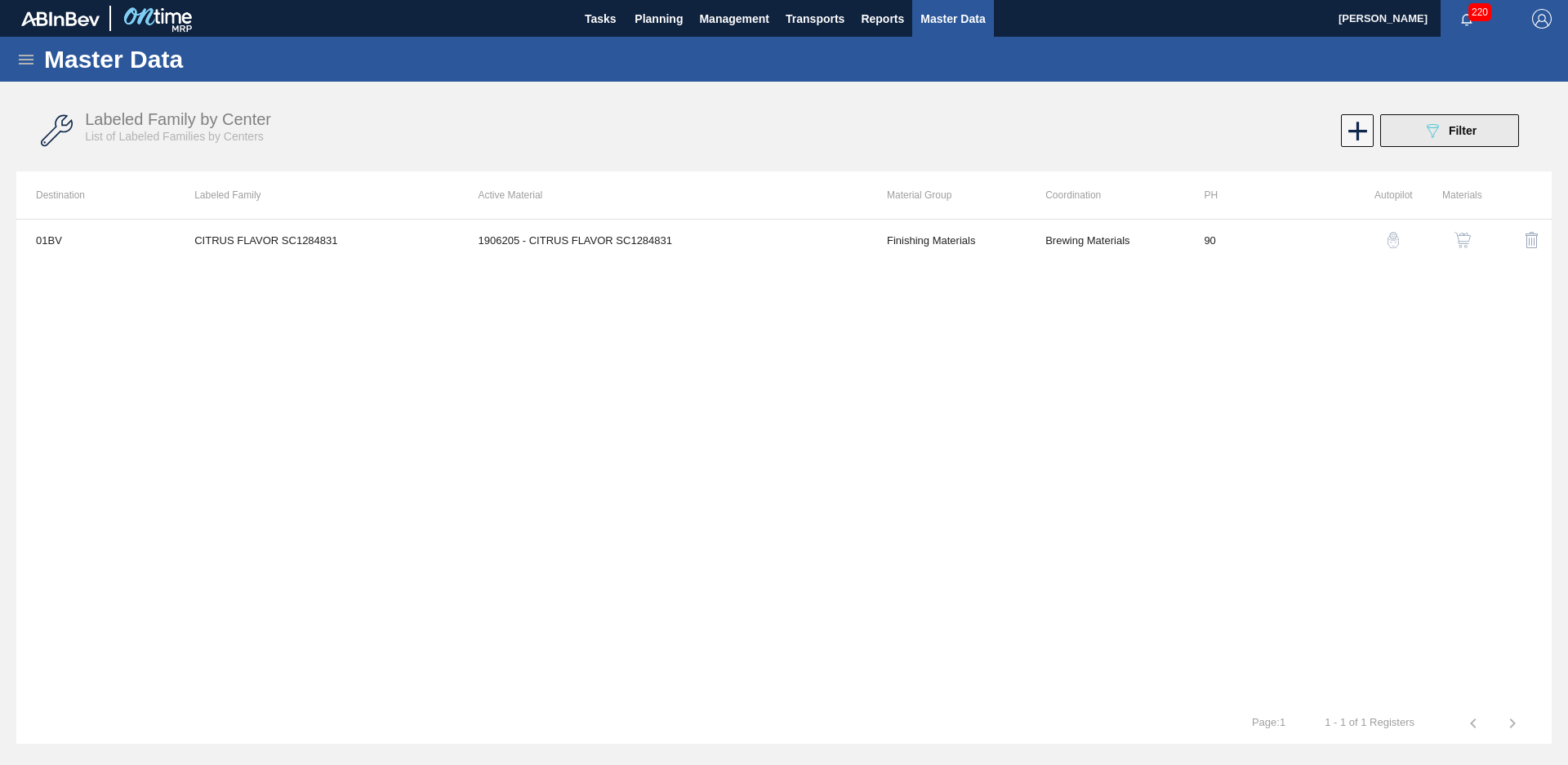
click at [1417, 141] on button "089F7B8B-B2A5-4AFE-B5C0-19BA573D28AC Filter" at bounding box center [1449, 130] width 139 height 33
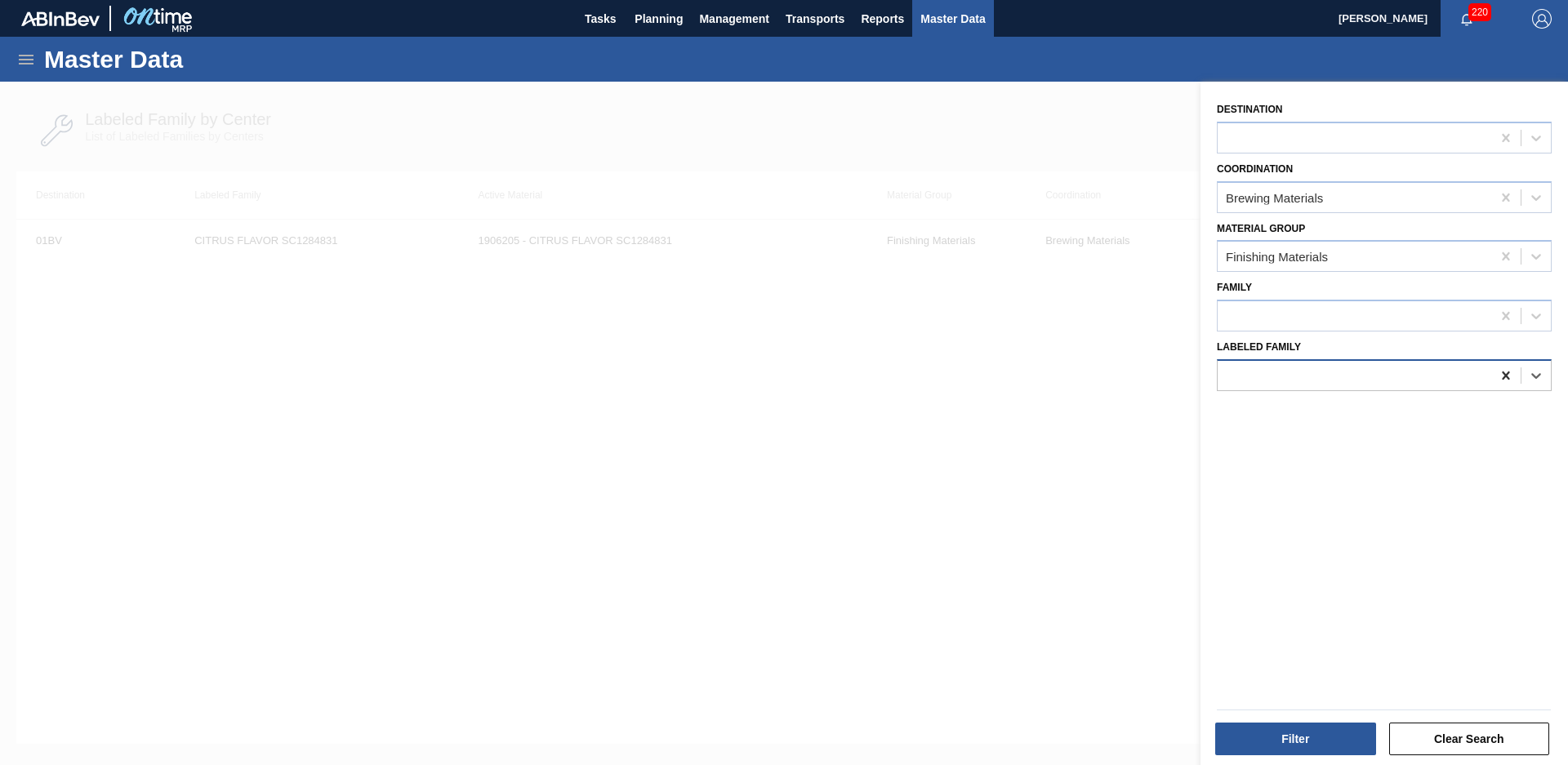
click at [1510, 379] on icon at bounding box center [1506, 375] width 16 height 16
type Family "doh nat hop"
drag, startPoint x: 1326, startPoint y: 715, endPoint x: 1329, endPoint y: 727, distance: 12.4
click at [1327, 716] on div at bounding box center [1383, 710] width 347 height 14
click at [1335, 731] on button "Filter" at bounding box center [1296, 738] width 161 height 33
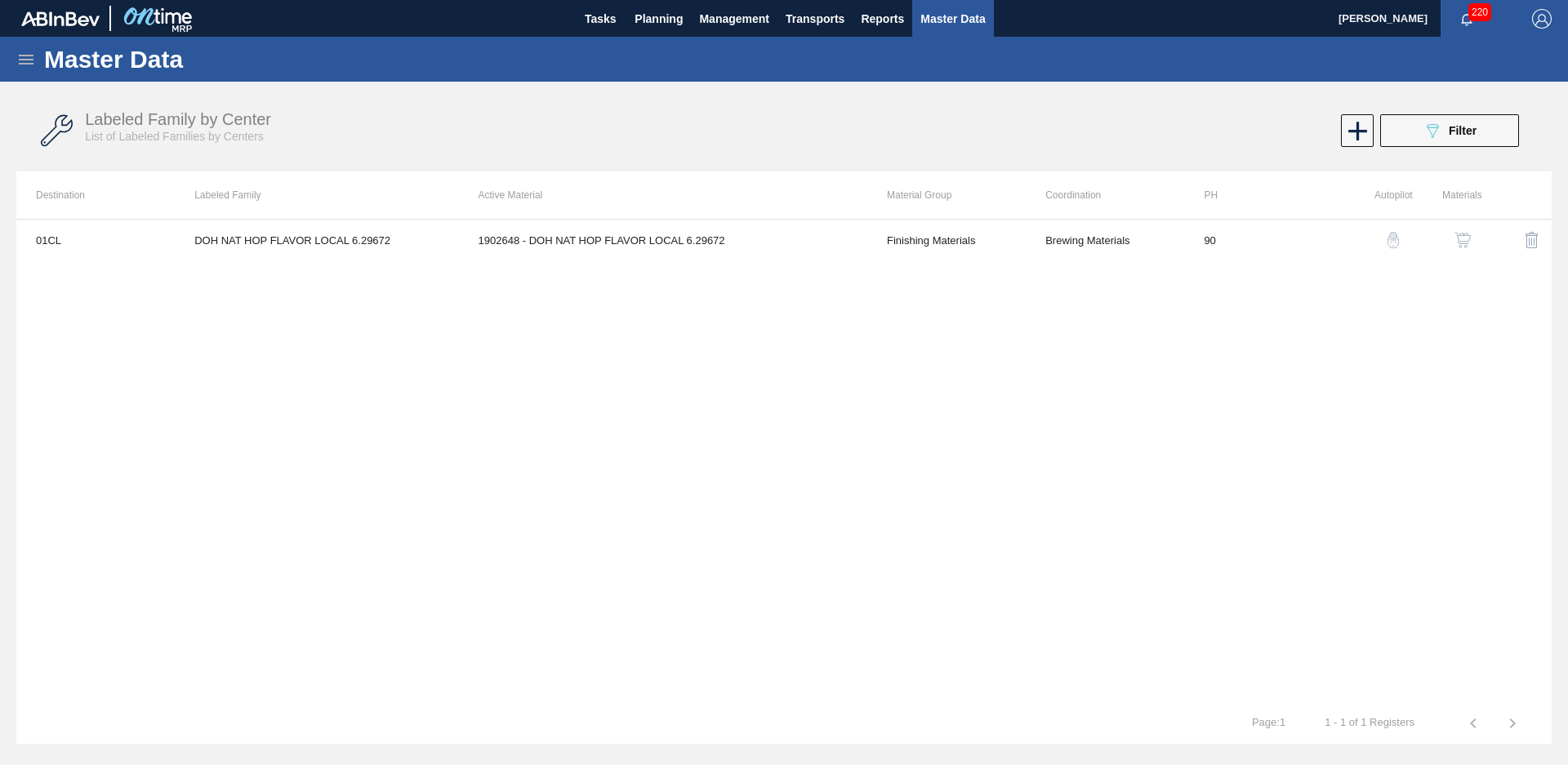
click at [1446, 151] on div "Labeled Family by Center List of Labeled Families by Centers 089F7B8B-B2A5-4AFE…" at bounding box center [784, 131] width 1535 height 61
click at [1418, 120] on button "089F7B8B-B2A5-4AFE-B5C0-19BA573D28AC Filter" at bounding box center [1449, 130] width 139 height 33
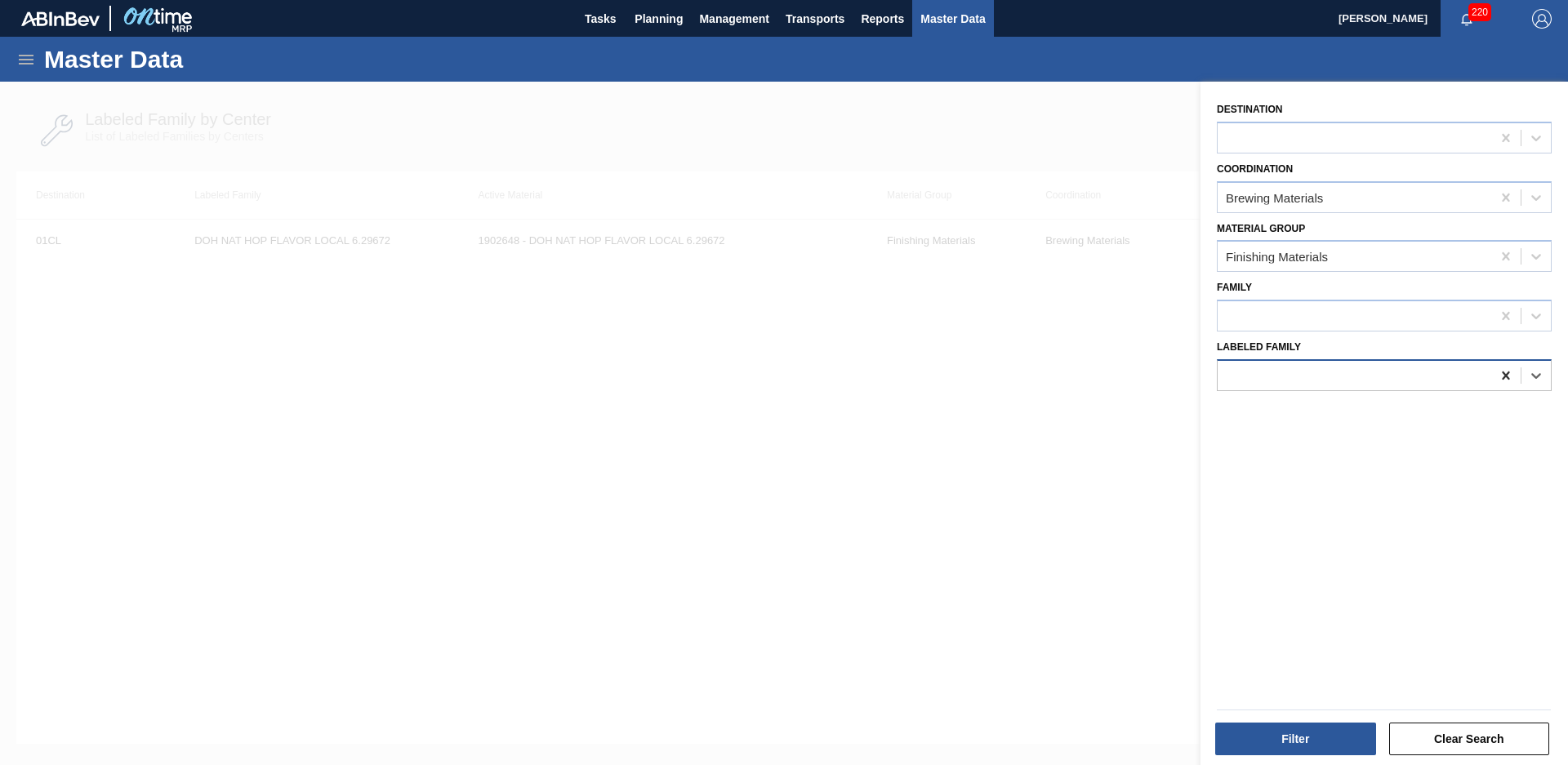
click at [1491, 375] on div at bounding box center [1505, 375] width 29 height 29
type Family "mcc hur"
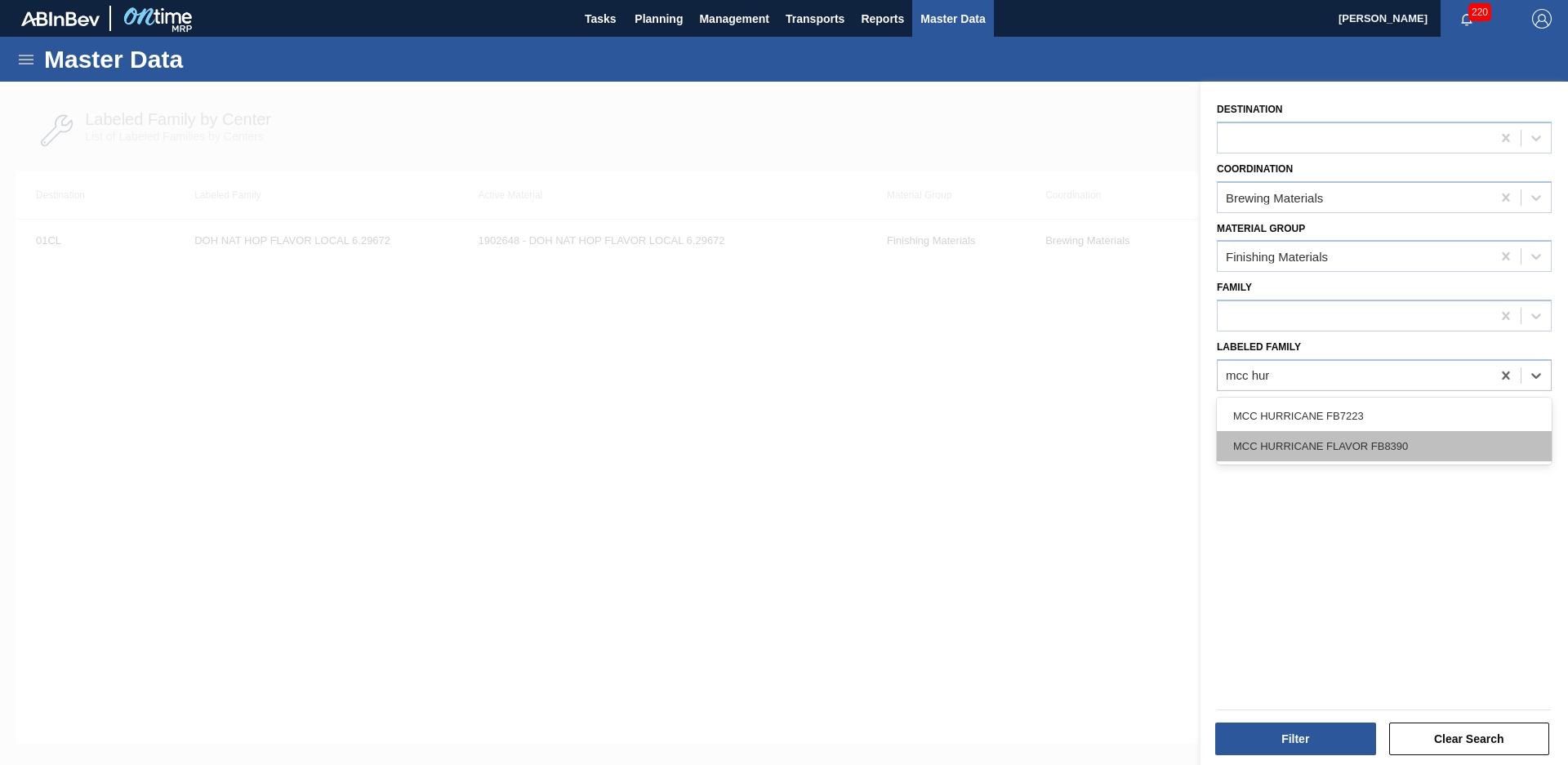
click at [1349, 436] on div "MCC HURRICANE FB7223 MCC HURRICANE FLAVOR FB8390" at bounding box center [1384, 431] width 335 height 67
click at [1343, 438] on div "MCC HURRICANE FLAVOR FB8390" at bounding box center [1384, 446] width 335 height 30
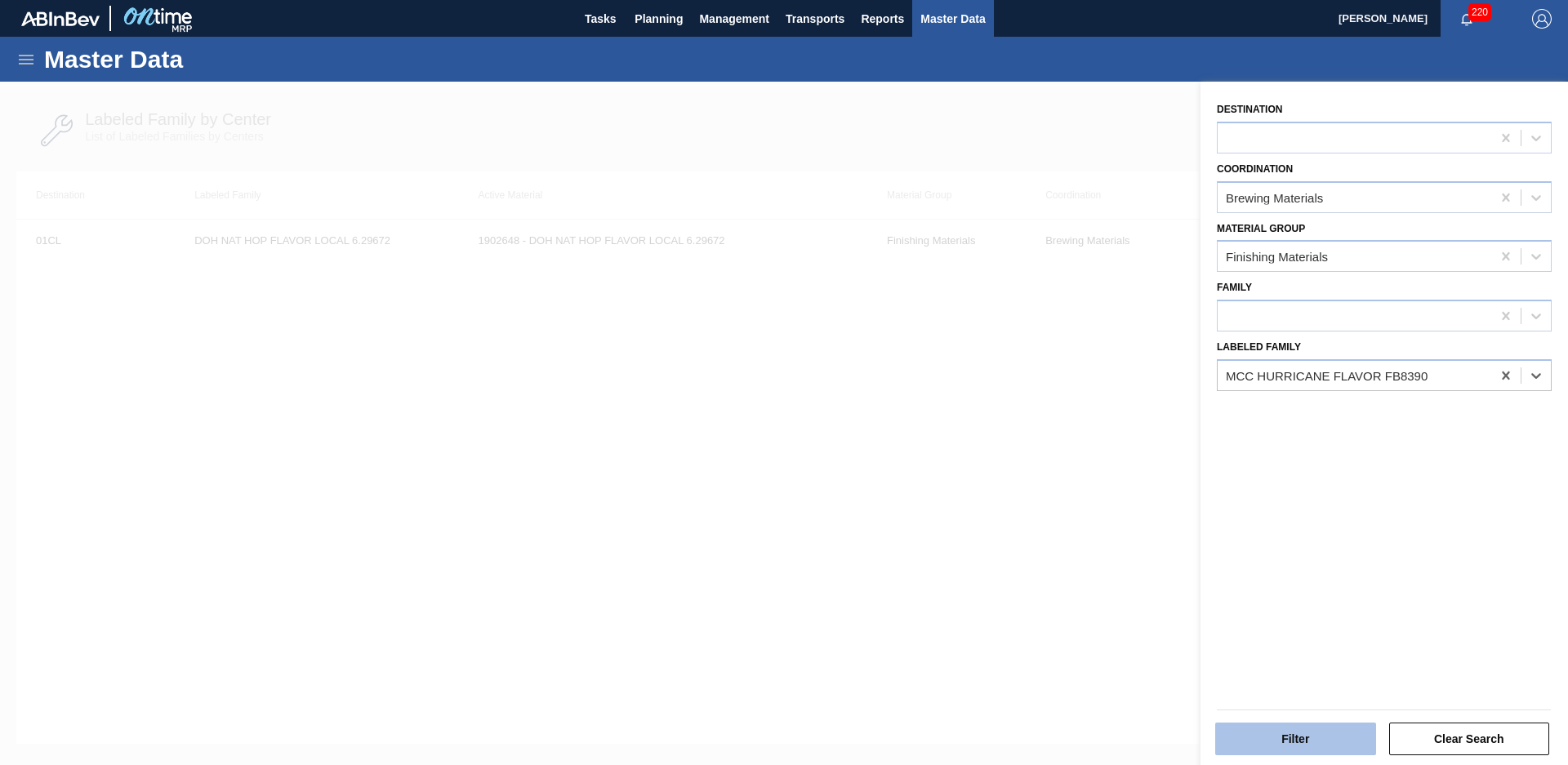
click at [1294, 740] on button "Filter" at bounding box center [1296, 738] width 161 height 33
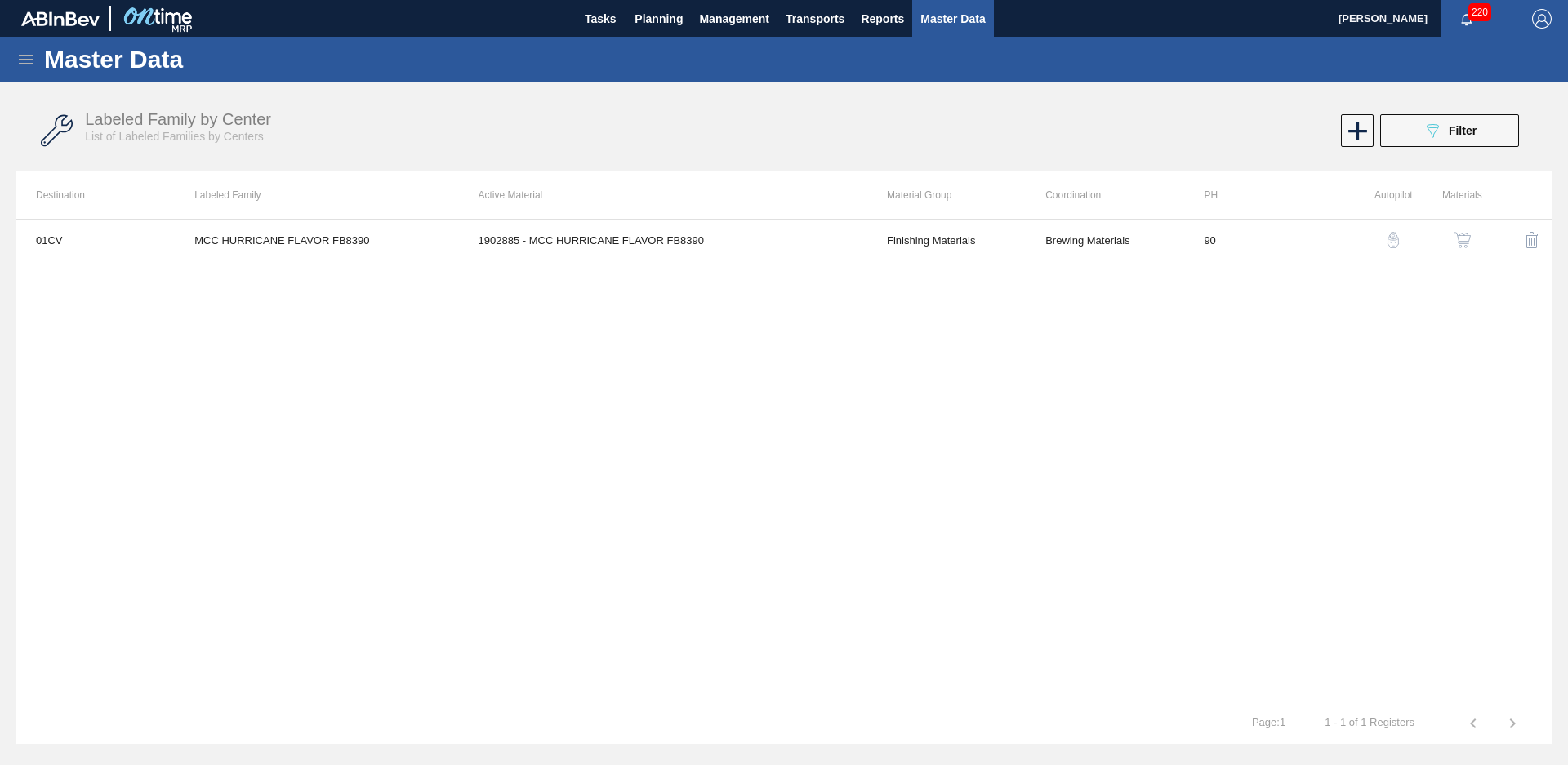
click at [1481, 158] on div "Labeled Family by Center List of Labeled Families by Centers 089F7B8B-B2A5-4AFE…" at bounding box center [784, 131] width 1535 height 61
click at [1482, 143] on button "089F7B8B-B2A5-4AFE-B5C0-19BA573D28AC Filter" at bounding box center [1449, 130] width 139 height 33
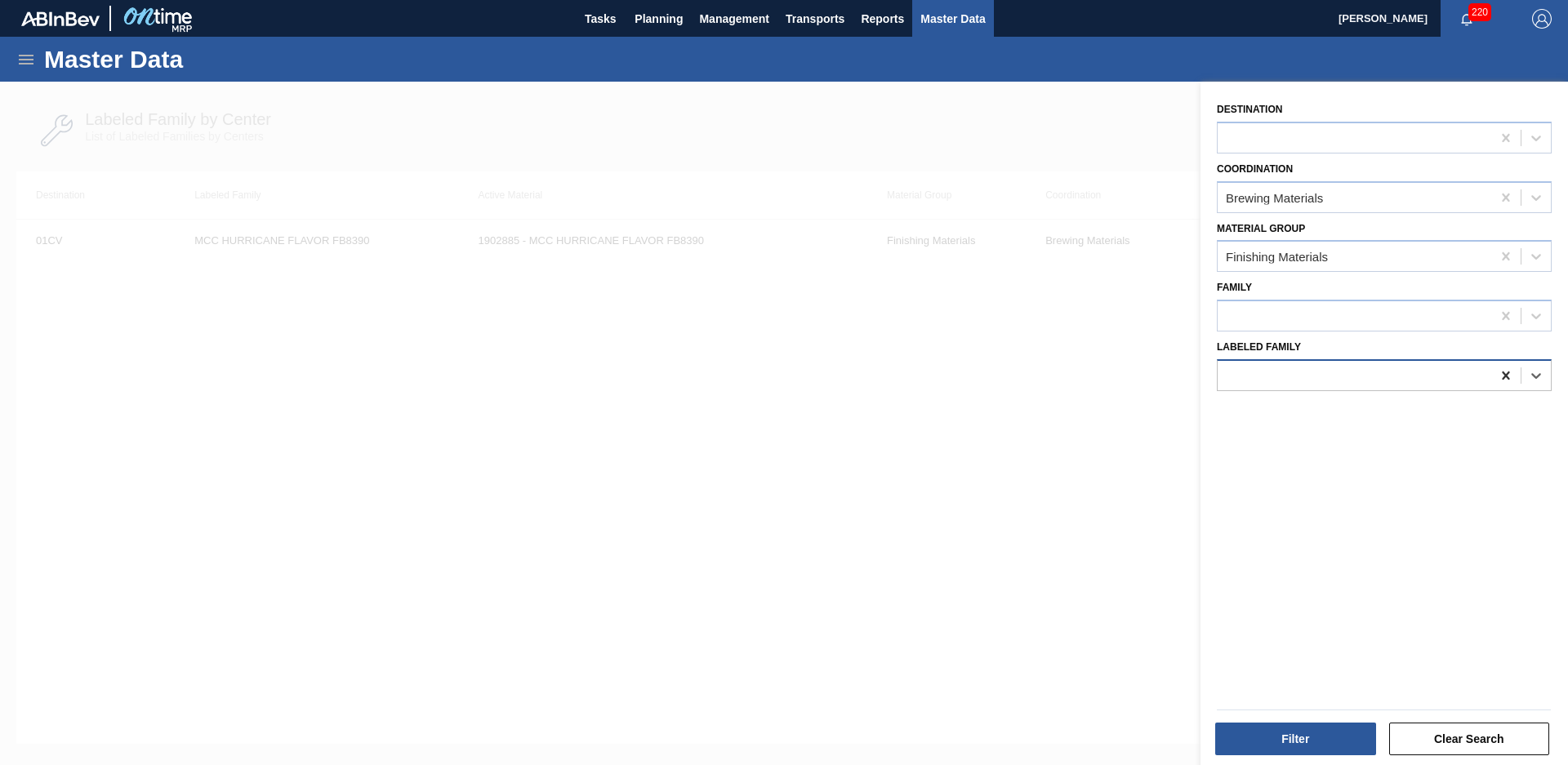
click at [1513, 380] on div at bounding box center [1505, 375] width 29 height 29
type Family "af watermelon"
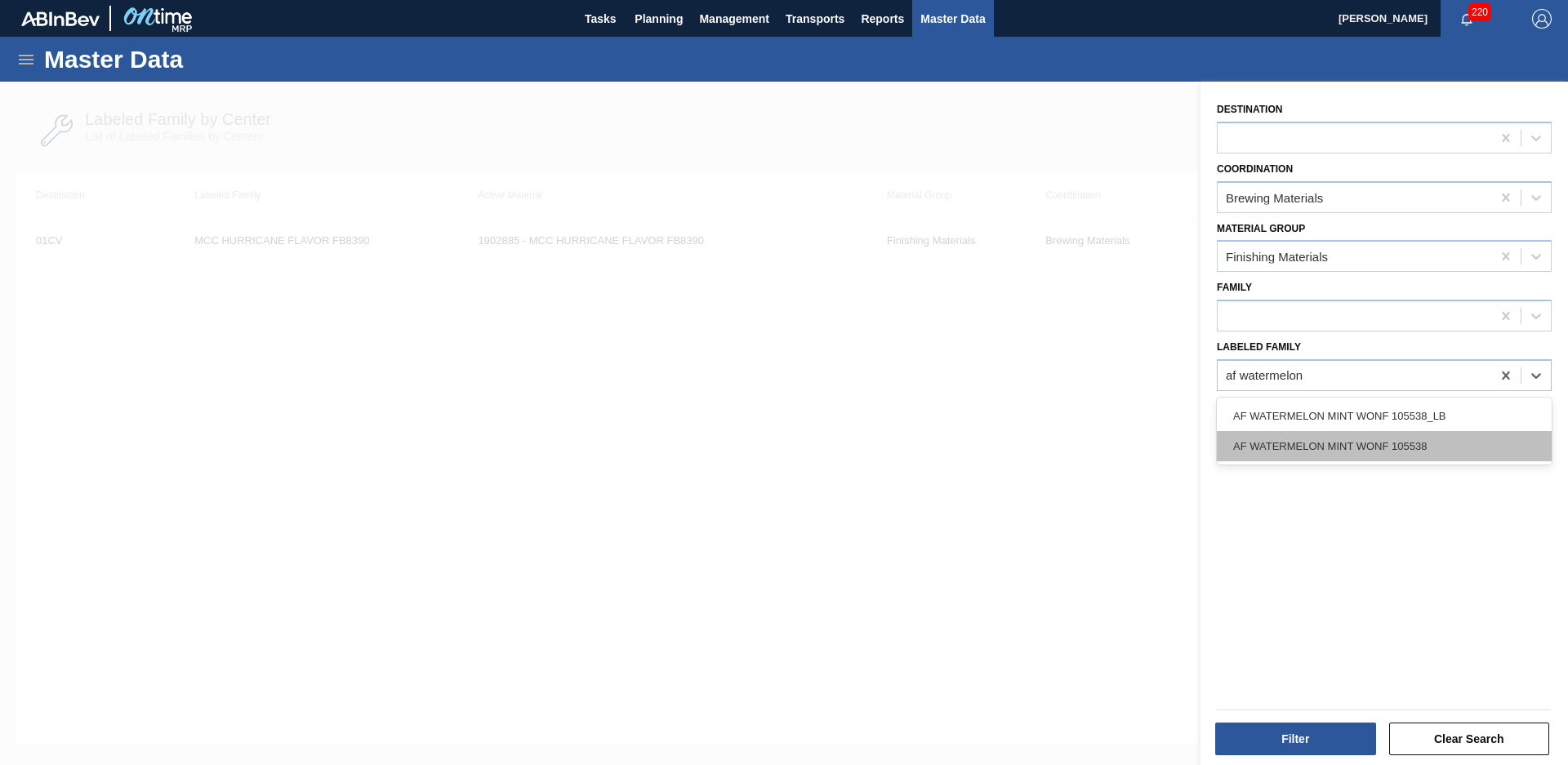
click at [1413, 442] on div "AF WATERMELON MINT WONF 105538" at bounding box center [1384, 446] width 335 height 30
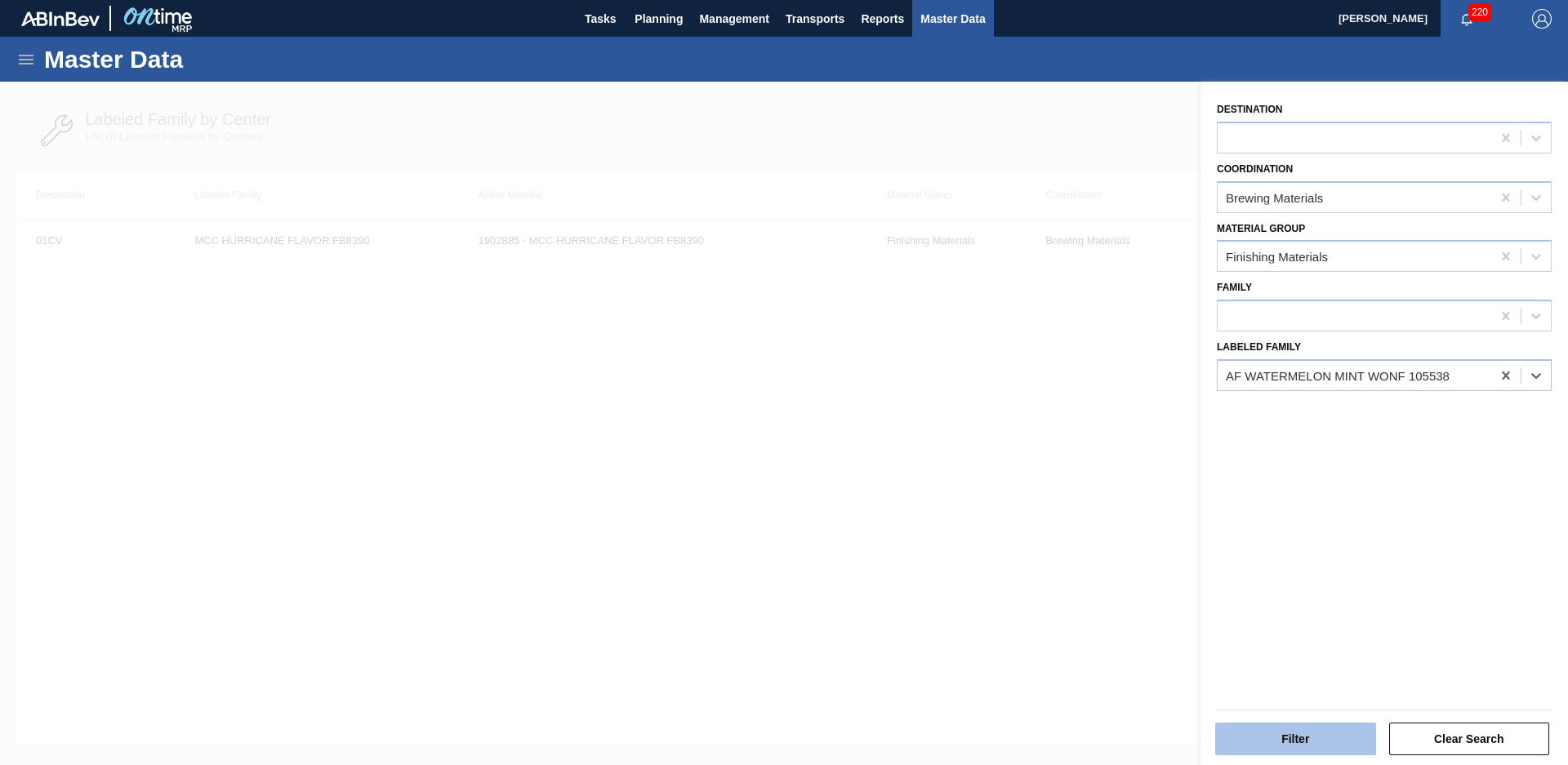
click at [1297, 746] on button "Filter" at bounding box center [1296, 738] width 161 height 33
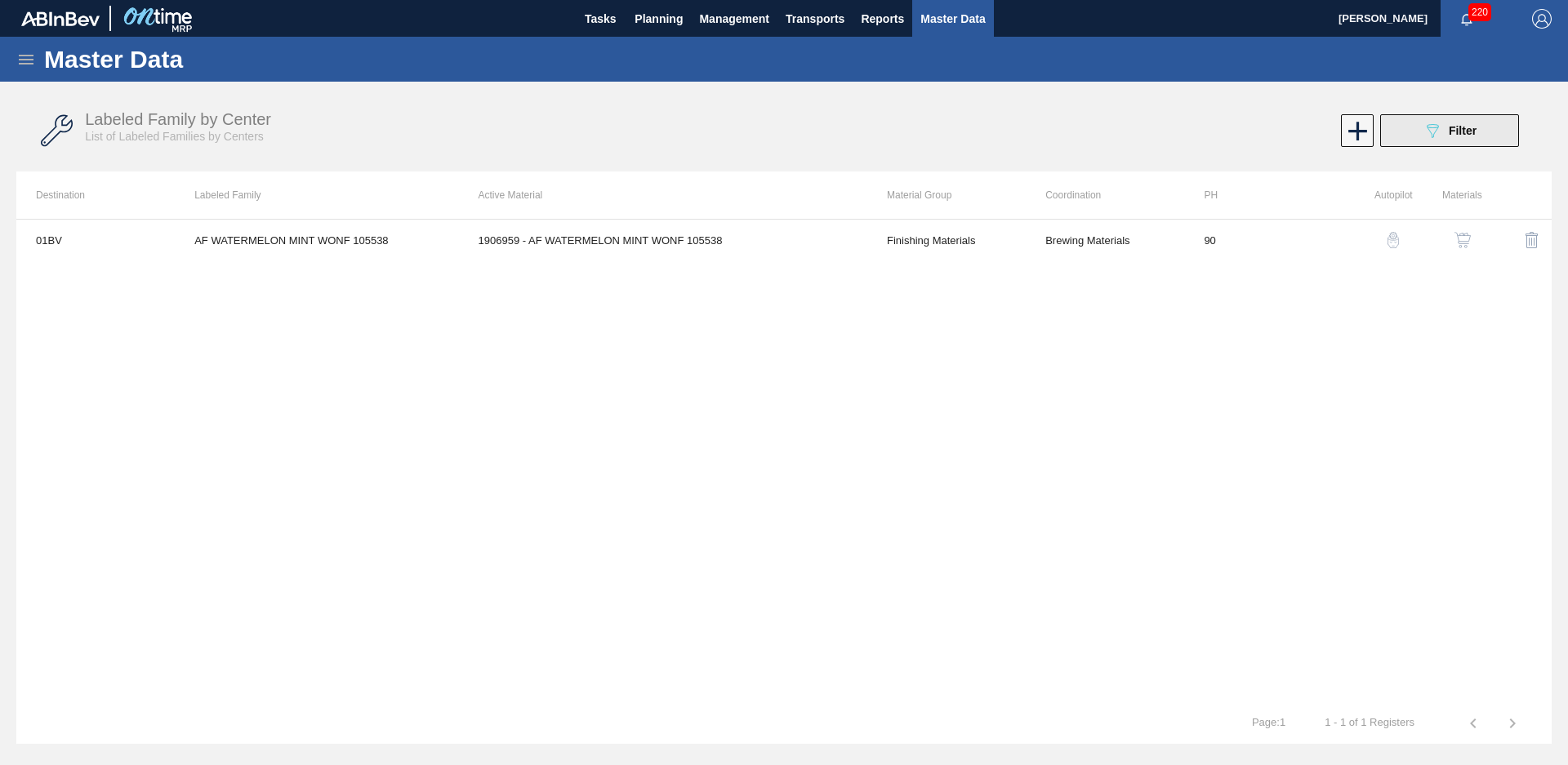
click at [1443, 121] on div "089F7B8B-B2A5-4AFE-B5C0-19BA573D28AC Filter" at bounding box center [1450, 131] width 54 height 19
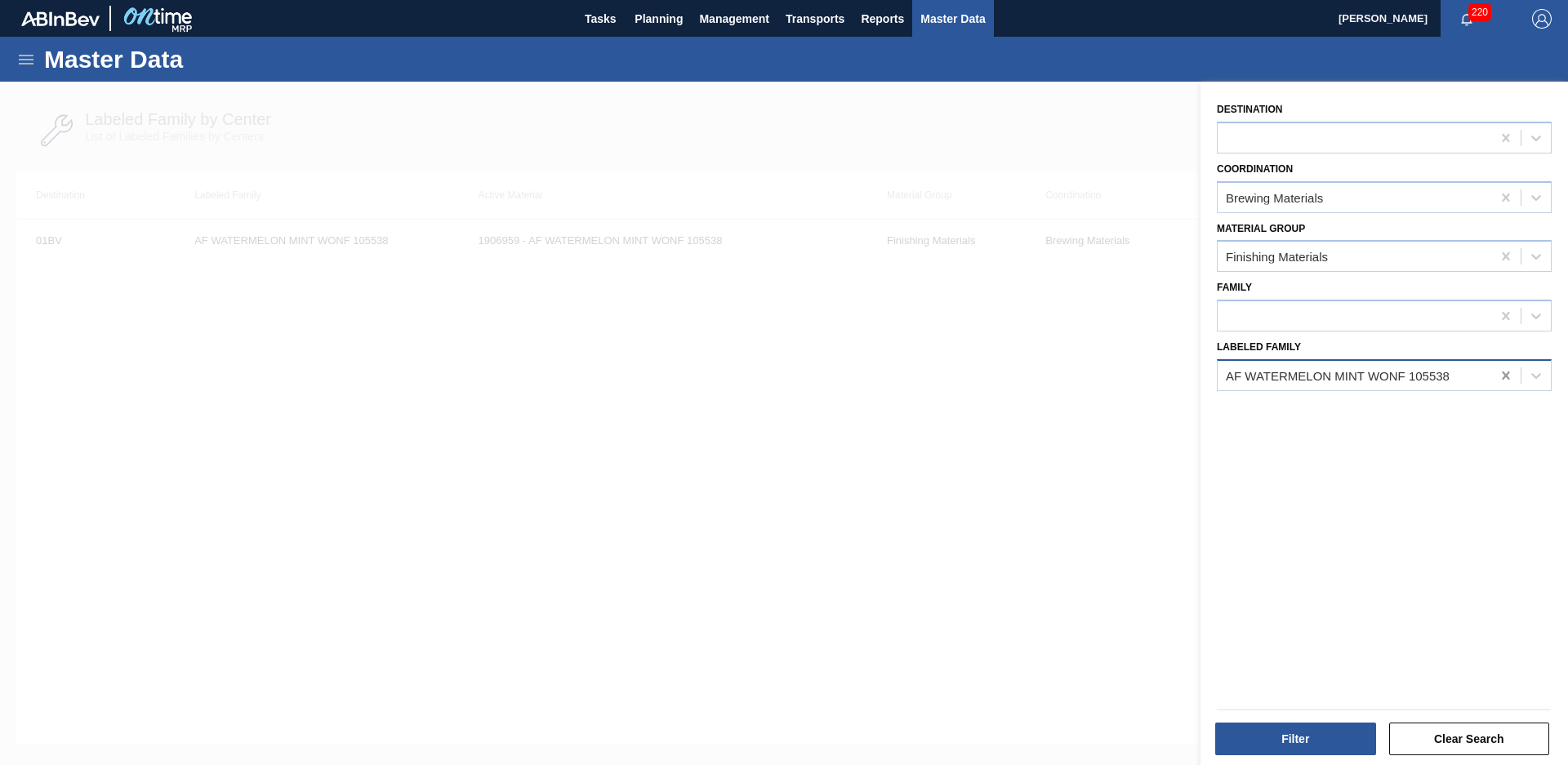
click at [1499, 371] on icon at bounding box center [1506, 375] width 16 height 16
type Family "[PERSON_NAME] mango"
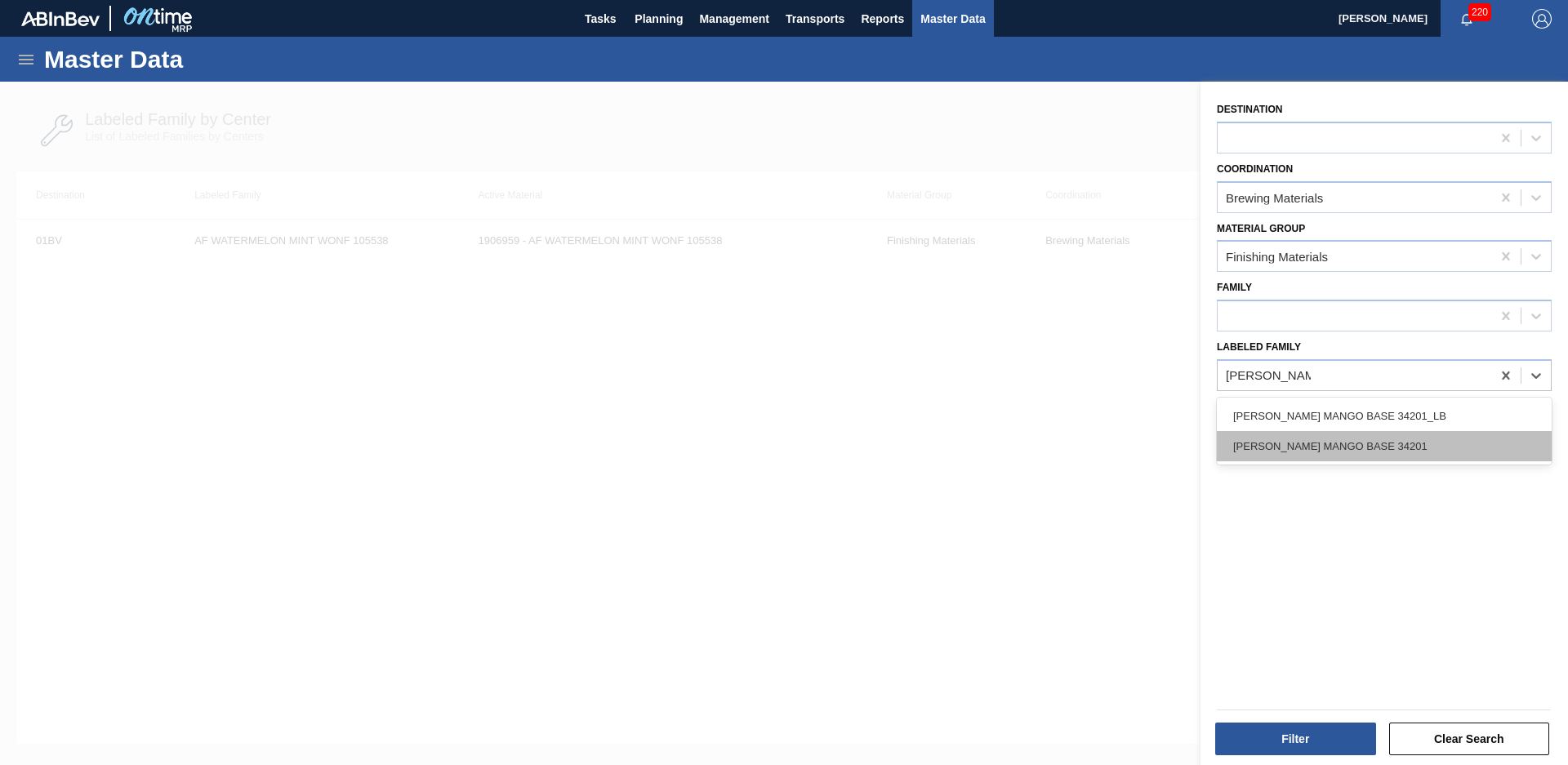
click at [1391, 438] on div "[PERSON_NAME] MANGO BASE 34201" at bounding box center [1384, 446] width 335 height 30
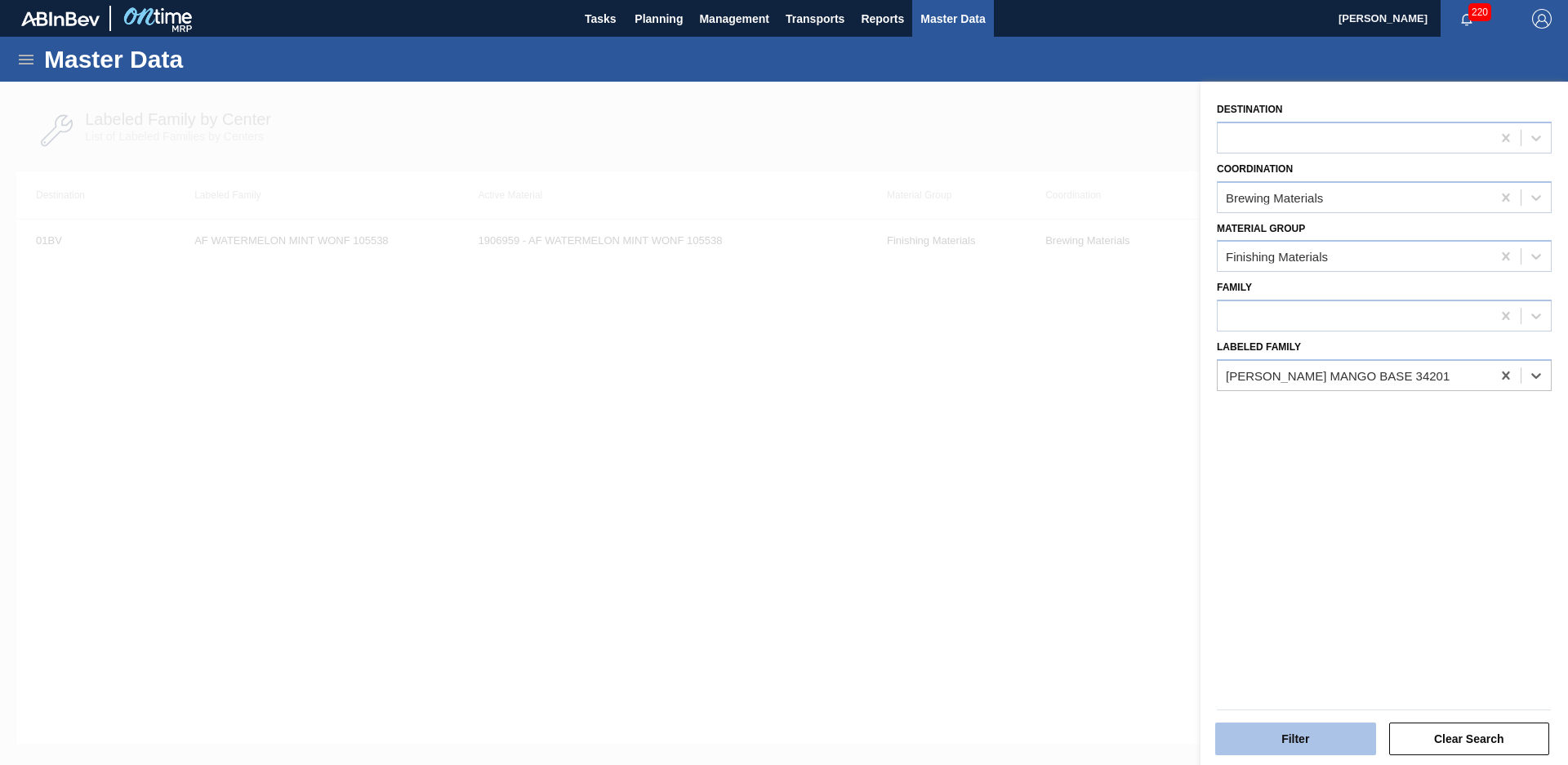
click at [1303, 743] on button "Filter" at bounding box center [1296, 738] width 161 height 33
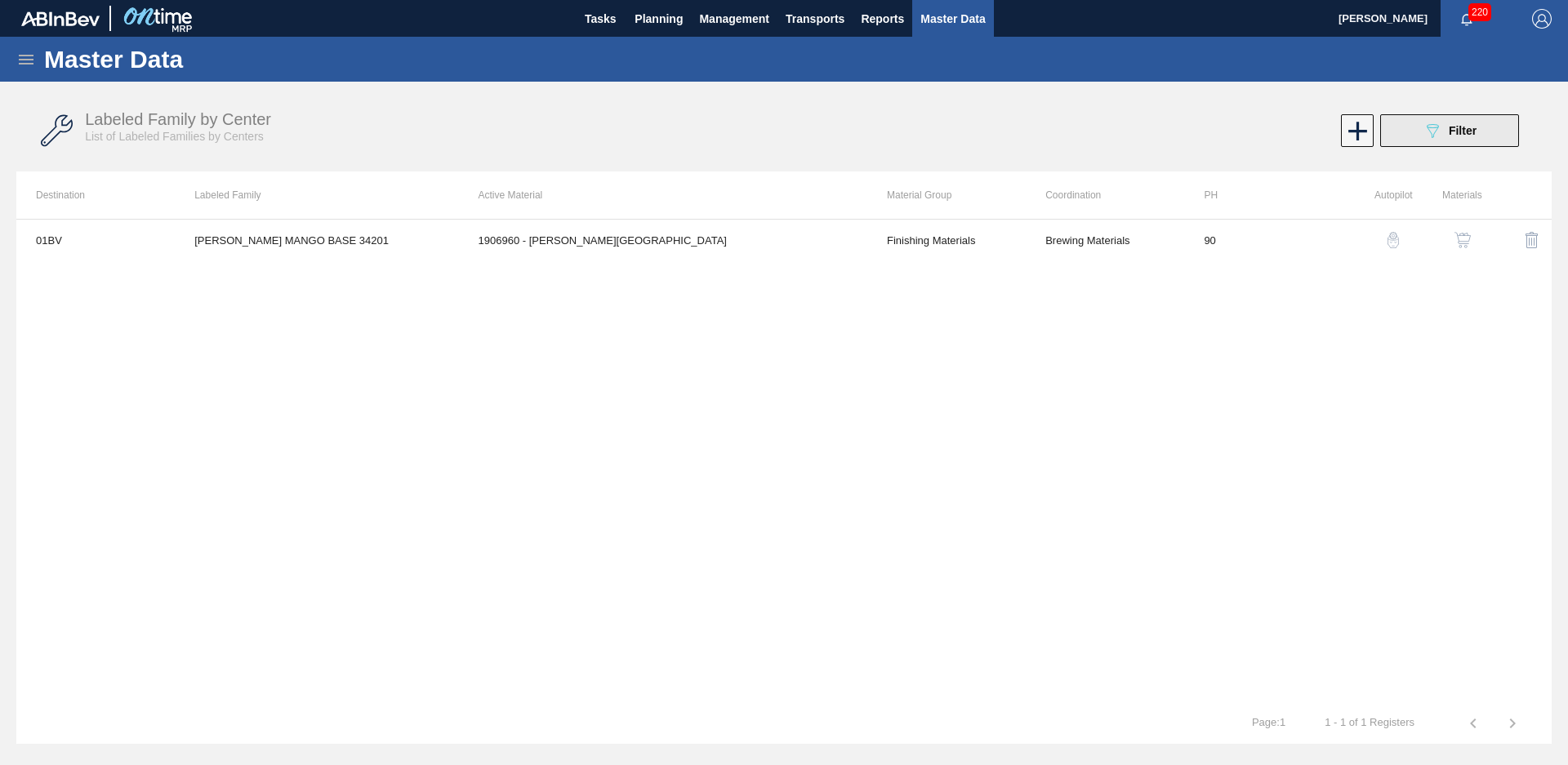
click at [1429, 126] on icon "089F7B8B-B2A5-4AFE-B5C0-19BA573D28AC" at bounding box center [1433, 131] width 19 height 19
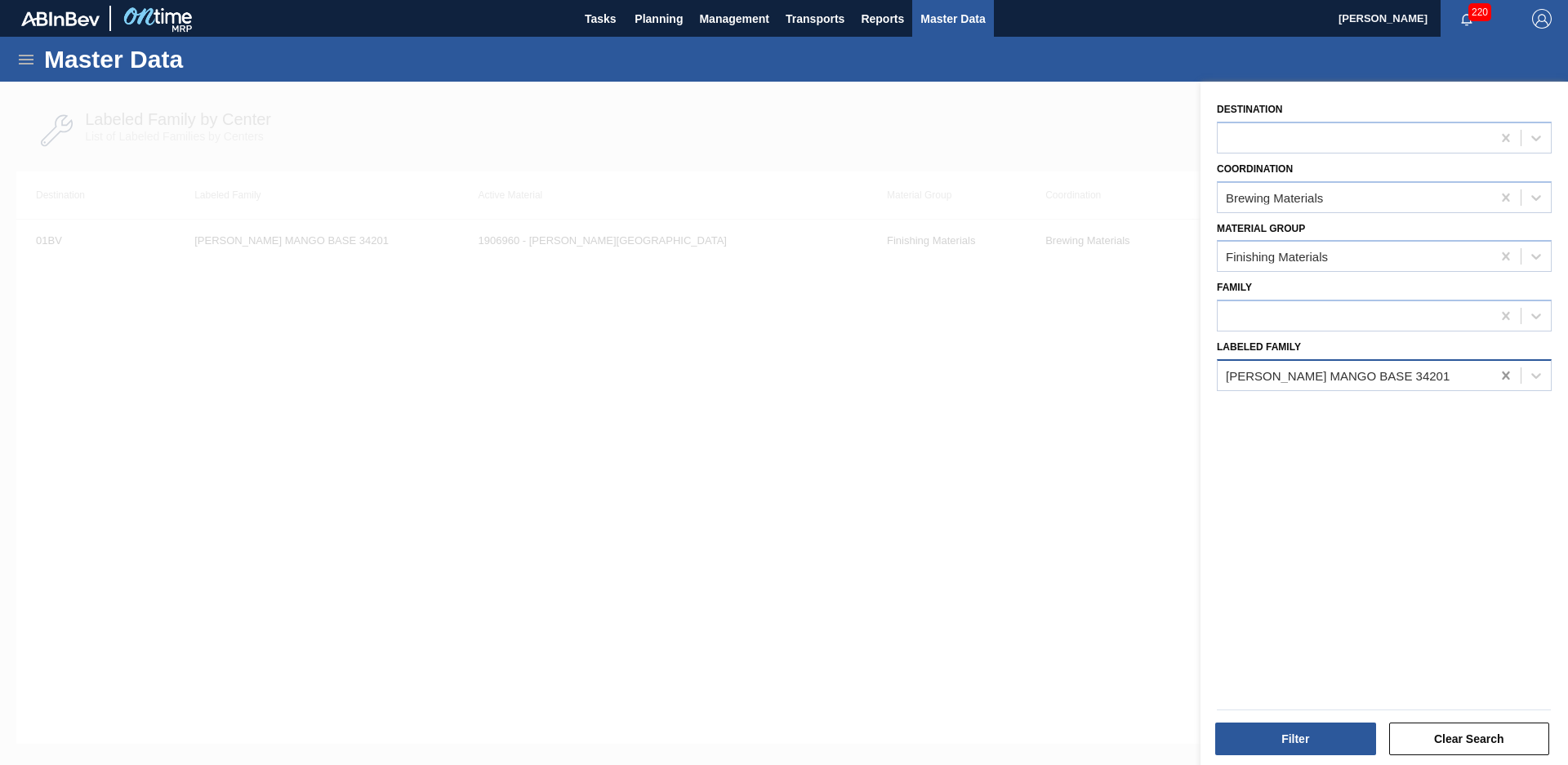
click at [1508, 372] on icon at bounding box center [1506, 375] width 16 height 16
type Family "af peach tea lemon"
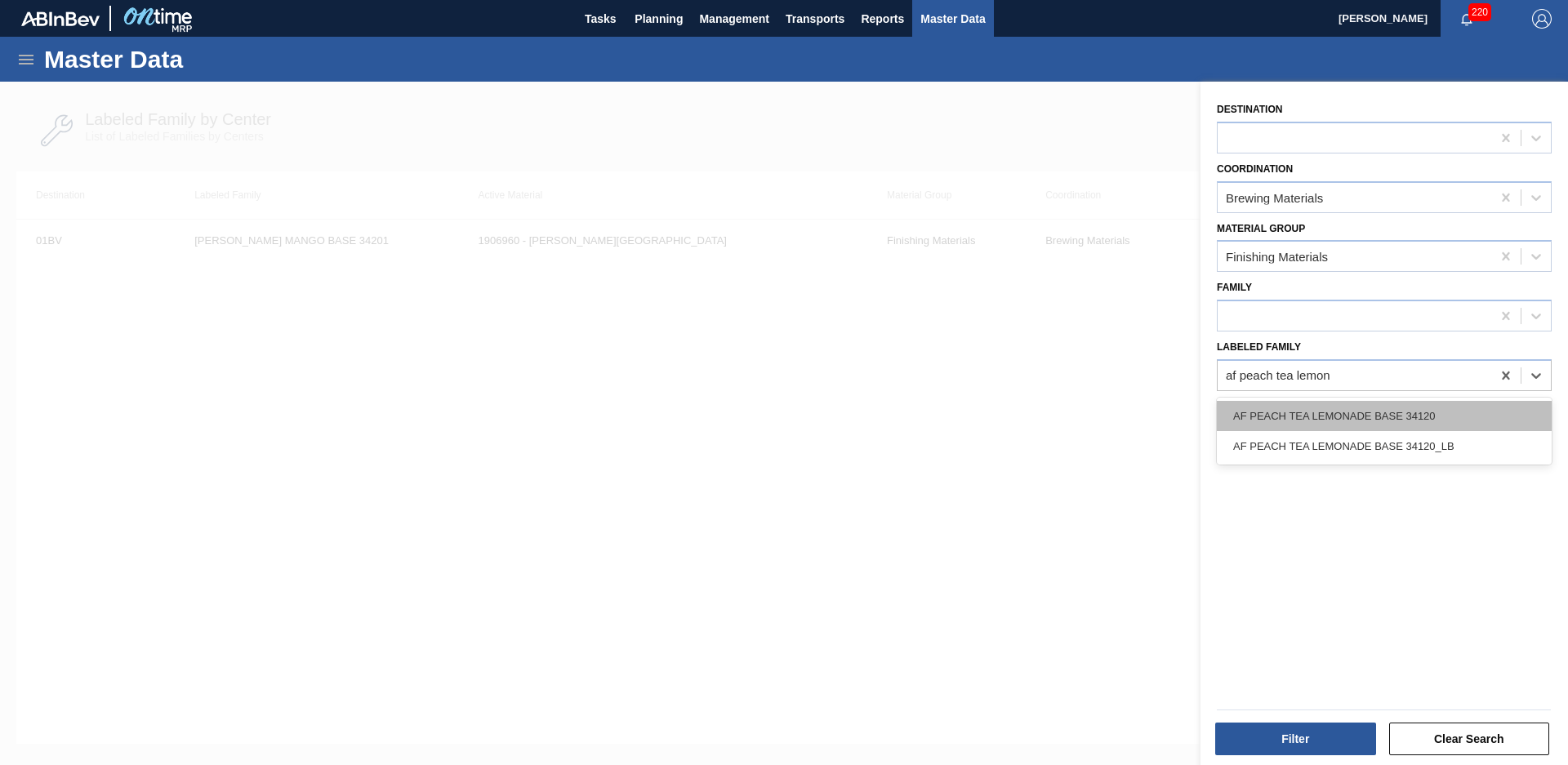
click at [1441, 425] on div "AF PEACH TEA LEMONADE BASE 34120" at bounding box center [1384, 416] width 335 height 30
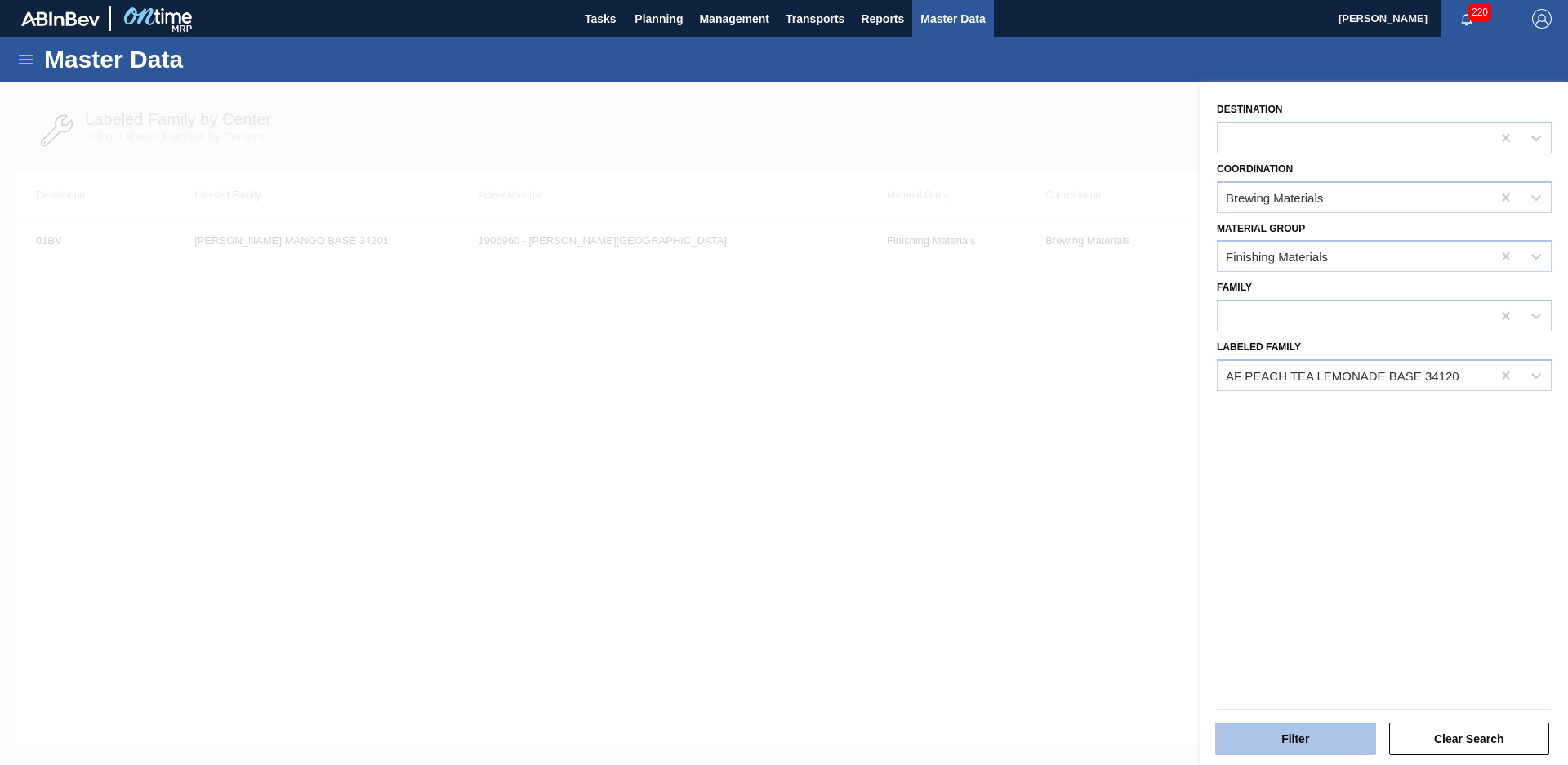
click at [1311, 731] on button "Filter" at bounding box center [1296, 738] width 161 height 33
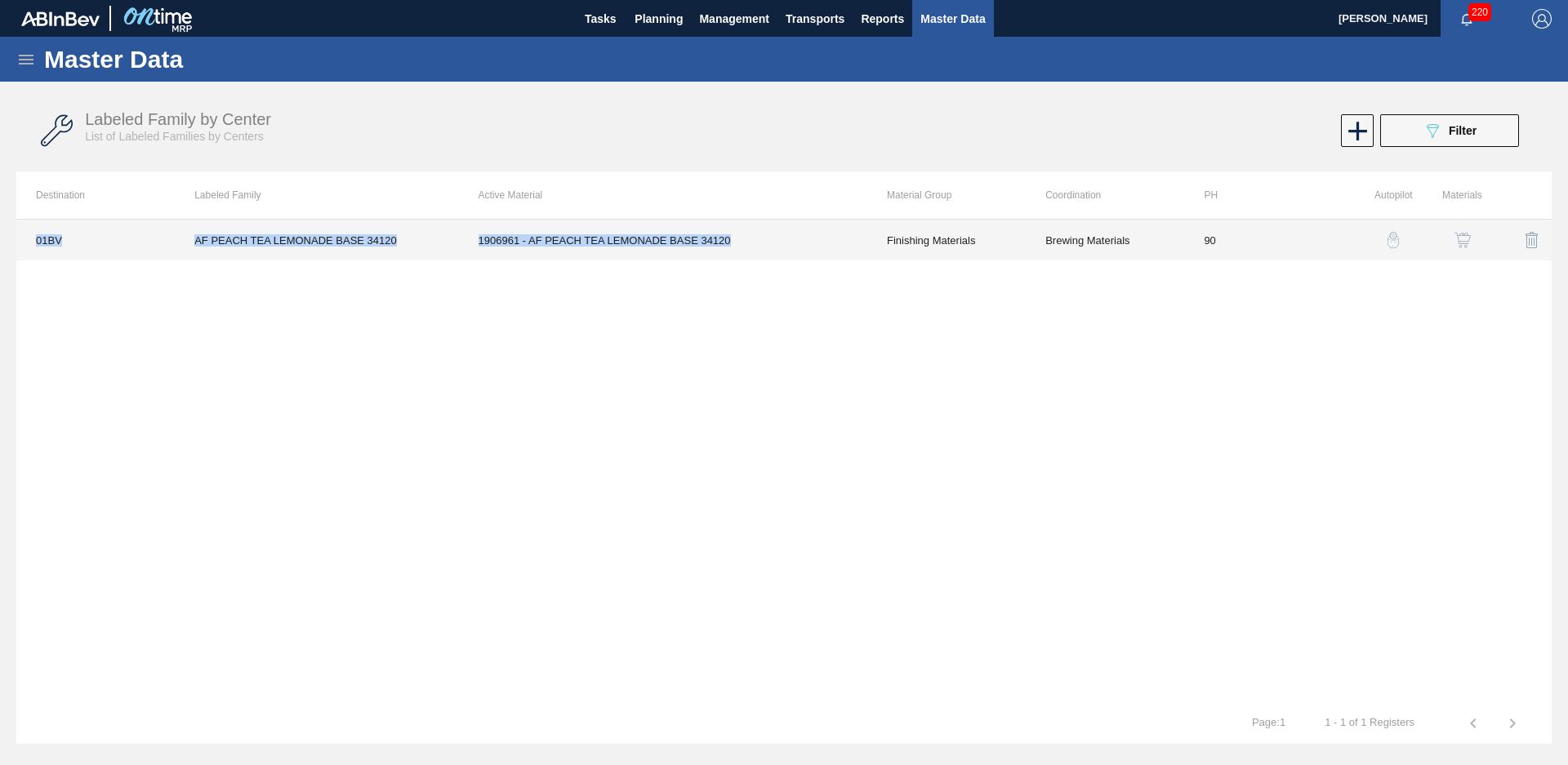
drag, startPoint x: 33, startPoint y: 245, endPoint x: 851, endPoint y: 238, distance: 818.0
click at [851, 238] on tr "01BV AF PEACH TEA LEMONADE BASE 34120 1906961 - AF PEACH TEA LEMONADE BASE 3412…" at bounding box center [784, 240] width 1535 height 41
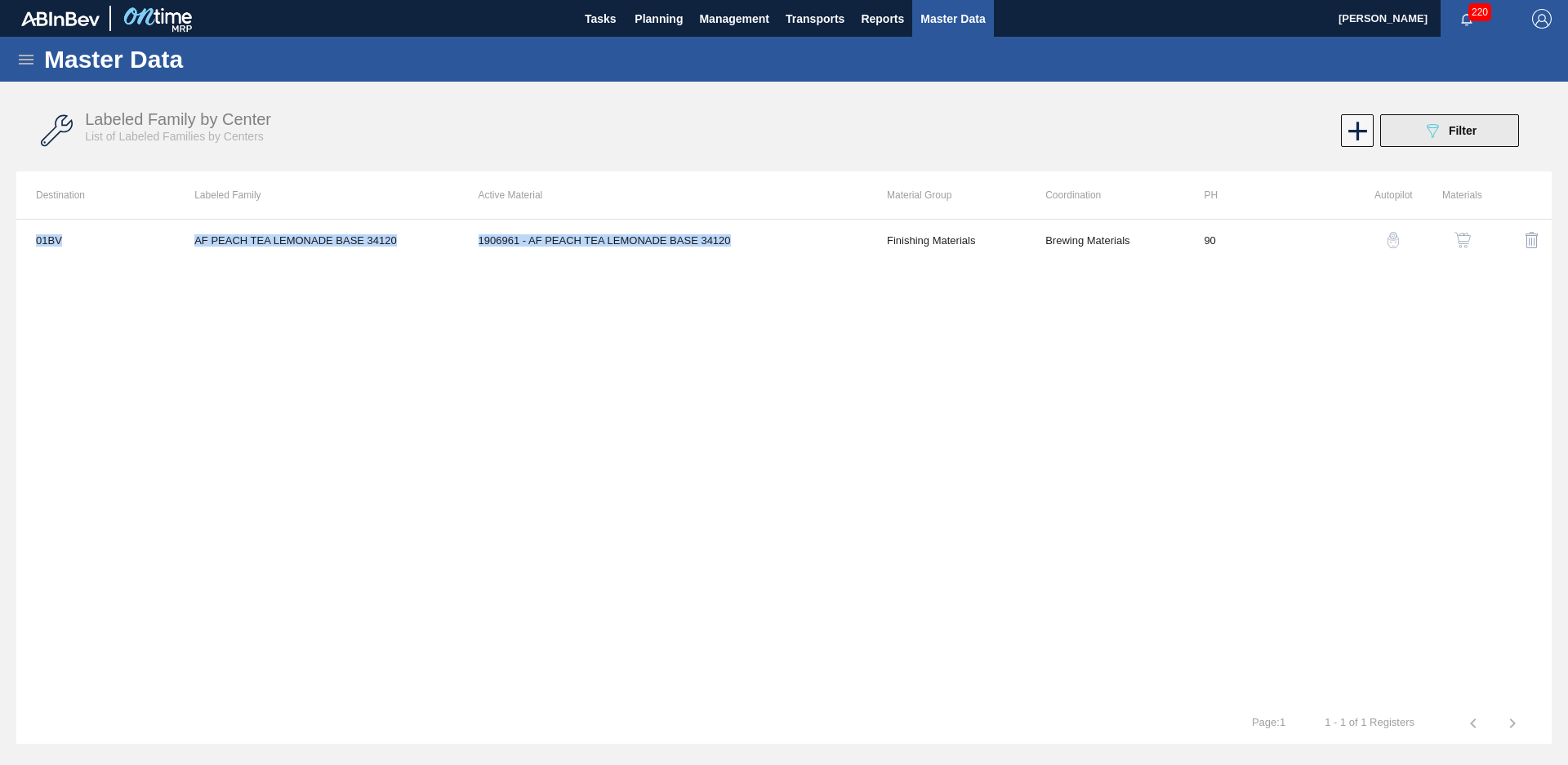
click at [1428, 125] on icon "089F7B8B-B2A5-4AFE-B5C0-19BA573D28AC" at bounding box center [1433, 131] width 19 height 19
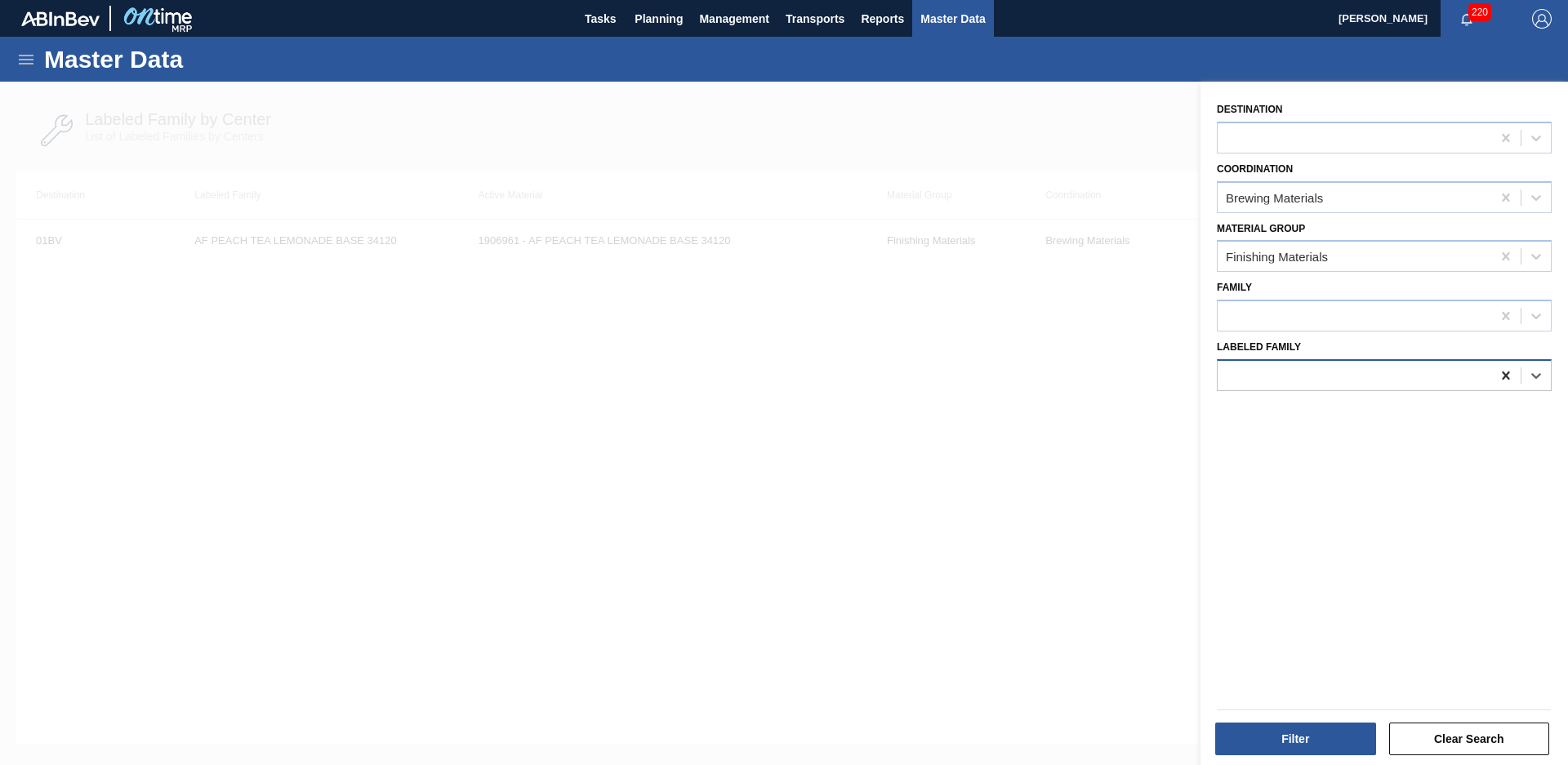
click at [1505, 369] on icon at bounding box center [1506, 375] width 16 height 16
type Family "ker org blue"
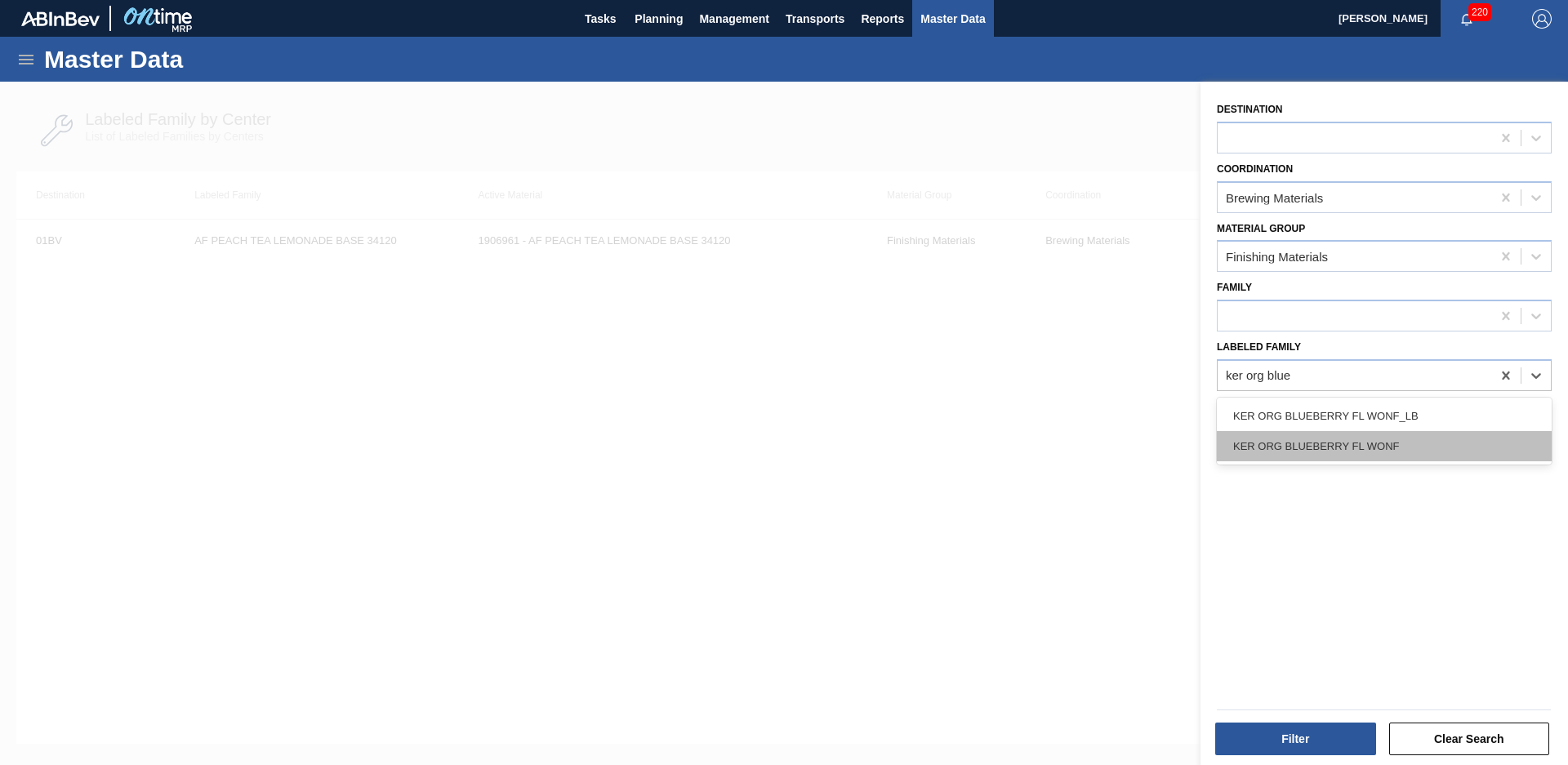
click at [1438, 441] on div "KER ORG BLUEBERRY FL WONF" at bounding box center [1384, 446] width 335 height 30
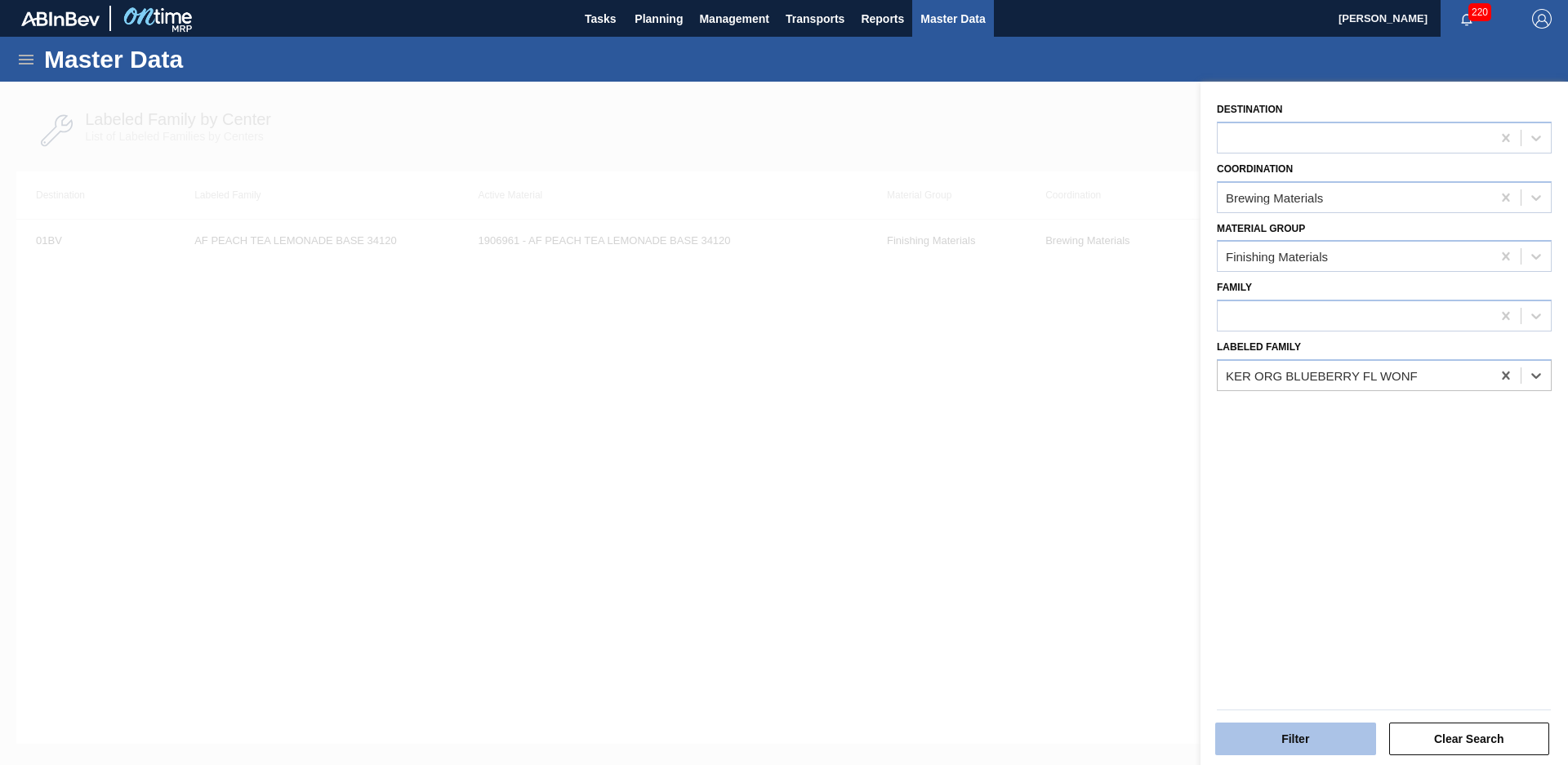
click at [1337, 727] on button "Filter" at bounding box center [1296, 738] width 161 height 33
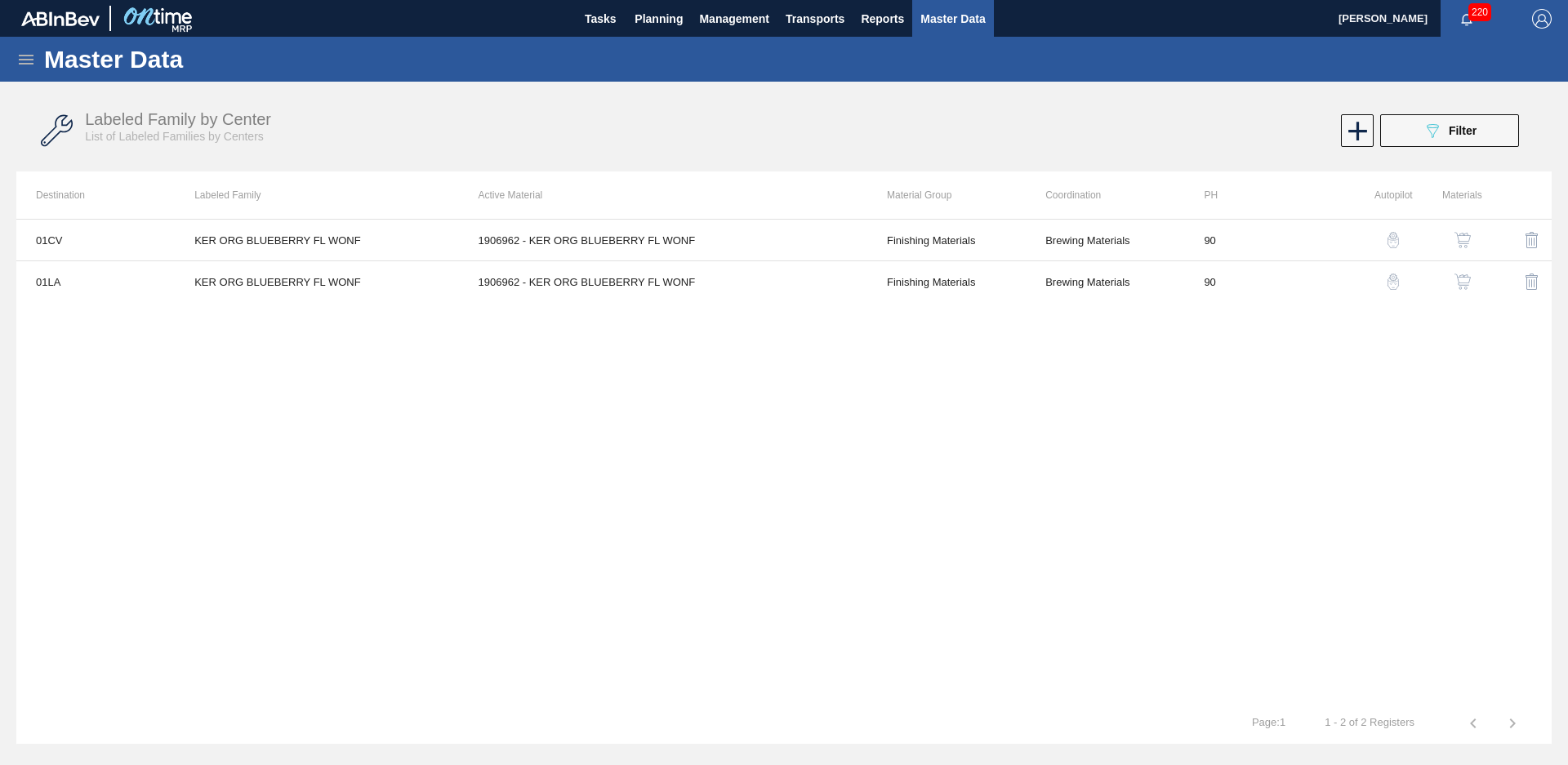
click at [1501, 104] on div "Labeled Family by Center List of Labeled Families by Centers 089F7B8B-B2A5-4AFE…" at bounding box center [784, 131] width 1535 height 61
click at [1481, 135] on button "089F7B8B-B2A5-4AFE-B5C0-19BA573D28AC Filter" at bounding box center [1449, 130] width 139 height 33
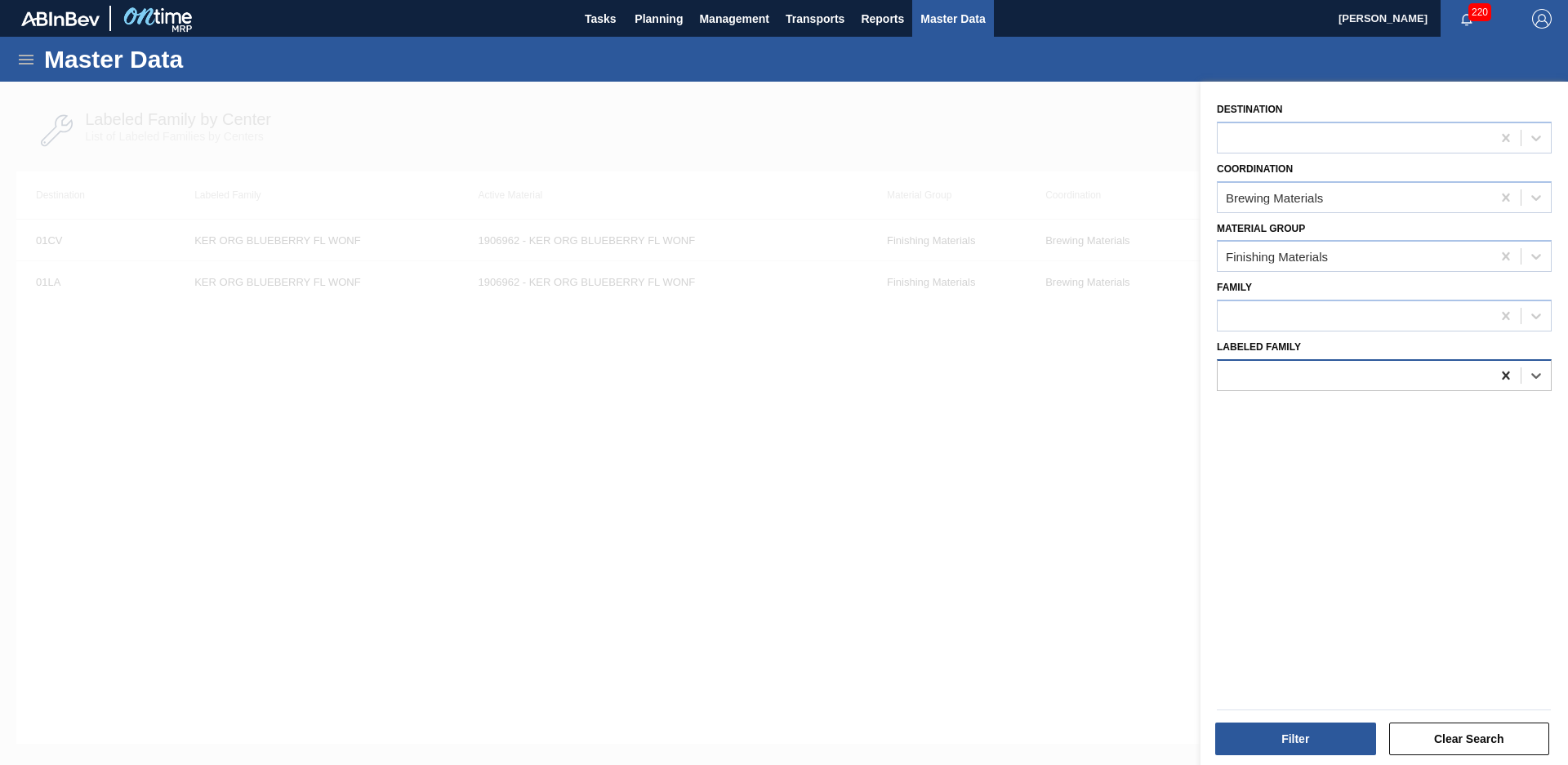
click at [1499, 373] on icon at bounding box center [1506, 375] width 16 height 16
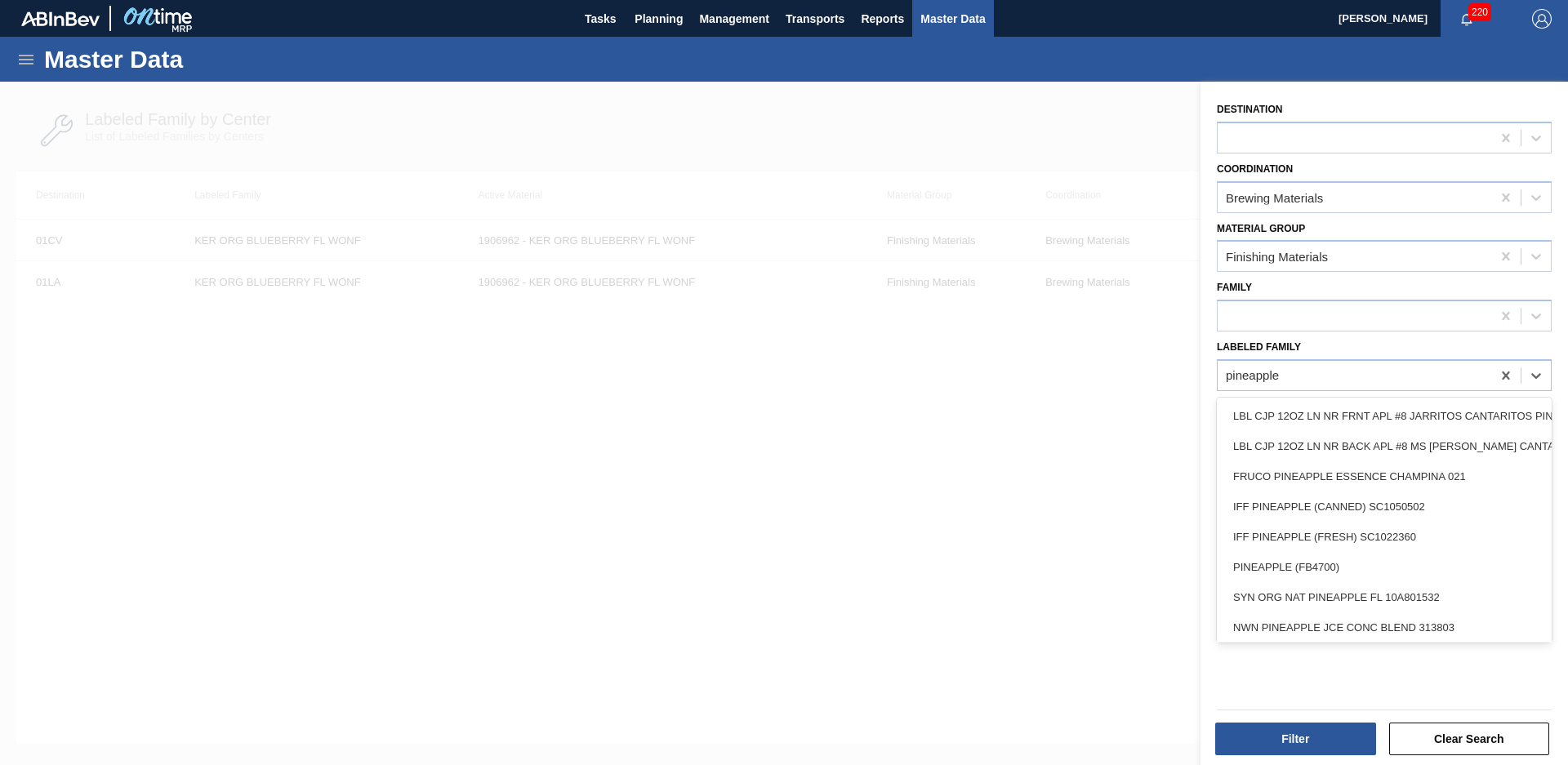
type Family "pineapple"
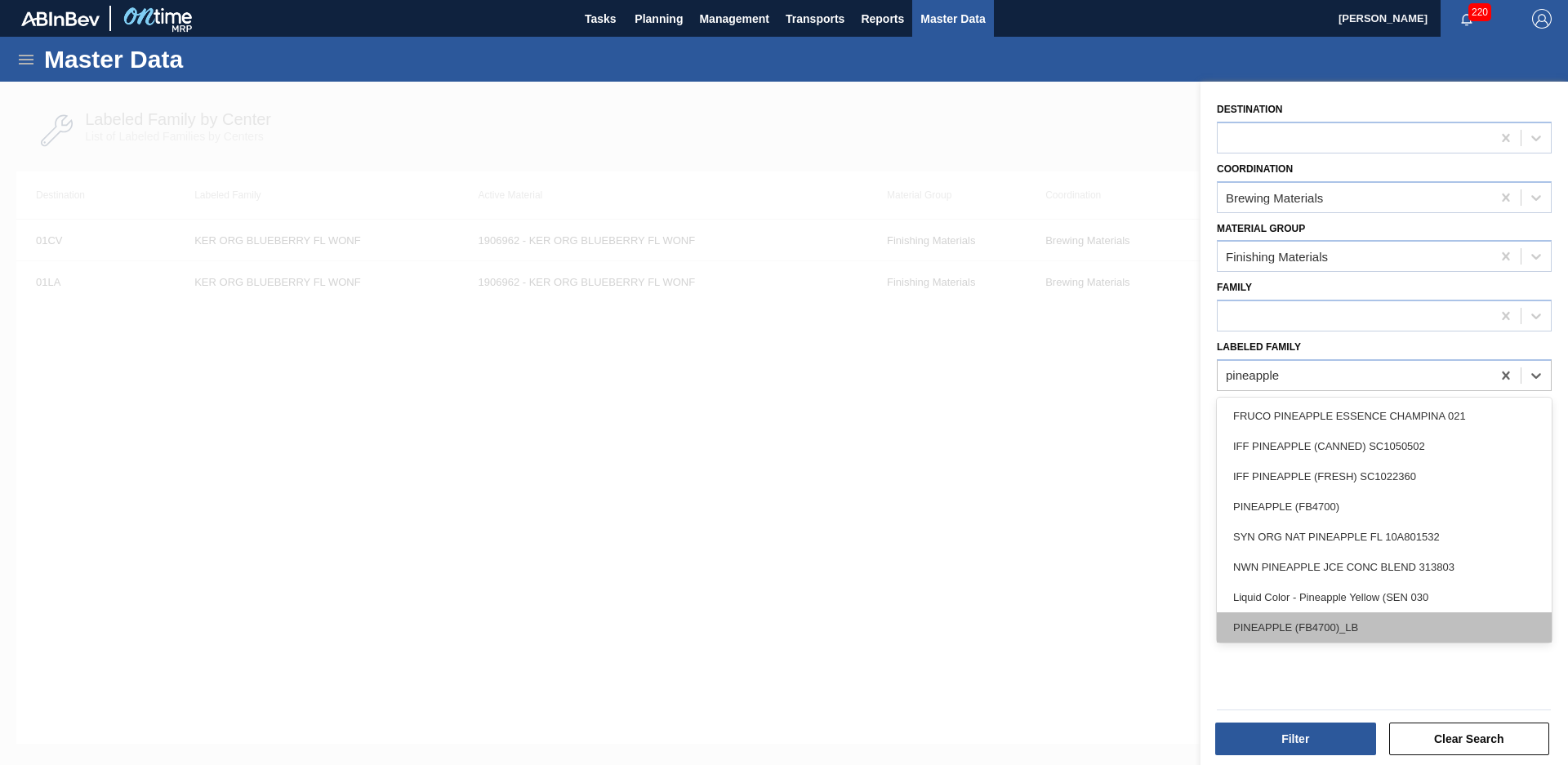
click at [1323, 619] on div "PINEAPPLE (FB4700)_LB" at bounding box center [1384, 627] width 335 height 30
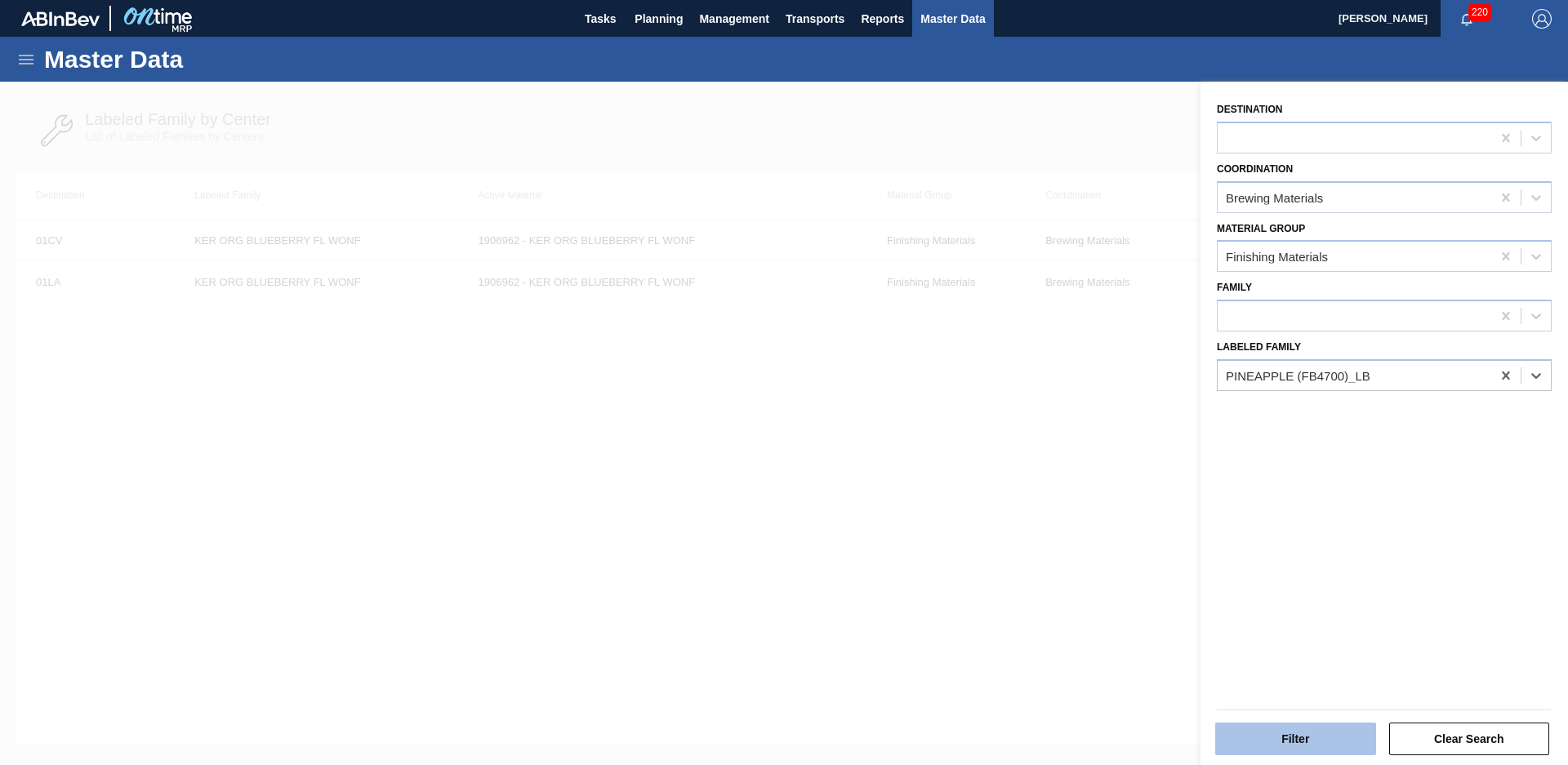
click at [1329, 737] on button "Filter" at bounding box center [1296, 738] width 161 height 33
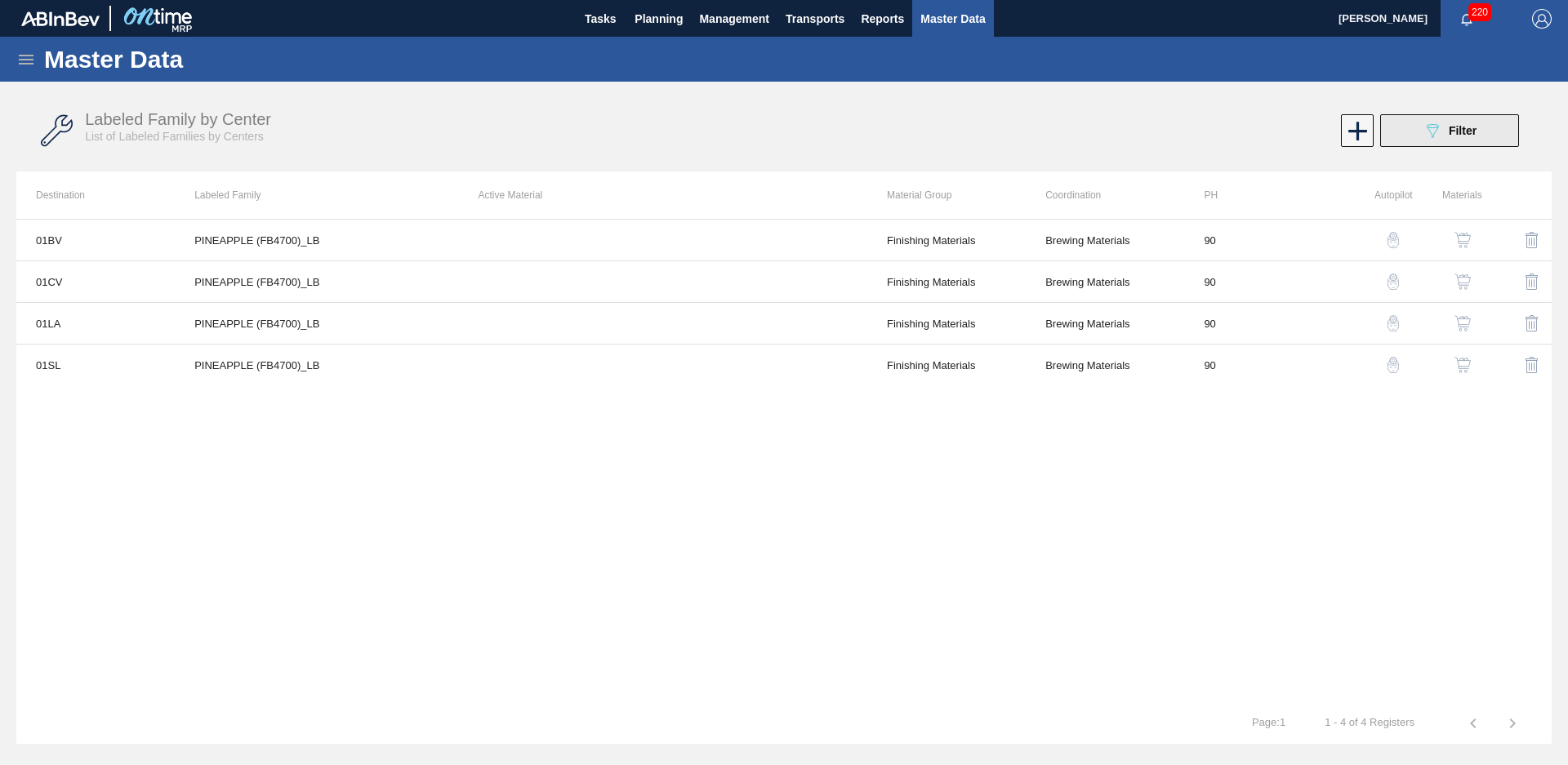
click at [1446, 145] on button "089F7B8B-B2A5-4AFE-B5C0-19BA573D28AC Filter" at bounding box center [1449, 130] width 139 height 33
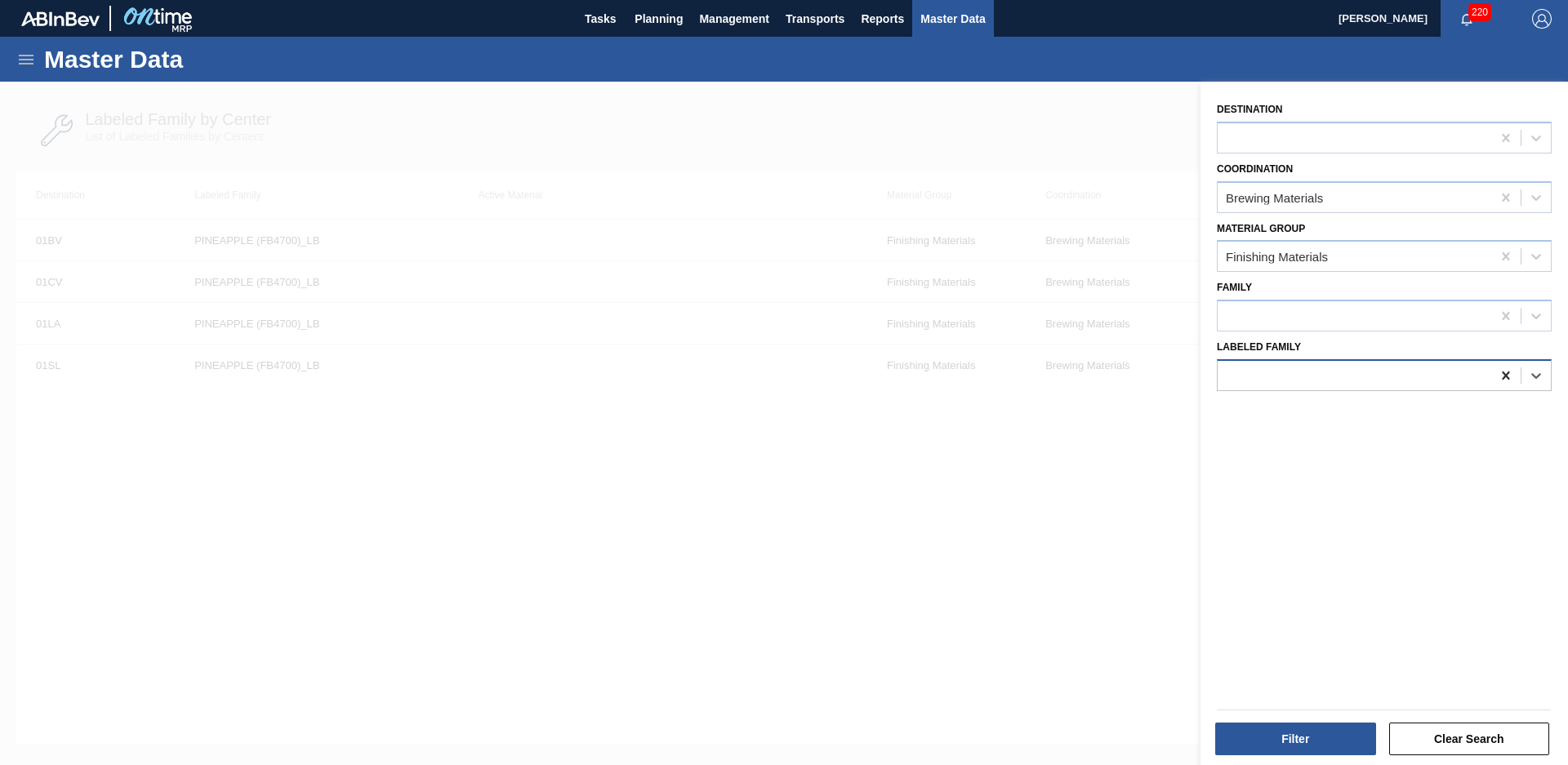
click at [1515, 380] on div at bounding box center [1505, 375] width 29 height 29
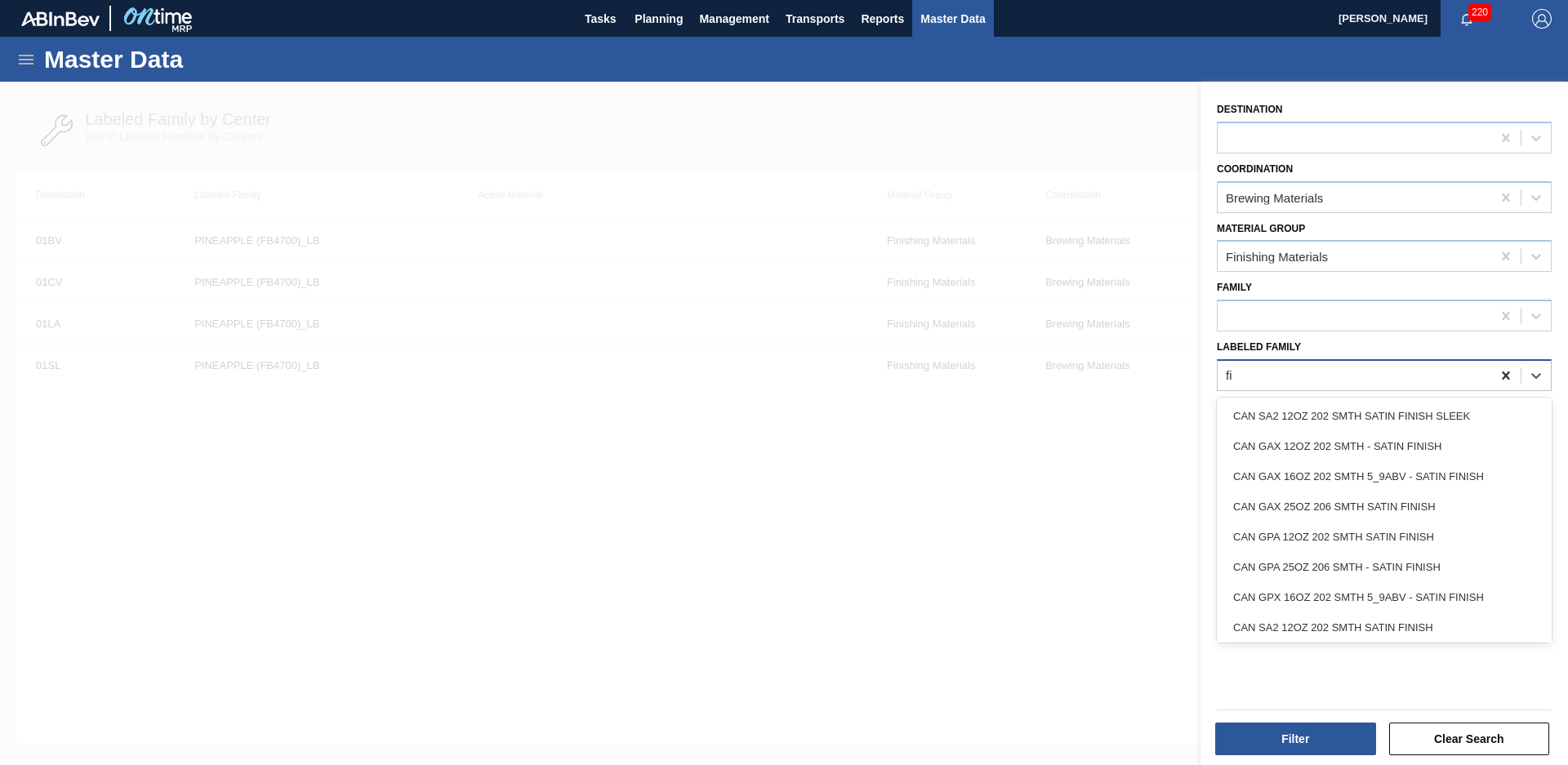
type Family "f"
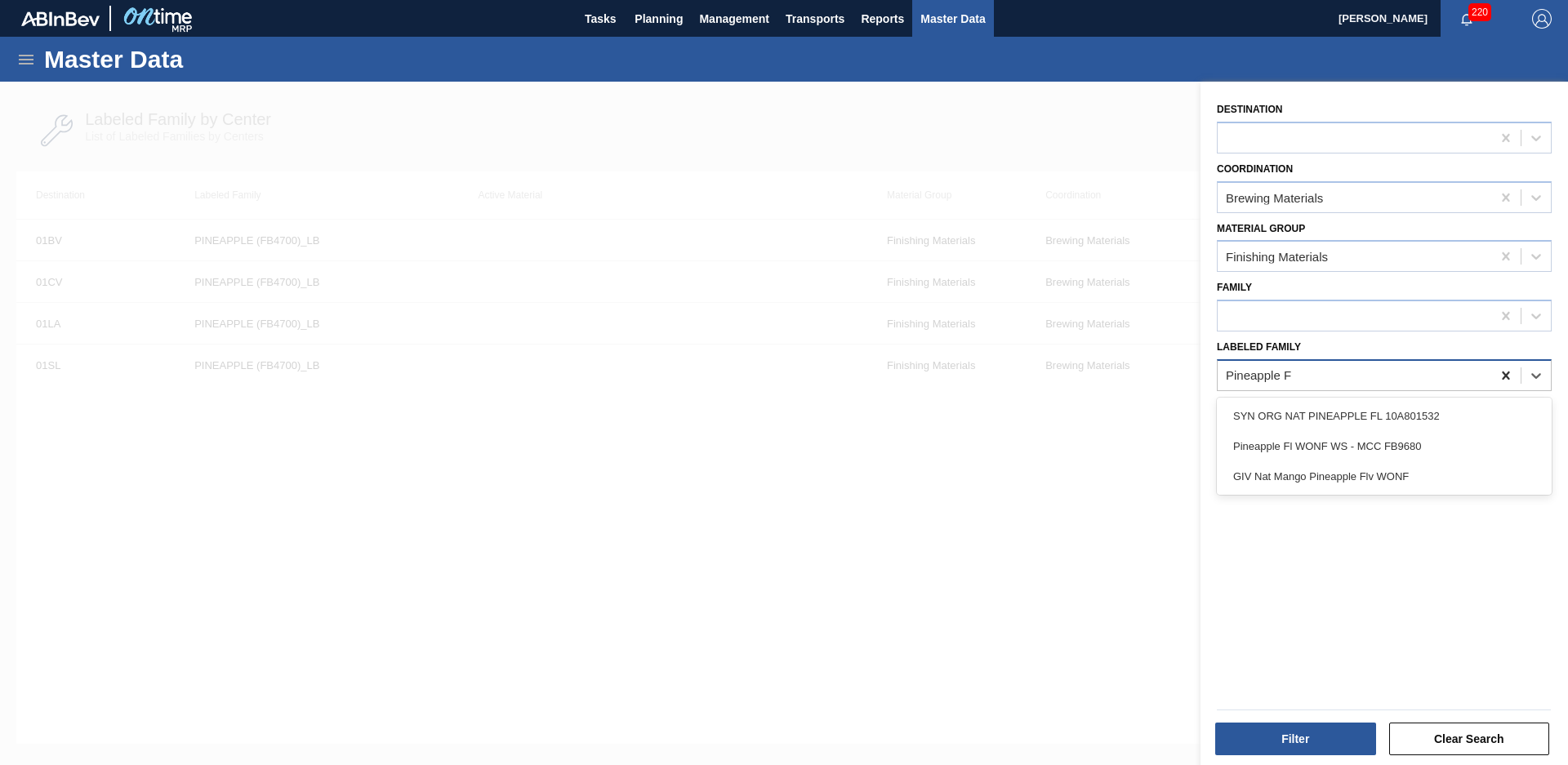
type Family "Pineapple"
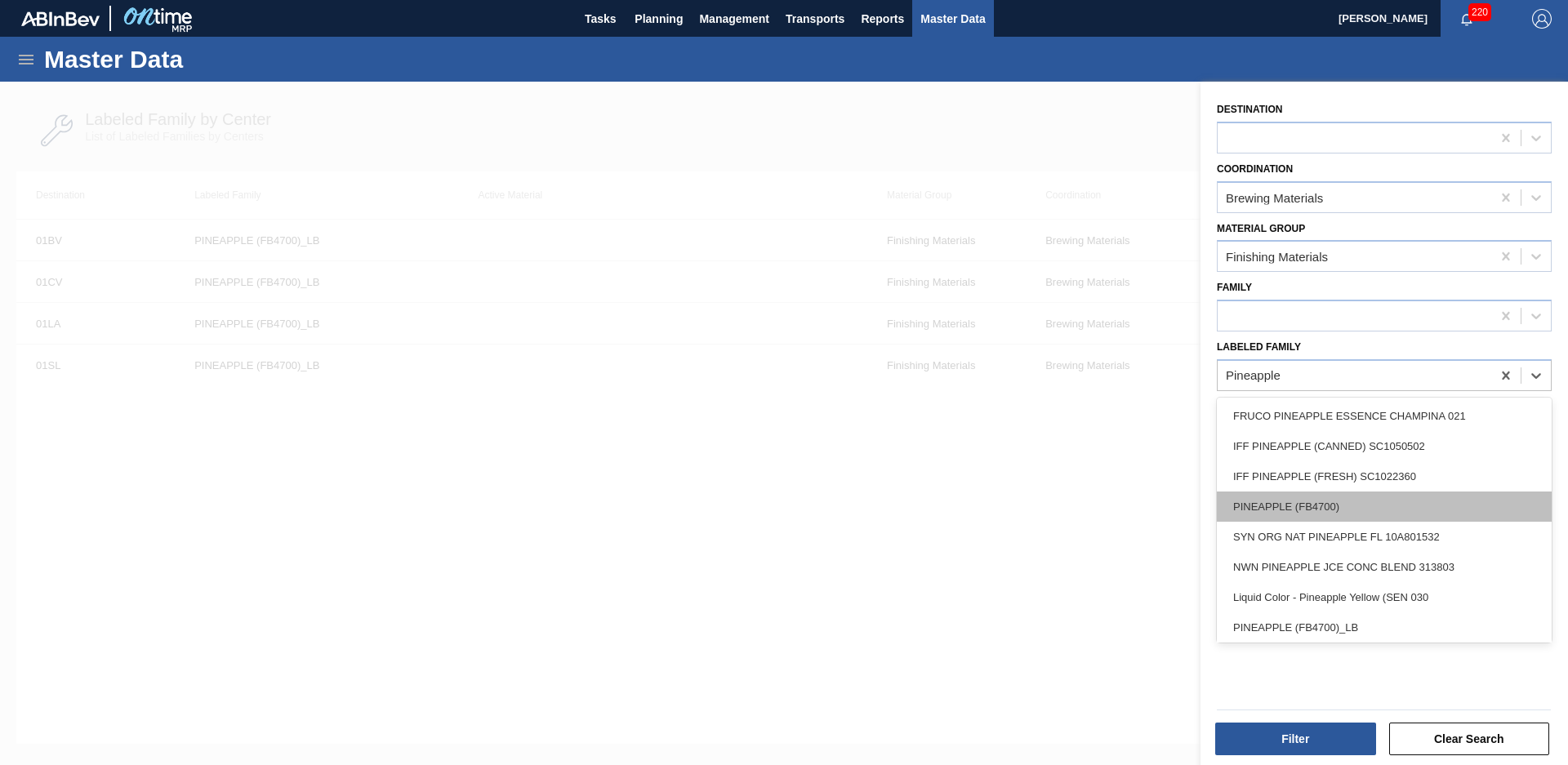
click at [1314, 494] on div "PINEAPPLE (FB4700)" at bounding box center [1384, 507] width 335 height 30
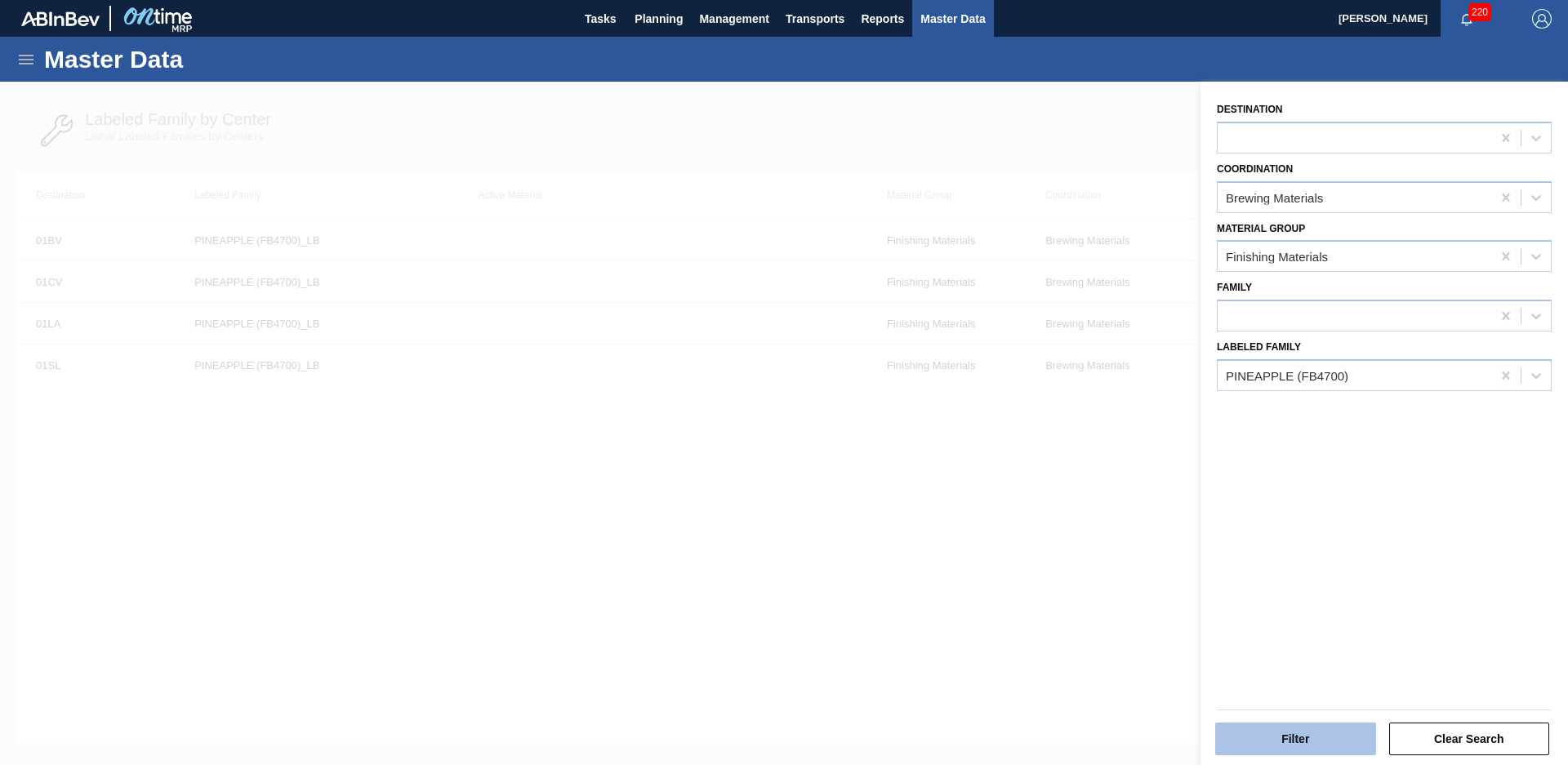
click at [1284, 731] on button "Filter" at bounding box center [1296, 738] width 161 height 33
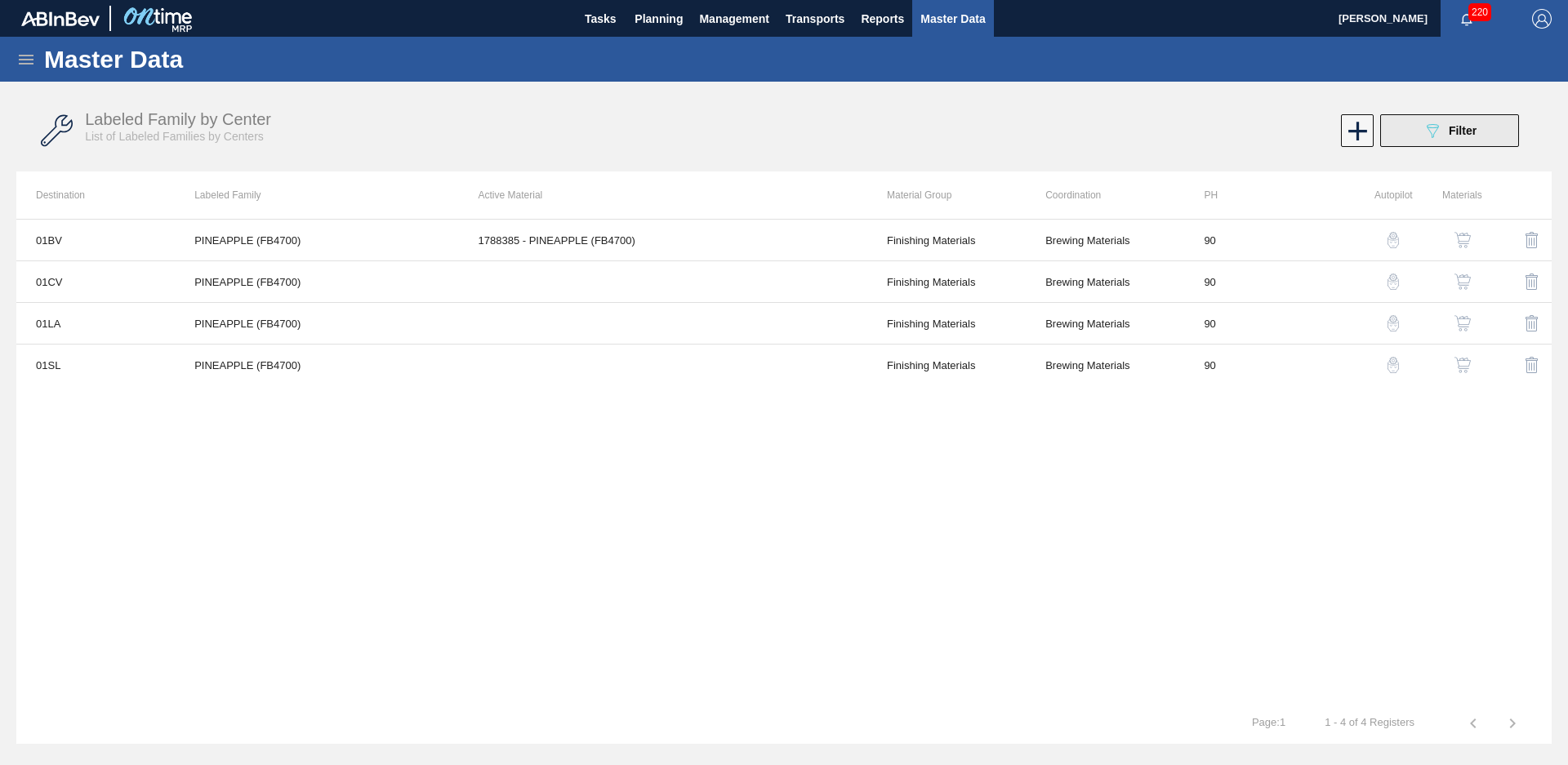
click at [1390, 133] on button "089F7B8B-B2A5-4AFE-B5C0-19BA573D28AC Filter" at bounding box center [1449, 130] width 139 height 33
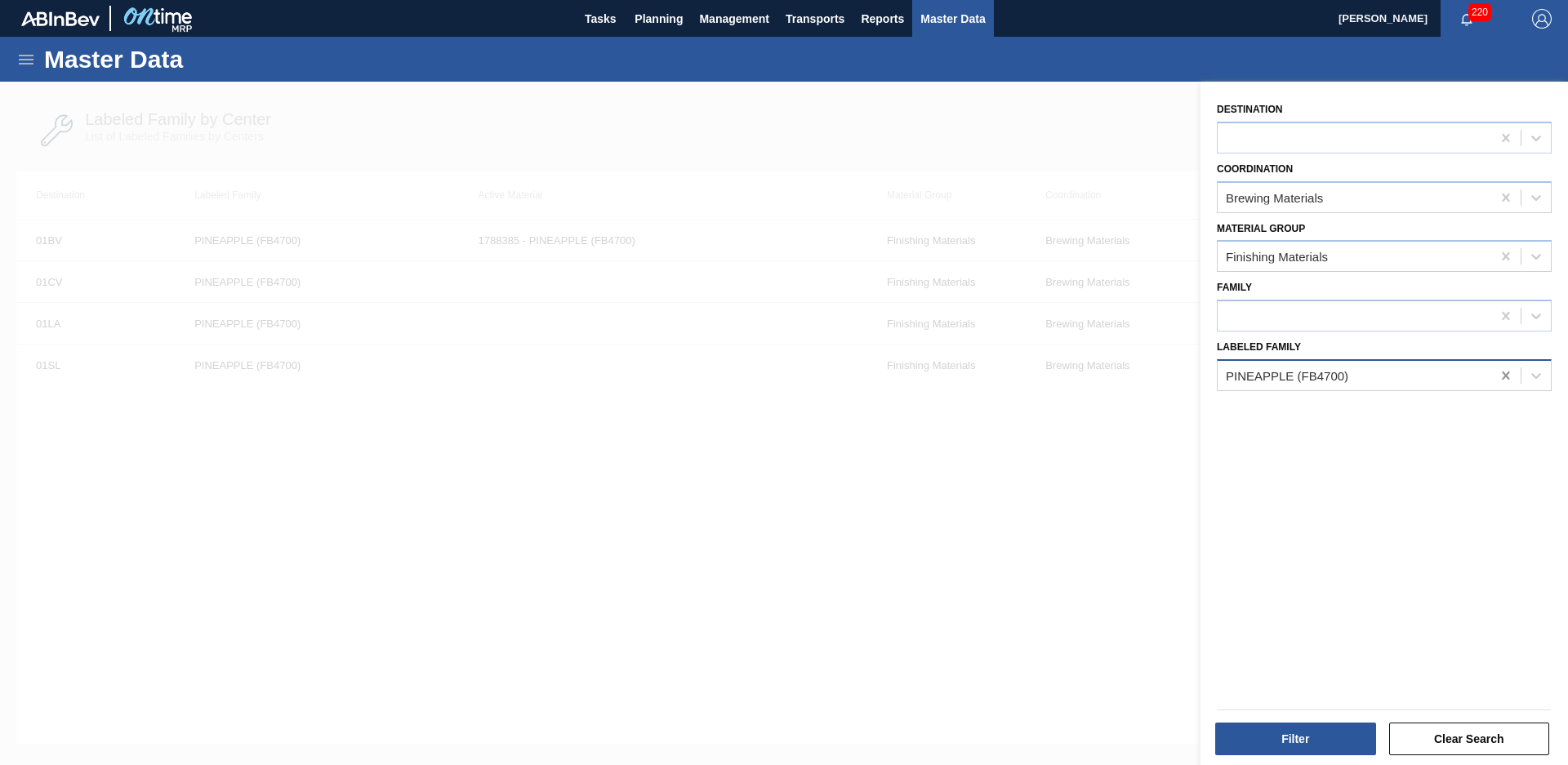
click at [1498, 371] on icon at bounding box center [1506, 375] width 16 height 16
type Family "org elder"
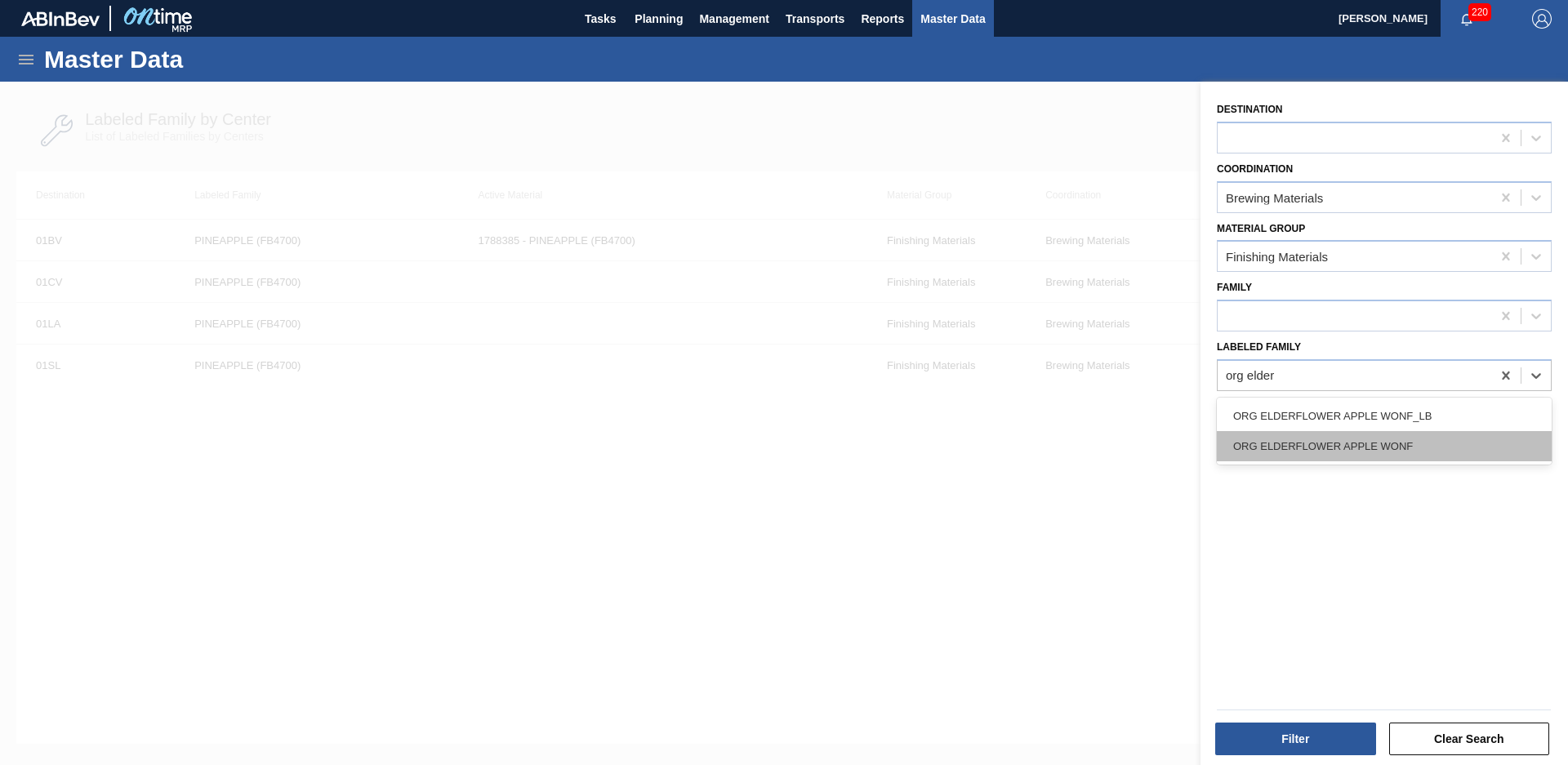
click at [1438, 454] on div "ORG ELDERFLOWER APPLE WONF" at bounding box center [1384, 446] width 335 height 30
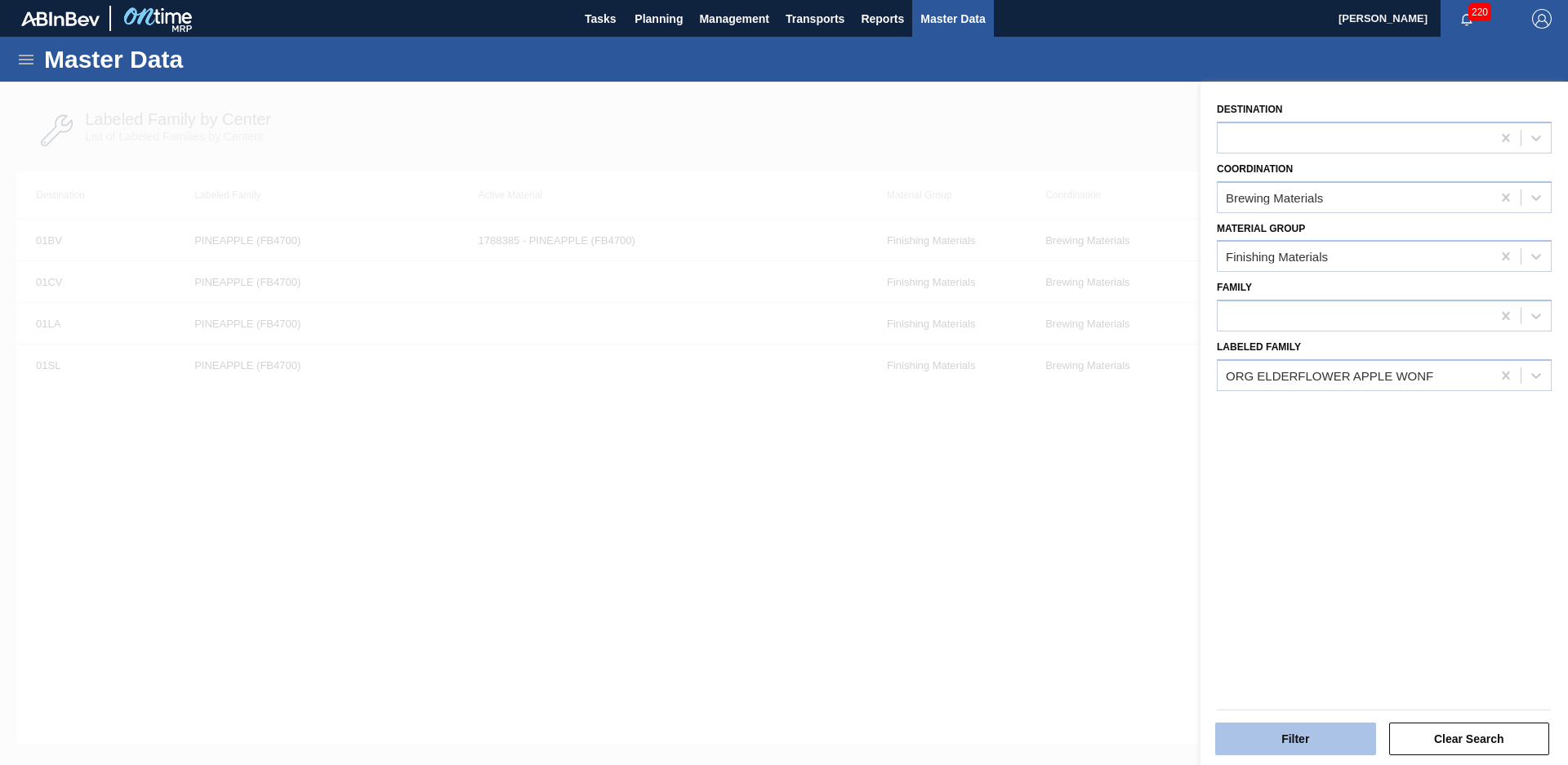
click at [1321, 749] on button "Filter" at bounding box center [1296, 738] width 161 height 33
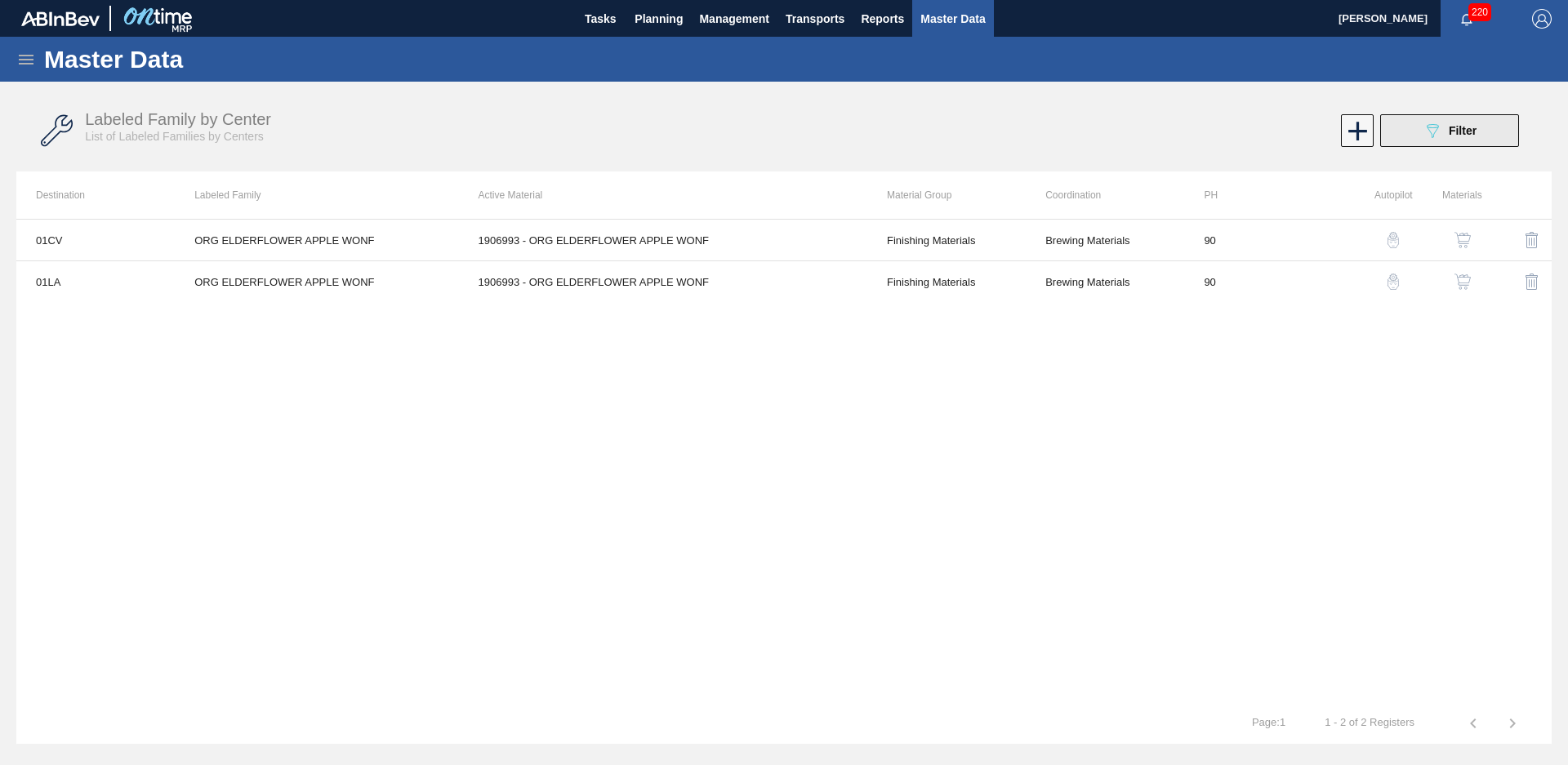
click at [1442, 122] on icon "089F7B8B-B2A5-4AFE-B5C0-19BA573D28AC" at bounding box center [1433, 131] width 19 height 19
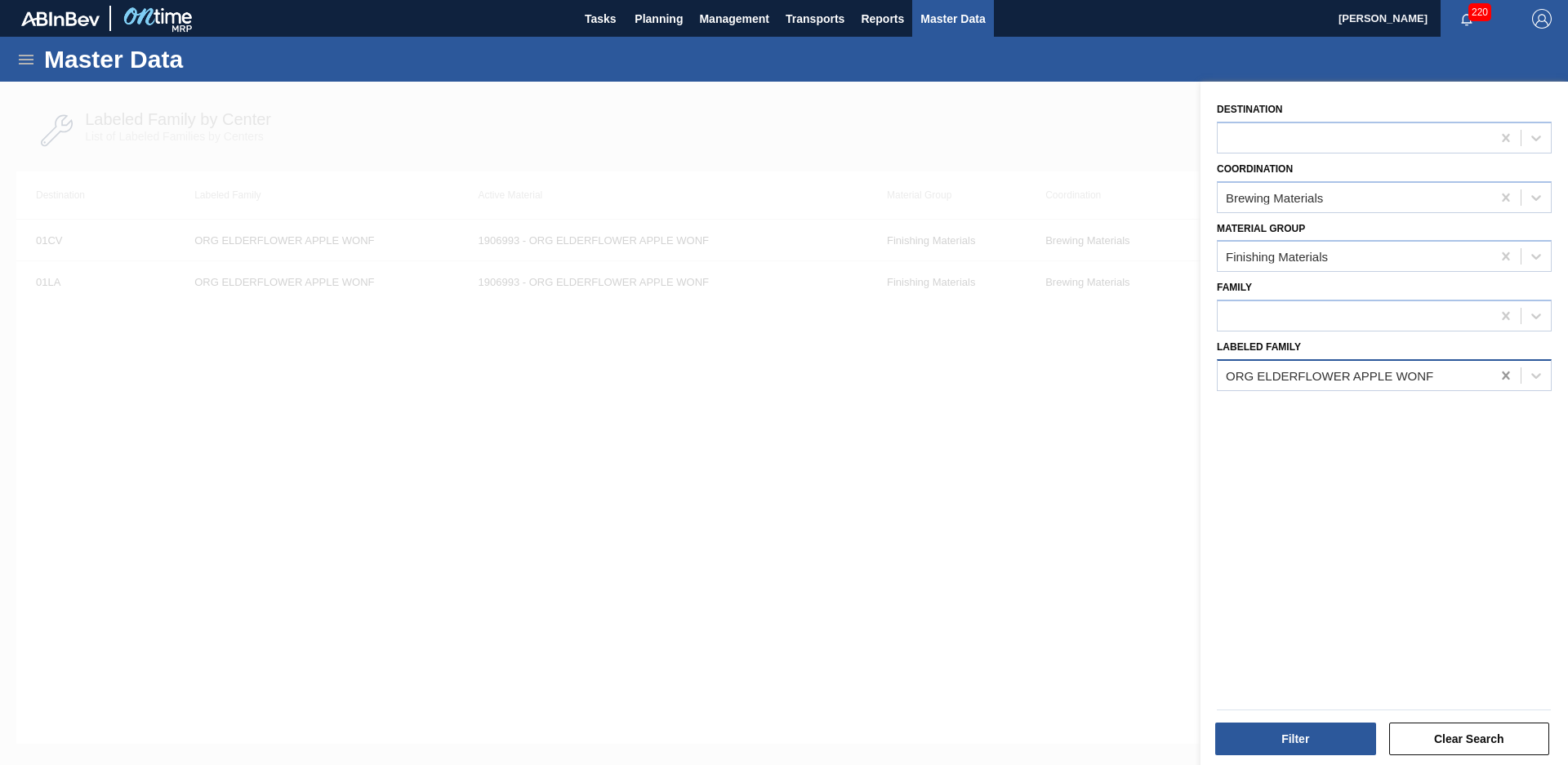
click at [1503, 361] on div at bounding box center [1505, 375] width 29 height 29
type Family "iff lag"
click at [1364, 433] on div "IFF Lager Beer NEF SC1272362" at bounding box center [1384, 416] width 335 height 37
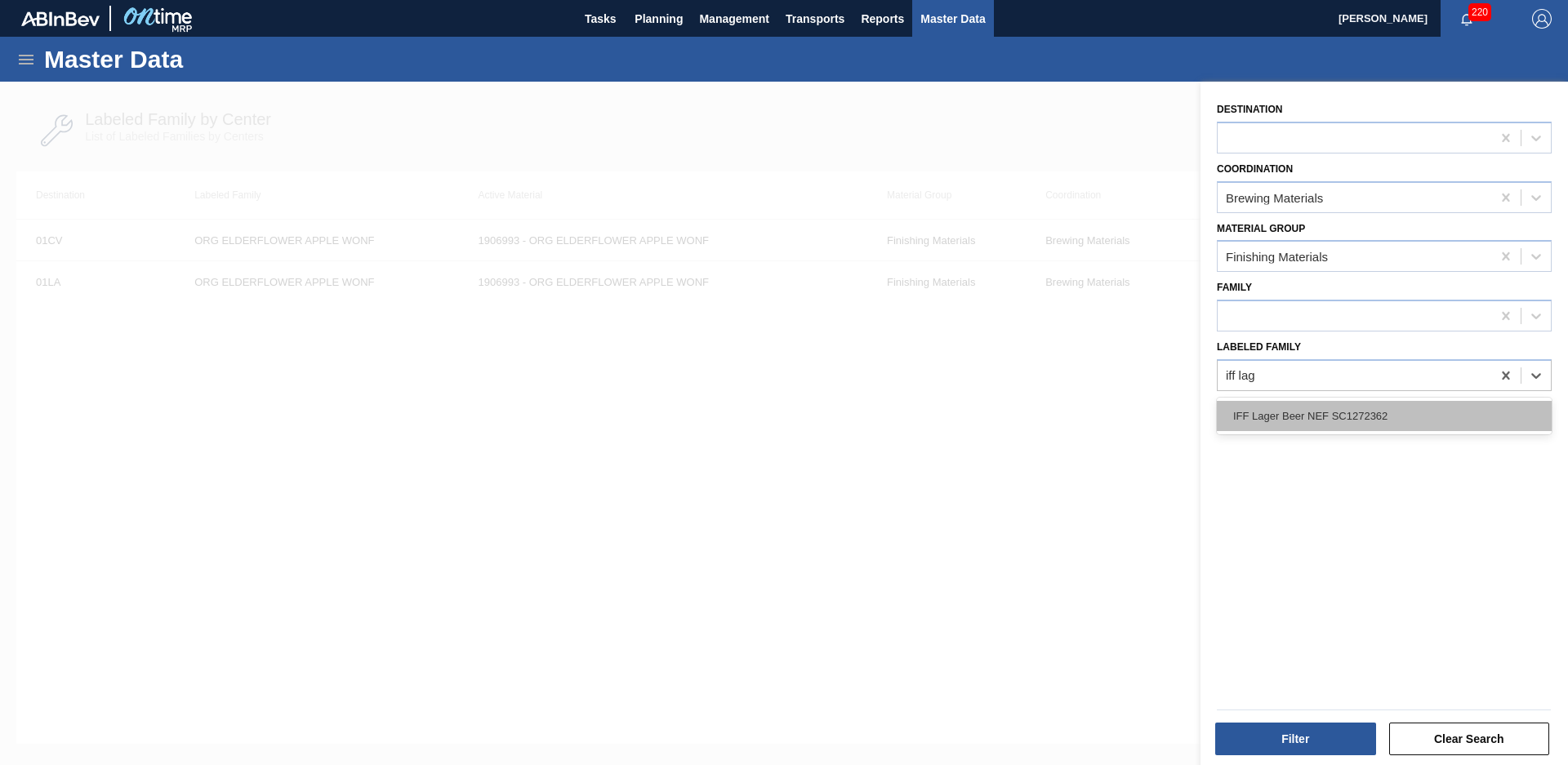
click at [1380, 426] on div "IFF Lager Beer NEF SC1272362" at bounding box center [1384, 416] width 335 height 30
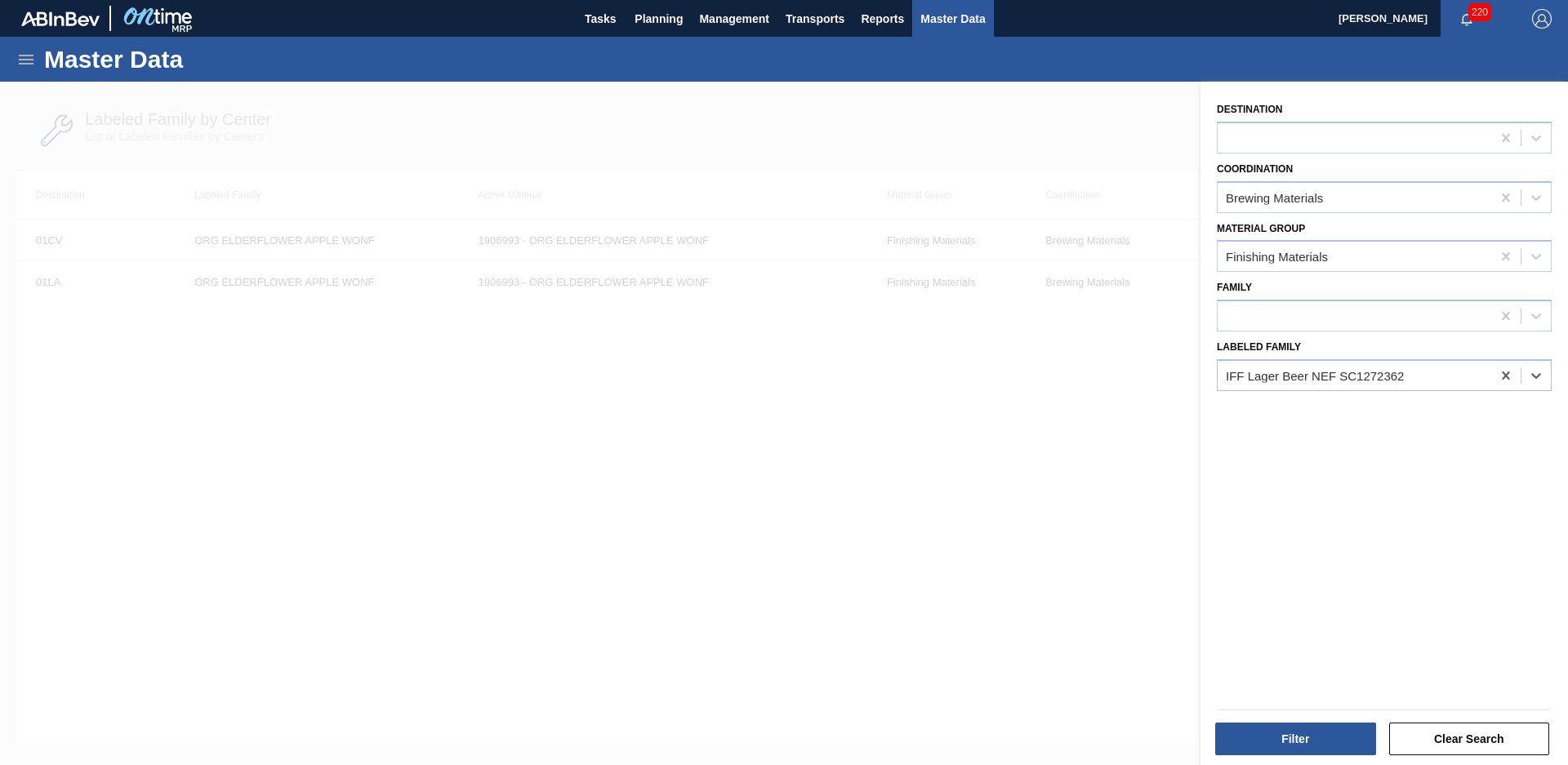
click at [1291, 704] on div at bounding box center [1383, 710] width 347 height 14
click at [1295, 736] on button "Filter" at bounding box center [1296, 738] width 161 height 33
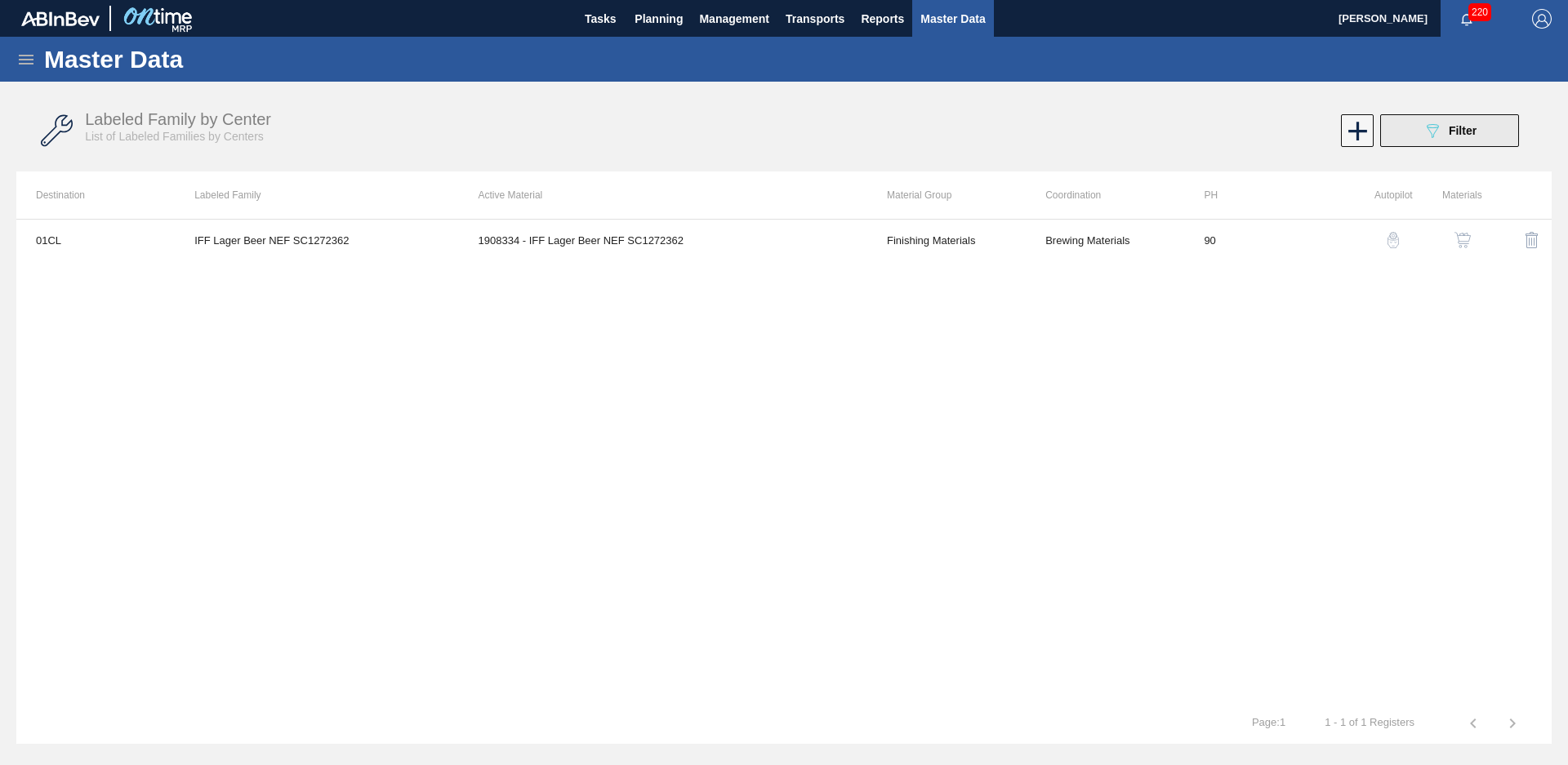
click at [1423, 143] on button "089F7B8B-B2A5-4AFE-B5C0-19BA573D28AC Filter" at bounding box center [1449, 130] width 139 height 33
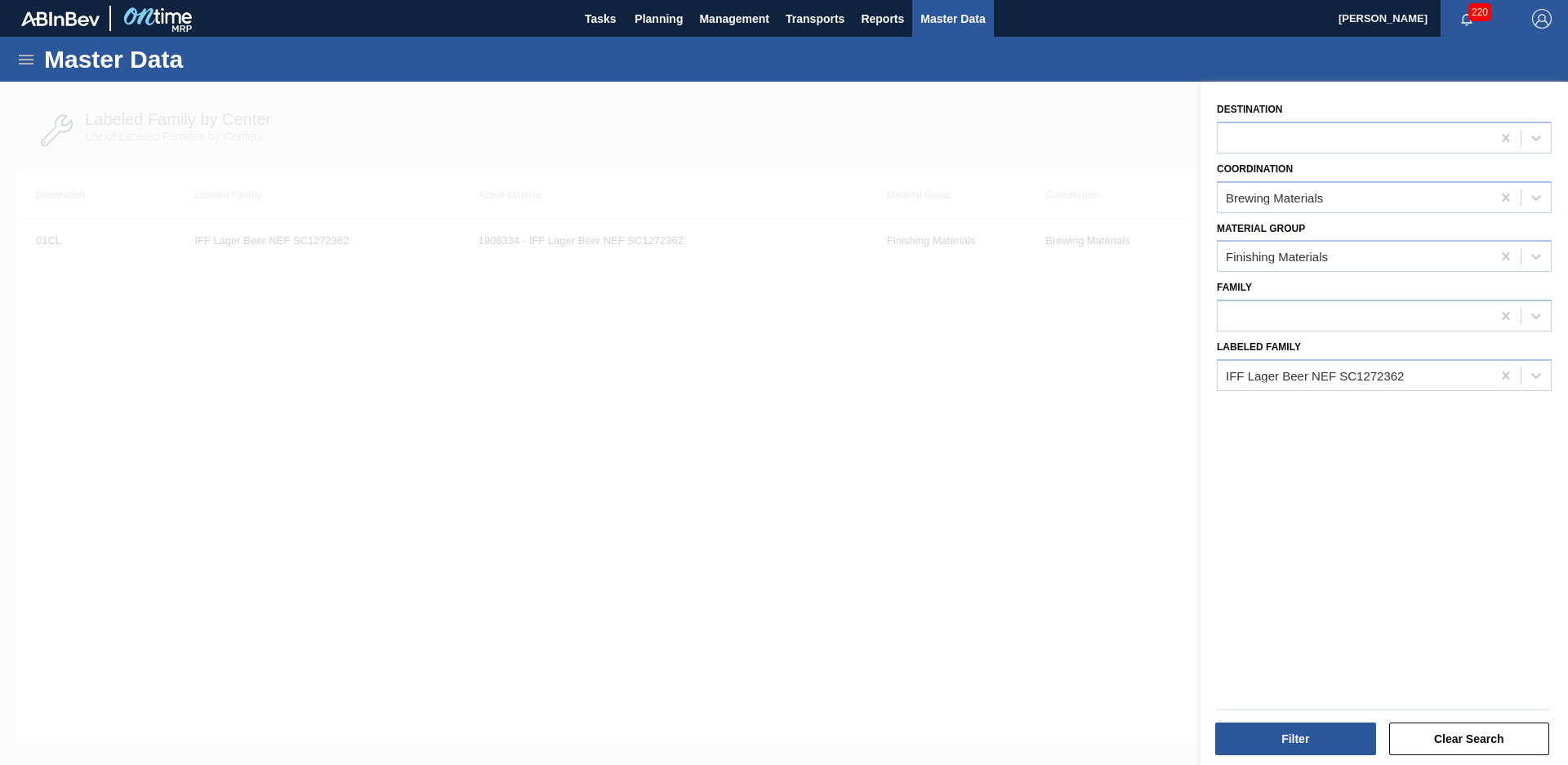
click at [1501, 395] on div "Destination Coordination Brewing Materials Material Group Finishing Materials F…" at bounding box center [1384, 425] width 367 height 687
click at [1497, 387] on div at bounding box center [1505, 375] width 29 height 29
type Family "pineapple fl wonf"
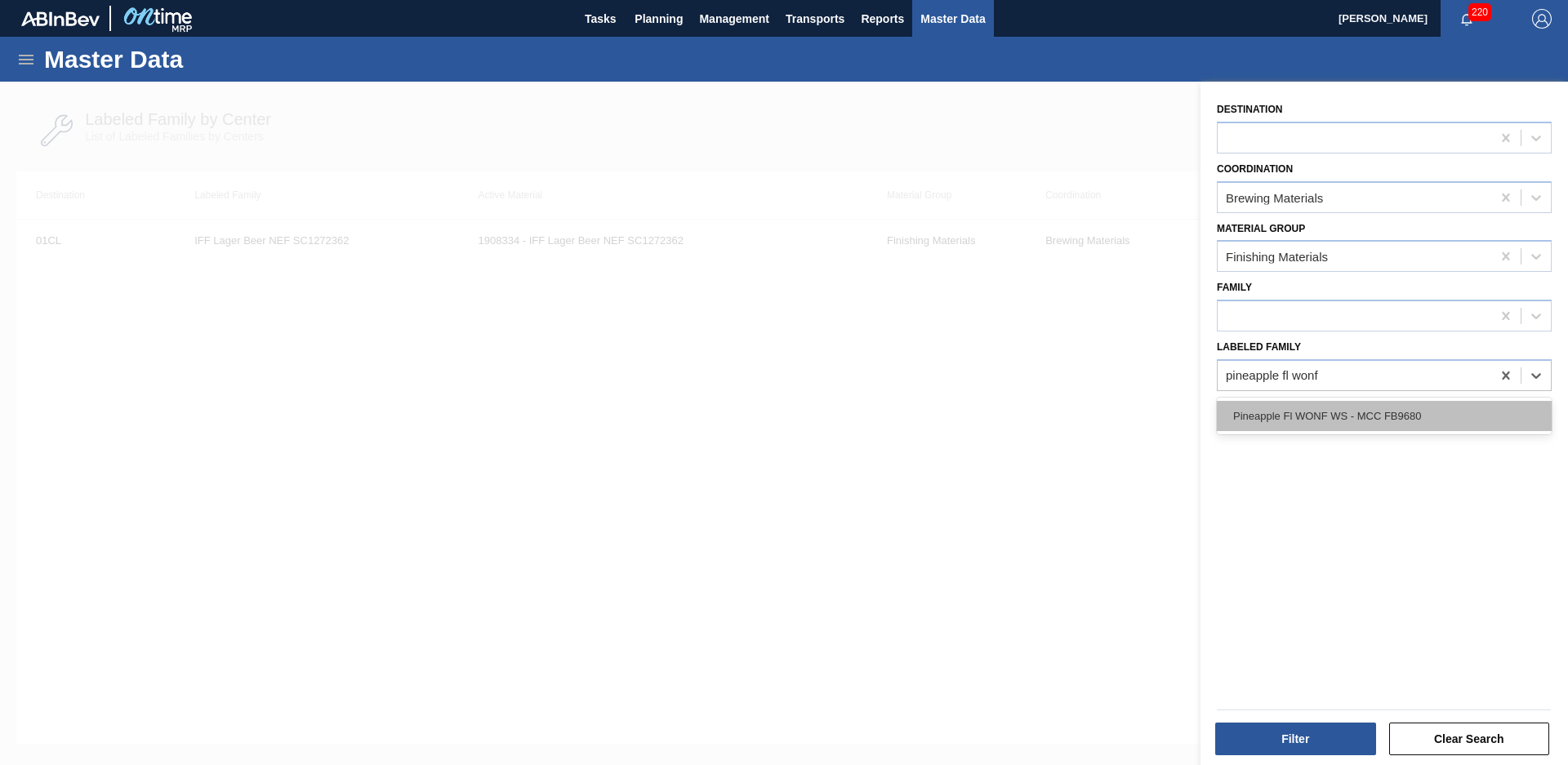
click at [1445, 406] on div "Pineapple Fl WONF WS - MCC FB9680" at bounding box center [1384, 416] width 335 height 30
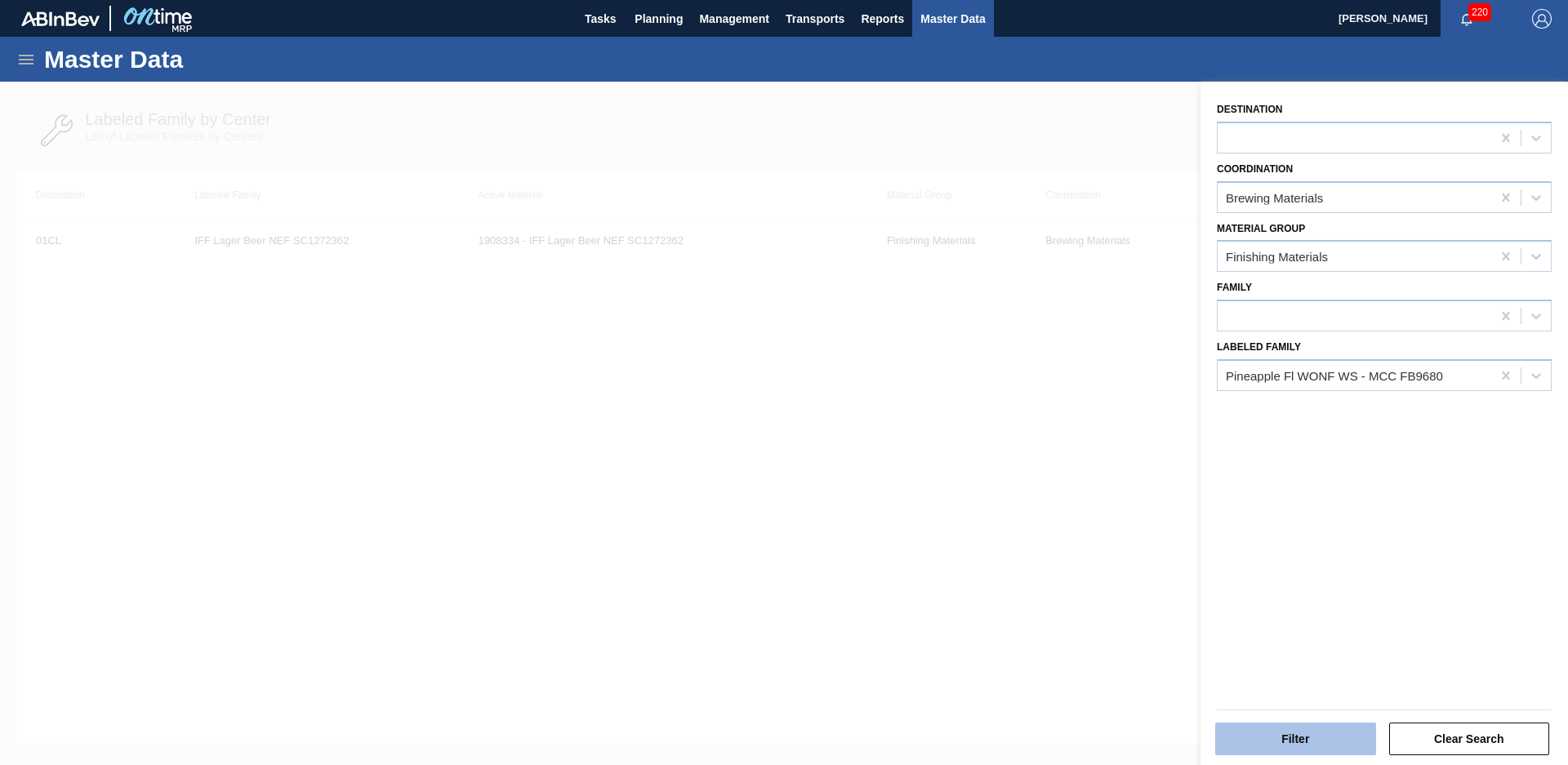
click at [1322, 743] on button "Filter" at bounding box center [1296, 738] width 161 height 33
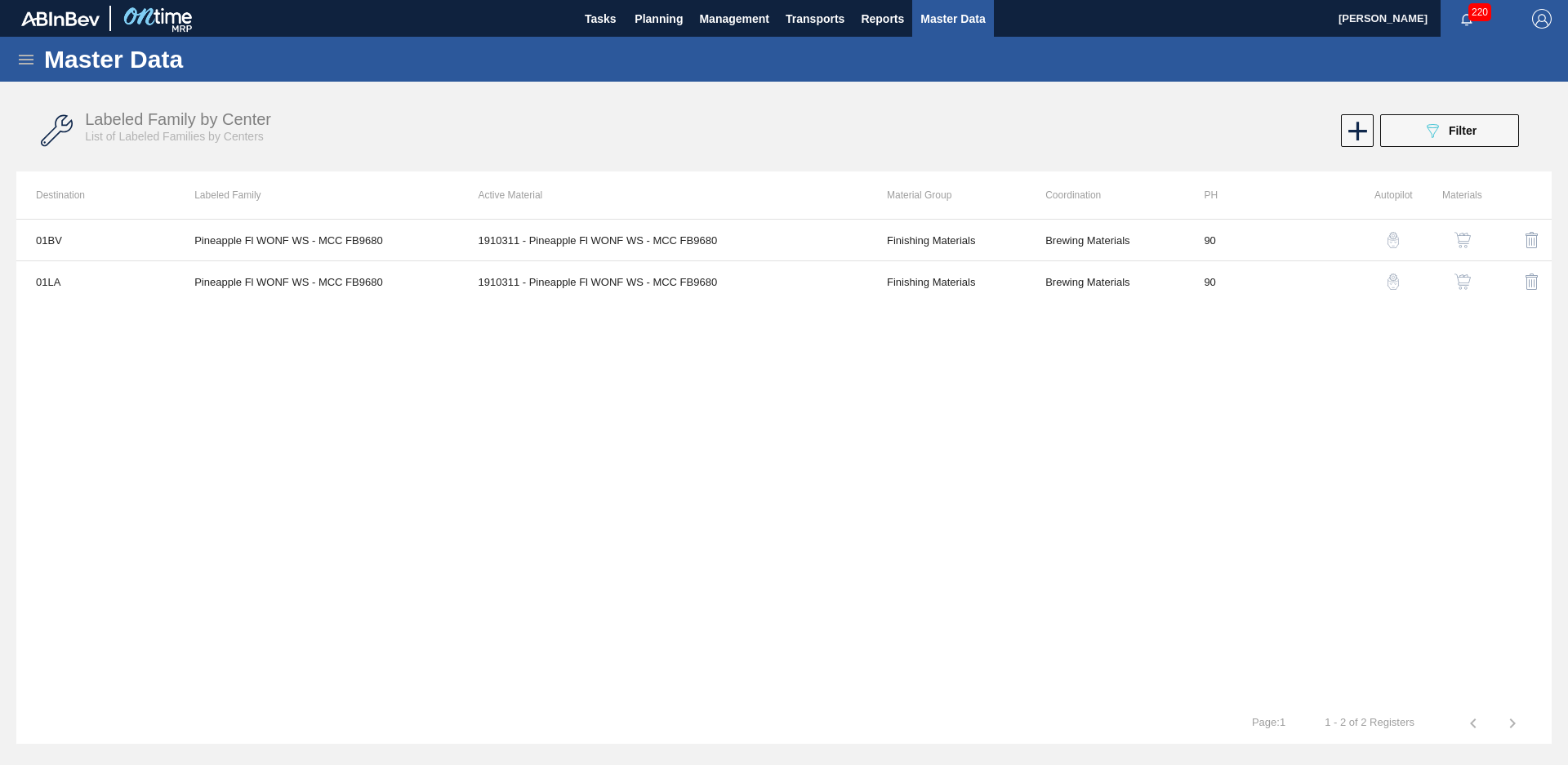
click at [1489, 130] on button "089F7B8B-B2A5-4AFE-B5C0-19BA573D28AC Filter" at bounding box center [1449, 130] width 139 height 33
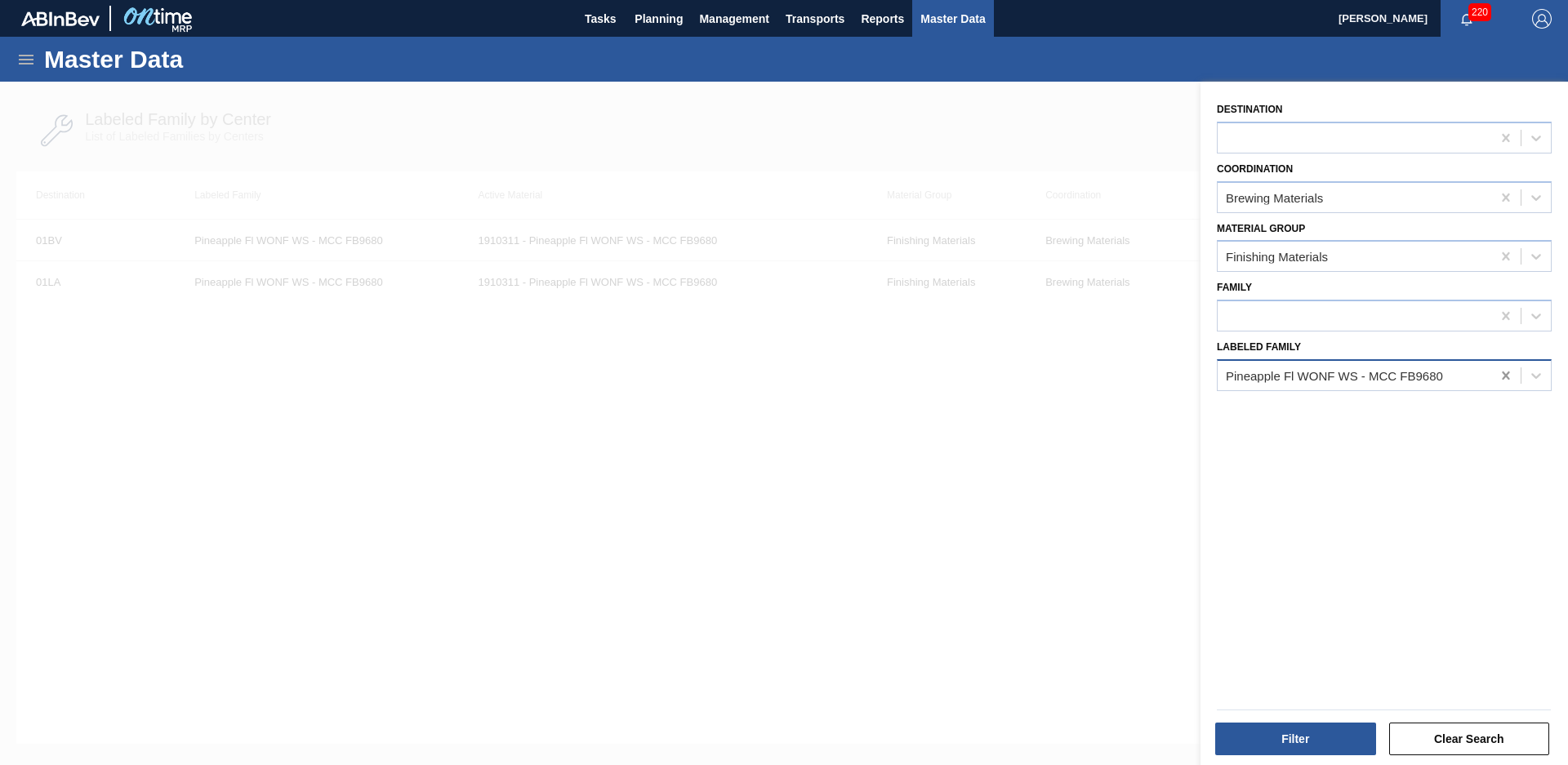
click at [1499, 384] on div at bounding box center [1505, 375] width 29 height 29
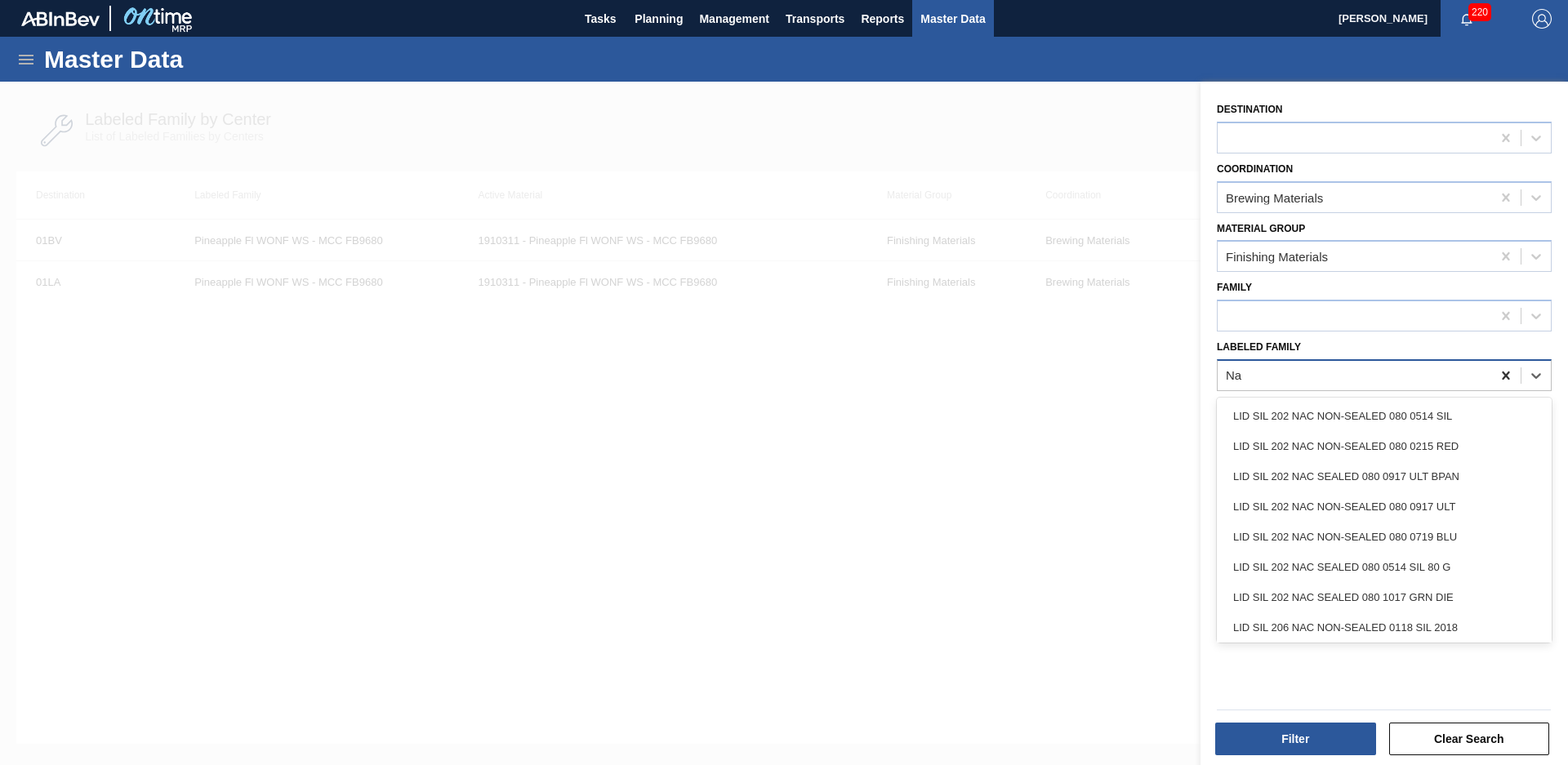
type Family "N"
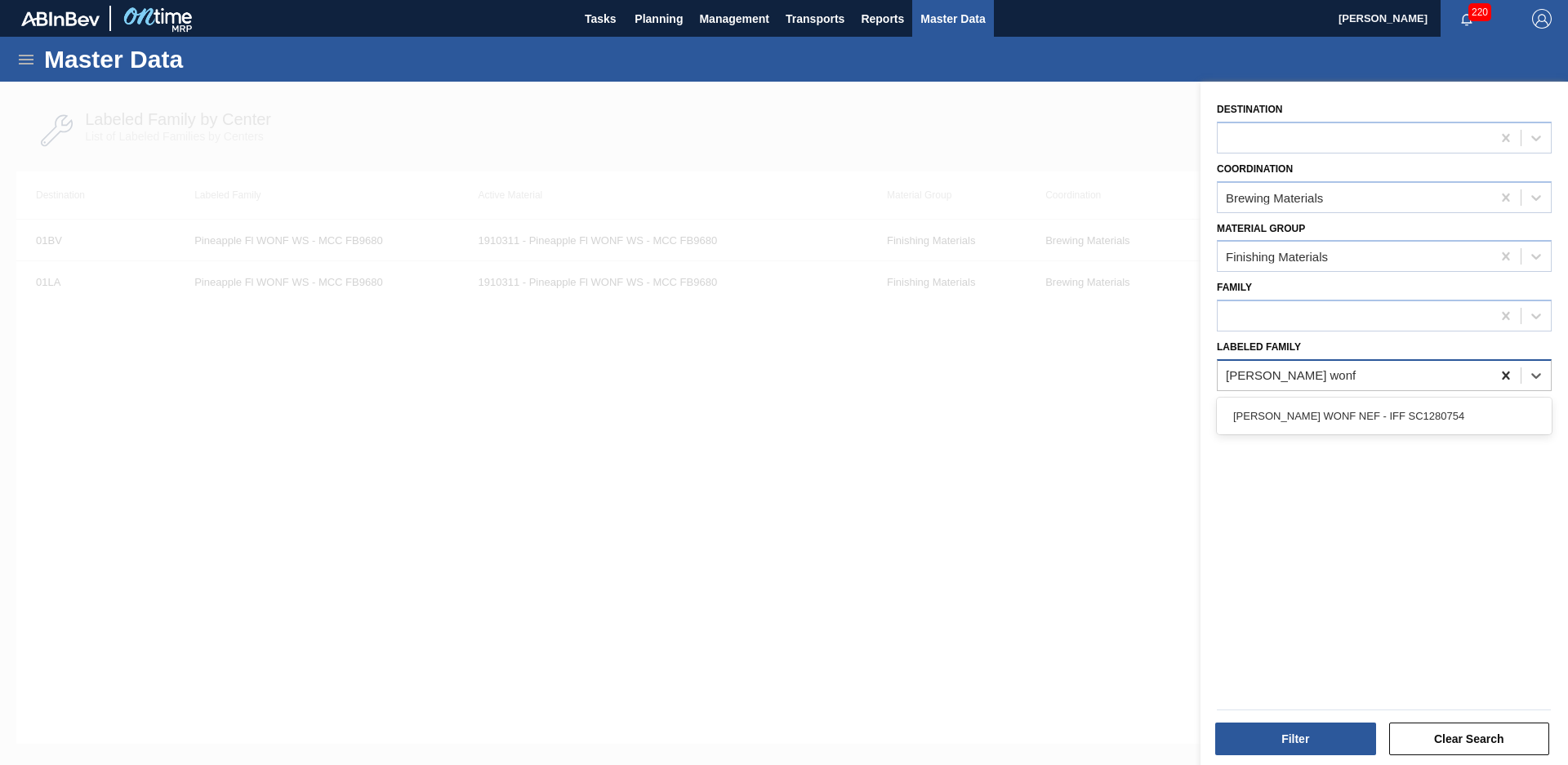
type Family "[PERSON_NAME] wonf nef"
click at [1436, 421] on div "[PERSON_NAME] WONF NEF - IFF SC1280754" at bounding box center [1384, 416] width 335 height 30
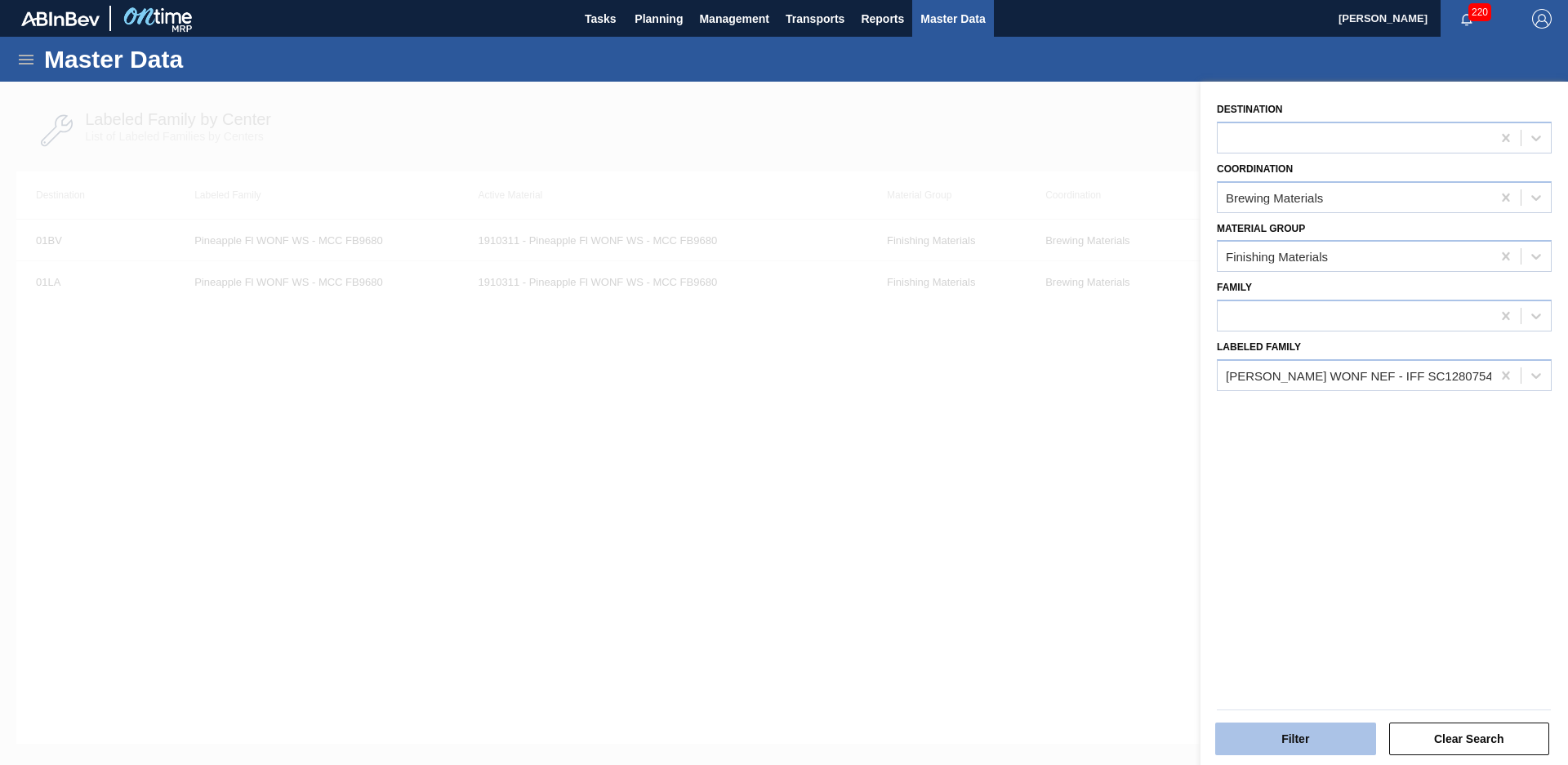
click at [1305, 750] on button "Filter" at bounding box center [1296, 738] width 161 height 33
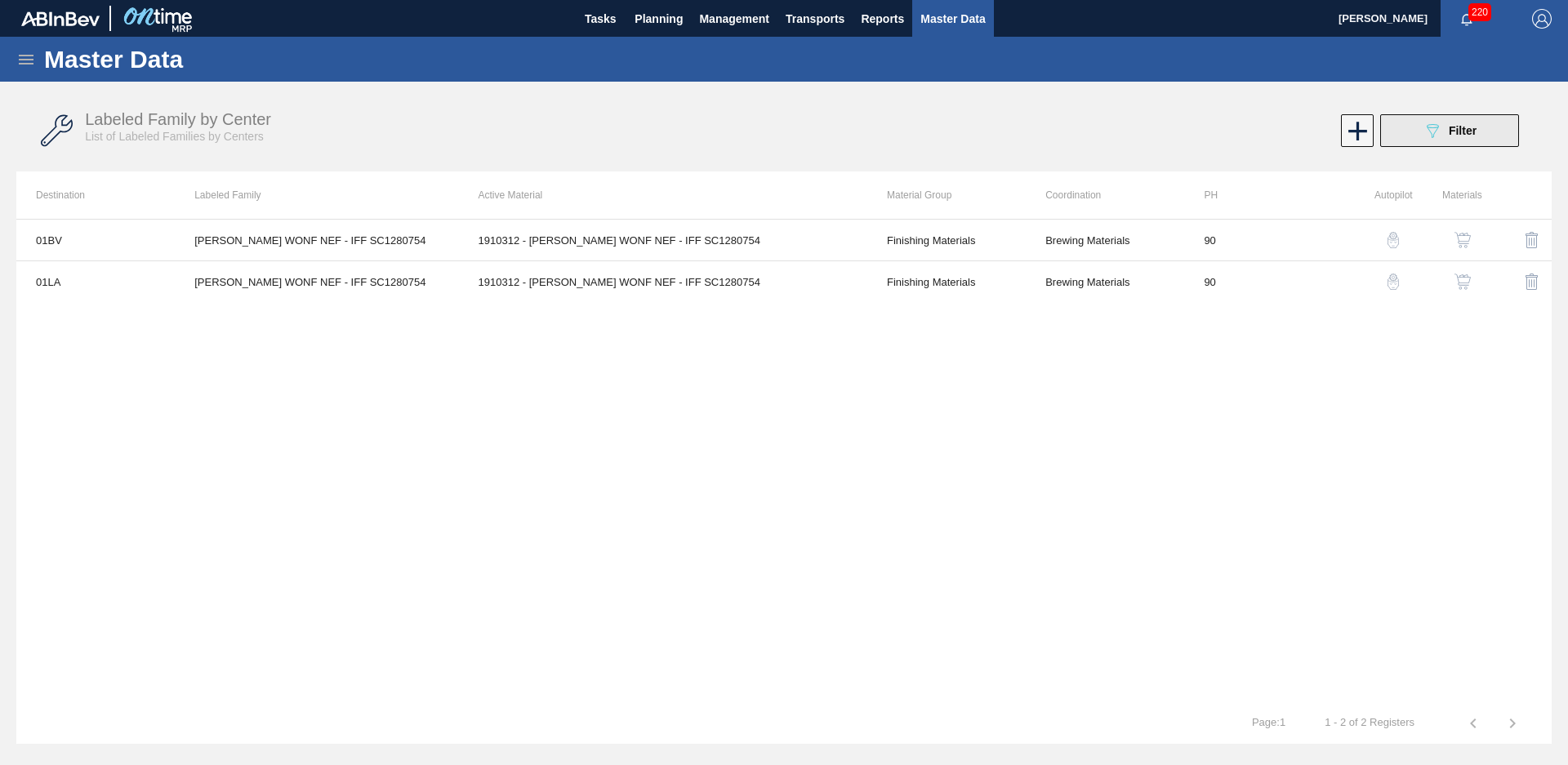
click at [1468, 133] on span "Filter" at bounding box center [1462, 131] width 27 height 13
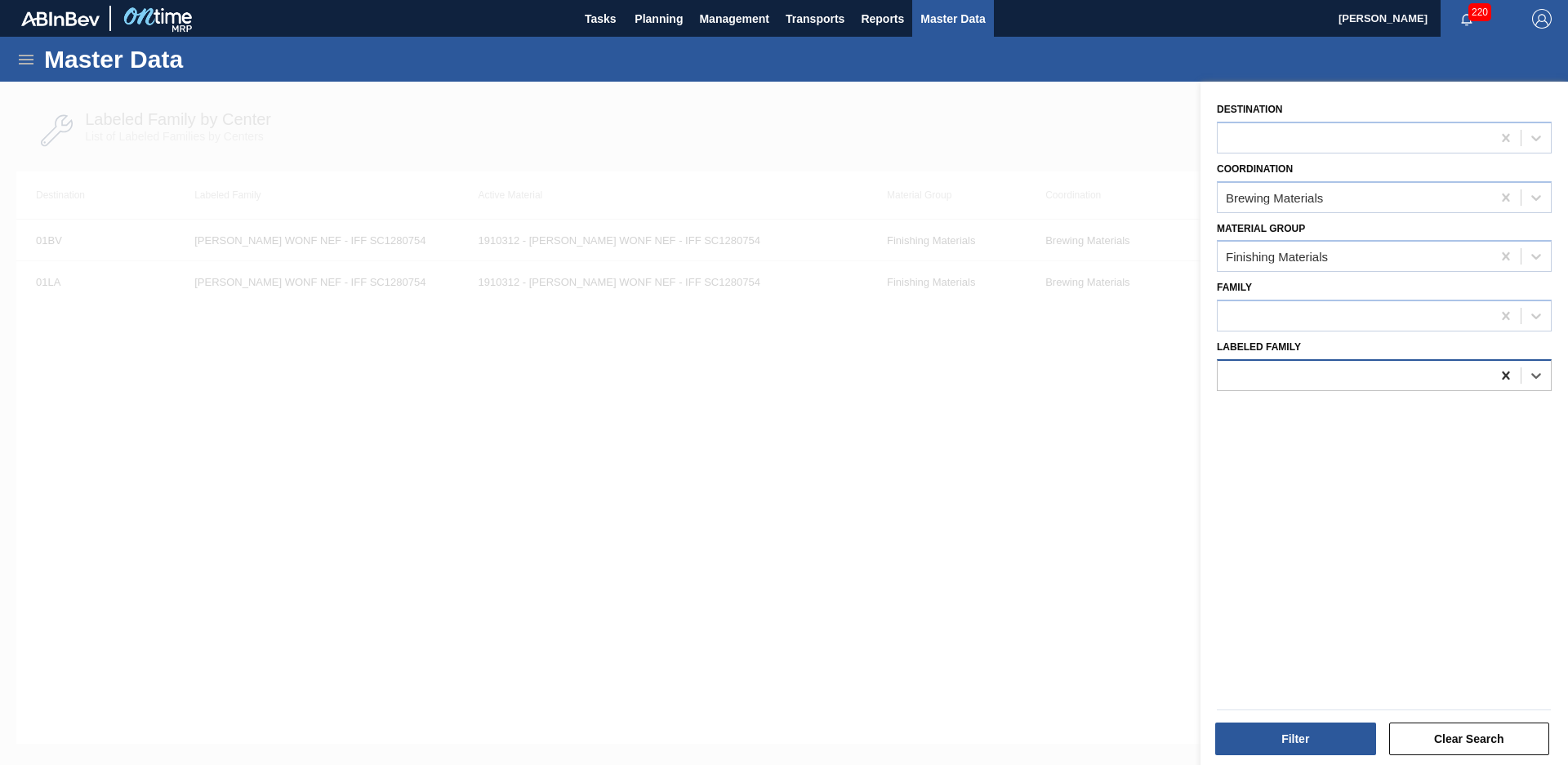
click at [1507, 371] on icon at bounding box center [1506, 375] width 16 height 16
type Family "RU 51"
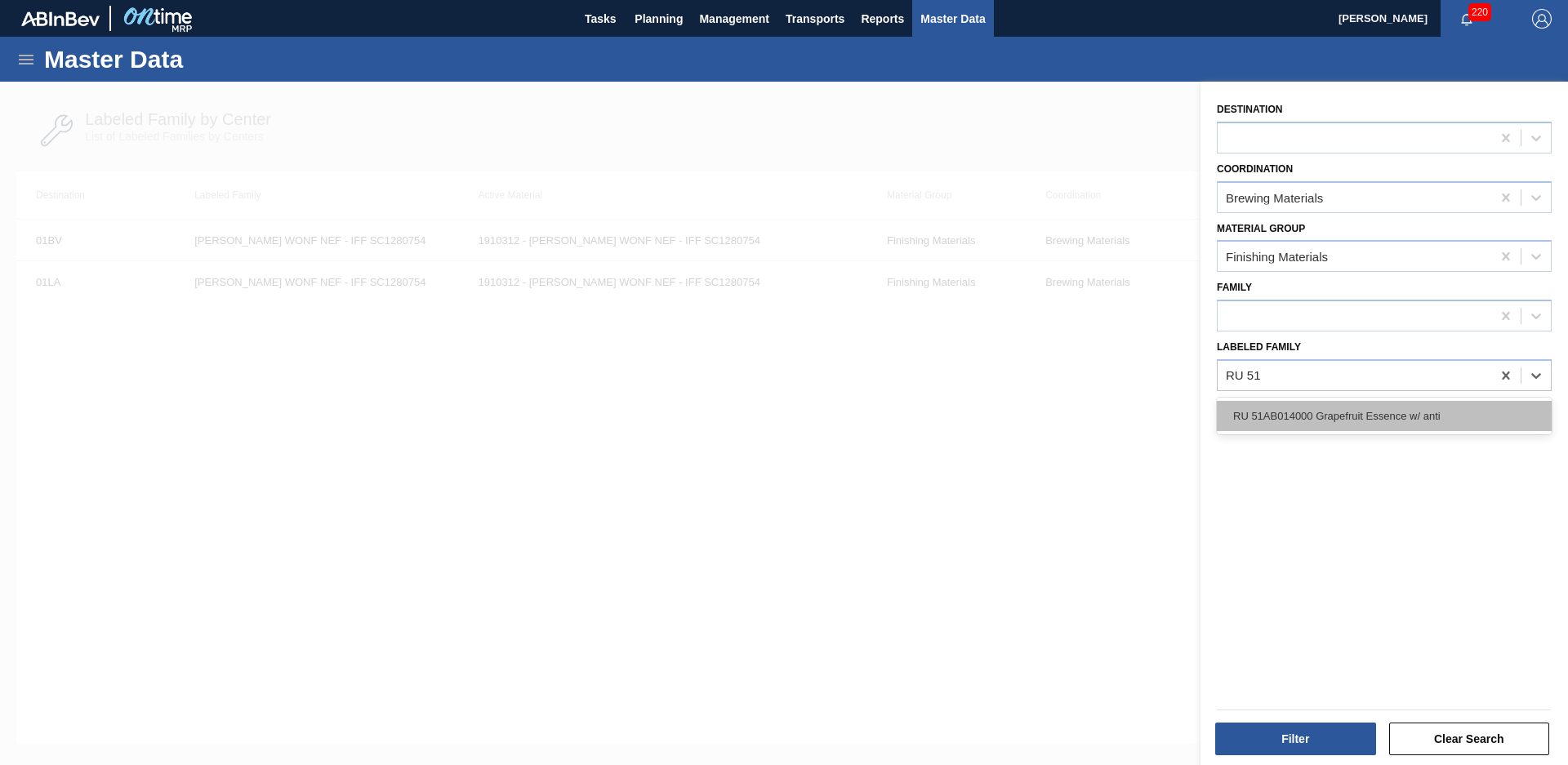
click at [1291, 403] on div "RU 51AB014000 Grapefruit Essence w/ anti" at bounding box center [1384, 416] width 335 height 30
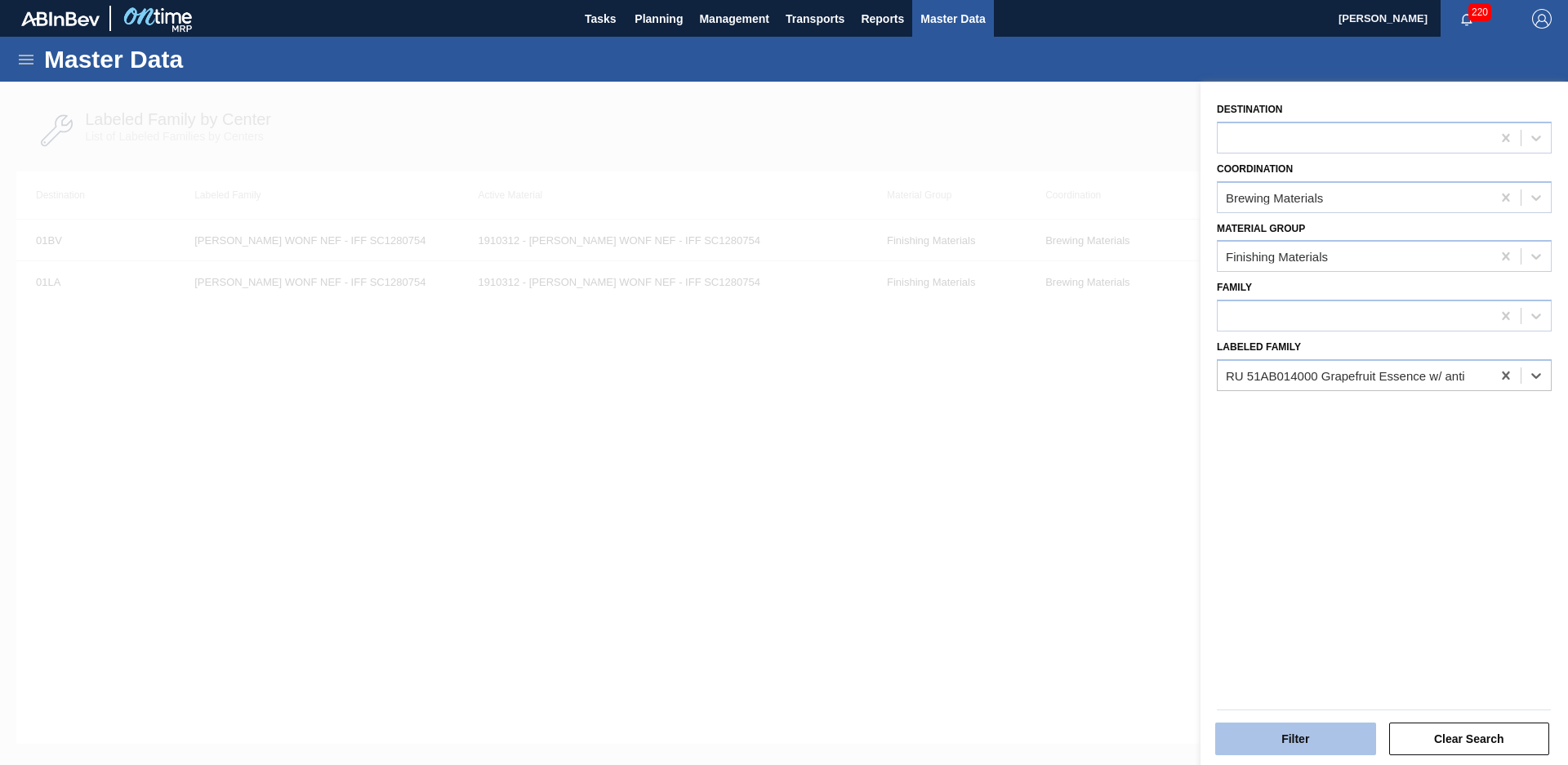
click at [1317, 749] on button "Filter" at bounding box center [1296, 738] width 161 height 33
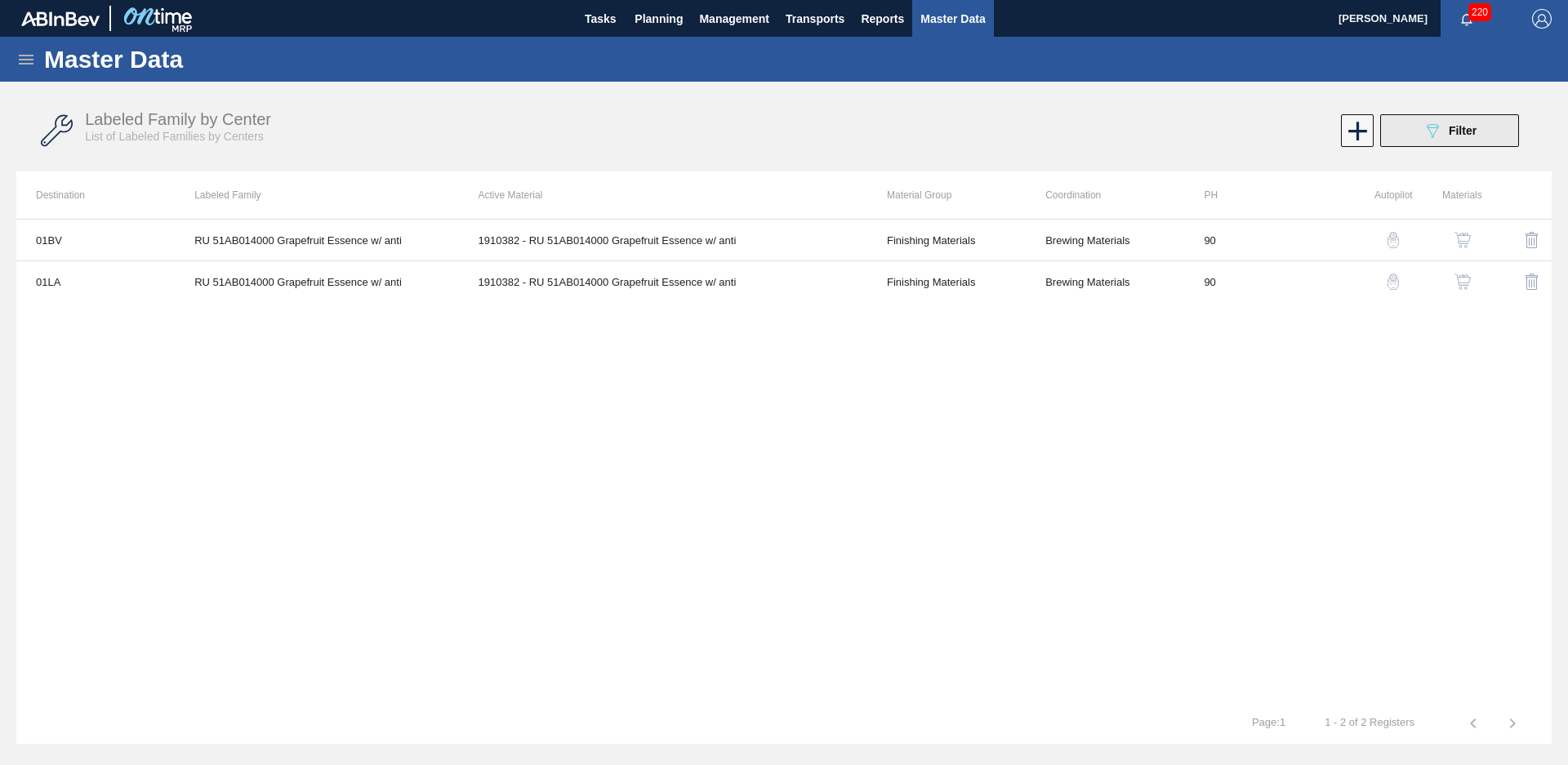
click at [1434, 140] on icon "089F7B8B-B2A5-4AFE-B5C0-19BA573D28AC" at bounding box center [1433, 131] width 19 height 19
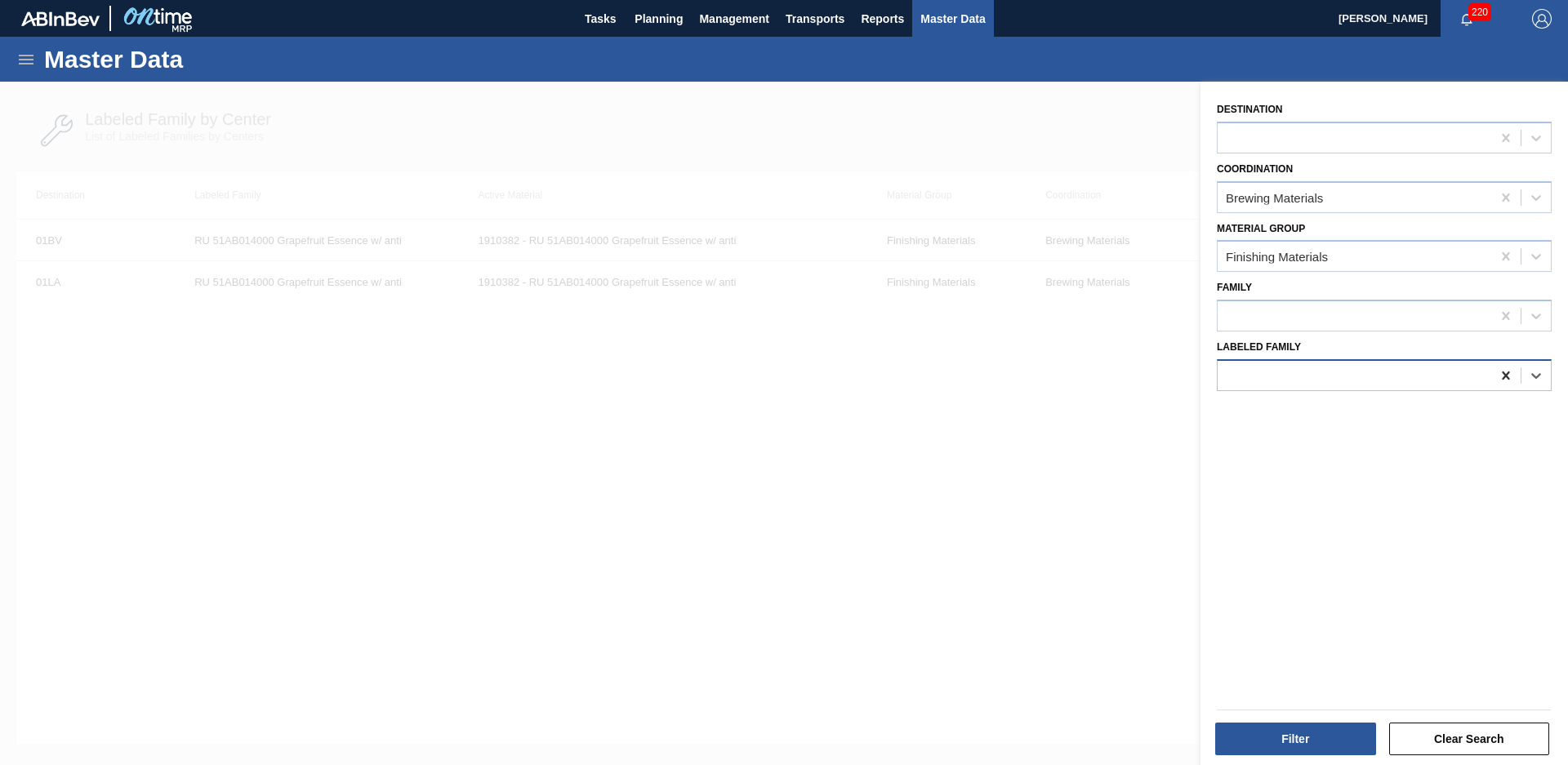
click at [1510, 378] on icon at bounding box center [1506, 375] width 16 height 16
type Family "nat strawberry flavor"
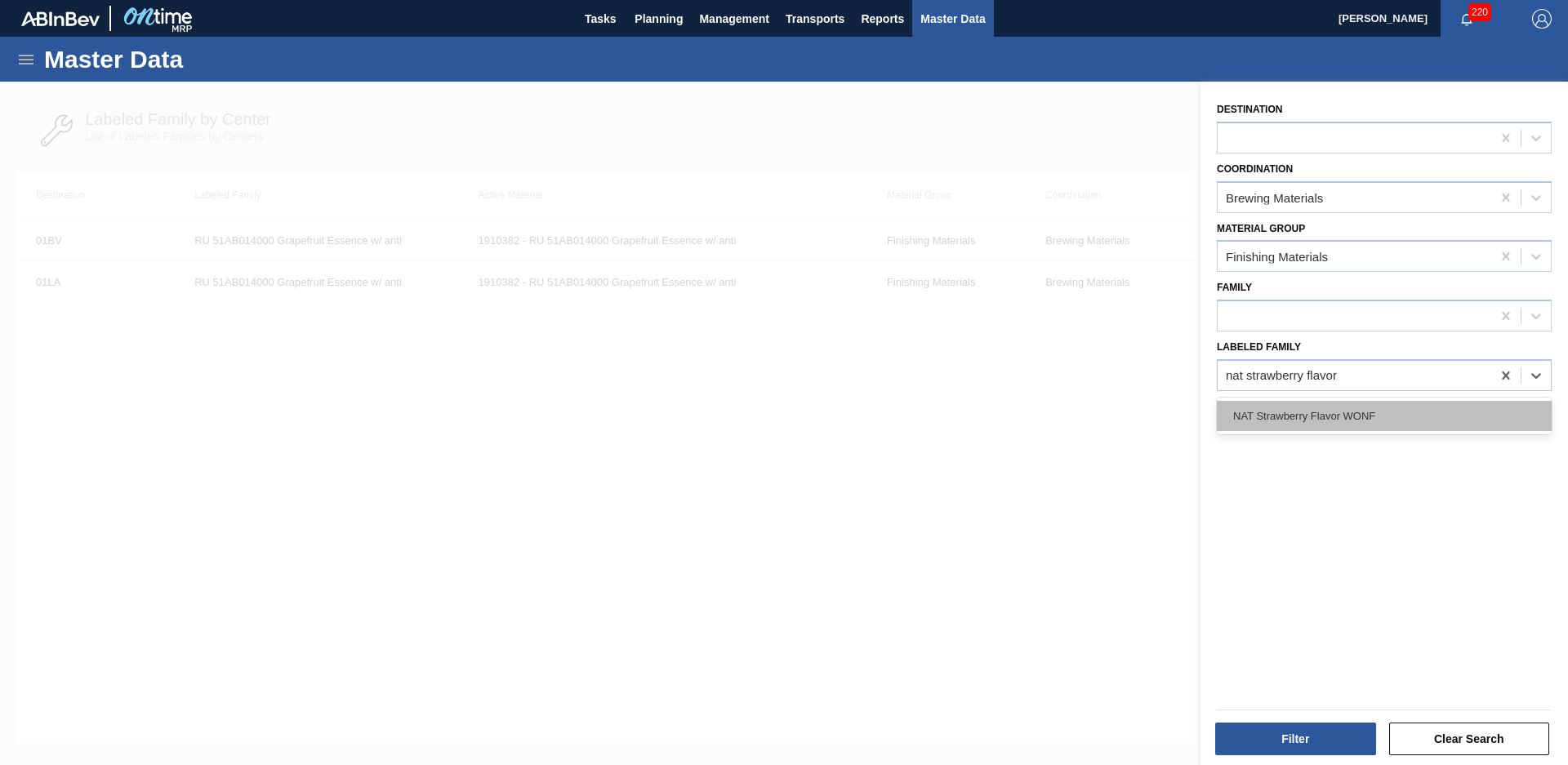
click at [1457, 408] on div "NAT Strawberry Flavor WONF" at bounding box center [1384, 416] width 335 height 30
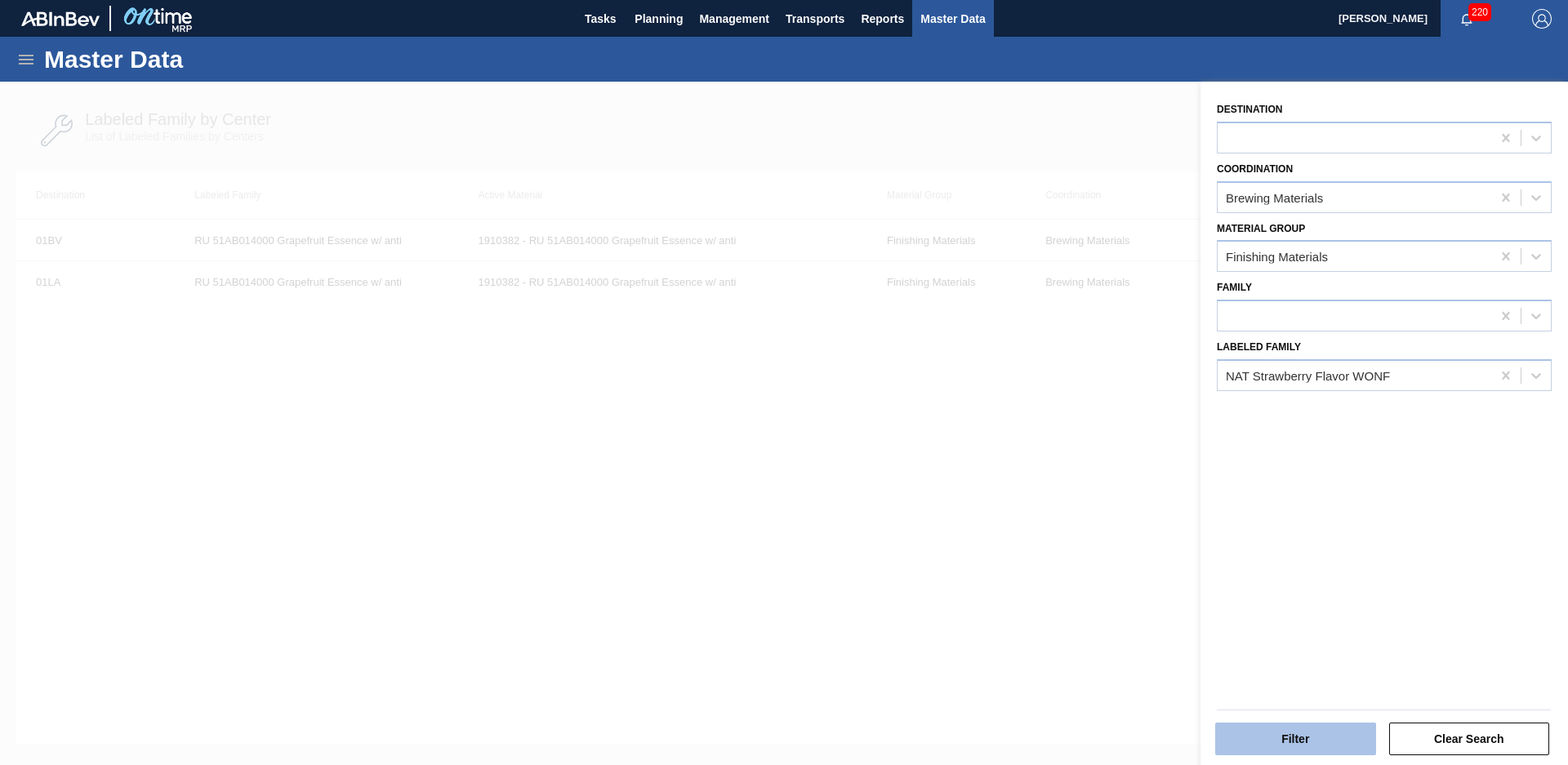
click at [1327, 741] on button "Filter" at bounding box center [1296, 738] width 161 height 33
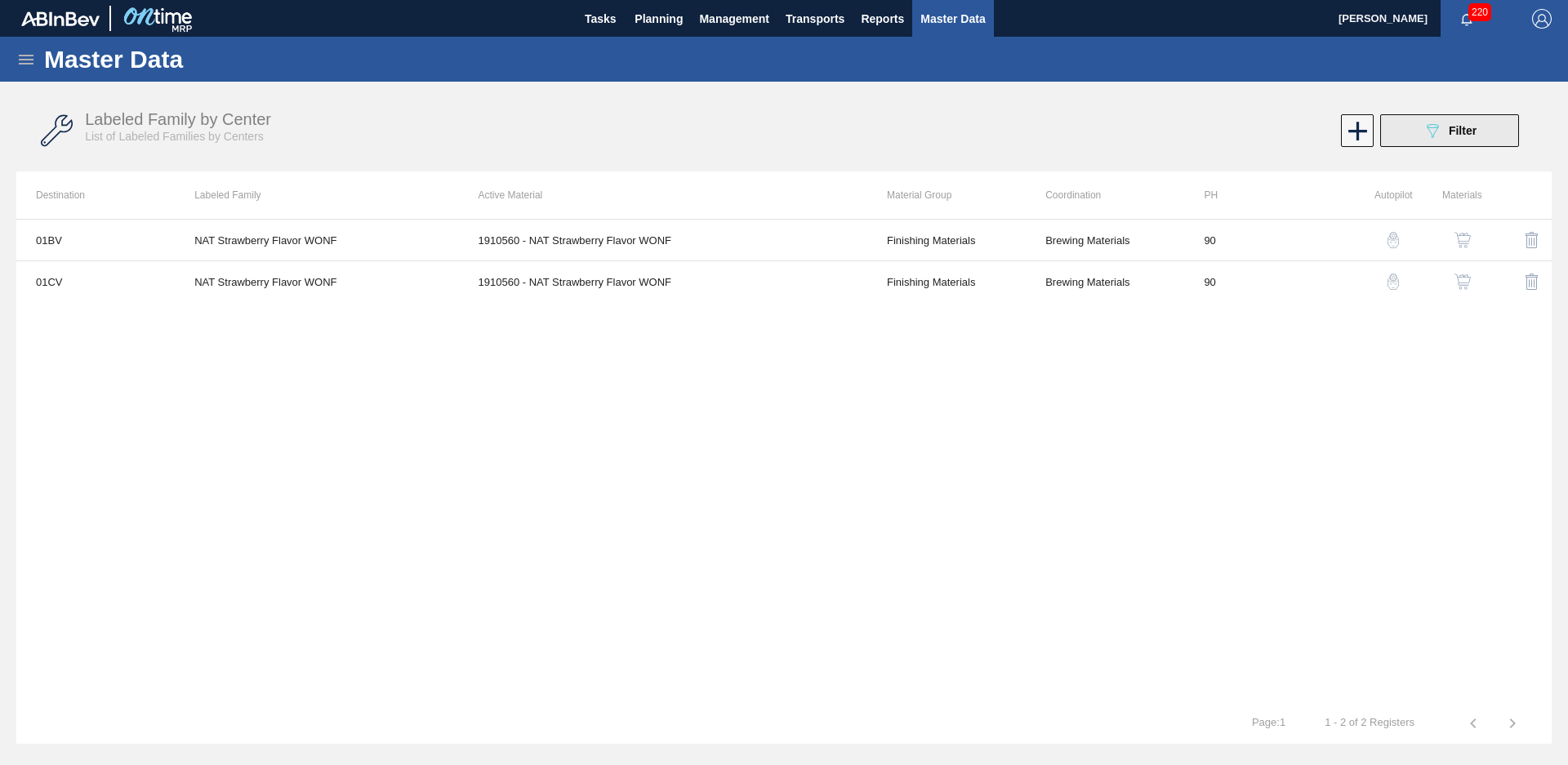
click at [1473, 137] on div "089F7B8B-B2A5-4AFE-B5C0-19BA573D28AC Filter" at bounding box center [1450, 131] width 54 height 19
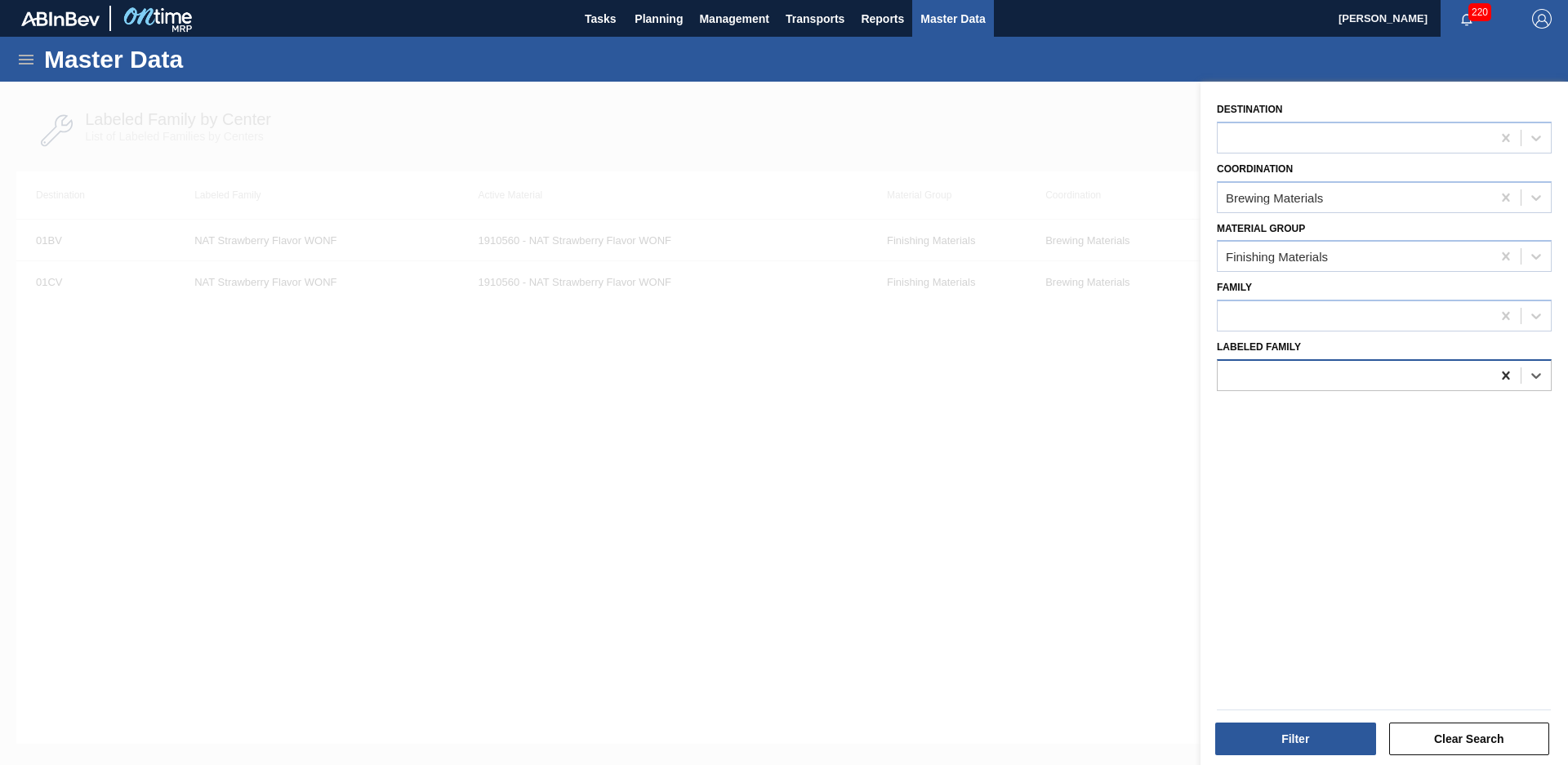
click at [1505, 373] on icon at bounding box center [1505, 375] width 7 height 8
type Family "nwn blueberry"
click at [1316, 399] on div "NWN Blueberry Kiwi Juice 115082 NWN BLUEBERRY JUICE CONC 210602" at bounding box center [1384, 431] width 335 height 67
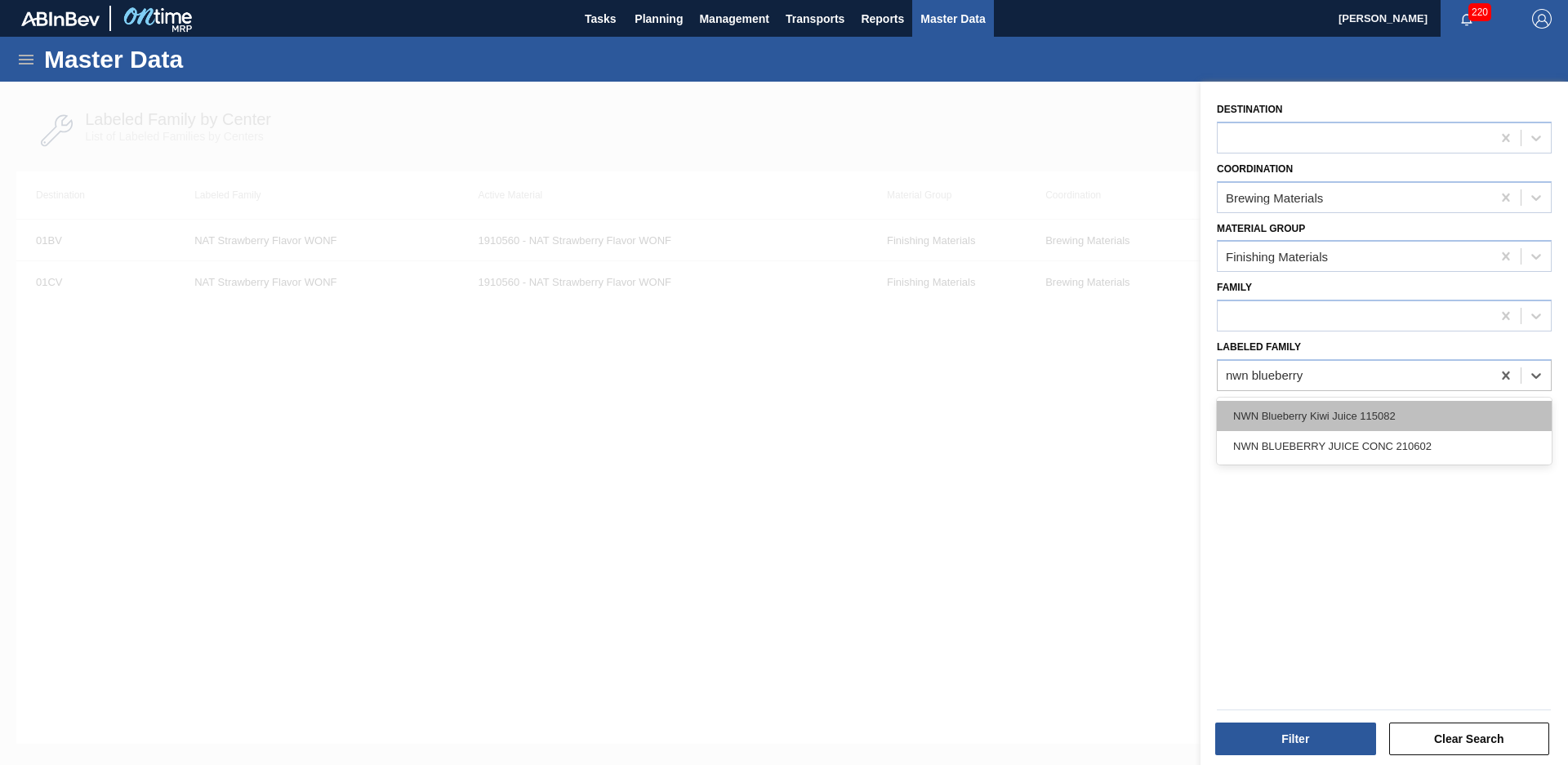
click at [1314, 420] on div "NWN Blueberry Kiwi Juice 115082" at bounding box center [1384, 416] width 335 height 30
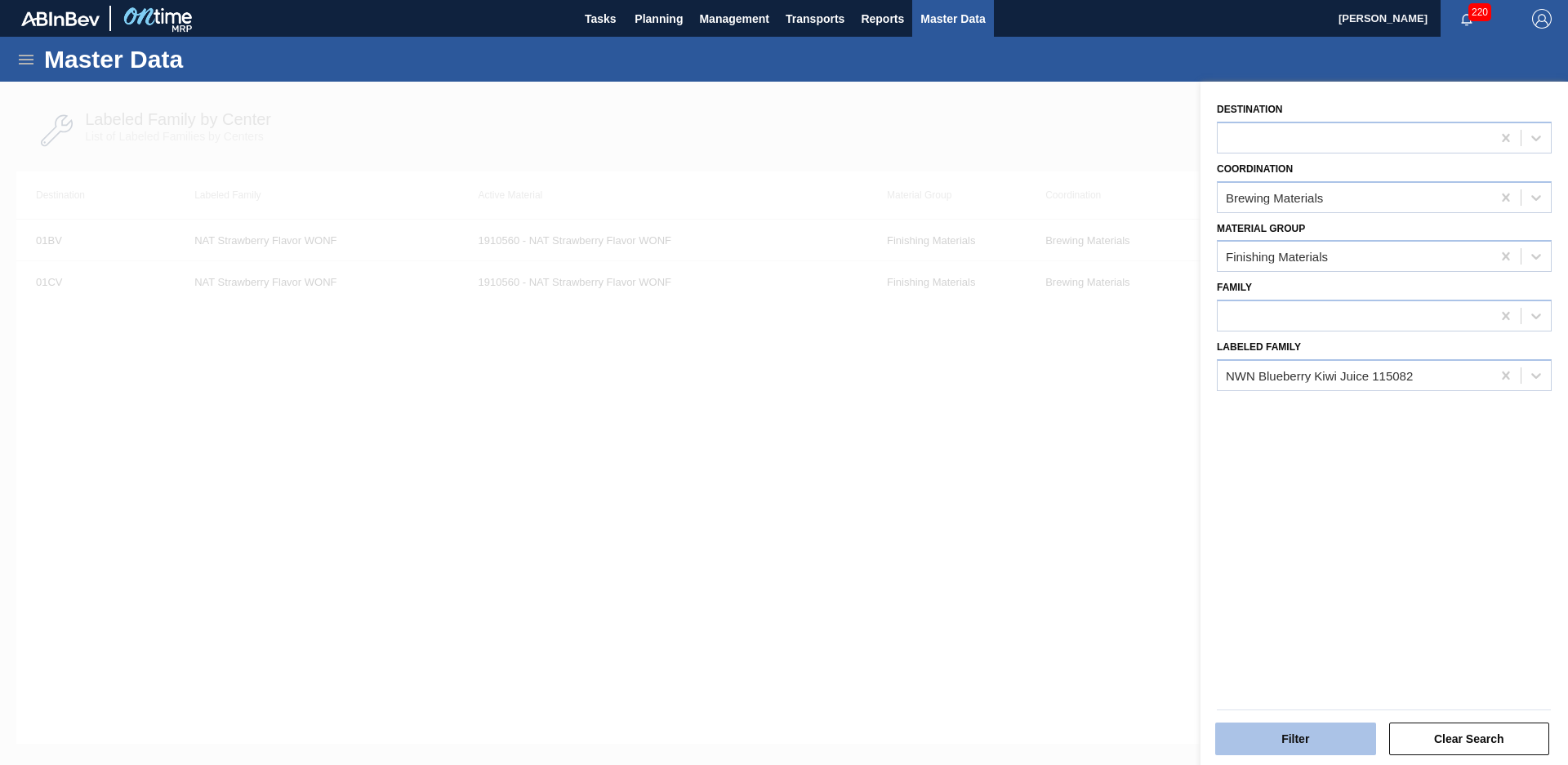
click at [1294, 734] on button "Filter" at bounding box center [1296, 738] width 161 height 33
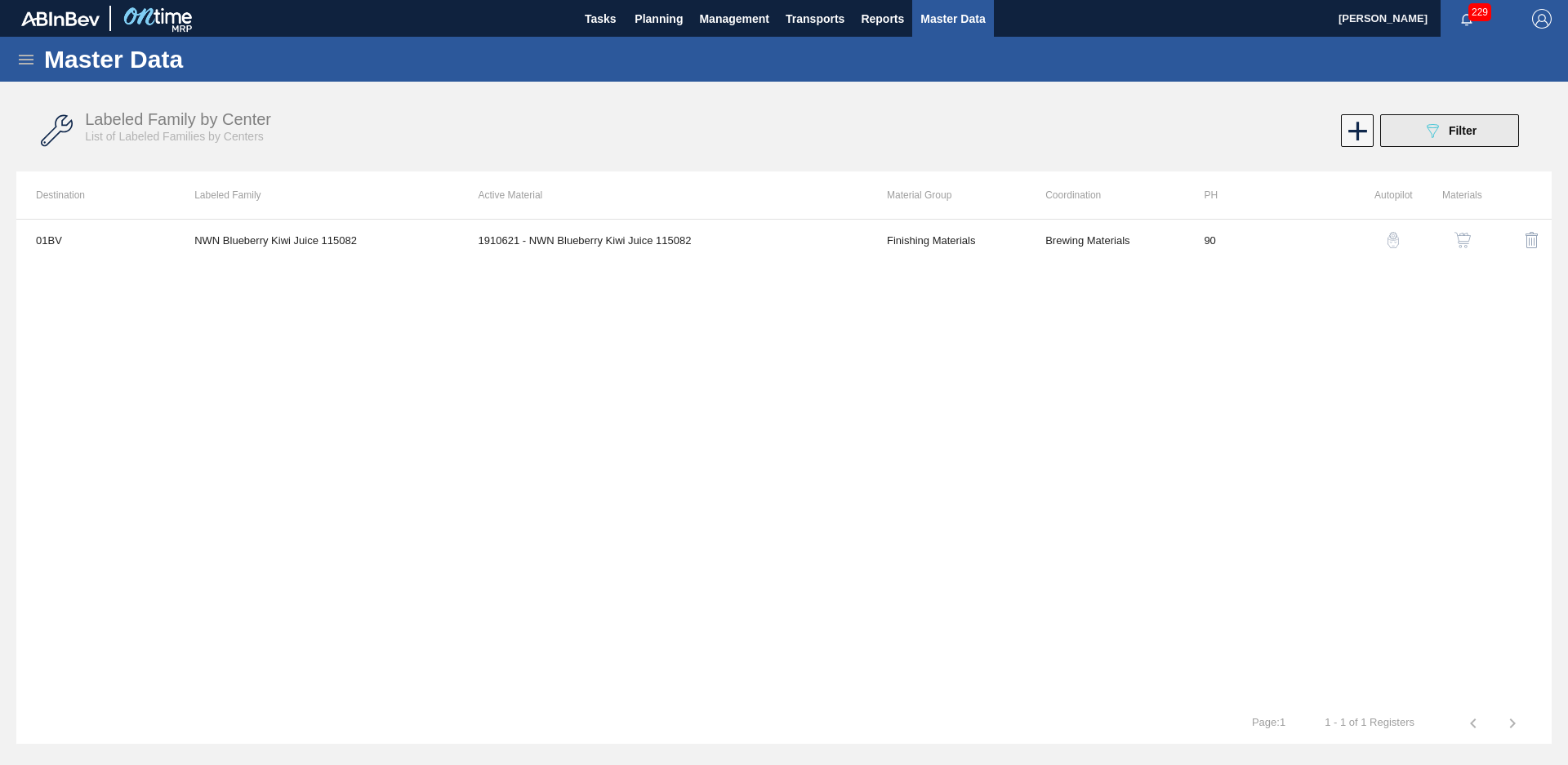
click at [1472, 140] on div "089F7B8B-B2A5-4AFE-B5C0-19BA573D28AC Filter" at bounding box center [1450, 131] width 54 height 19
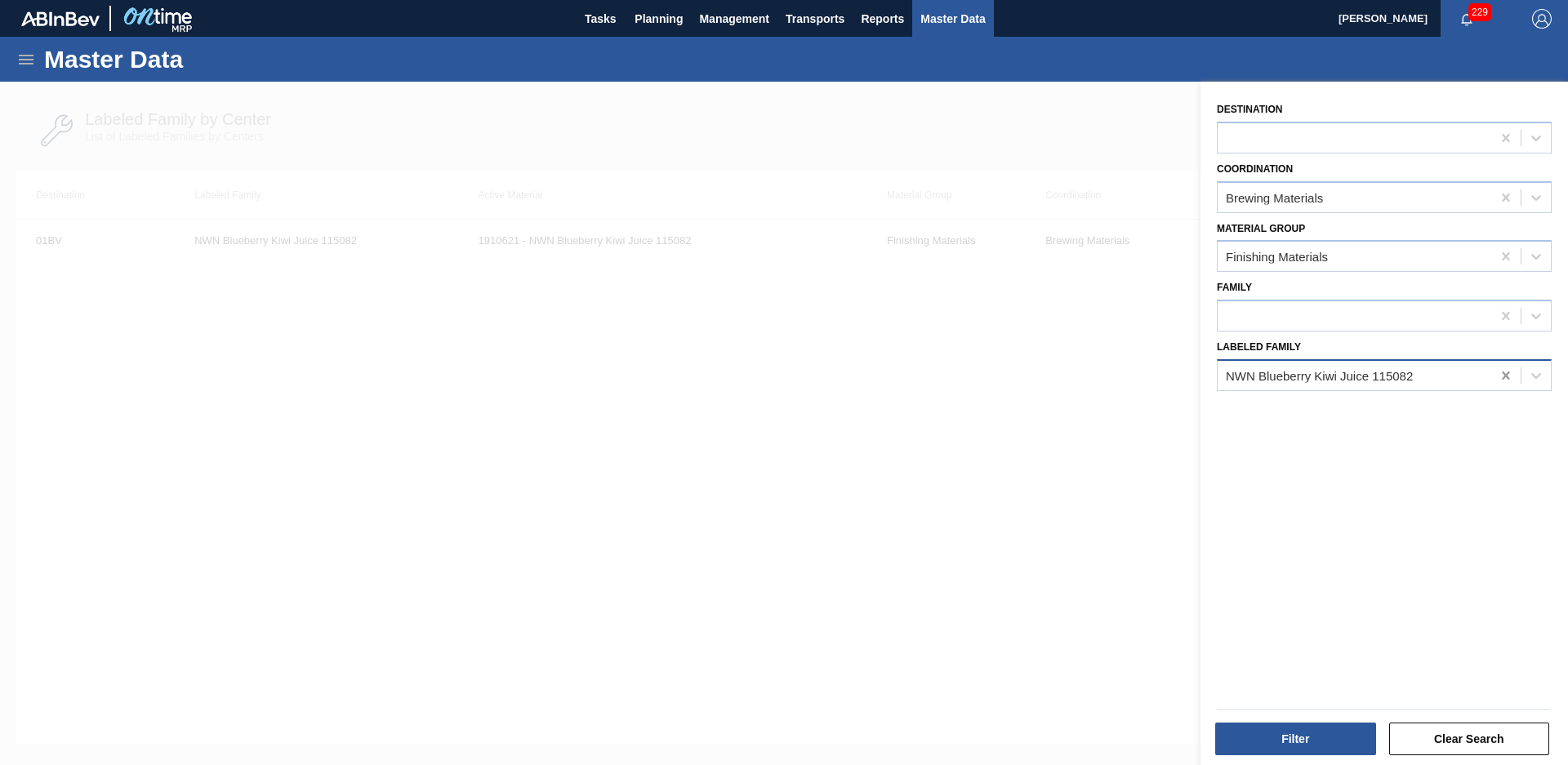
click at [1498, 370] on icon at bounding box center [1506, 375] width 16 height 16
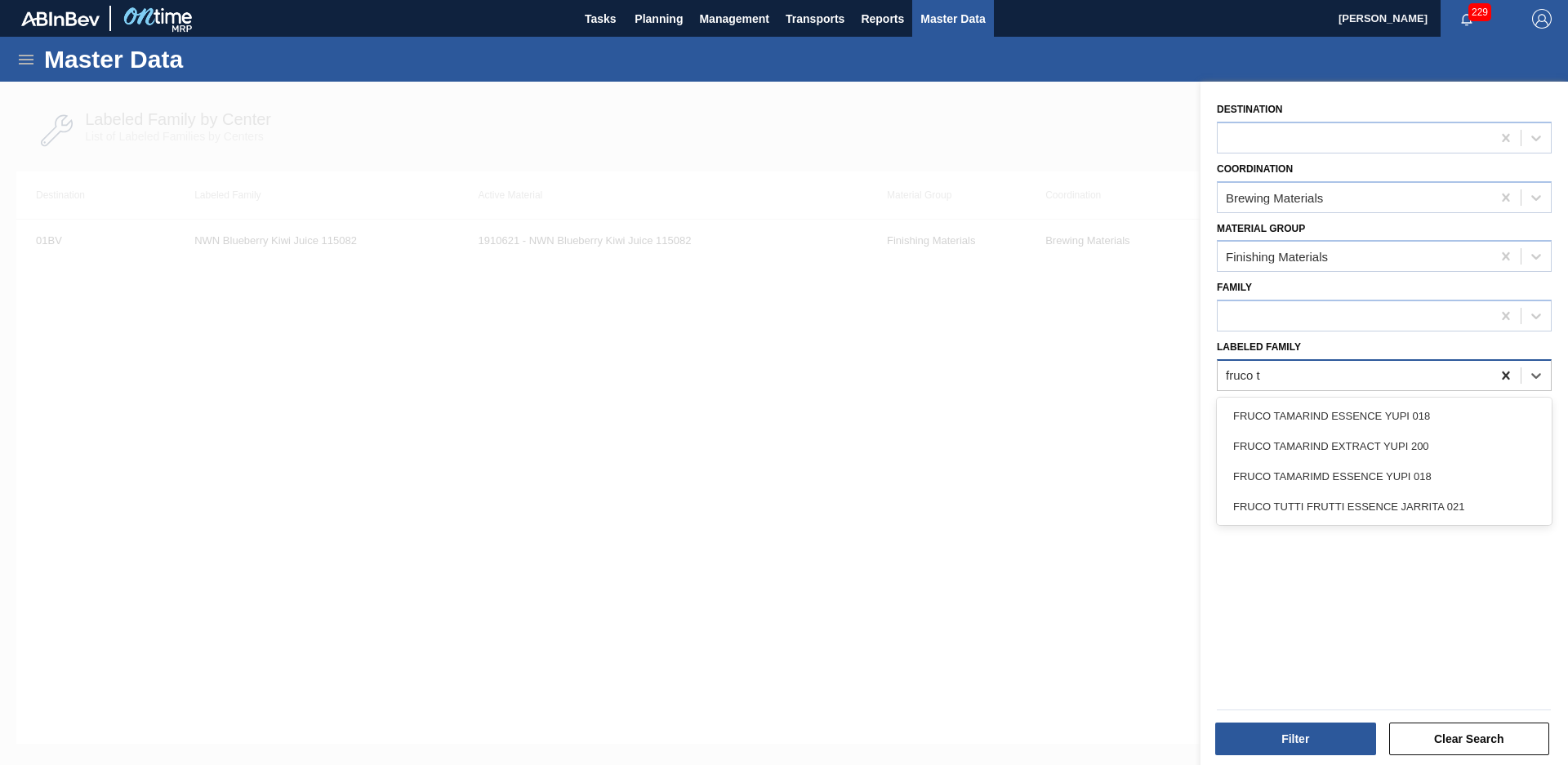
type Family "fruco ta"
click at [1357, 481] on div "FRUCO TAMARIMD ESSENCE YUPI 018" at bounding box center [1384, 476] width 335 height 30
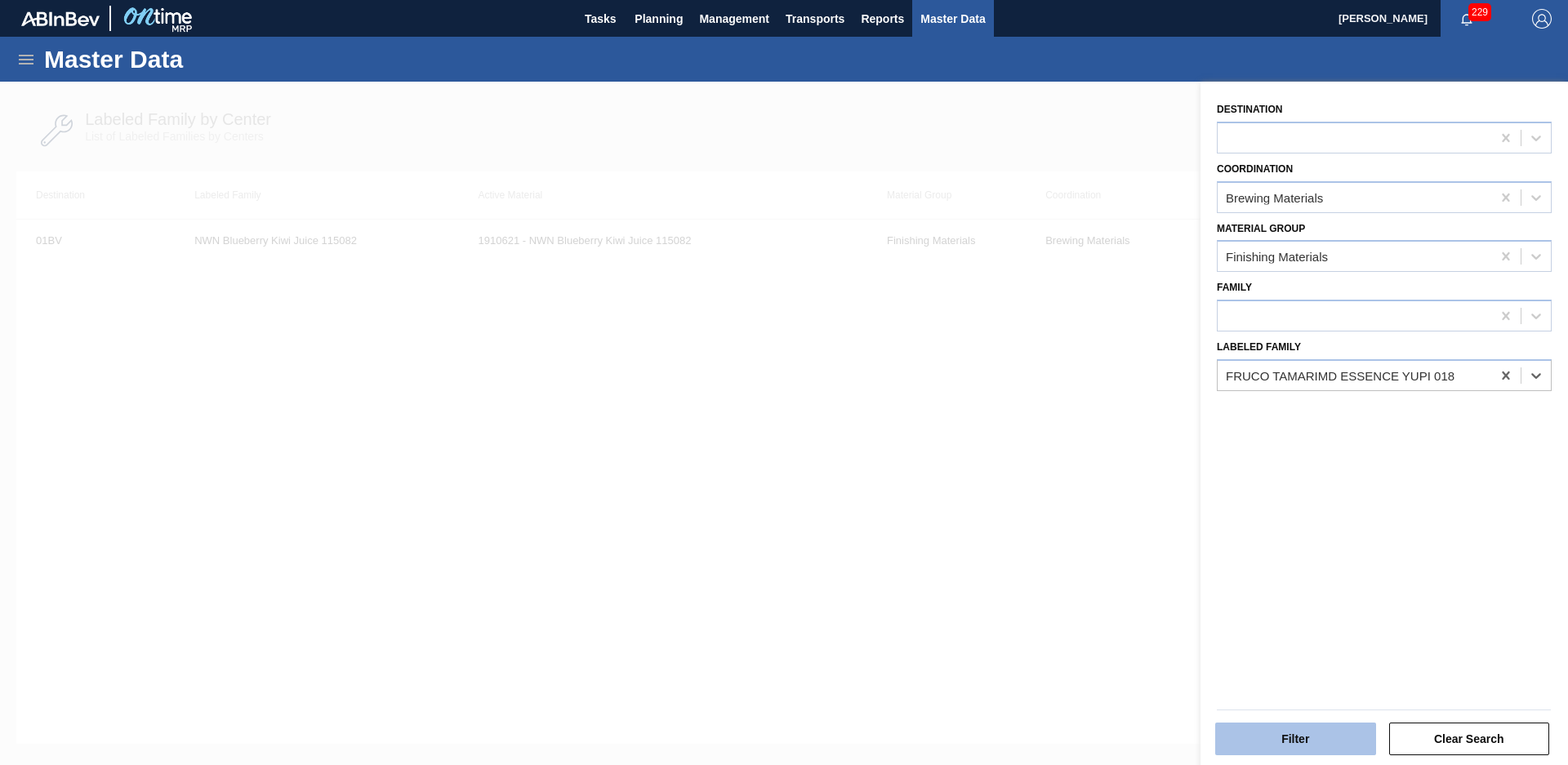
click at [1285, 753] on button "Filter" at bounding box center [1296, 738] width 161 height 33
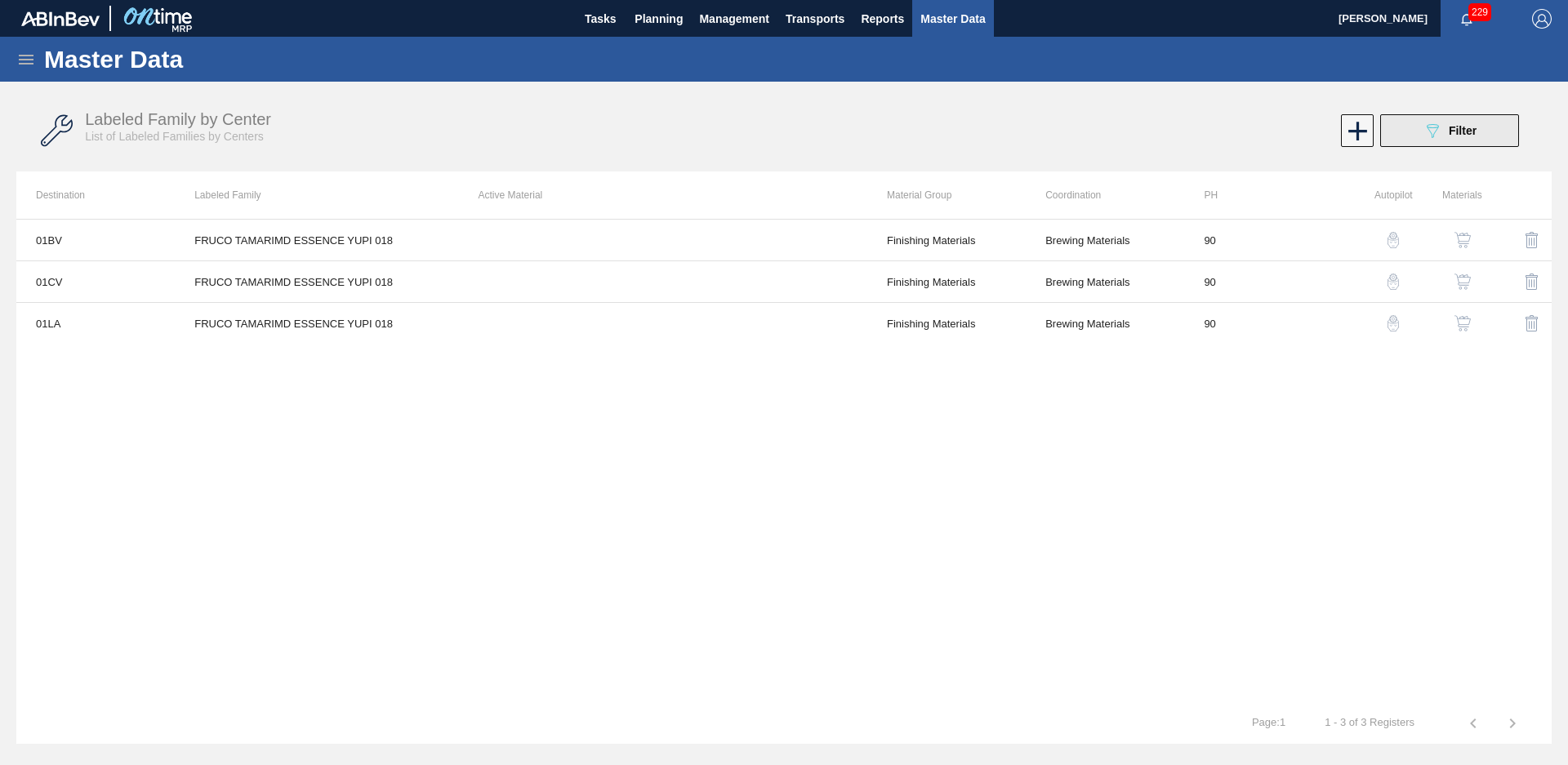
click at [1388, 125] on button "089F7B8B-B2A5-4AFE-B5C0-19BA573D28AC Filter" at bounding box center [1449, 130] width 139 height 33
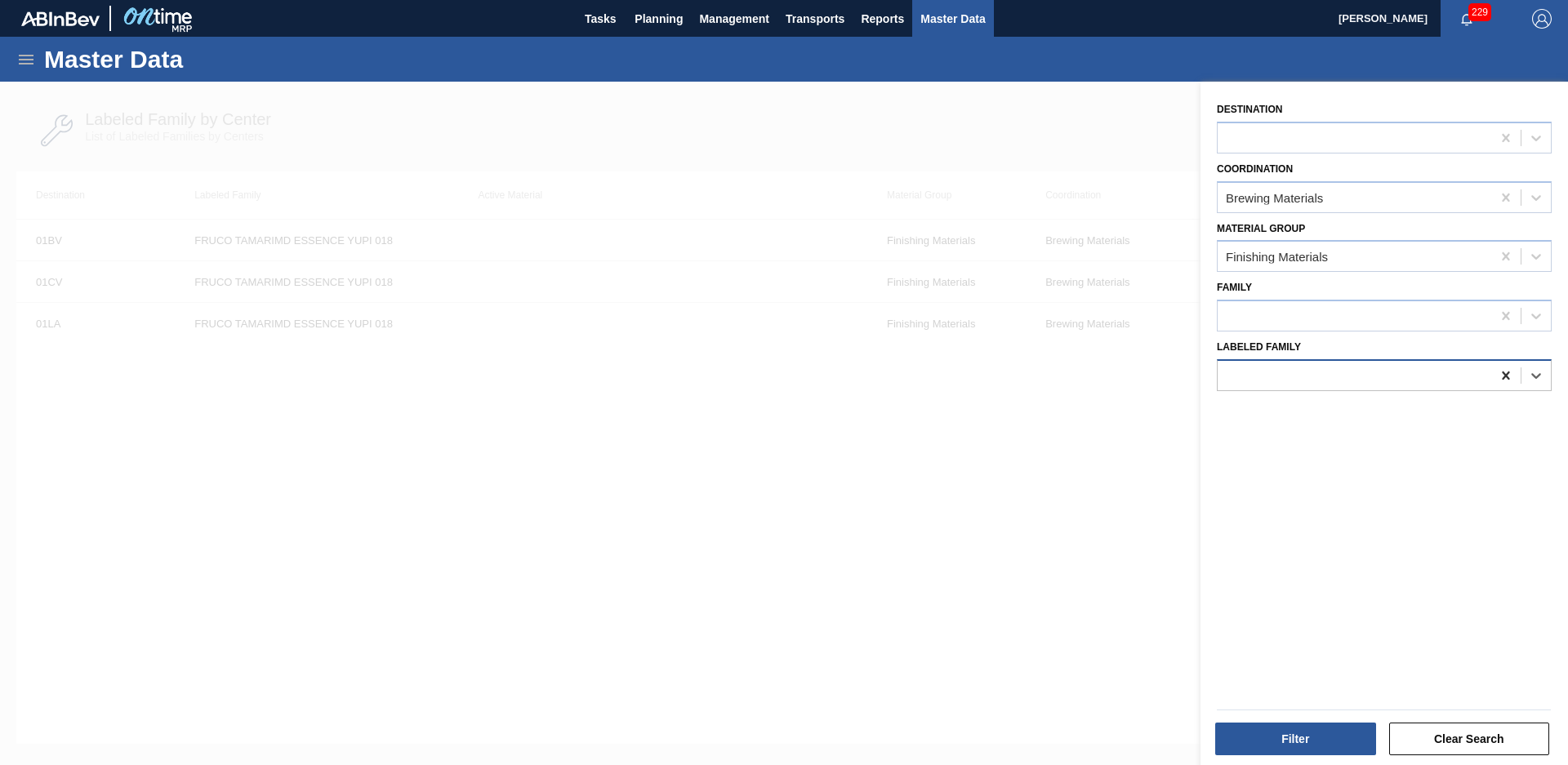
click at [1491, 365] on div at bounding box center [1505, 375] width 29 height 29
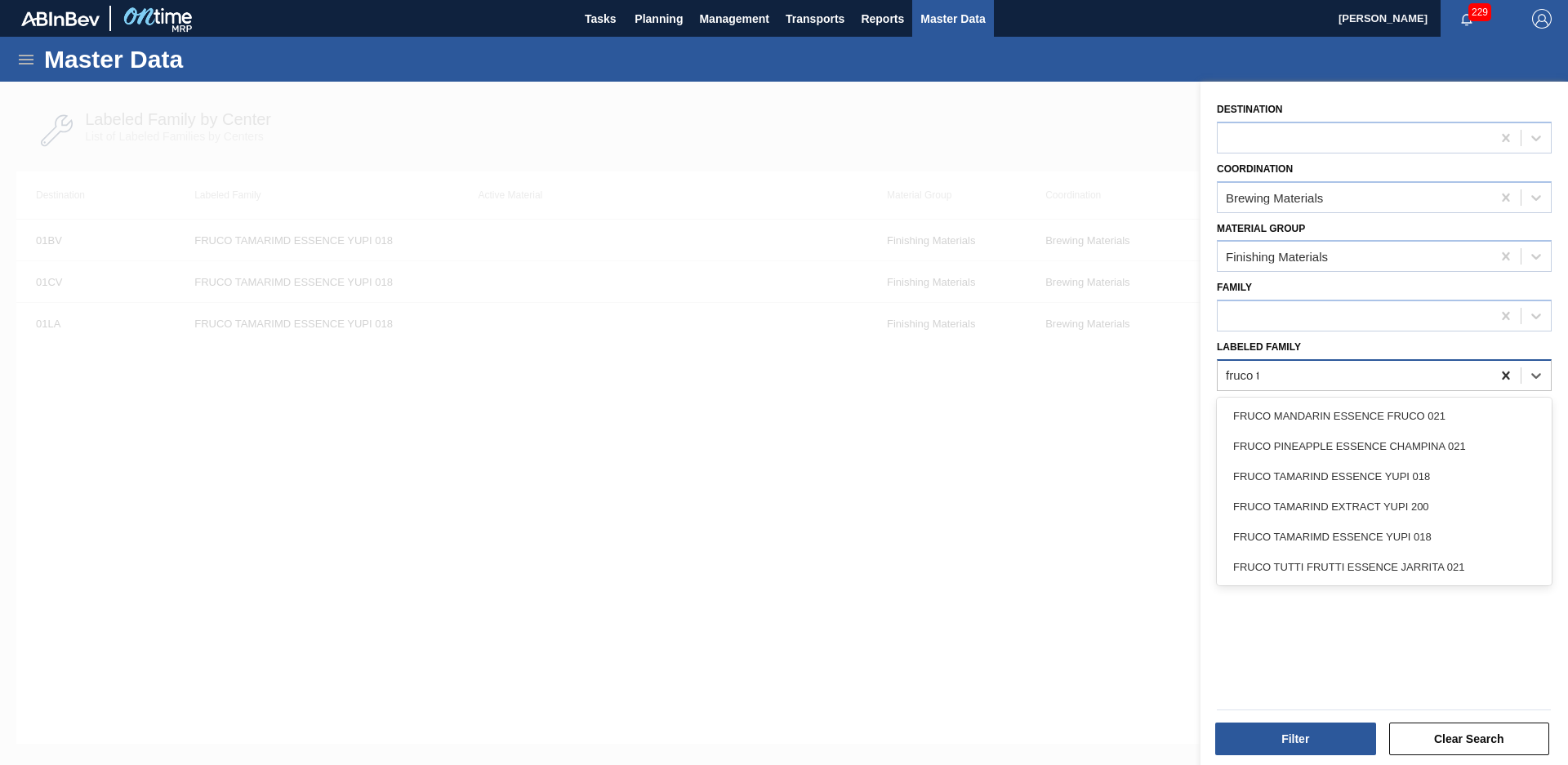
type Family "fruco ta"
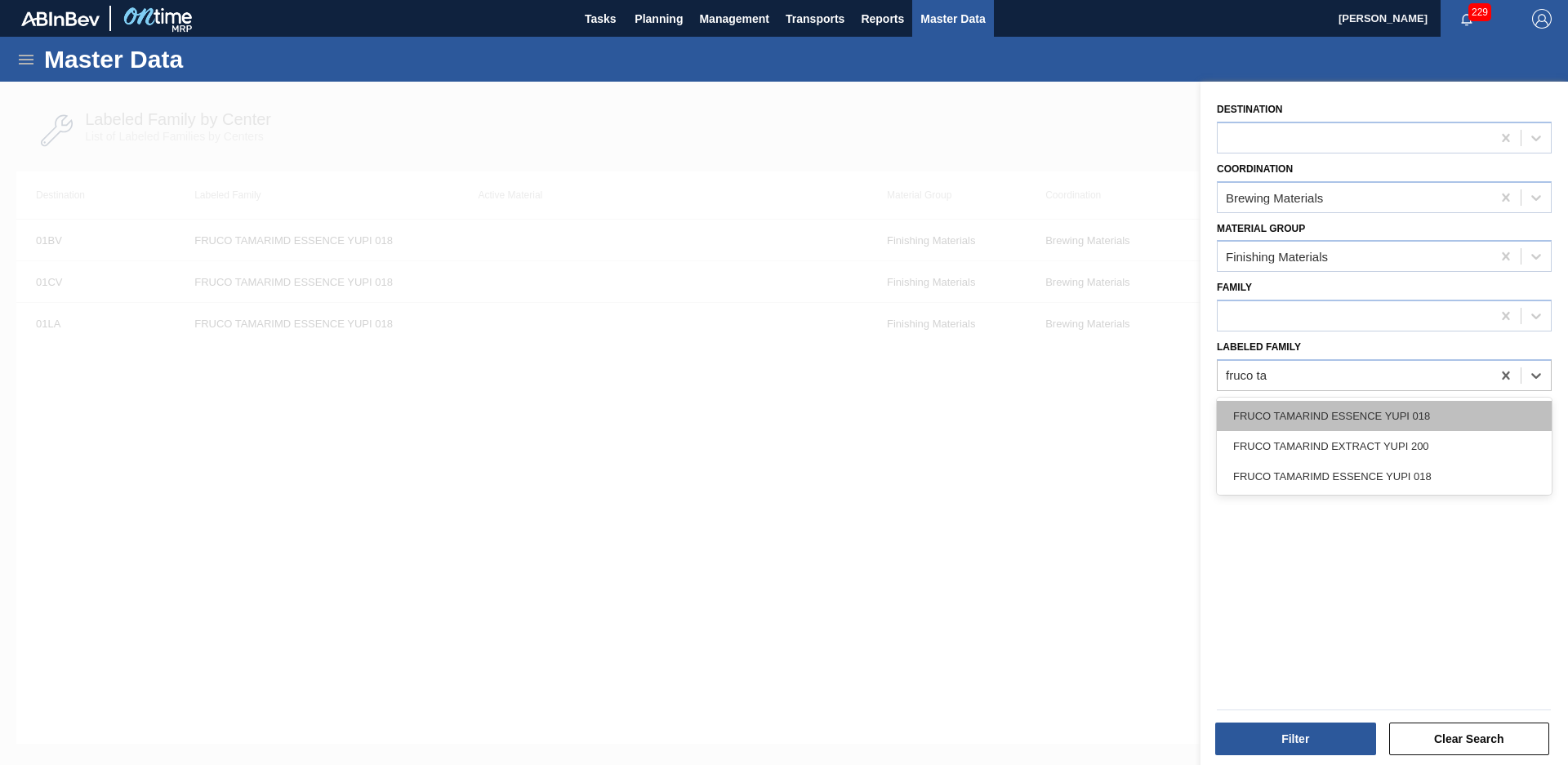
click at [1449, 406] on div "FRUCO TAMARIND ESSENCE YUPI 018" at bounding box center [1384, 416] width 335 height 30
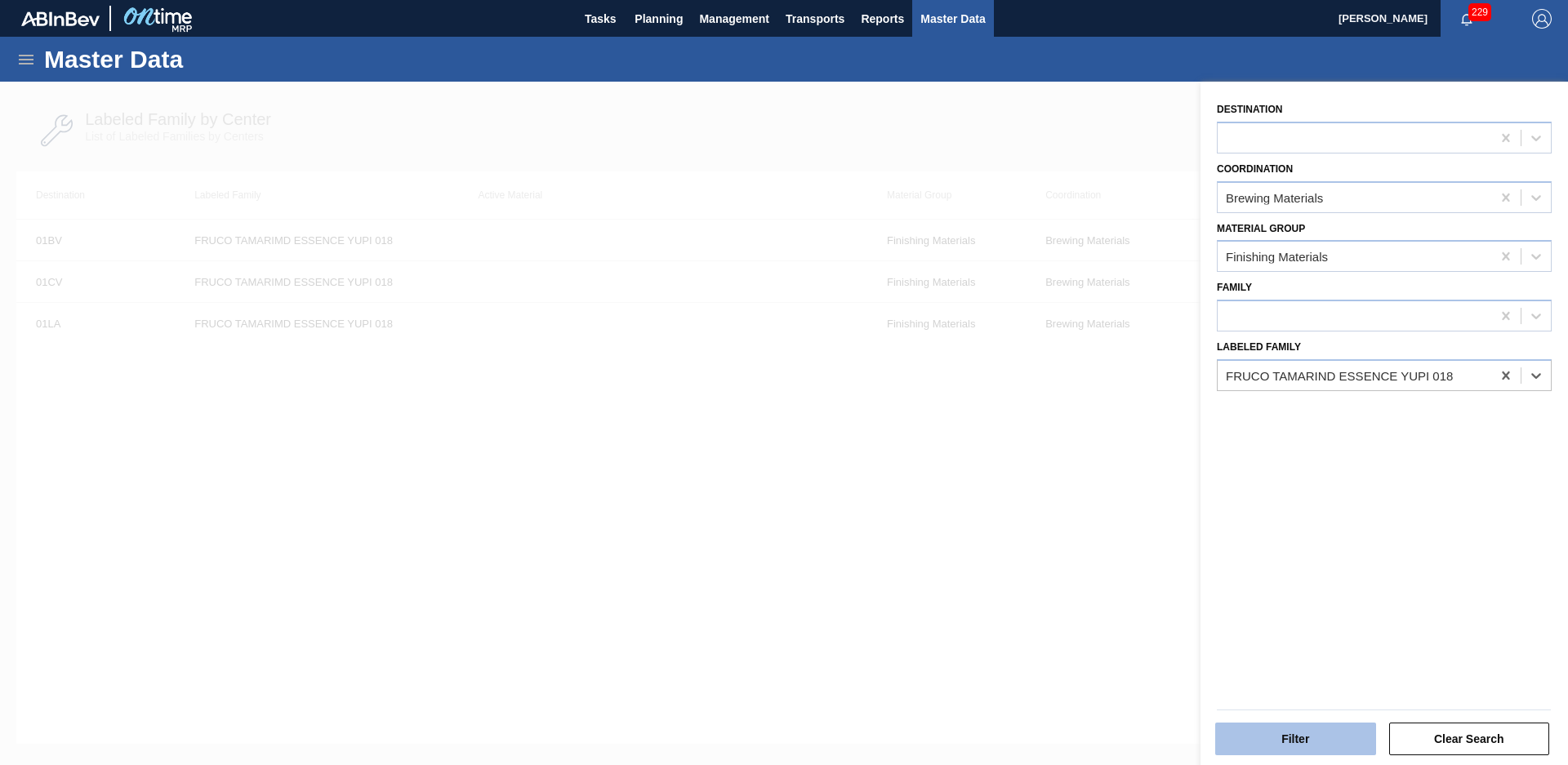
click at [1314, 745] on button "Filter" at bounding box center [1296, 738] width 161 height 33
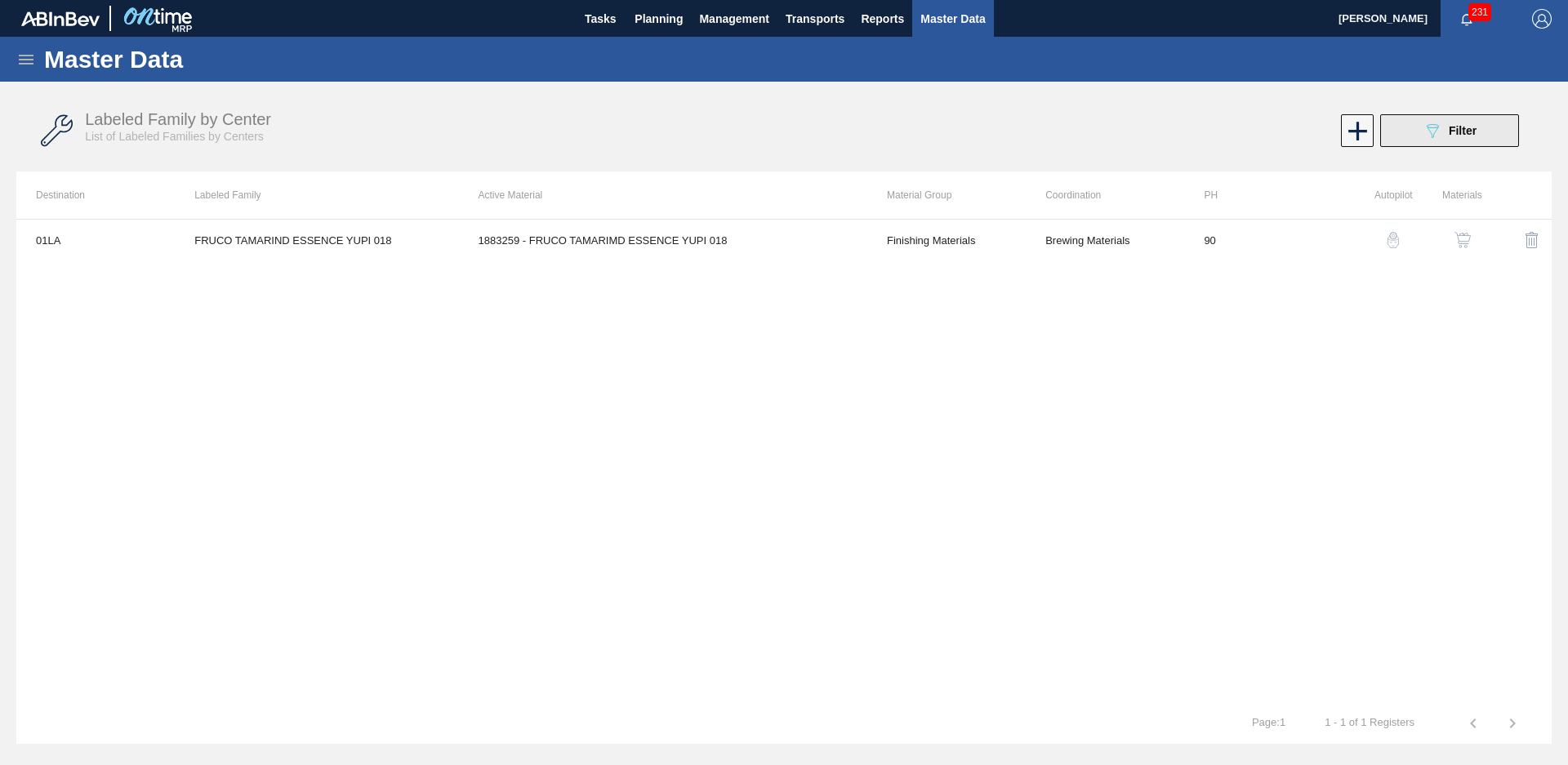
click at [1456, 129] on span "Filter" at bounding box center [1462, 131] width 27 height 13
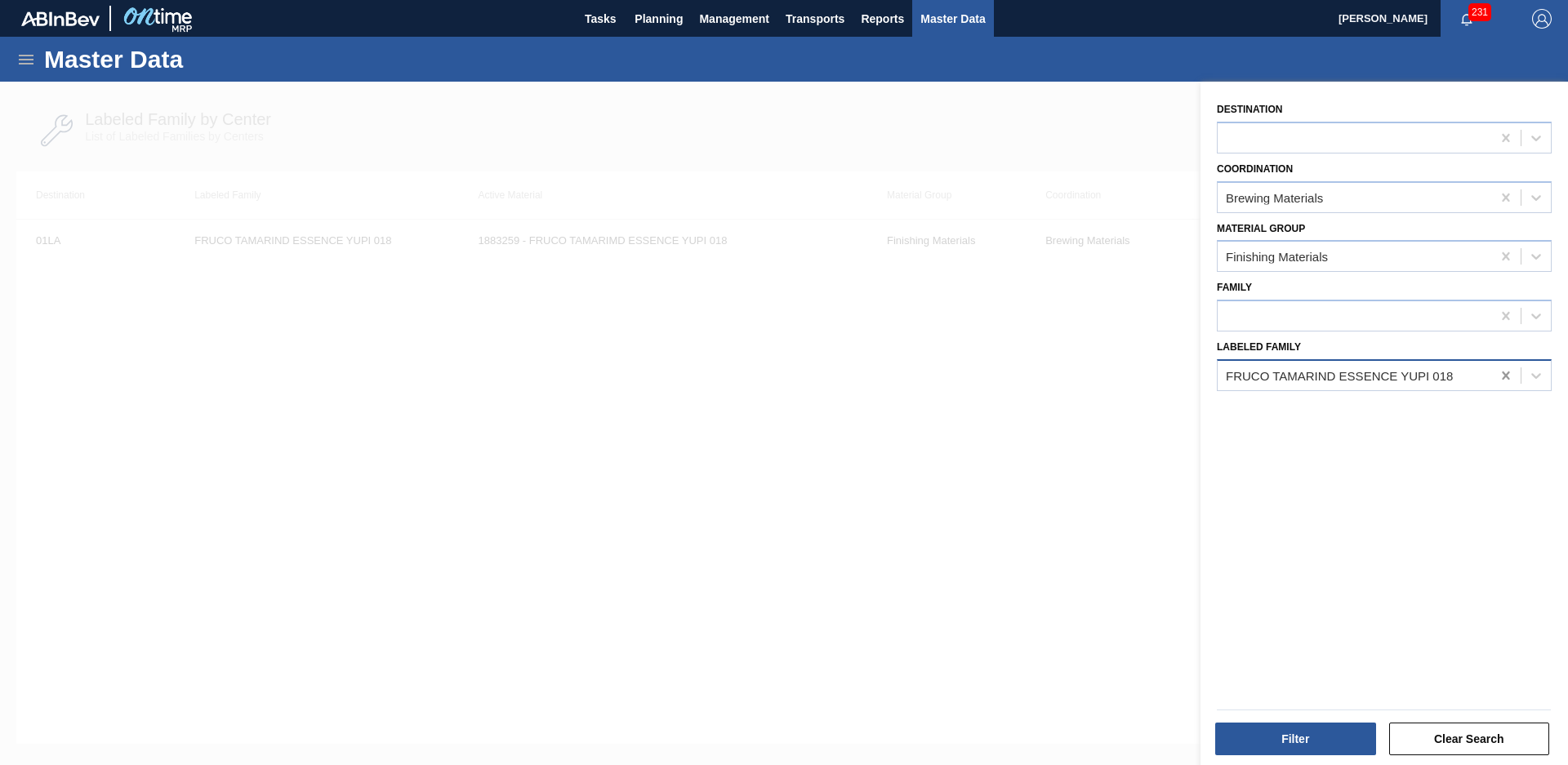
click at [1499, 374] on icon at bounding box center [1506, 375] width 16 height 16
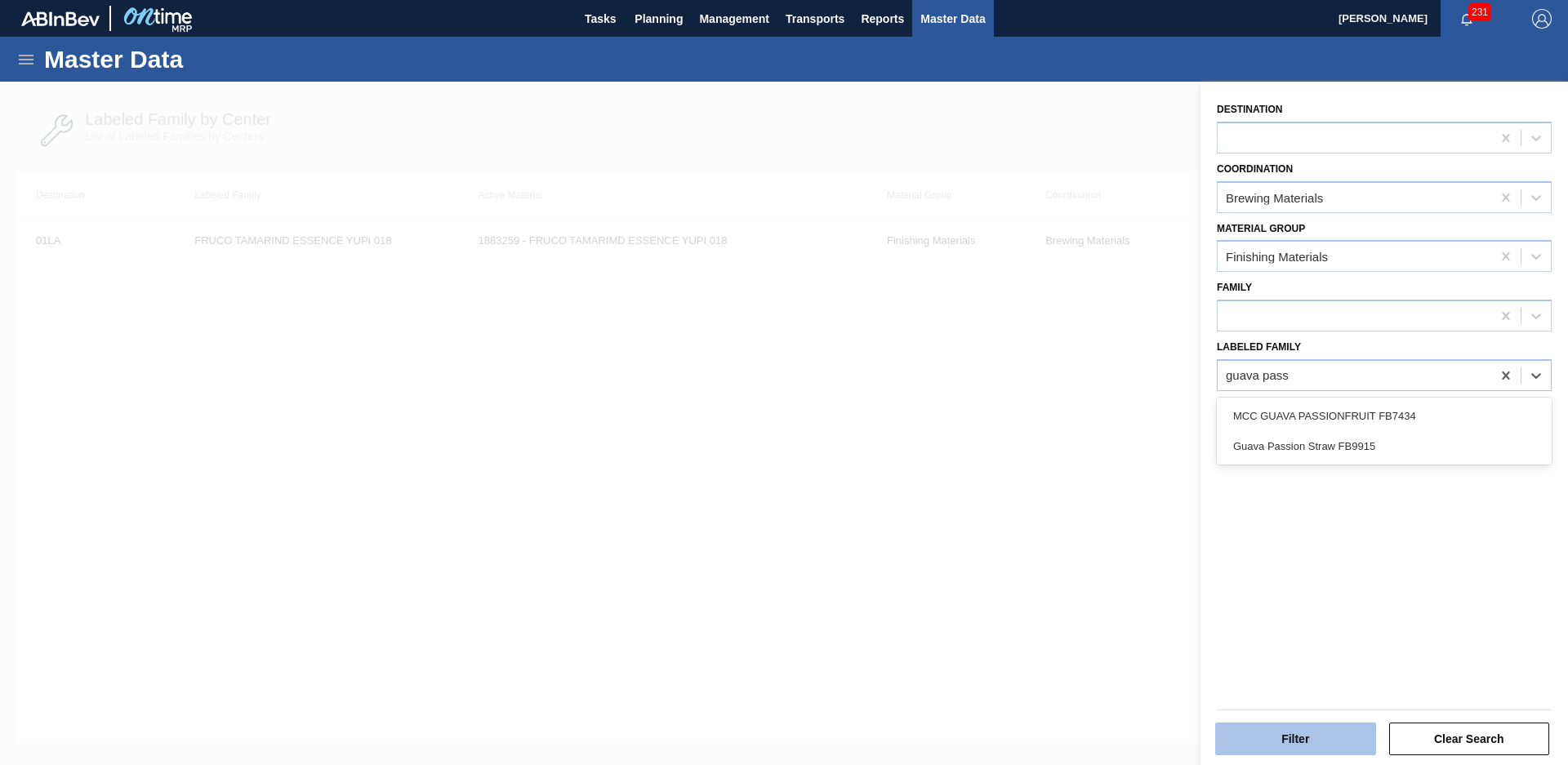
type Family "guava pass"
click at [1315, 723] on button "Filter" at bounding box center [1296, 738] width 161 height 33
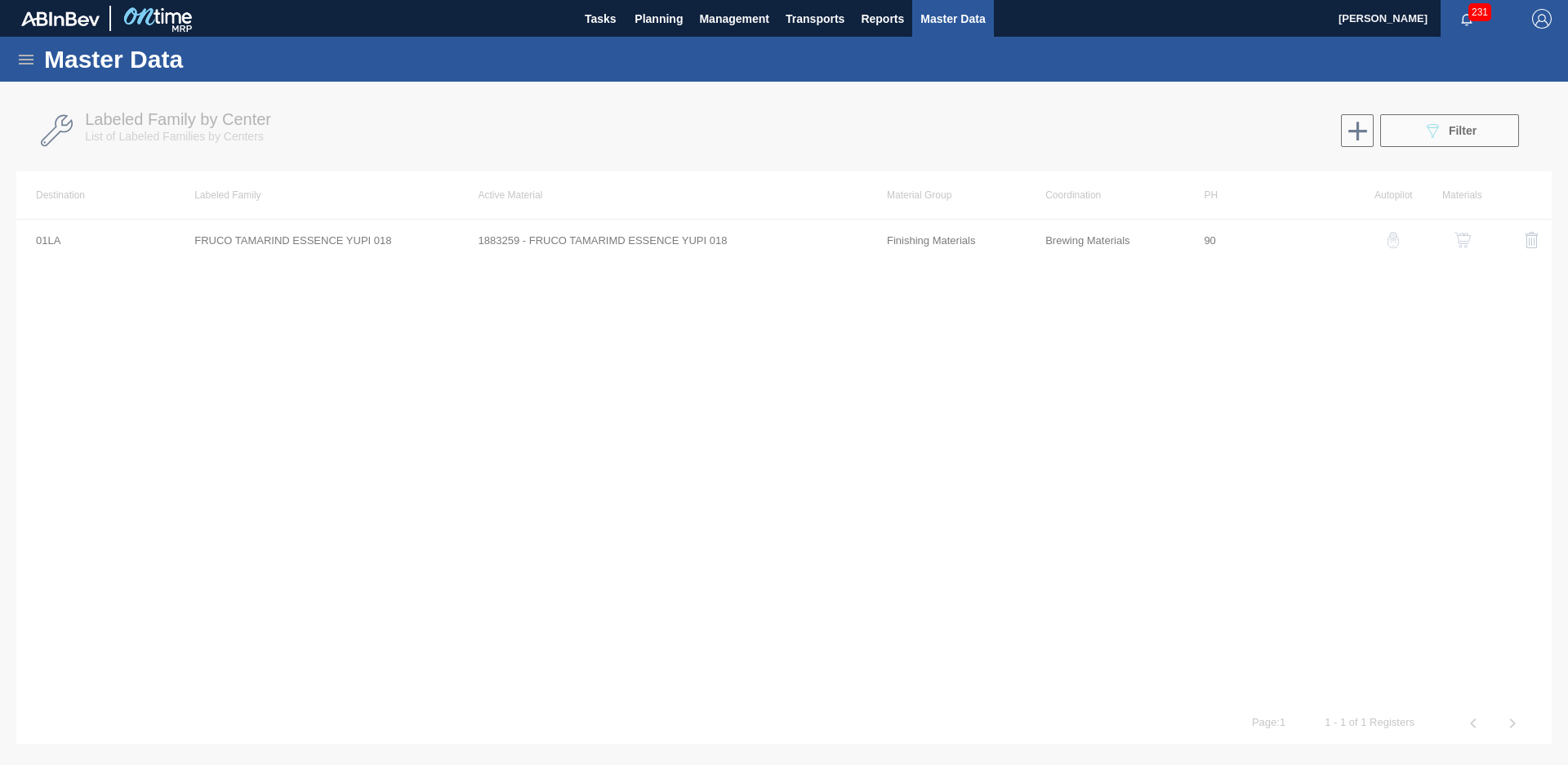
click at [1445, 125] on div at bounding box center [784, 423] width 1568 height 684
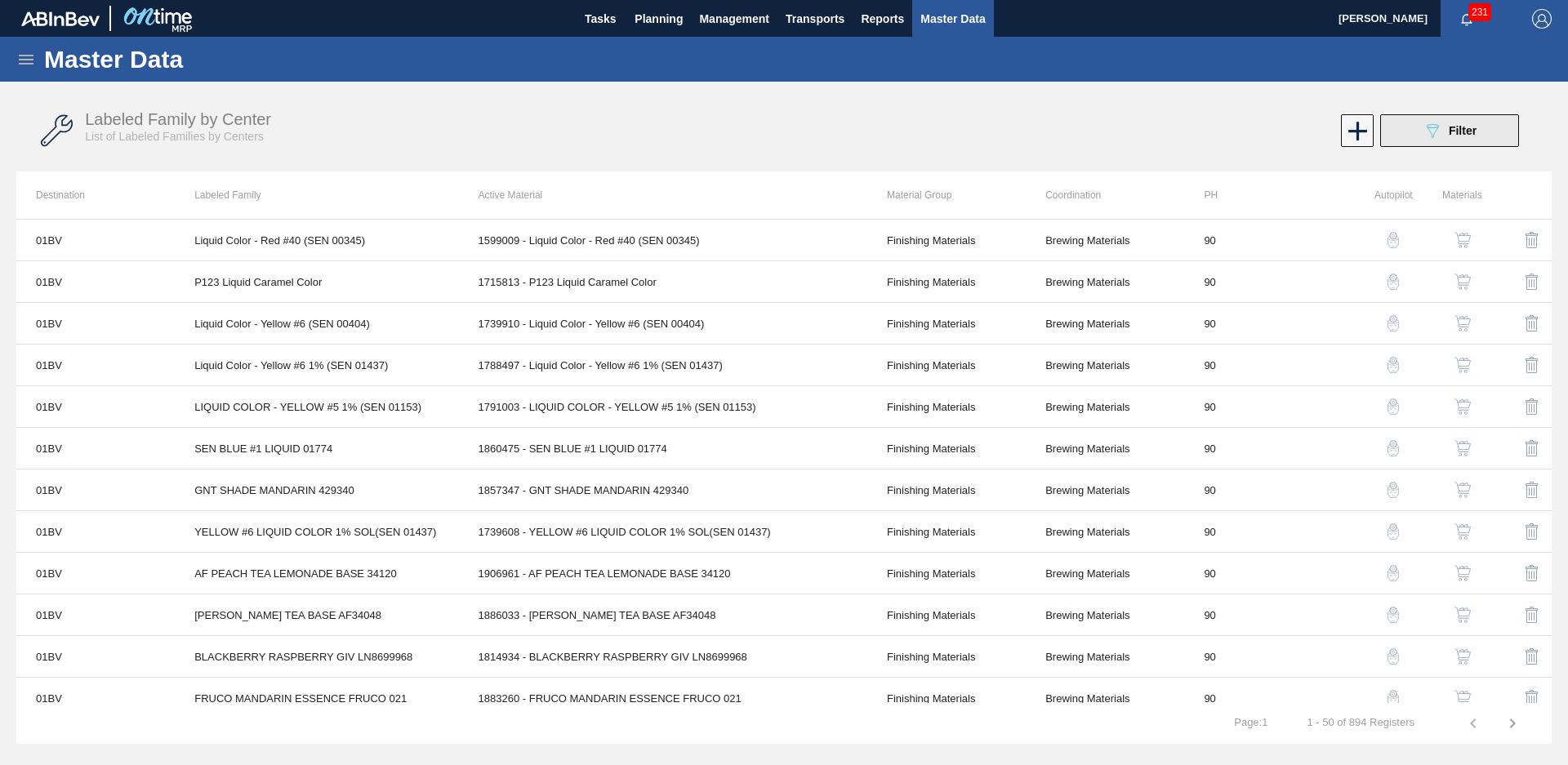
click at [1459, 125] on span "Filter" at bounding box center [1462, 131] width 27 height 13
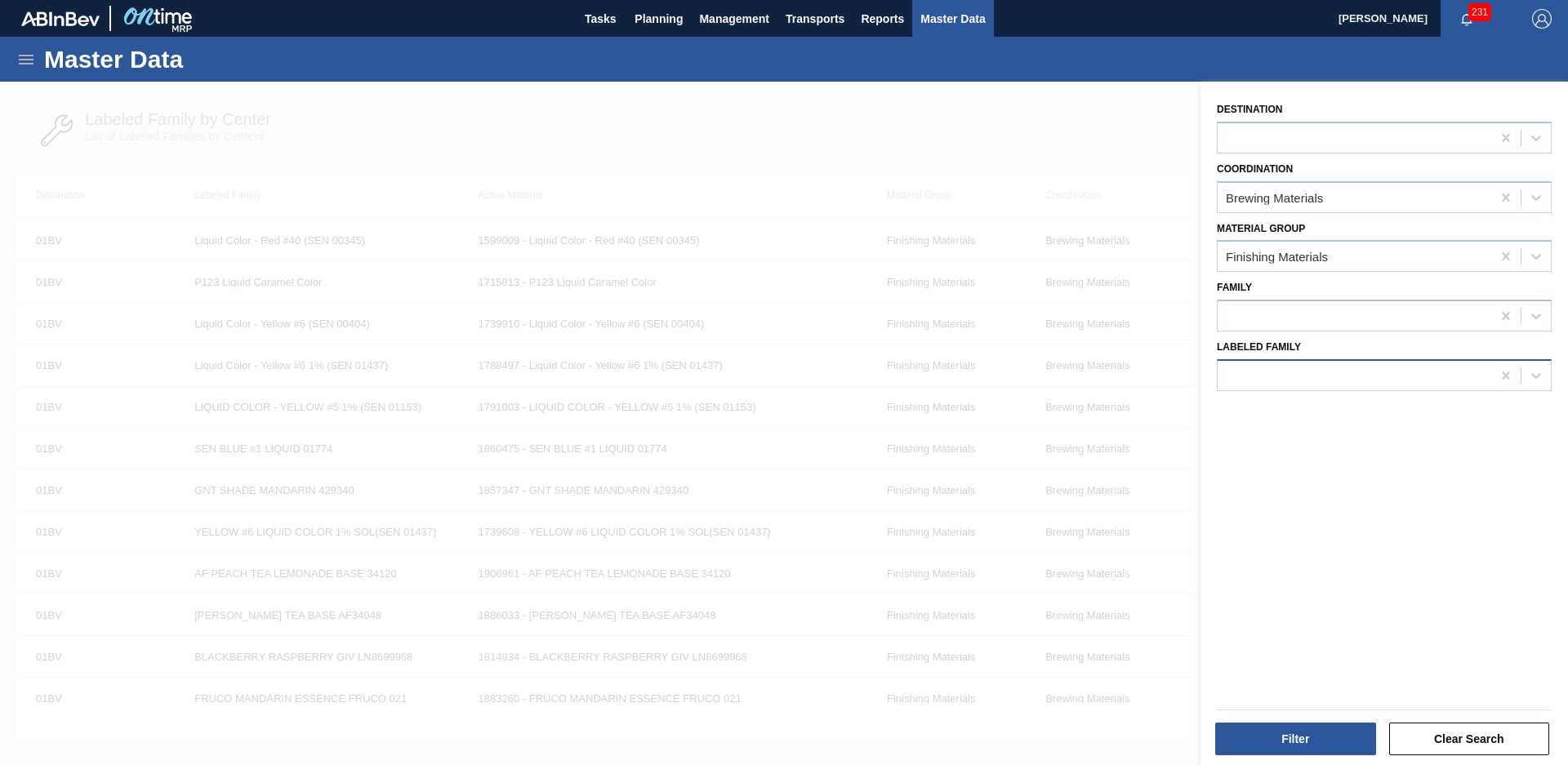
click at [1432, 374] on div at bounding box center [1354, 375] width 274 height 24
type Family "guava pass"
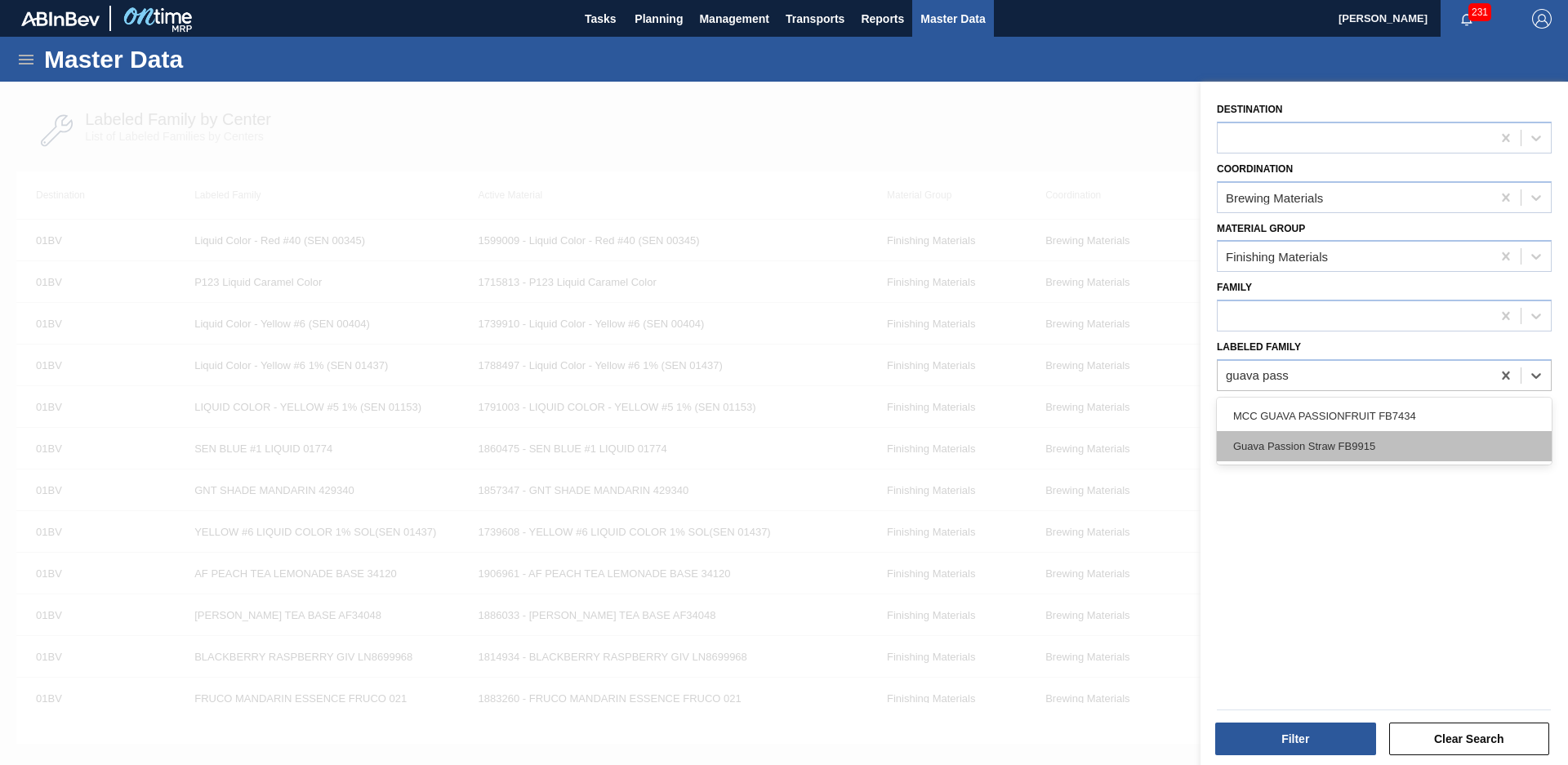
click at [1360, 442] on div "Guava Passion Straw FB9915" at bounding box center [1384, 446] width 335 height 30
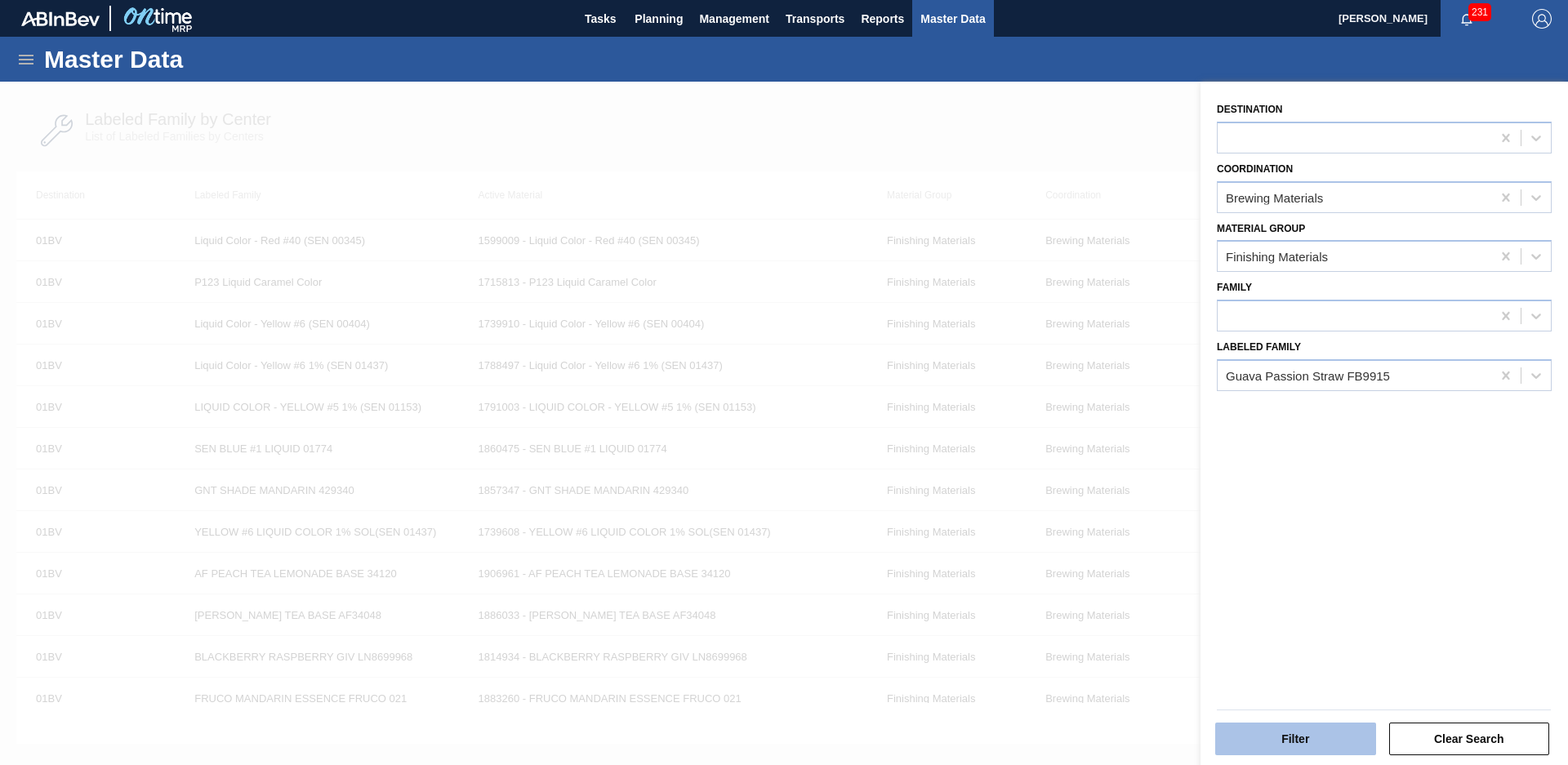
click at [1299, 741] on button "Filter" at bounding box center [1296, 738] width 161 height 33
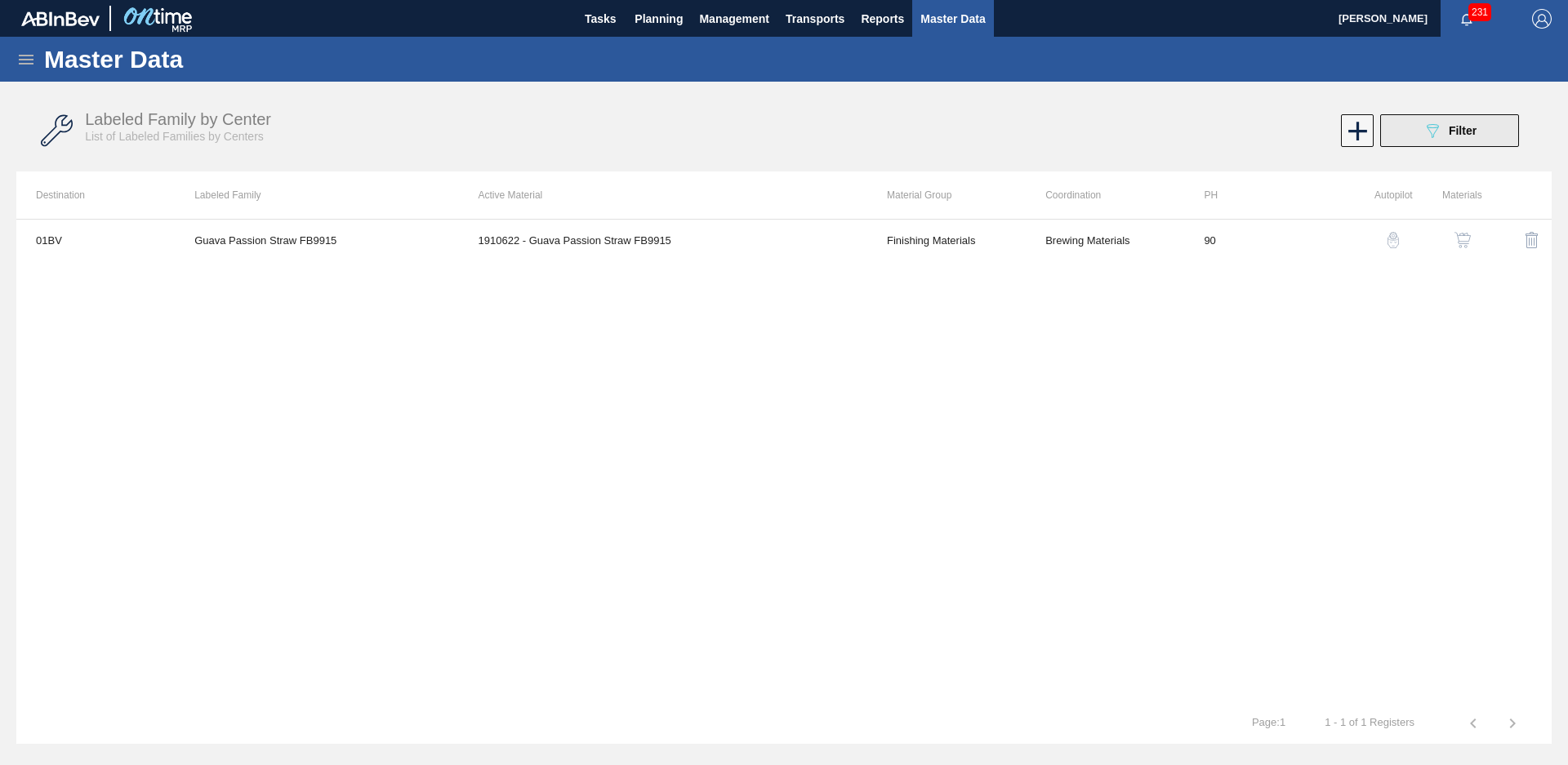
click at [1487, 125] on button "089F7B8B-B2A5-4AFE-B5C0-19BA573D28AC Filter" at bounding box center [1449, 130] width 139 height 33
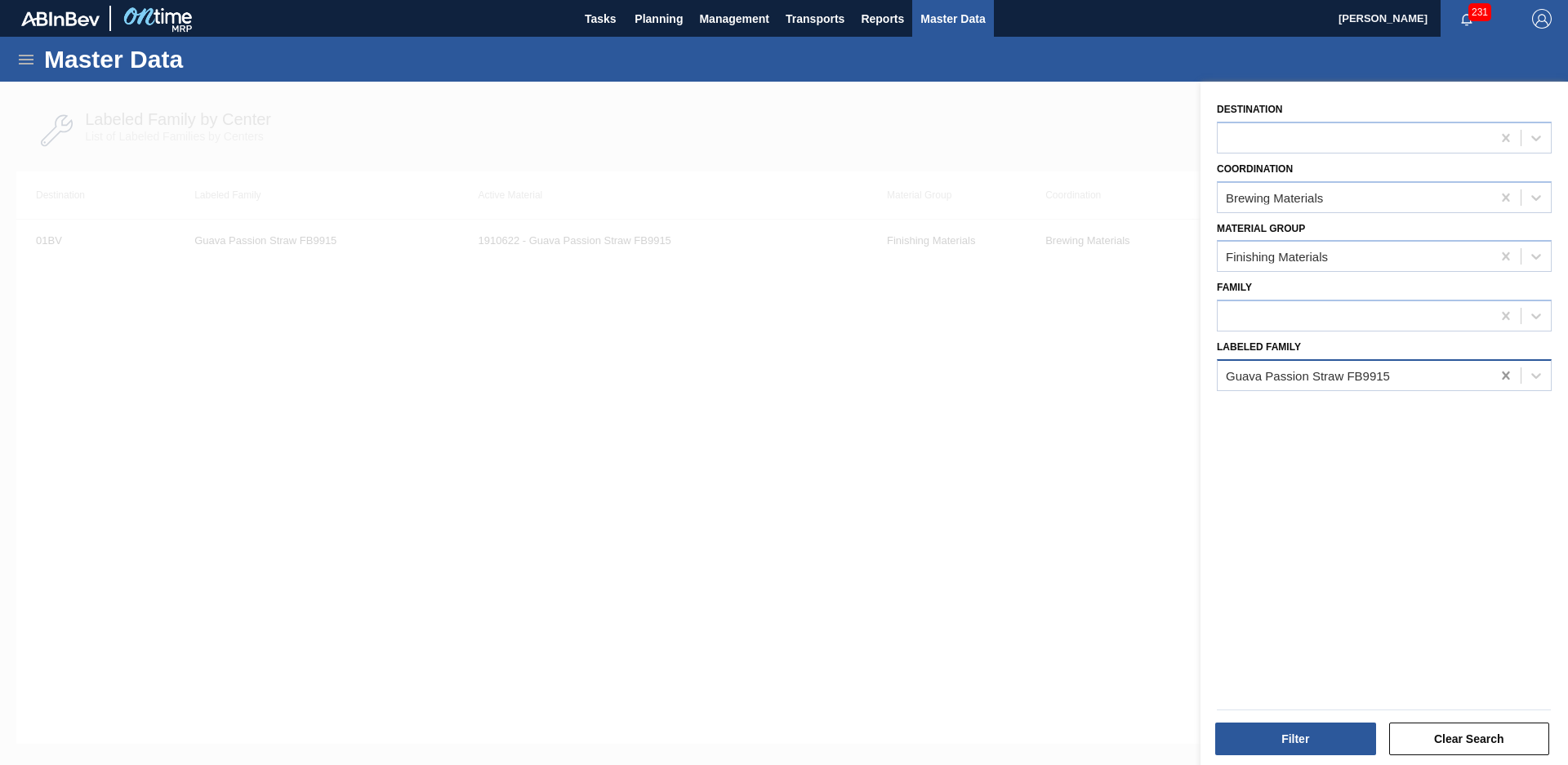
click at [1498, 368] on icon at bounding box center [1506, 375] width 16 height 16
type Family "nwn mango pea"
click at [1276, 734] on button "Filter" at bounding box center [1296, 738] width 161 height 33
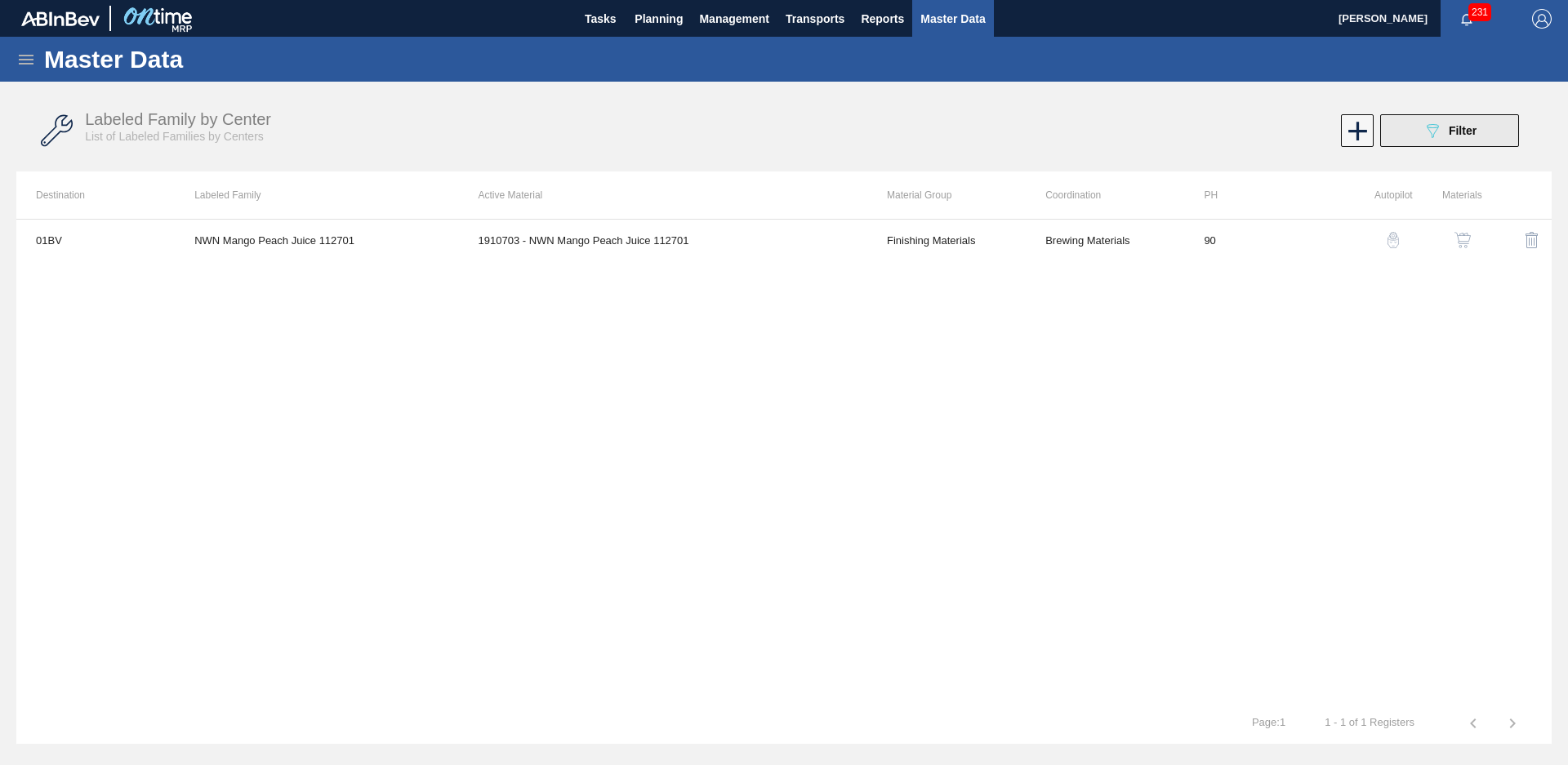
click at [1449, 136] on span "Filter" at bounding box center [1462, 131] width 27 height 13
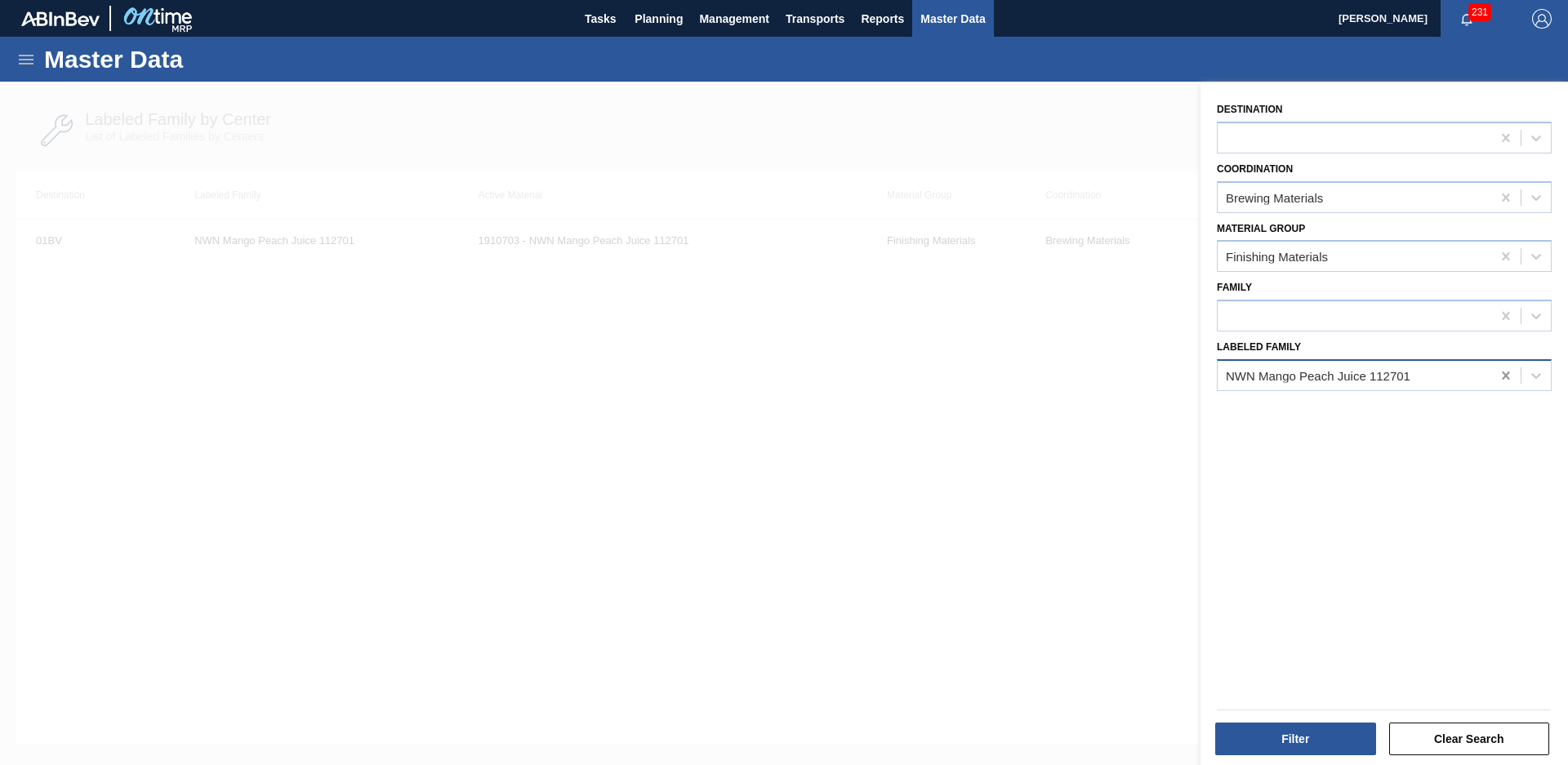
click at [1498, 372] on icon at bounding box center [1506, 375] width 16 height 16
type Family "Lemon extract"
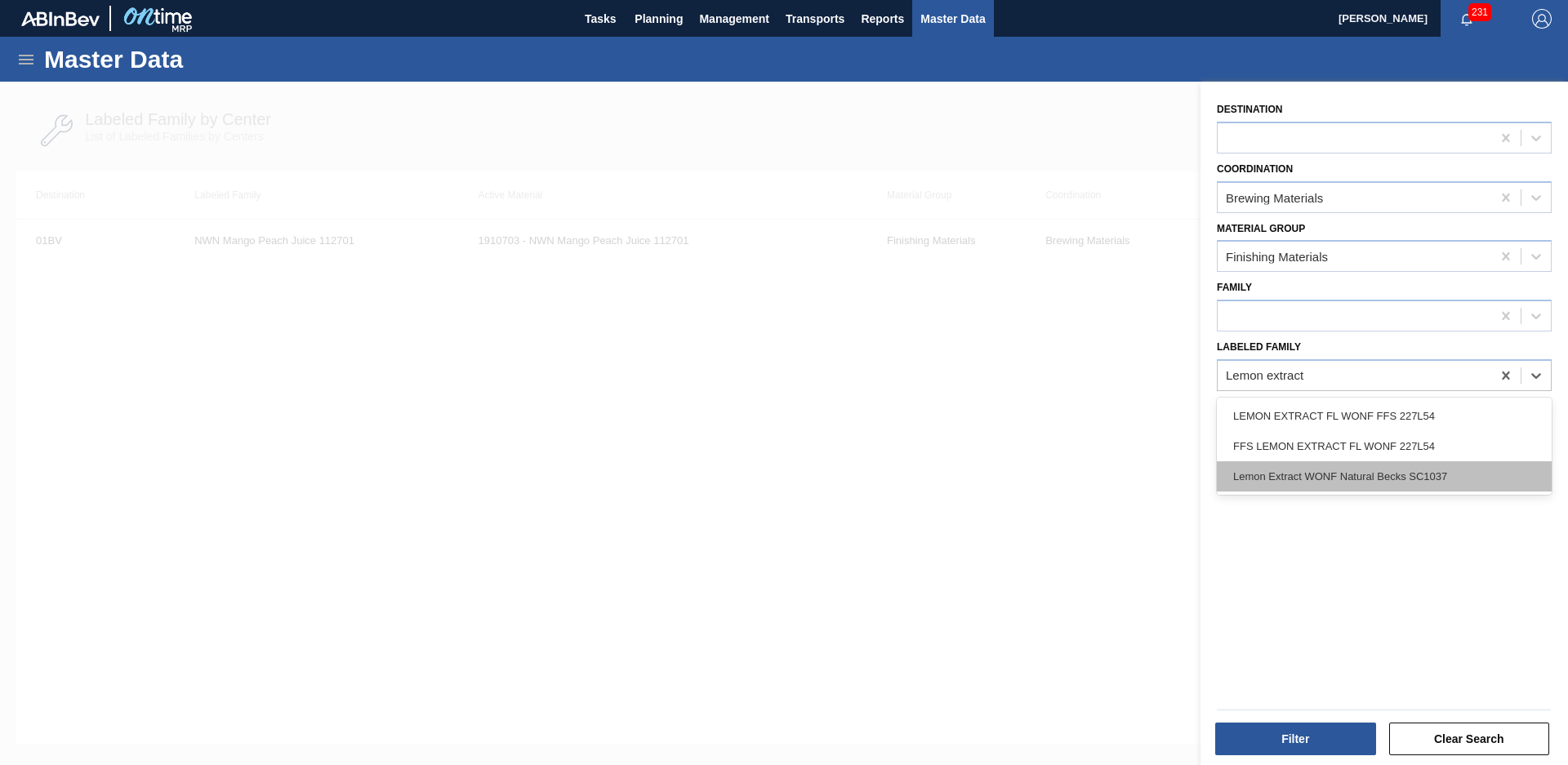
click at [1430, 482] on div "Lemon Extract WONF Natural Becks SC1037" at bounding box center [1384, 476] width 335 height 30
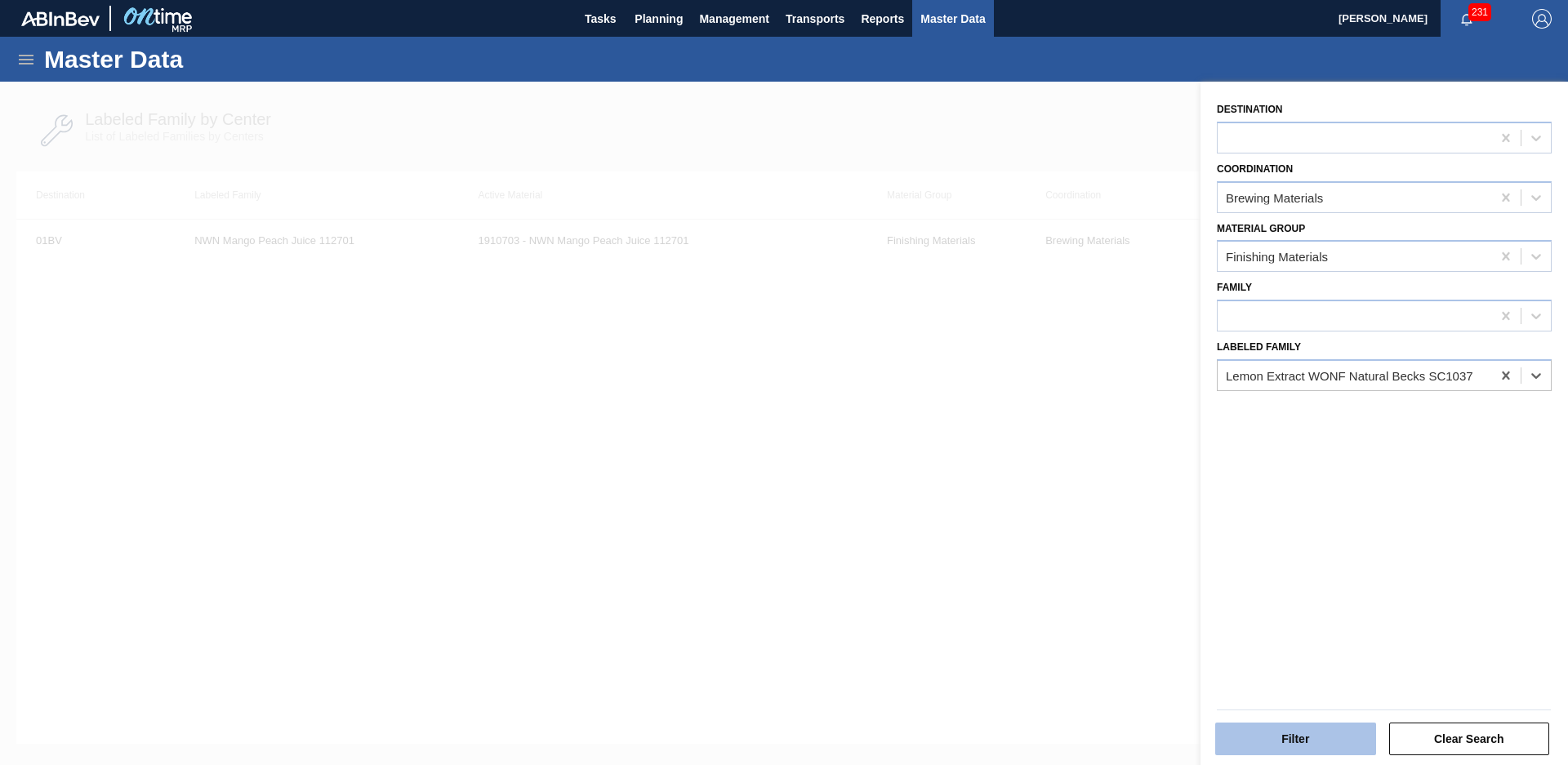
click at [1261, 749] on button "Filter" at bounding box center [1296, 738] width 161 height 33
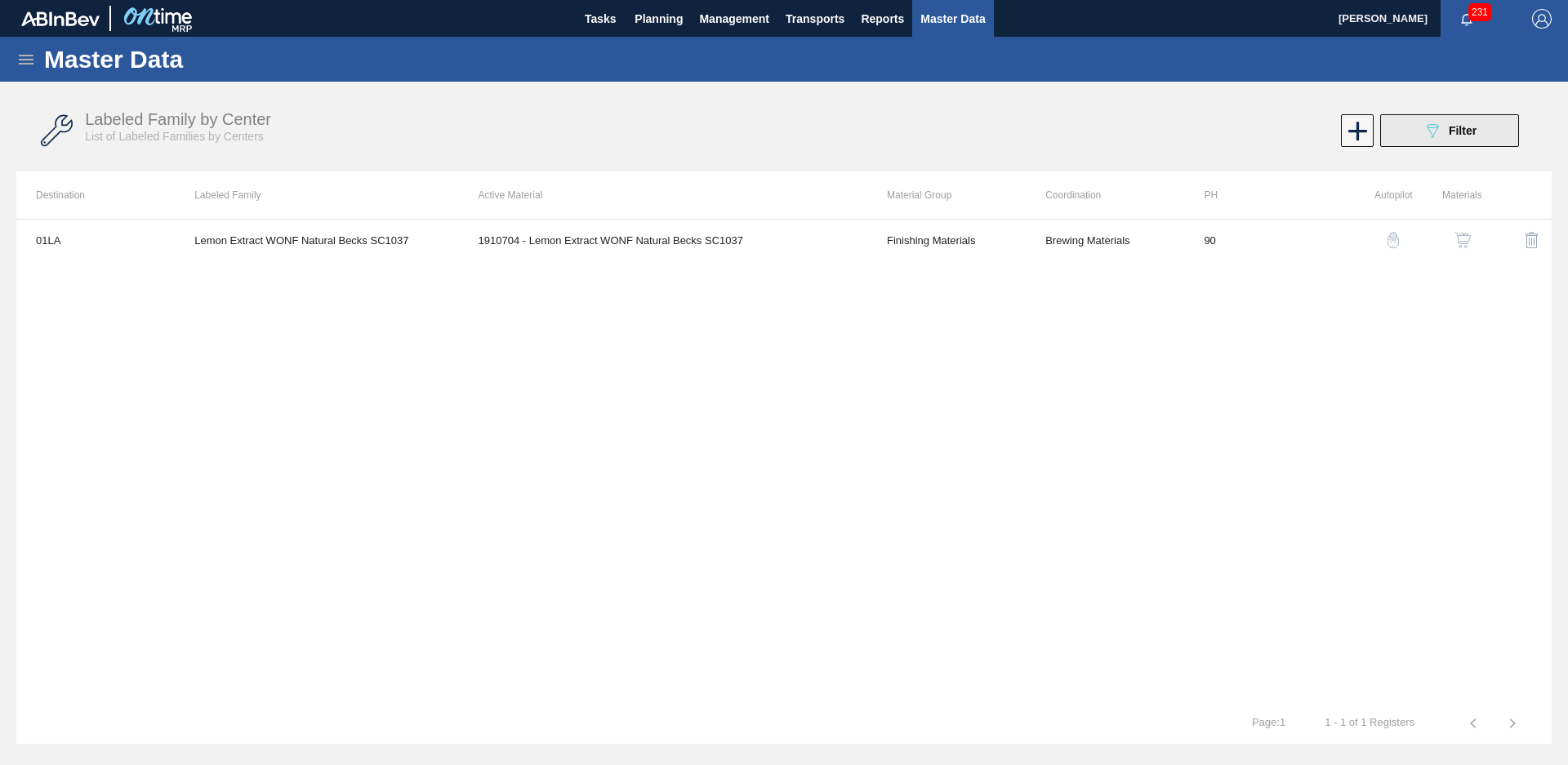
click at [1461, 132] on span "Filter" at bounding box center [1462, 131] width 27 height 13
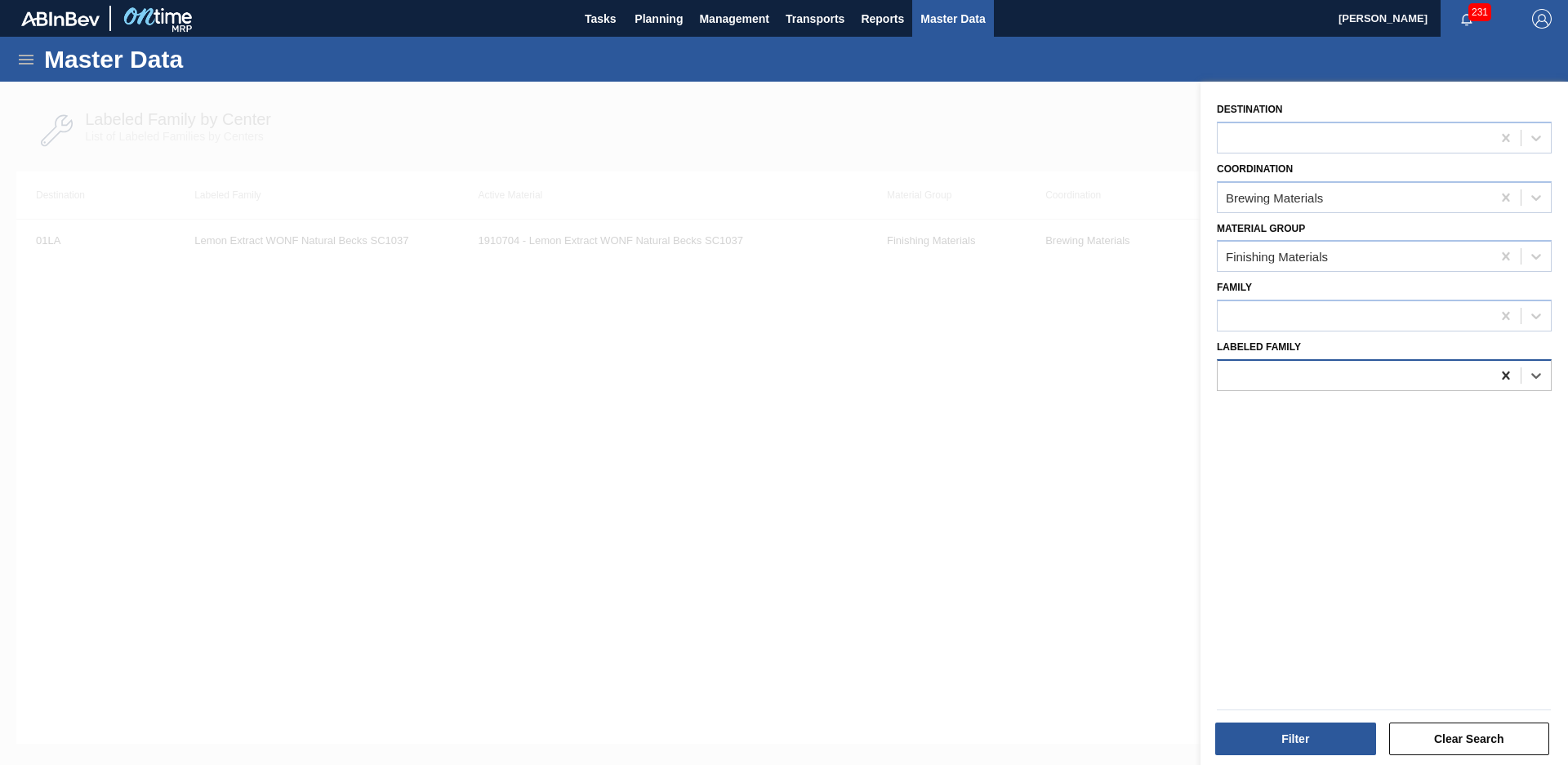
click at [1513, 377] on div at bounding box center [1505, 375] width 29 height 29
type Family "Lemon combo"
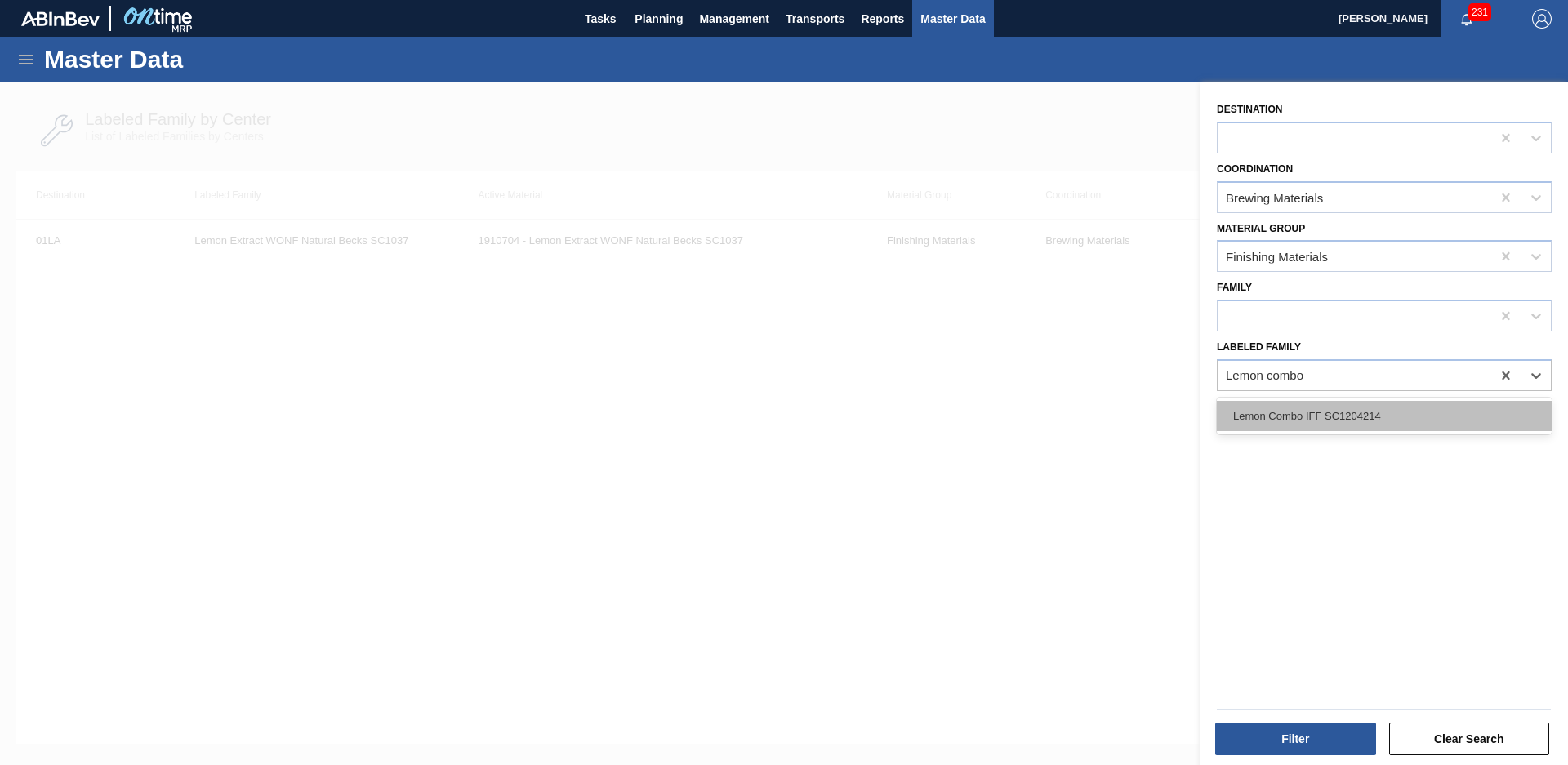
click at [1439, 409] on div "Lemon Combo IFF SC1204214" at bounding box center [1384, 416] width 335 height 30
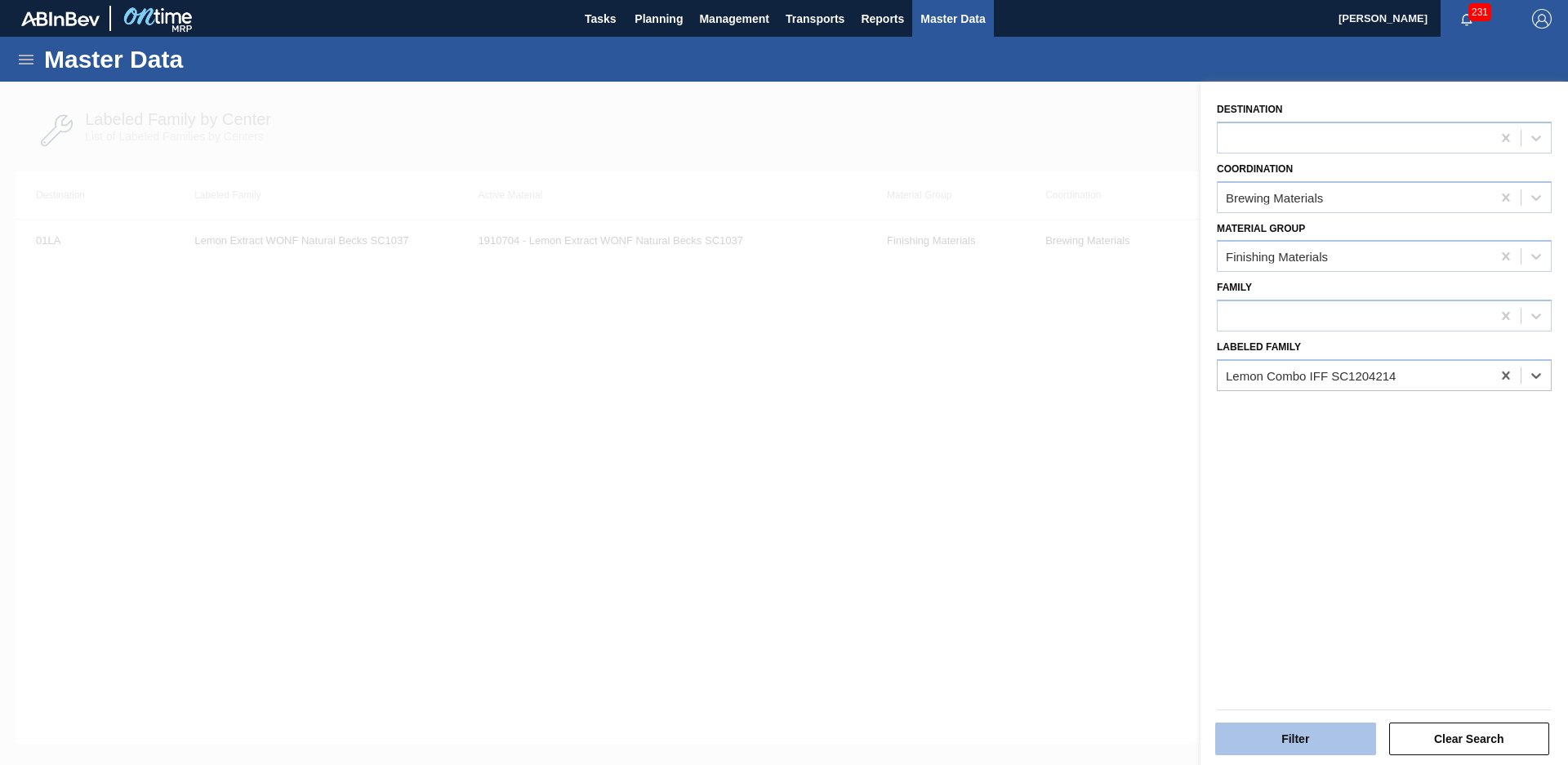
click at [1290, 725] on button "Filter" at bounding box center [1296, 738] width 161 height 33
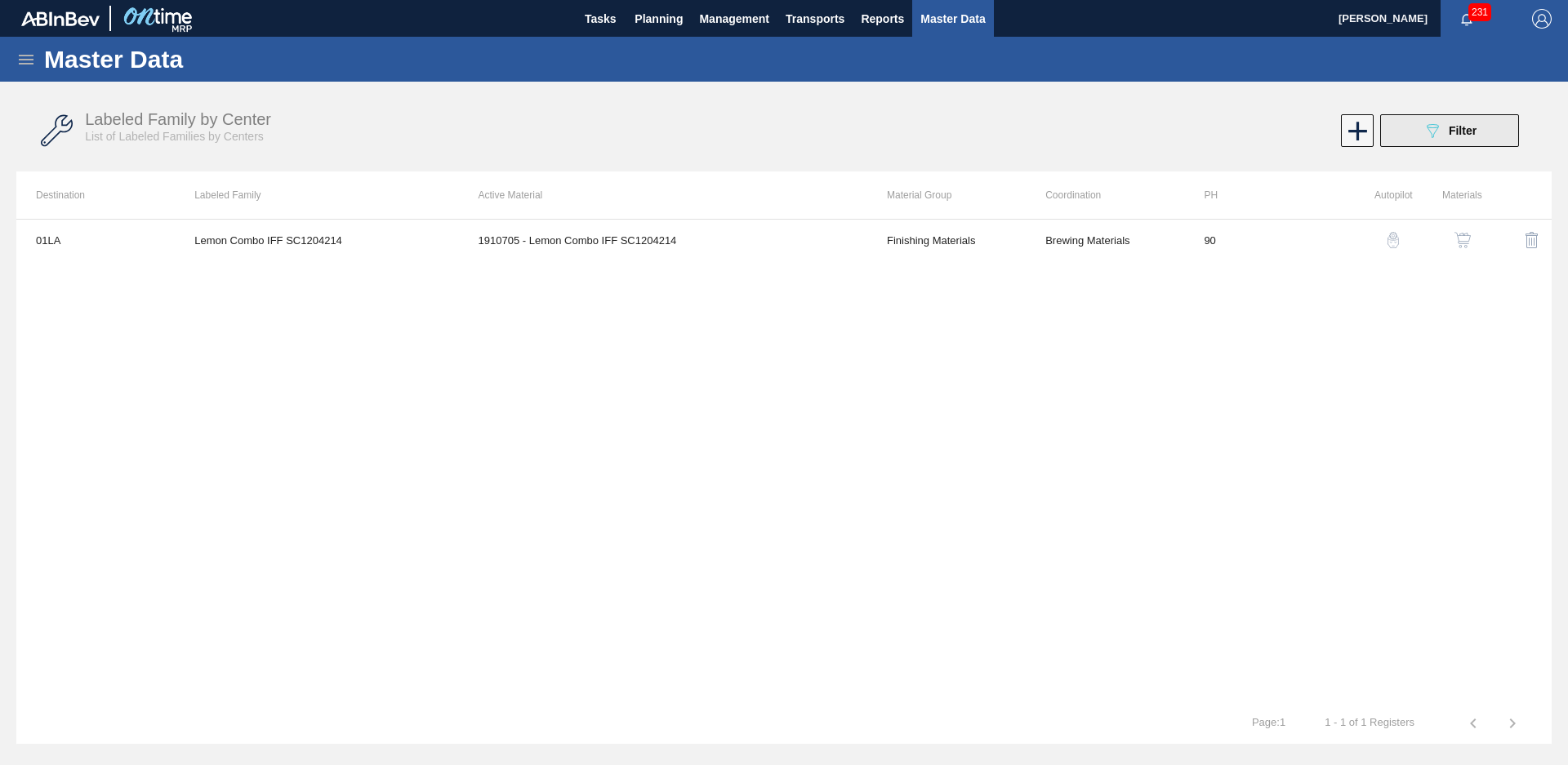
click at [1454, 141] on button "089F7B8B-B2A5-4AFE-B5C0-19BA573D28AC Filter" at bounding box center [1449, 130] width 139 height 33
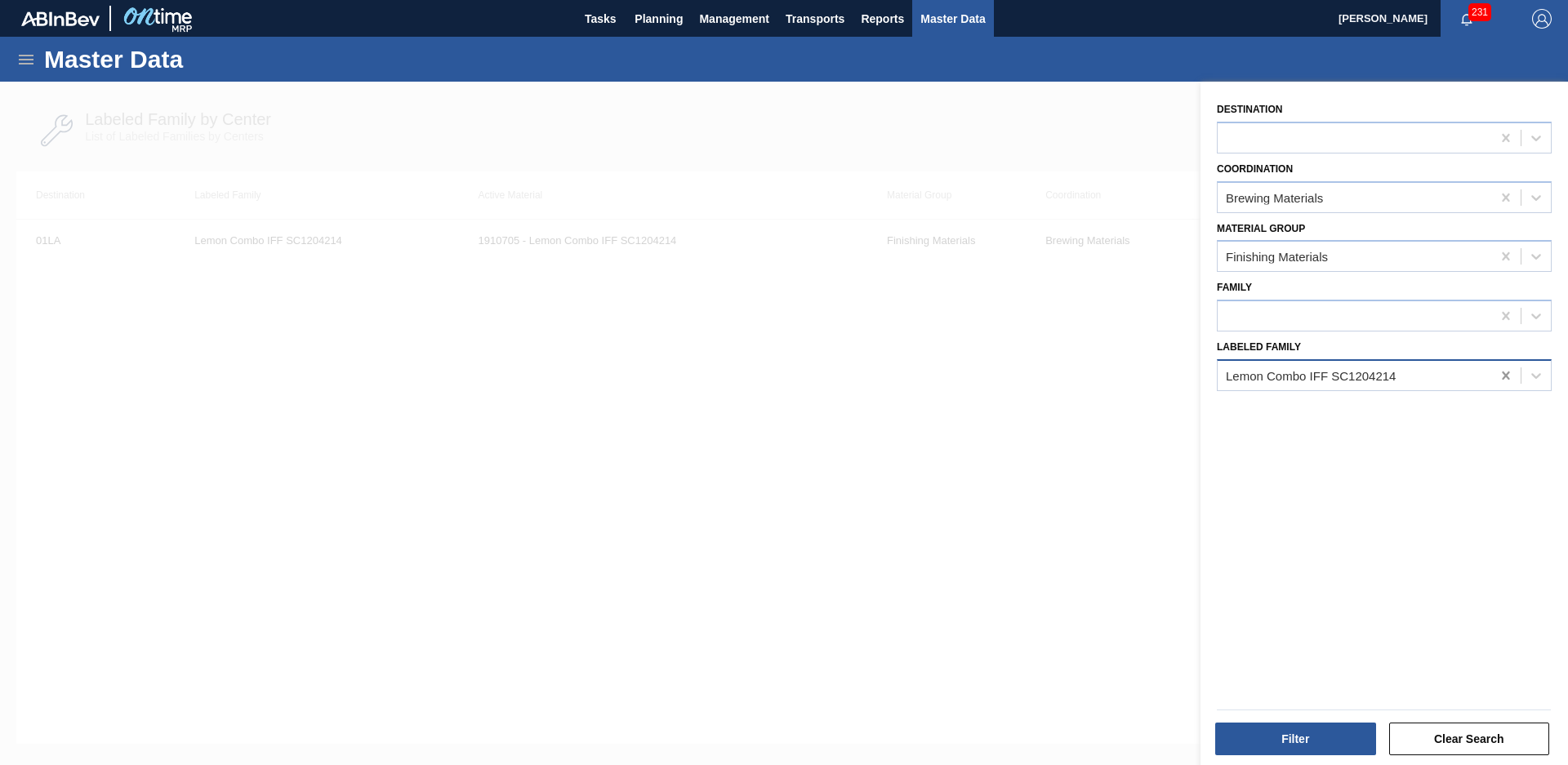
click at [1494, 374] on div at bounding box center [1505, 375] width 29 height 29
type Family "Lemon juice"
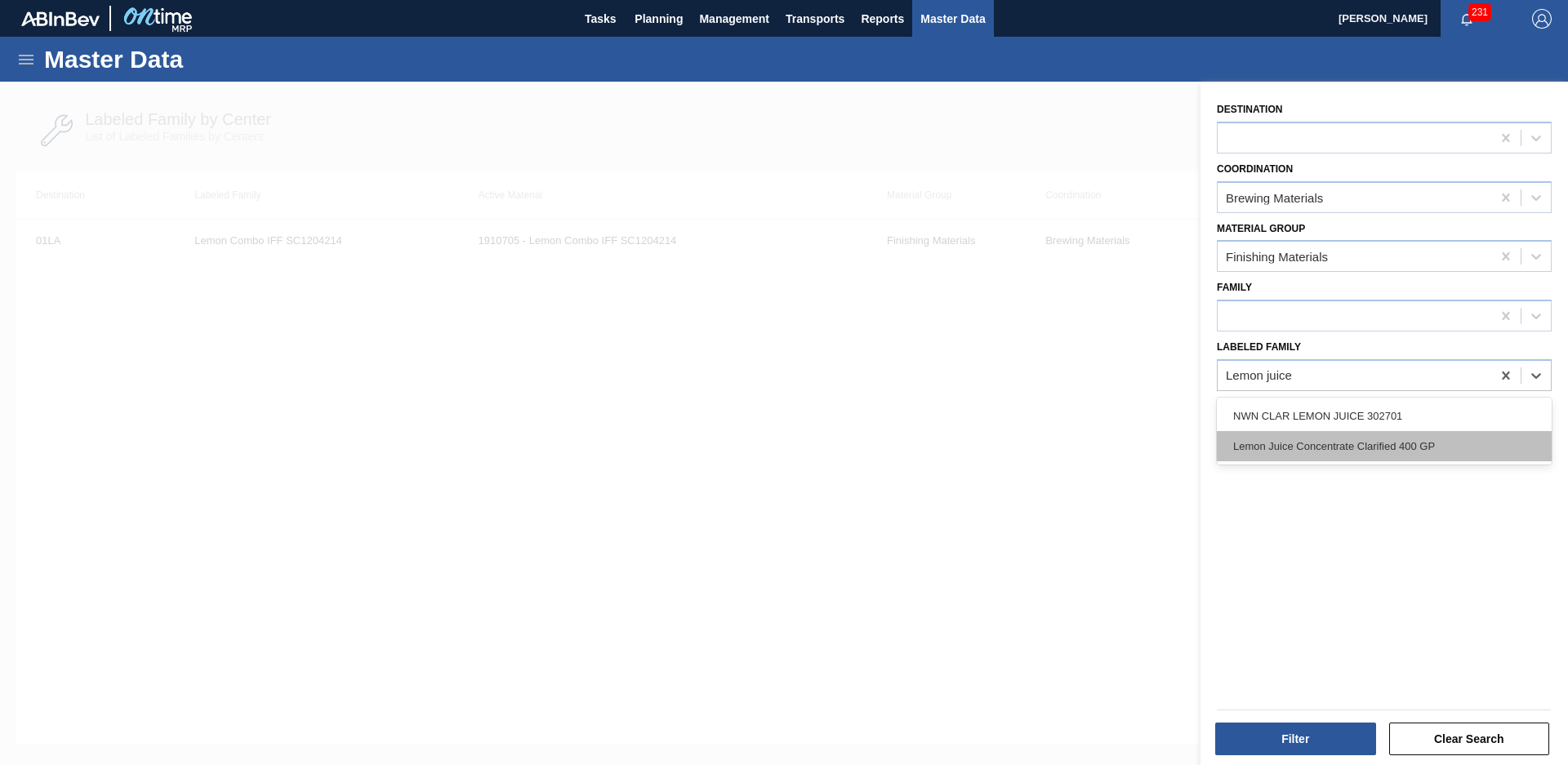
click at [1399, 443] on div "Lemon Juice Concentrate Clarified 400 GP" at bounding box center [1384, 446] width 335 height 30
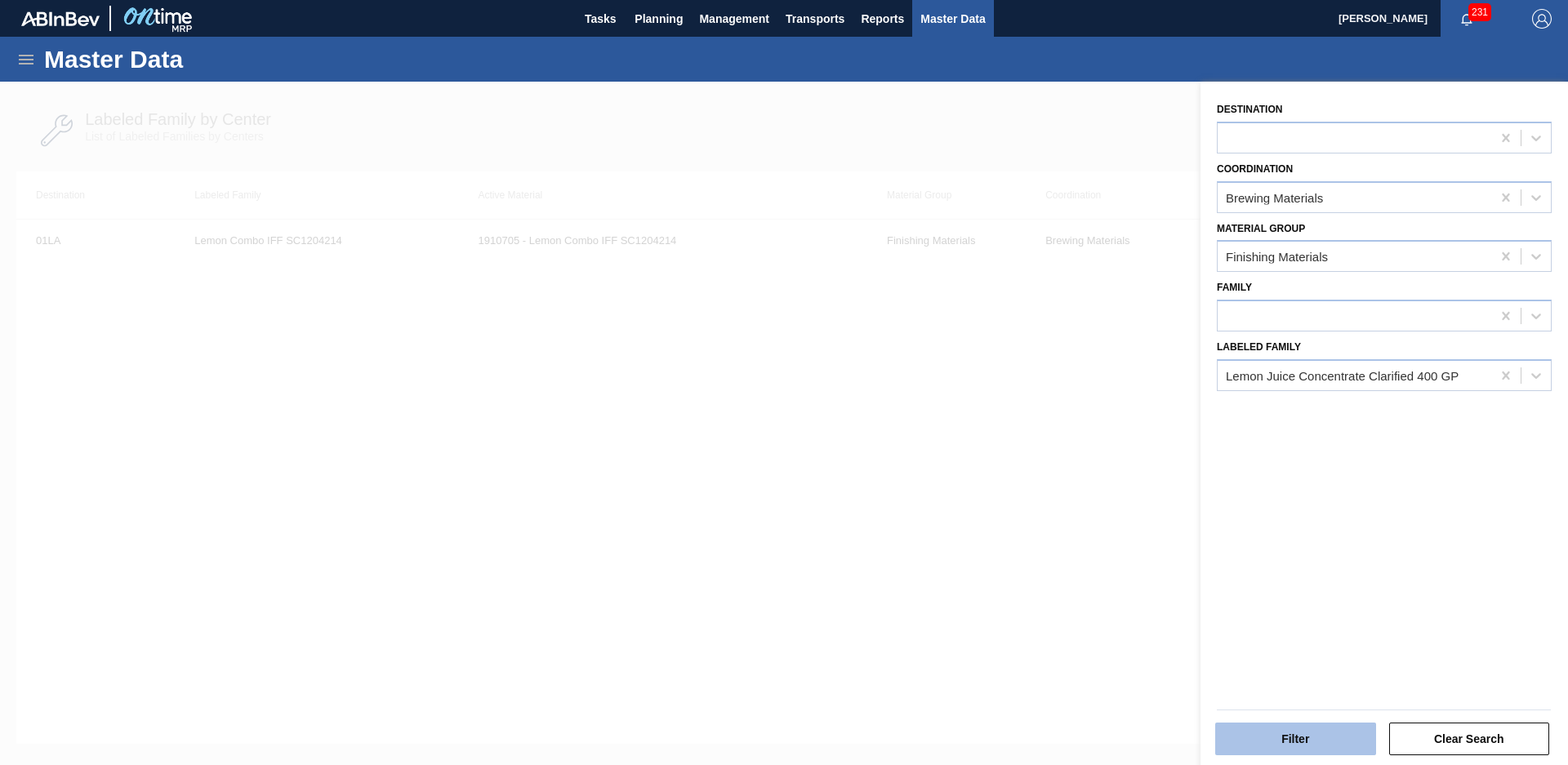
click at [1283, 746] on button "Filter" at bounding box center [1296, 738] width 161 height 33
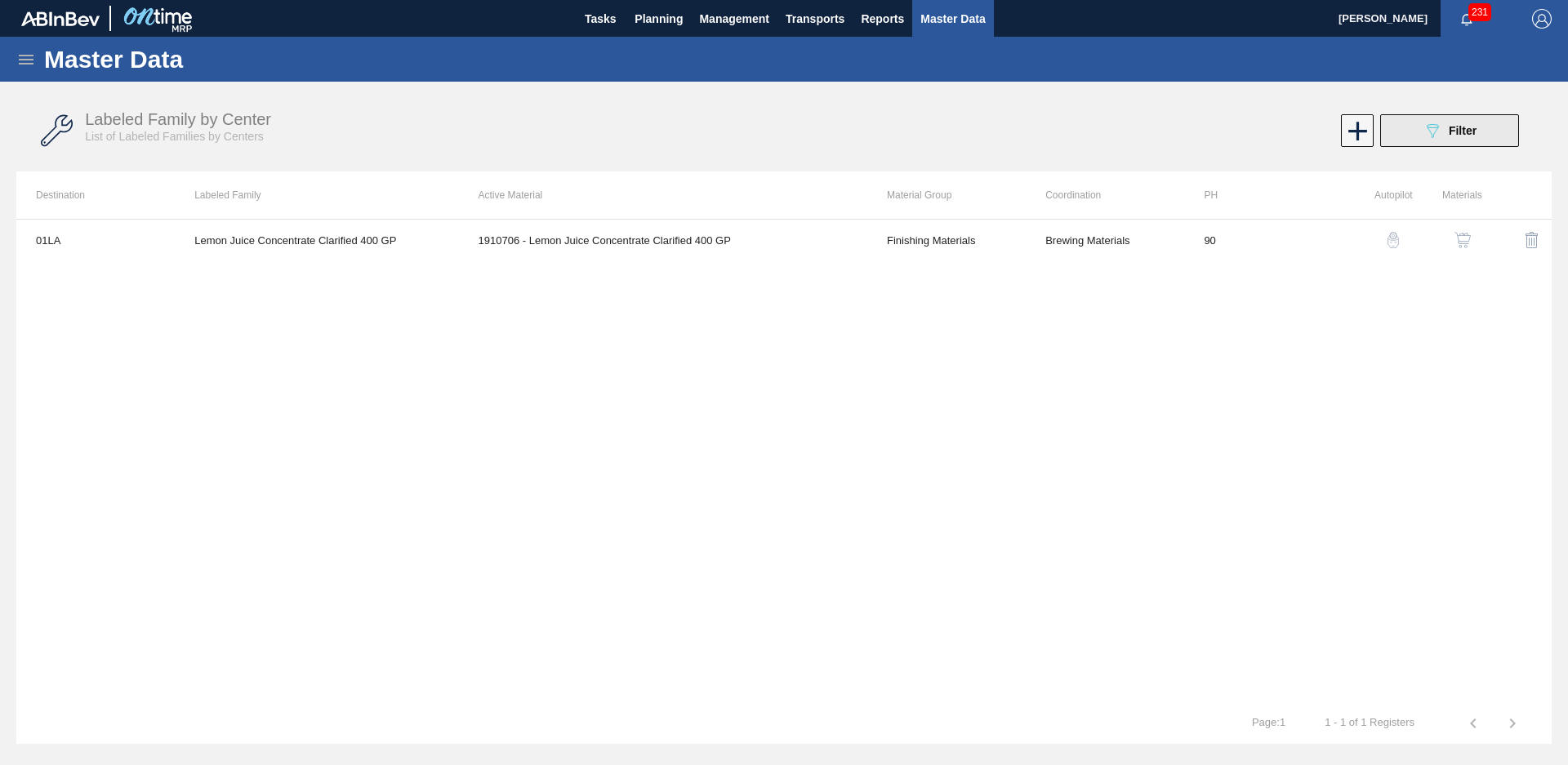
click at [1430, 125] on icon "089F7B8B-B2A5-4AFE-B5C0-19BA573D28AC" at bounding box center [1433, 131] width 19 height 19
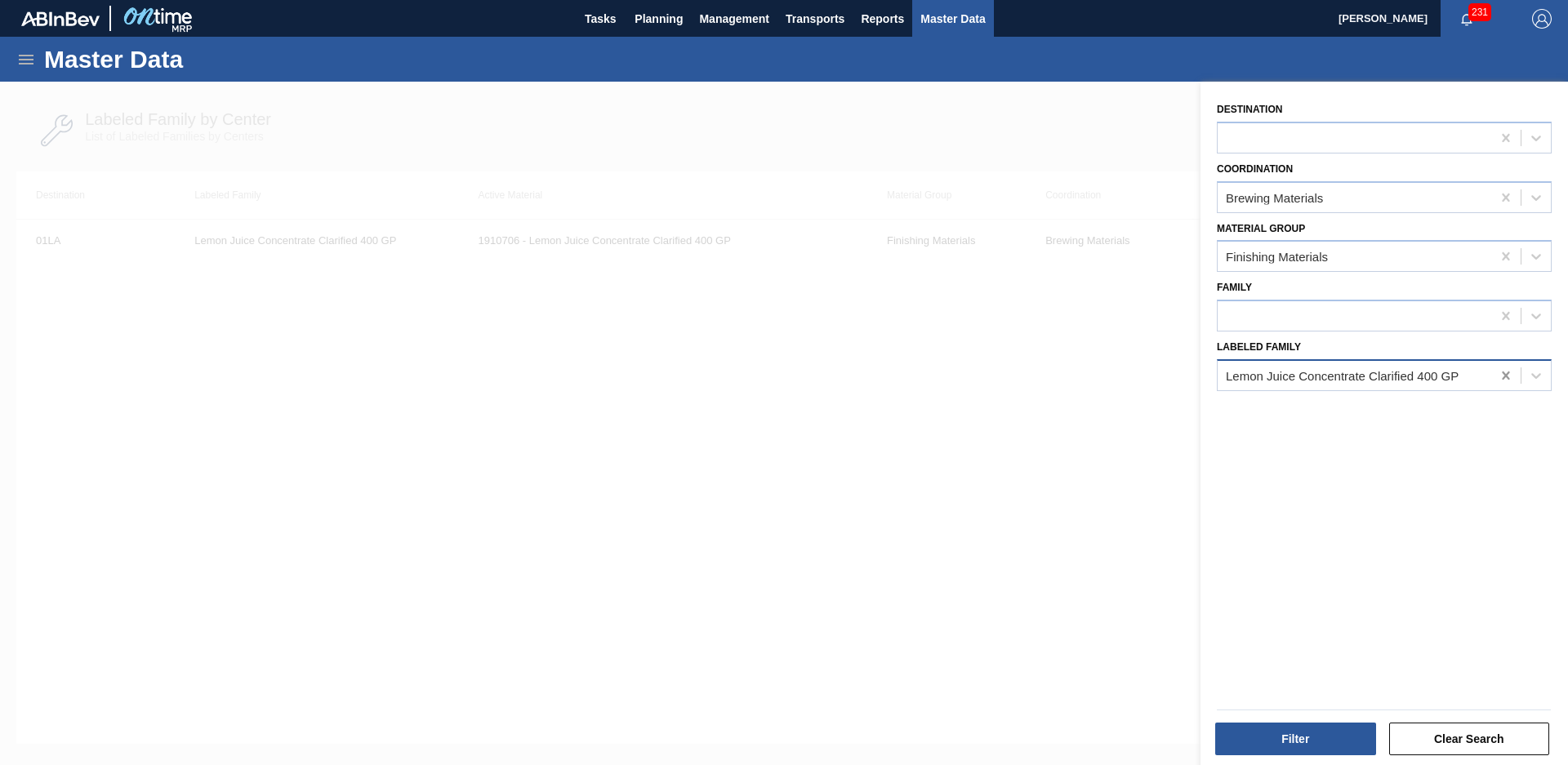
click at [1501, 384] on div at bounding box center [1505, 375] width 29 height 29
type Family "NWN strawberry gu"
click at [1283, 744] on button "Filter" at bounding box center [1296, 738] width 161 height 33
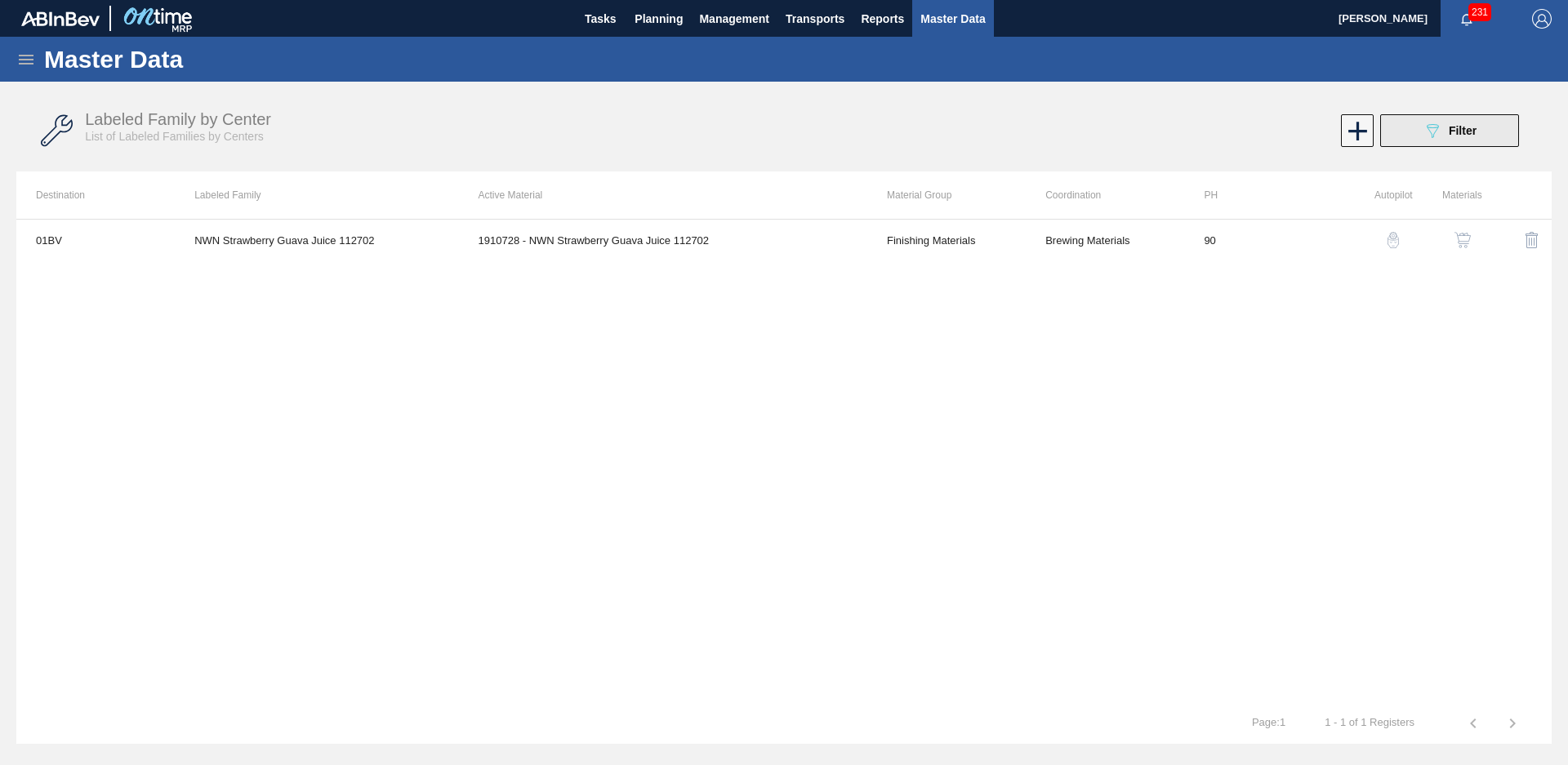
click at [1473, 139] on div "089F7B8B-B2A5-4AFE-B5C0-19BA573D28AC Filter" at bounding box center [1450, 131] width 54 height 19
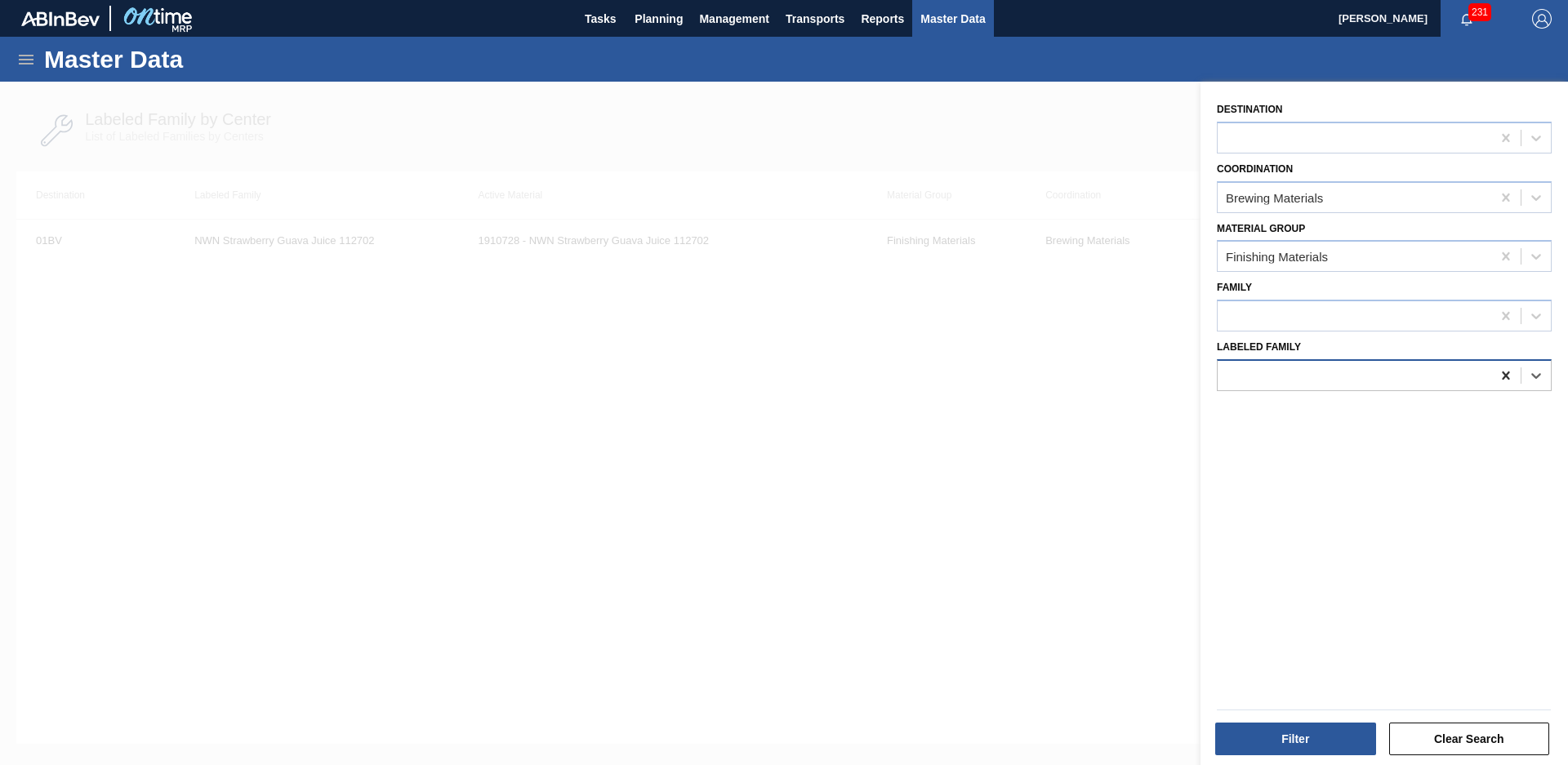
click at [1507, 379] on icon at bounding box center [1505, 375] width 7 height 8
type Family "IFF nat kiwi bl"
click at [1306, 721] on div "Filter" at bounding box center [1297, 738] width 174 height 36
click at [1305, 734] on button "Filter" at bounding box center [1296, 738] width 161 height 33
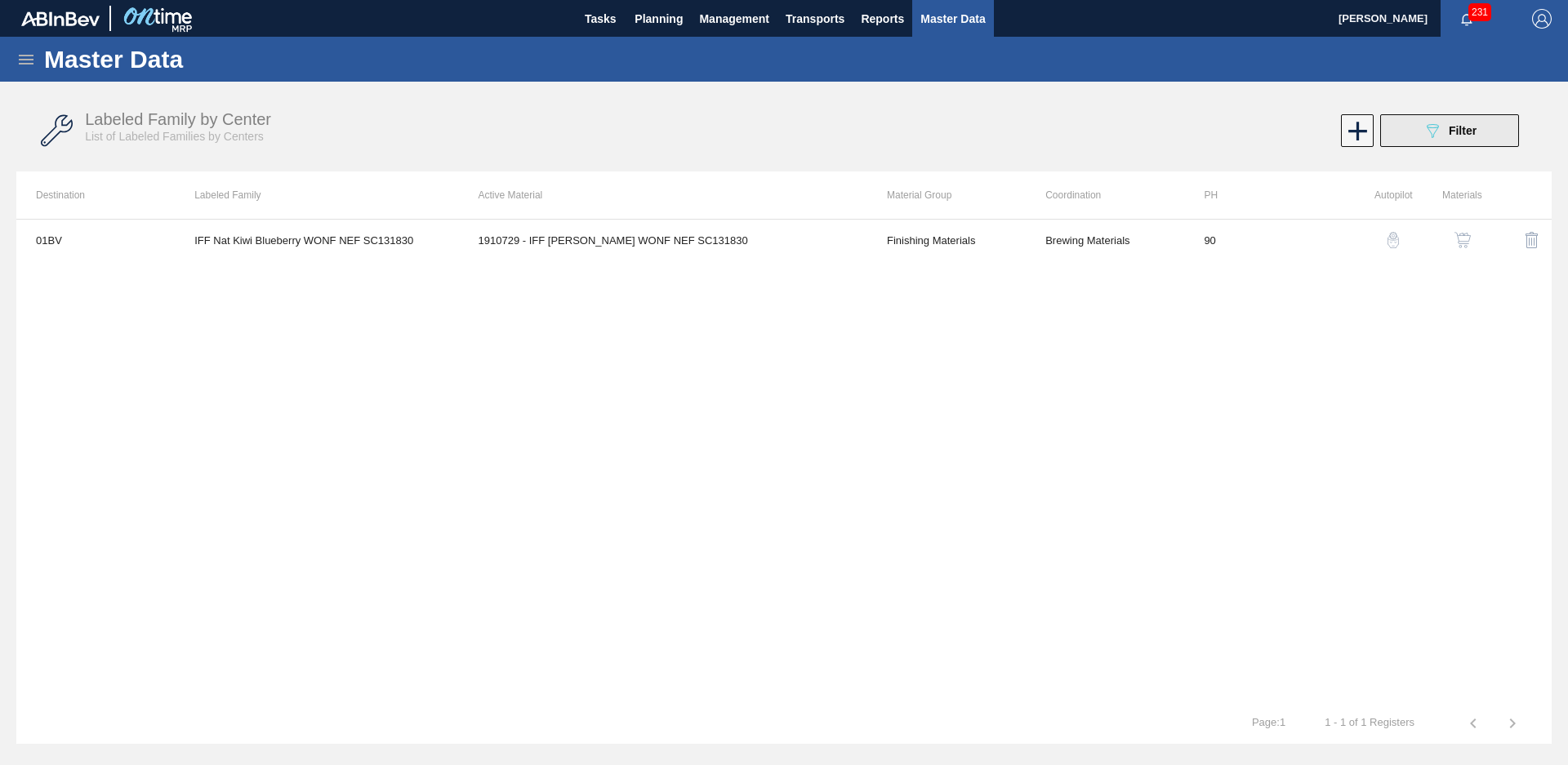
click at [1443, 132] on div "089F7B8B-B2A5-4AFE-B5C0-19BA573D28AC Filter" at bounding box center [1450, 131] width 54 height 19
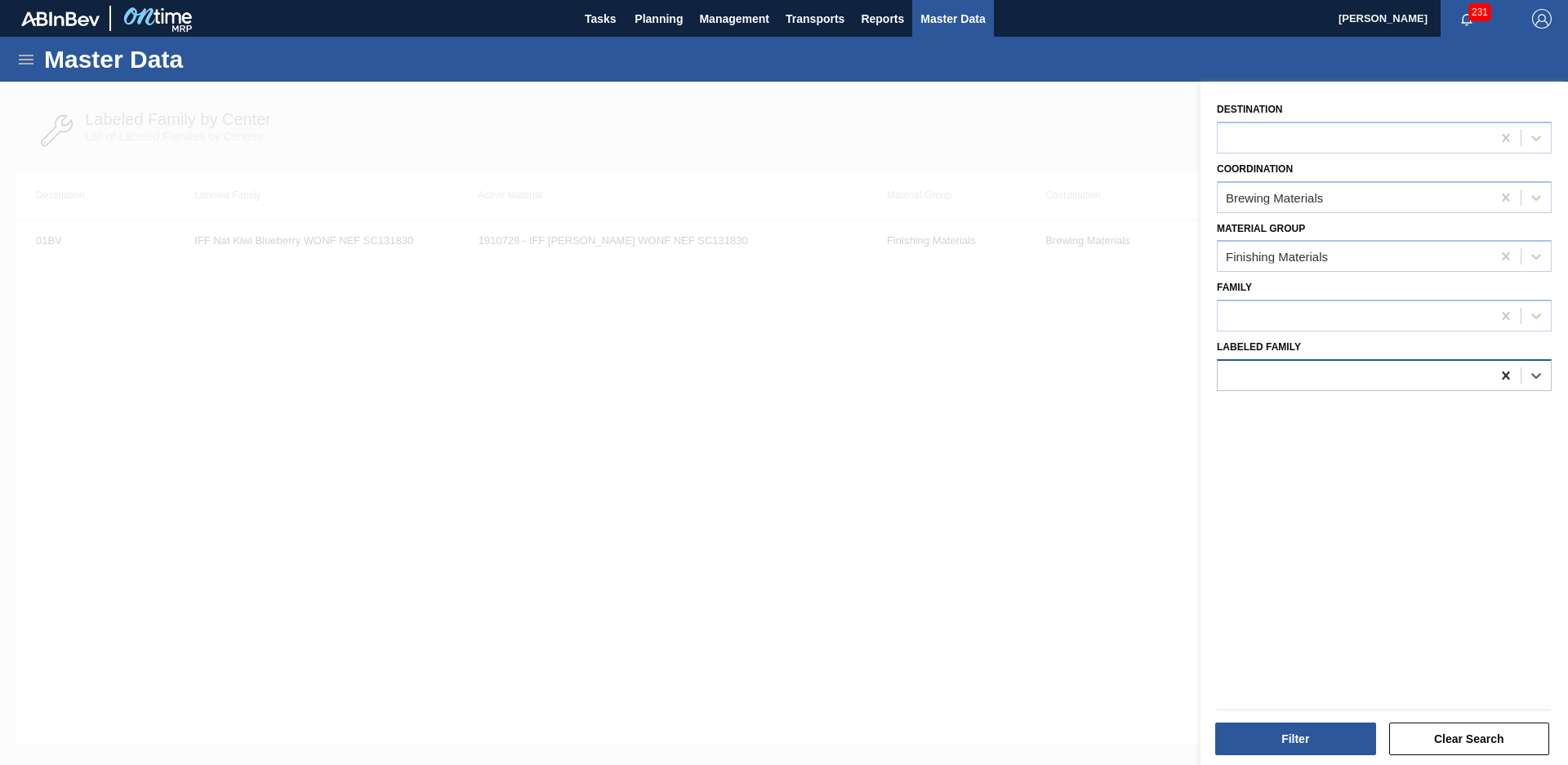
click at [1505, 374] on icon at bounding box center [1505, 375] width 7 height 8
type Family "nat mango fir"
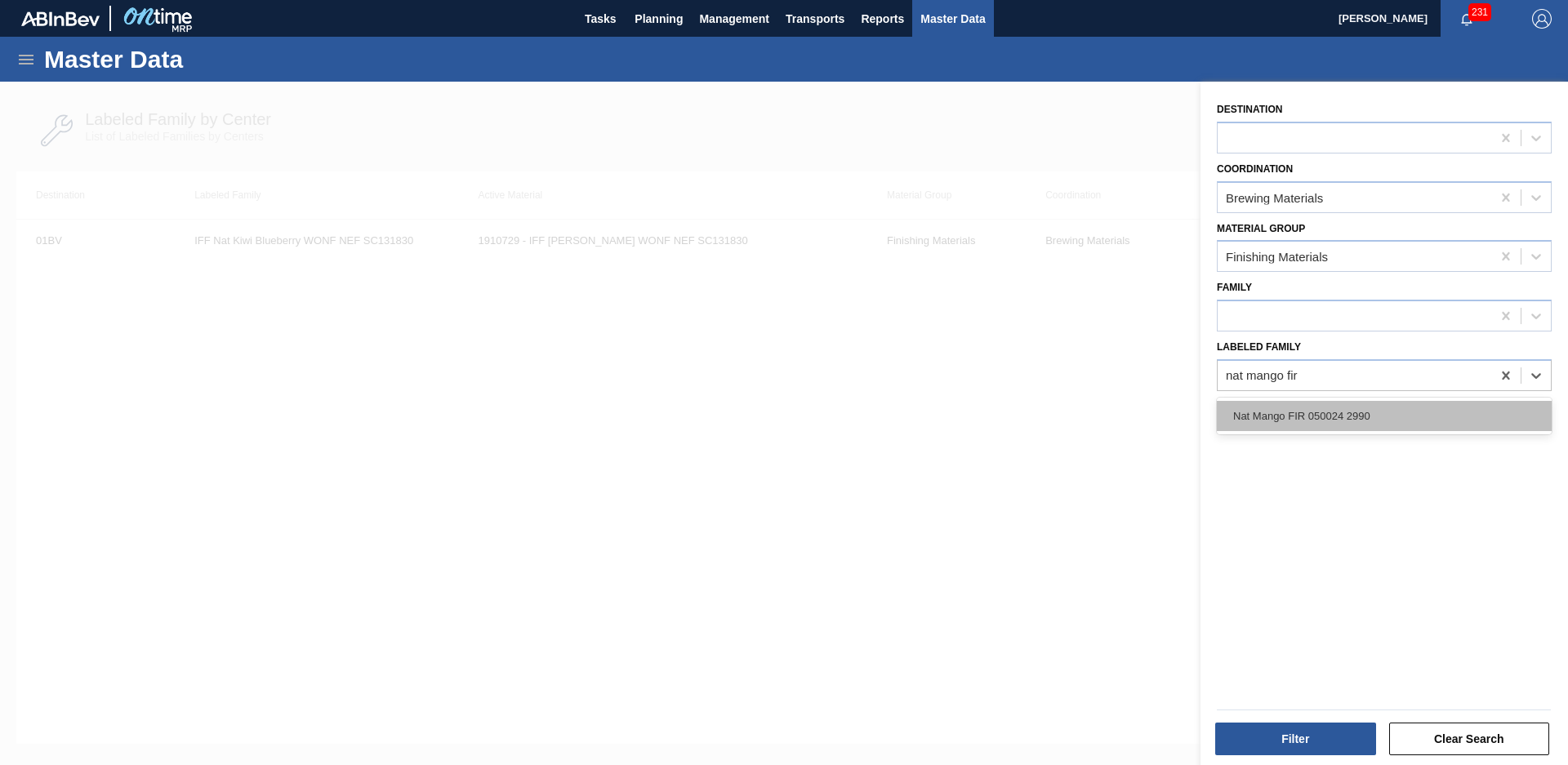
click at [1329, 424] on div "Nat Mango FIR 050024 2990" at bounding box center [1384, 416] width 335 height 30
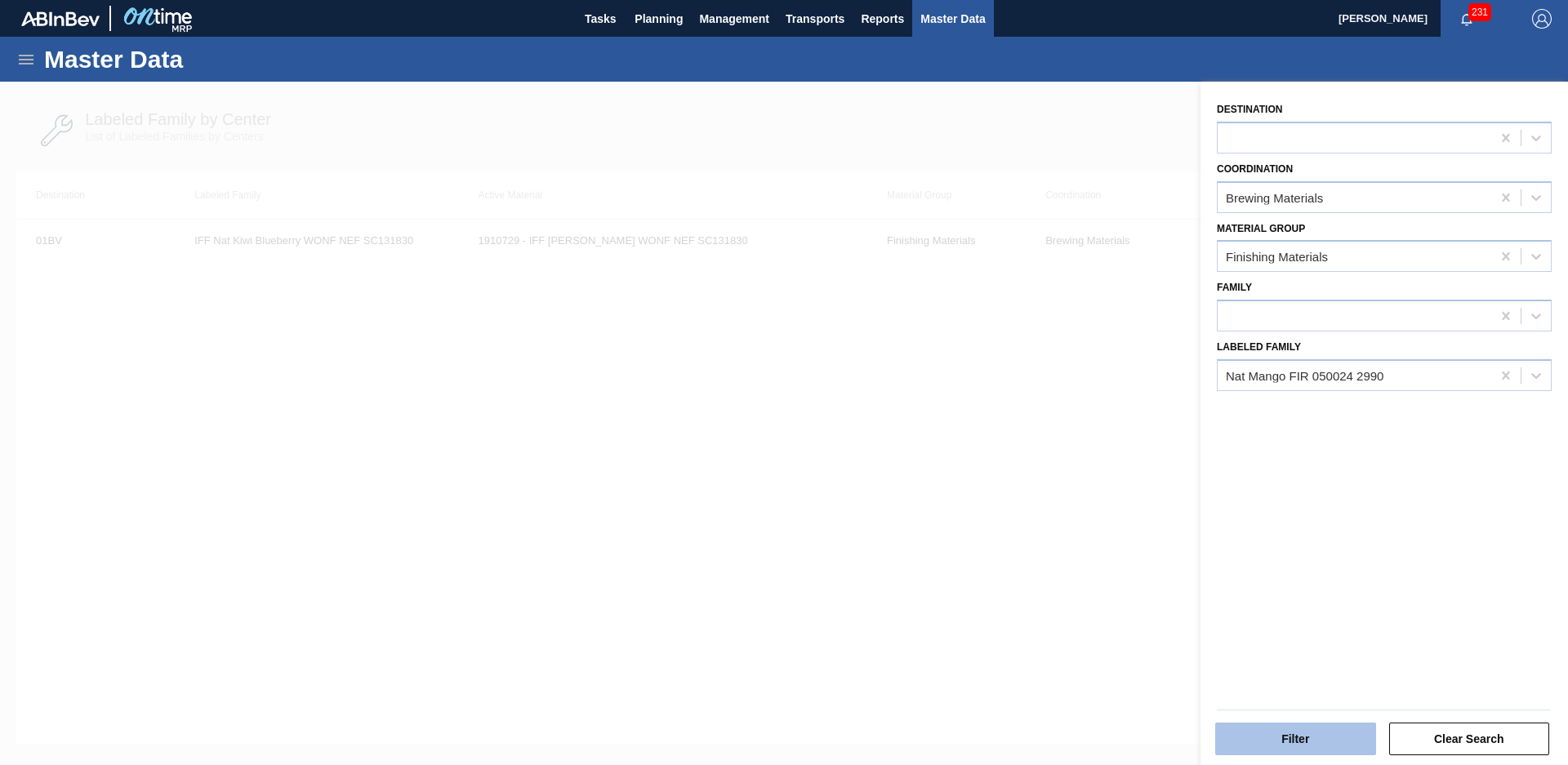
click at [1299, 731] on button "Filter" at bounding box center [1296, 738] width 161 height 33
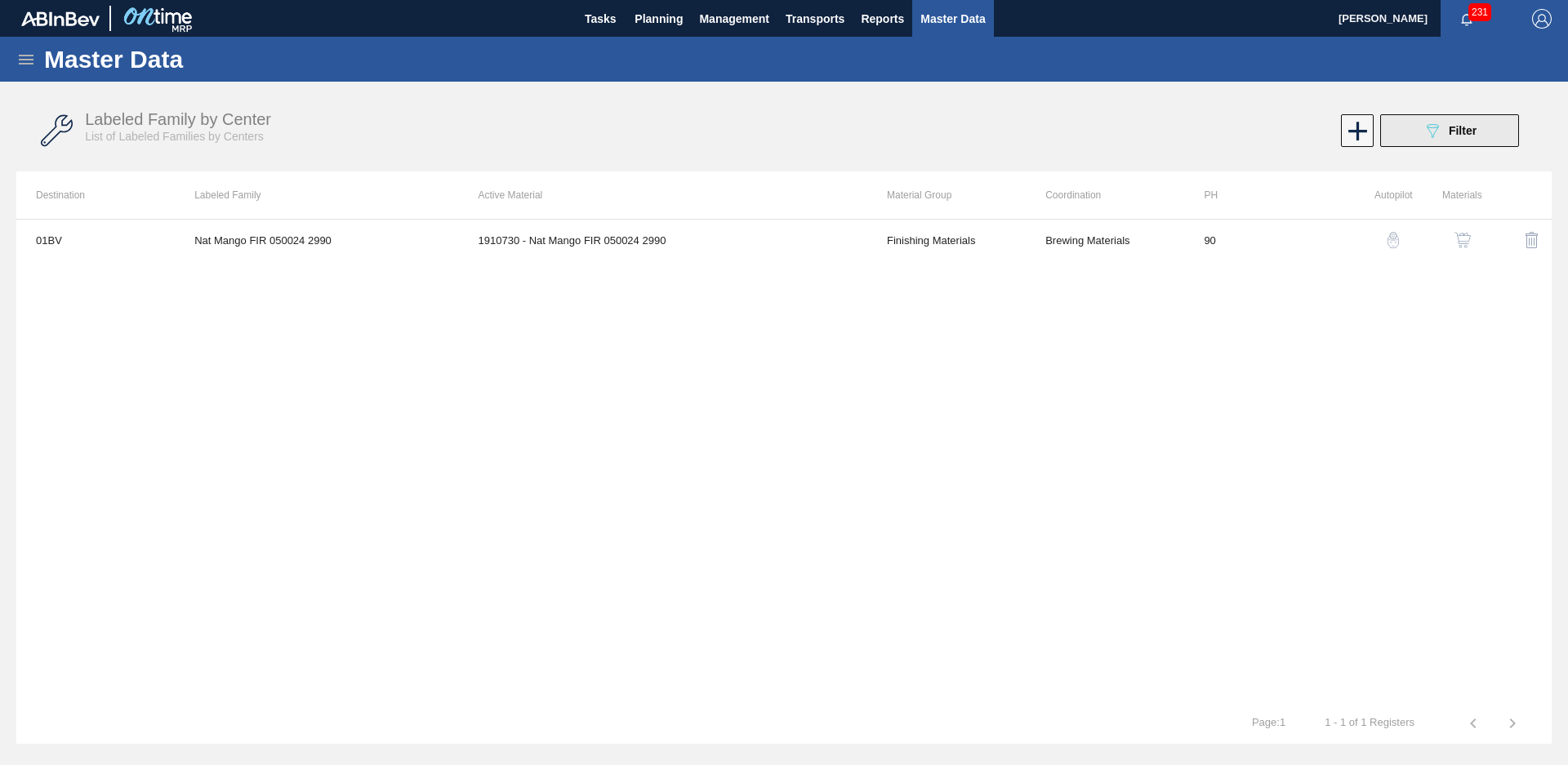
drag, startPoint x: 1466, startPoint y: 120, endPoint x: 1466, endPoint y: 133, distance: 13.0
click at [1466, 120] on button "089F7B8B-B2A5-4AFE-B5C0-19BA573D28AC Filter" at bounding box center [1449, 130] width 139 height 33
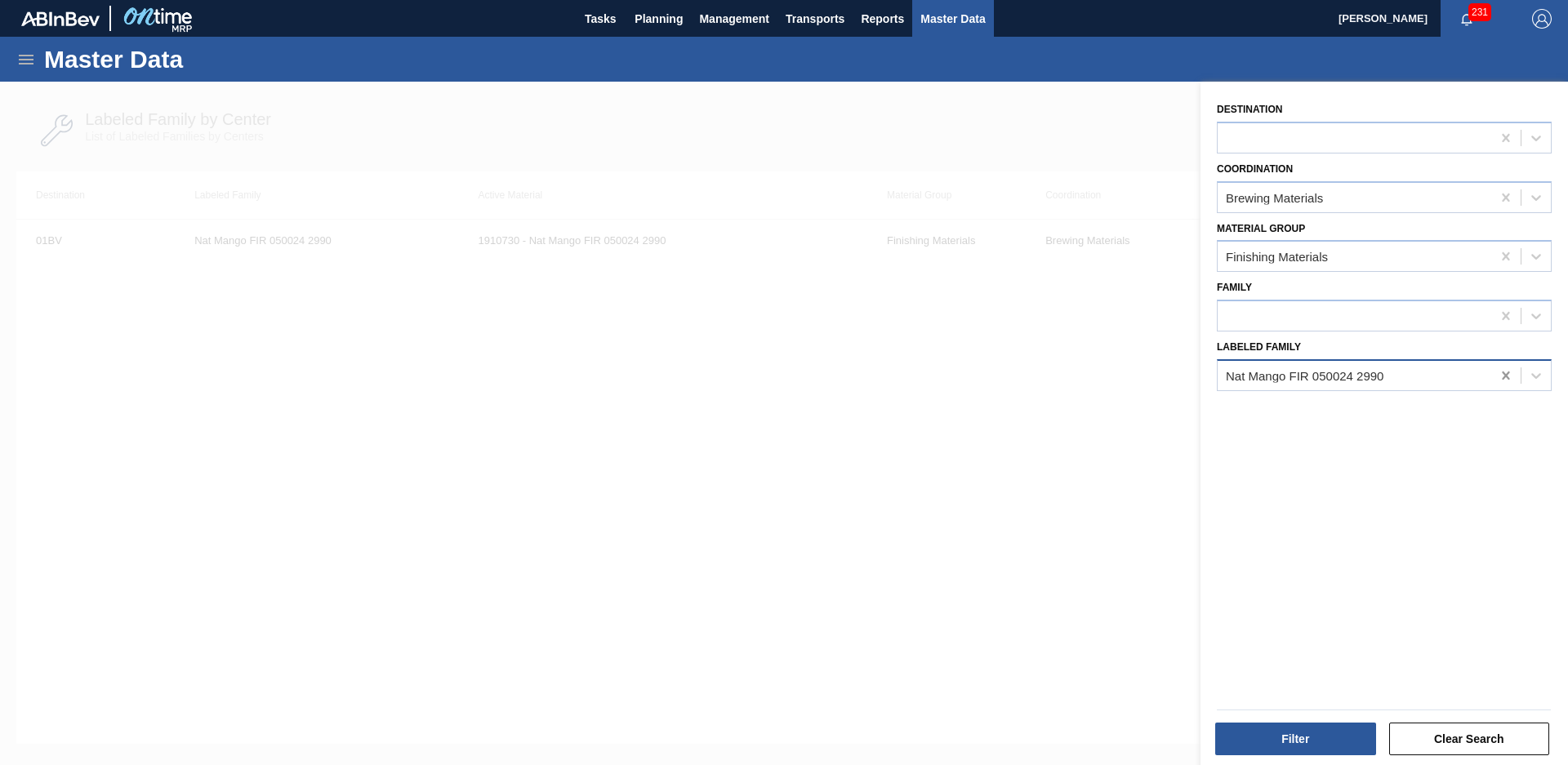
click at [1491, 388] on div at bounding box center [1505, 375] width 29 height 29
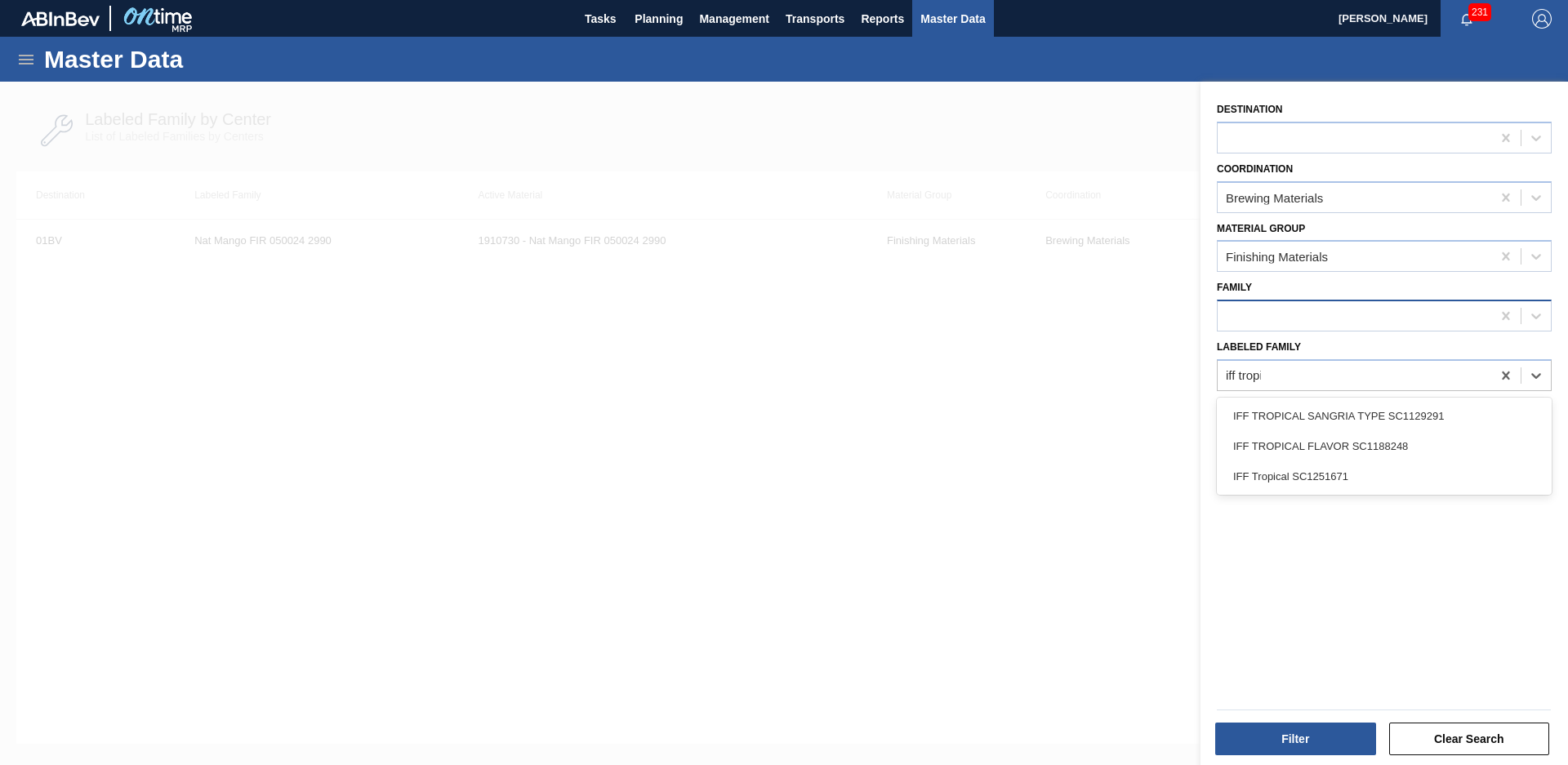
type Family "iff tropic"
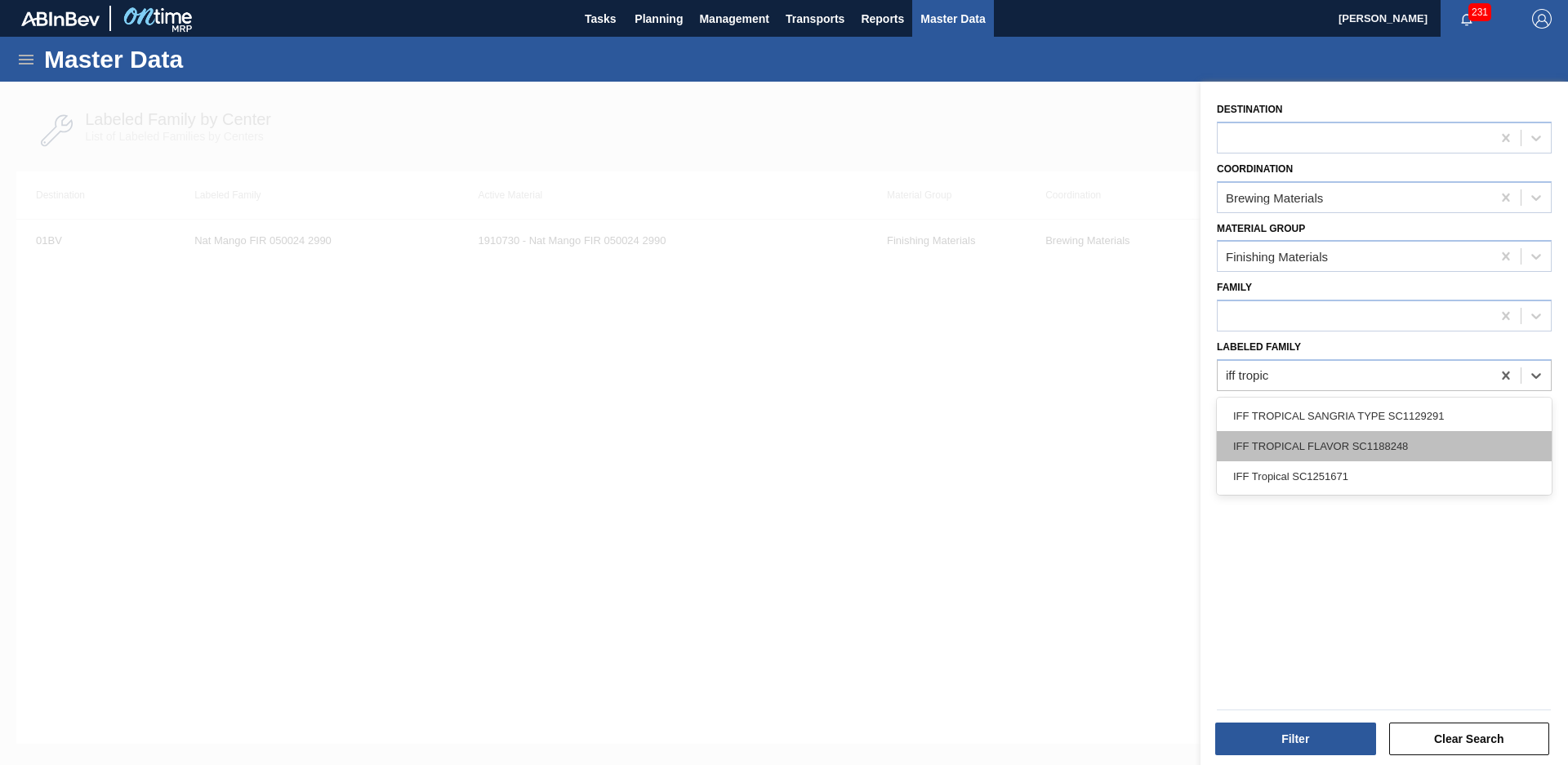
click at [1398, 445] on div "IFF TROPICAL FLAVOR SC1188248" at bounding box center [1384, 446] width 335 height 30
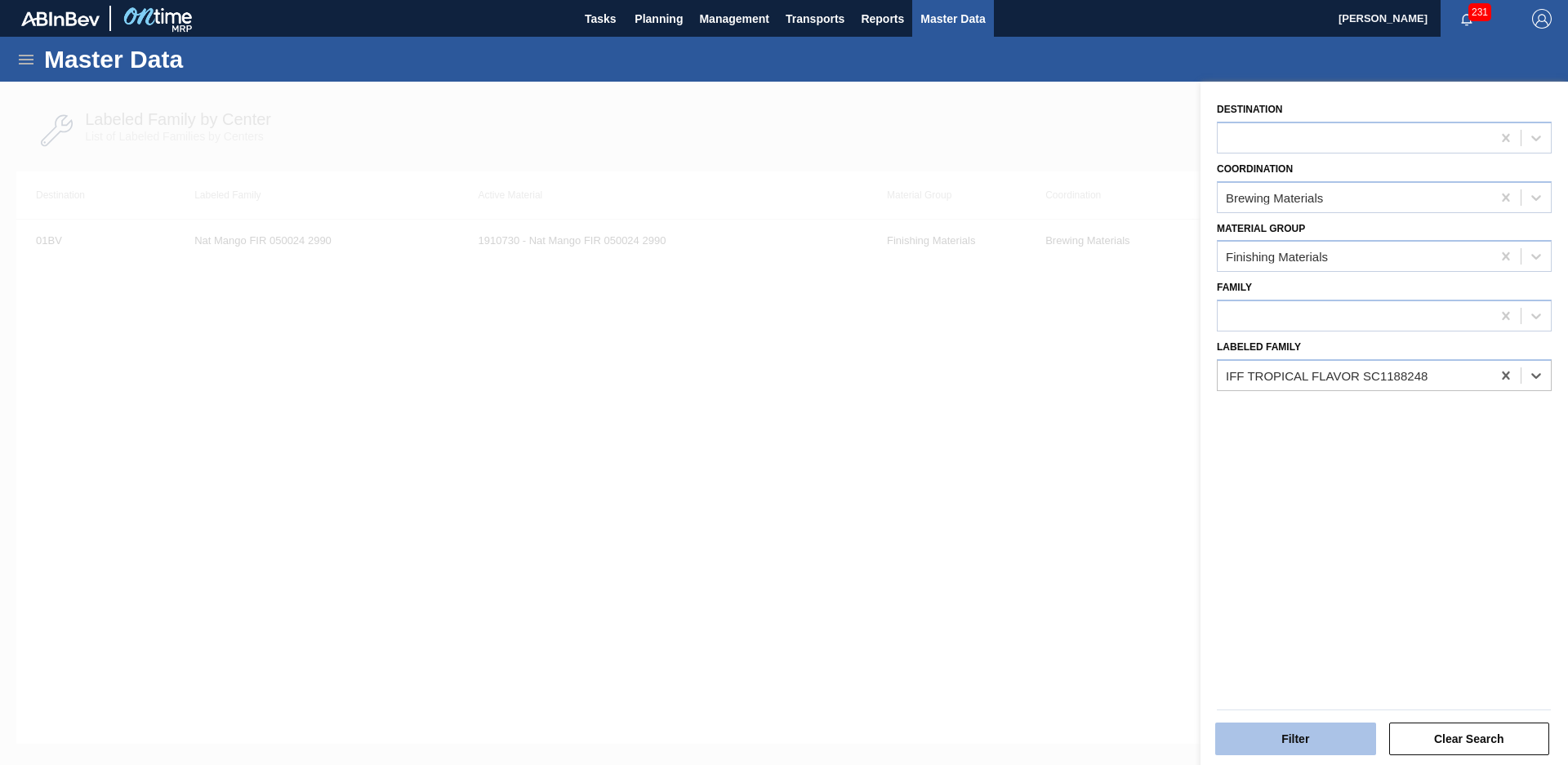
click at [1293, 754] on button "Filter" at bounding box center [1296, 738] width 161 height 33
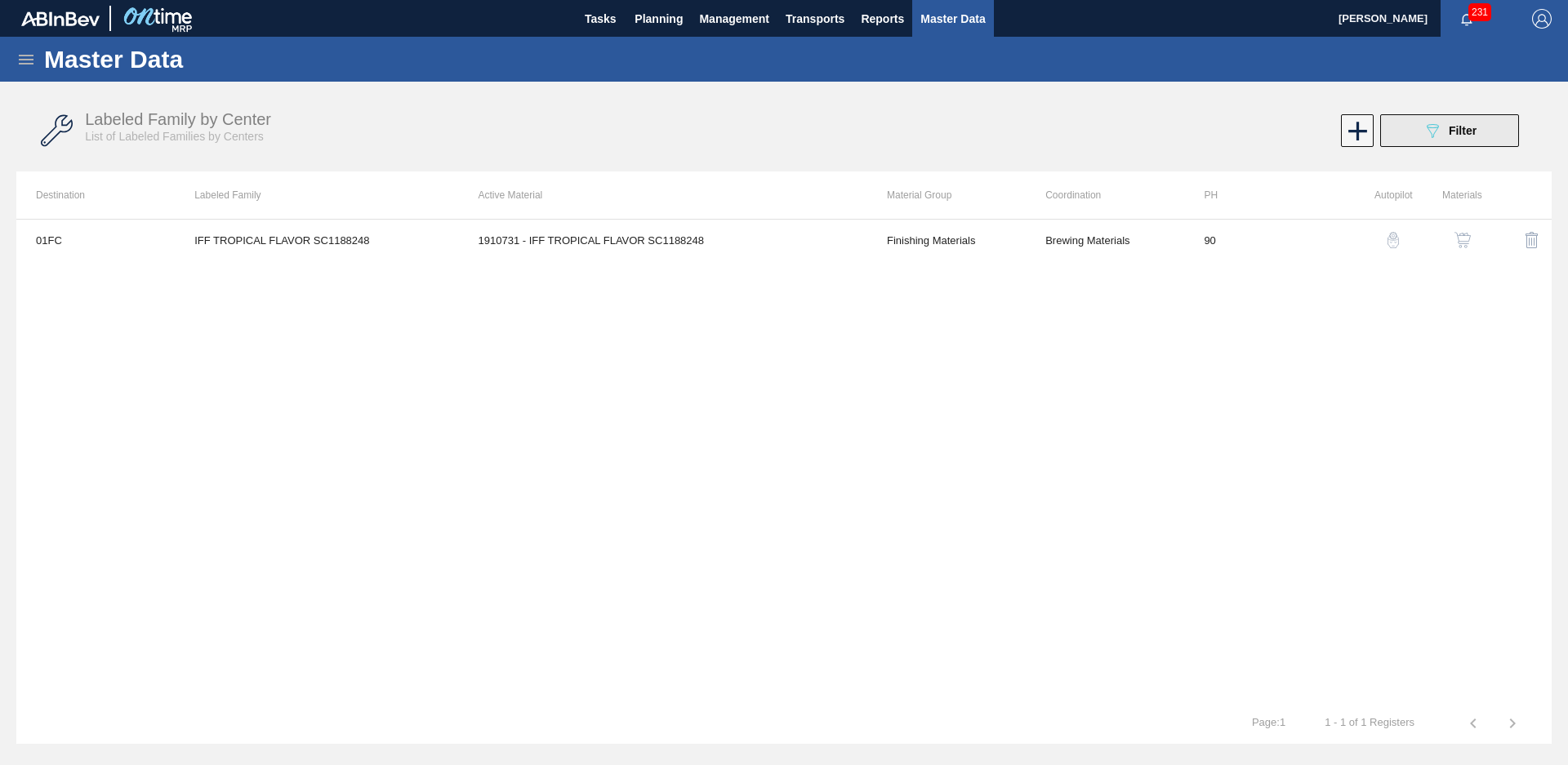
click at [1439, 125] on icon "089F7B8B-B2A5-4AFE-B5C0-19BA573D28AC" at bounding box center [1433, 131] width 19 height 19
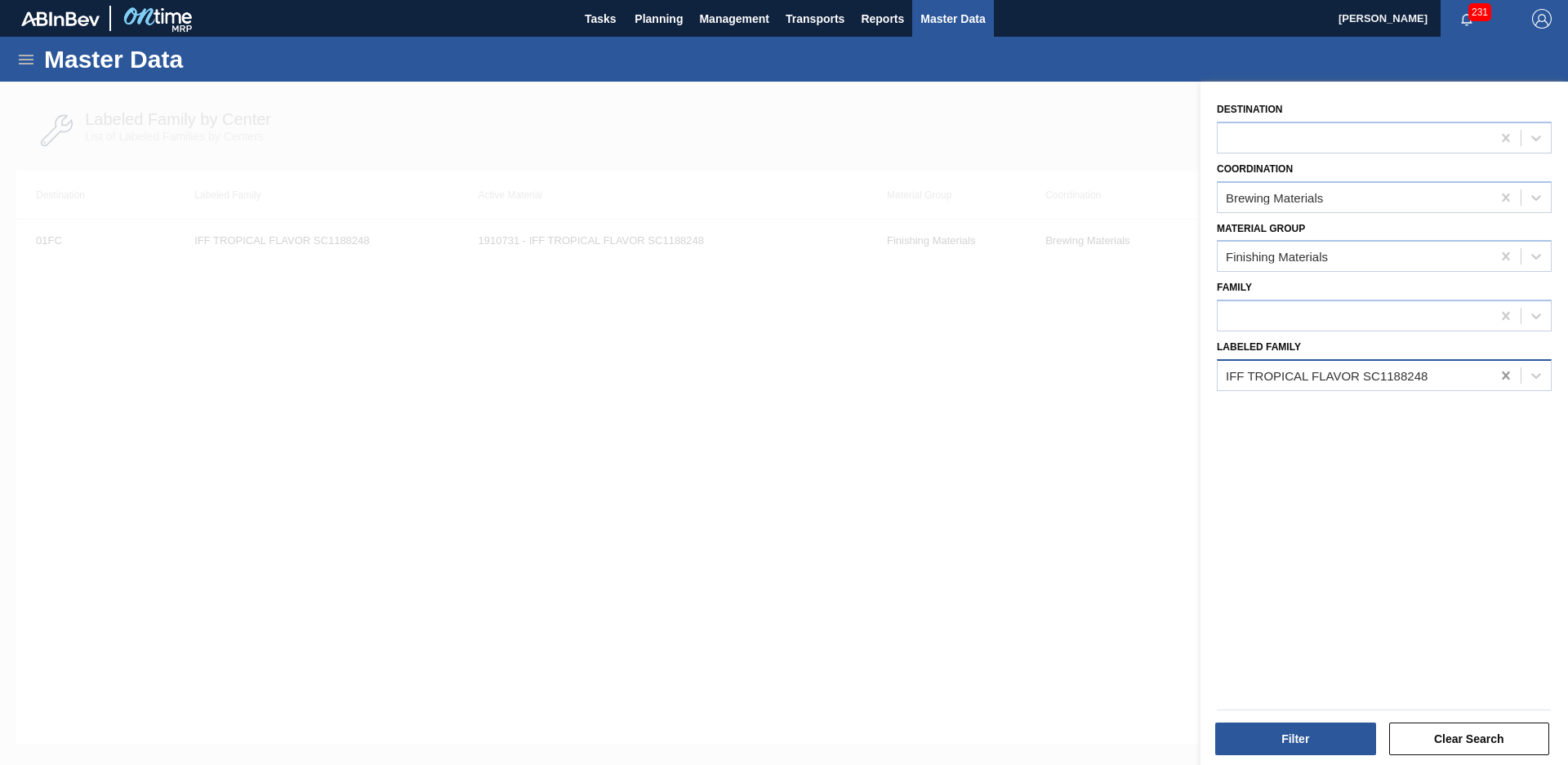
click at [1509, 381] on icon at bounding box center [1506, 375] width 16 height 16
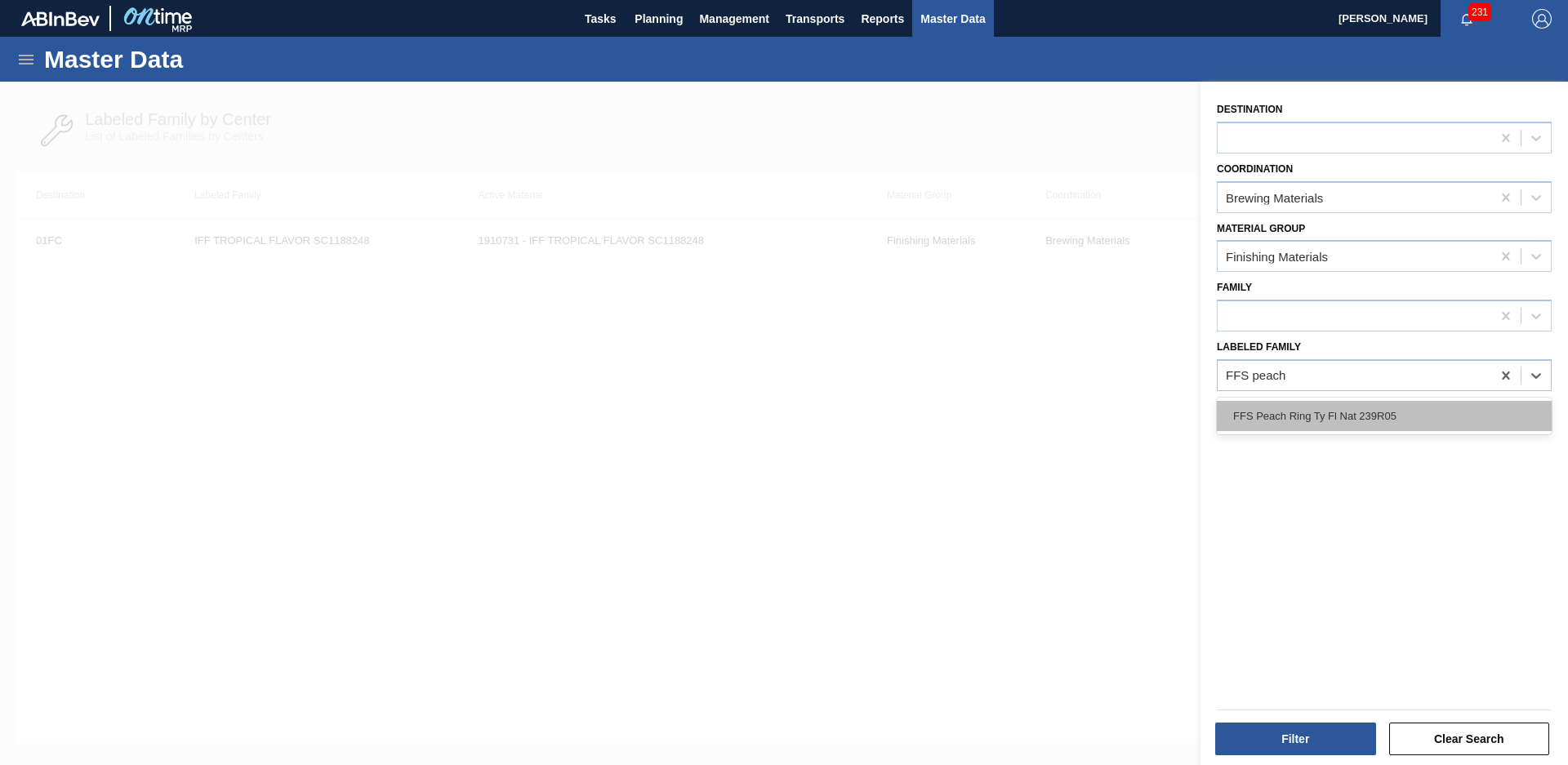
click at [1367, 422] on div "FFS Peach Ring Ty Fl Nat 239R05" at bounding box center [1384, 416] width 335 height 30
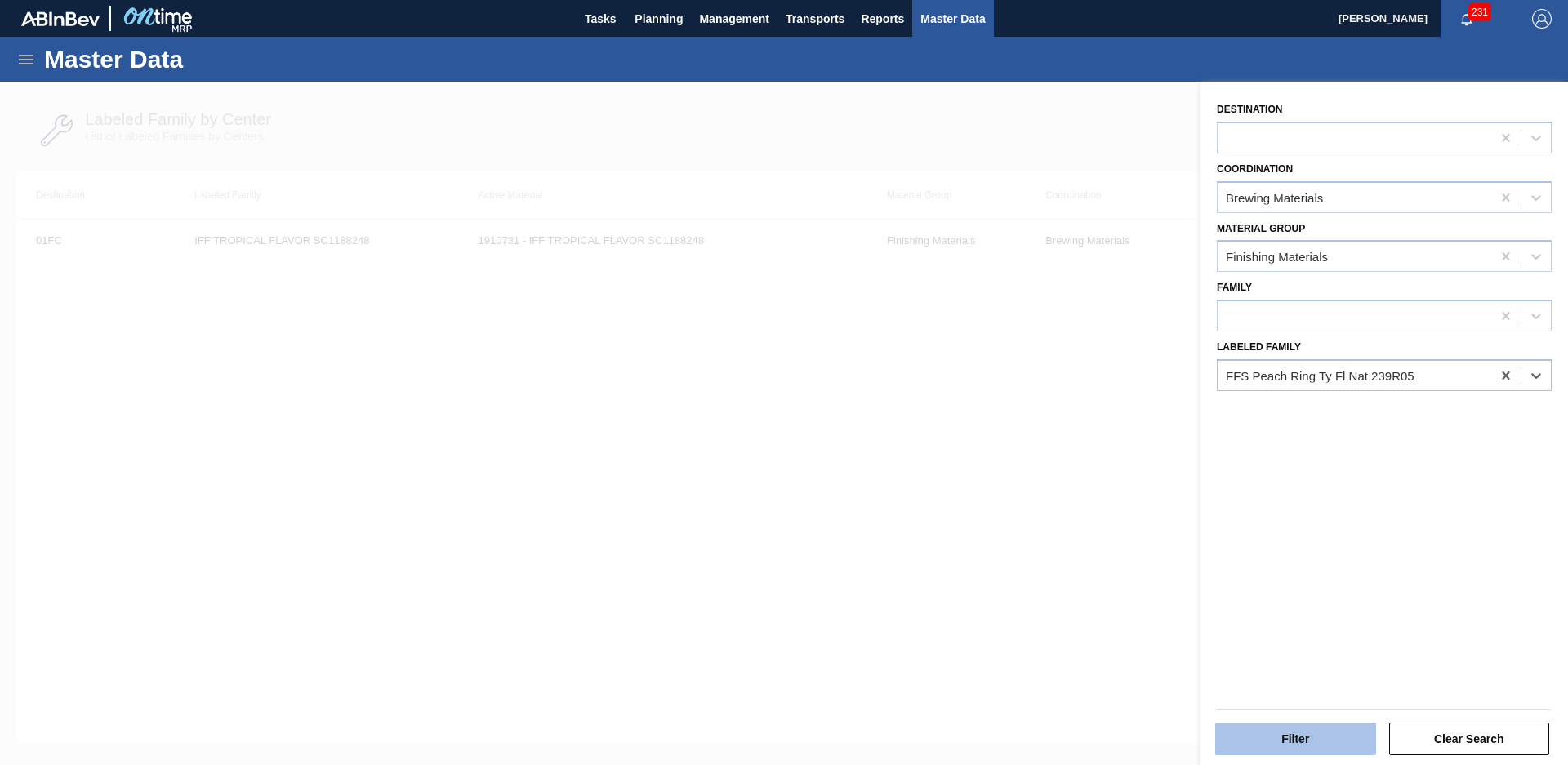
click at [1310, 738] on button "Filter" at bounding box center [1296, 738] width 161 height 33
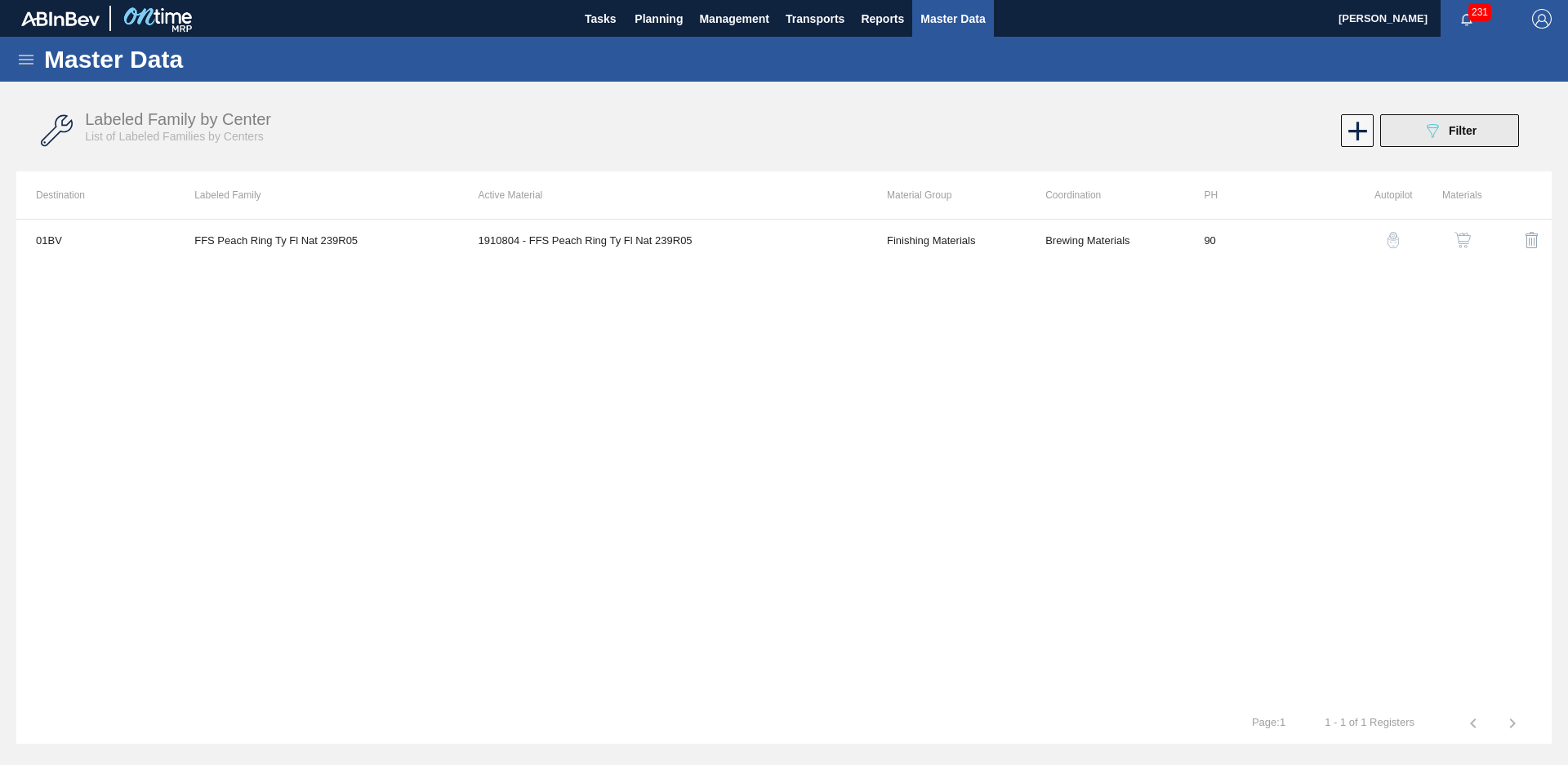
click at [1469, 146] on button "089F7B8B-B2A5-4AFE-B5C0-19BA573D28AC Filter" at bounding box center [1449, 130] width 139 height 33
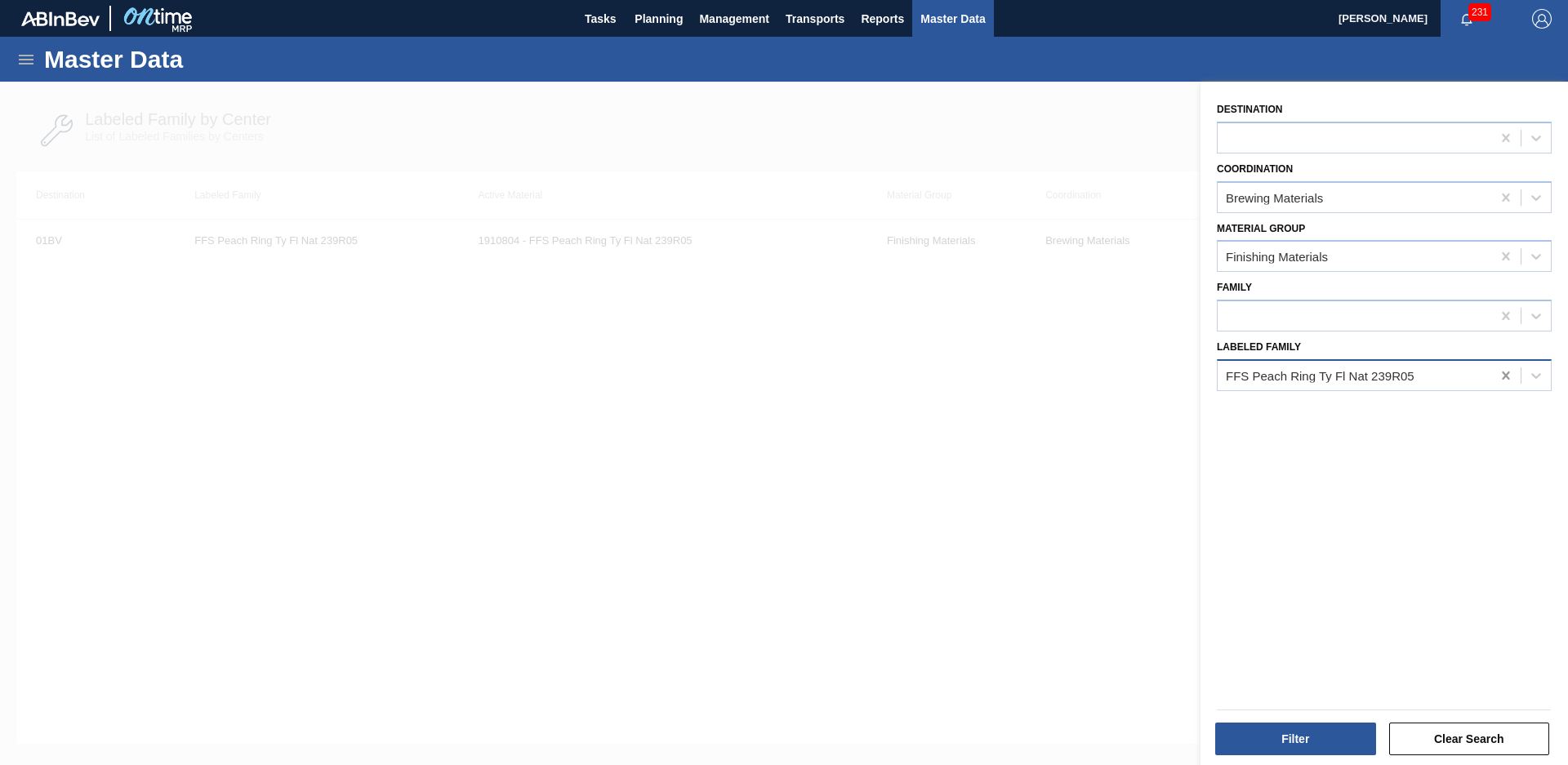
click at [1506, 380] on icon at bounding box center [1505, 375] width 7 height 8
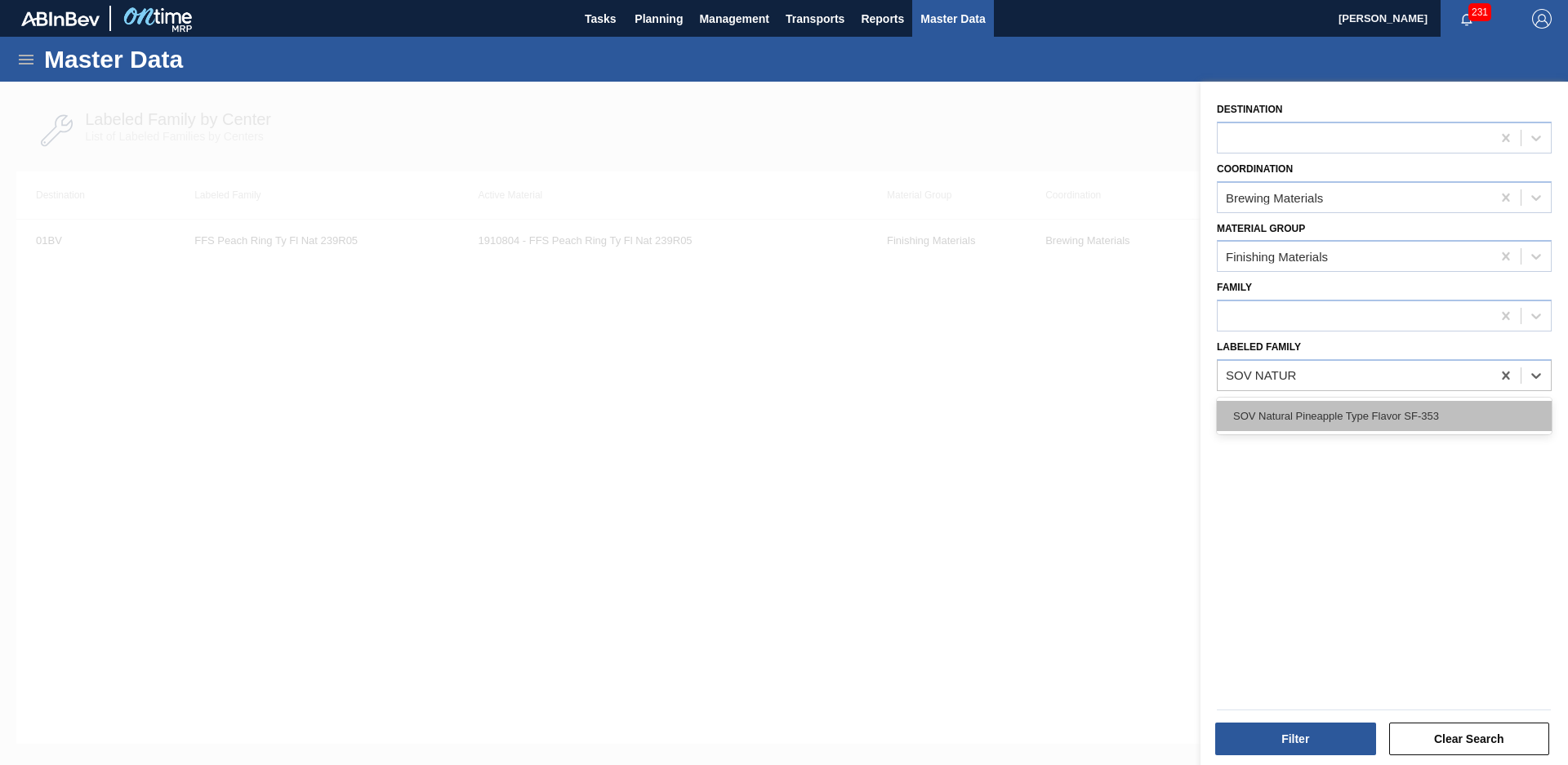
click at [1420, 405] on div "SOV Natural Pineapple Type Flavor SF-353" at bounding box center [1384, 416] width 335 height 30
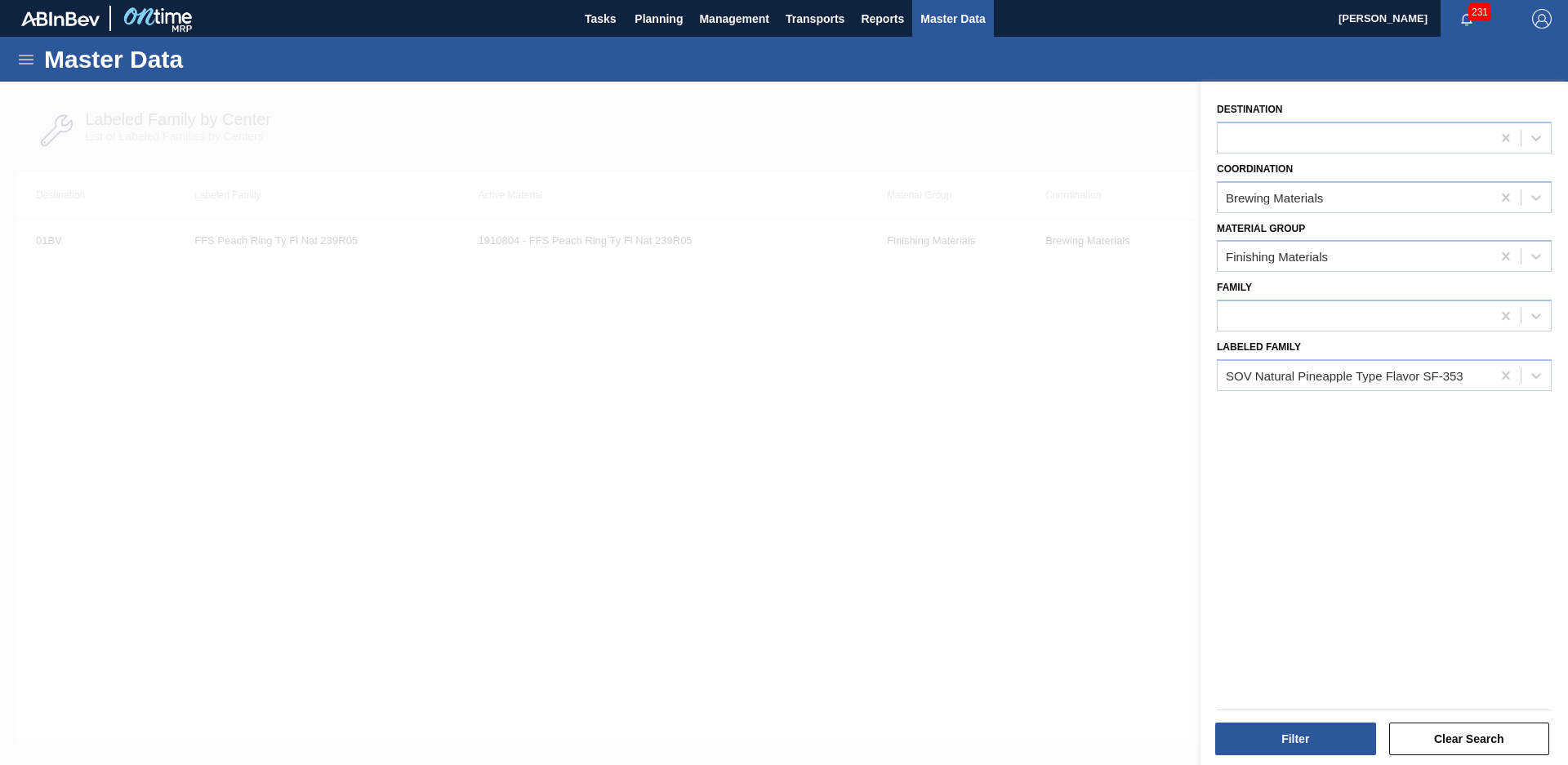
click at [1307, 720] on div "Filter Clear Search" at bounding box center [1383, 737] width 347 height 40
click at [1299, 740] on button "Filter" at bounding box center [1296, 738] width 161 height 33
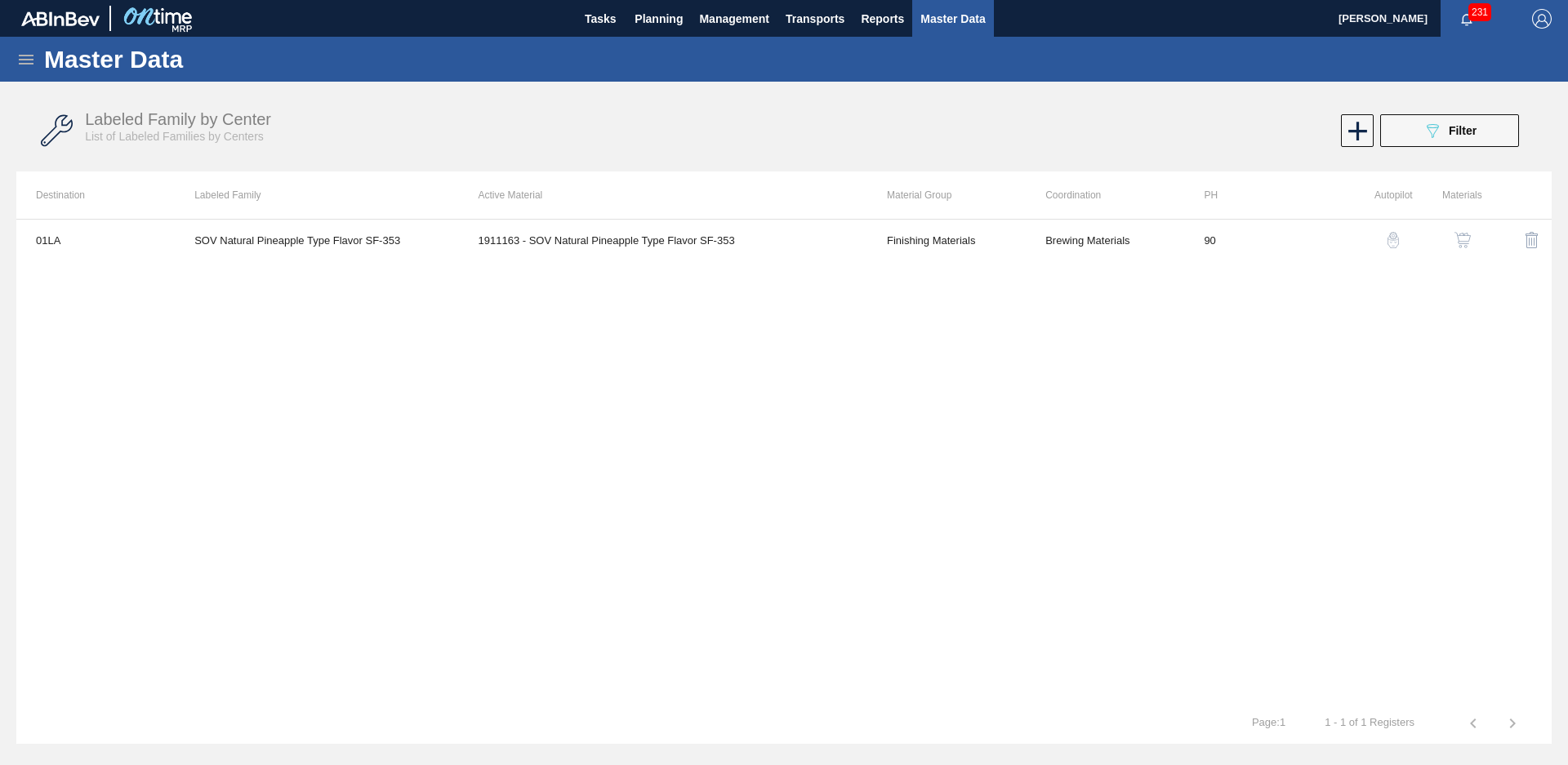
click at [1454, 125] on span "Filter" at bounding box center [1462, 131] width 27 height 13
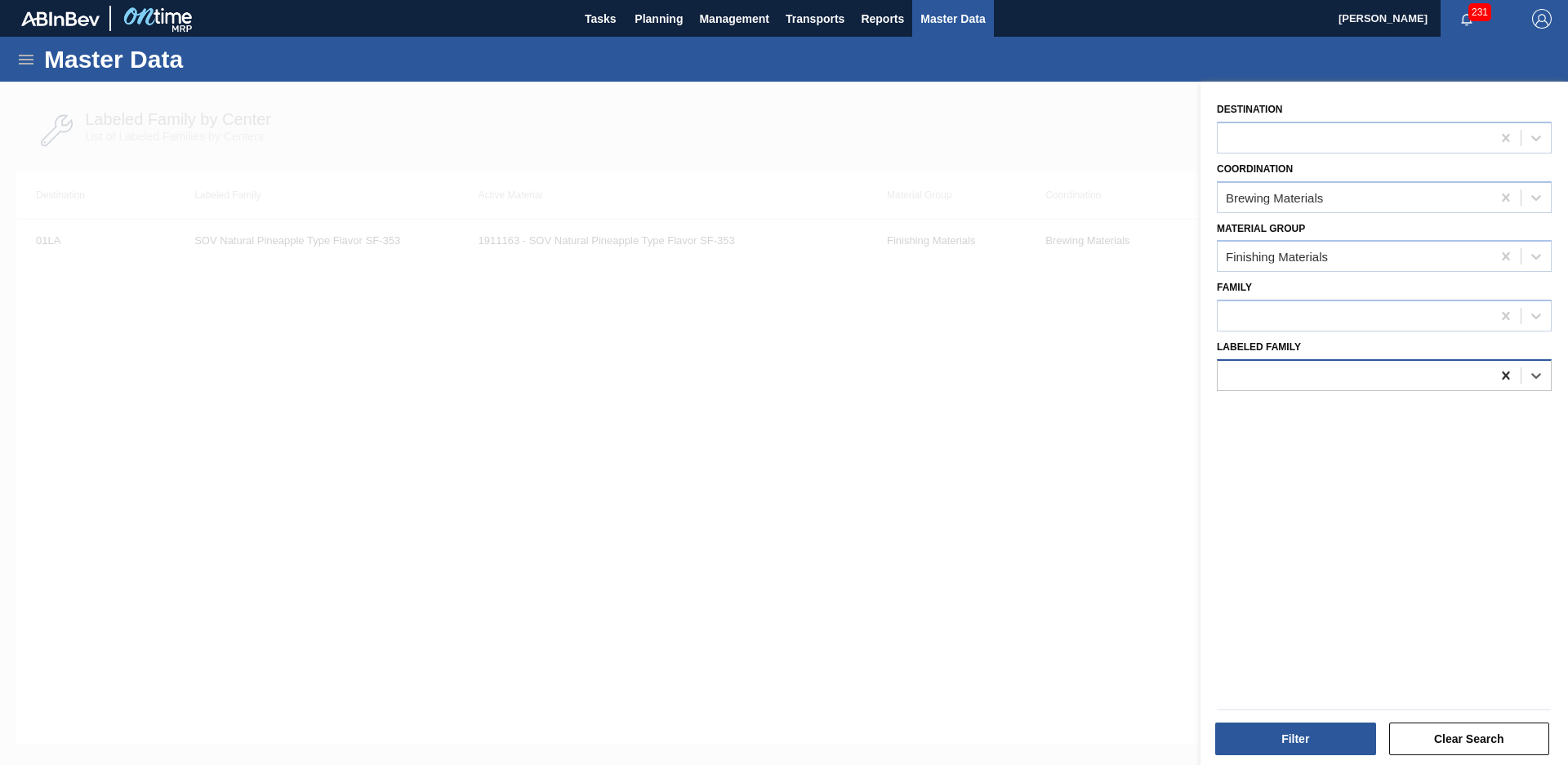
click at [1503, 381] on icon at bounding box center [1506, 375] width 16 height 16
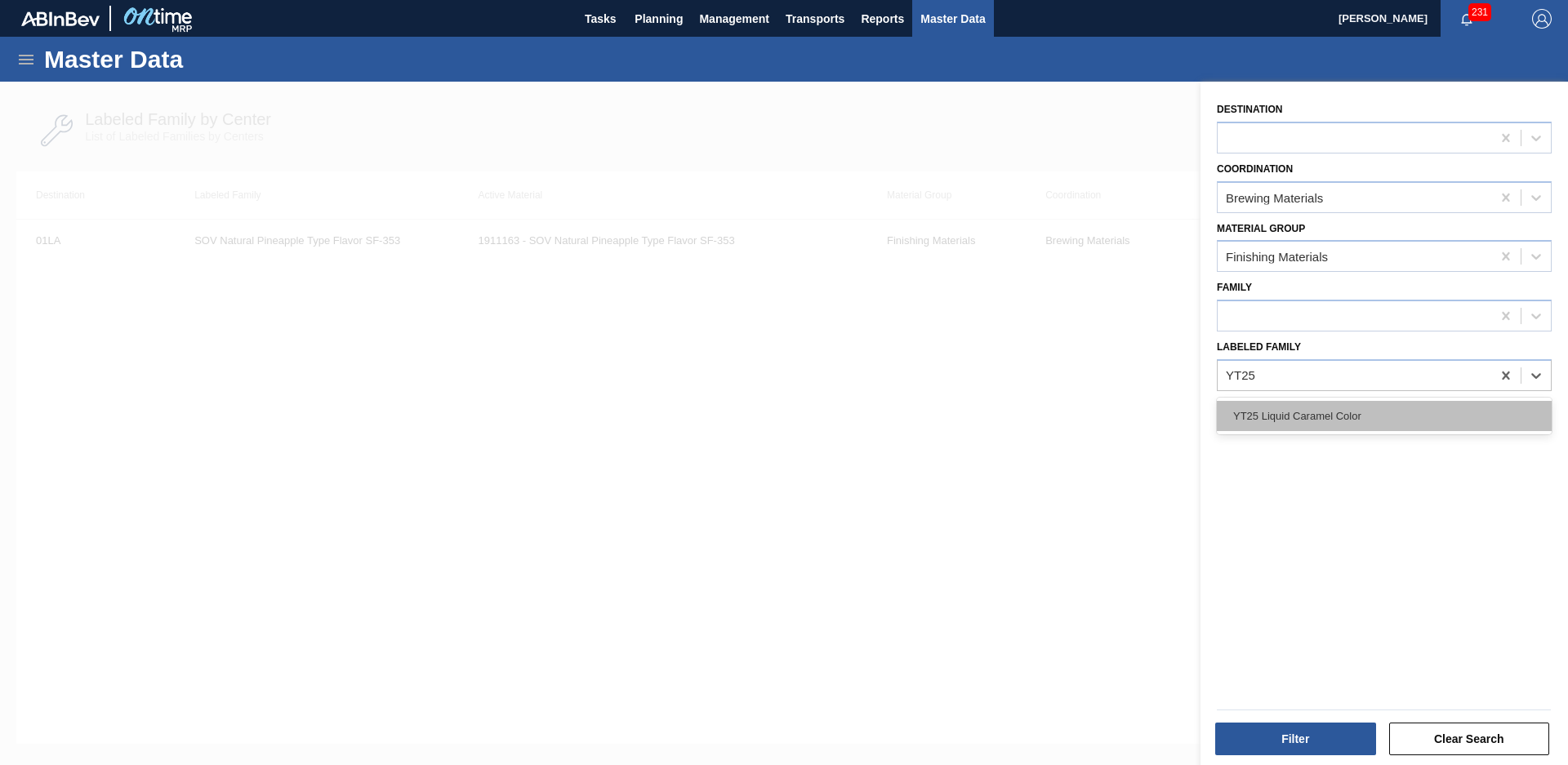
click at [1434, 419] on div "YT25 Liquid Caramel Color" at bounding box center [1384, 416] width 335 height 30
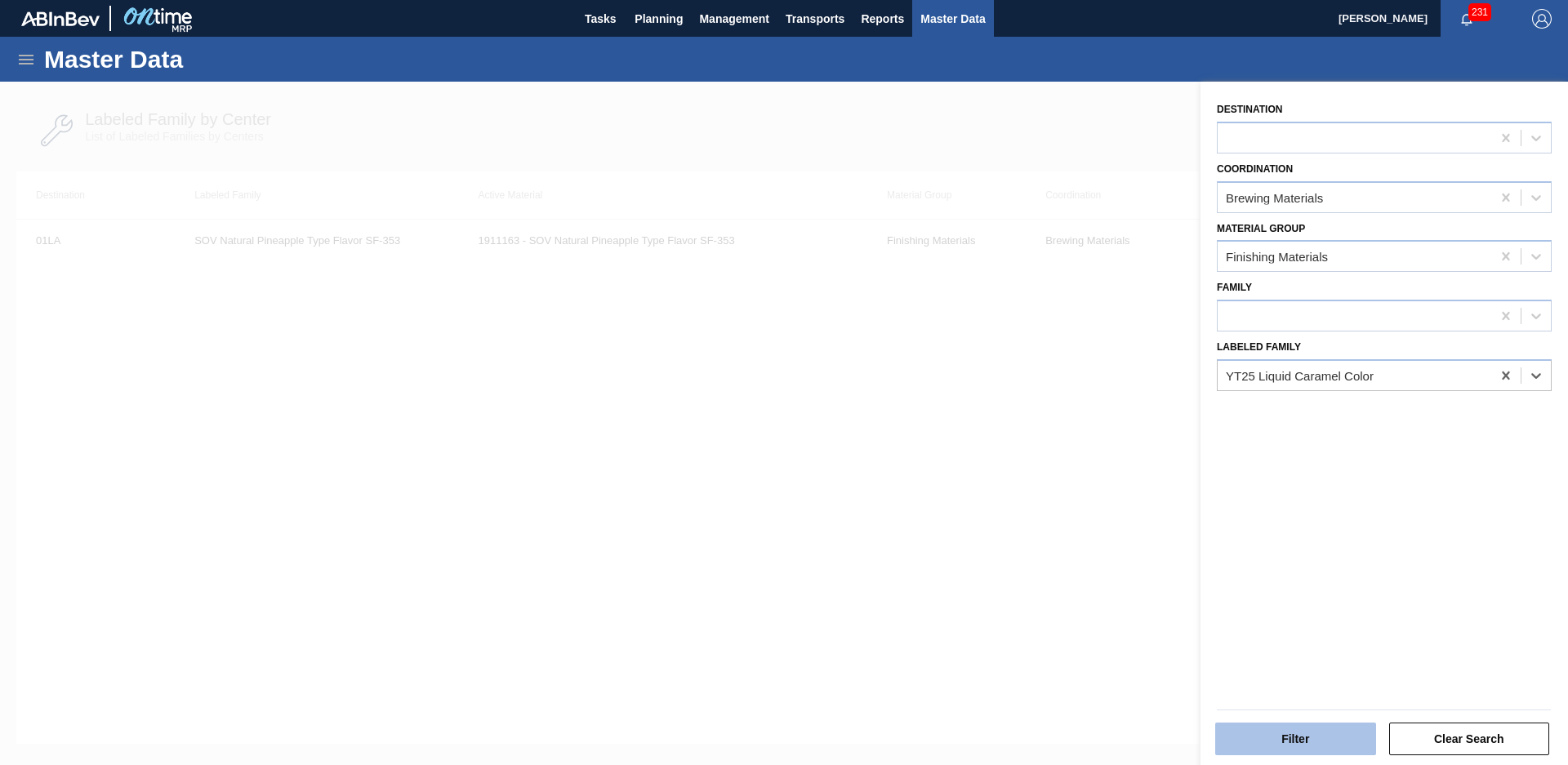
click at [1329, 735] on button "Filter" at bounding box center [1296, 738] width 161 height 33
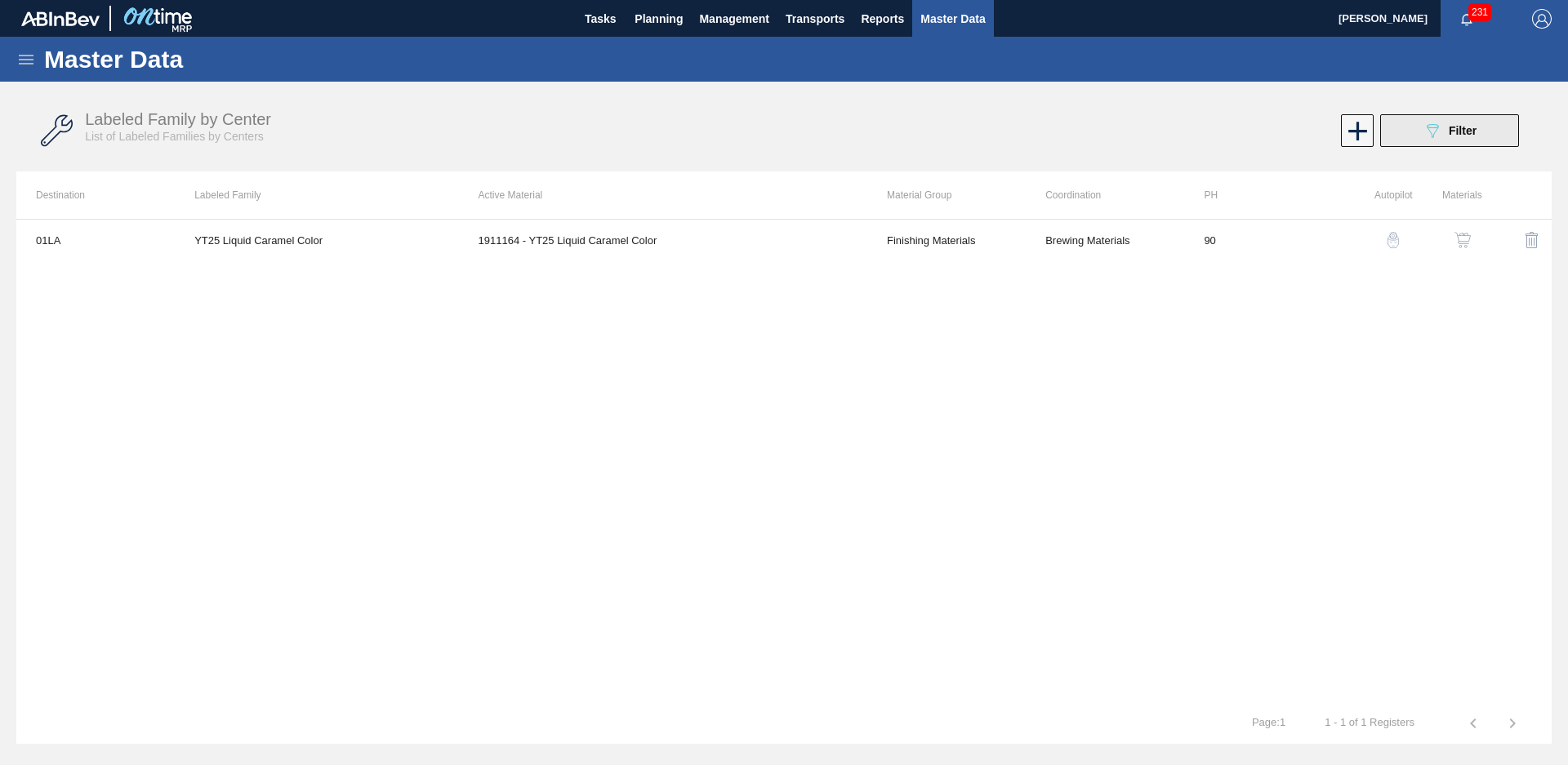
click at [1471, 139] on div "089F7B8B-B2A5-4AFE-B5C0-19BA573D28AC Filter" at bounding box center [1450, 131] width 54 height 19
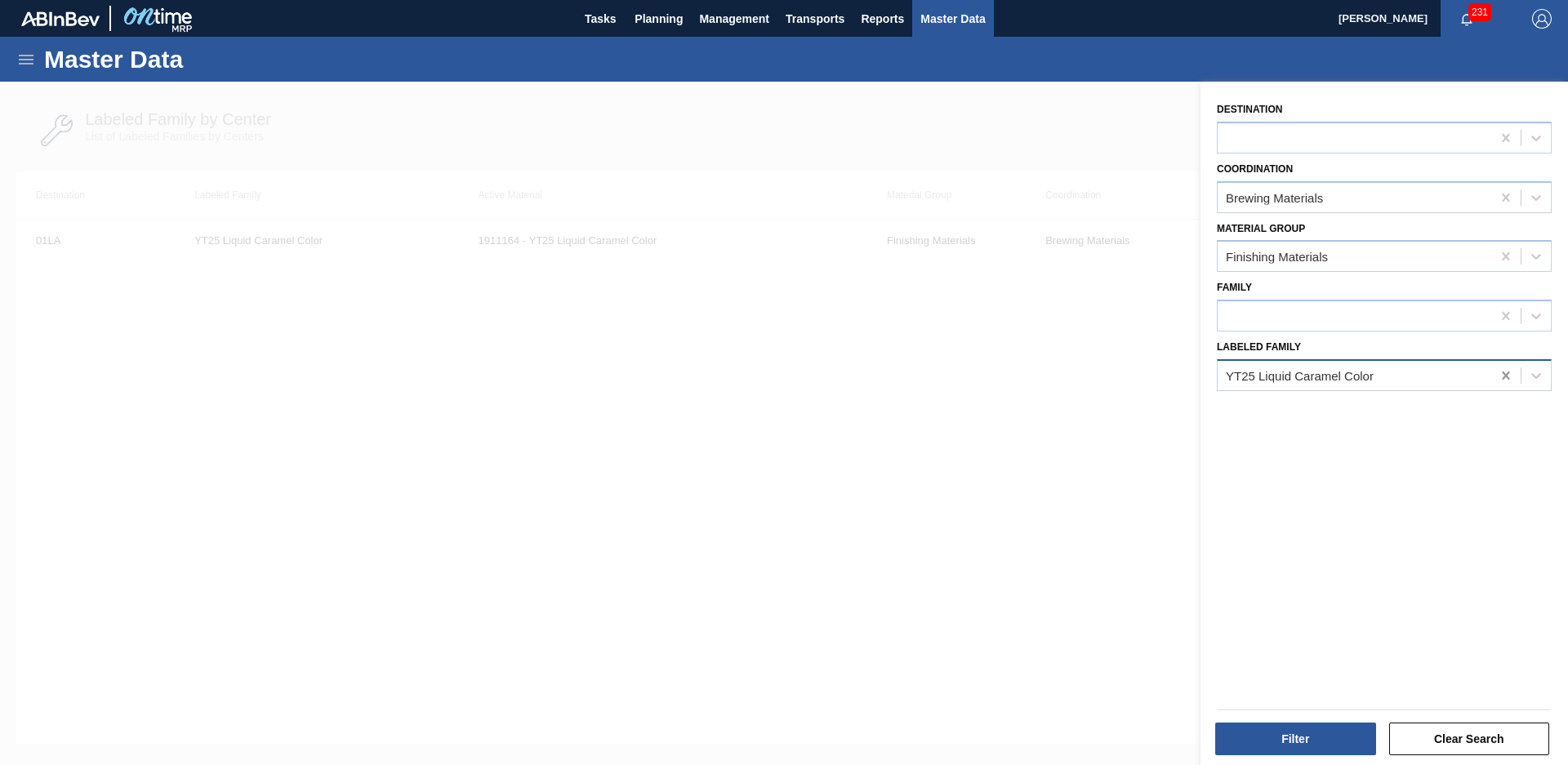
click at [1502, 378] on icon at bounding box center [1505, 375] width 7 height 8
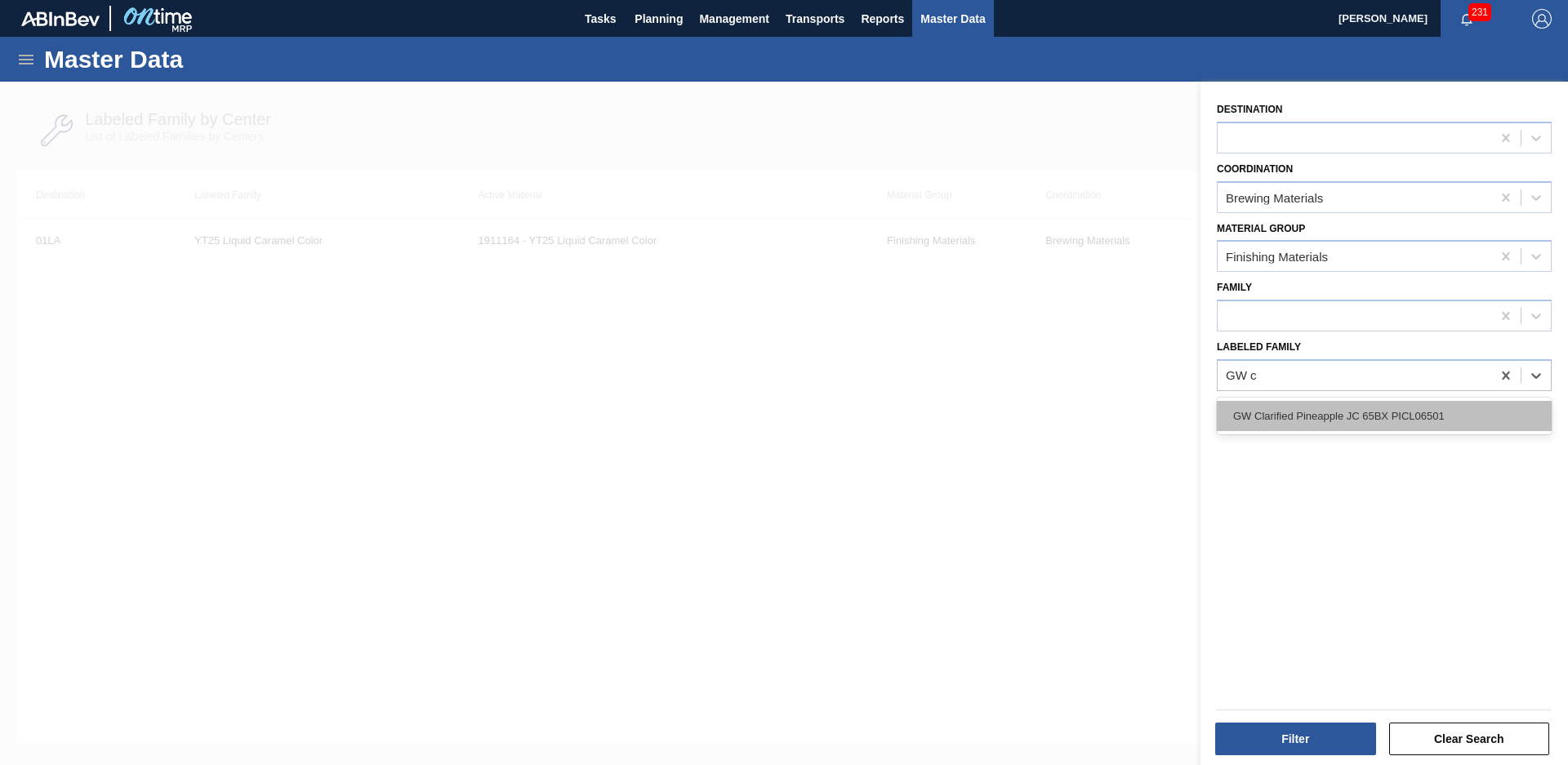
click at [1447, 417] on div "GW Clarified Pineapple JC 65BX PICL06501" at bounding box center [1384, 416] width 335 height 30
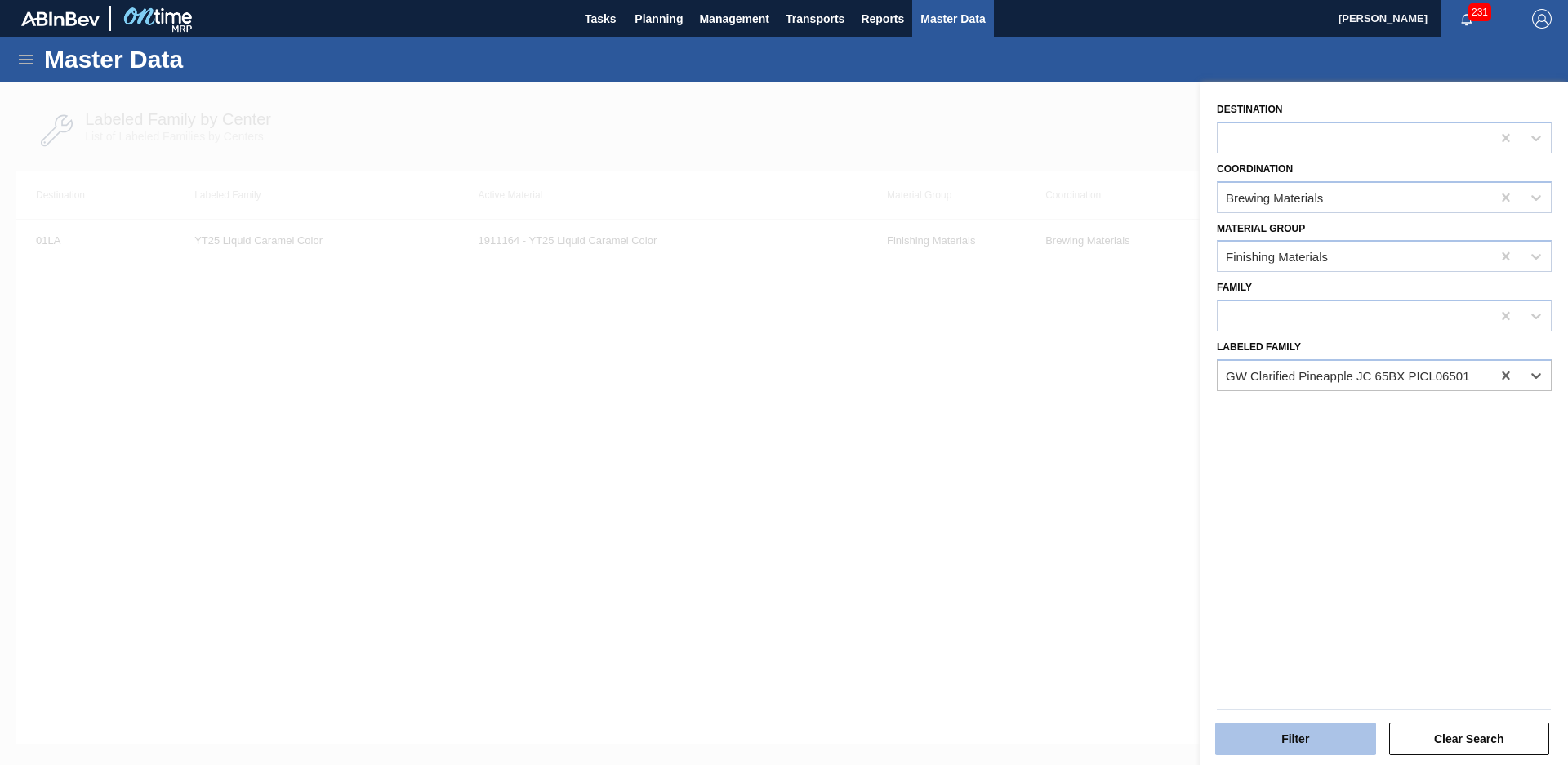
click at [1296, 749] on button "Filter" at bounding box center [1296, 738] width 161 height 33
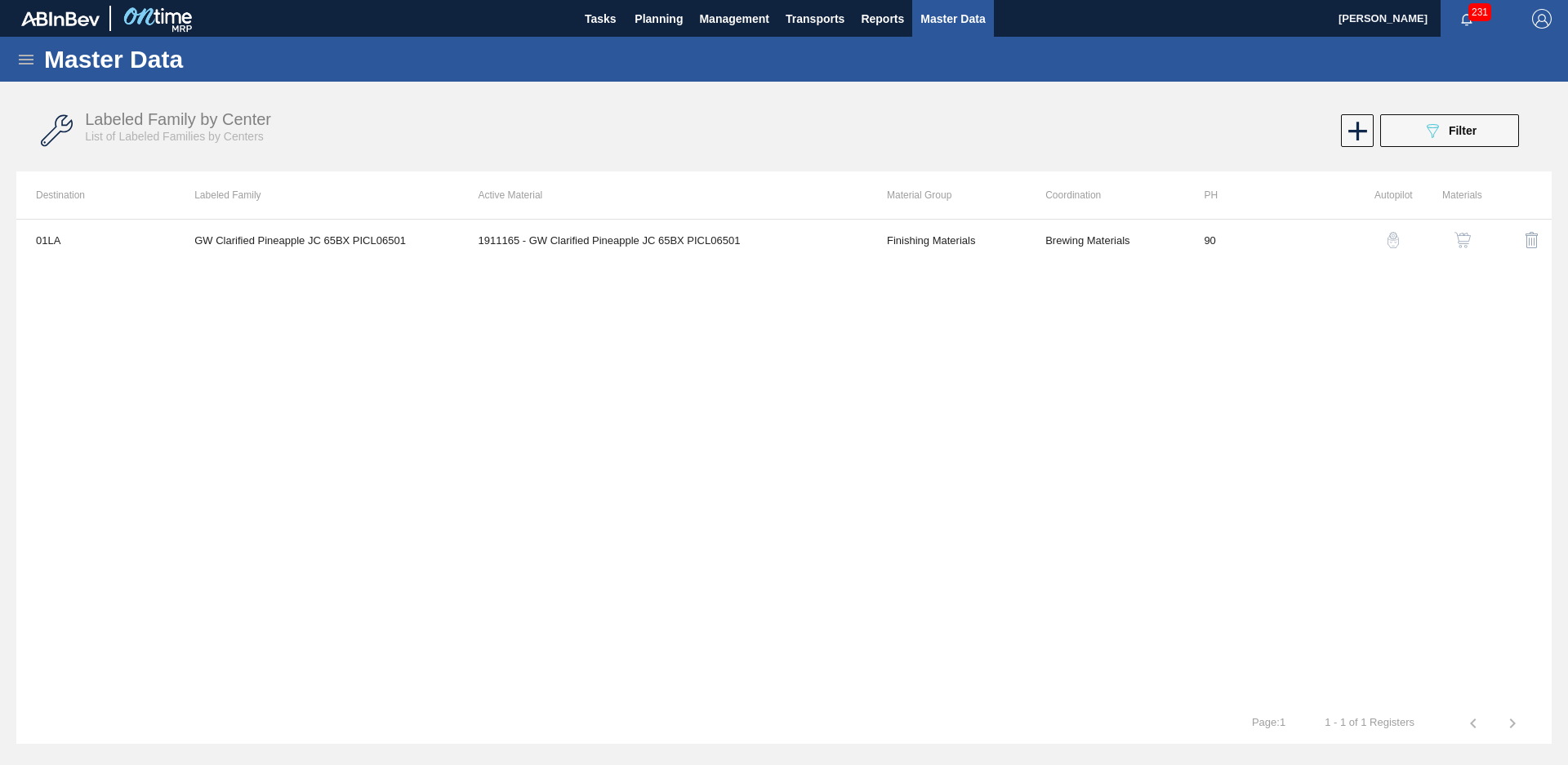
click at [1457, 151] on div "Labeled Family by Center List of Labeled Families by Centers 089F7B8B-B2A5-4AFE…" at bounding box center [784, 131] width 1535 height 61
click at [1425, 133] on icon "089F7B8B-B2A5-4AFE-B5C0-19BA573D28AC" at bounding box center [1433, 131] width 19 height 19
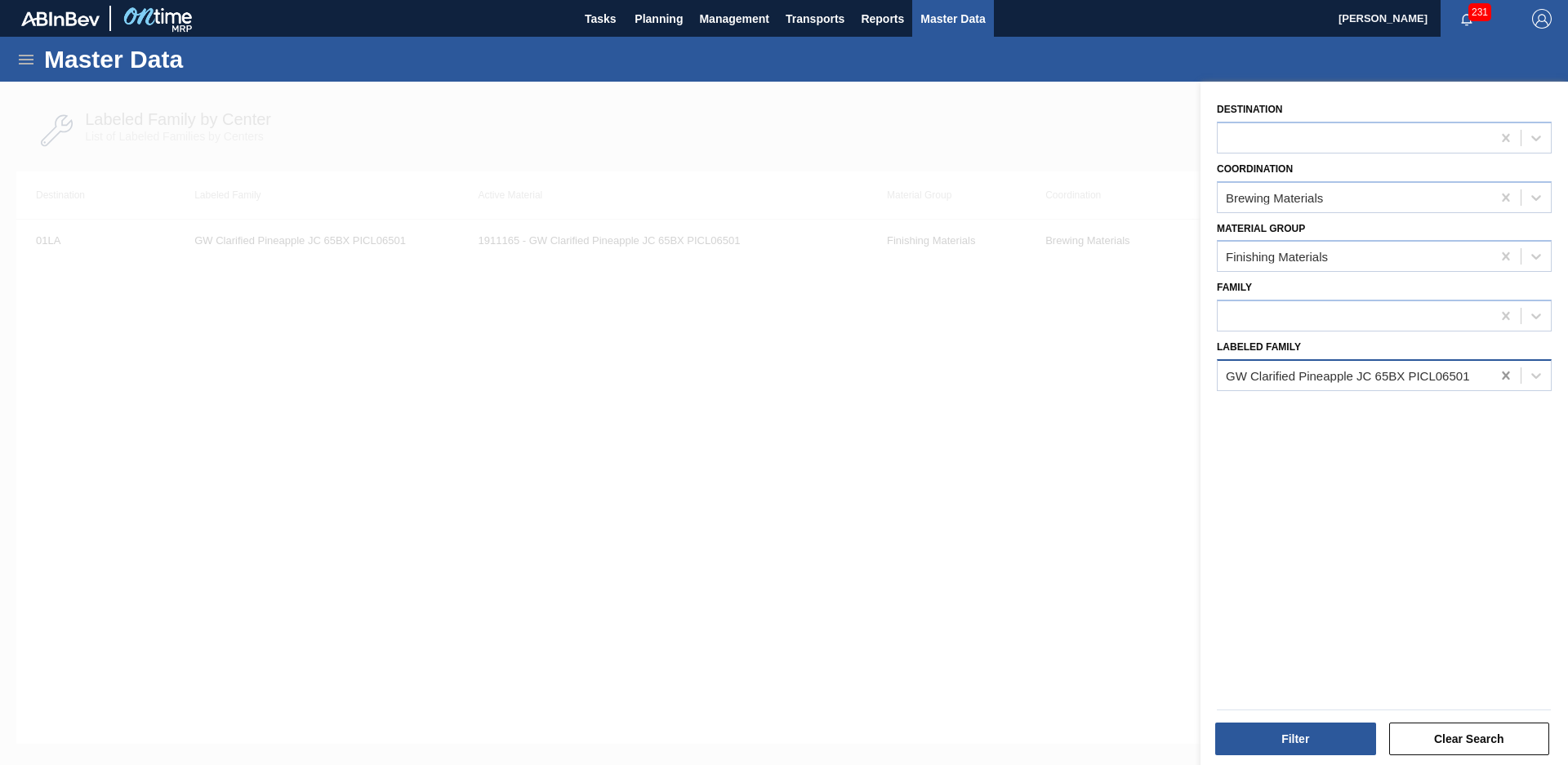
click at [1510, 383] on icon at bounding box center [1506, 375] width 16 height 16
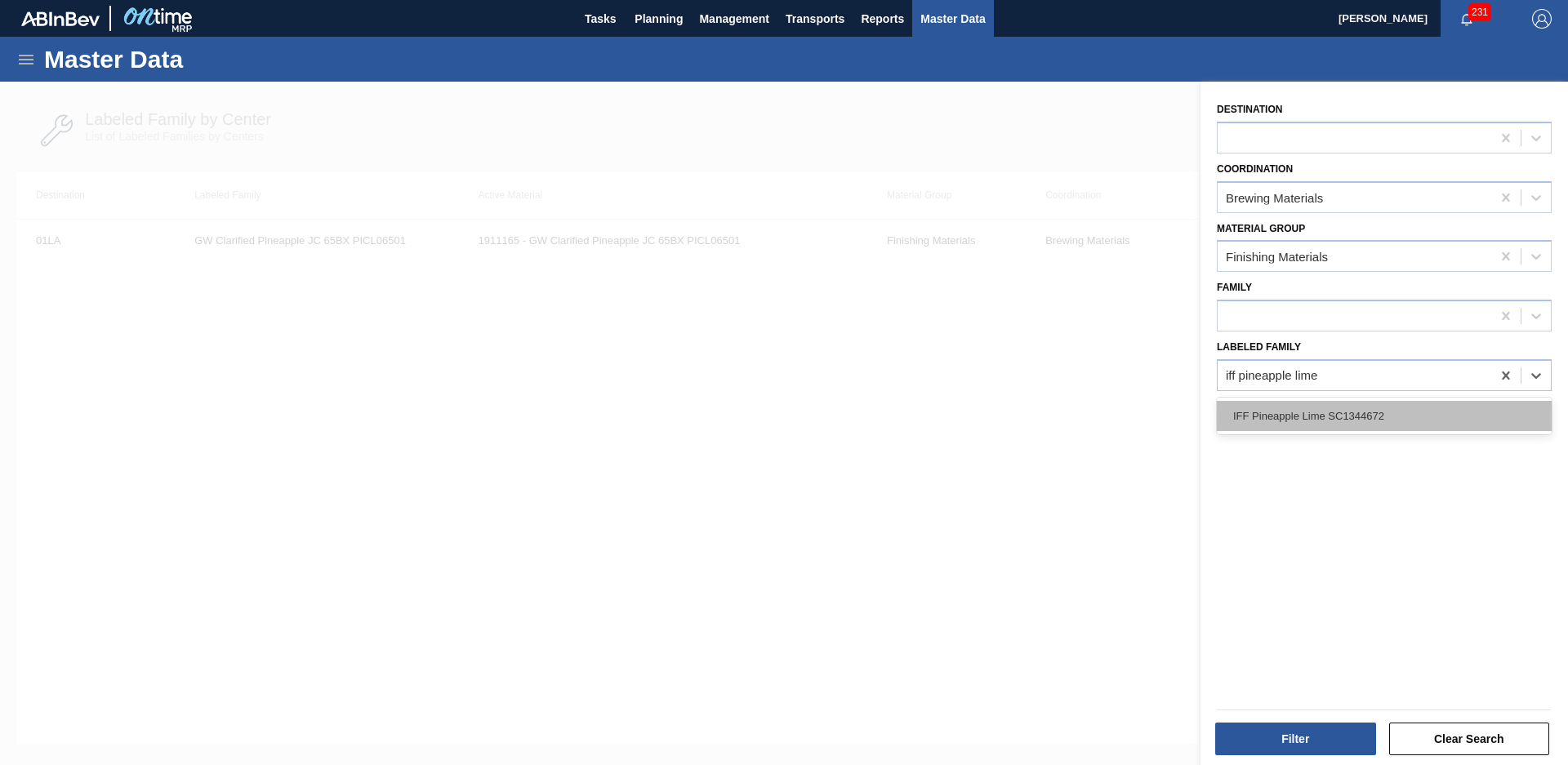
click at [1468, 413] on div "IFF Pineapple Lime SC1344672" at bounding box center [1384, 416] width 335 height 30
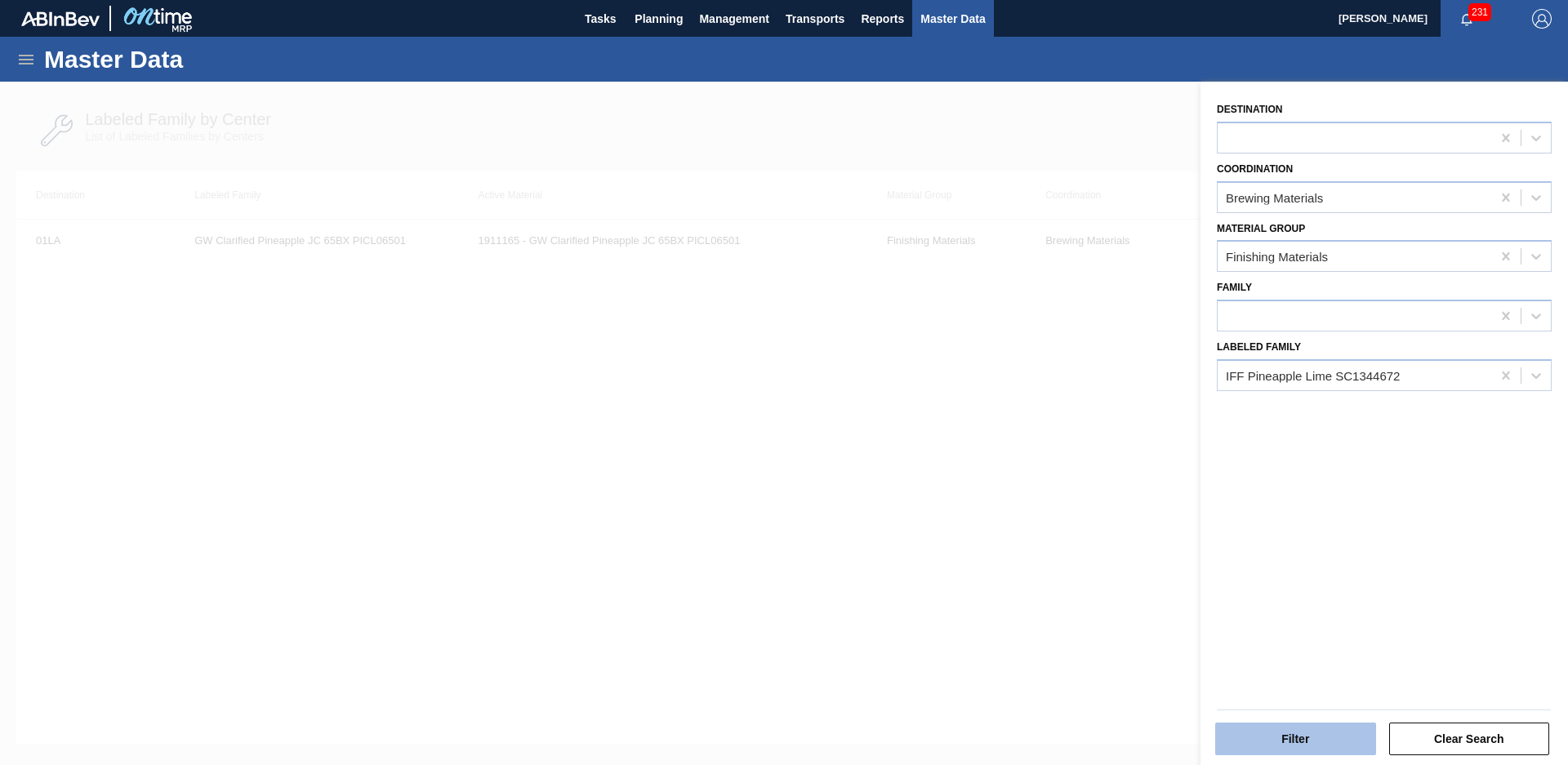
click at [1273, 735] on button "Filter" at bounding box center [1296, 738] width 161 height 33
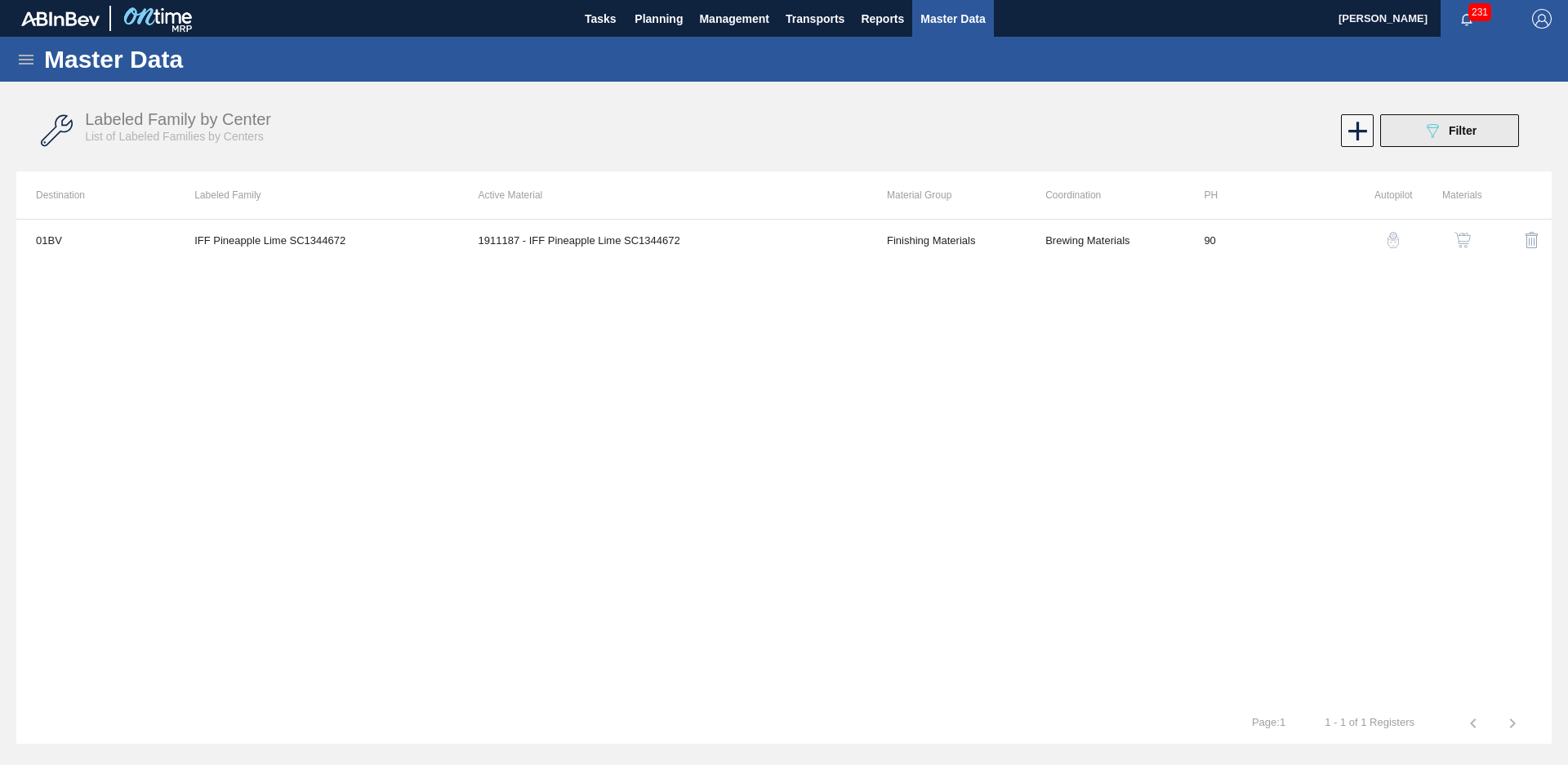
click at [1445, 137] on div "089F7B8B-B2A5-4AFE-B5C0-19BA573D28AC Filter" at bounding box center [1450, 131] width 54 height 19
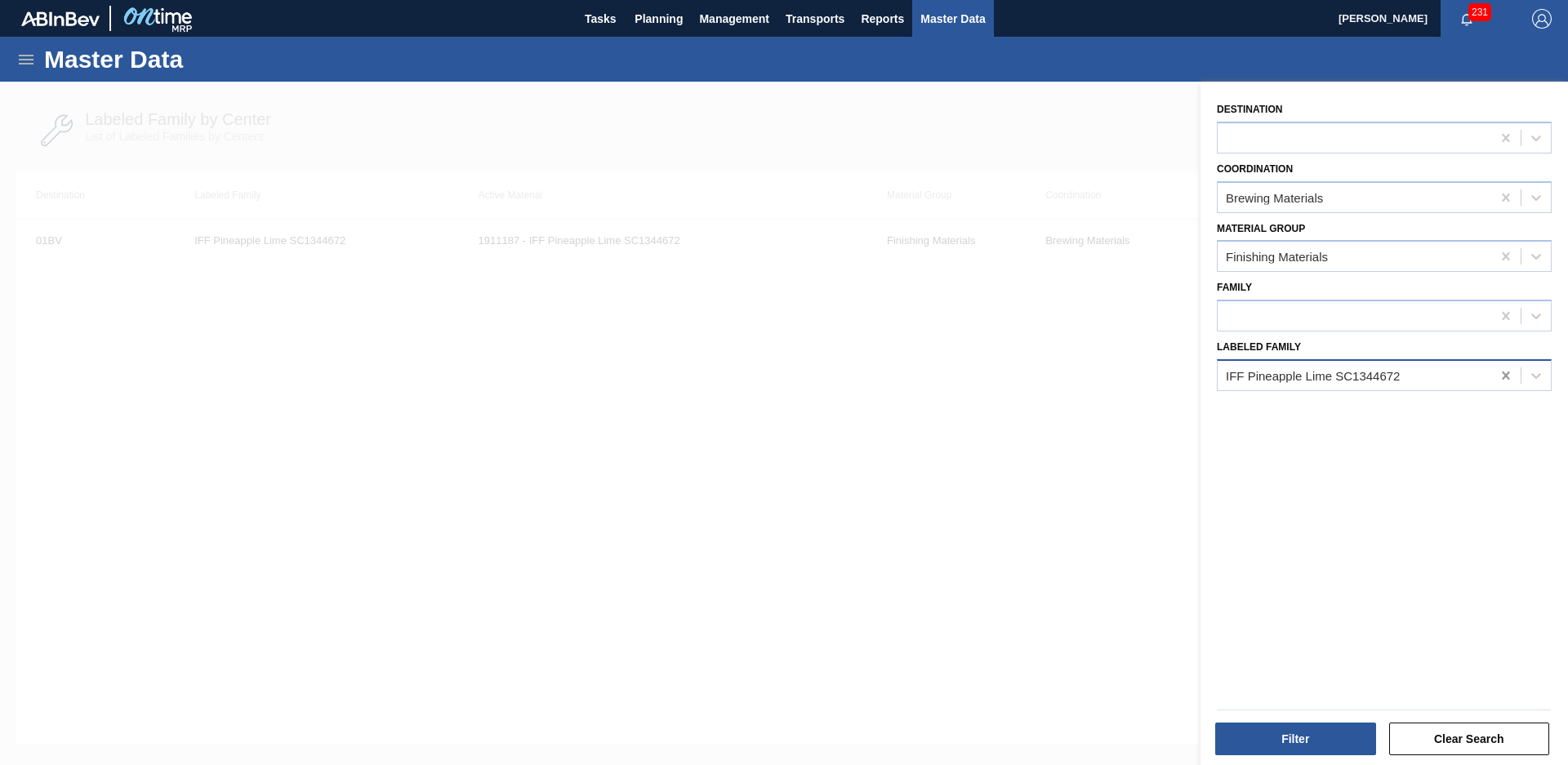
click at [1504, 374] on icon at bounding box center [1506, 375] width 16 height 16
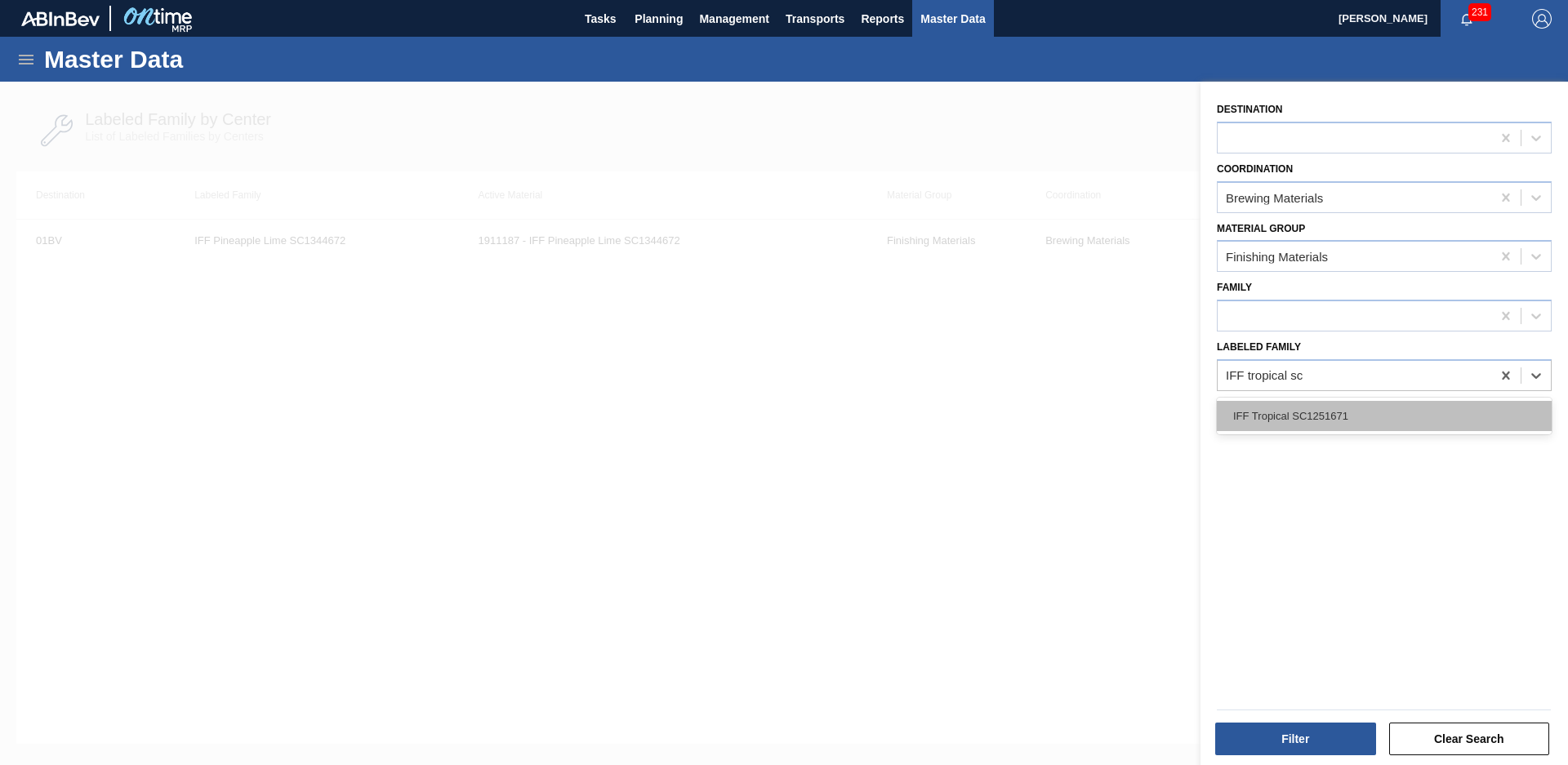
click at [1400, 403] on div "IFF Tropical SC1251671" at bounding box center [1384, 416] width 335 height 30
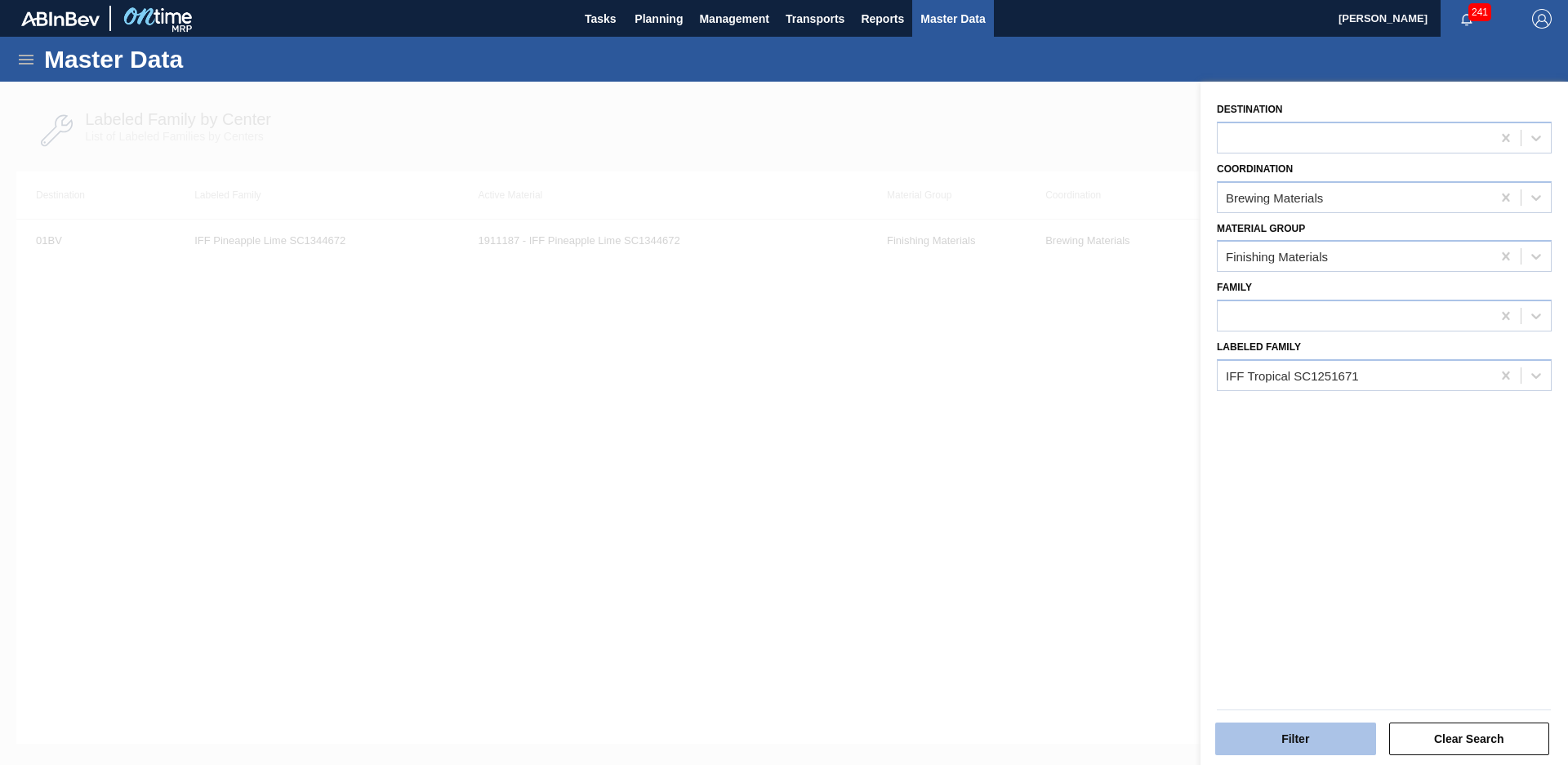
click at [1284, 728] on button "Filter" at bounding box center [1296, 738] width 161 height 33
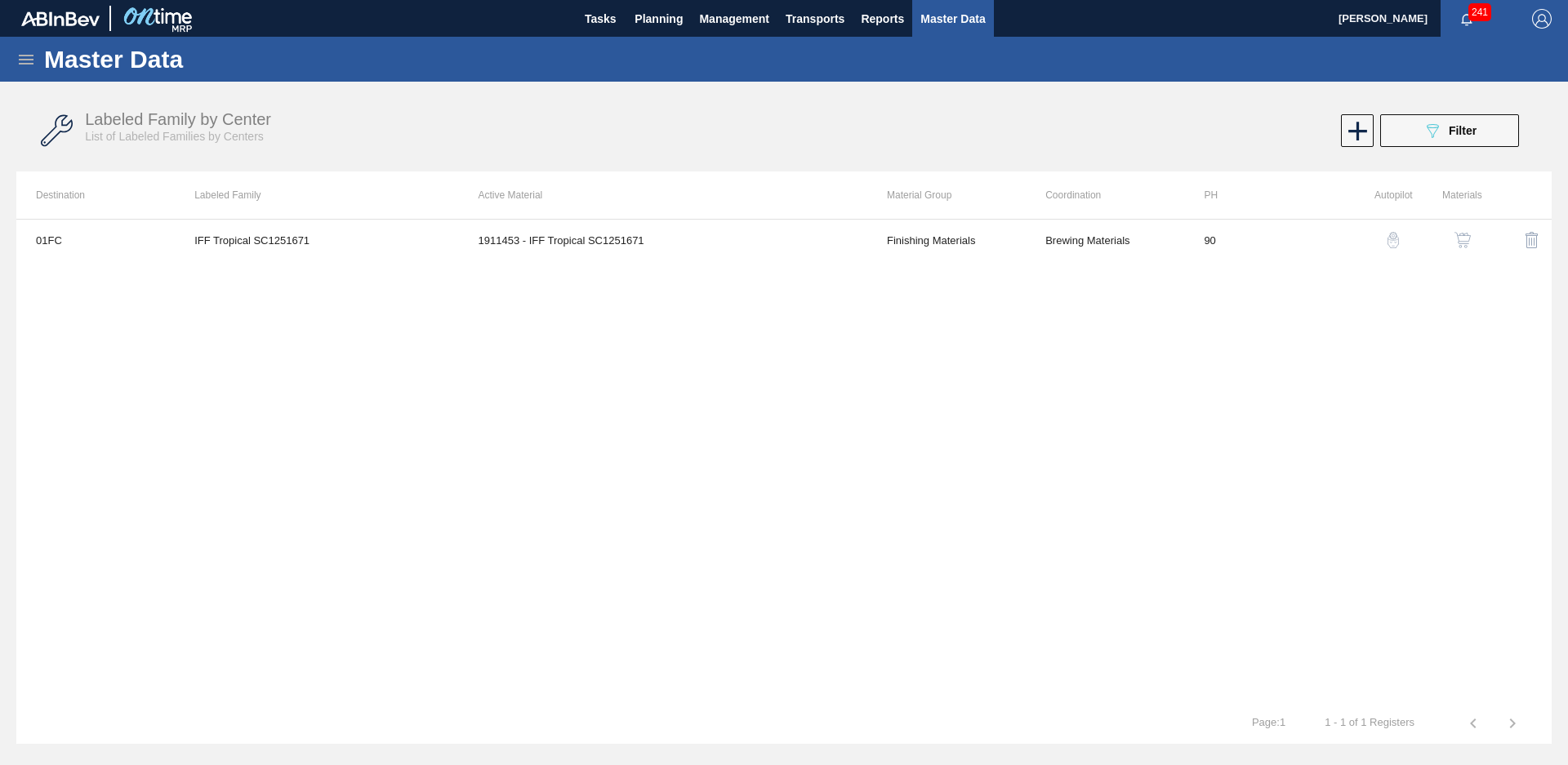
drag, startPoint x: 1394, startPoint y: 114, endPoint x: 1405, endPoint y: 114, distance: 11.0
click at [1394, 114] on button "089F7B8B-B2A5-4AFE-B5C0-19BA573D28AC Filter" at bounding box center [1449, 130] width 139 height 33
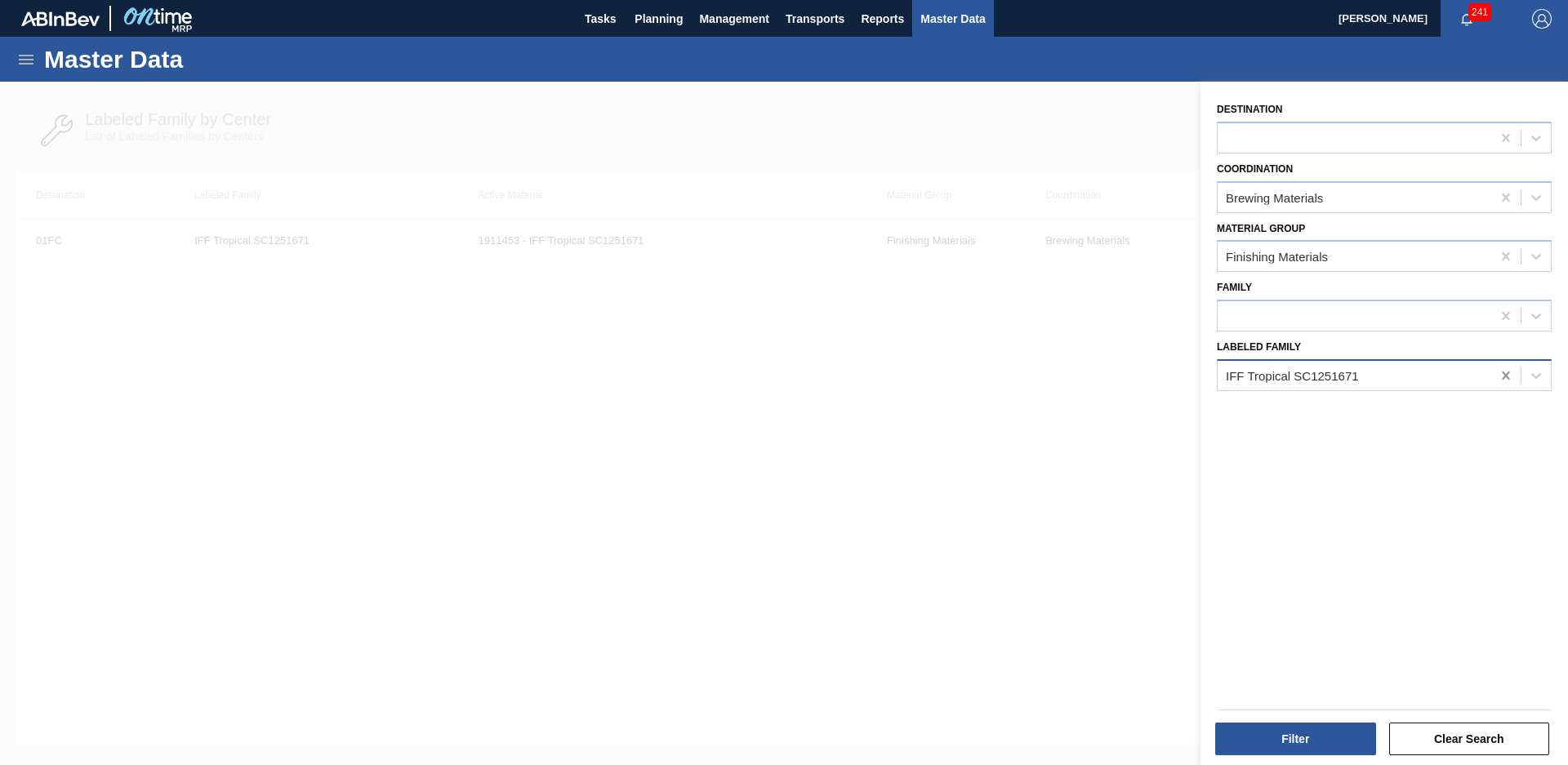
click at [1510, 383] on icon at bounding box center [1506, 375] width 16 height 16
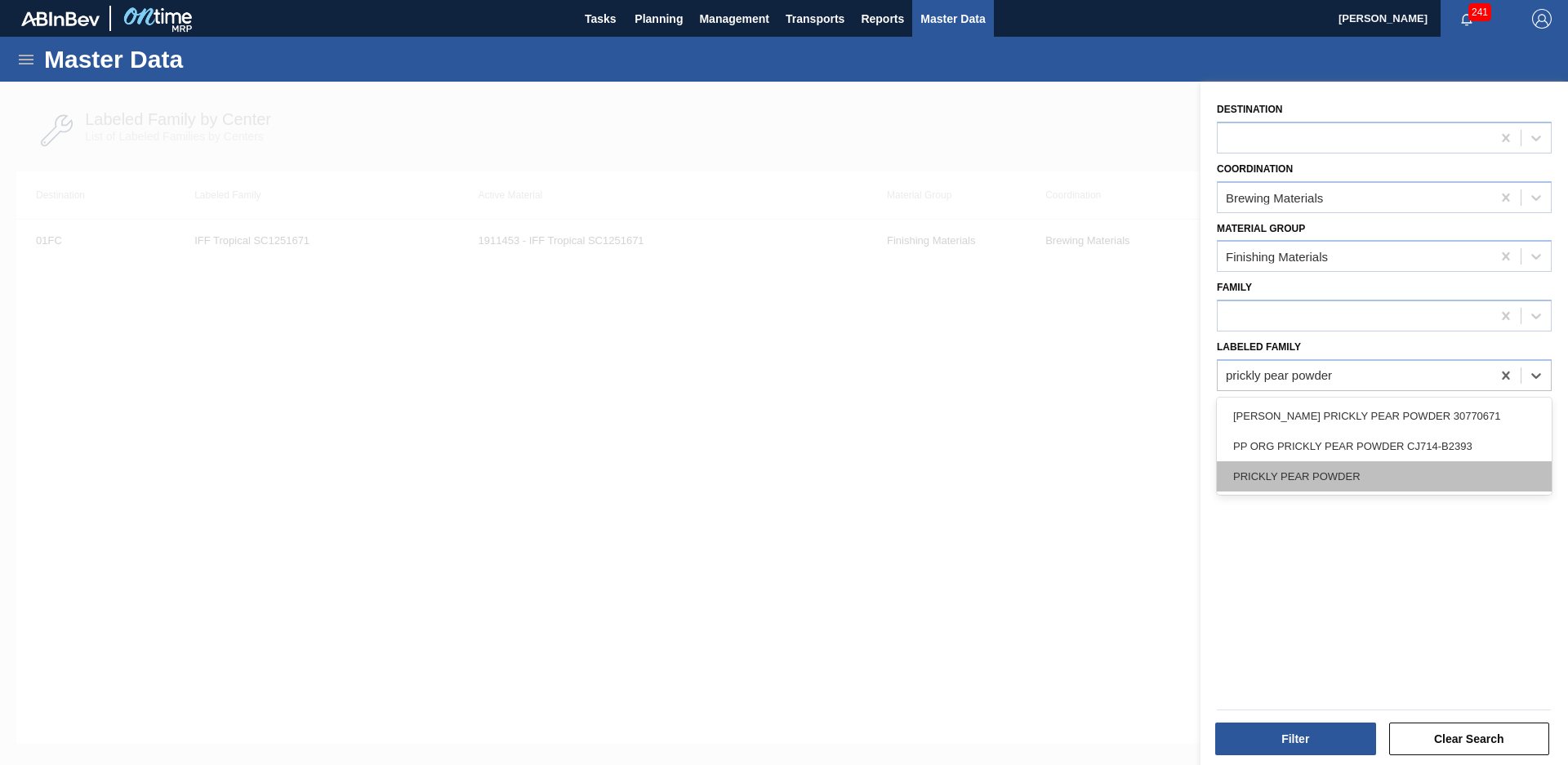
click at [1402, 472] on div "PRICKLY PEAR POWDER" at bounding box center [1384, 476] width 335 height 30
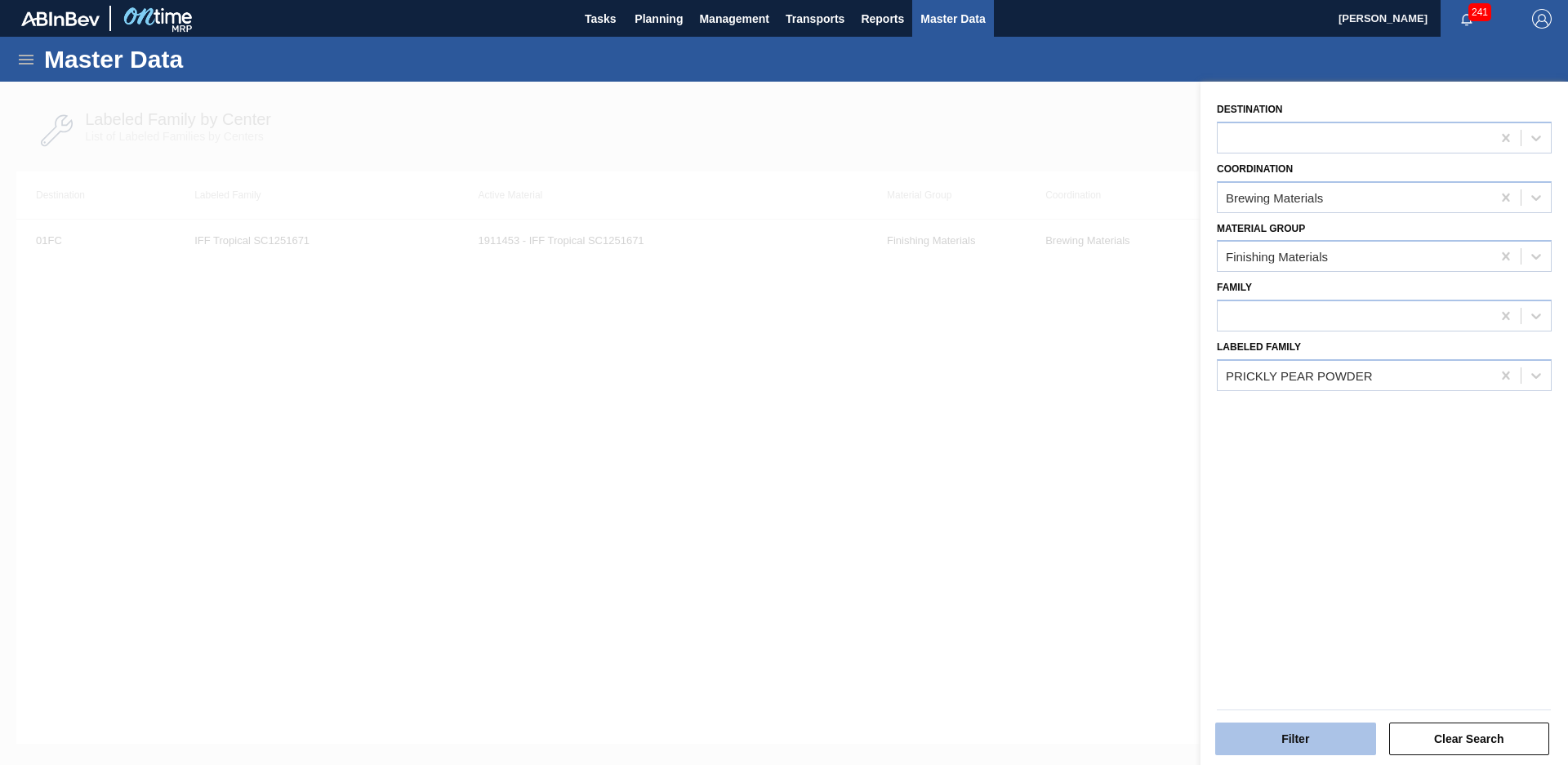
click at [1312, 728] on button "Filter" at bounding box center [1296, 738] width 161 height 33
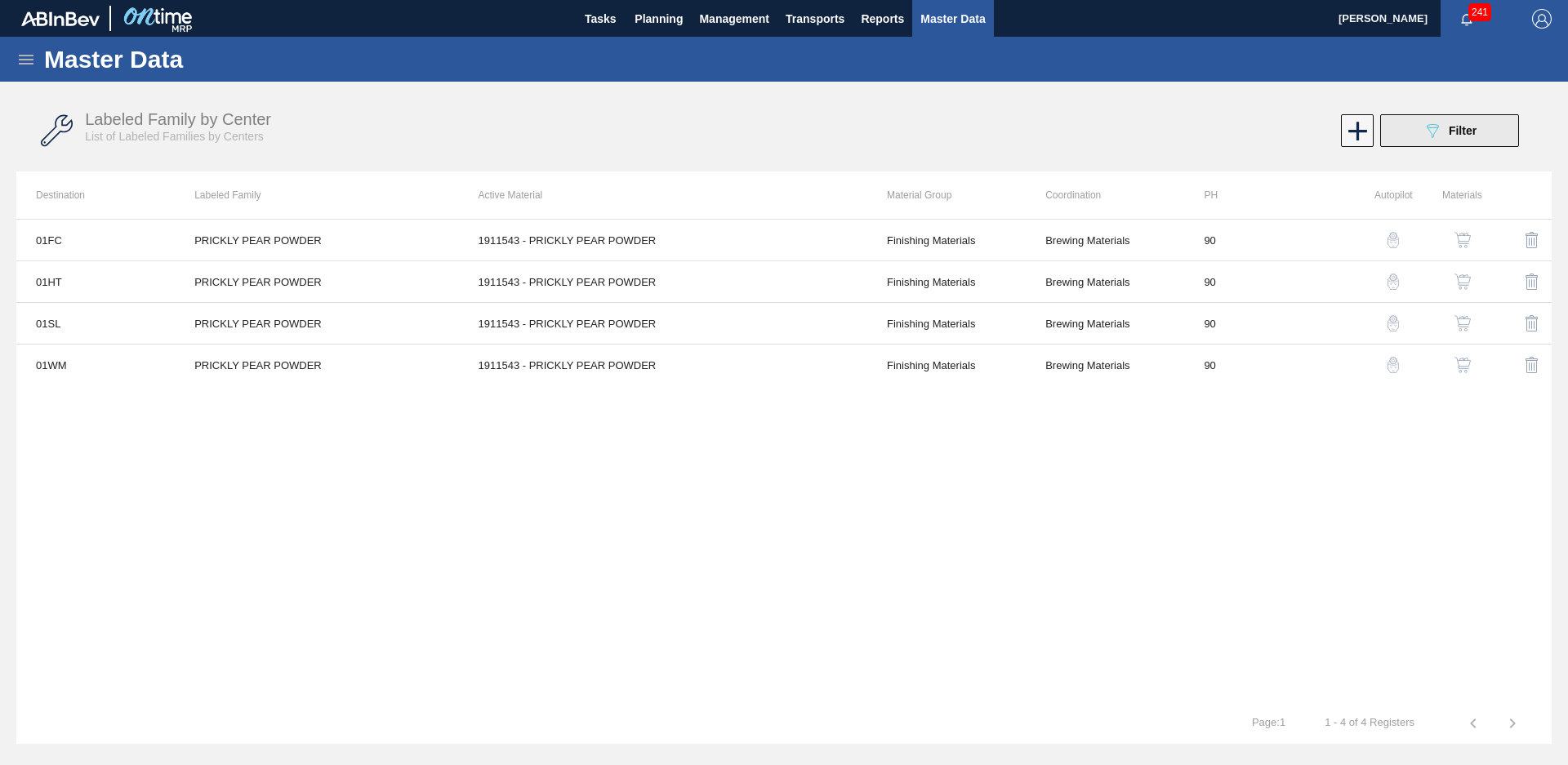
click at [1453, 136] on span "Filter" at bounding box center [1462, 131] width 27 height 13
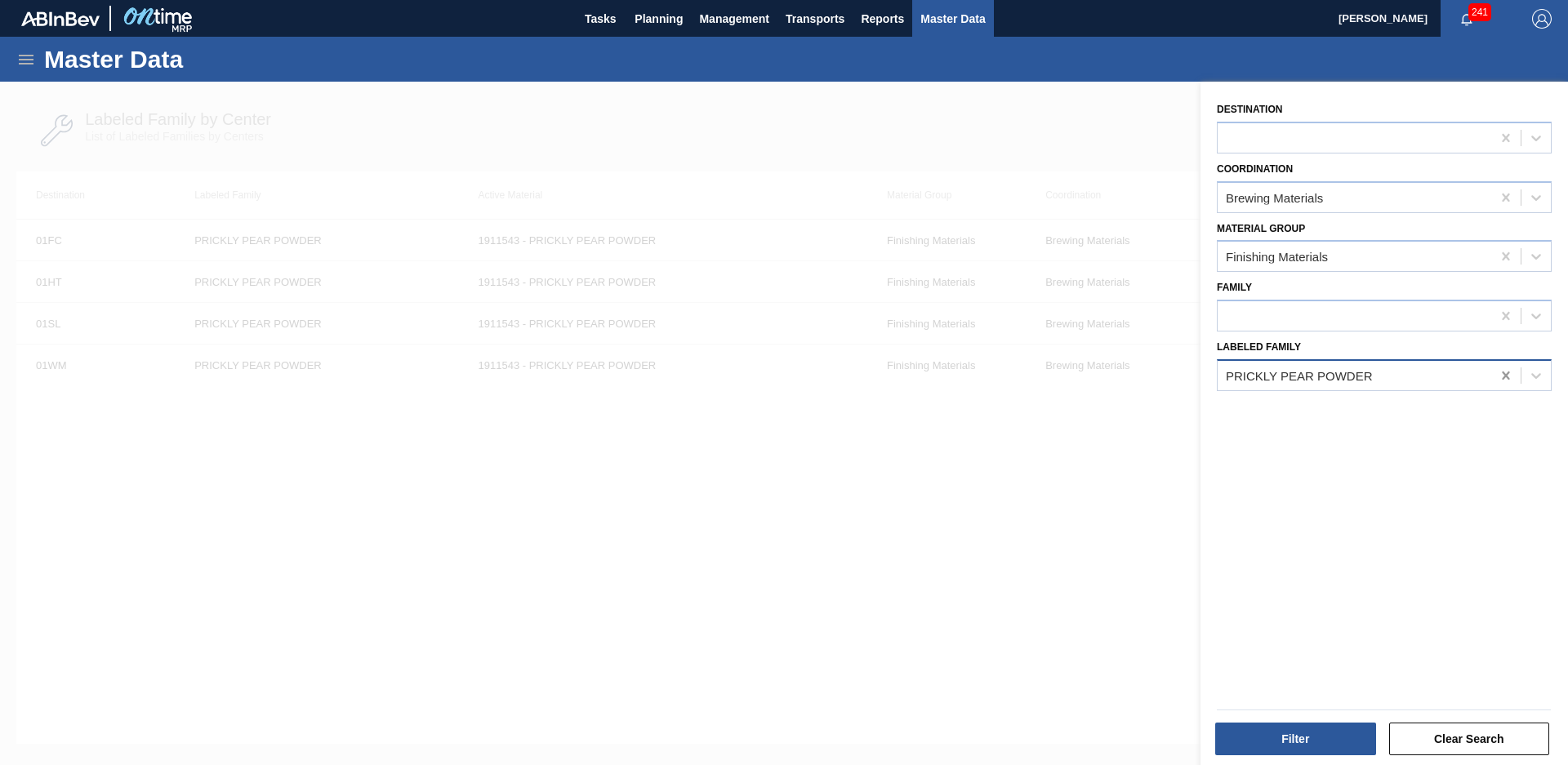
click at [1496, 384] on div at bounding box center [1505, 375] width 29 height 29
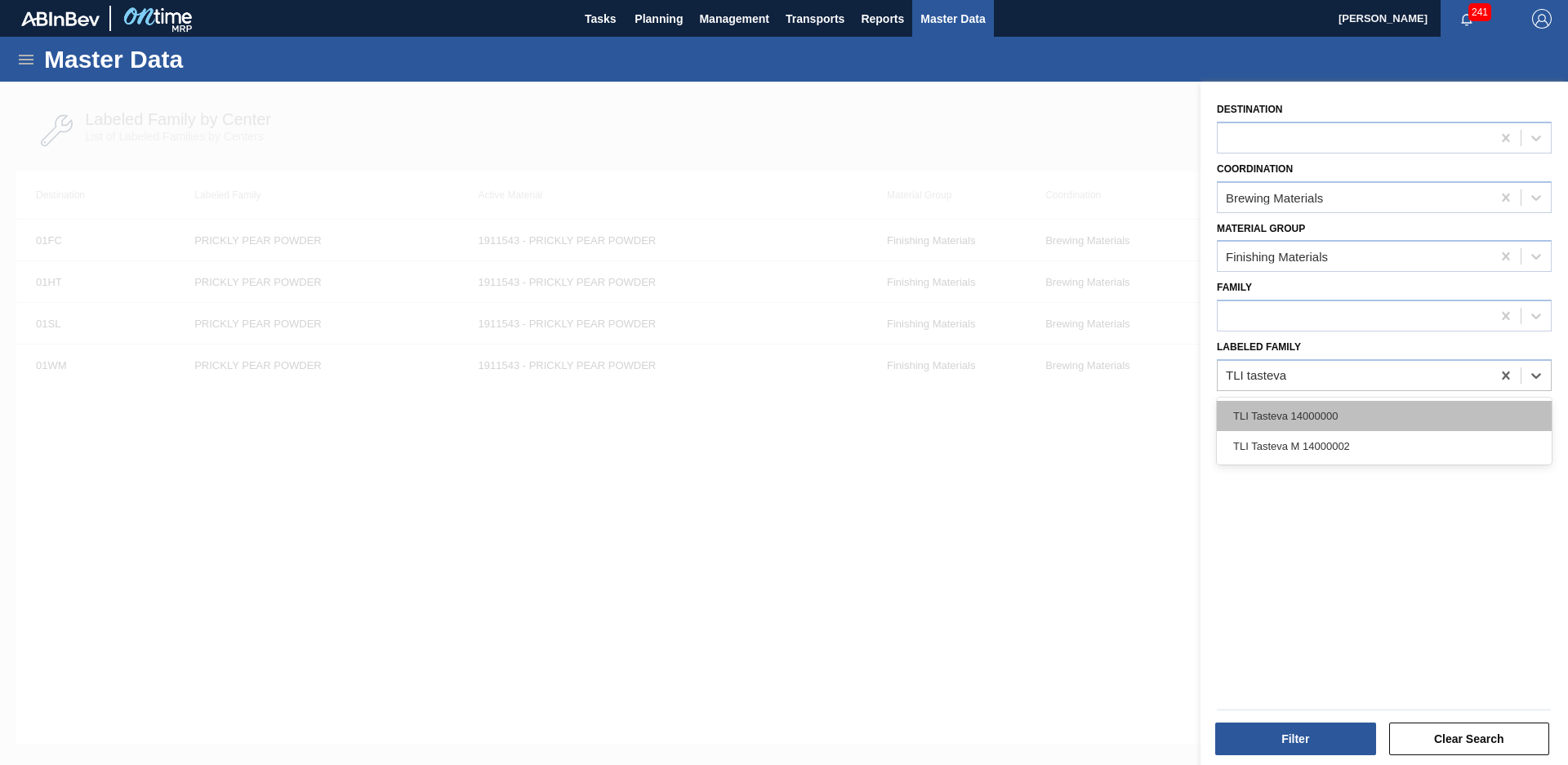
click at [1395, 428] on div "TLI Tasteva 14000000" at bounding box center [1384, 416] width 335 height 30
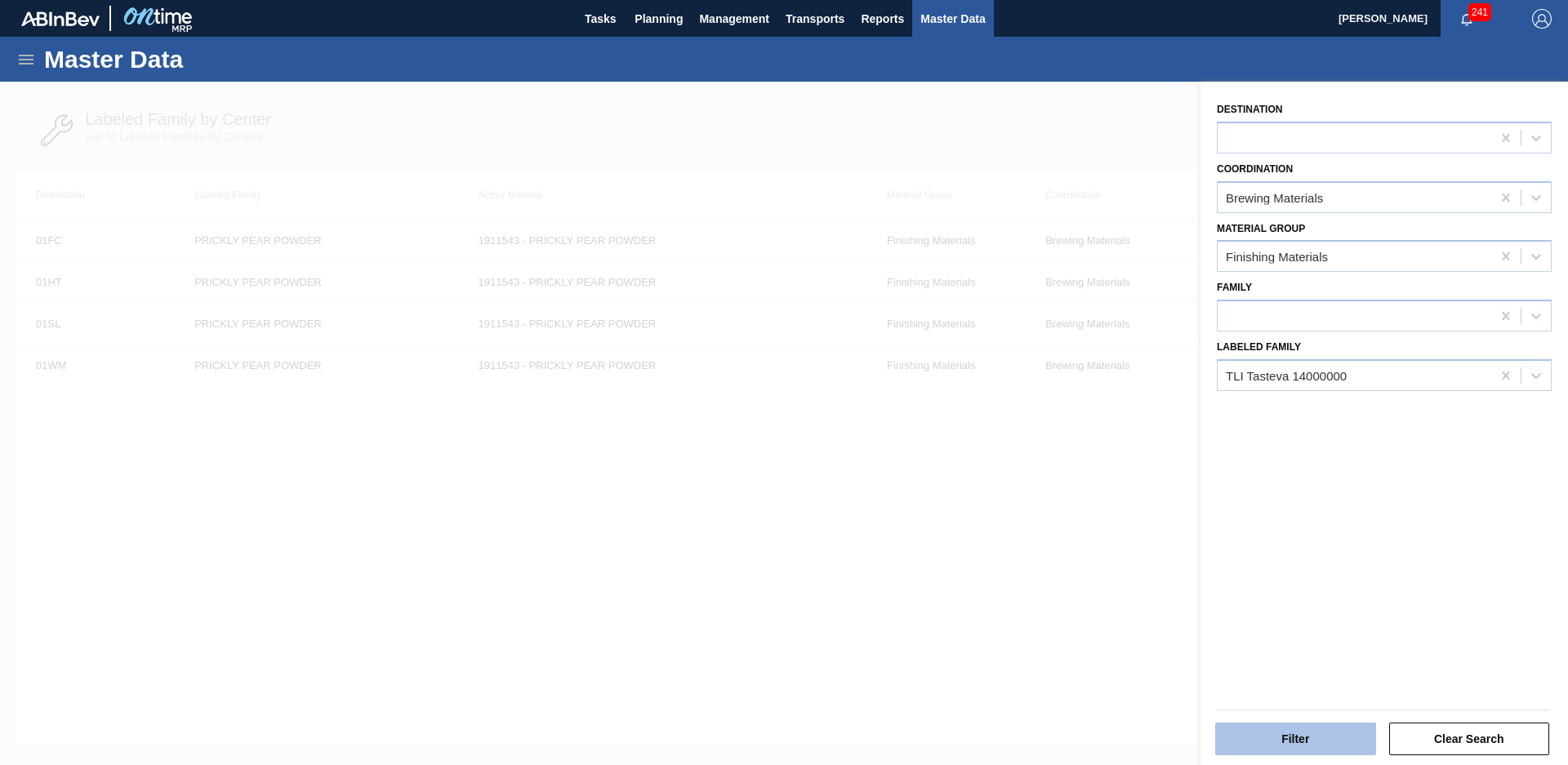
click at [1295, 731] on button "Filter" at bounding box center [1296, 738] width 161 height 33
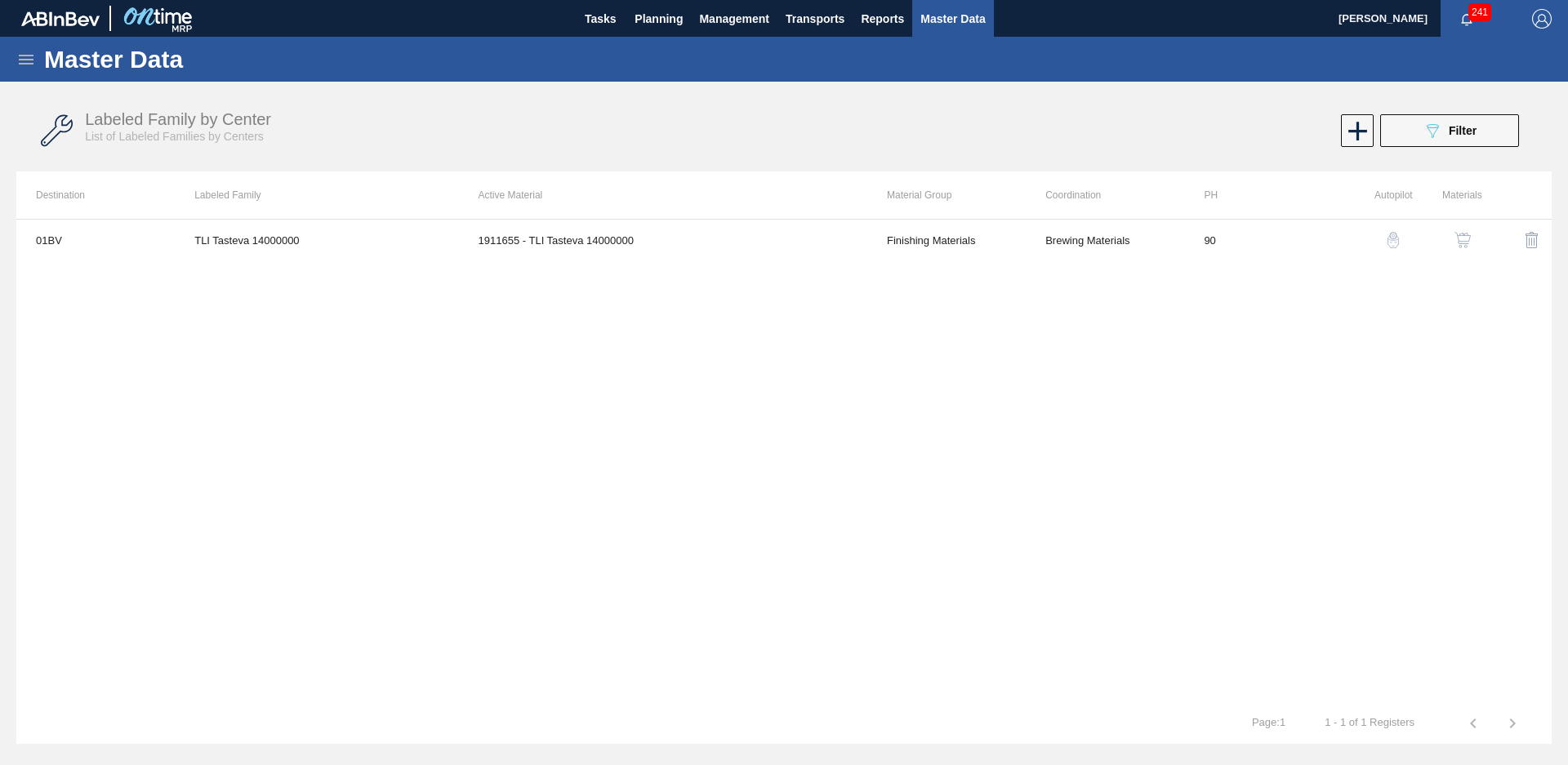
click at [1483, 154] on div "Labeled Family by Center List of Labeled Families by Centers 089F7B8B-B2A5-4AFE…" at bounding box center [784, 131] width 1535 height 61
click at [1483, 140] on button "089F7B8B-B2A5-4AFE-B5C0-19BA573D28AC Filter" at bounding box center [1449, 130] width 139 height 33
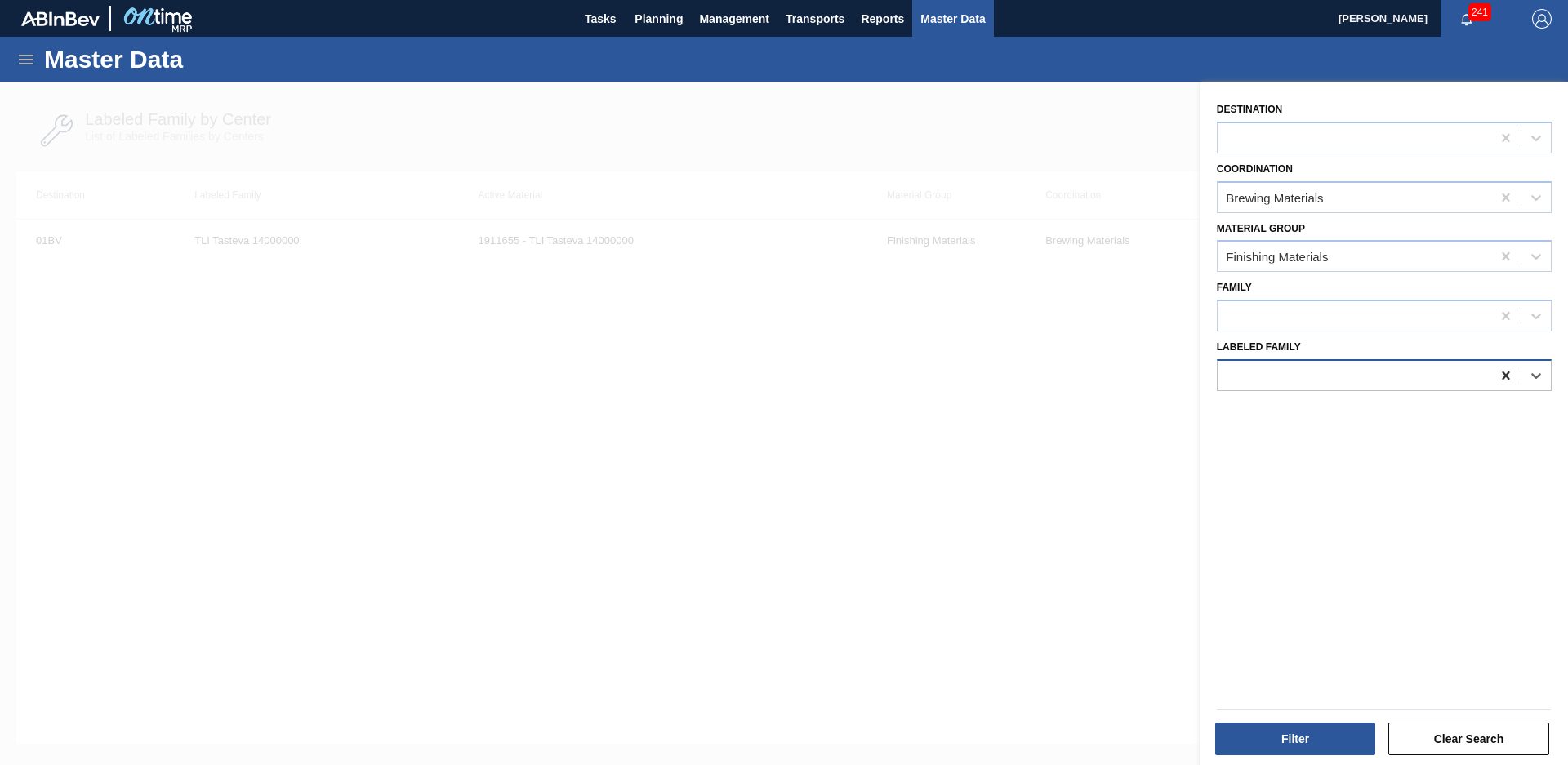
click at [1492, 372] on div at bounding box center [1505, 375] width 29 height 29
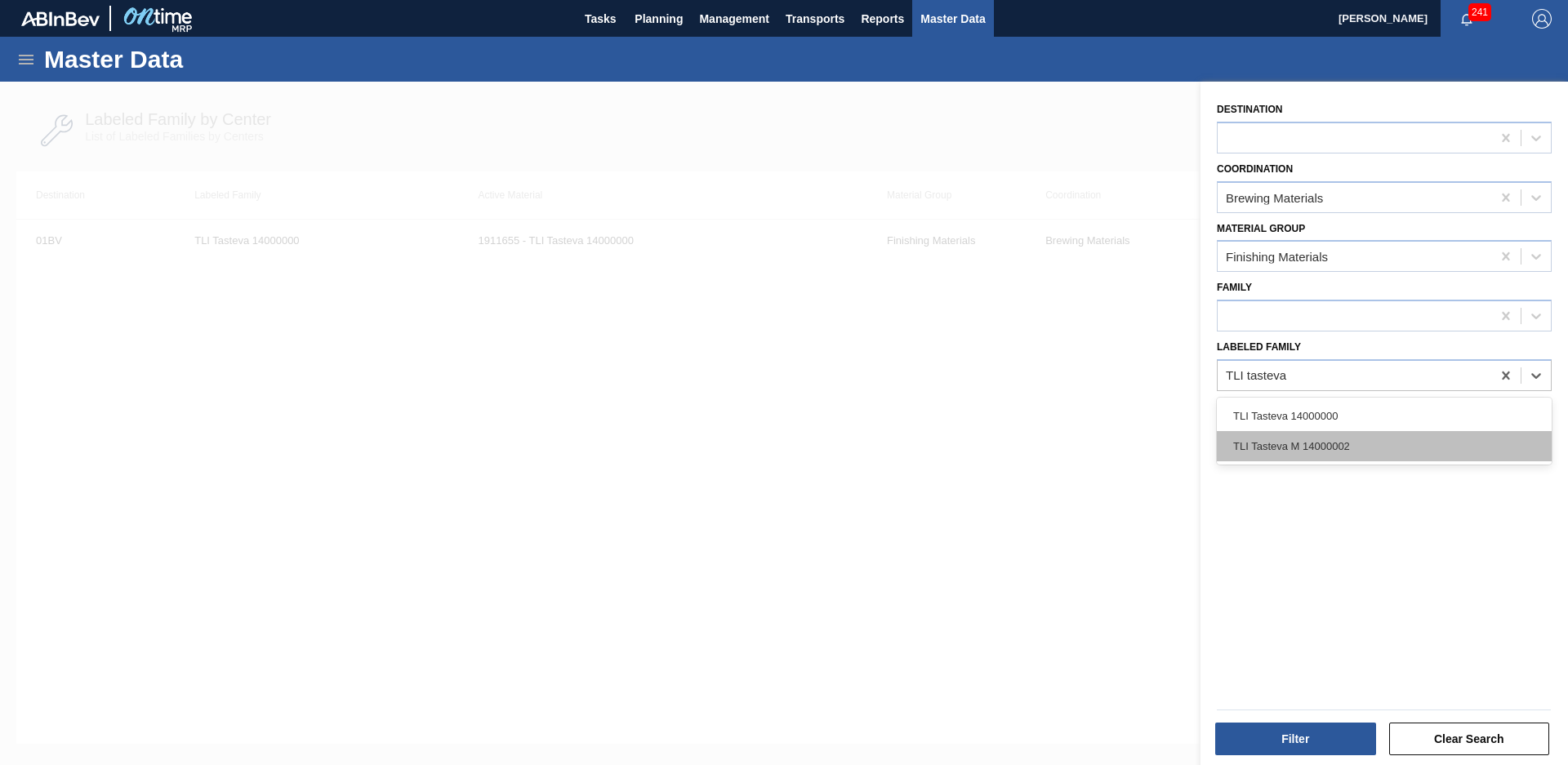
click at [1347, 447] on div "TLI Tasteva M 14000002" at bounding box center [1384, 446] width 335 height 30
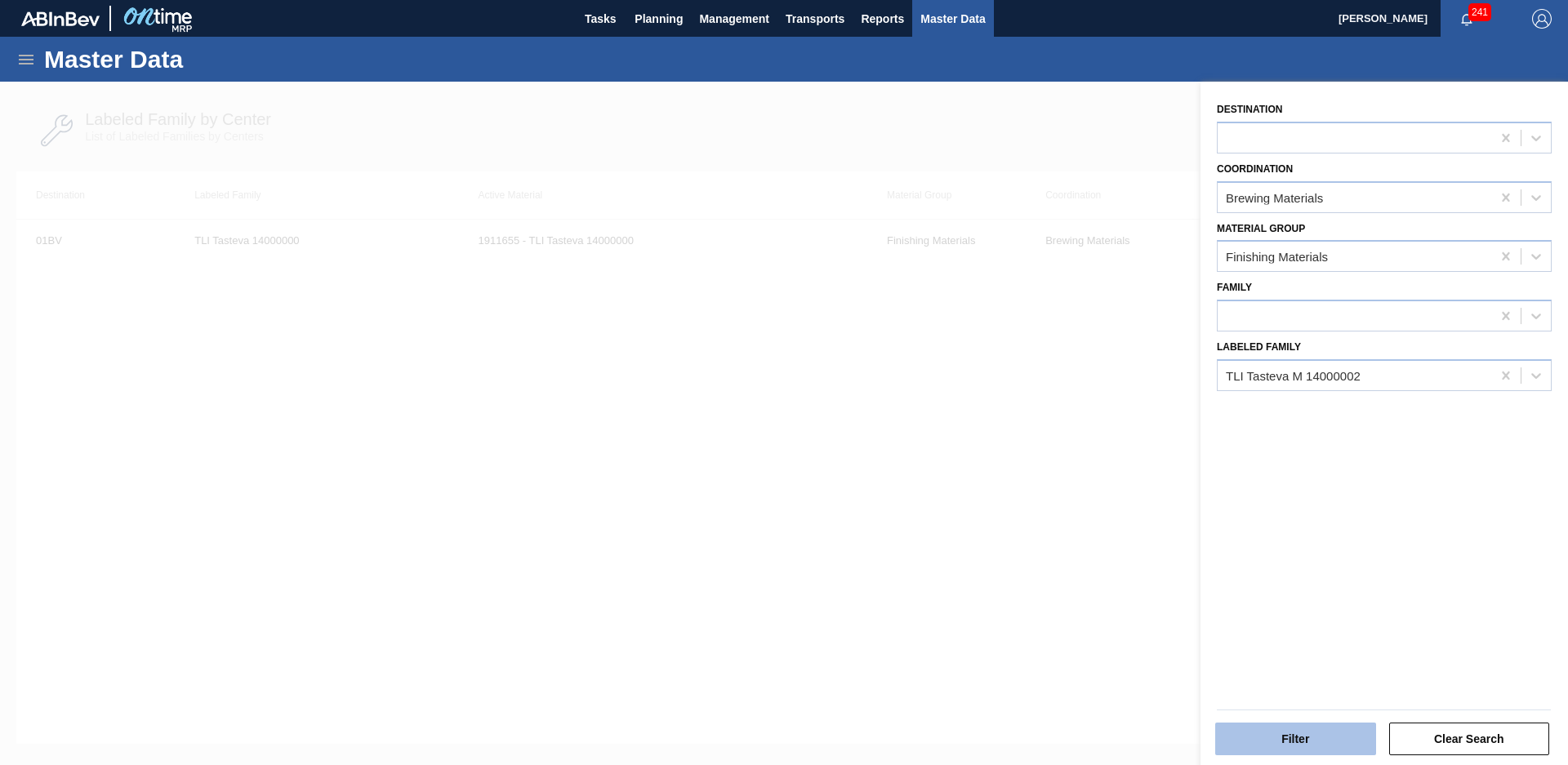
click at [1297, 735] on button "Filter" at bounding box center [1296, 738] width 161 height 33
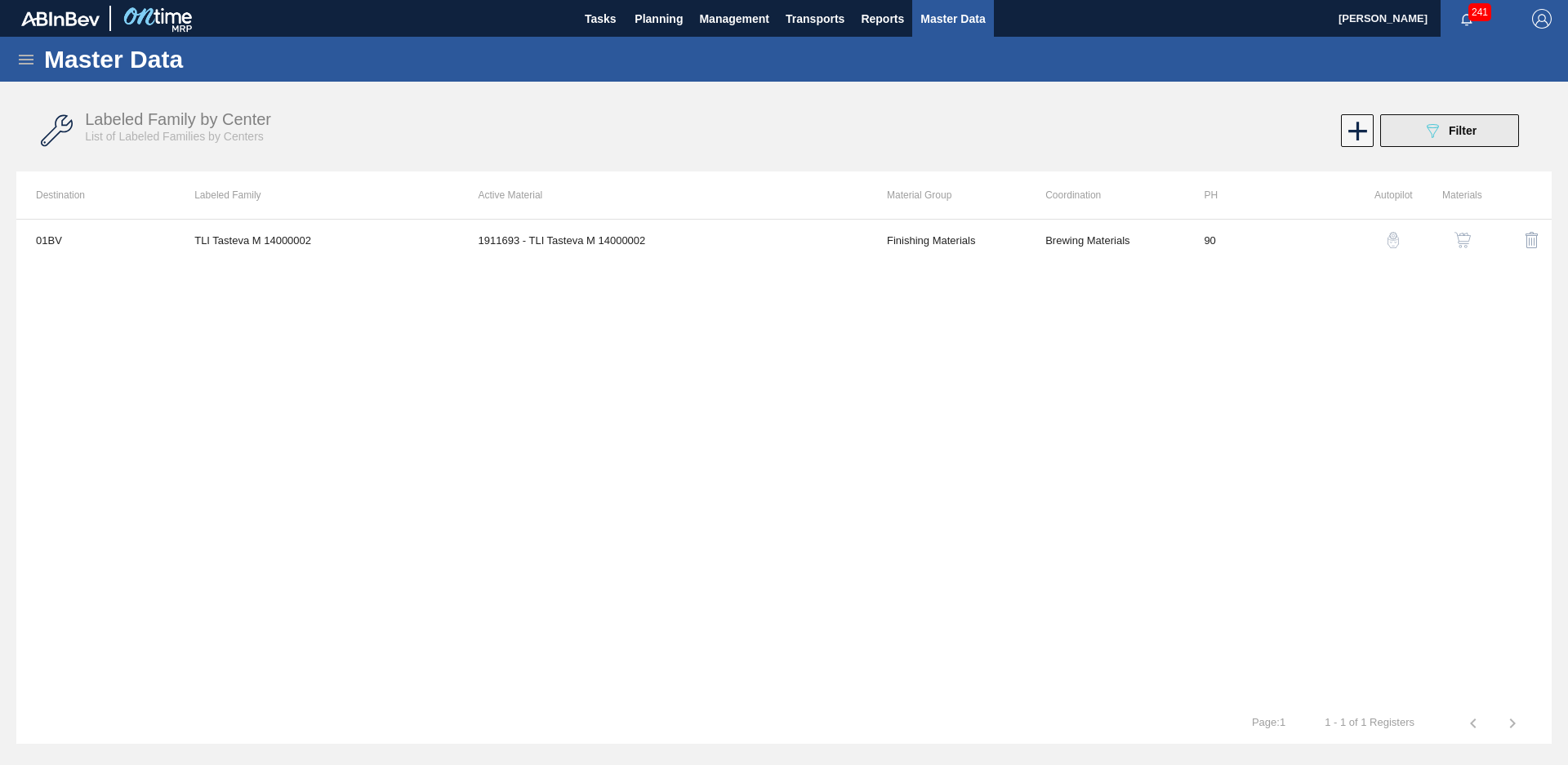
click at [1492, 139] on button "089F7B8B-B2A5-4AFE-B5C0-19BA573D28AC Filter" at bounding box center [1449, 130] width 139 height 33
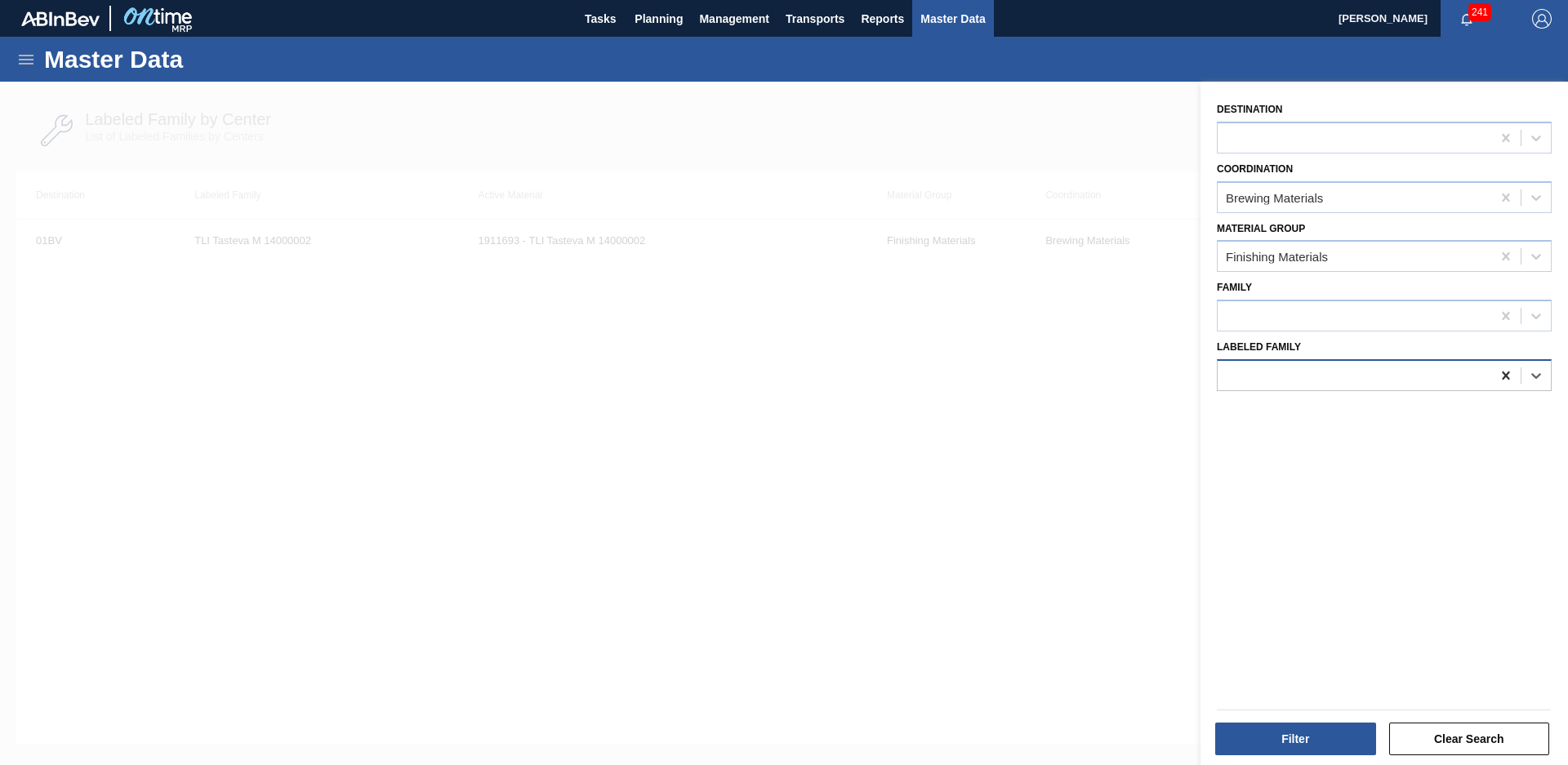
click at [1502, 375] on icon at bounding box center [1506, 375] width 16 height 16
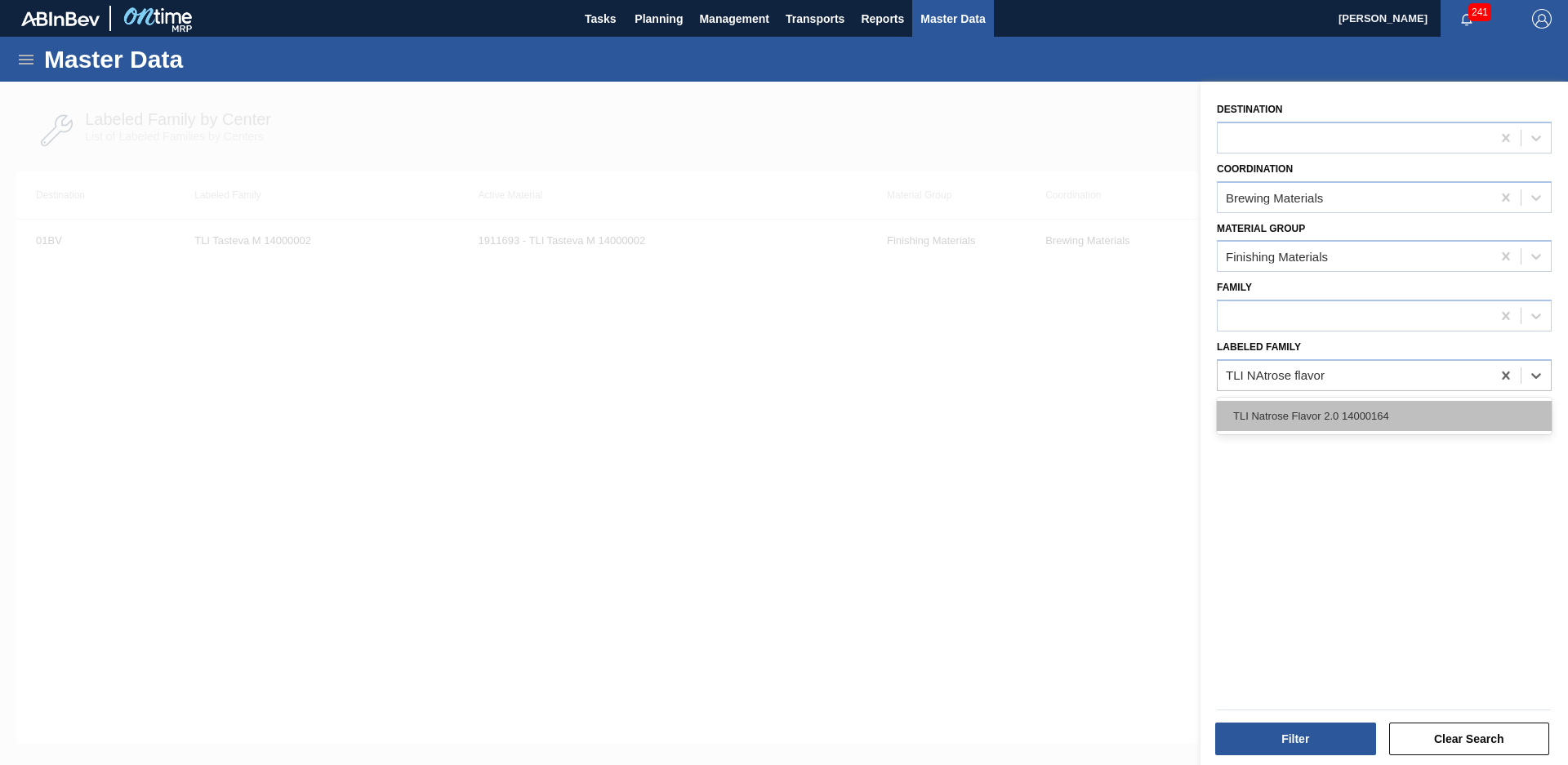
click at [1403, 418] on div "TLI Natrose Flavor 2.0 14000164" at bounding box center [1384, 416] width 335 height 30
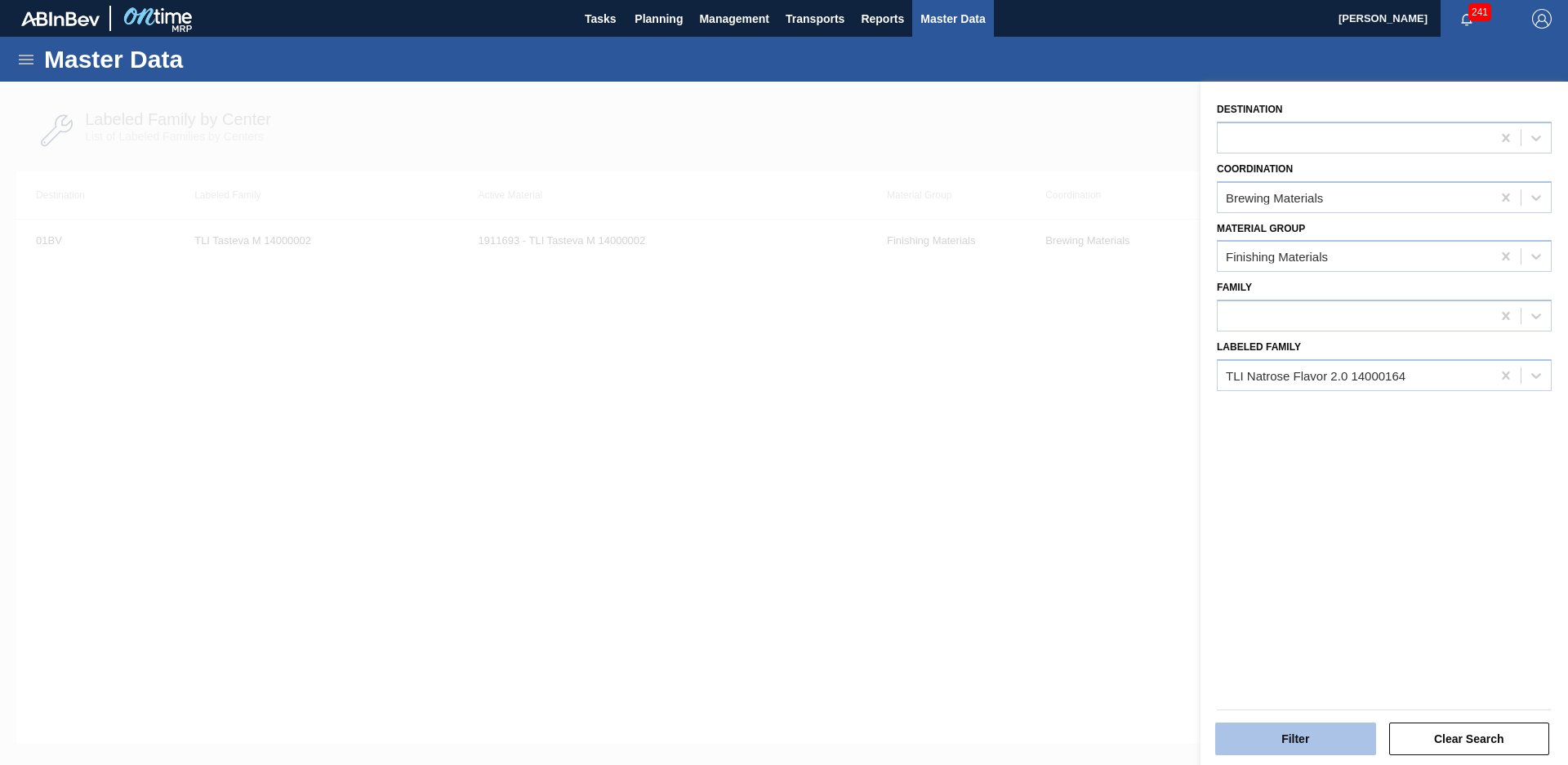
click at [1267, 751] on button "Filter" at bounding box center [1296, 738] width 161 height 33
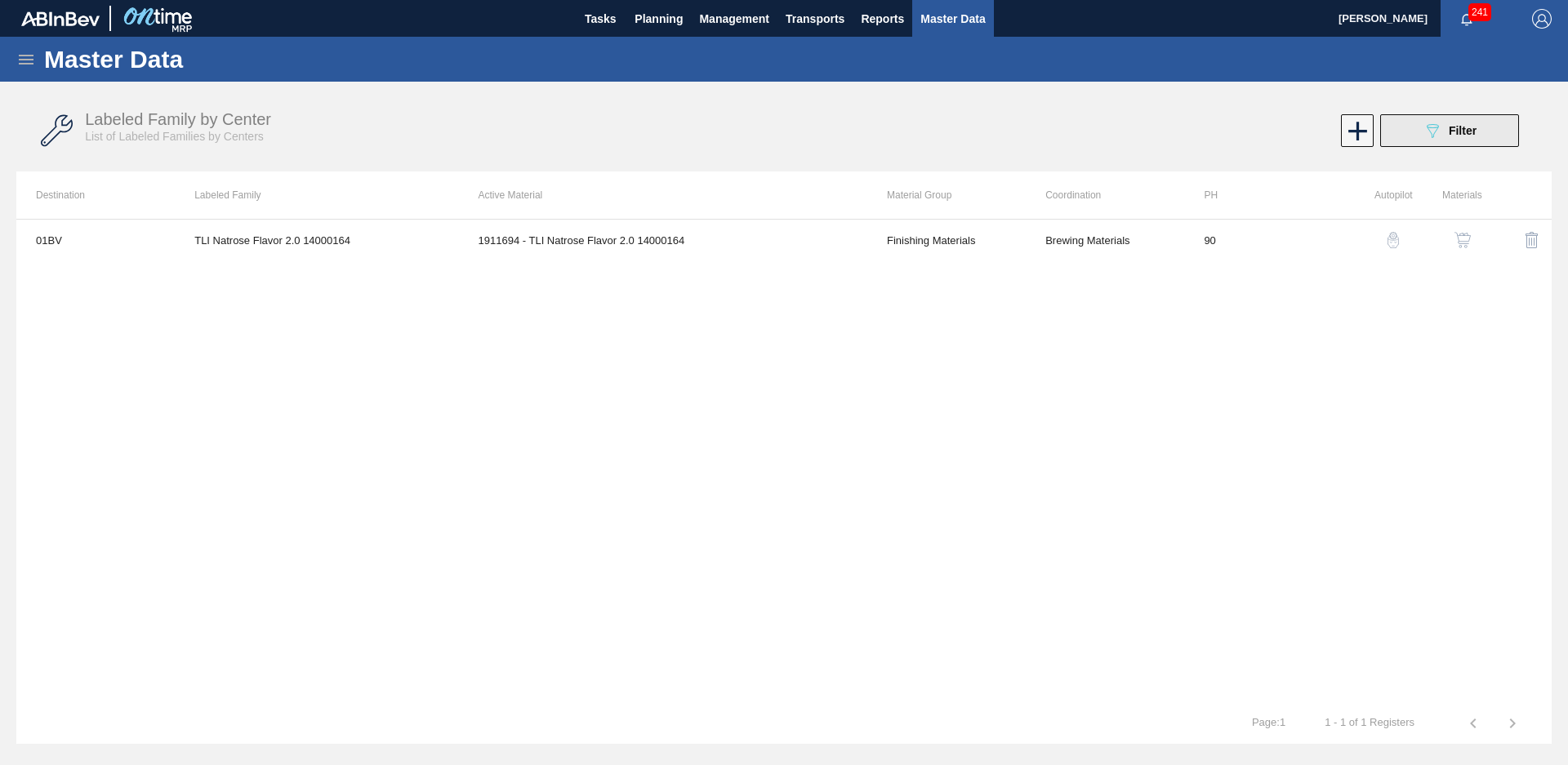
click at [1466, 138] on div "089F7B8B-B2A5-4AFE-B5C0-19BA573D28AC Filter" at bounding box center [1450, 131] width 54 height 19
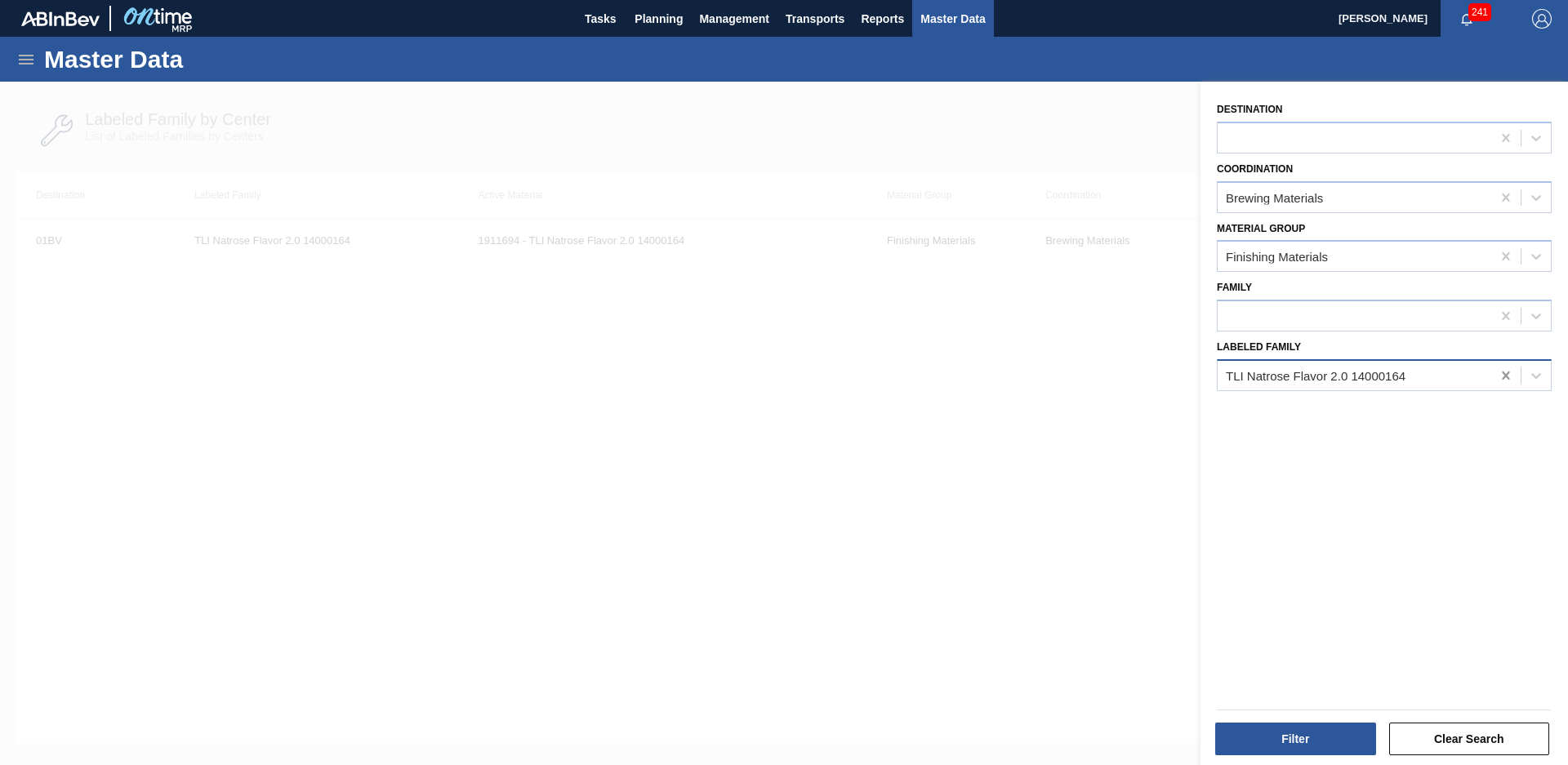
click at [1501, 375] on icon at bounding box center [1506, 375] width 16 height 16
click at [1247, 724] on button "Filter" at bounding box center [1296, 738] width 161 height 33
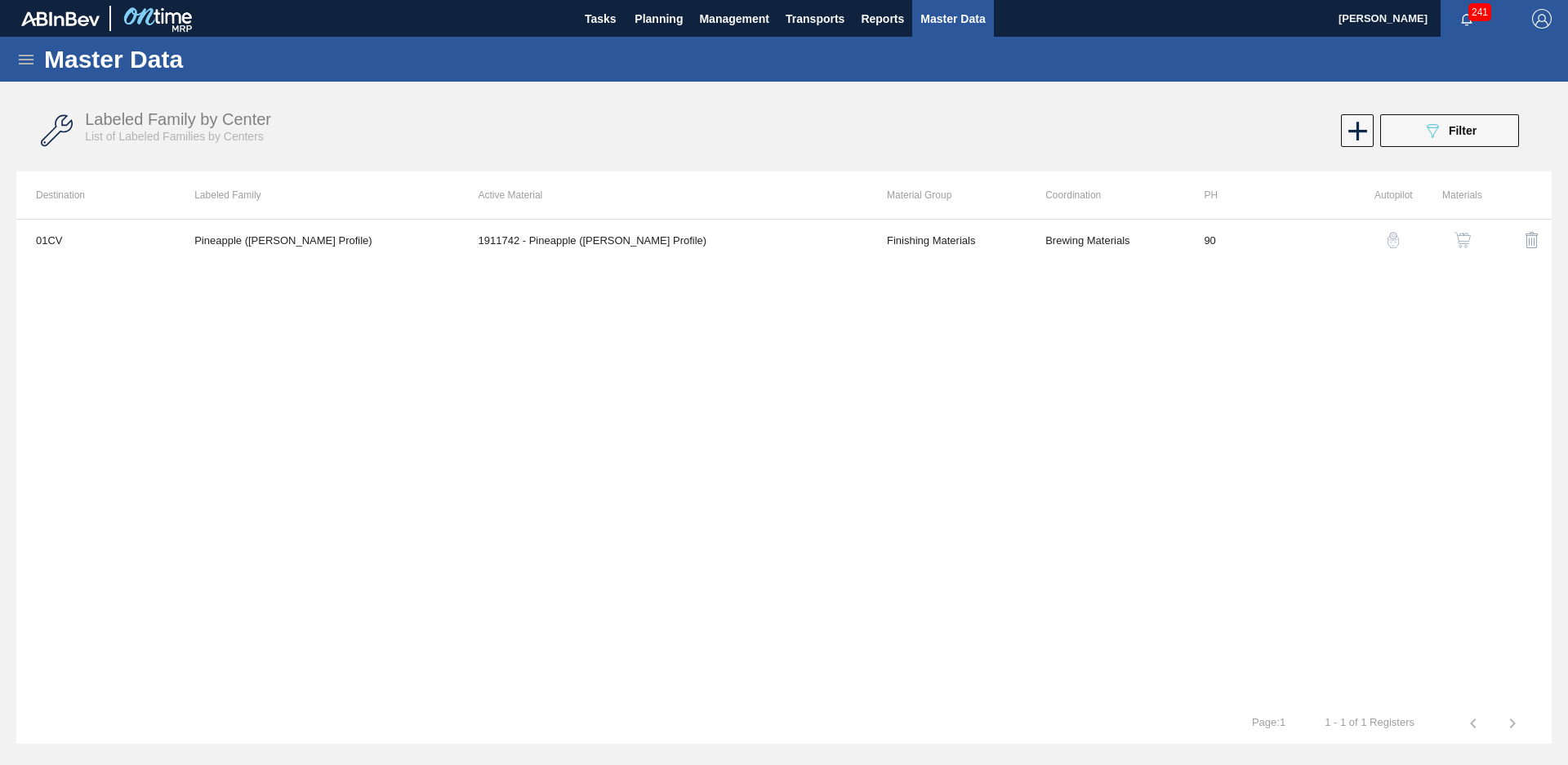
click at [1451, 151] on div "Labeled Family by Center List of Labeled Families by Centers 089F7B8B-B2A5-4AFE…" at bounding box center [784, 131] width 1535 height 61
click at [1421, 136] on button "089F7B8B-B2A5-4AFE-B5C0-19BA573D28AC Filter" at bounding box center [1449, 130] width 139 height 33
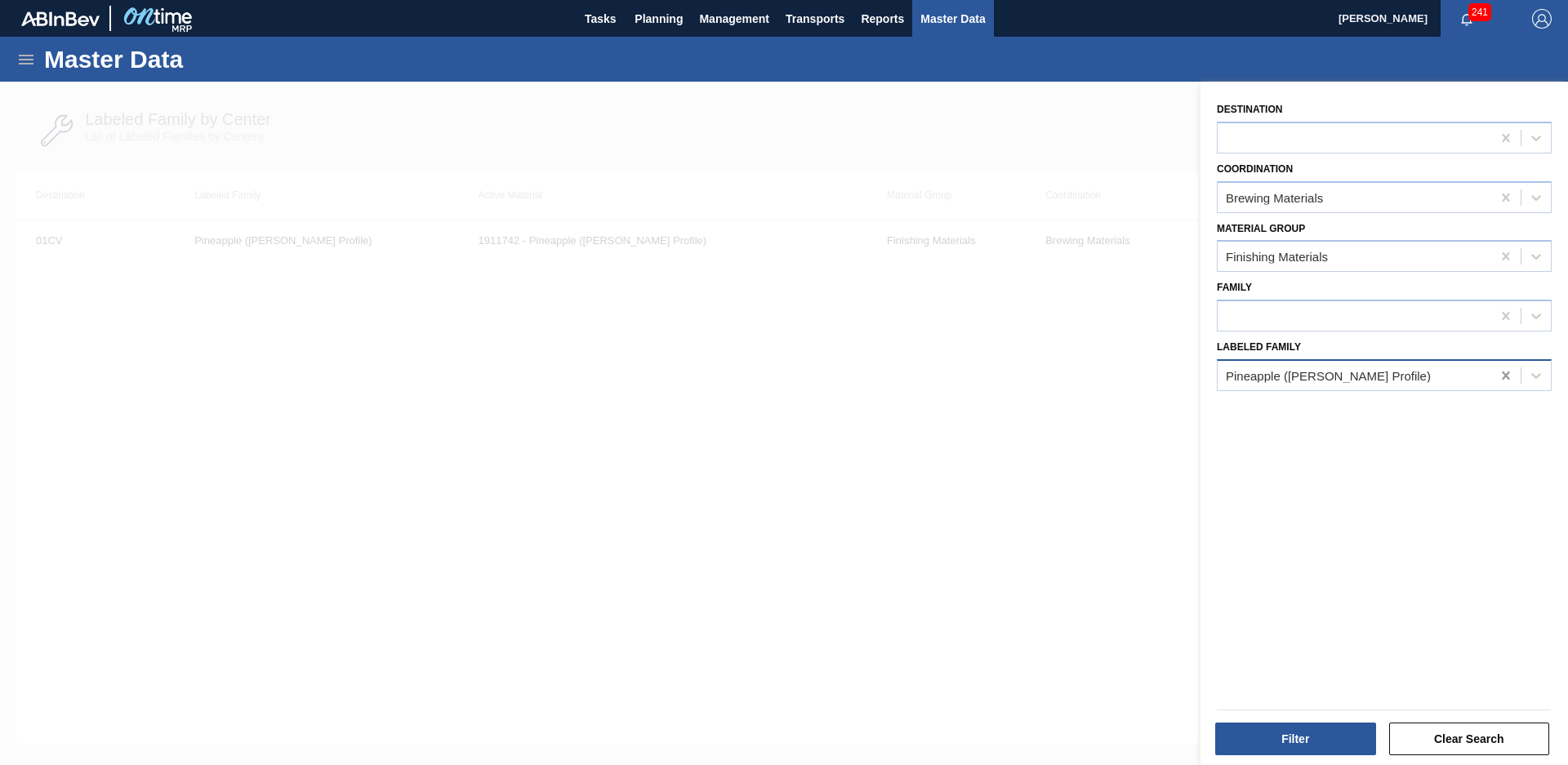
click at [1498, 375] on icon at bounding box center [1506, 375] width 16 height 16
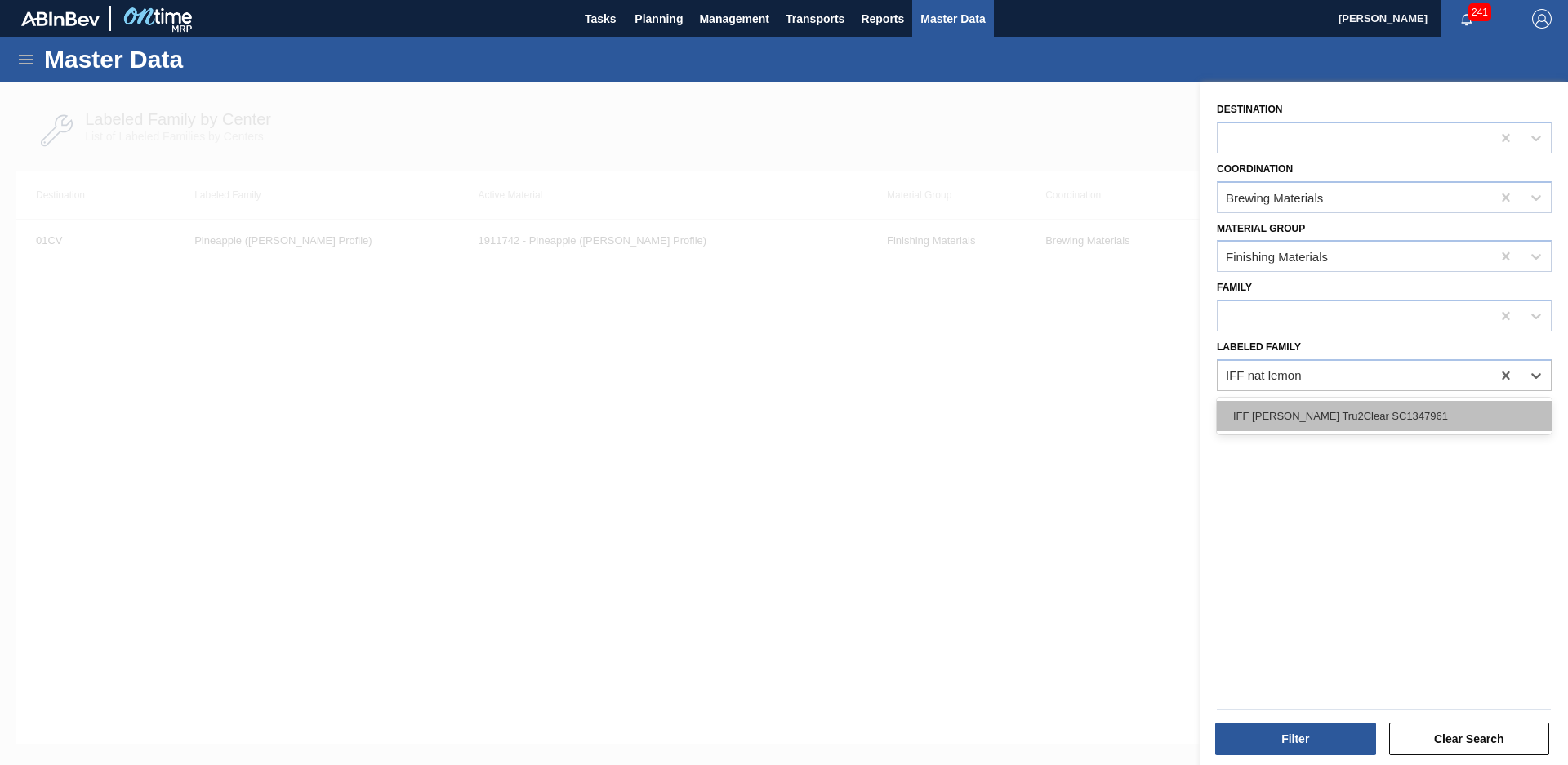
click at [1382, 418] on div "IFF [PERSON_NAME] Tru2Clear SC1347961" at bounding box center [1384, 416] width 335 height 30
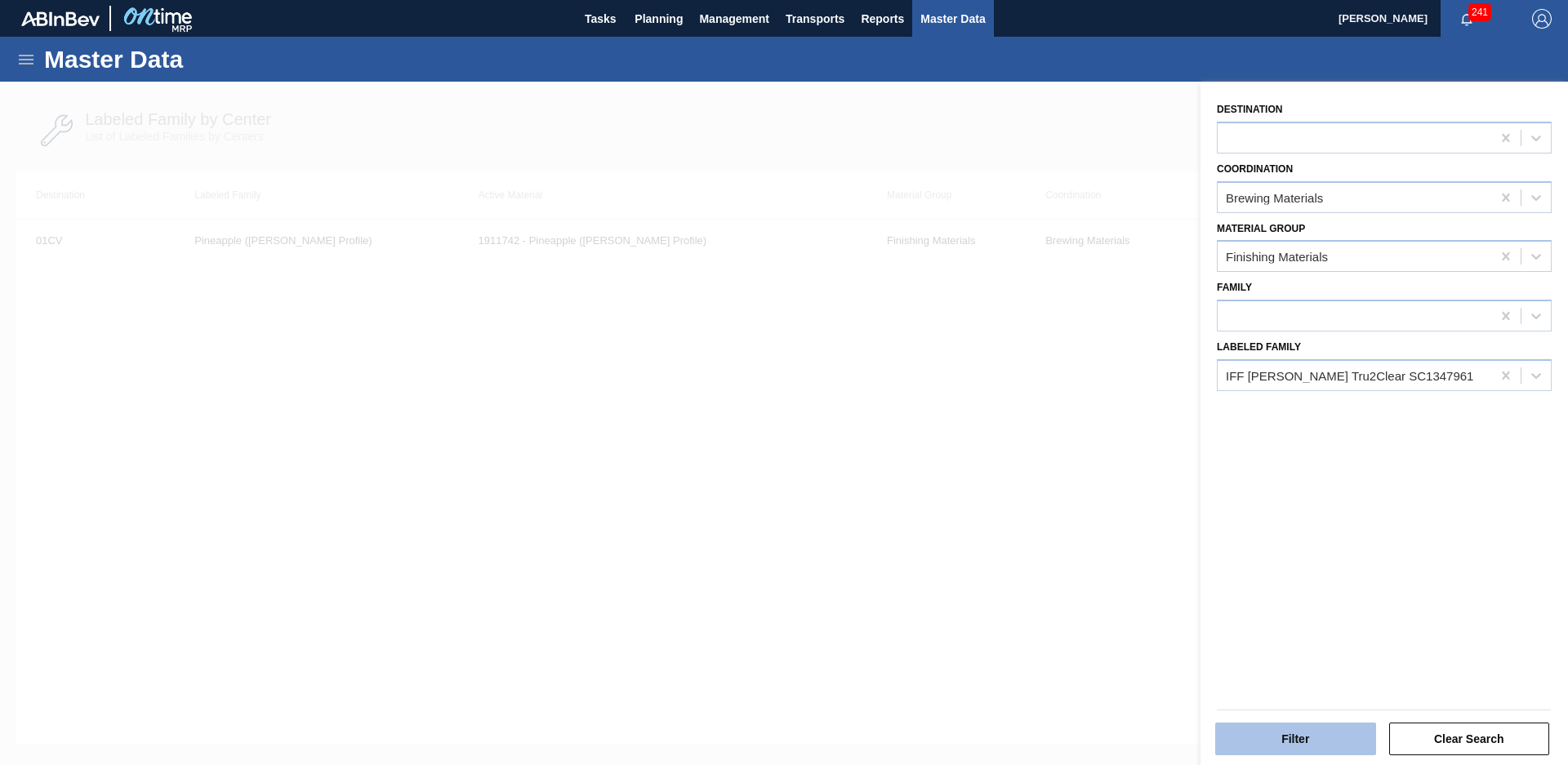
click at [1312, 737] on button "Filter" at bounding box center [1296, 738] width 161 height 33
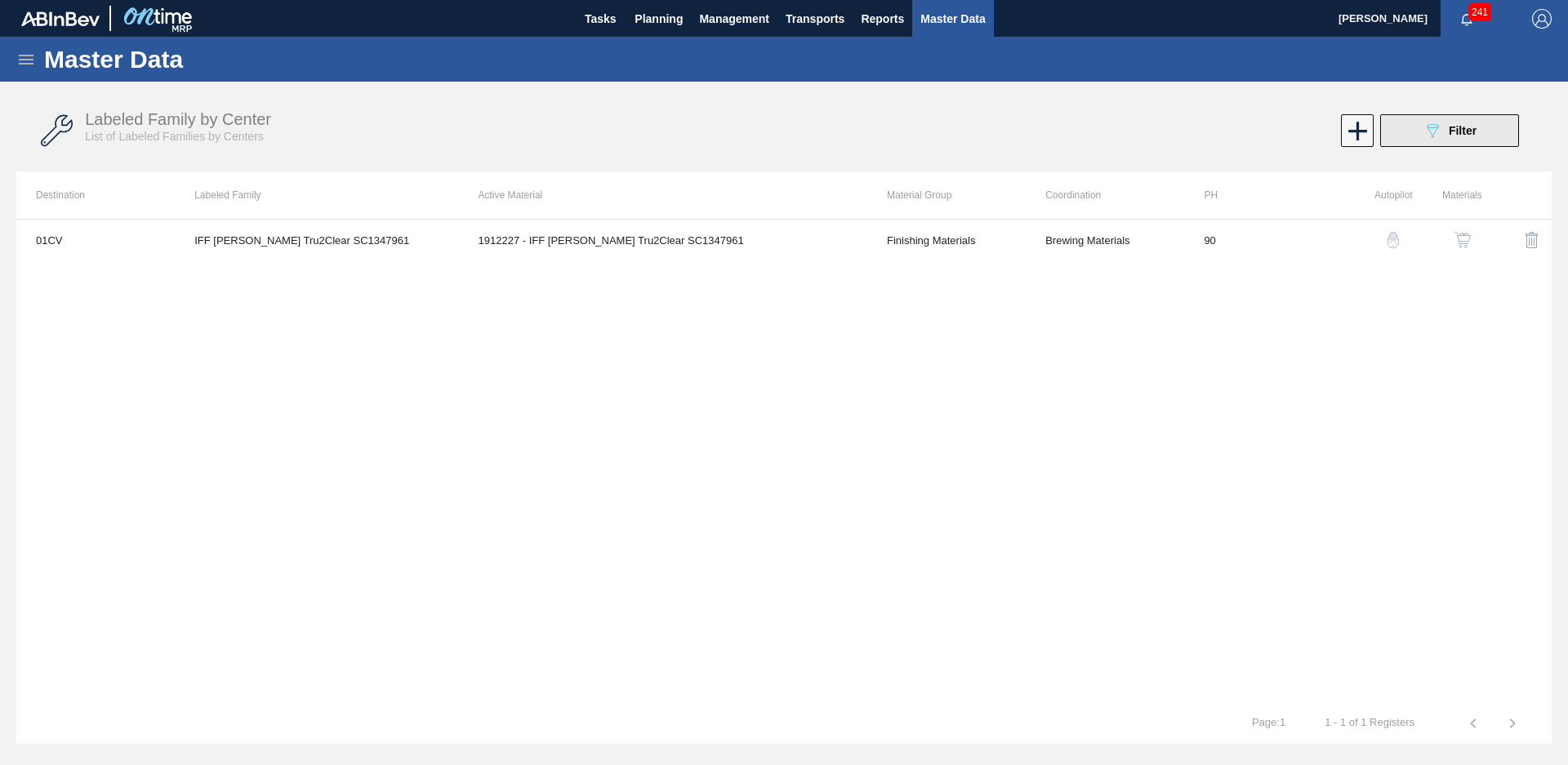
click at [1484, 125] on button "089F7B8B-B2A5-4AFE-B5C0-19BA573D28AC Filter" at bounding box center [1449, 130] width 139 height 33
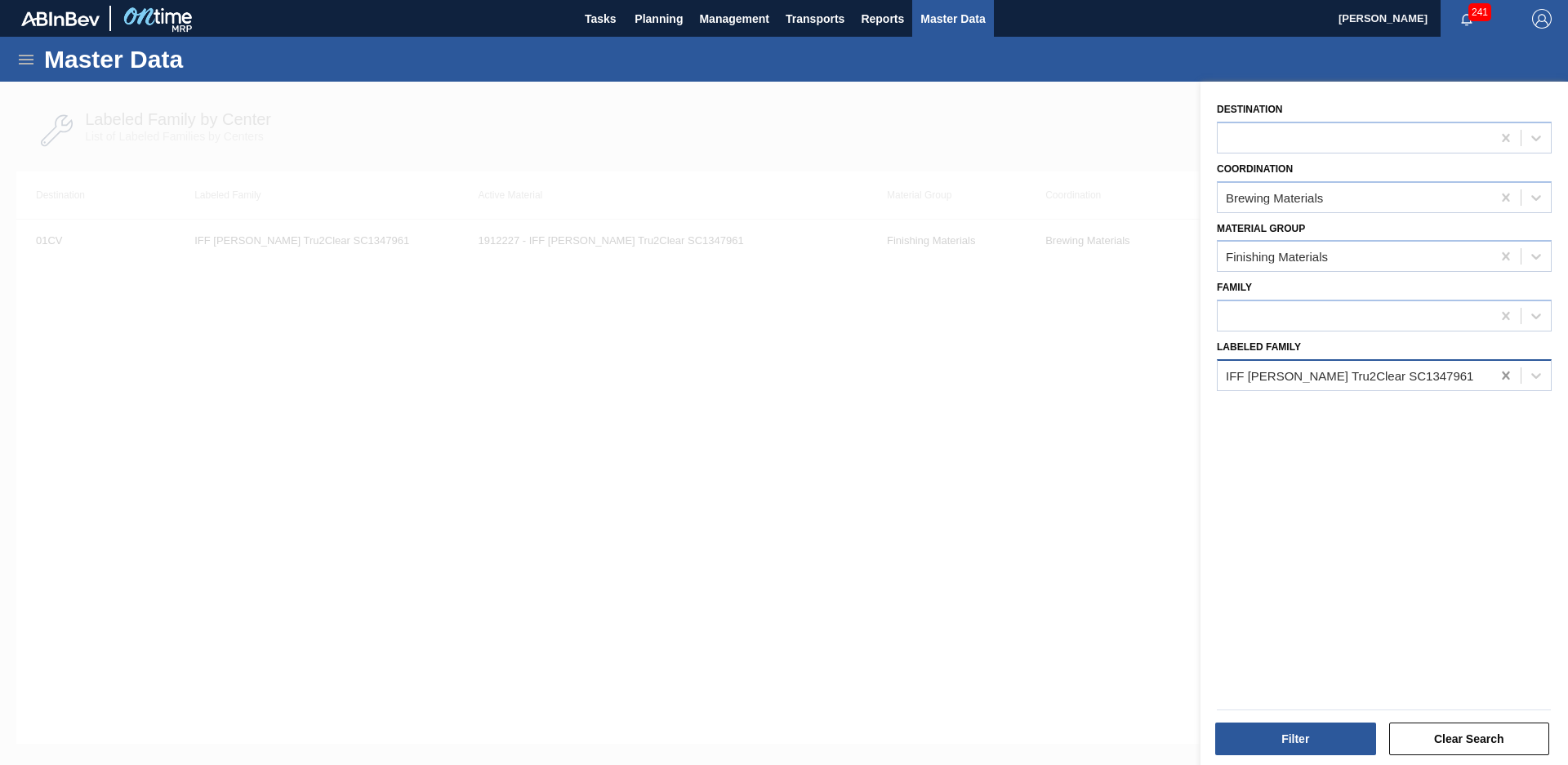
click at [1510, 384] on div at bounding box center [1505, 375] width 29 height 29
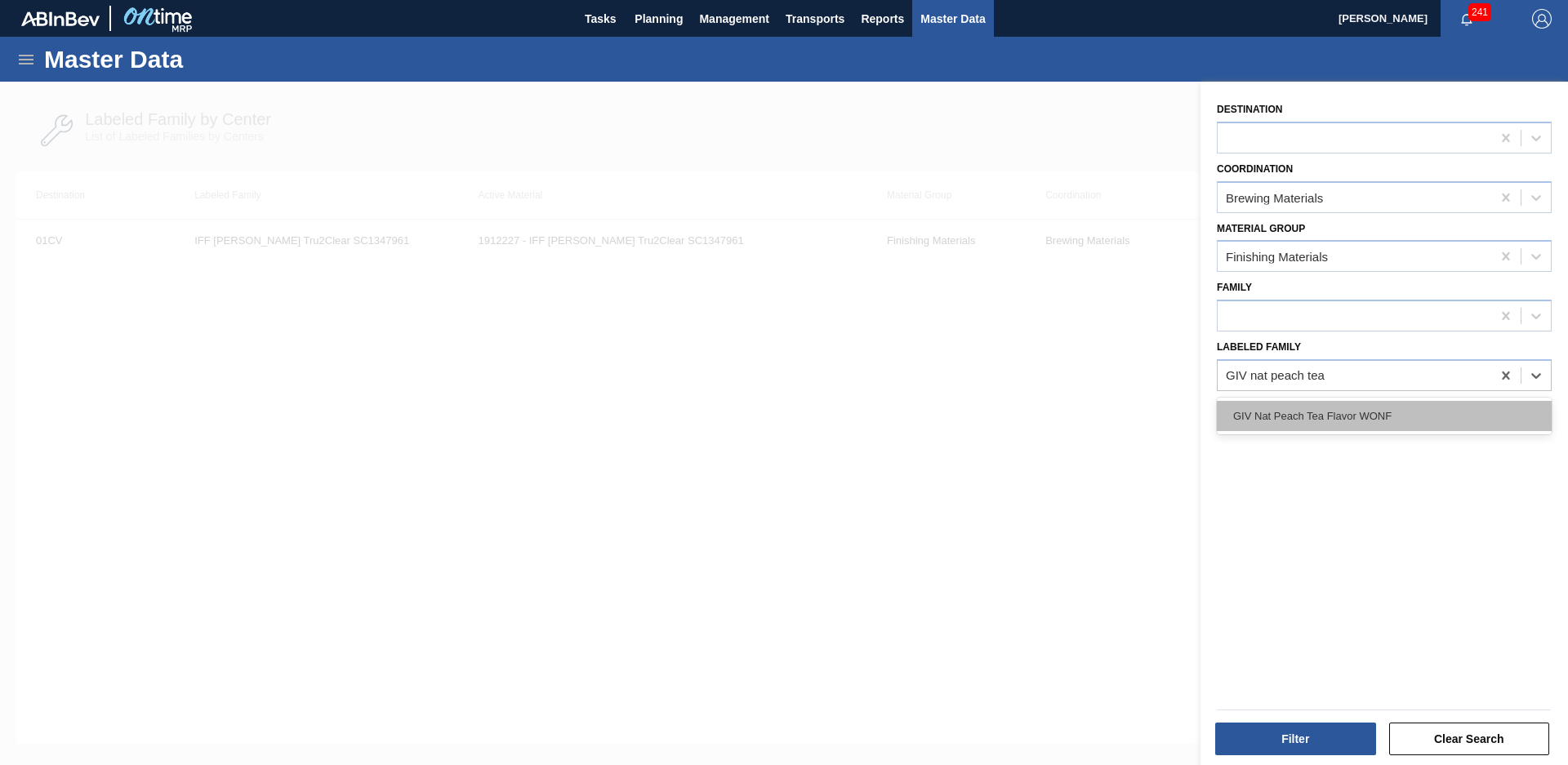
click at [1416, 420] on div "GIV Nat Peach Tea Flavor WONF" at bounding box center [1384, 416] width 335 height 30
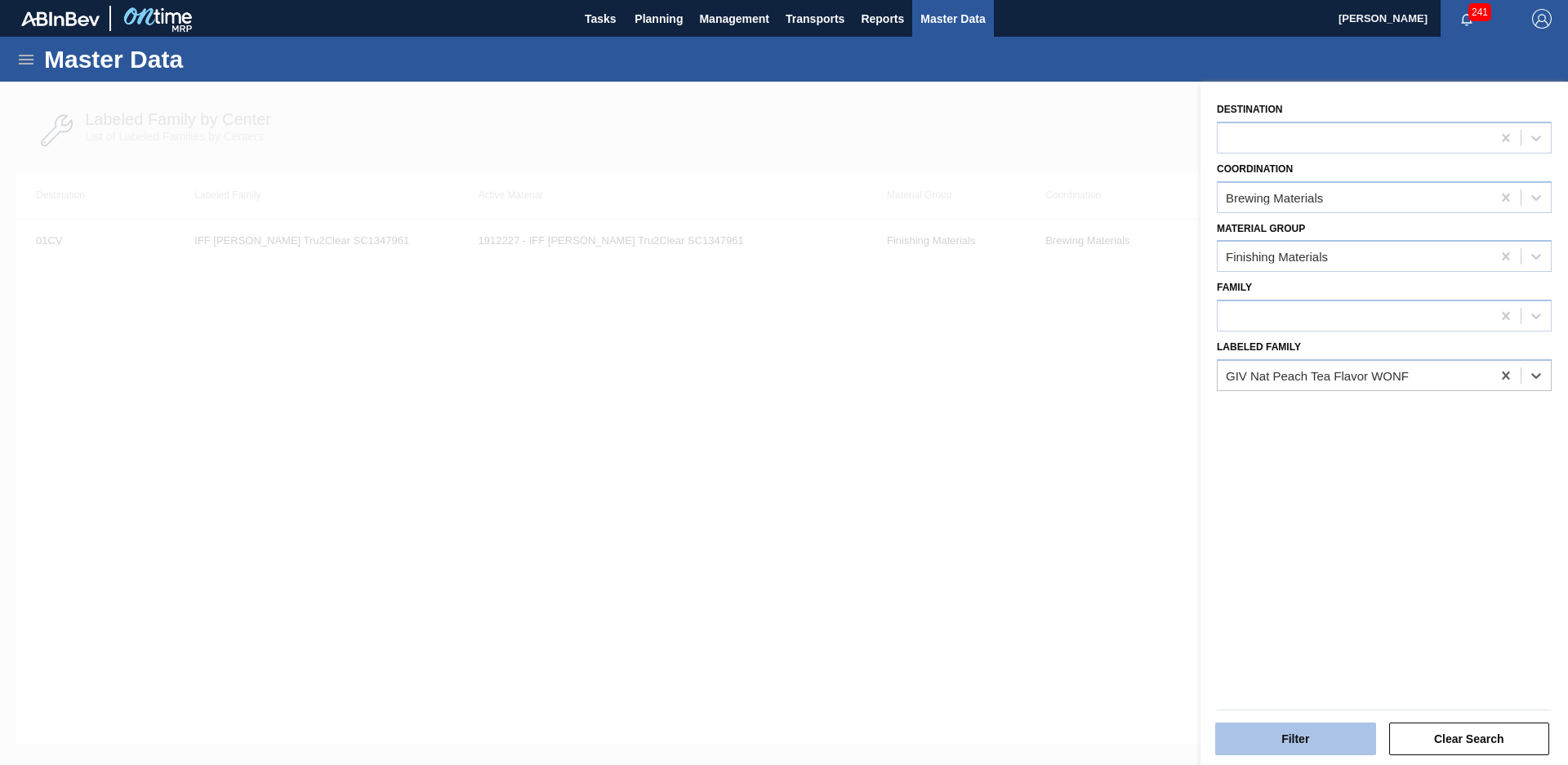
click at [1330, 740] on button "Filter" at bounding box center [1296, 738] width 161 height 33
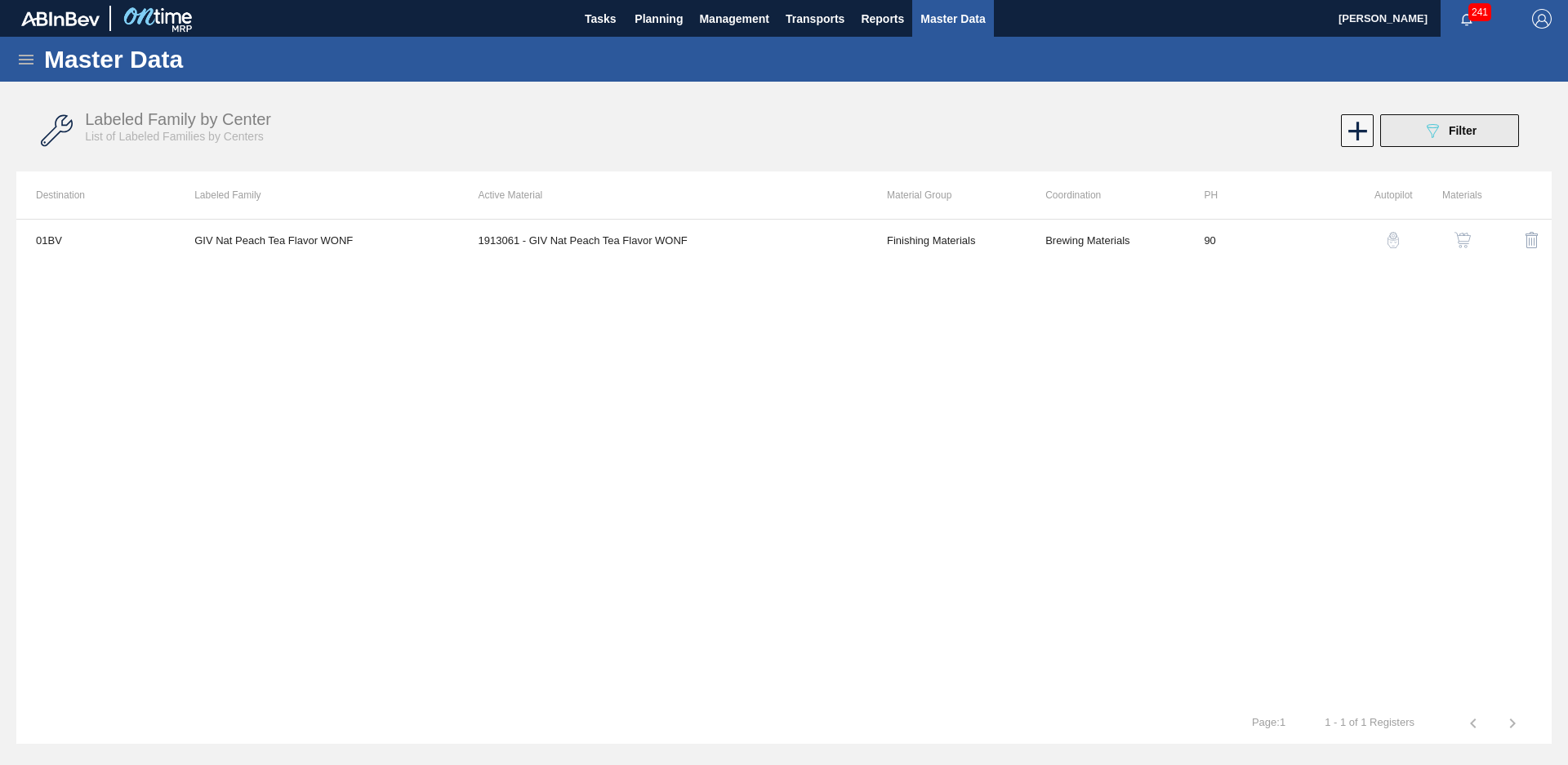
click at [1479, 140] on button "089F7B8B-B2A5-4AFE-B5C0-19BA573D28AC Filter" at bounding box center [1449, 130] width 139 height 33
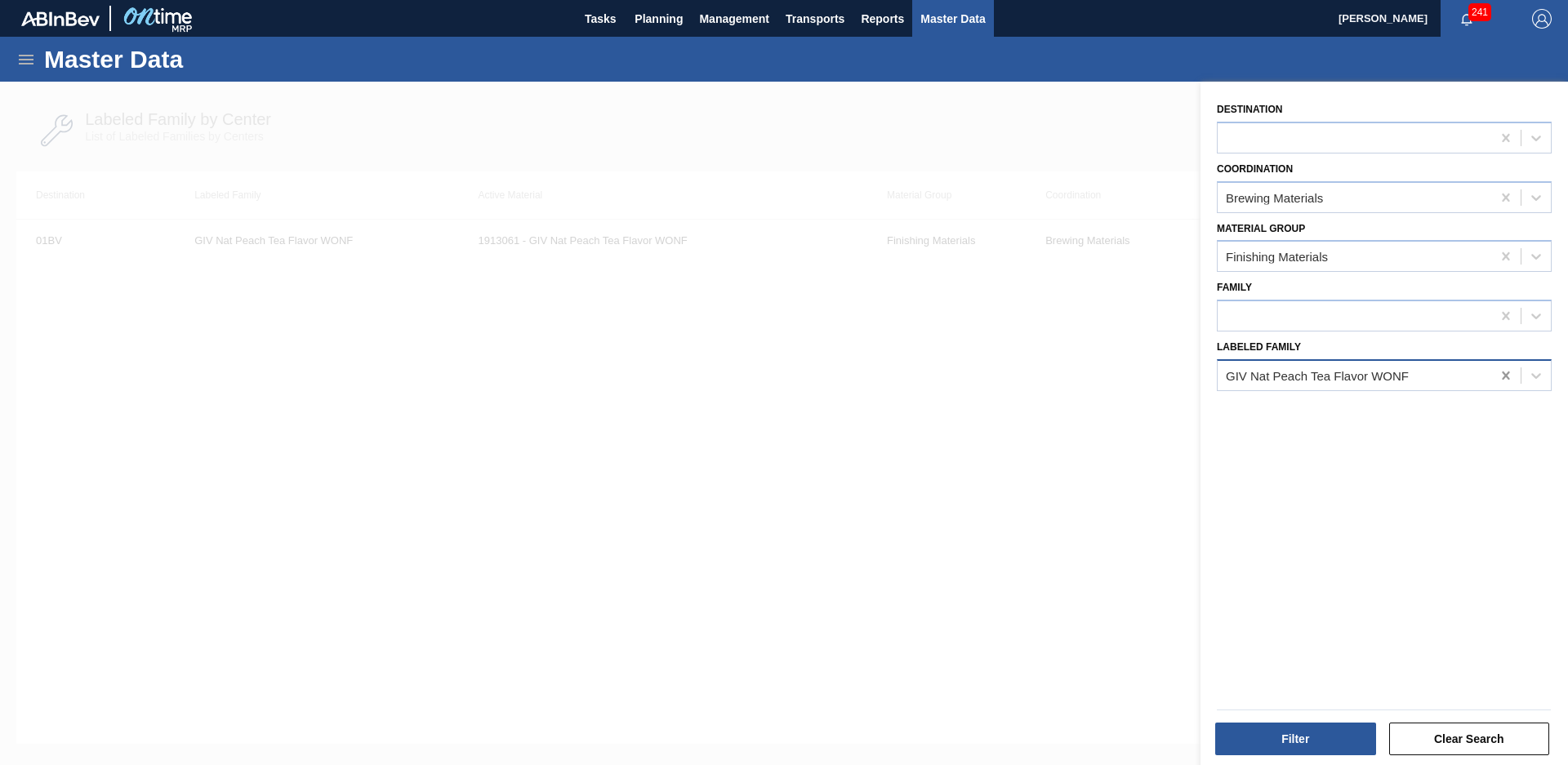
click at [1506, 375] on icon at bounding box center [1506, 375] width 16 height 16
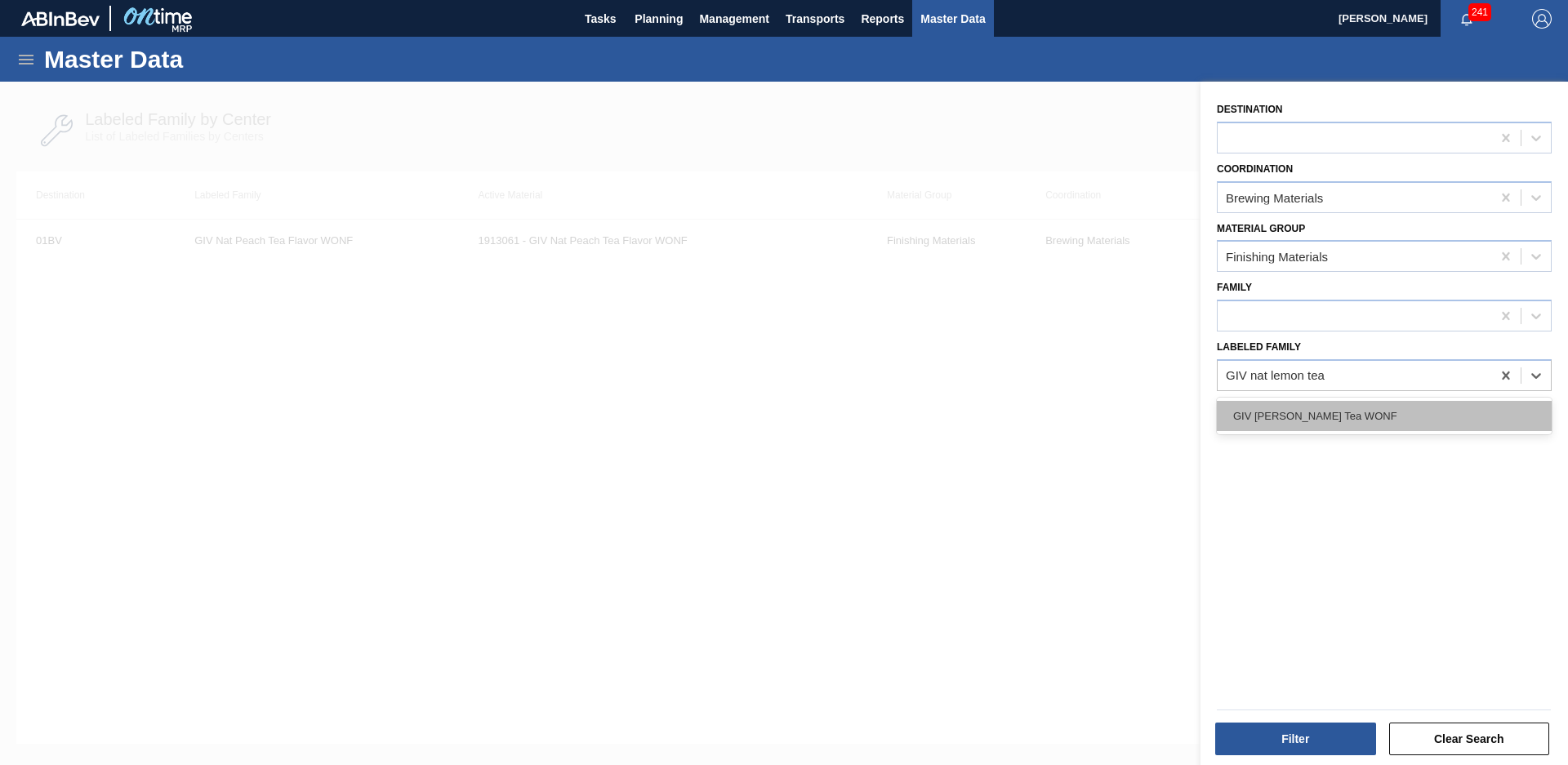
click at [1395, 421] on div "GIV [PERSON_NAME] Tea WONF" at bounding box center [1384, 416] width 335 height 30
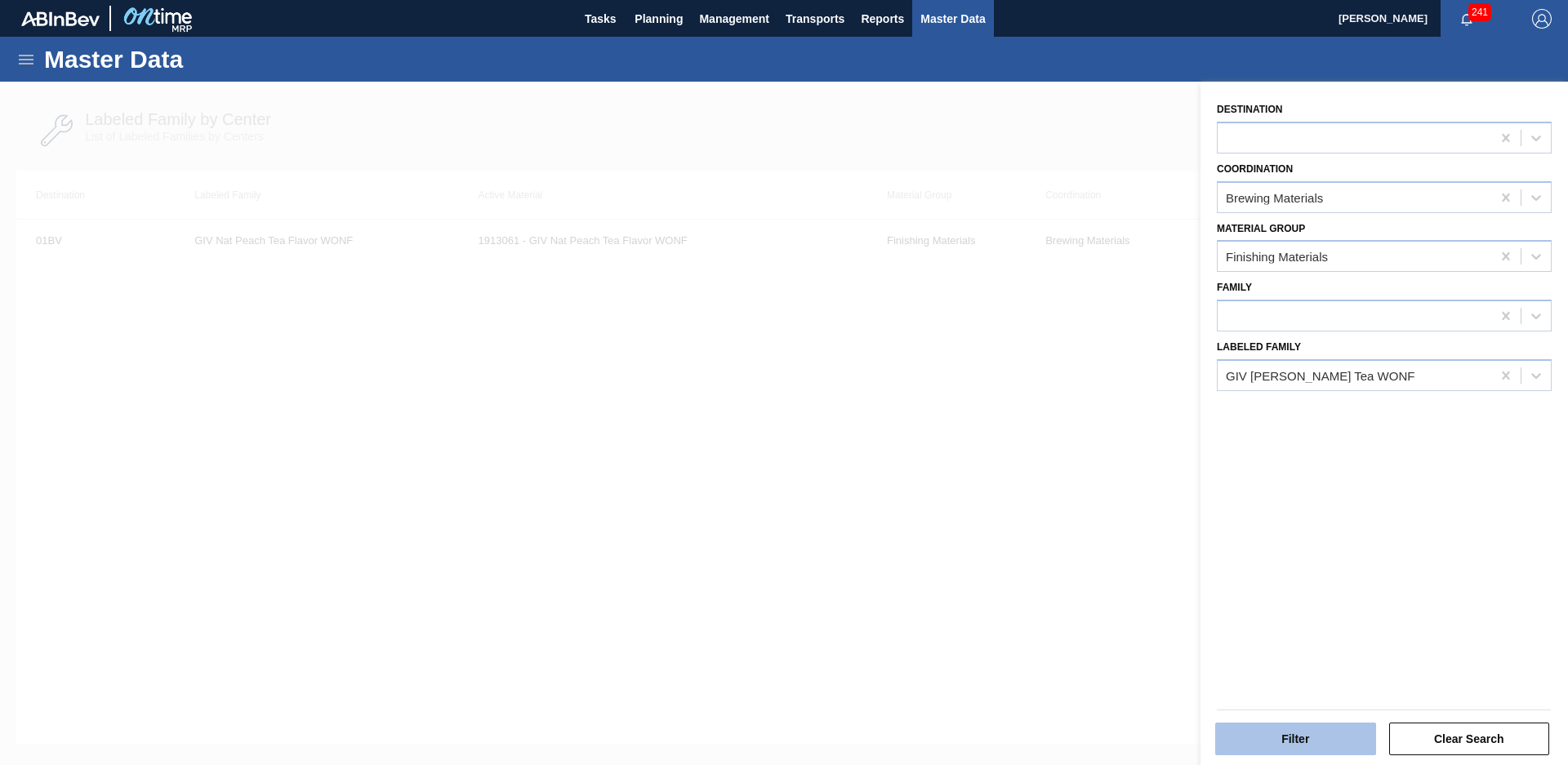
click at [1298, 741] on button "Filter" at bounding box center [1296, 738] width 161 height 33
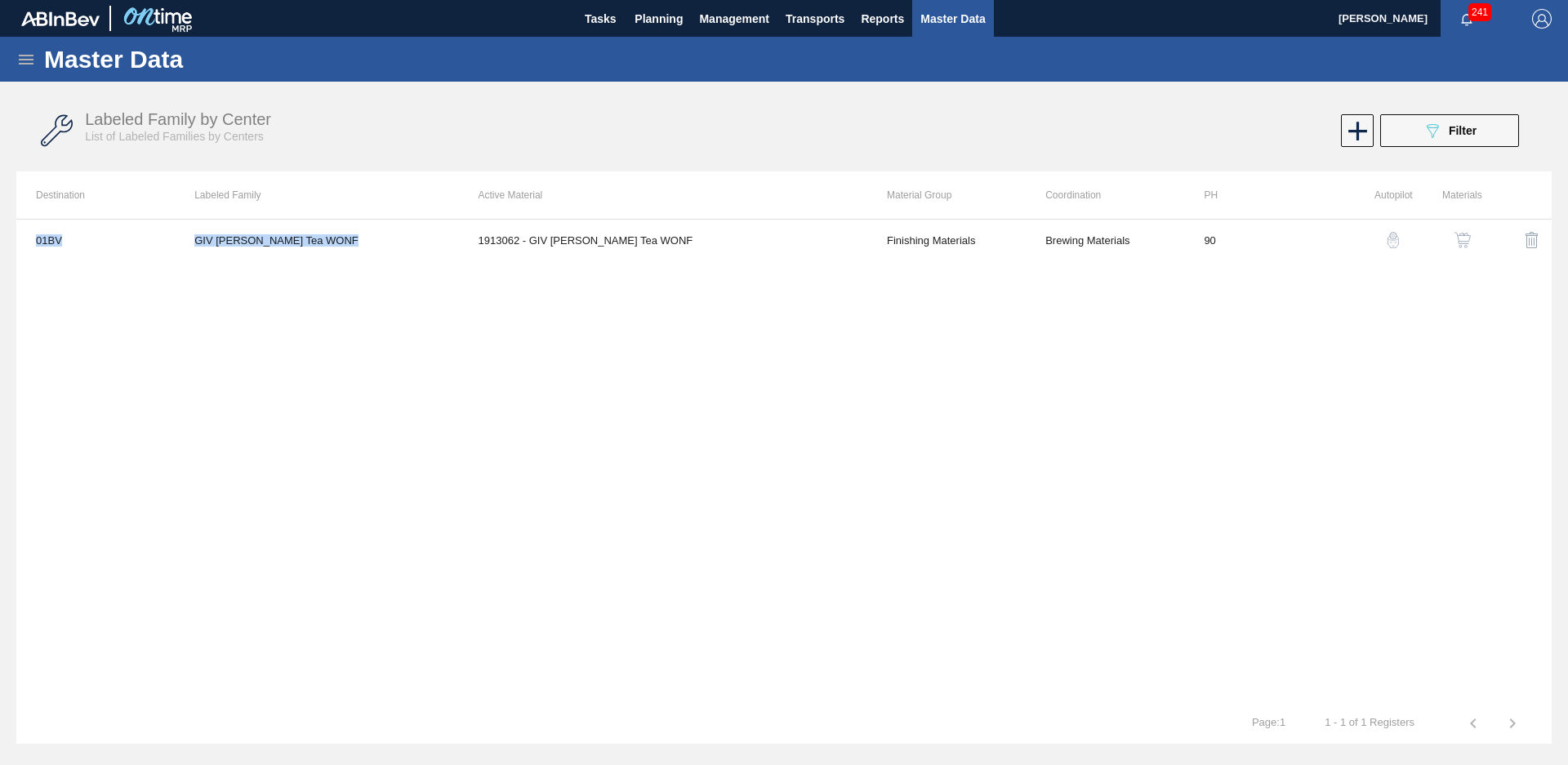
drag, startPoint x: 473, startPoint y: 244, endPoint x: 665, endPoint y: 273, distance: 194.2
click at [665, 273] on div "01BV GIV [PERSON_NAME] Tea WONF 1913062 - GIV Nat Lemon Tea WONF Finishing Mate…" at bounding box center [784, 461] width 1535 height 484
drag, startPoint x: 665, startPoint y: 273, endPoint x: 686, endPoint y: 273, distance: 21.0
click at [686, 273] on div "01BV GIV [PERSON_NAME] Tea WONF 1913062 - GIV Nat Lemon Tea WONF Finishing Mate…" at bounding box center [784, 461] width 1535 height 484
click at [1475, 133] on span "Filter" at bounding box center [1462, 131] width 27 height 13
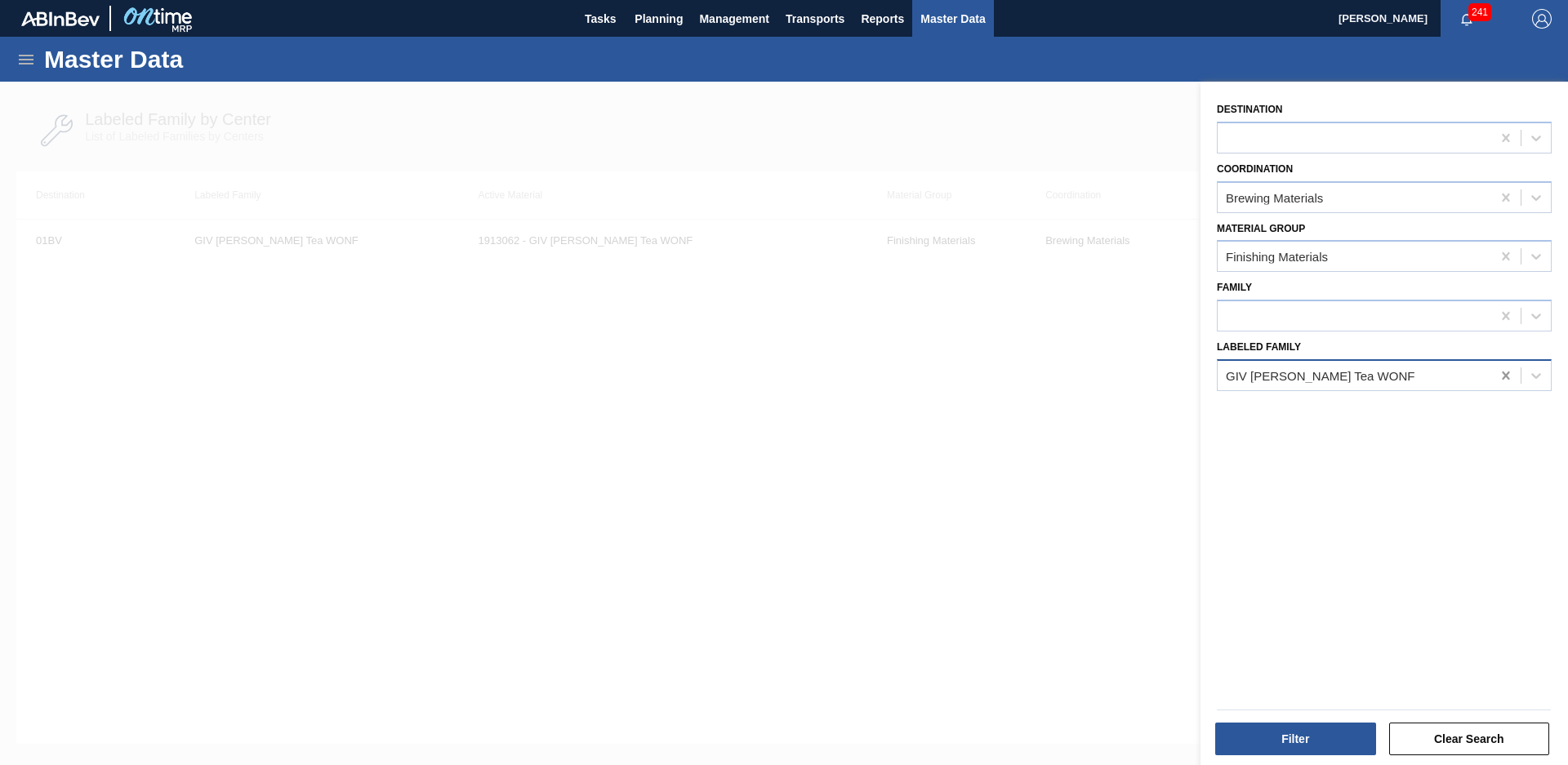
click at [1505, 367] on icon at bounding box center [1506, 375] width 16 height 16
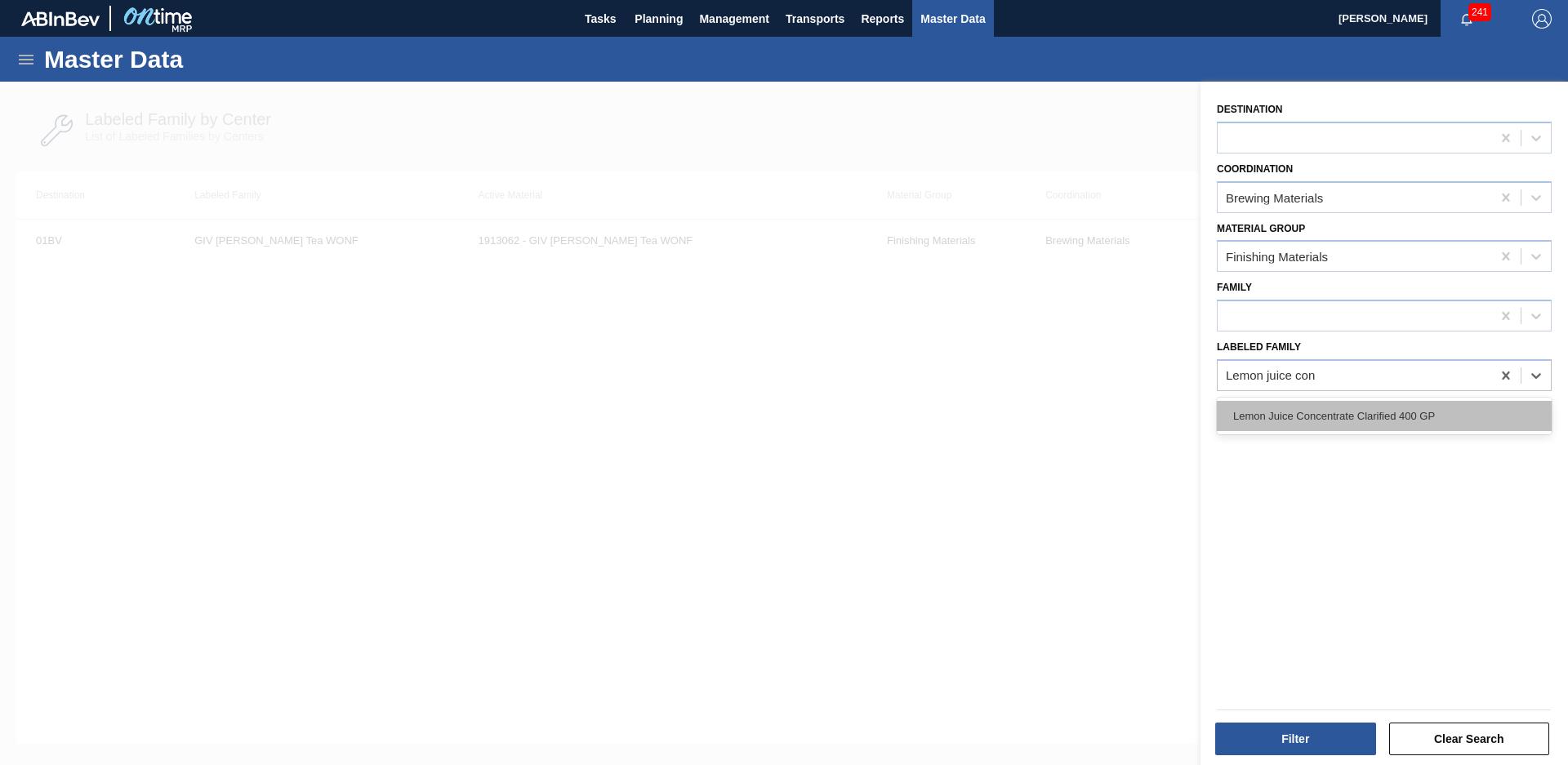
click at [1396, 413] on div "Lemon Juice Concentrate Clarified 400 GP" at bounding box center [1384, 416] width 335 height 30
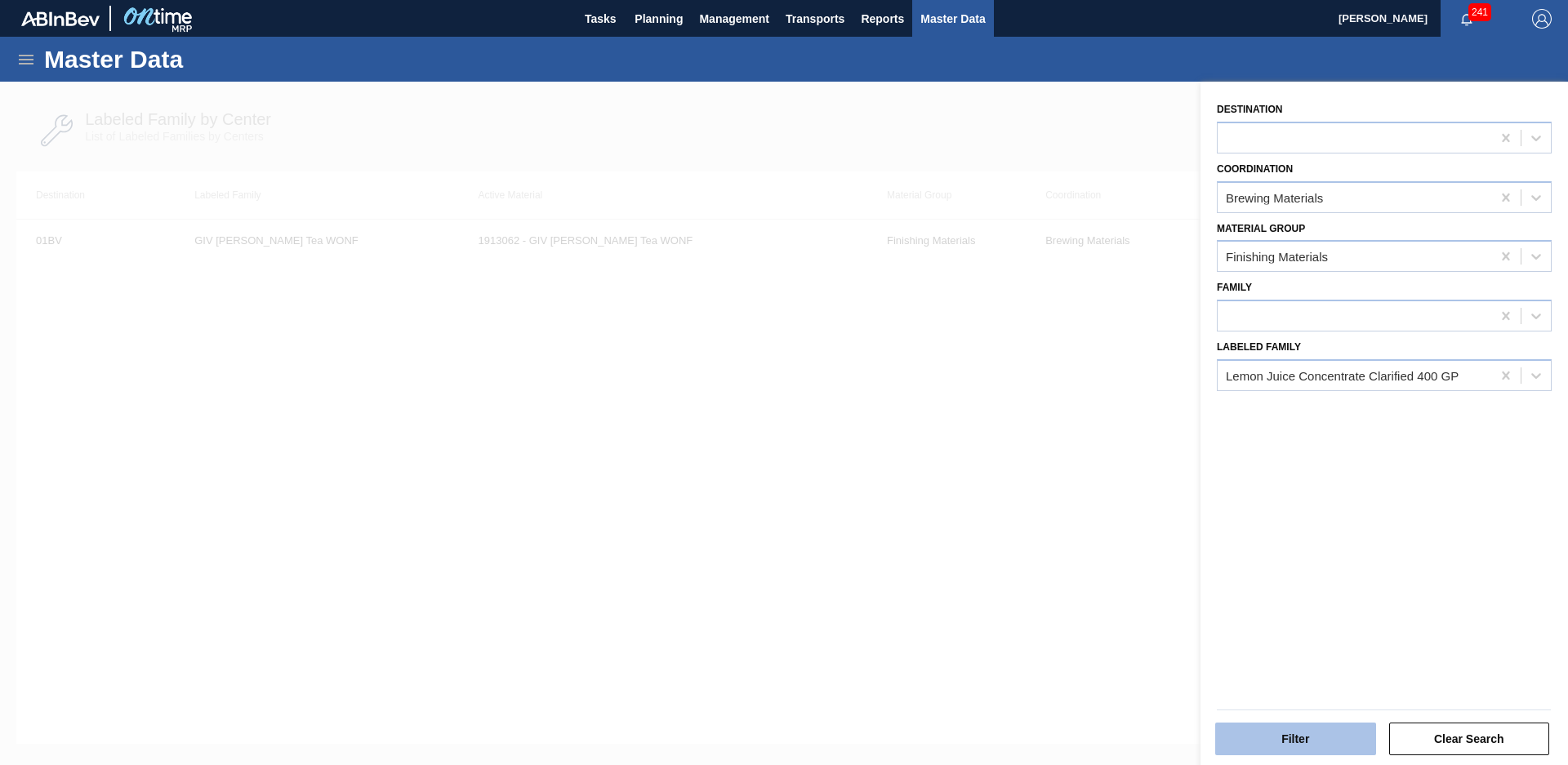
click at [1261, 747] on button "Filter" at bounding box center [1296, 738] width 161 height 33
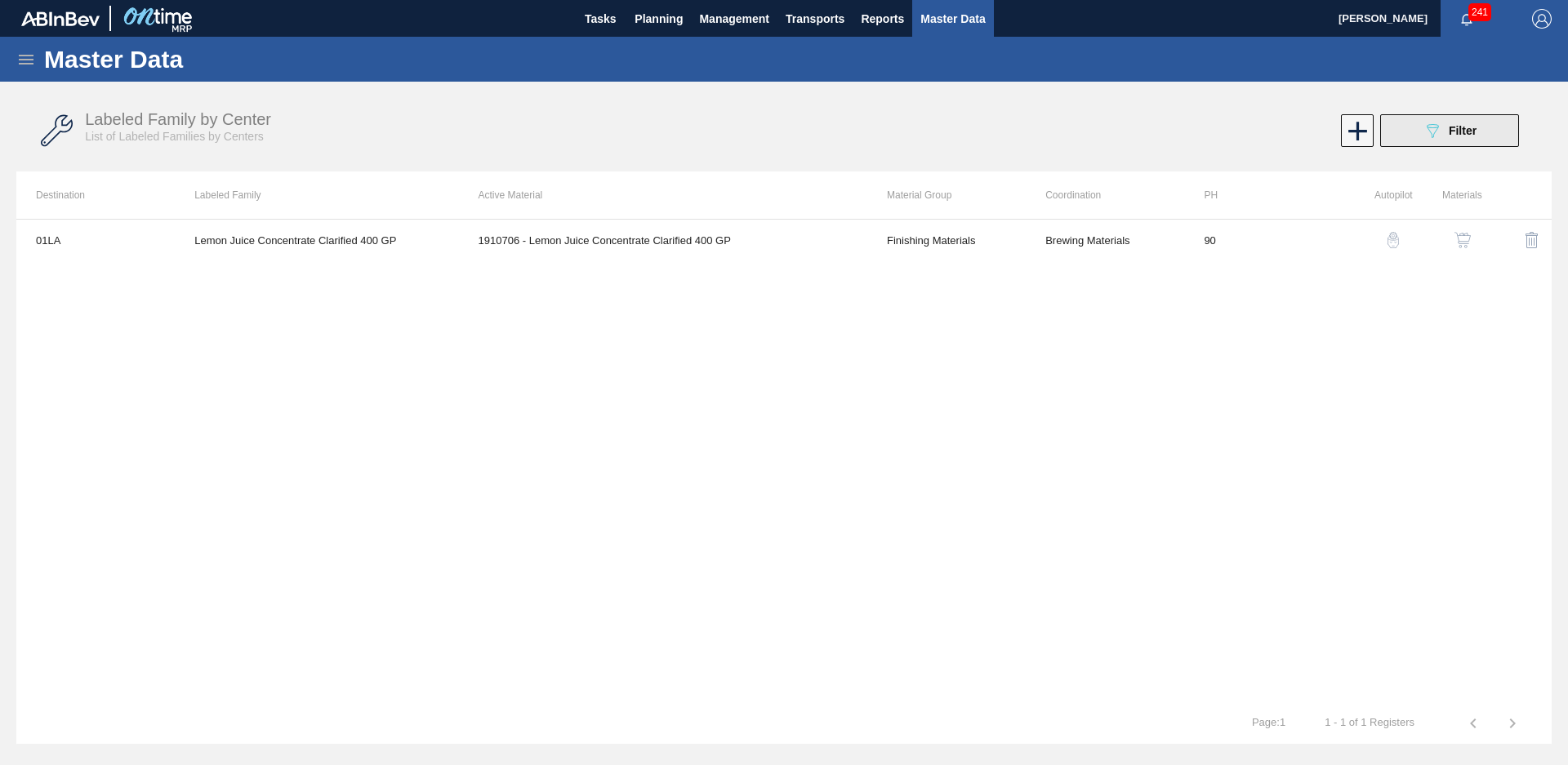
click at [1466, 143] on button "089F7B8B-B2A5-4AFE-B5C0-19BA573D28AC Filter" at bounding box center [1449, 130] width 139 height 33
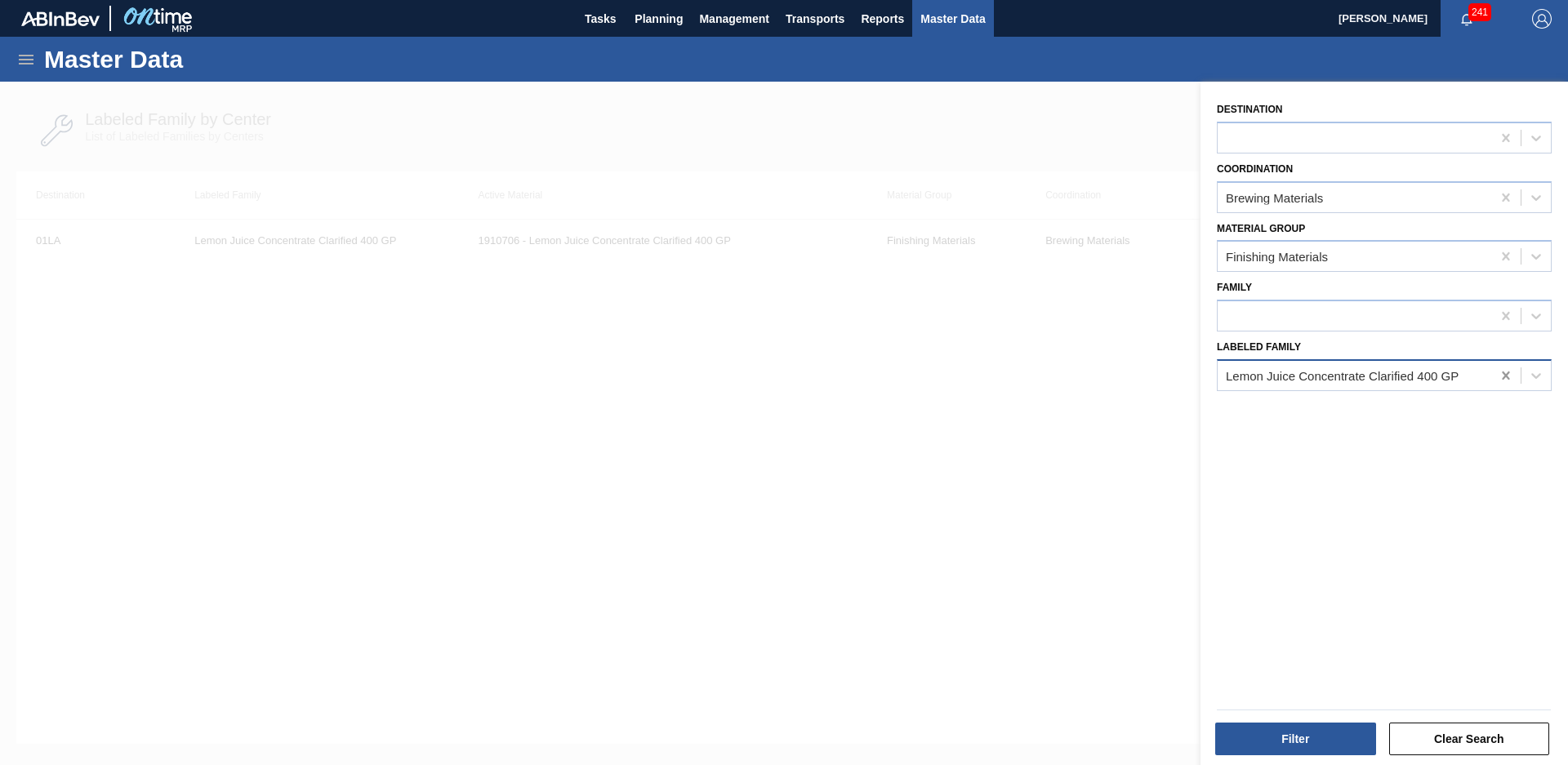
click at [1502, 381] on icon at bounding box center [1506, 375] width 16 height 16
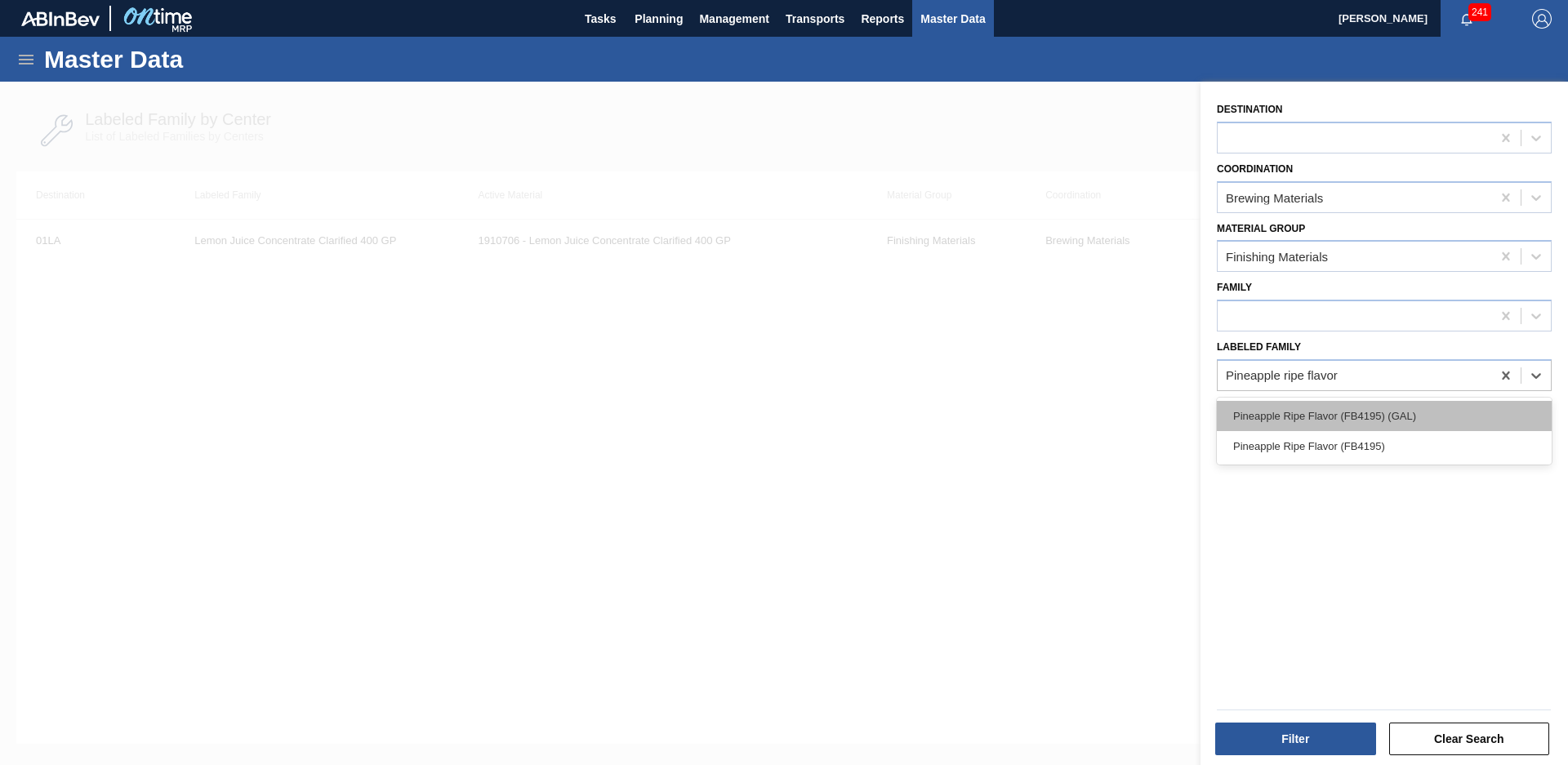
click at [1413, 426] on div "Pineapple Ripe Flavor (FB4195) (GAL)" at bounding box center [1384, 416] width 335 height 30
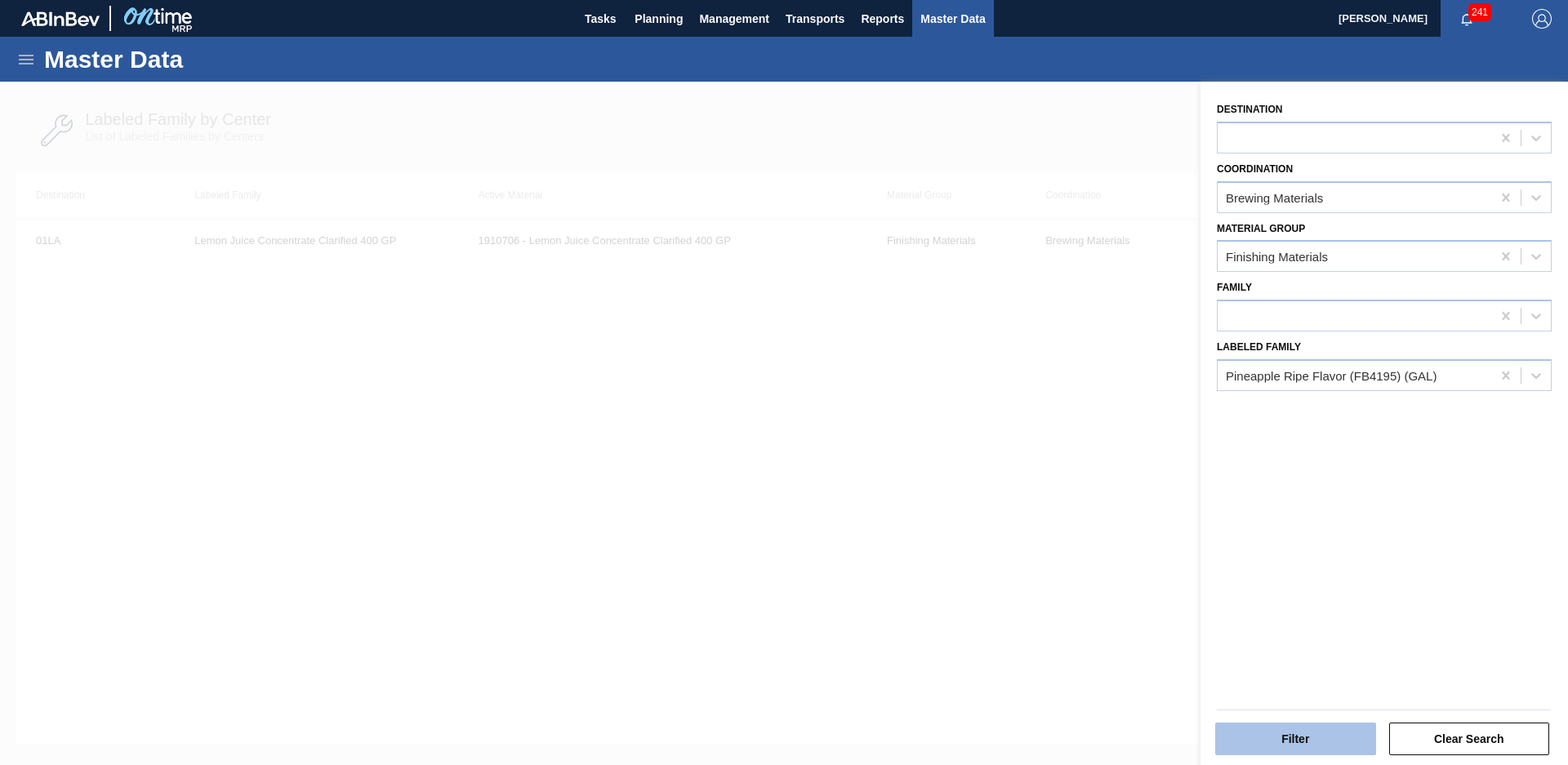
click at [1283, 733] on button "Filter" at bounding box center [1296, 738] width 161 height 33
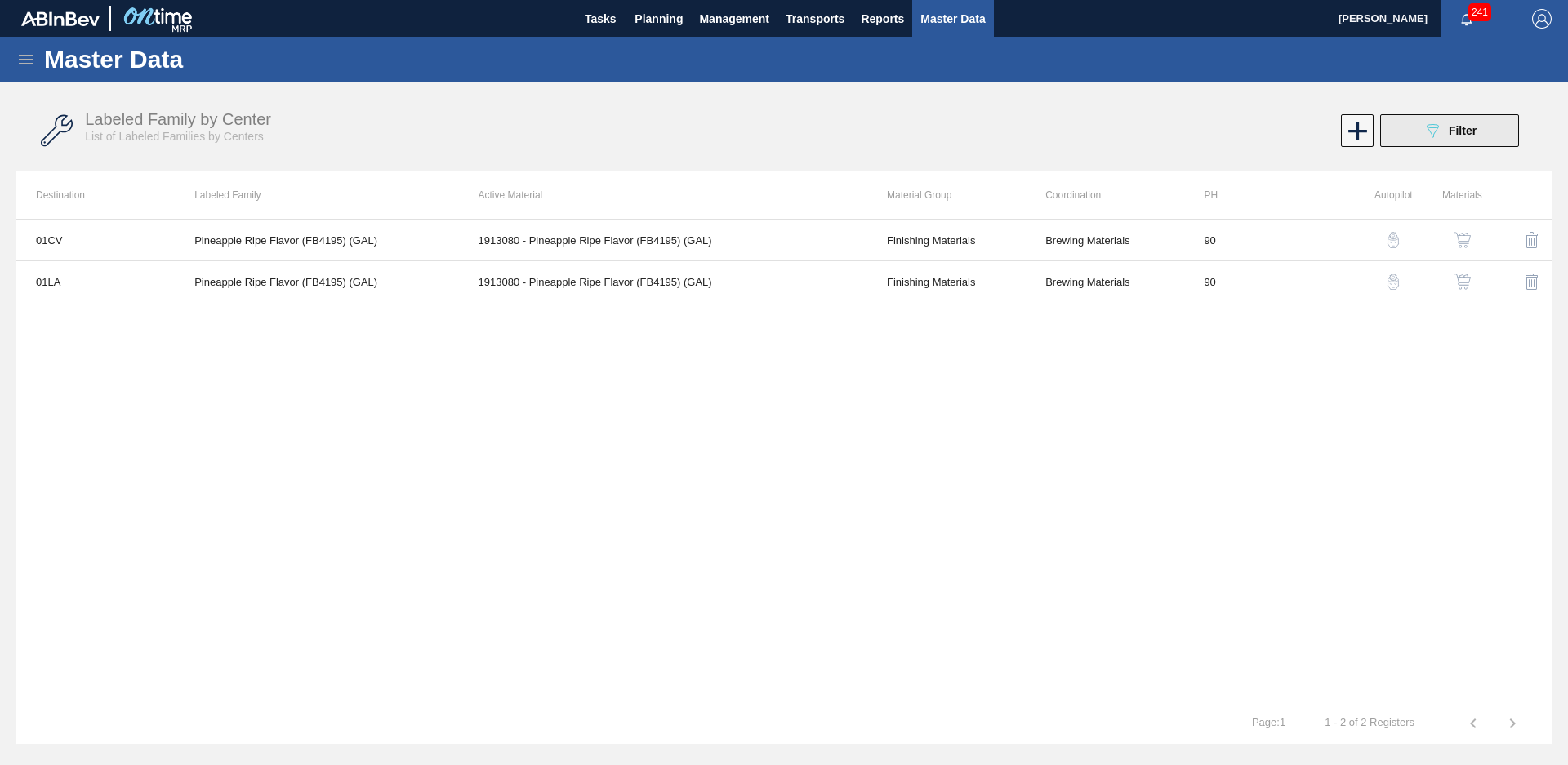
click at [1470, 141] on button "089F7B8B-B2A5-4AFE-B5C0-19BA573D28AC Filter" at bounding box center [1449, 130] width 139 height 33
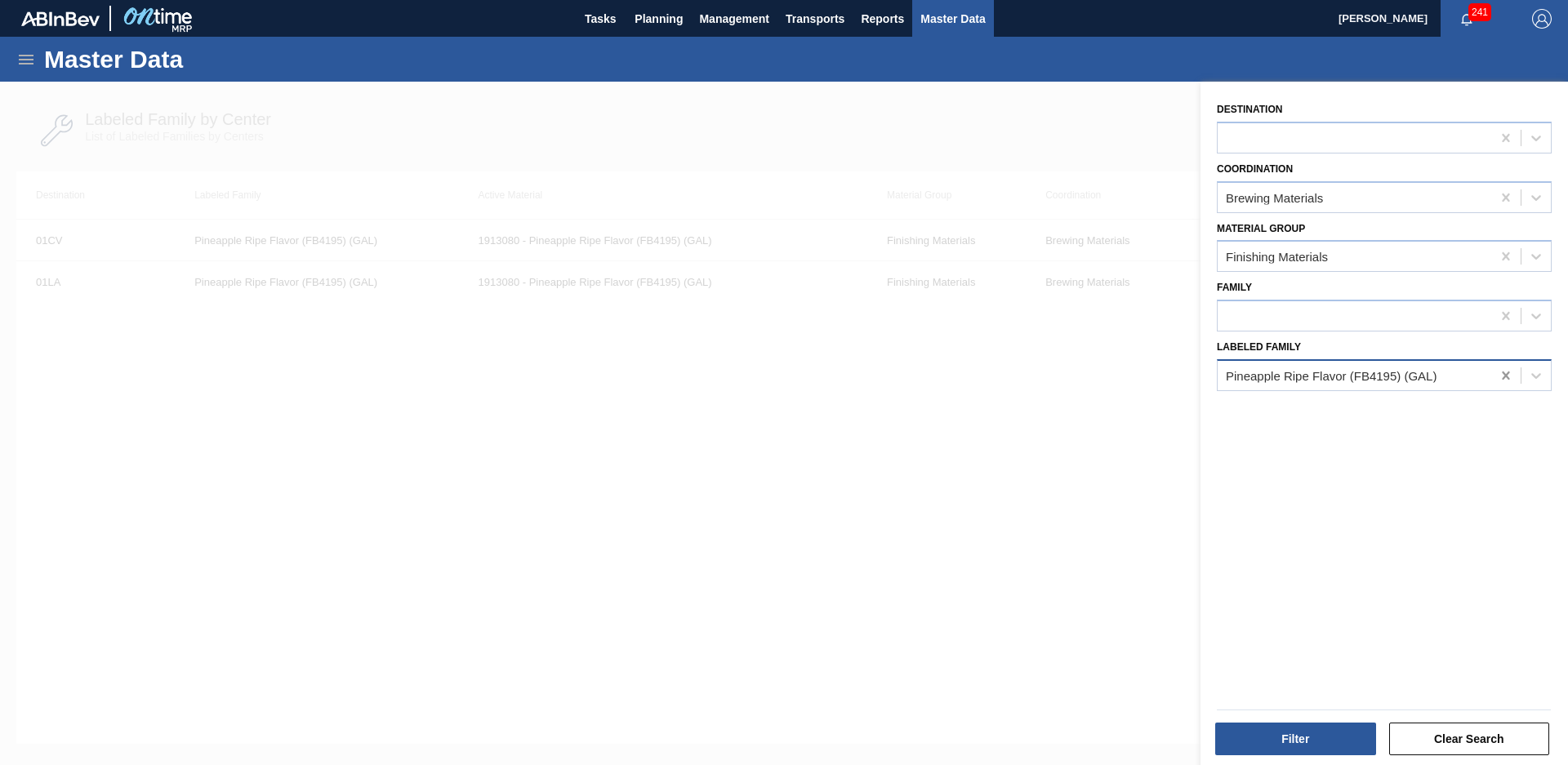
click at [1499, 380] on icon at bounding box center [1506, 375] width 16 height 16
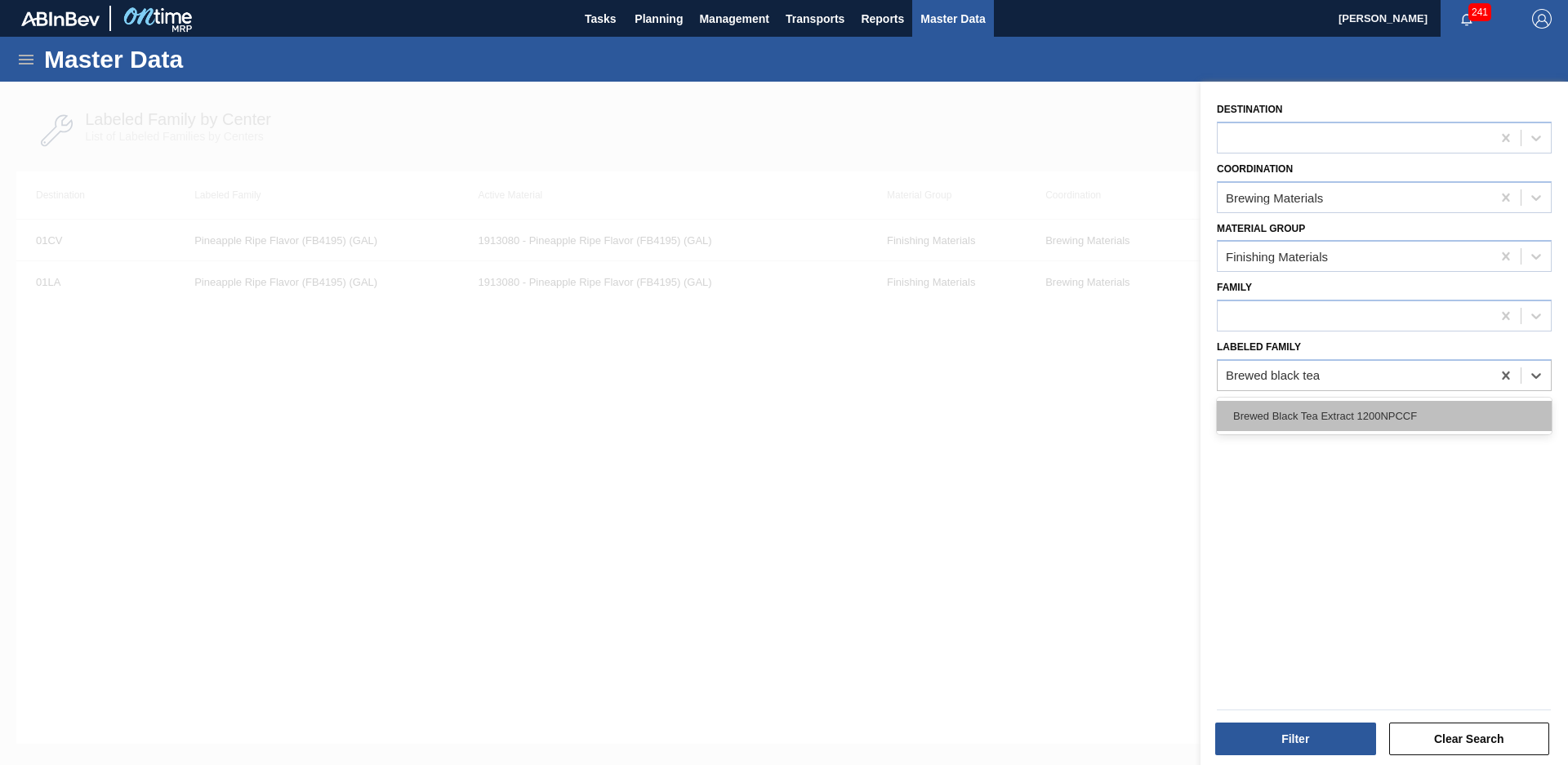
click at [1441, 419] on div "Brewed Black Tea Extract 1200NPCCF" at bounding box center [1384, 416] width 335 height 30
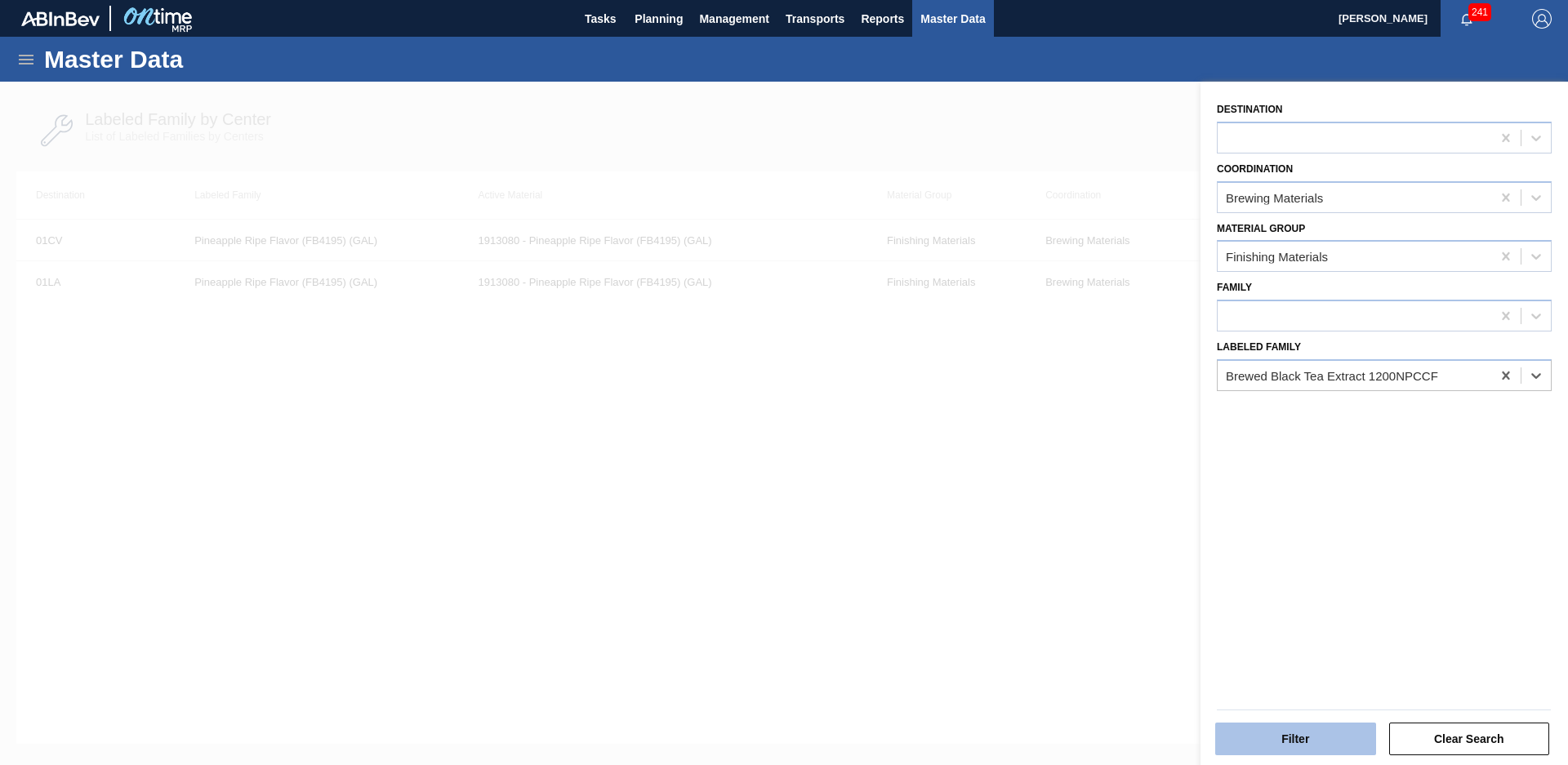
click at [1297, 740] on button "Filter" at bounding box center [1296, 738] width 161 height 33
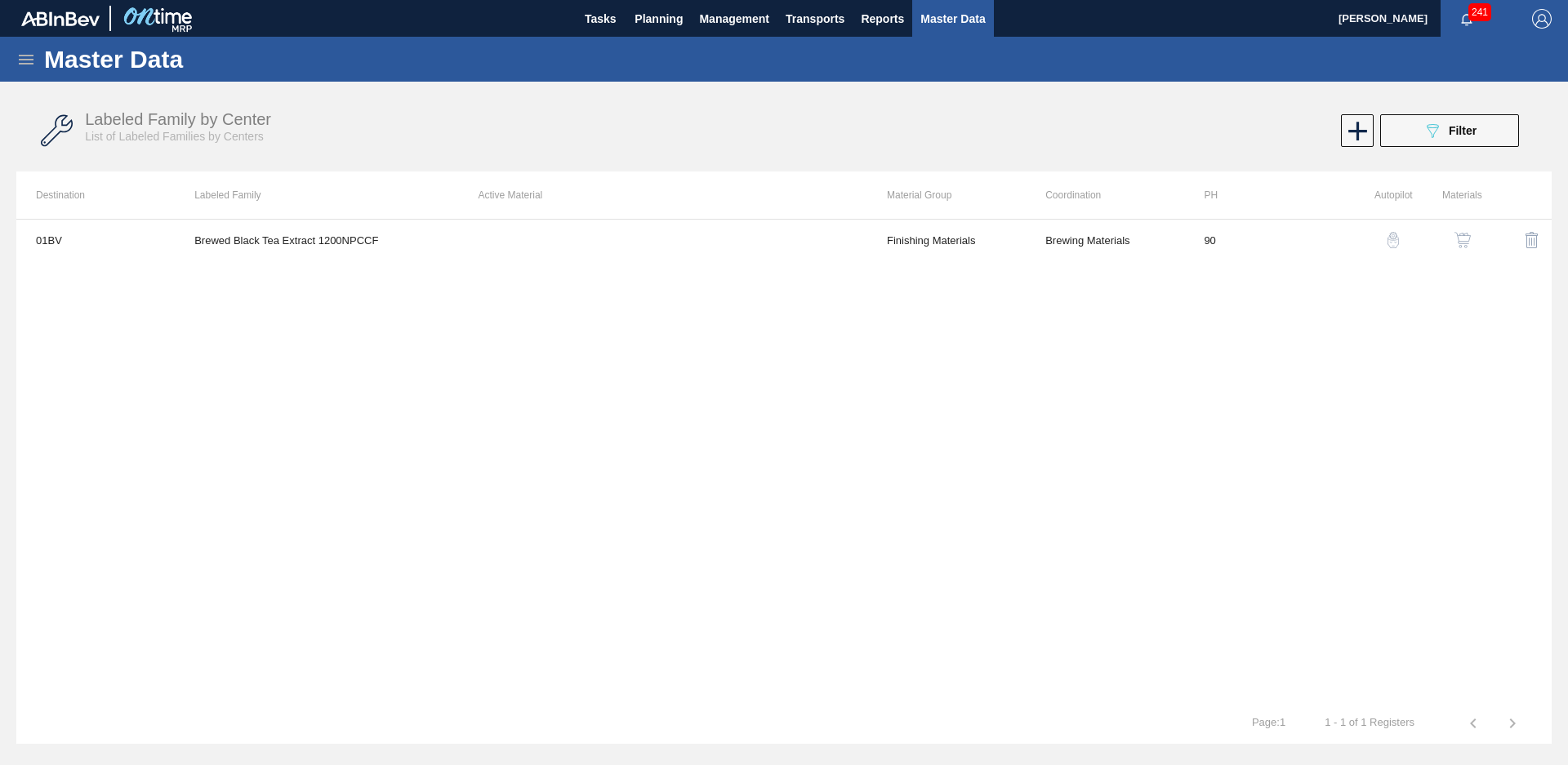
click at [1406, 112] on div "Labeled Family by Center List of Labeled Families by Centers 089F7B8B-B2A5-4AFE…" at bounding box center [784, 131] width 1535 height 61
click at [1420, 142] on button "089F7B8B-B2A5-4AFE-B5C0-19BA573D28AC Filter" at bounding box center [1449, 130] width 139 height 33
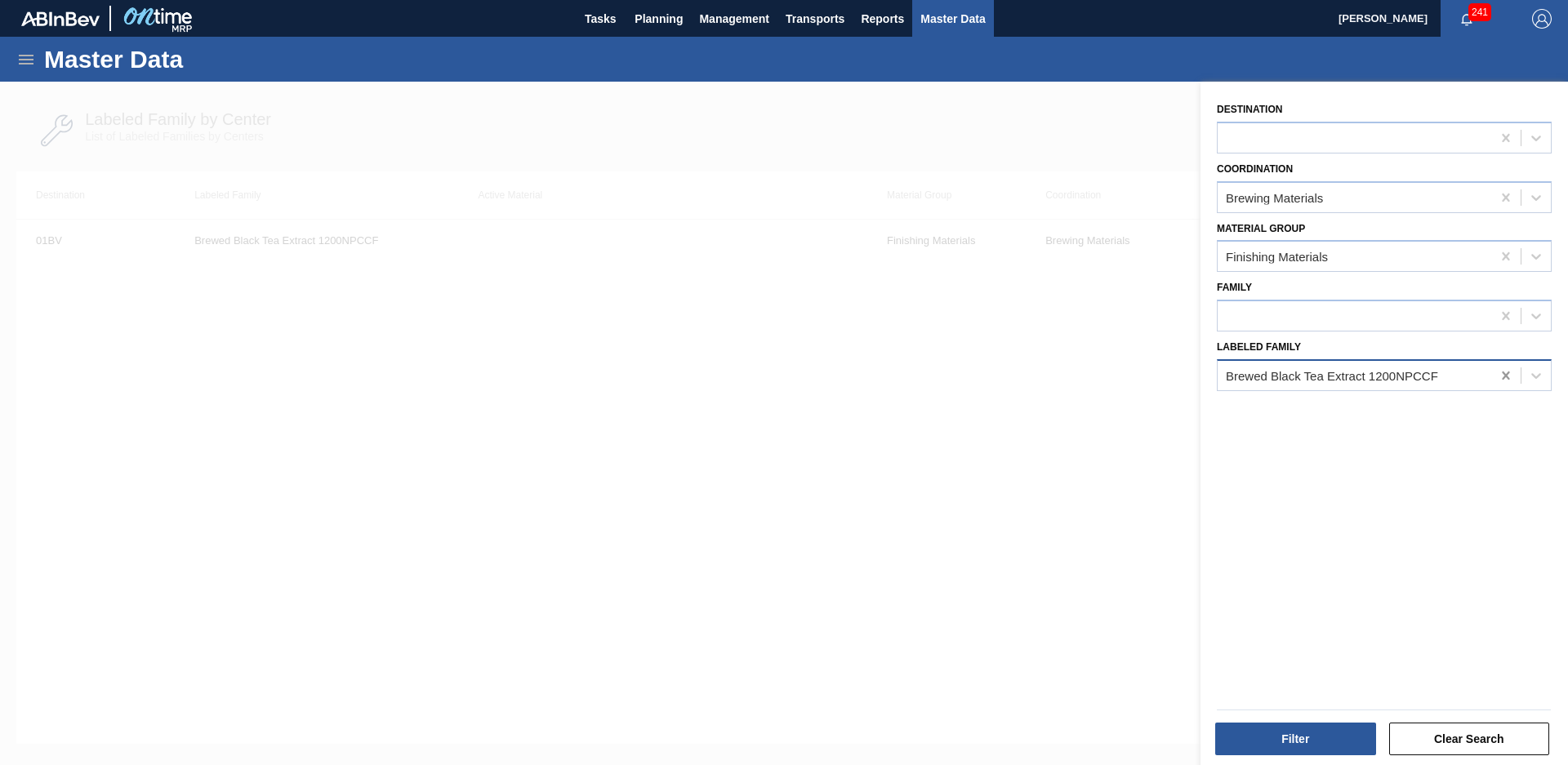
click at [1498, 371] on icon at bounding box center [1506, 375] width 16 height 16
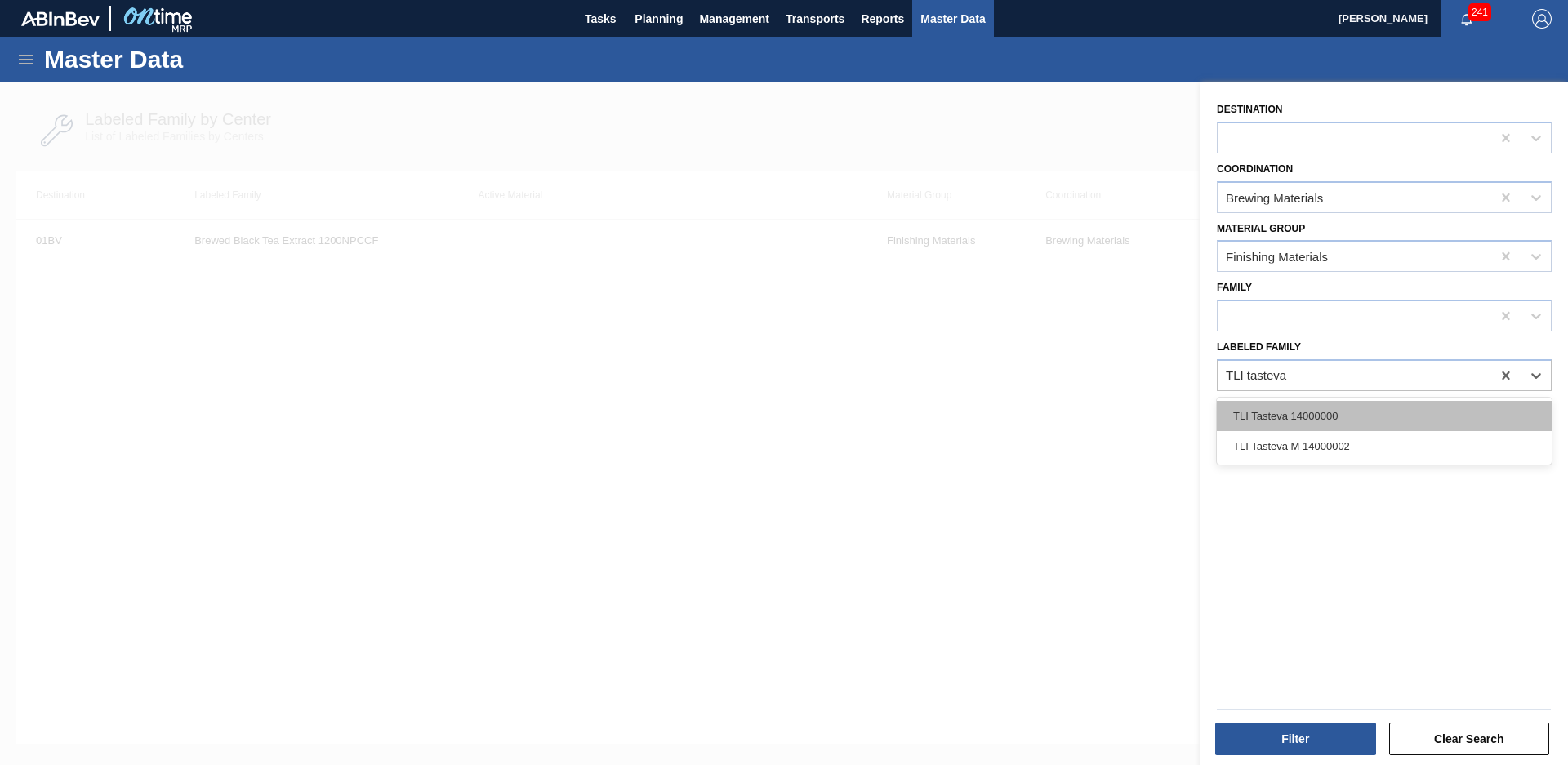
click at [1332, 422] on div "TLI Tasteva 14000000" at bounding box center [1384, 416] width 335 height 30
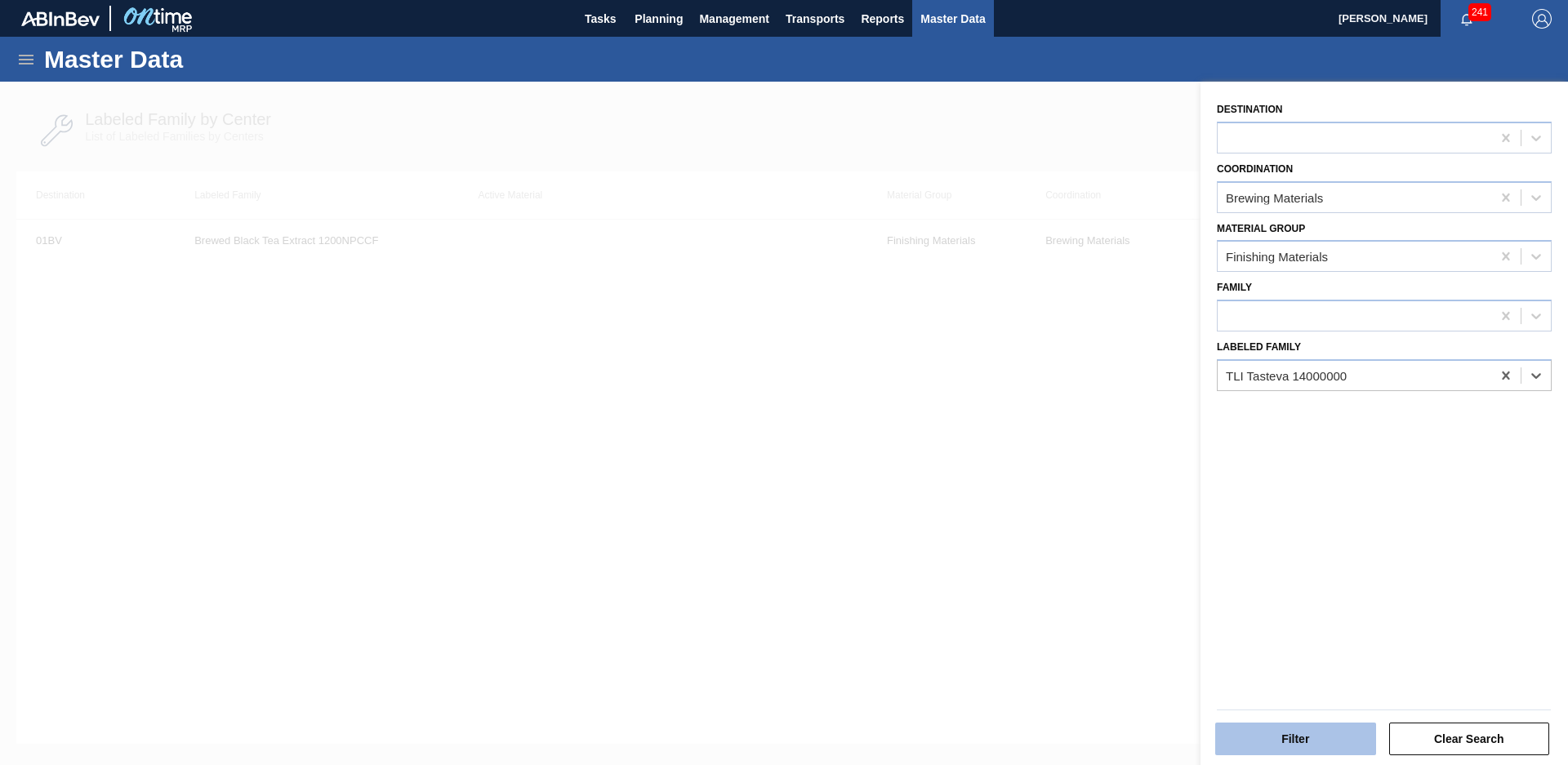
click at [1329, 729] on button "Filter" at bounding box center [1296, 738] width 161 height 33
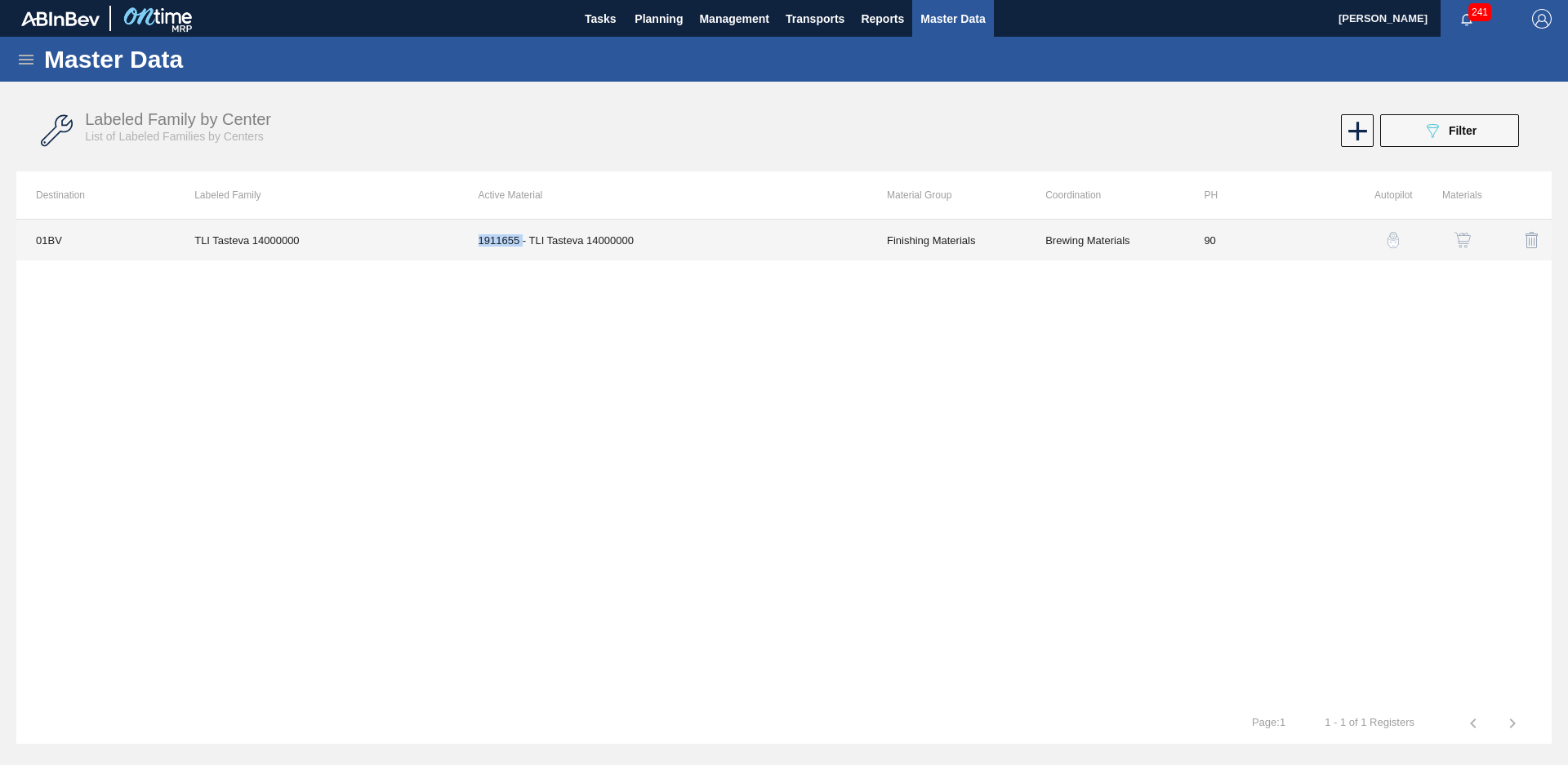
drag, startPoint x: 448, startPoint y: 242, endPoint x: 521, endPoint y: 239, distance: 73.1
click at [521, 239] on tr "01BV TLI Tasteva 14000000 1911655 - TLI Tasteva 14000000 Finishing Materials Br…" at bounding box center [784, 240] width 1535 height 41
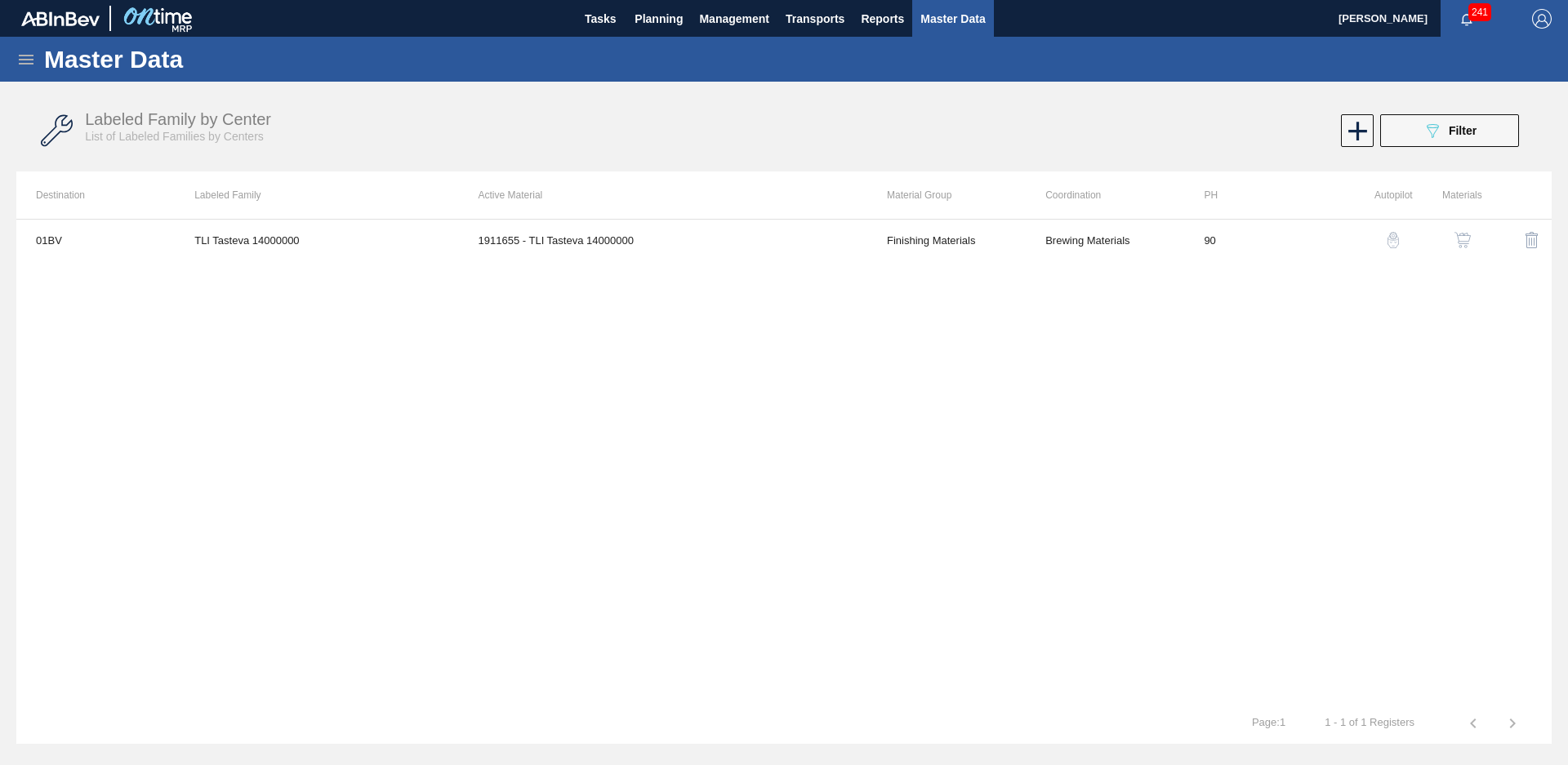
click at [776, 274] on div "01BV TLI Tasteva 14000000 1911655 - TLI Tasteva 14000000 Finishing Materials Br…" at bounding box center [784, 461] width 1535 height 484
